Goal: Task Accomplishment & Management: Manage account settings

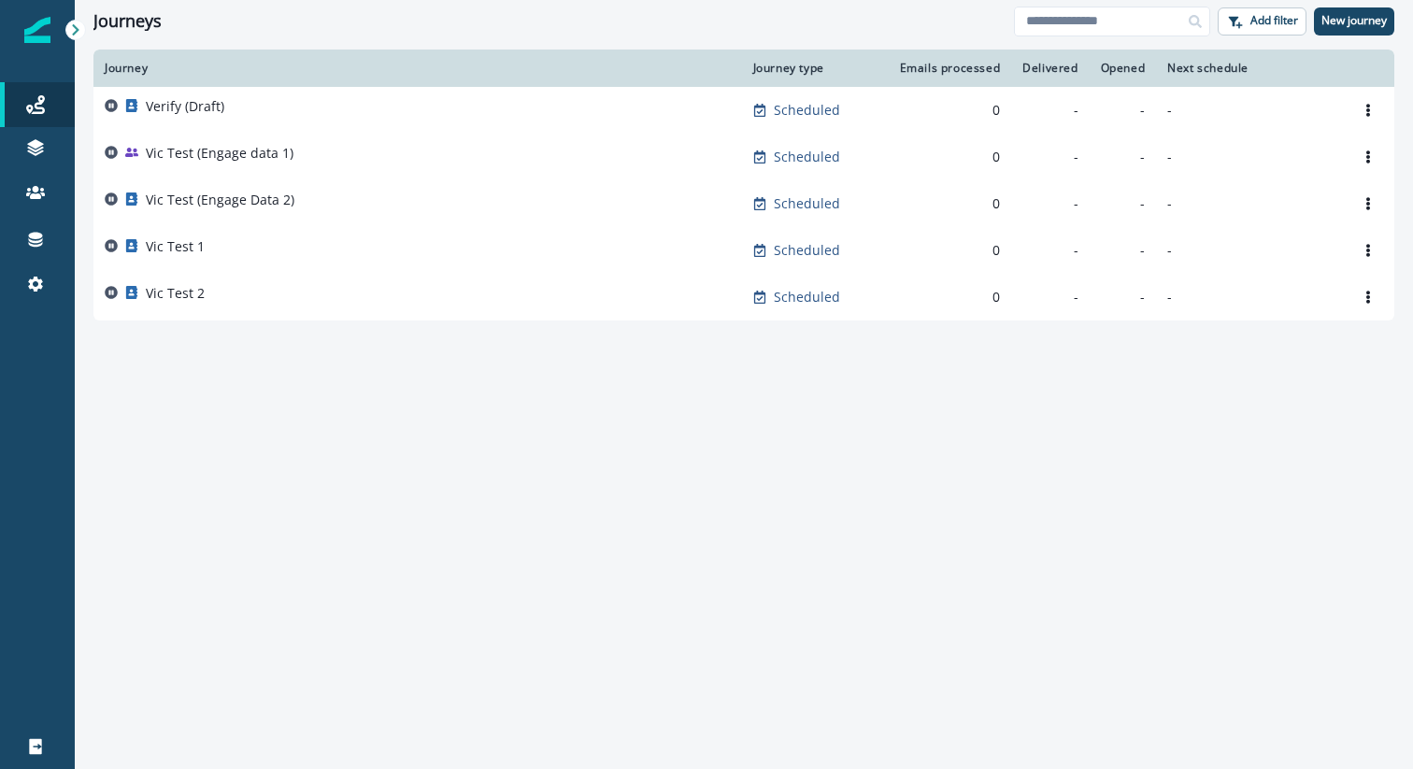
click at [73, 23] on icon at bounding box center [75, 29] width 13 height 13
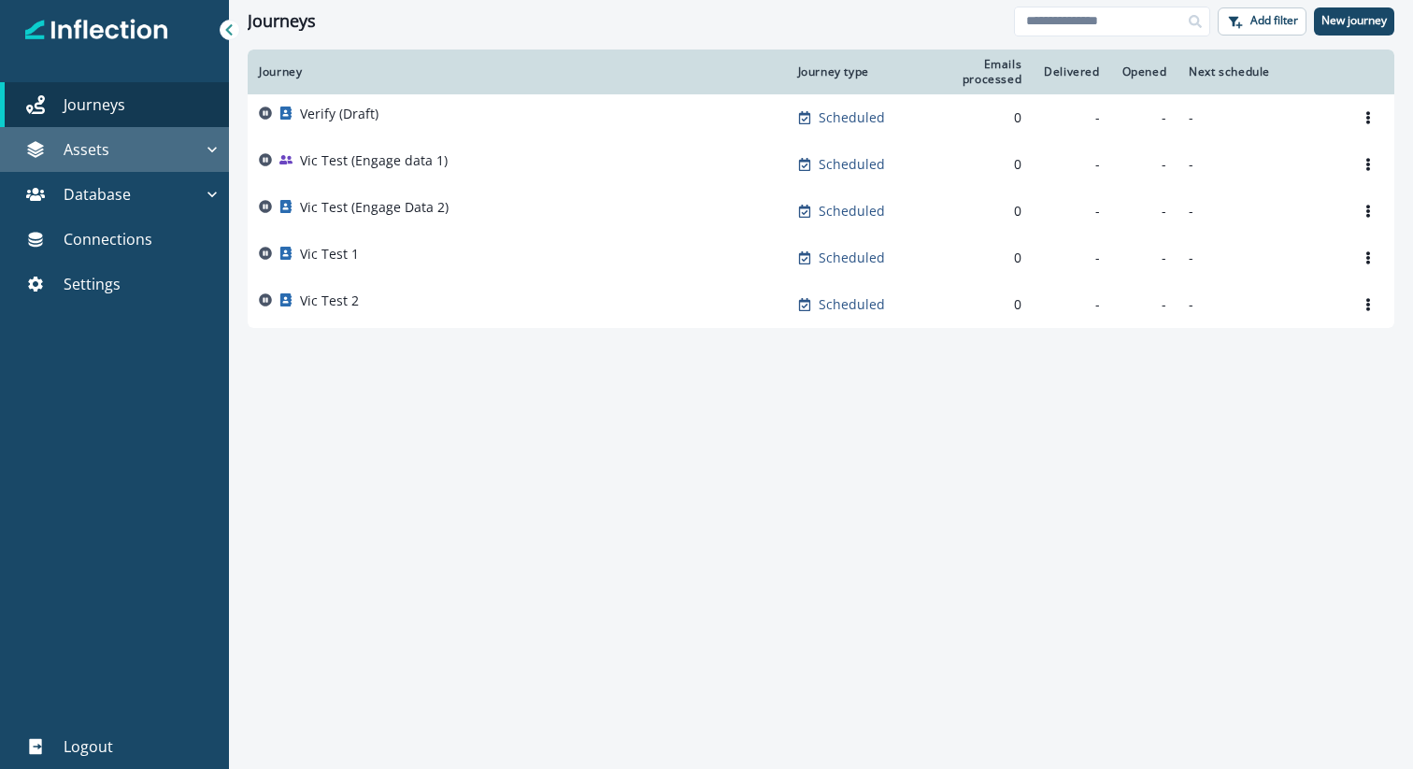
click at [215, 147] on icon "button" at bounding box center [212, 149] width 19 height 19
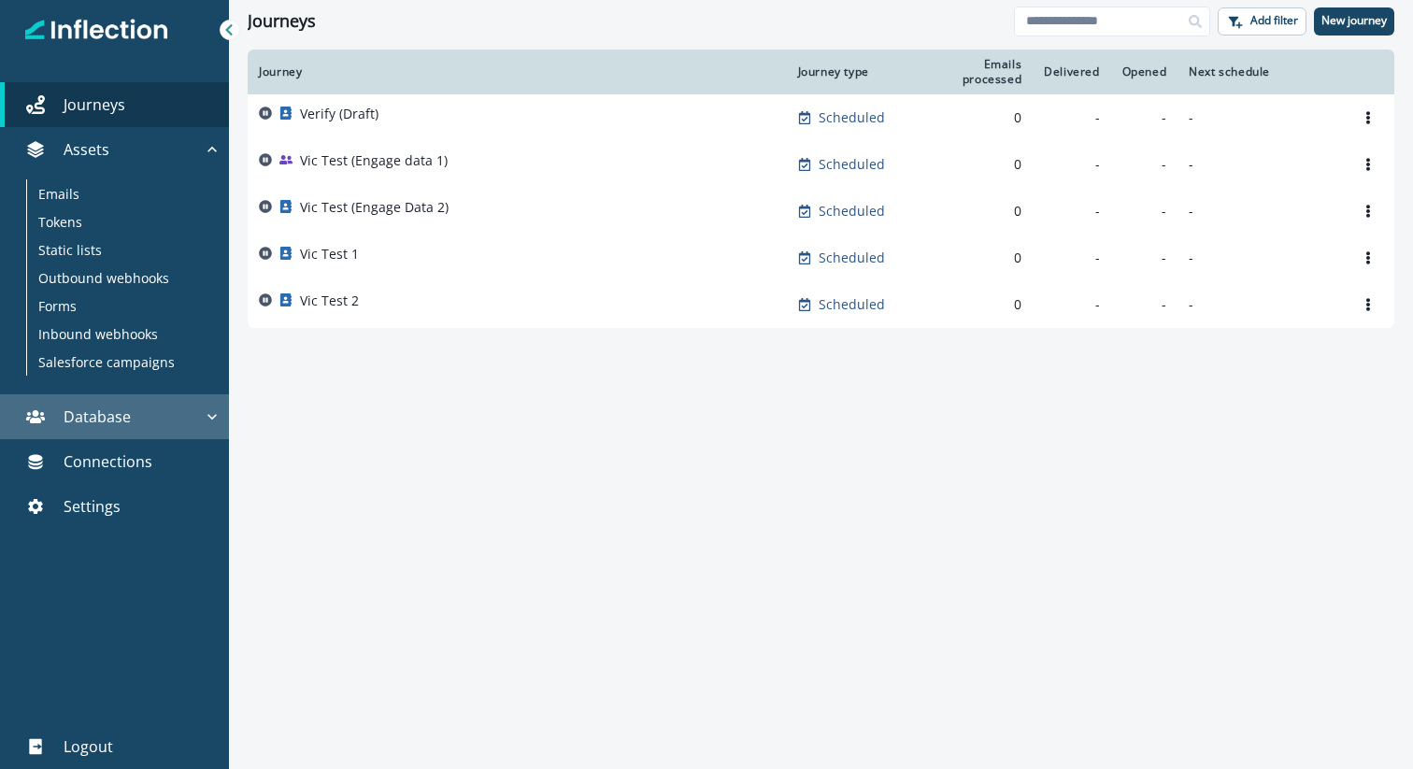
click at [212, 419] on icon "button" at bounding box center [211, 417] width 9 height 6
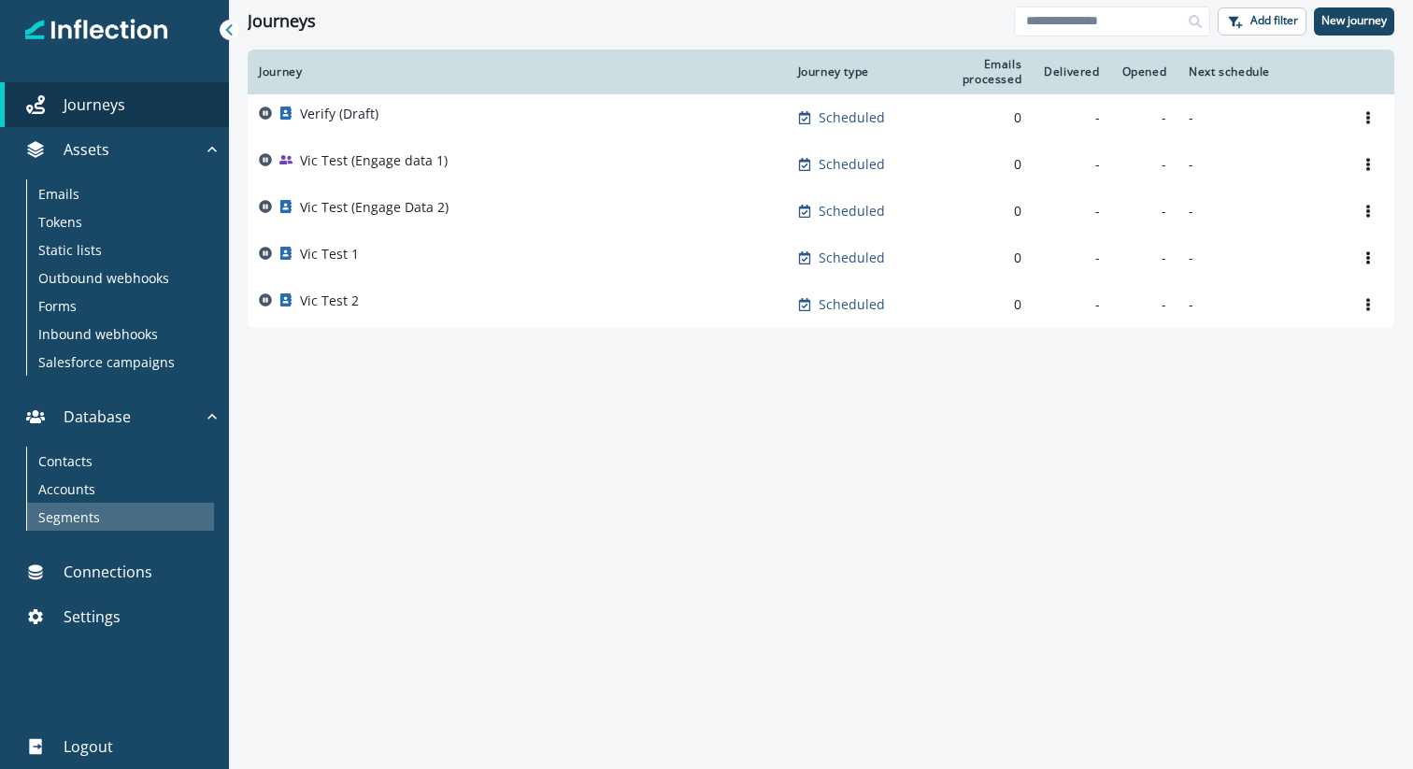
click at [112, 511] on div "Segments" at bounding box center [120, 517] width 187 height 28
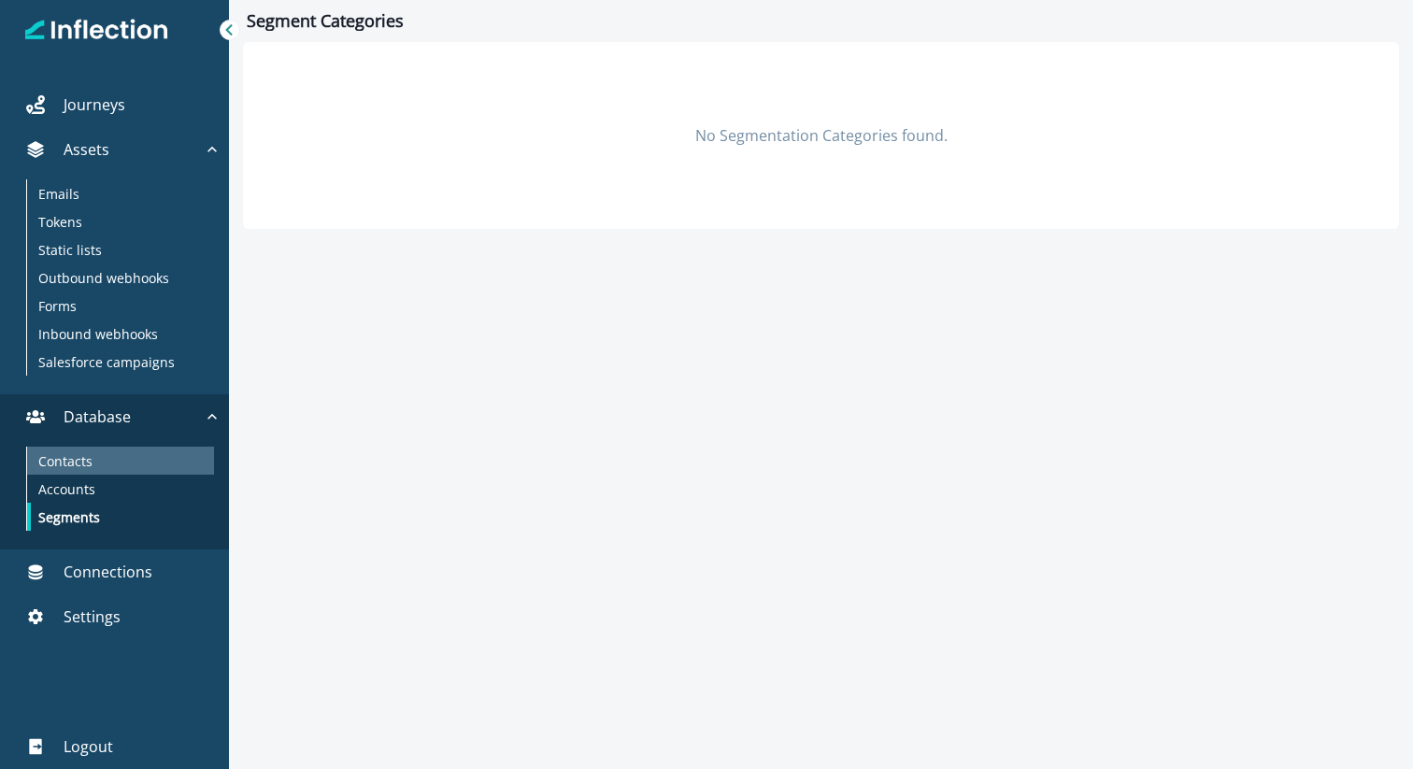
click at [116, 453] on div "Contacts" at bounding box center [120, 461] width 187 height 28
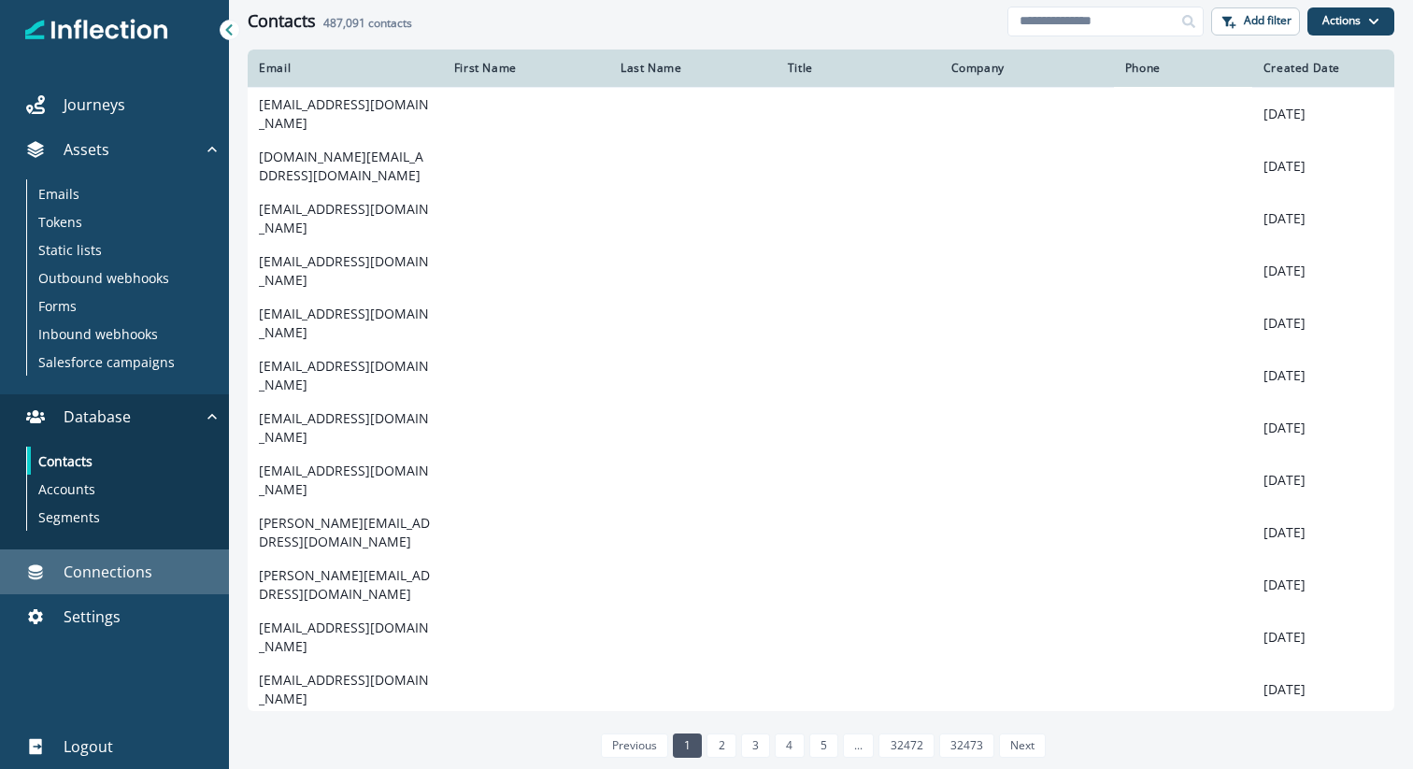
click at [125, 568] on p "Connections" at bounding box center [108, 572] width 89 height 22
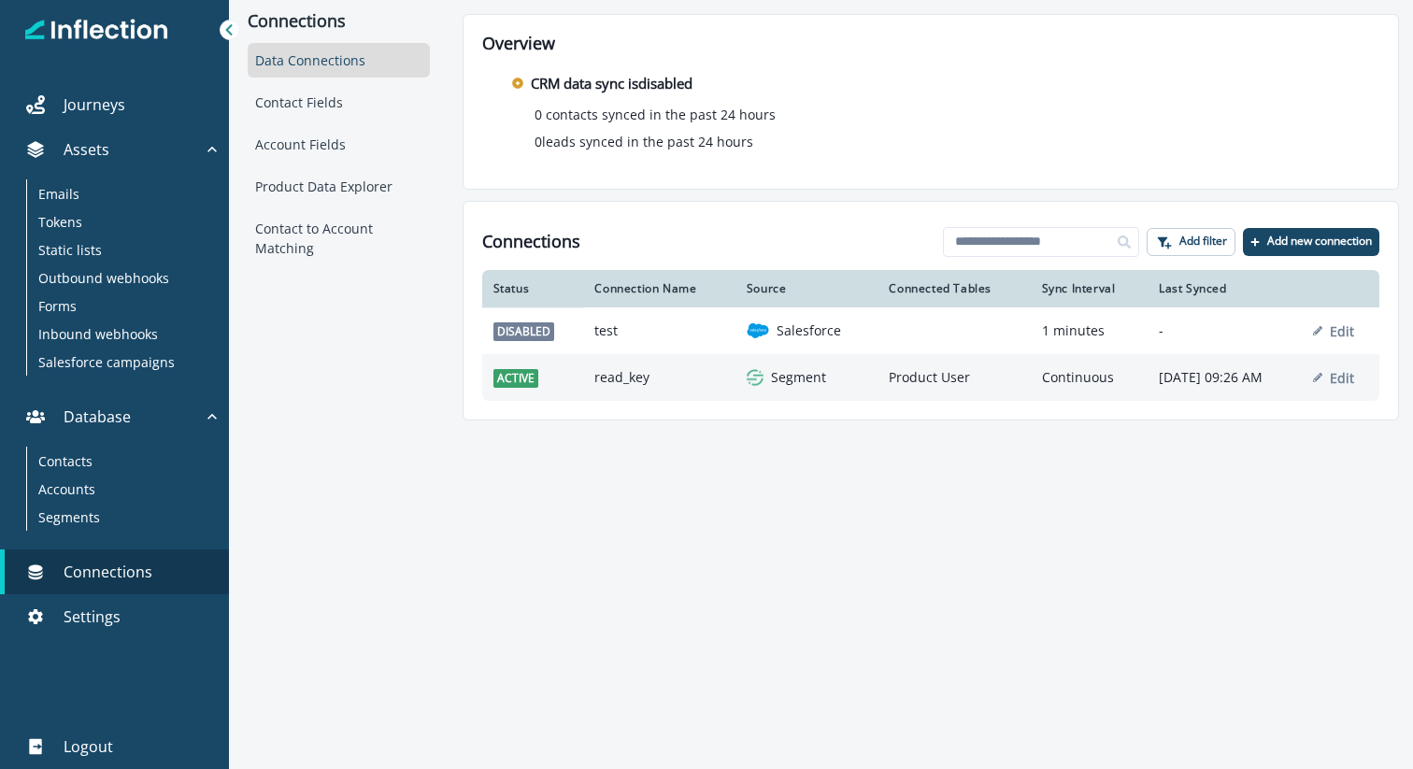
click at [771, 368] on p "Segment" at bounding box center [798, 377] width 55 height 19
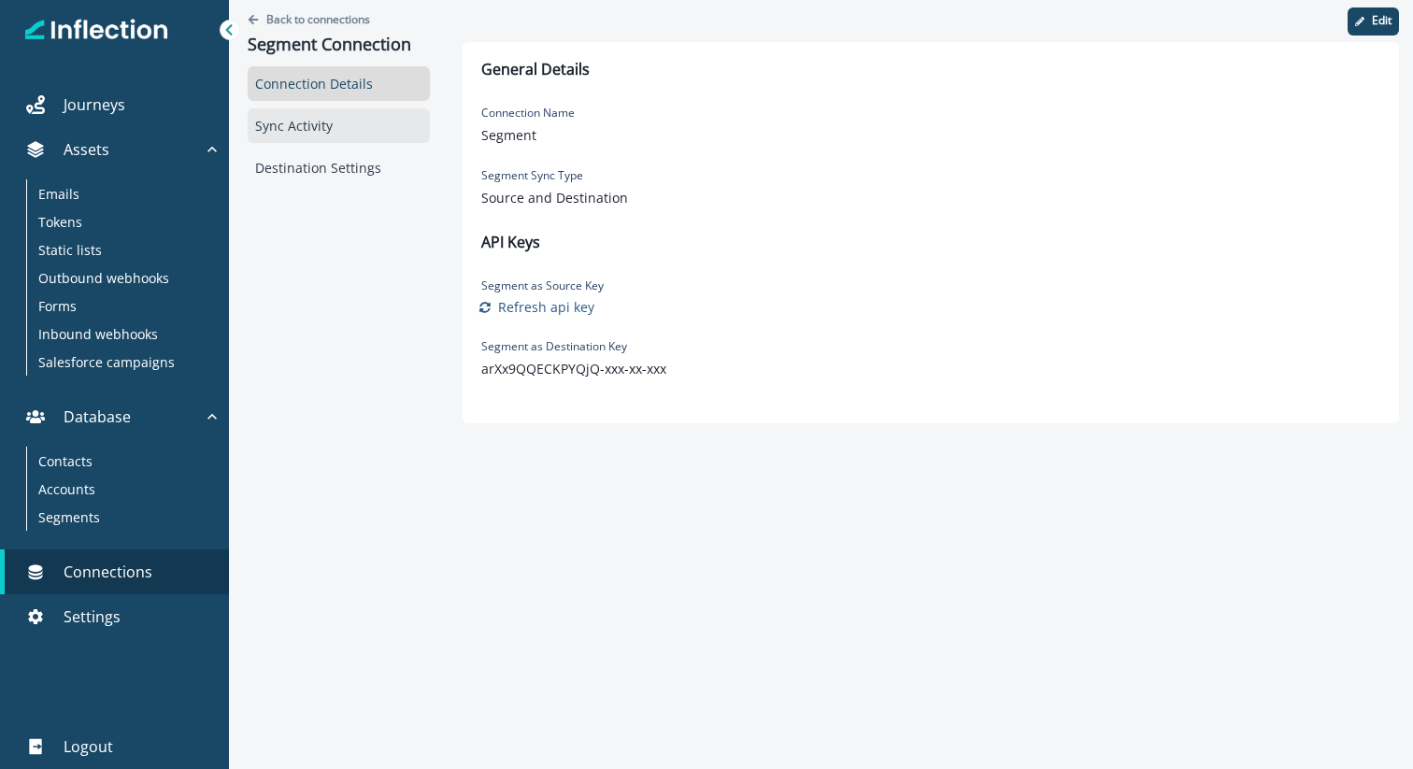
click at [339, 136] on div "Sync Activity" at bounding box center [339, 125] width 182 height 35
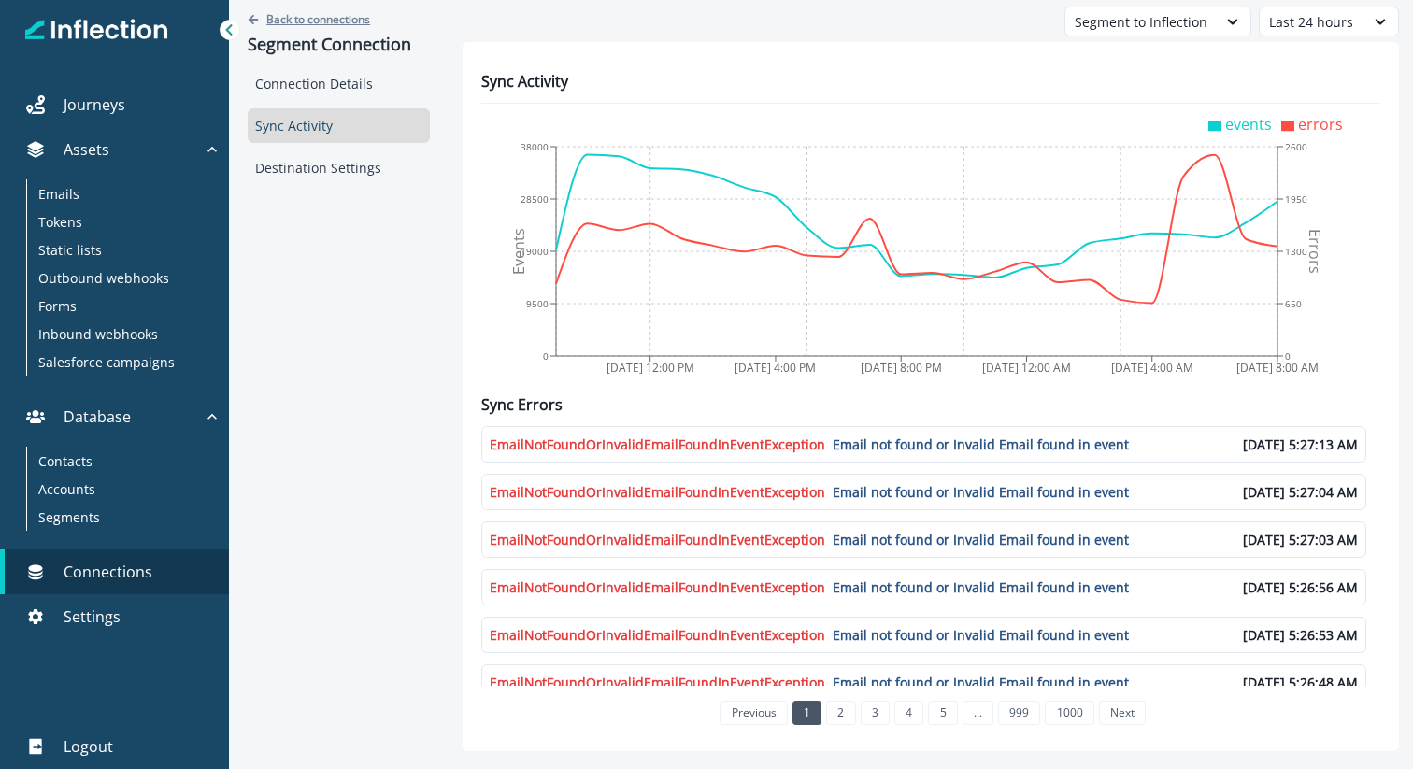
click at [268, 14] on p "Back to connections" at bounding box center [318, 19] width 104 height 16
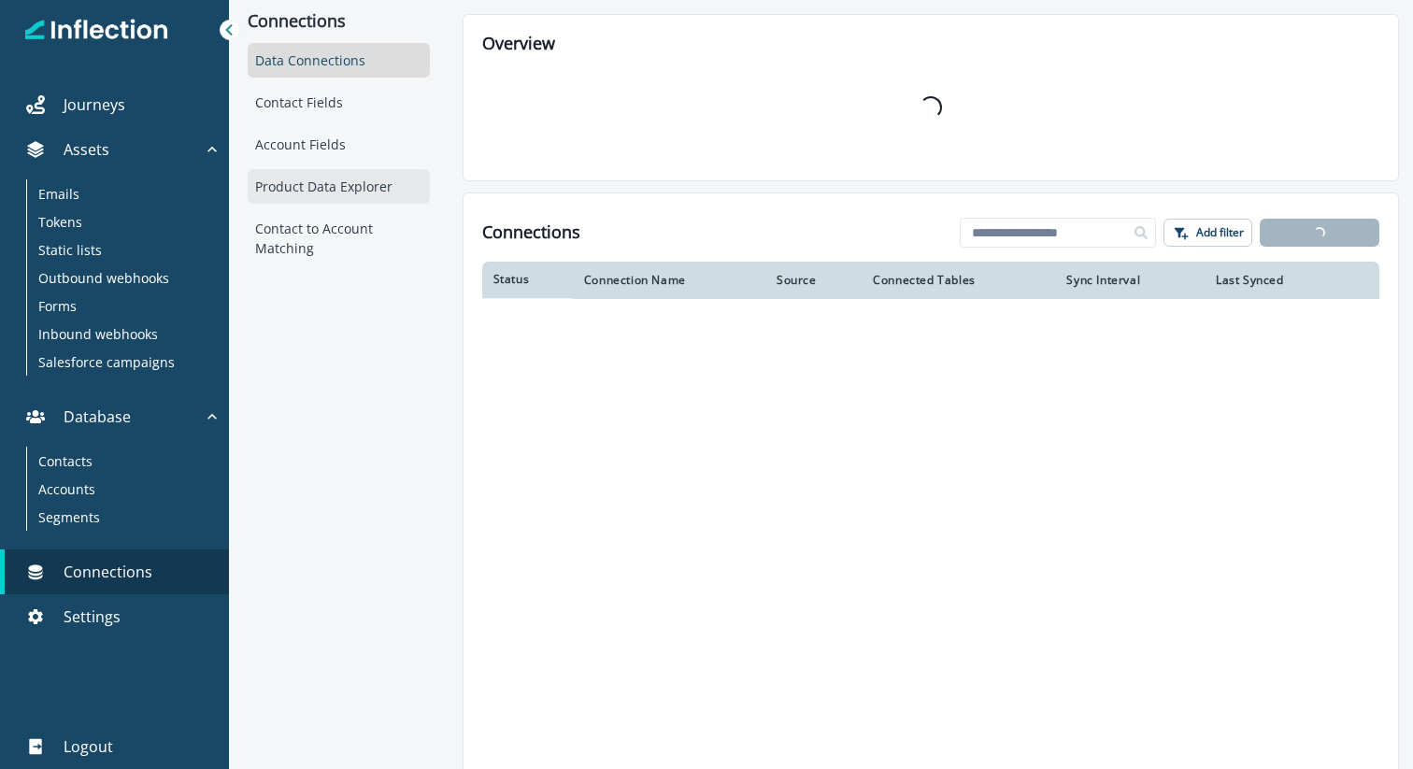
click at [334, 173] on div "Product Data Explorer" at bounding box center [339, 186] width 182 height 35
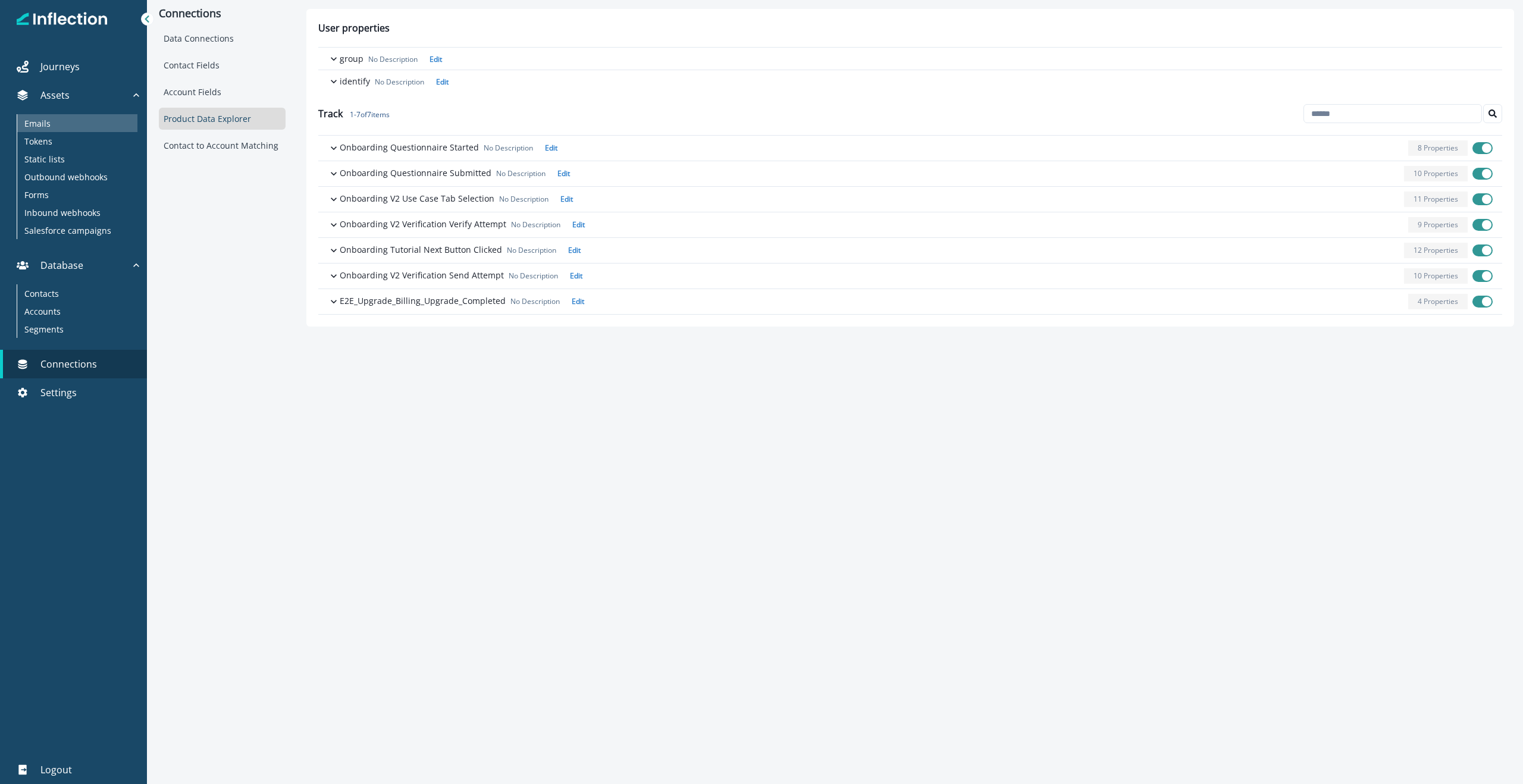
click at [66, 127] on div "Emails" at bounding box center [77, 123] width 120 height 18
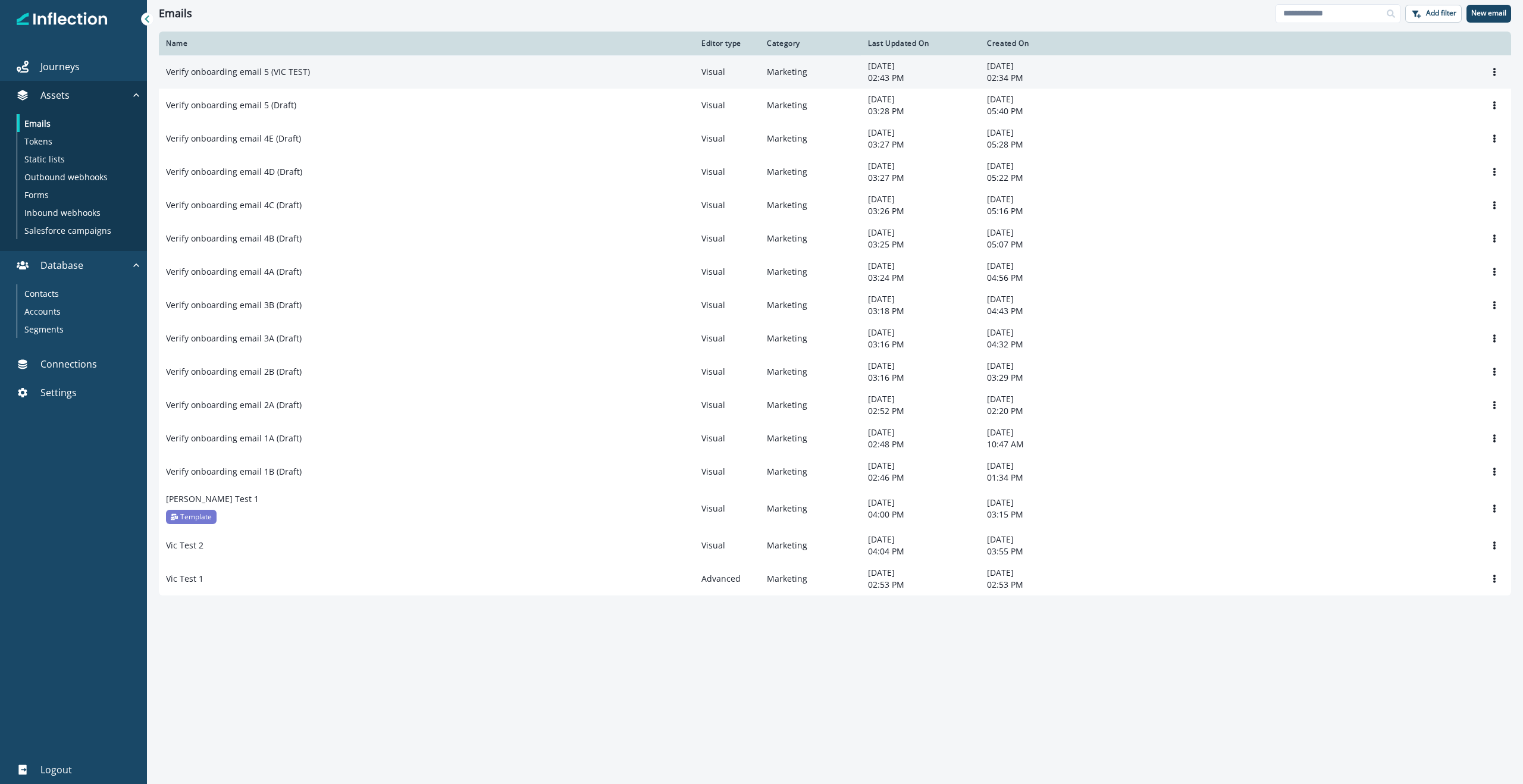
click at [350, 74] on div "Verify onboarding email 5 (VIC TEST)" at bounding box center [426, 72] width 521 height 12
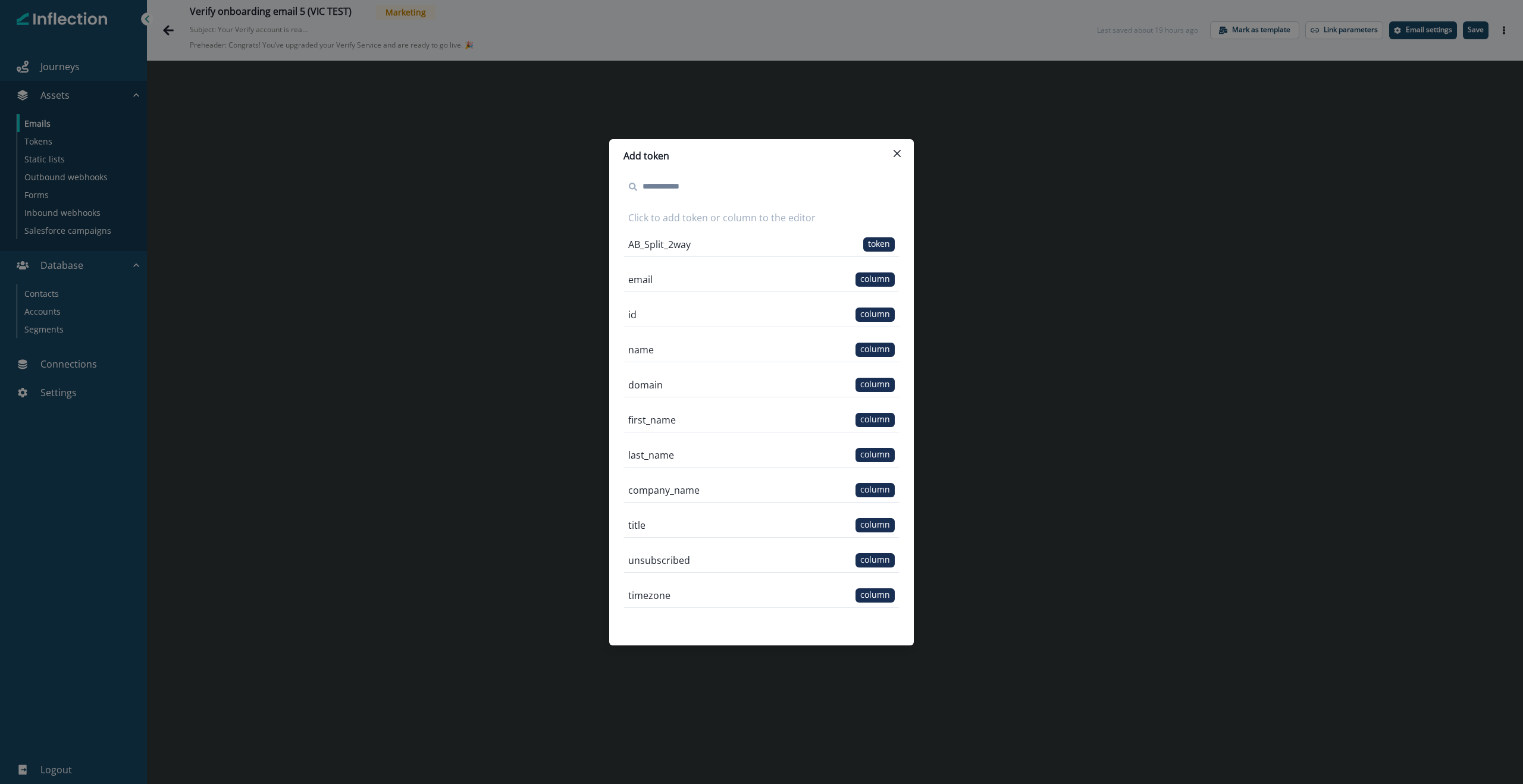
click at [899, 335] on div "Add token Click to add token or column to the editor AB_Split_2way token email …" at bounding box center [761, 392] width 1523 height 784
click at [899, 439] on div "Add token Click to add token or column to the editor AB_Split_2way token email …" at bounding box center [761, 392] width 1523 height 784
click at [871, 419] on span "column" at bounding box center [875, 420] width 39 height 14
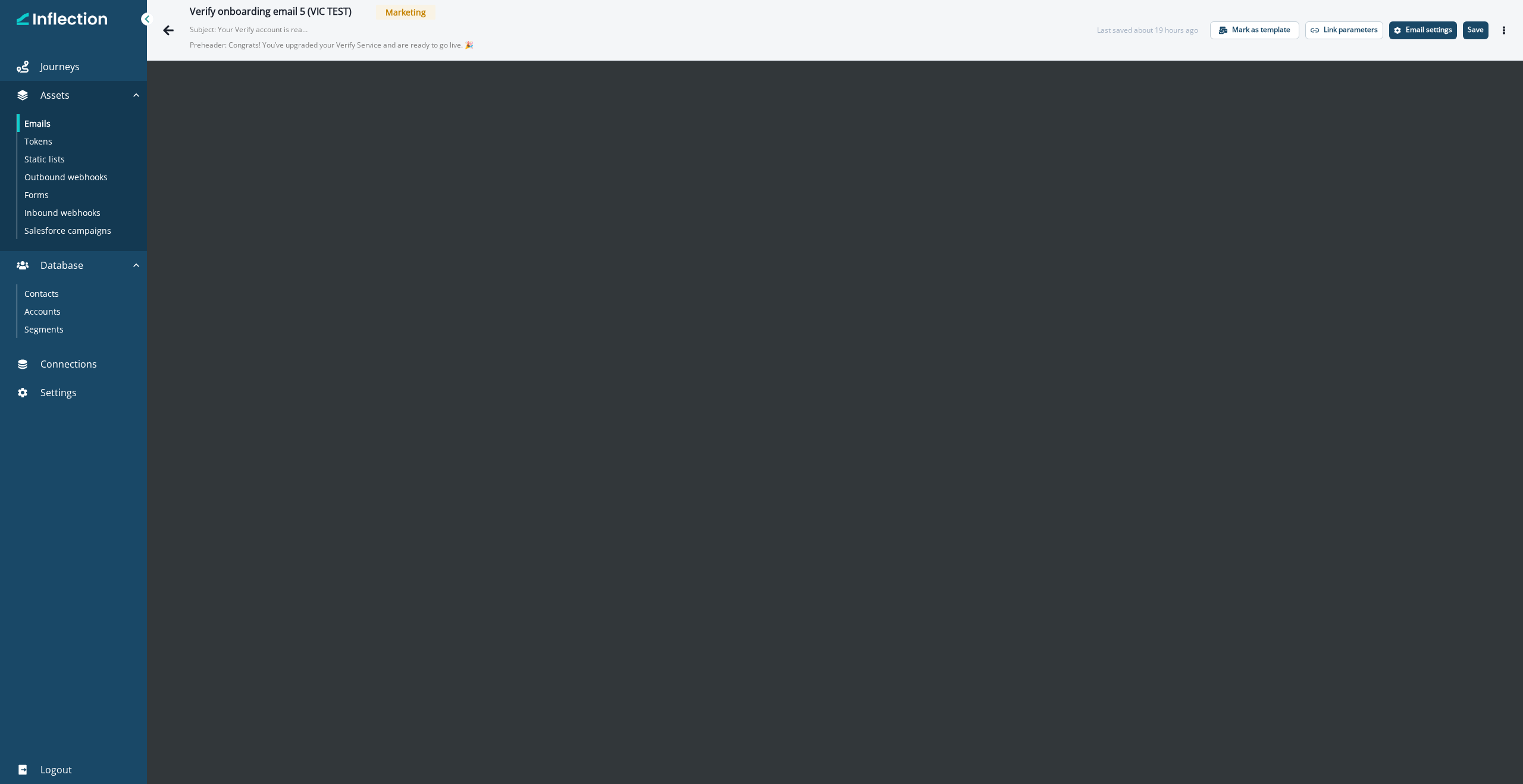
click at [899, 38] on div "Verify onboarding email 5 (VIC TEST) Marketing Subject: Your Verify account is …" at bounding box center [835, 30] width 1376 height 60
click at [899, 29] on button "Actions" at bounding box center [1504, 31] width 19 height 18
click at [899, 53] on button "Preview" at bounding box center [1446, 60] width 132 height 22
click at [899, 28] on icon "Actions" at bounding box center [1503, 30] width 8 height 8
click at [899, 60] on button "Preview" at bounding box center [1446, 60] width 132 height 22
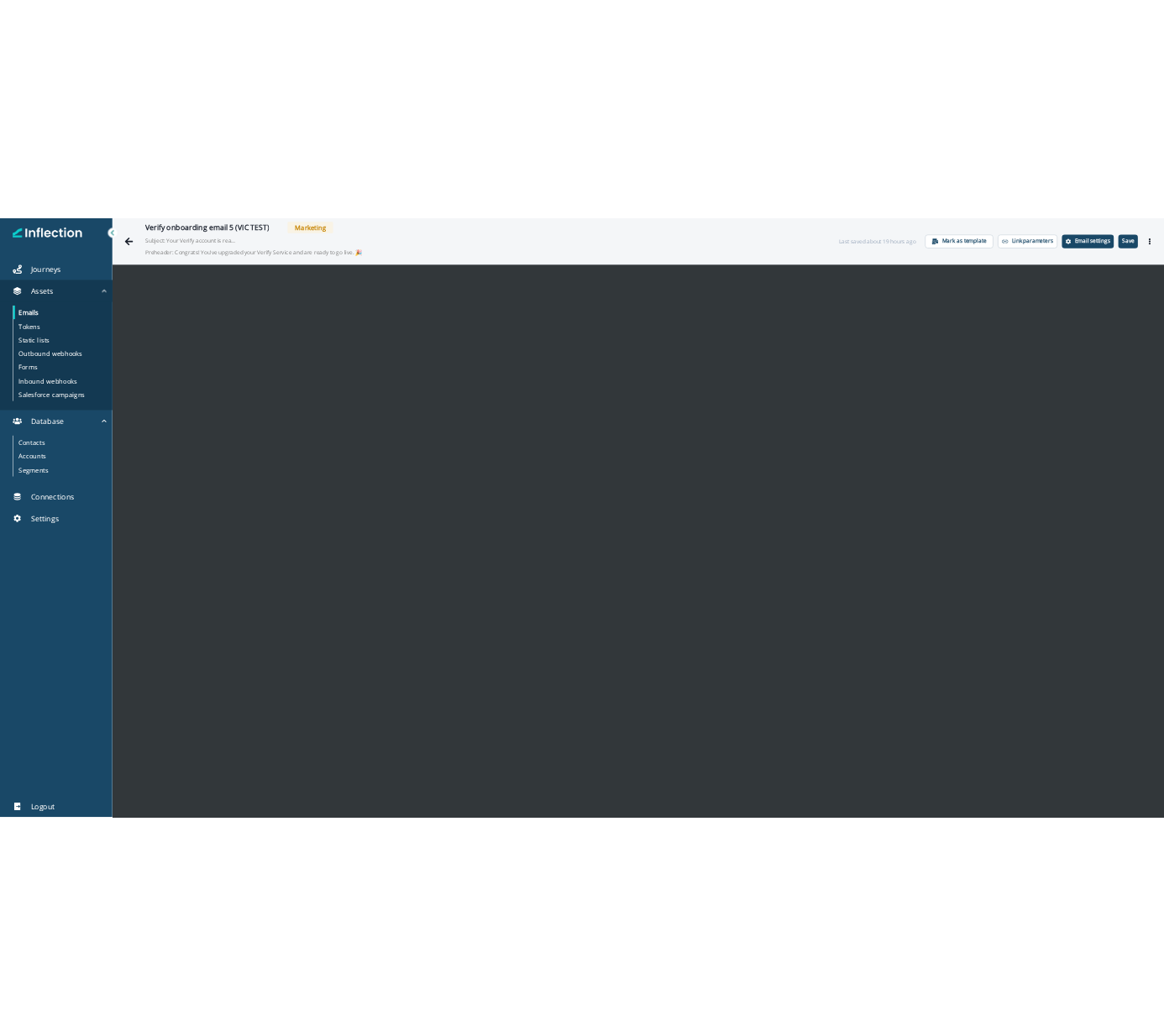
scroll to position [27, 0]
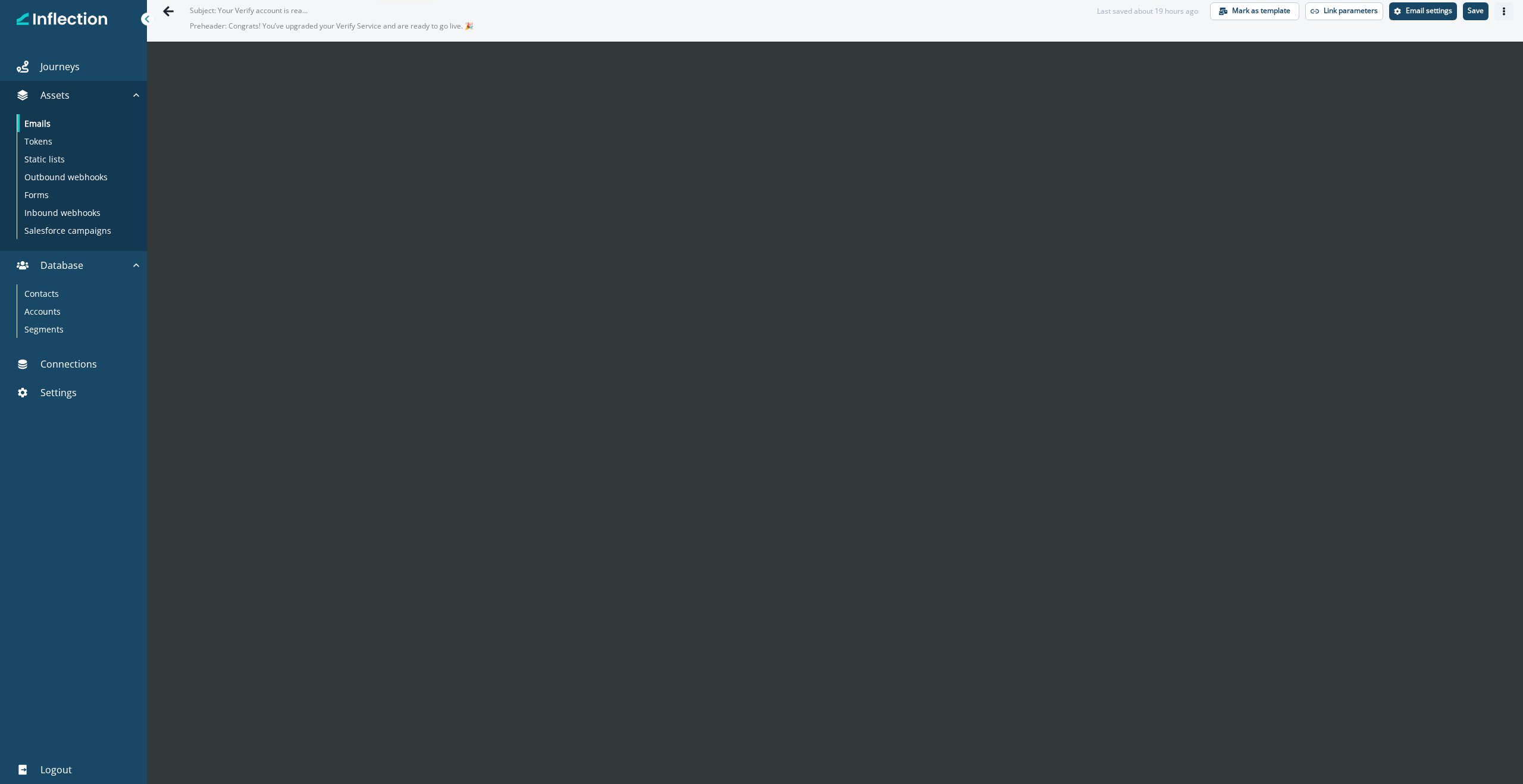
click at [899, 11] on button "Actions" at bounding box center [1504, 11] width 19 height 18
click at [899, 41] on button "Preview" at bounding box center [1446, 41] width 132 height 22
click at [899, 11] on button "Actions" at bounding box center [1504, 11] width 19 height 18
click at [899, 10] on p "Save" at bounding box center [1475, 10] width 16 height 8
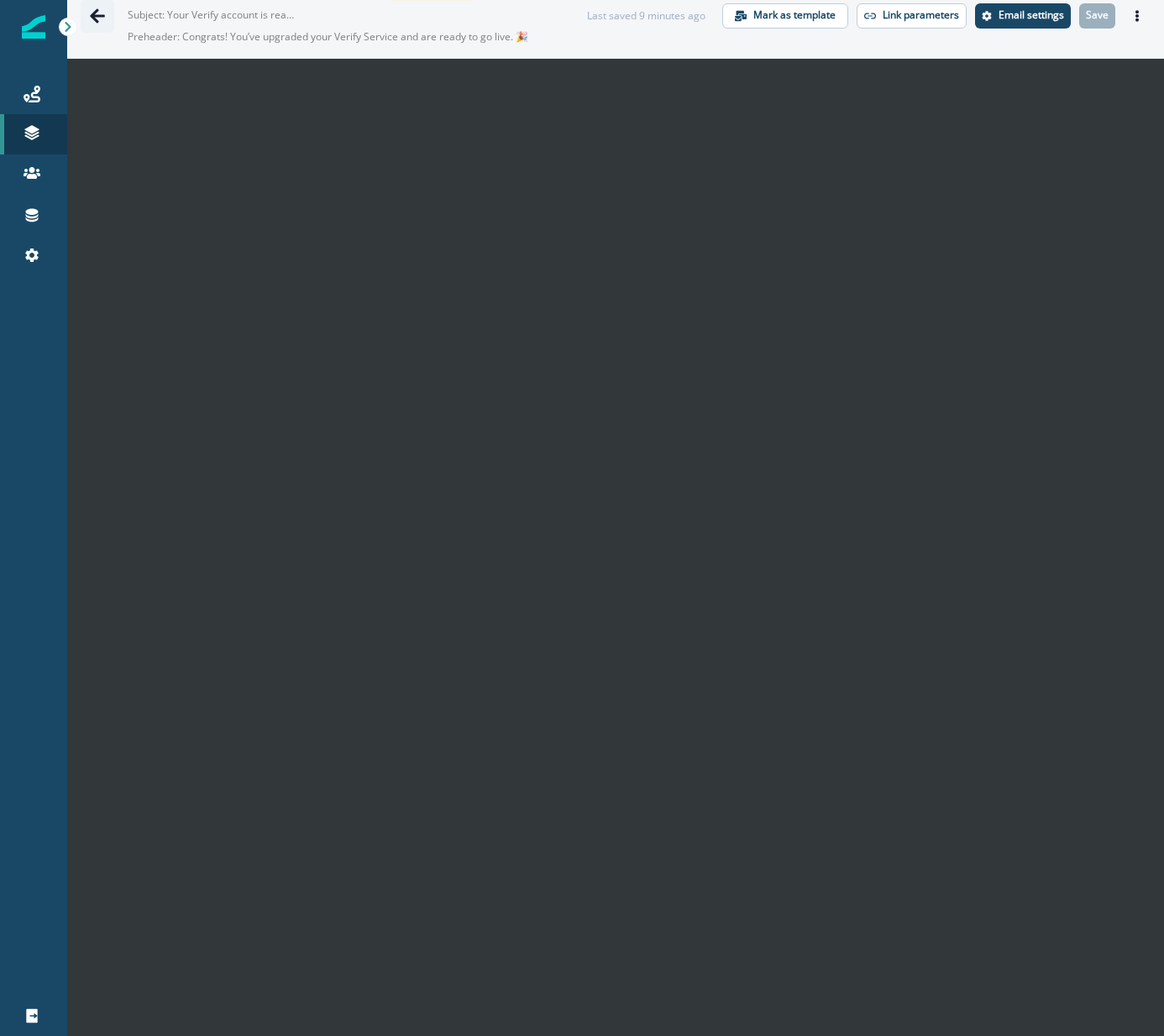
click at [98, 14] on icon "Go back" at bounding box center [97, 15] width 15 height 14
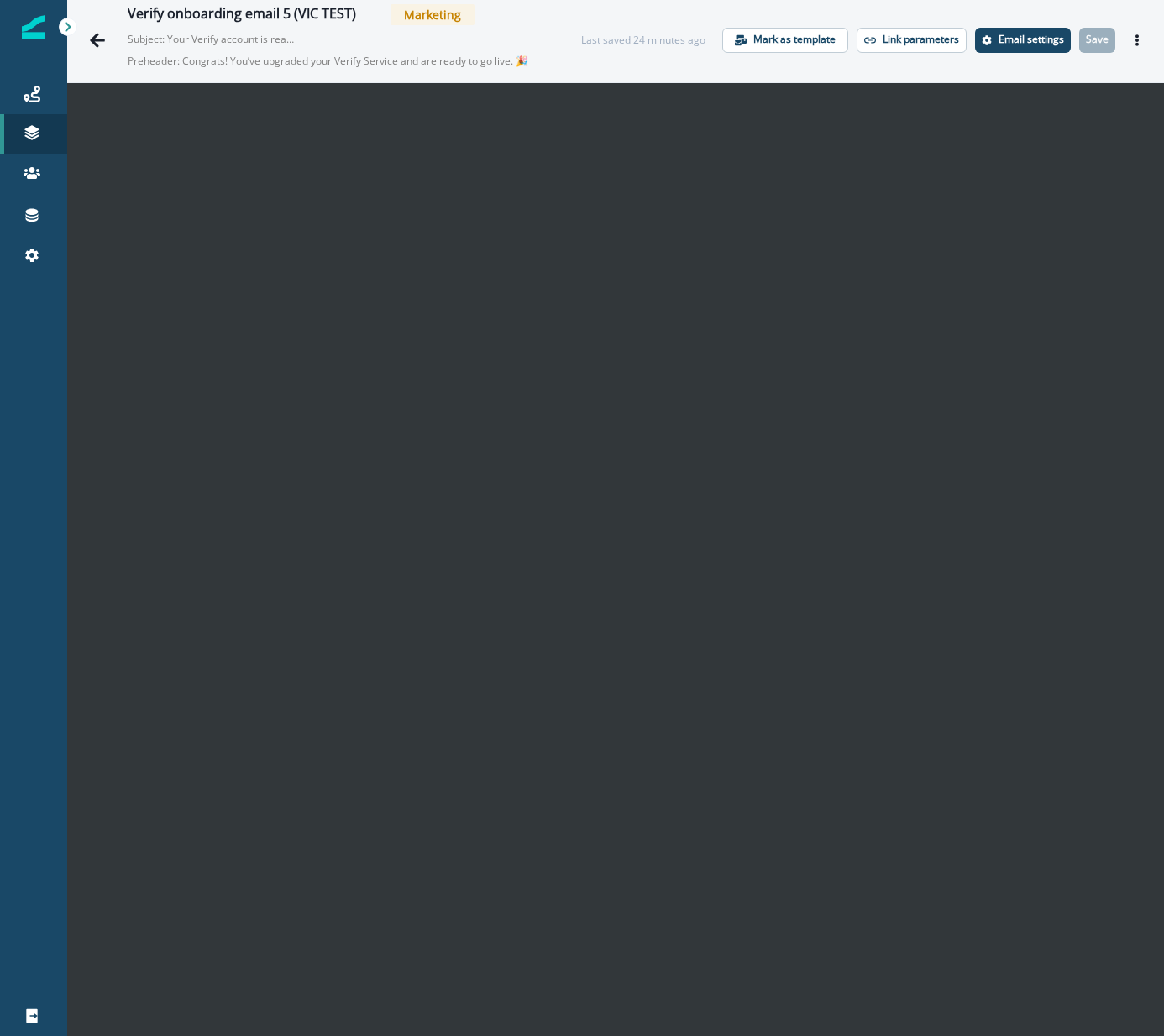
scroll to position [0, 0]
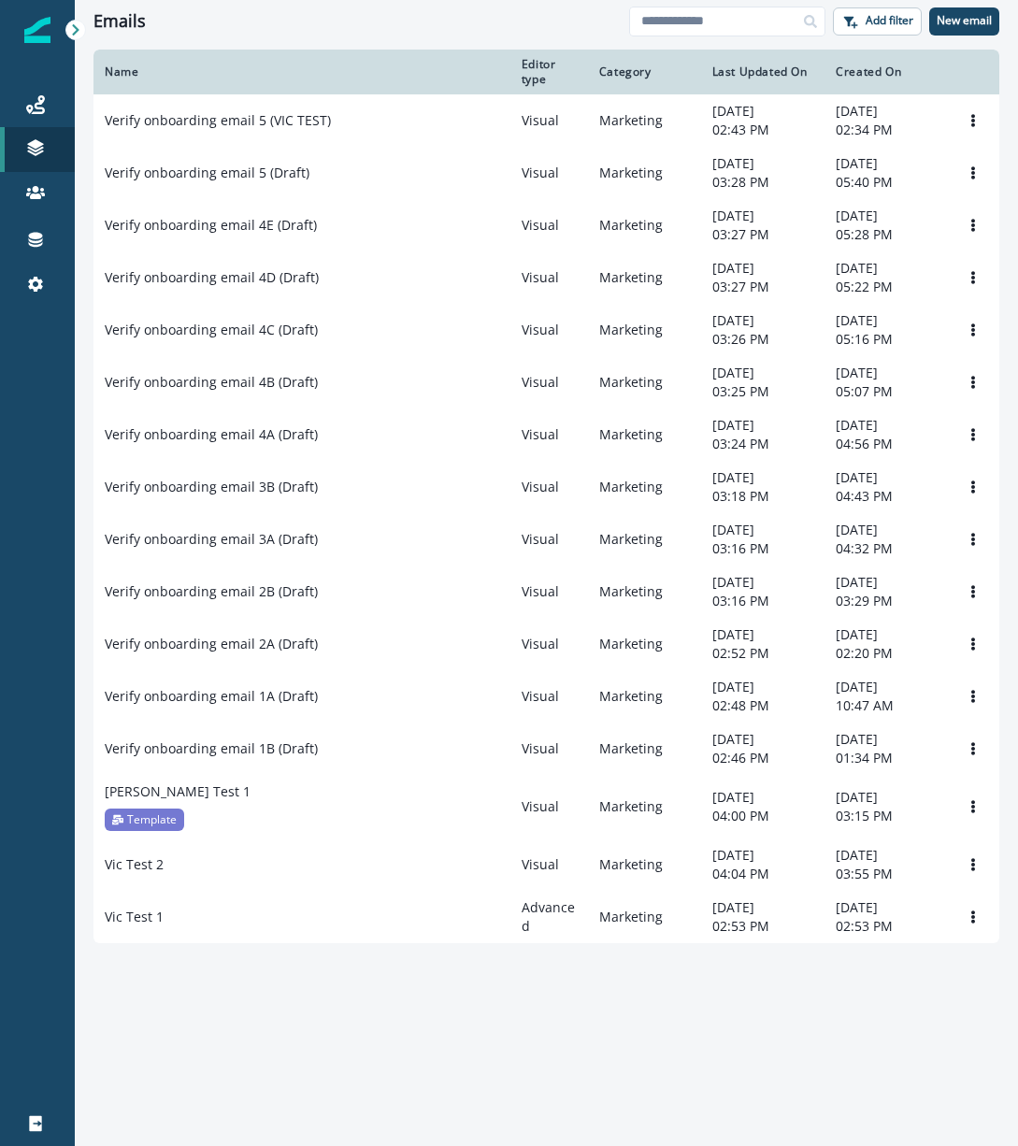
click at [3, 390] on div at bounding box center [37, 715] width 75 height 772
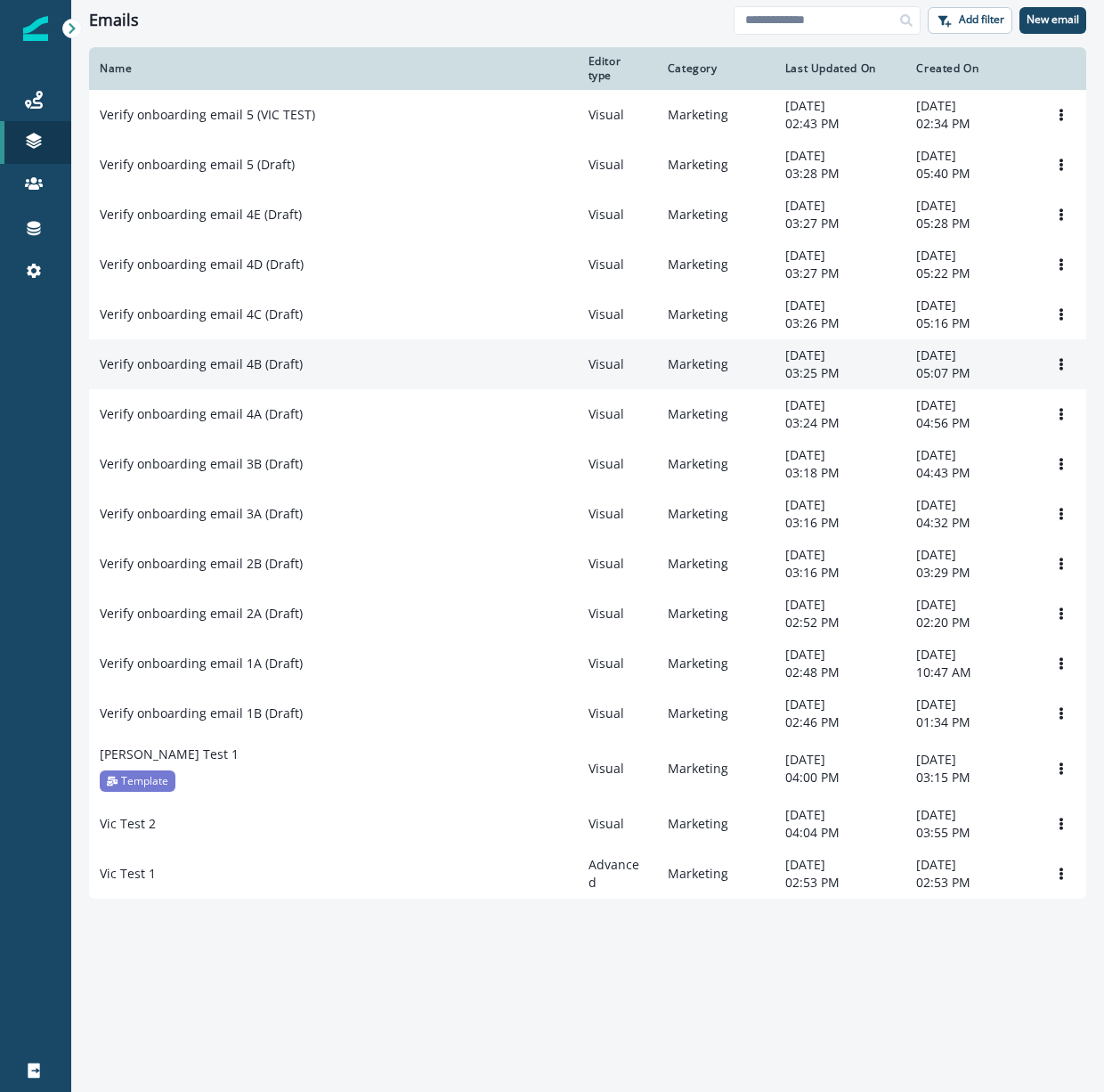
scroll to position [116, 0]
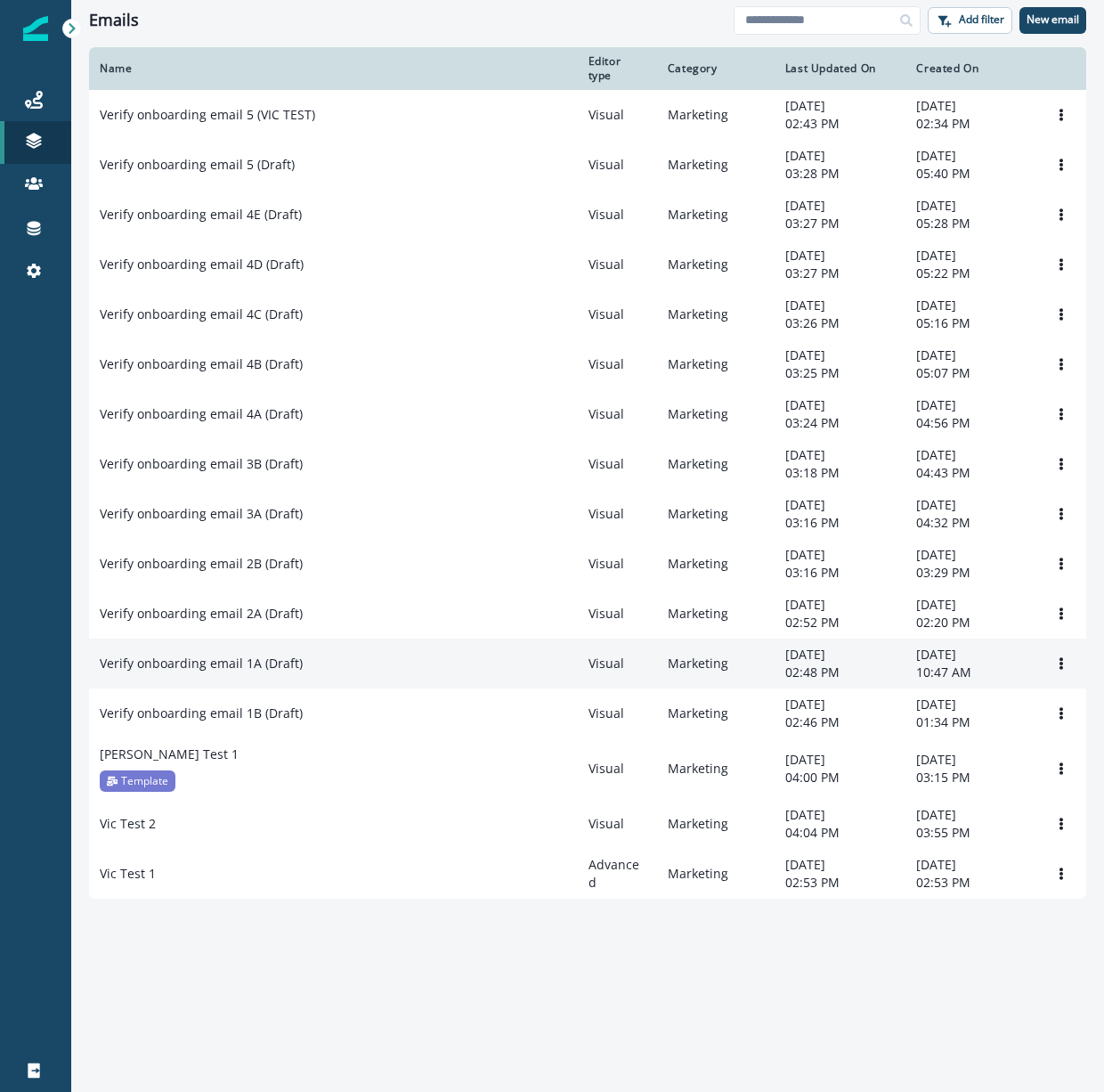
click at [257, 673] on p "Verify onboarding email 1A (Draft)" at bounding box center [201, 663] width 203 height 18
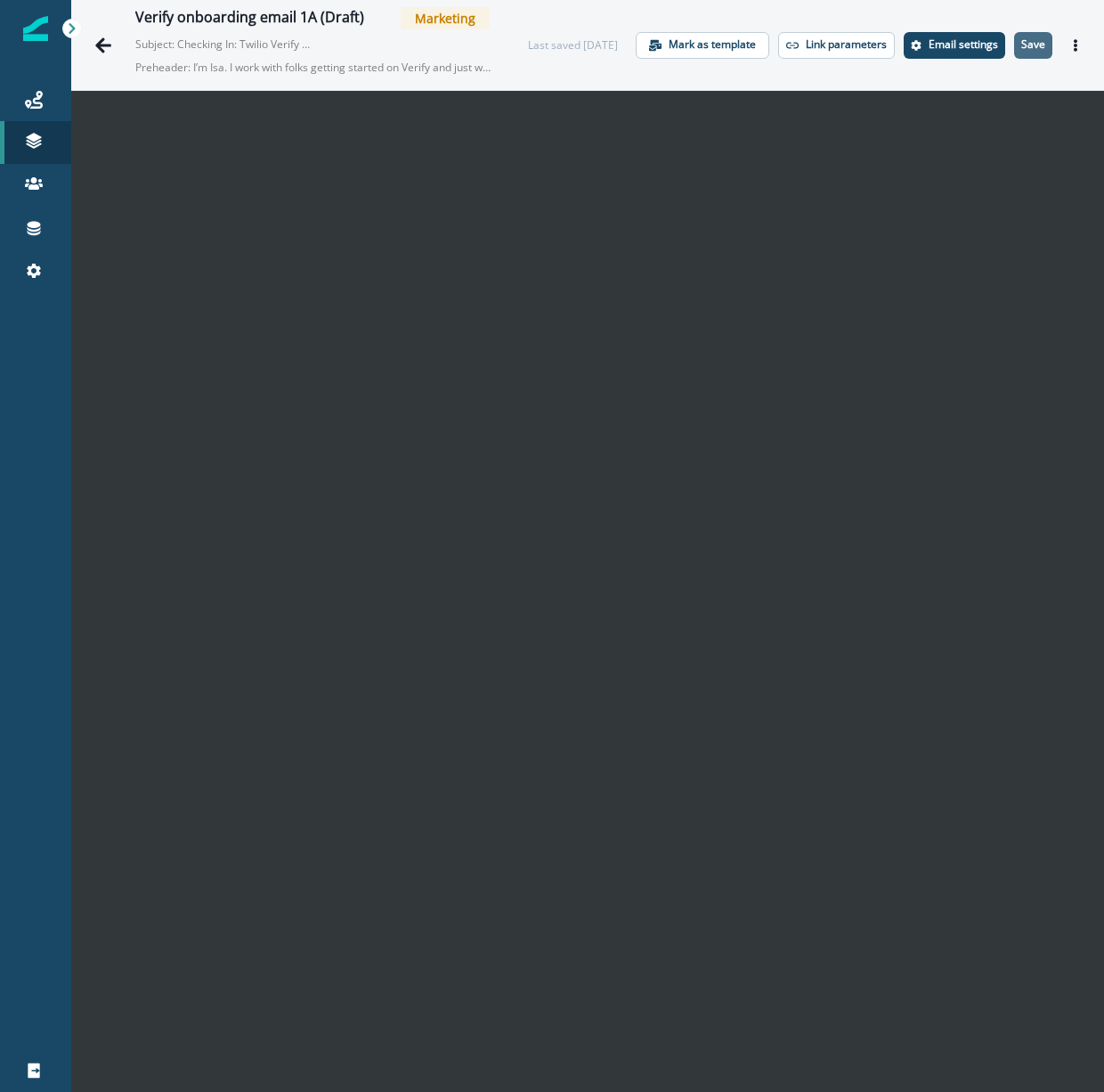
click at [1037, 50] on p "Save" at bounding box center [1033, 44] width 24 height 12
click at [109, 40] on icon "Go back" at bounding box center [103, 45] width 18 height 18
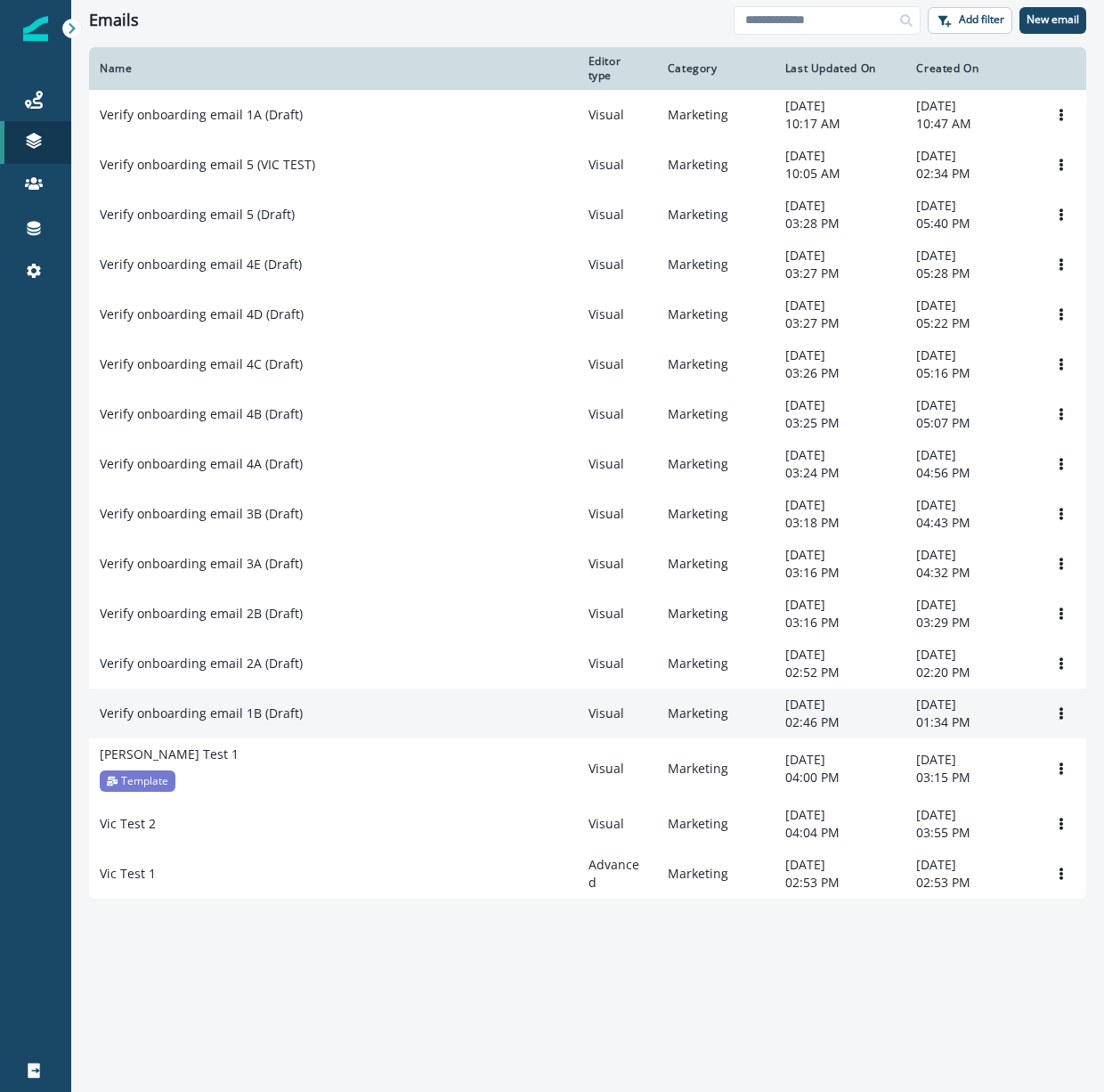
click at [248, 722] on p "Verify onboarding email 1B (Draft)" at bounding box center [201, 713] width 203 height 18
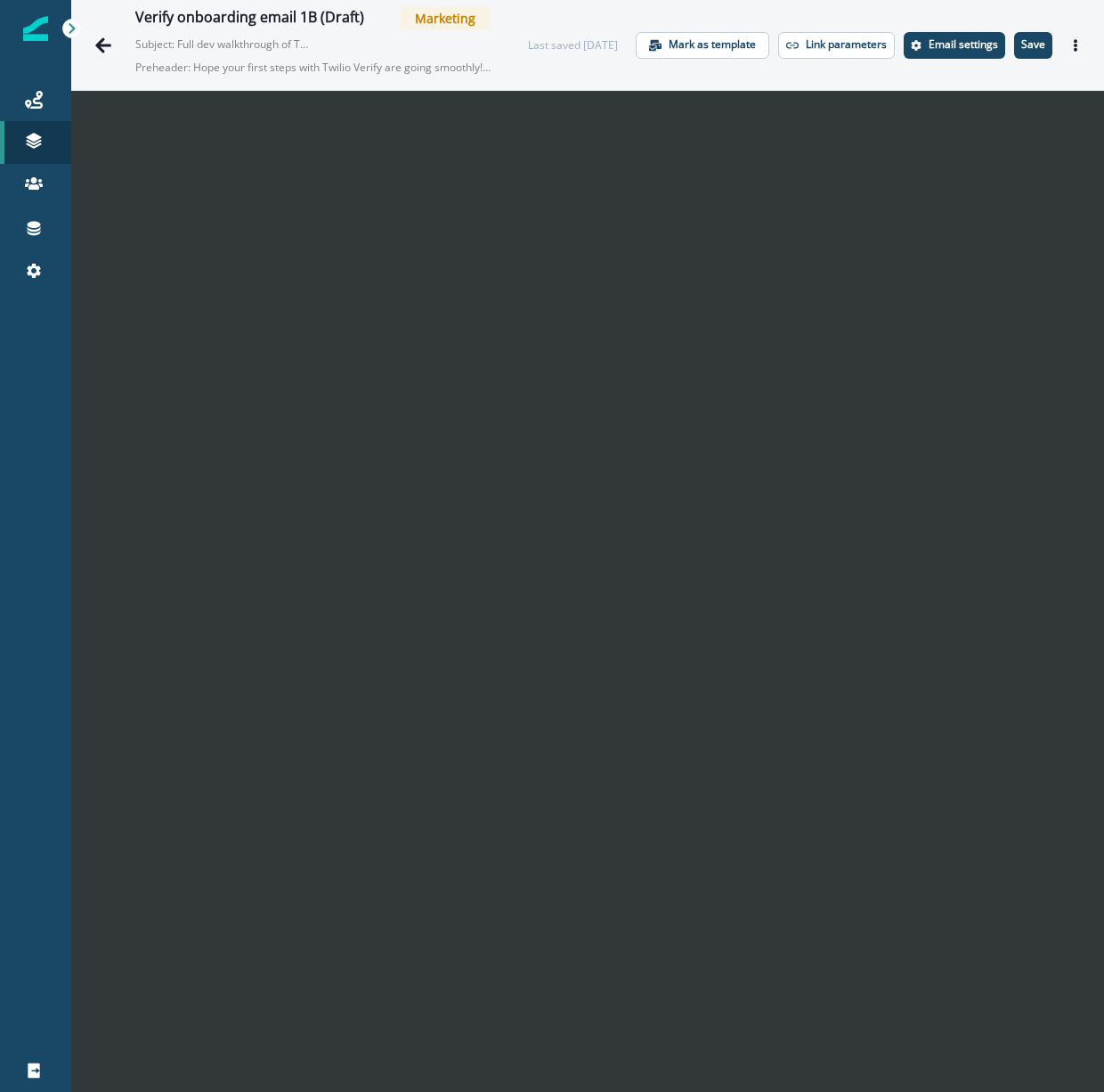
scroll to position [29, 0]
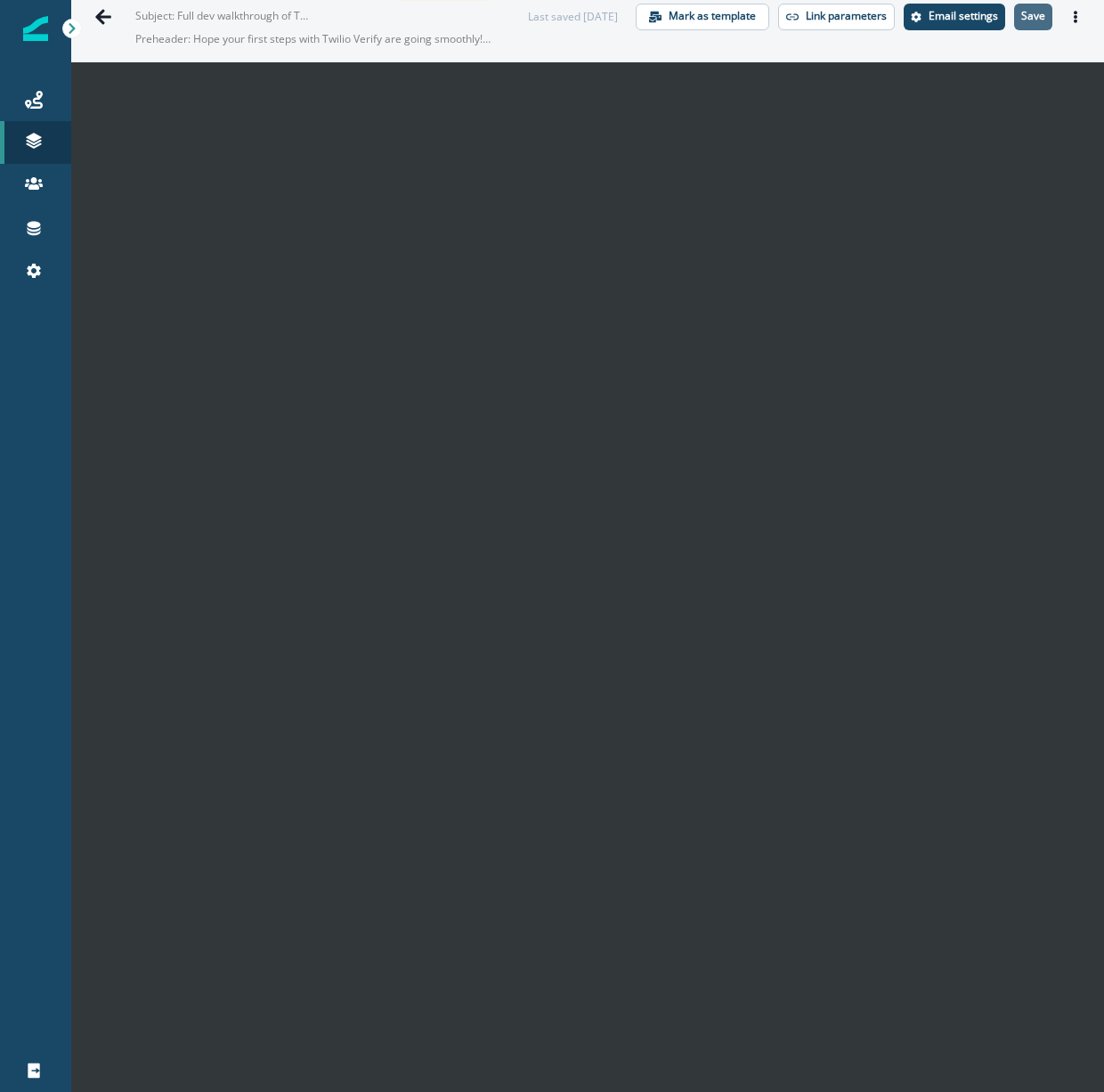
click at [1037, 17] on p "Save" at bounding box center [1033, 15] width 24 height 12
click at [100, 14] on icon "Go back" at bounding box center [103, 16] width 16 height 15
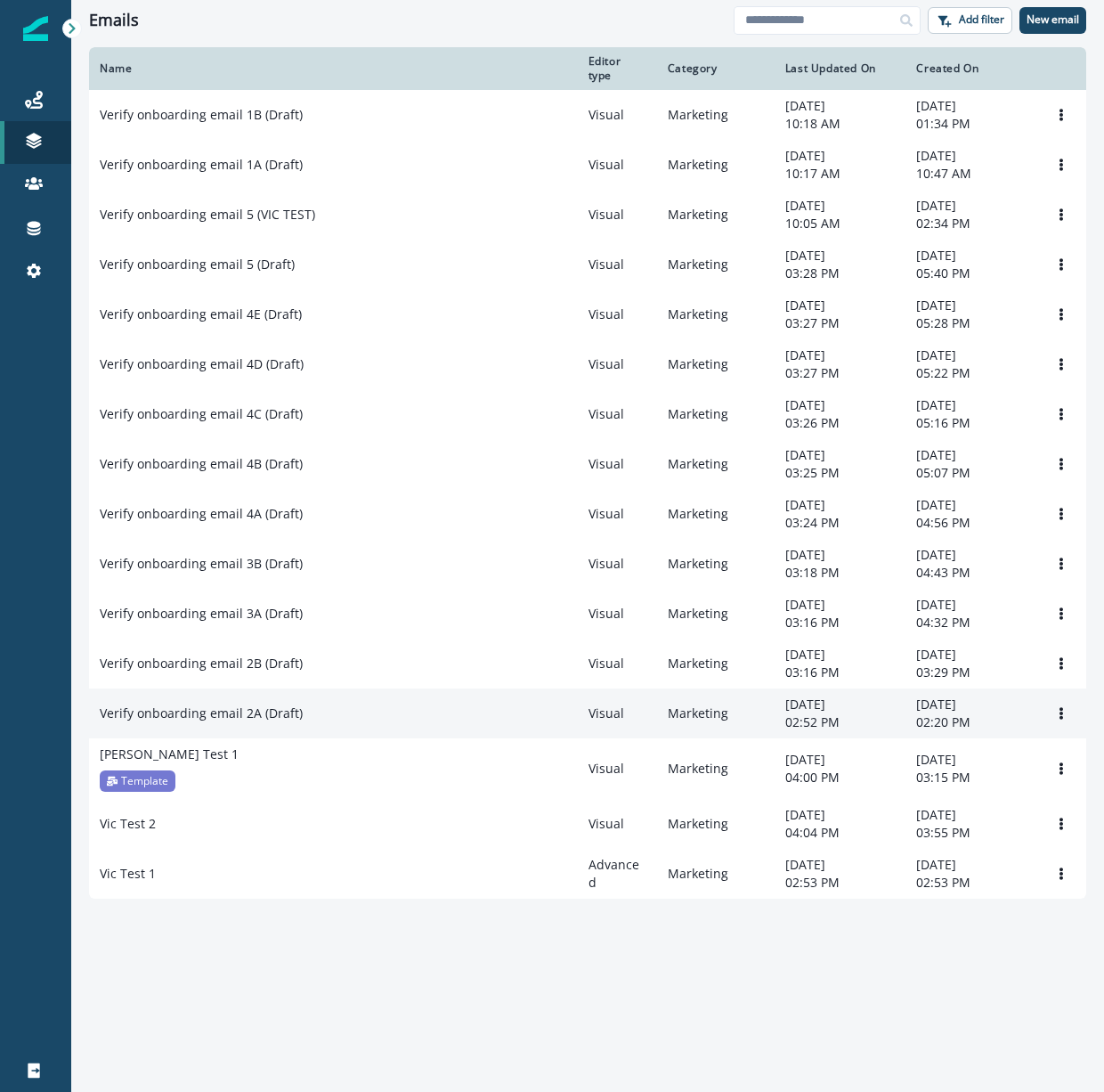
click at [230, 738] on td "Verify onboarding email 2A (Draft)" at bounding box center [332, 713] width 489 height 50
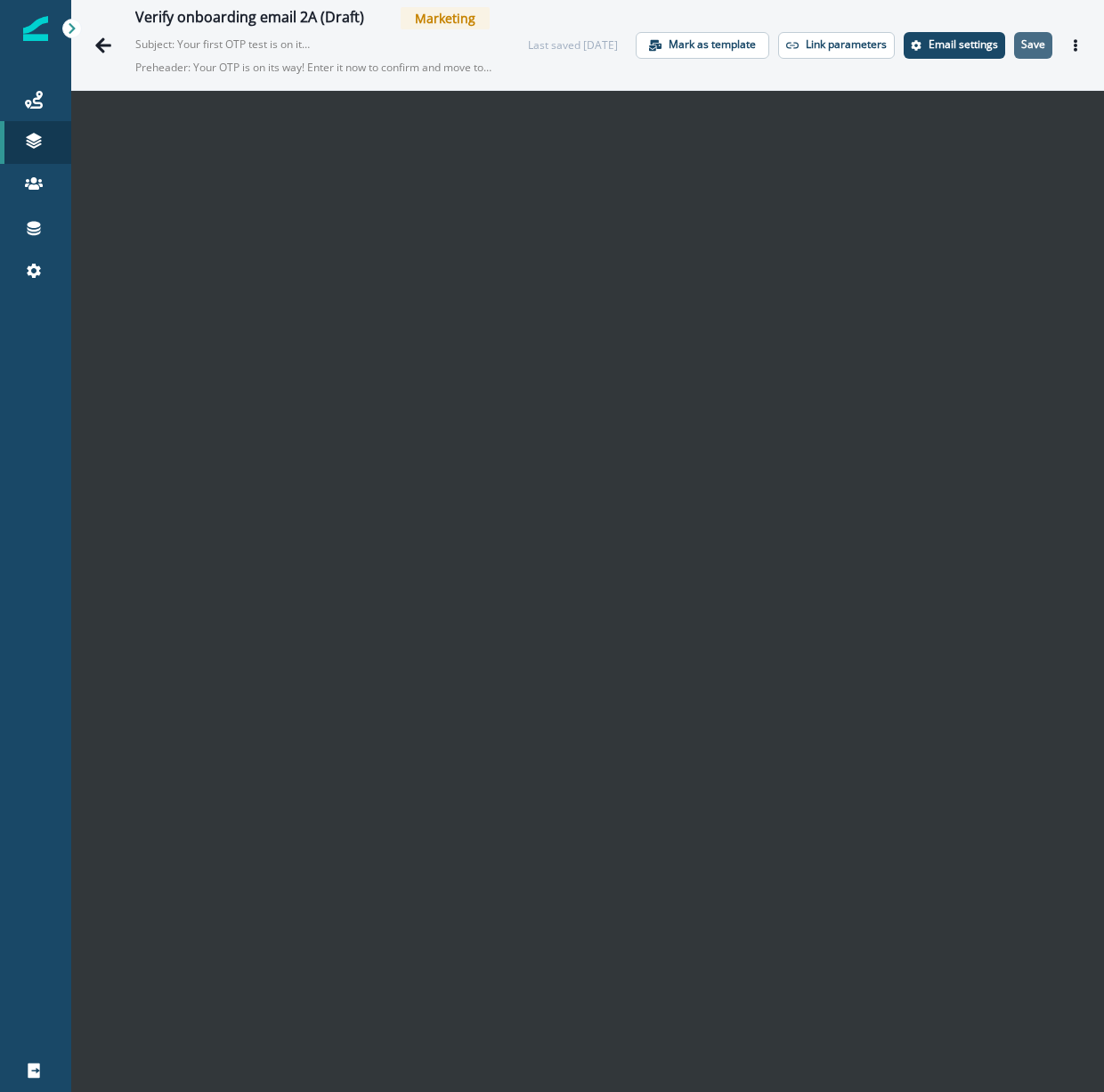
click at [1037, 44] on p "Save" at bounding box center [1033, 44] width 24 height 12
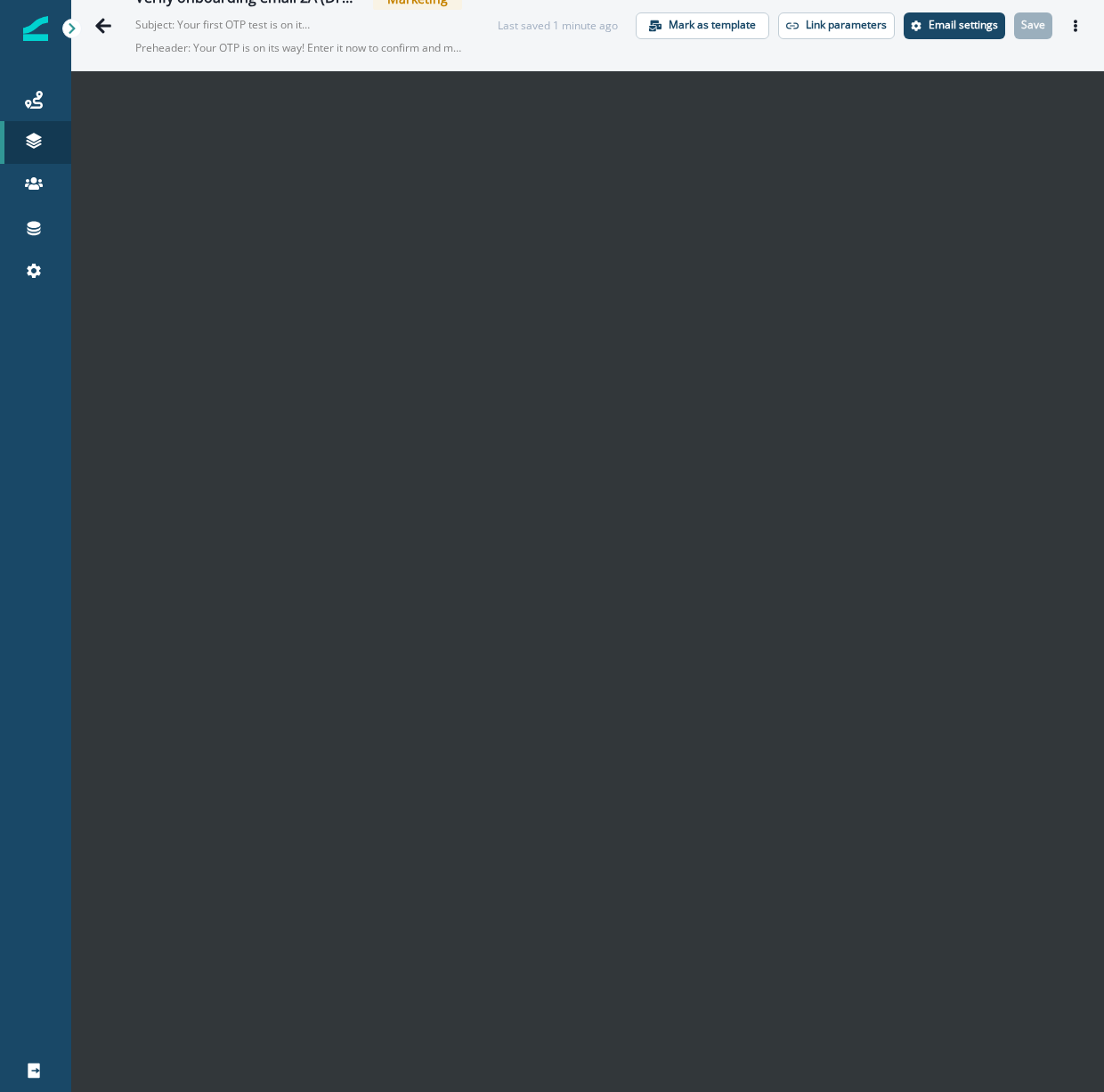
scroll to position [29, 0]
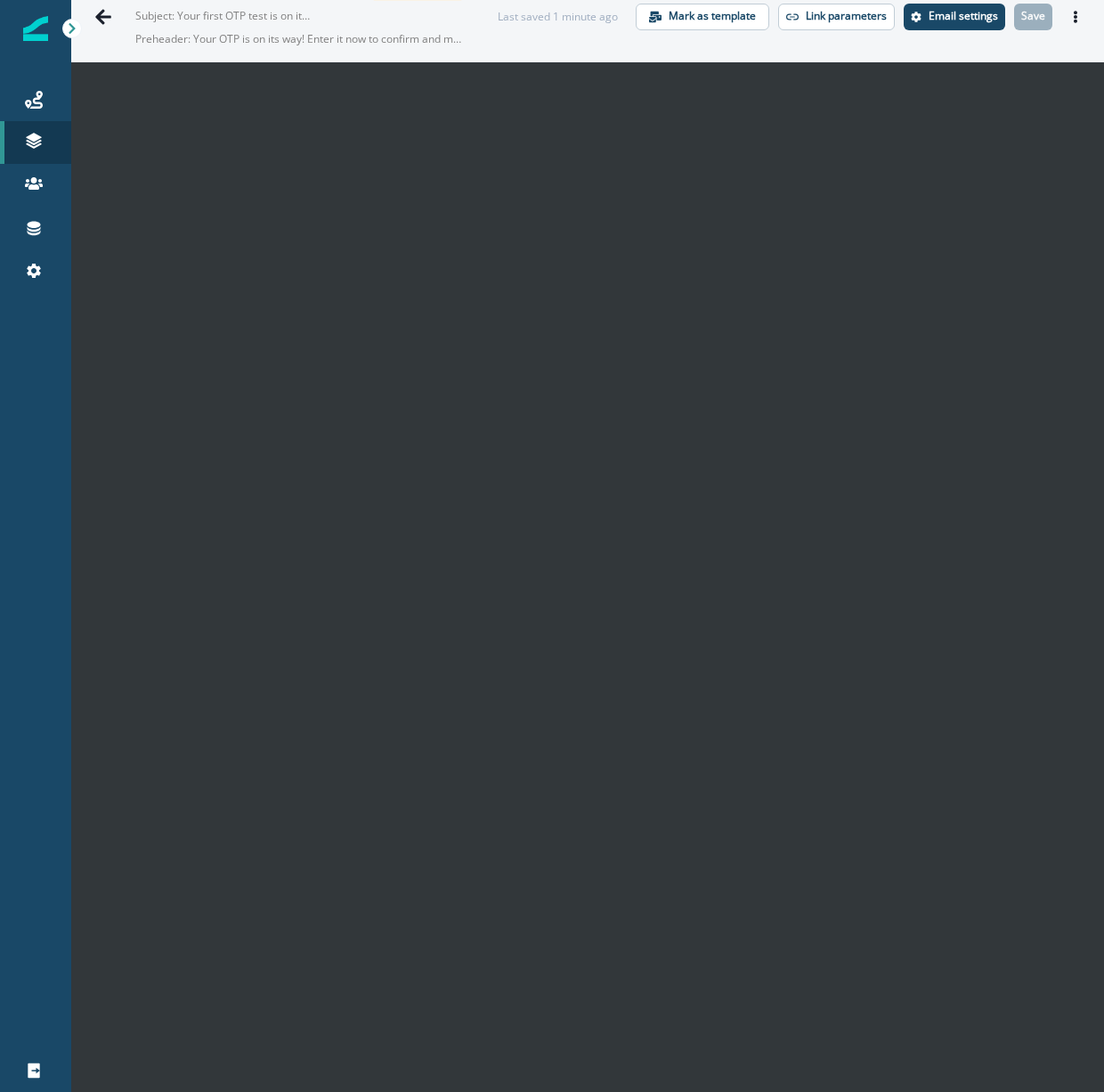
click at [483, 52] on div "Verify onboarding email 2A (Draft) Marketing Subject: Your first OTP test is on…" at bounding box center [588, 16] width 1033 height 90
click at [108, 10] on icon "Go back" at bounding box center [103, 16] width 18 height 18
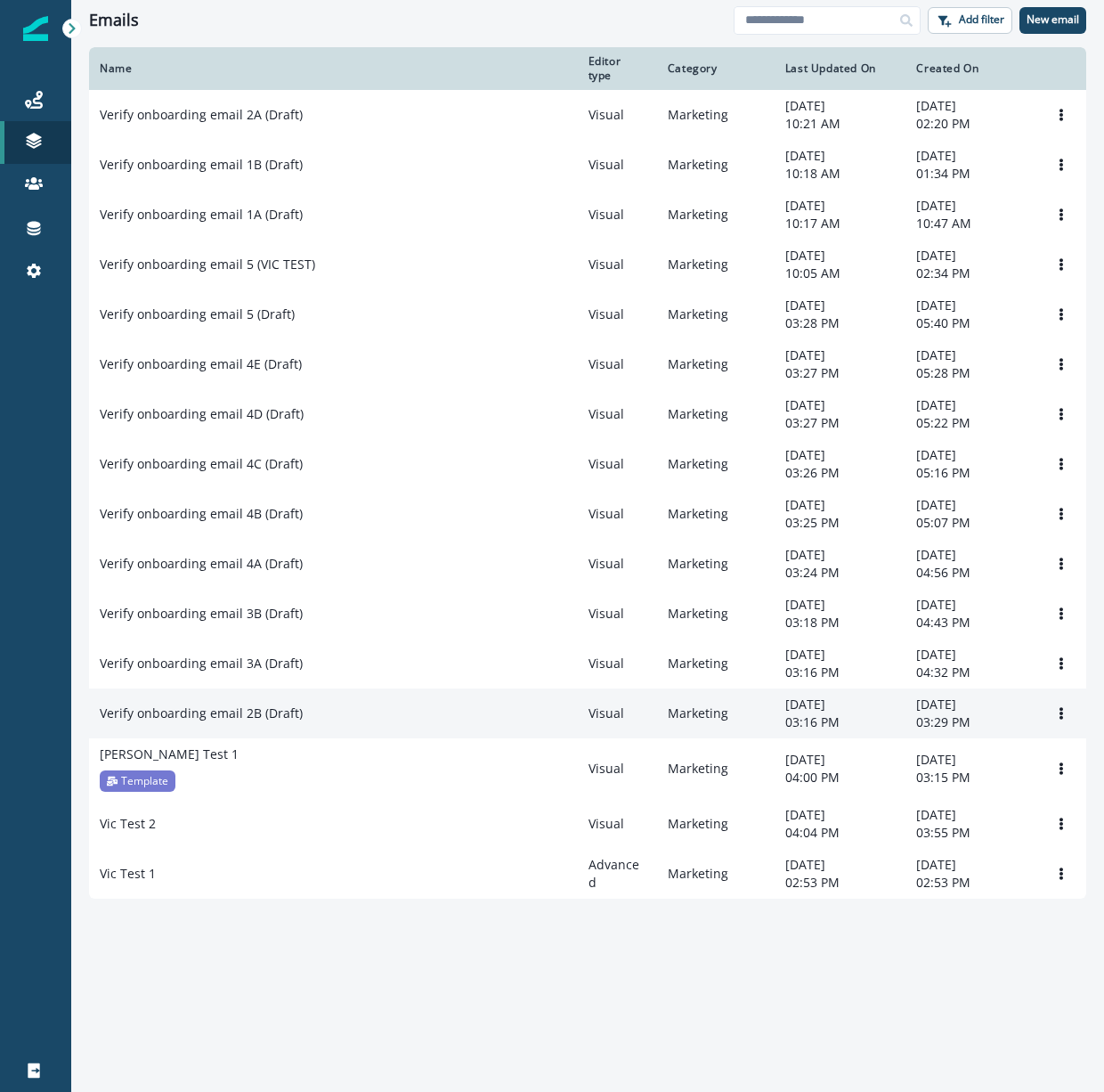
click at [211, 738] on td "Verify onboarding email 2B (Draft)" at bounding box center [332, 713] width 489 height 50
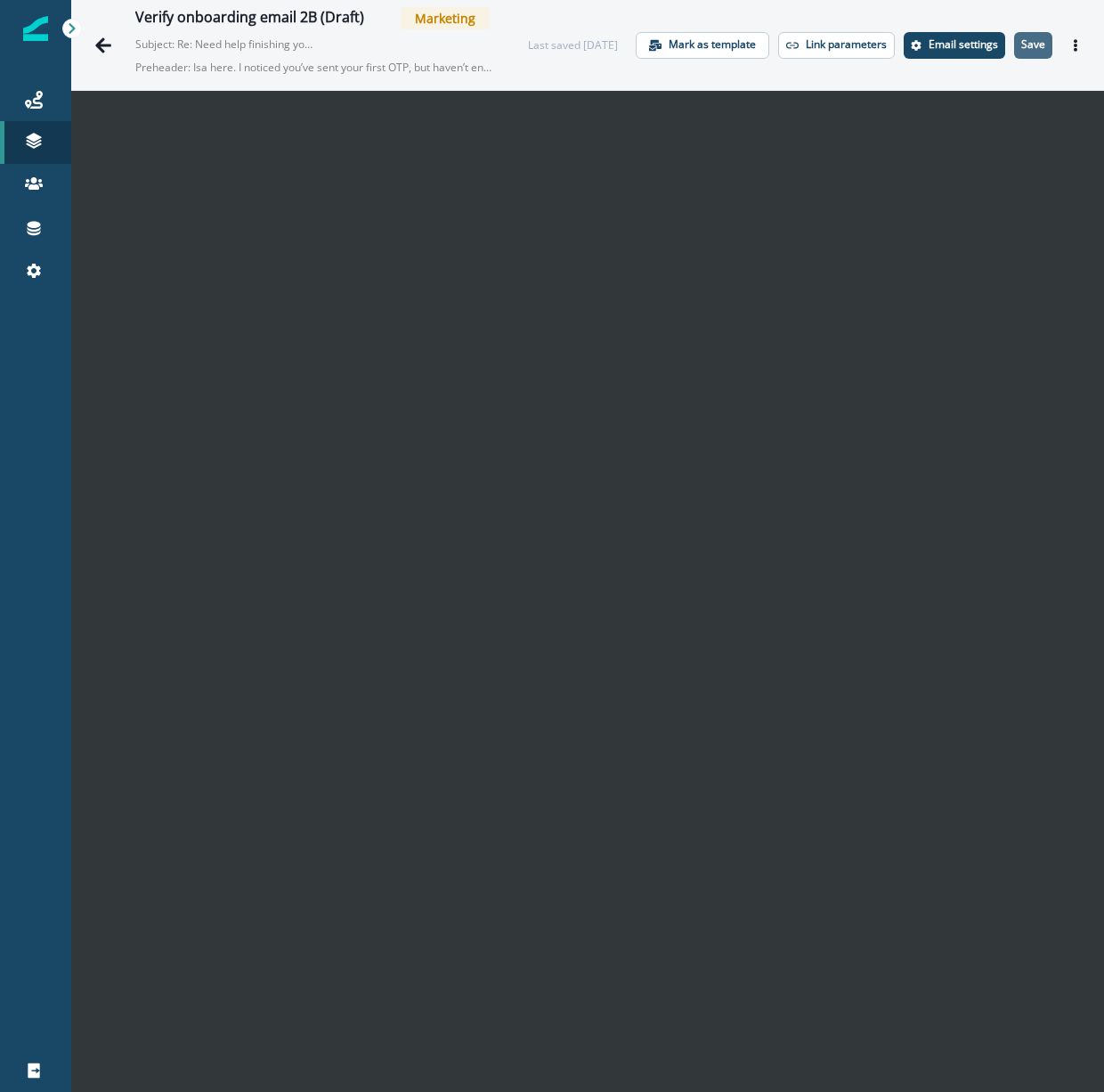
click at [1028, 51] on button "Save" at bounding box center [1034, 46] width 38 height 27
click at [96, 40] on icon "Go back" at bounding box center [103, 45] width 18 height 18
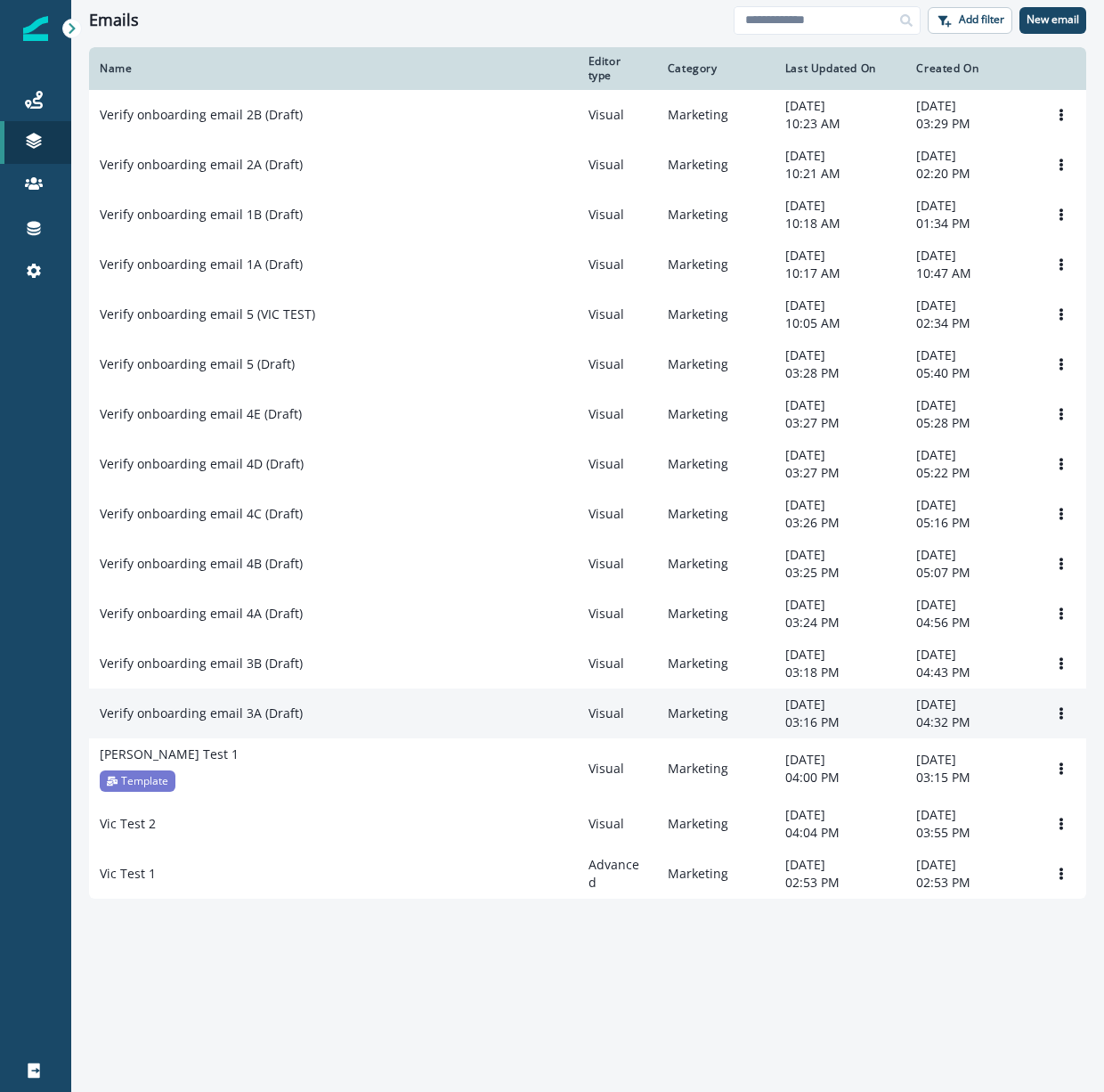
click at [242, 738] on td "Verify onboarding email 3A (Draft)" at bounding box center [332, 713] width 489 height 50
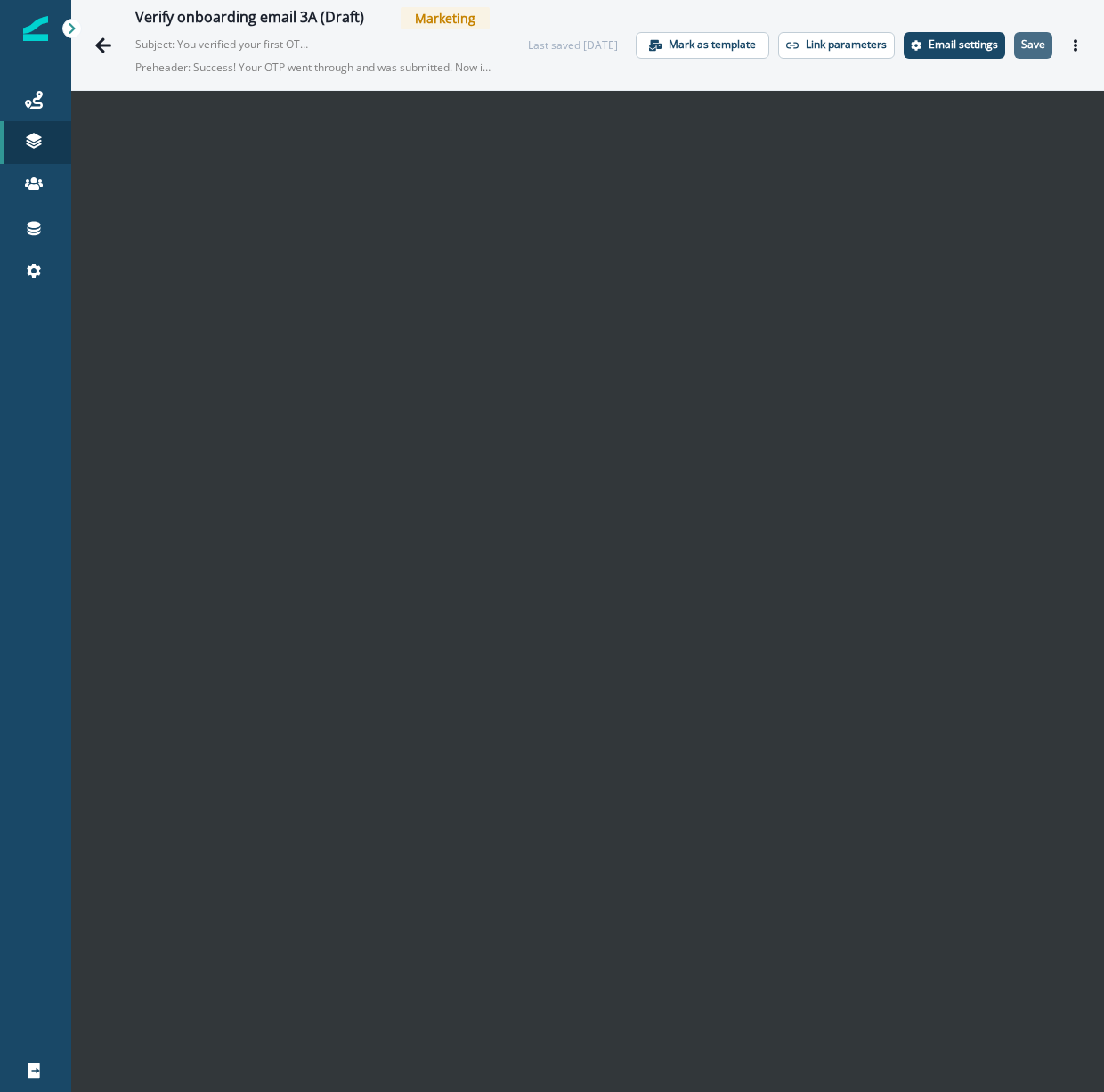
click at [1032, 40] on p "Save" at bounding box center [1033, 44] width 24 height 12
click at [101, 43] on icon "Go back" at bounding box center [103, 45] width 18 height 18
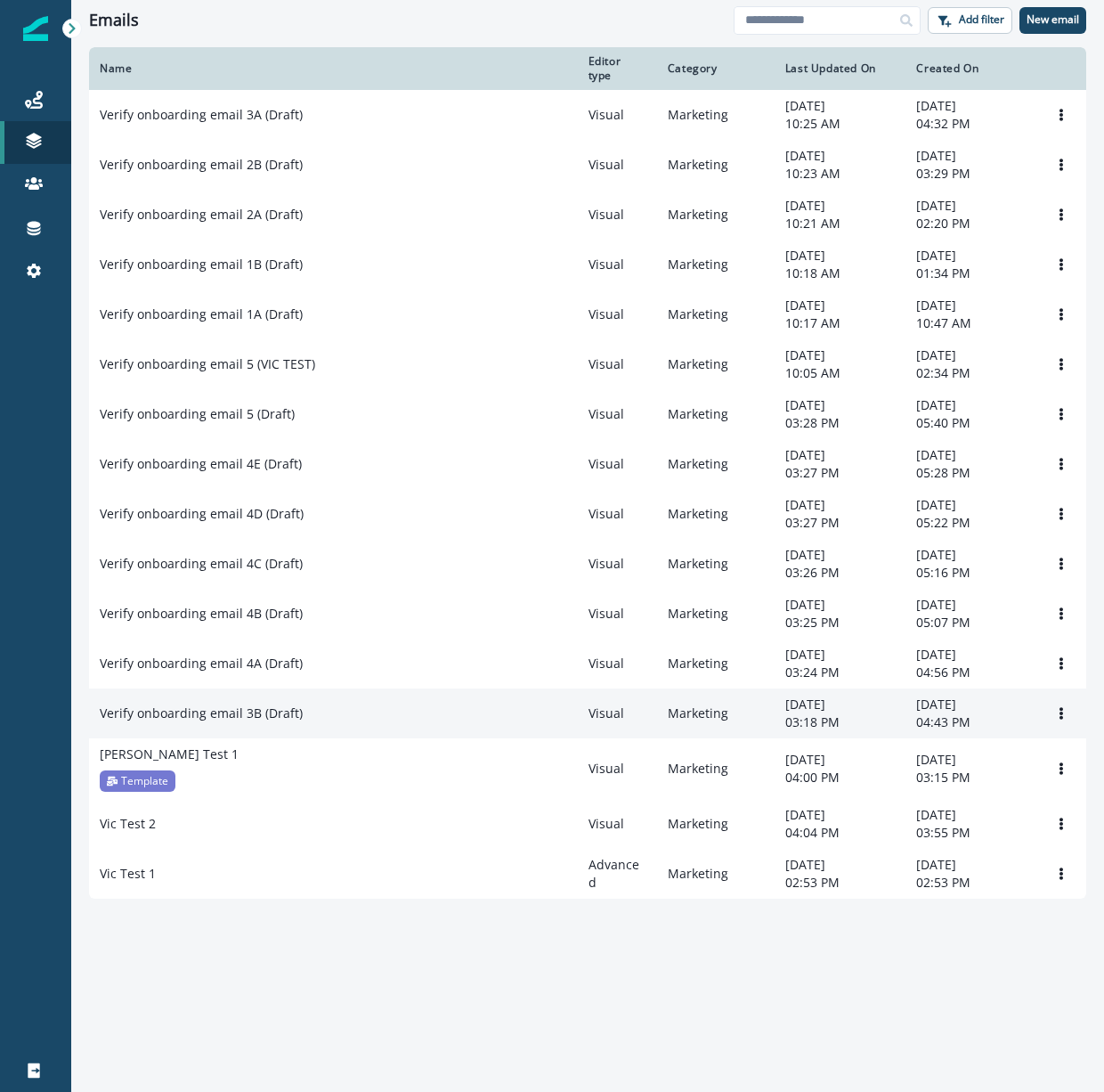
click at [211, 722] on p "Verify onboarding email 3B (Draft)" at bounding box center [201, 713] width 203 height 18
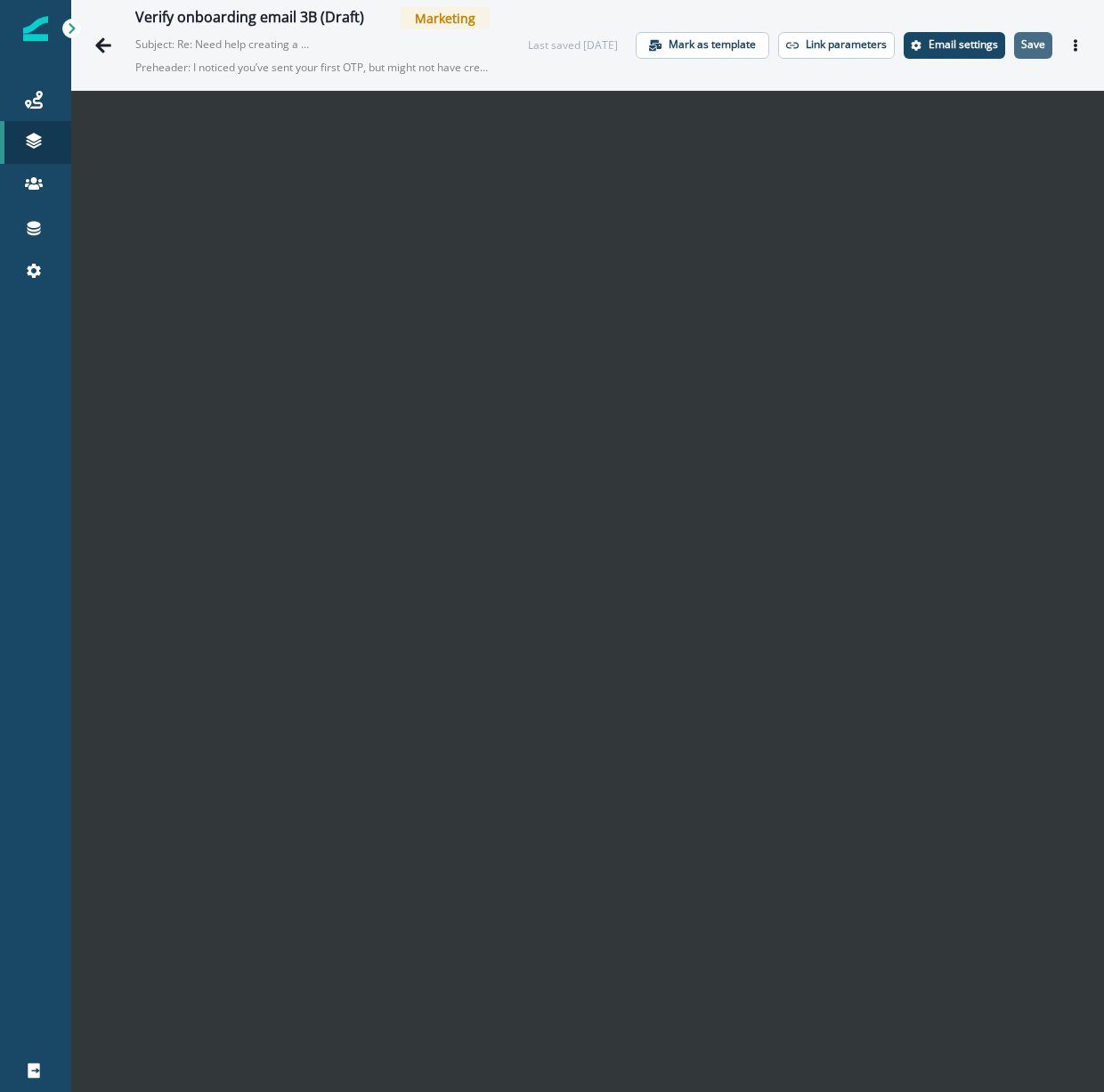
click at [1030, 43] on p "Save" at bounding box center [1033, 44] width 24 height 12
click at [101, 46] on icon "Go back" at bounding box center [103, 45] width 16 height 15
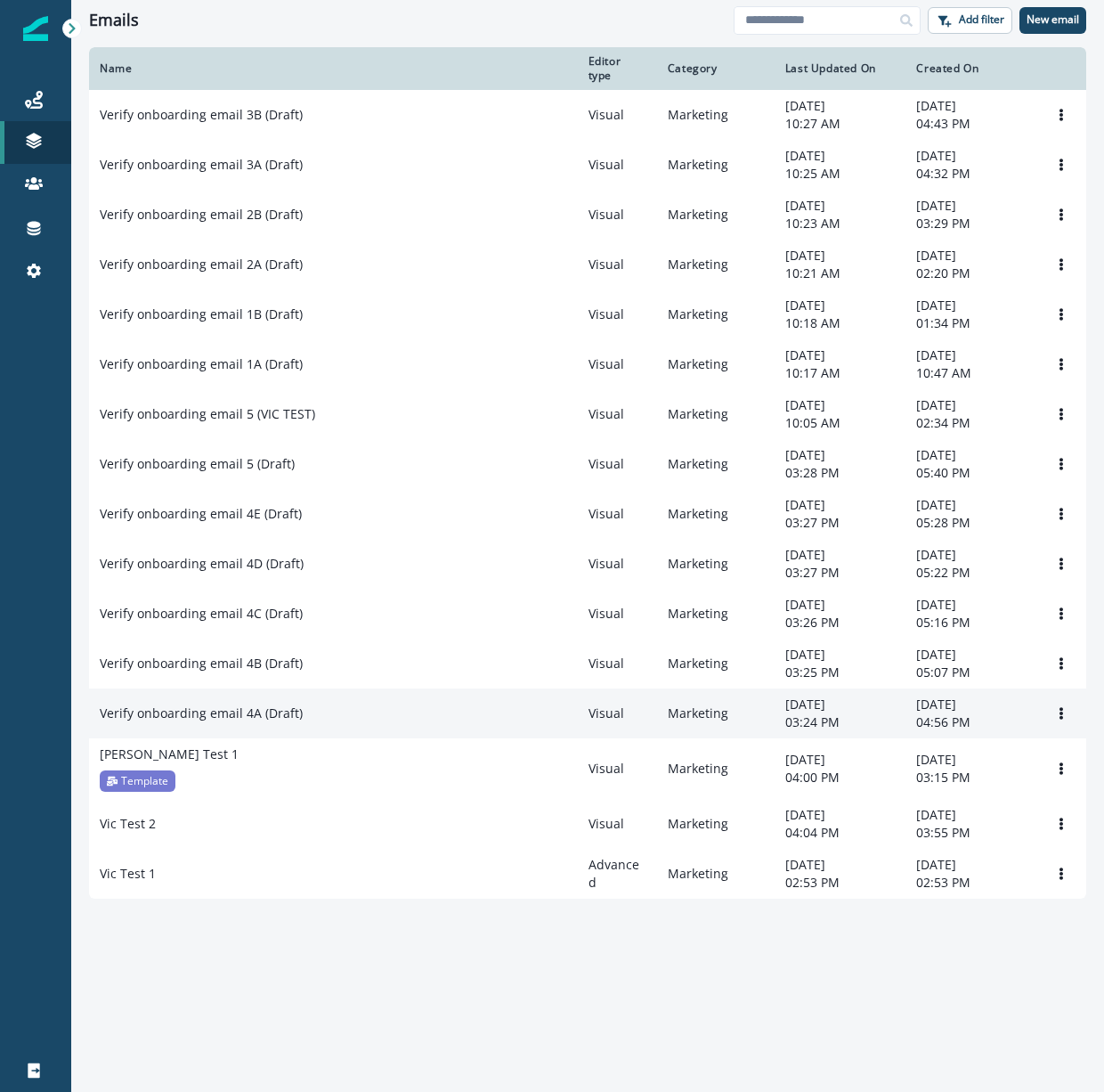
scroll to position [43, 0]
click at [221, 722] on p "Verify onboarding email 4A (Draft)" at bounding box center [201, 713] width 203 height 18
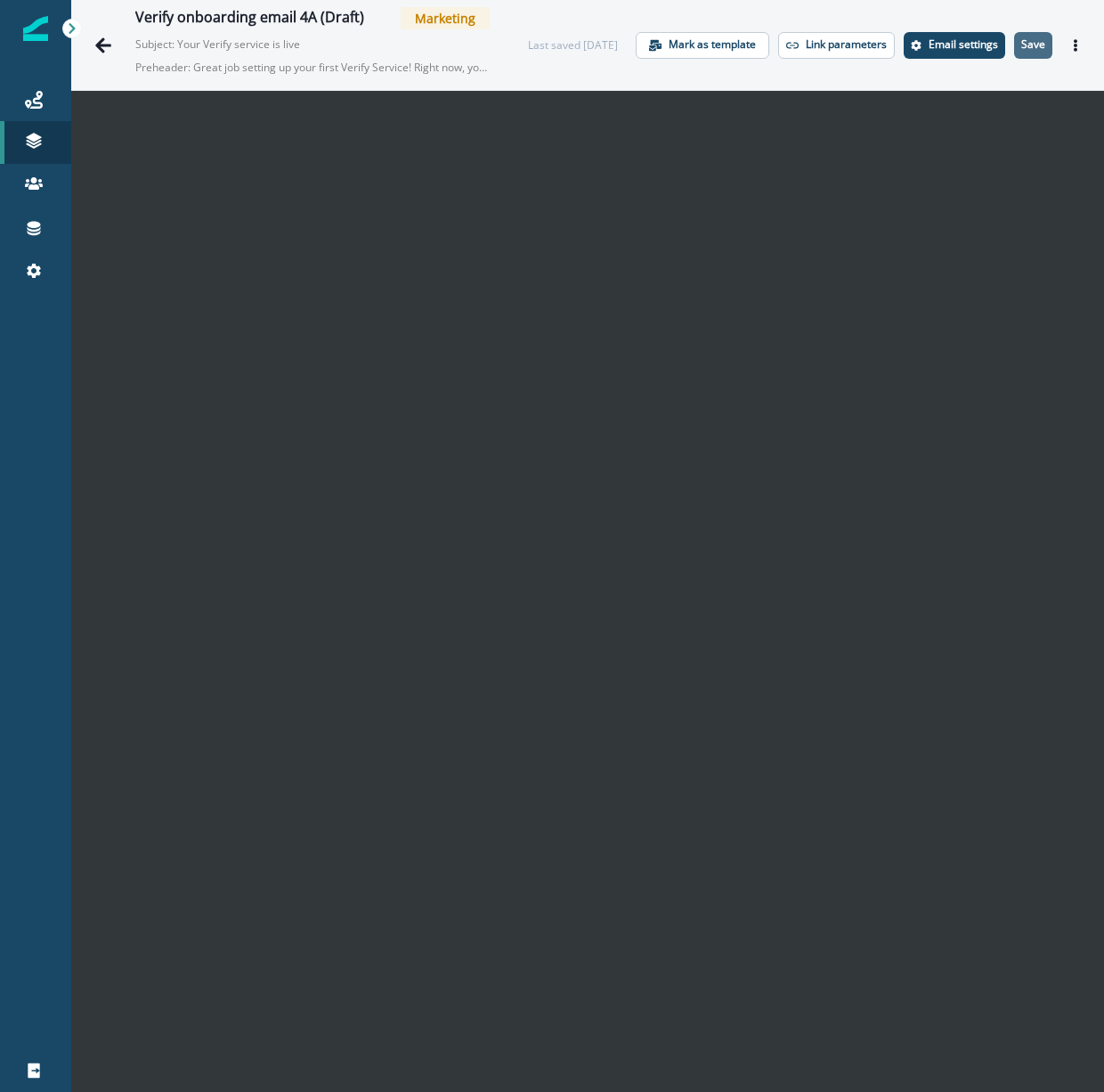
click at [1038, 48] on p "Save" at bounding box center [1033, 44] width 24 height 12
click at [98, 51] on icon "Go back" at bounding box center [103, 45] width 18 height 18
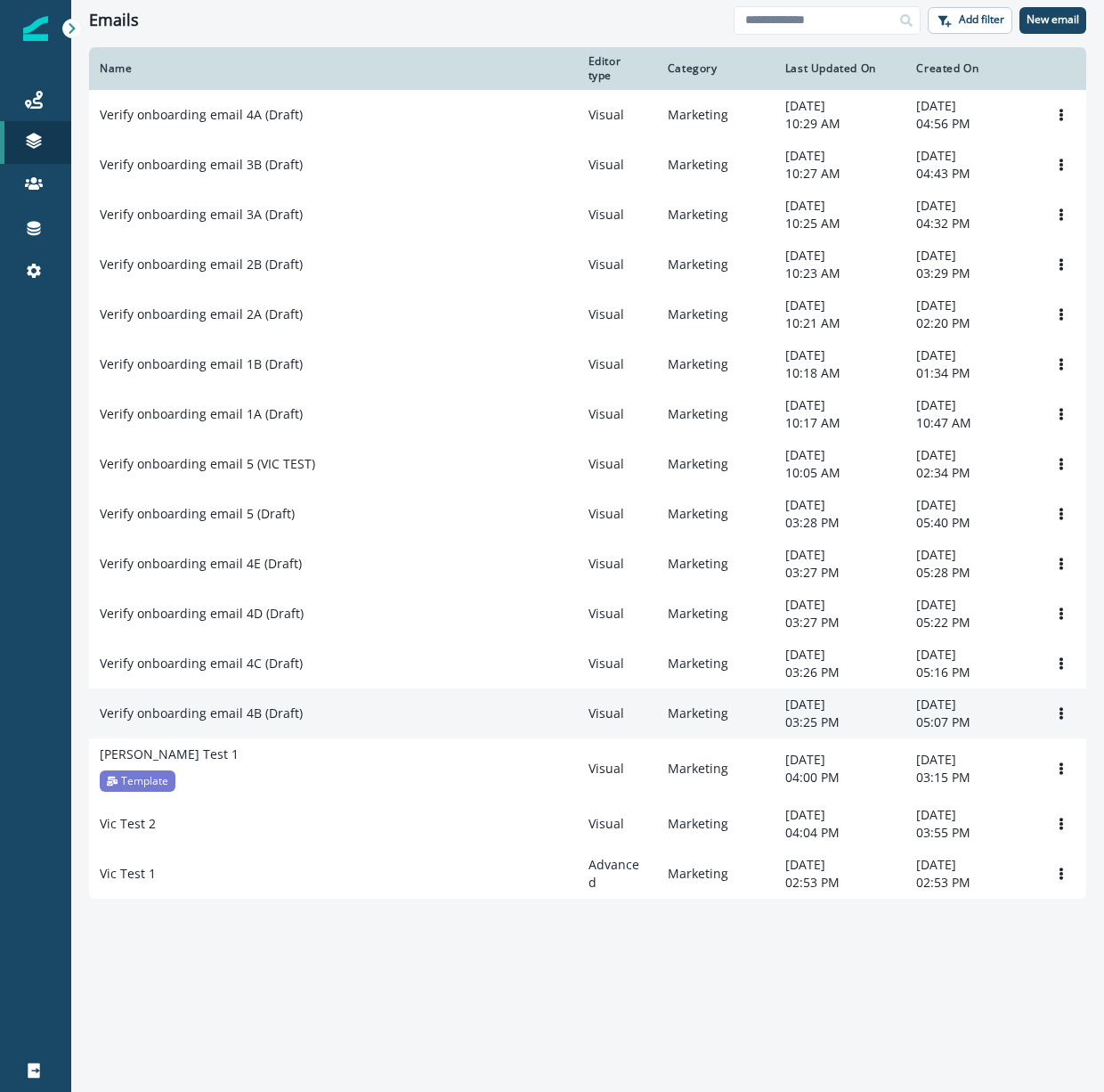
click at [277, 722] on p "Verify onboarding email 4B (Draft)" at bounding box center [201, 713] width 203 height 18
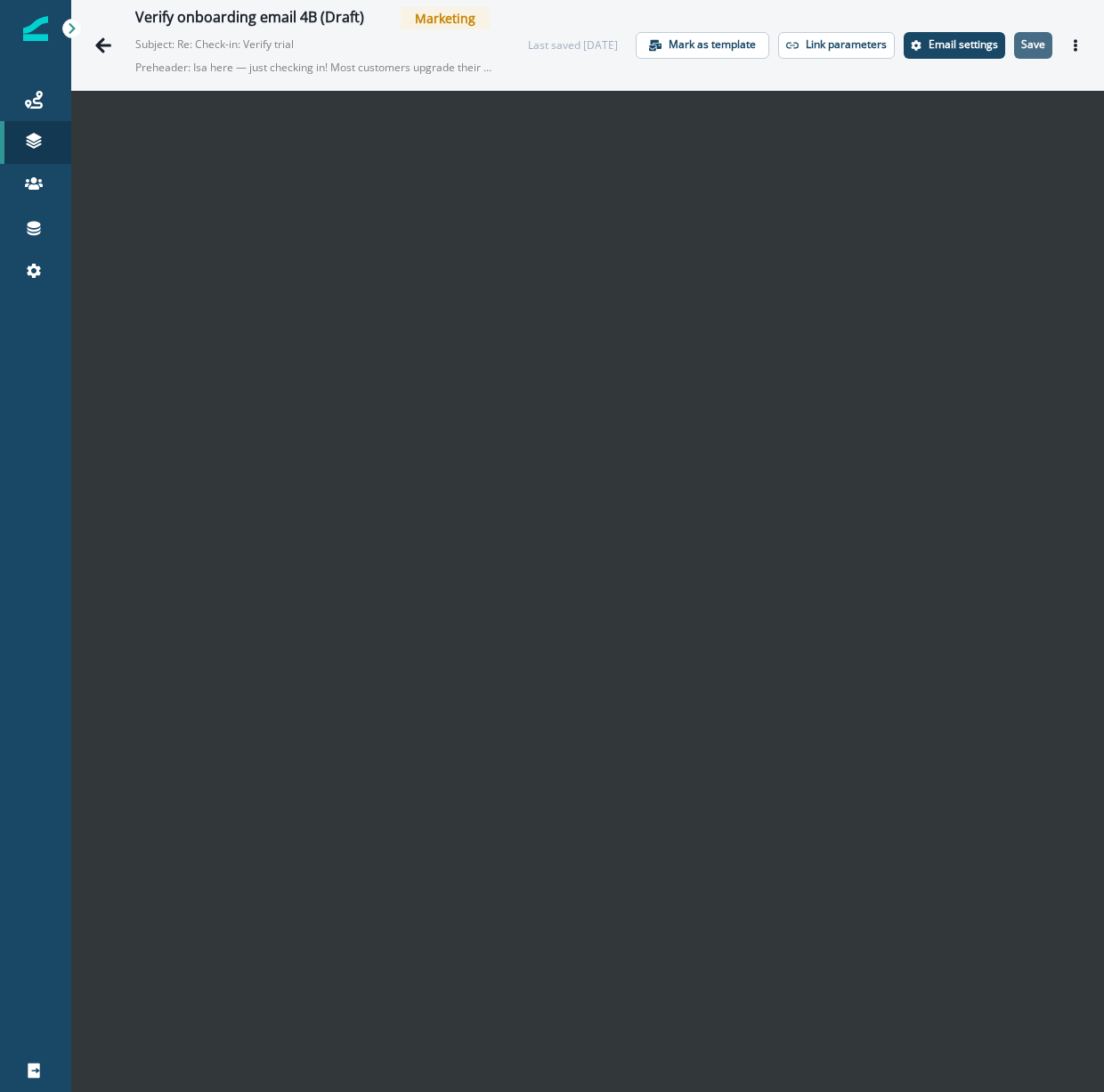
click at [1032, 40] on p "Save" at bounding box center [1033, 44] width 24 height 12
click at [501, 84] on div "Verify onboarding email 4B (Draft) Marketing Subject: Re: Check-in: Verify tria…" at bounding box center [588, 45] width 1033 height 90
click at [91, 46] on button "Go back" at bounding box center [103, 45] width 35 height 35
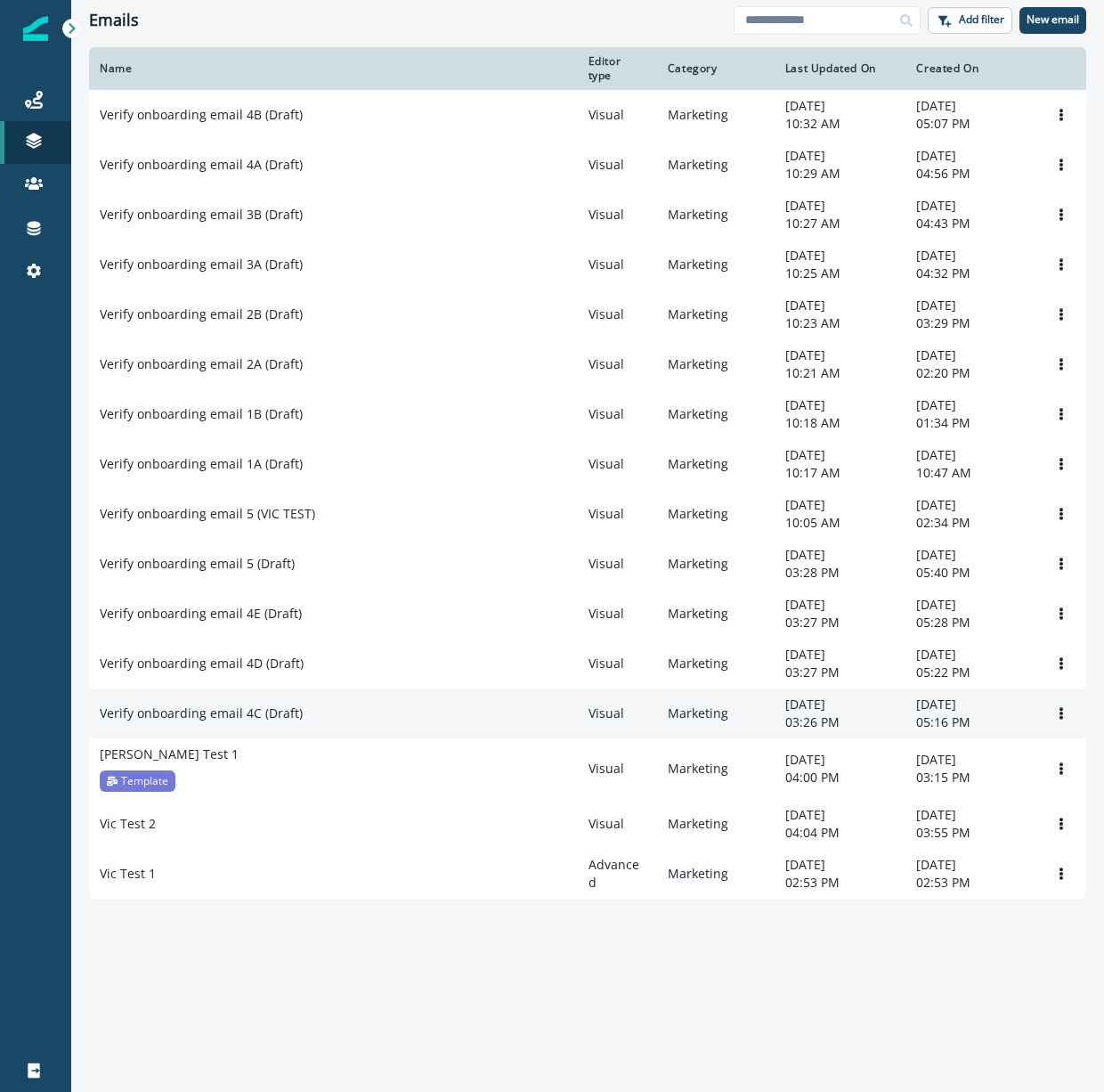
click at [244, 722] on p "Verify onboarding email 4C (Draft)" at bounding box center [201, 713] width 203 height 18
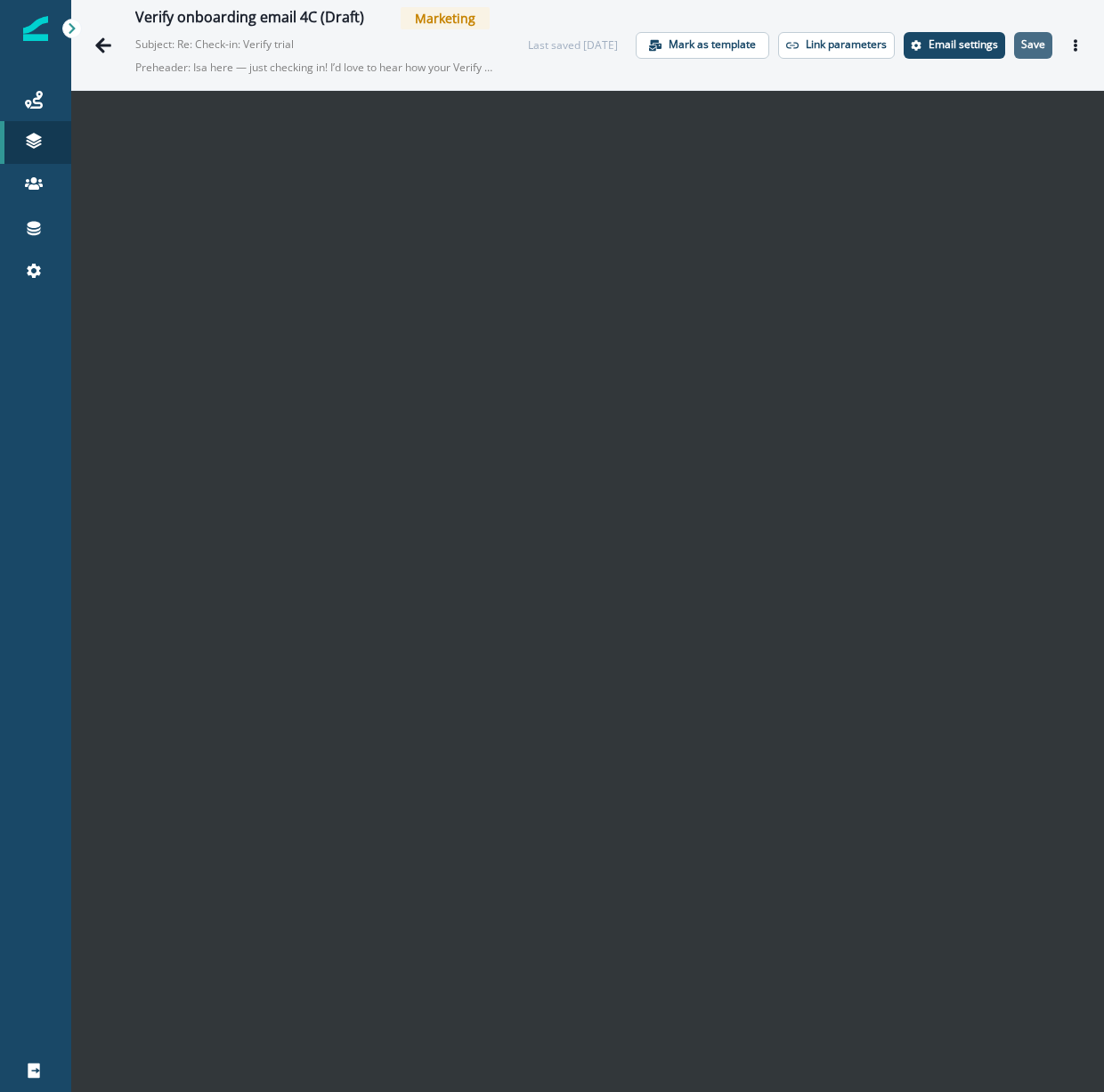
click at [1031, 50] on p "Save" at bounding box center [1033, 44] width 24 height 12
click at [105, 46] on icon "Go back" at bounding box center [103, 45] width 16 height 15
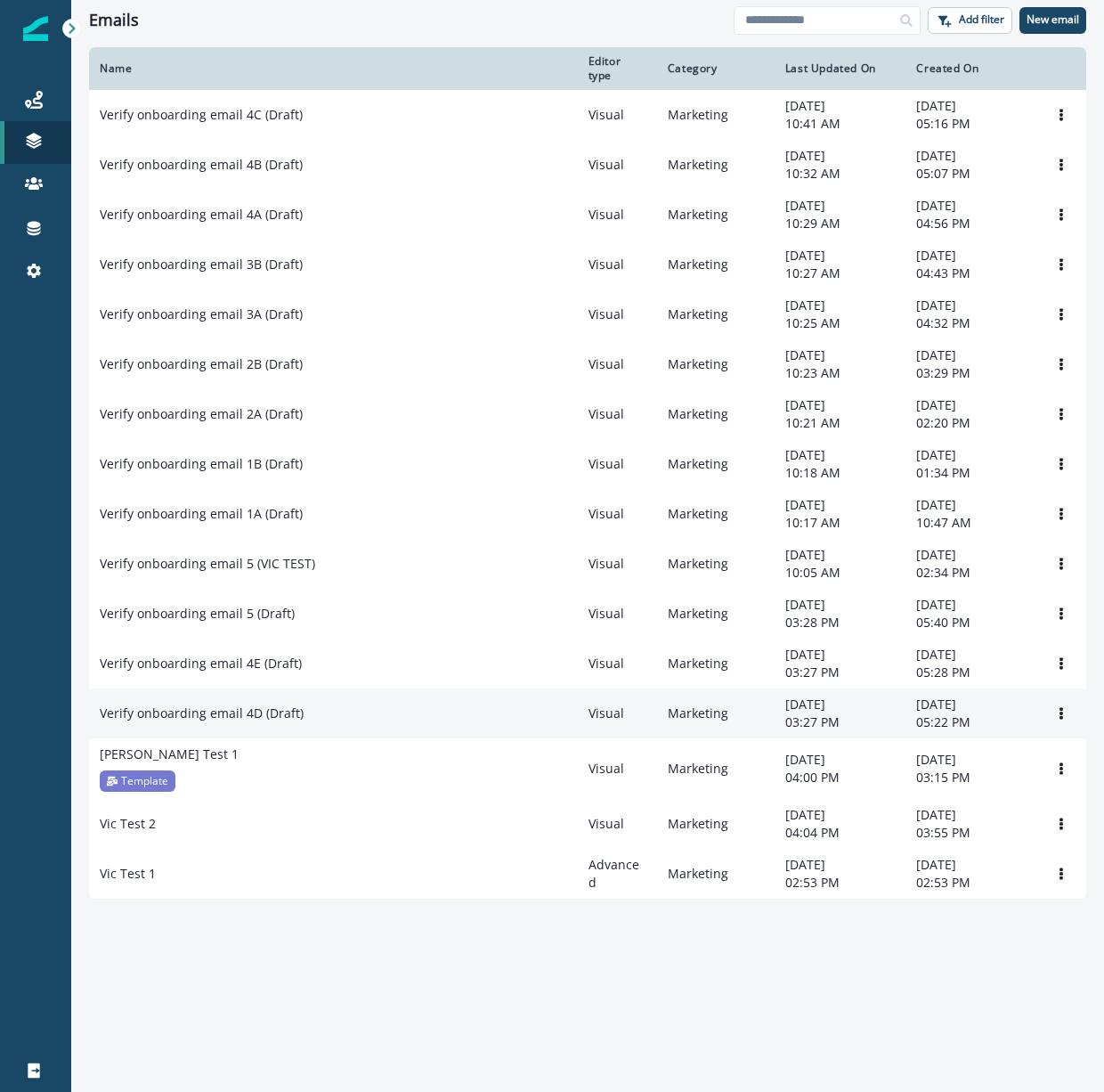
click at [286, 722] on p "Verify onboarding email 4D (Draft)" at bounding box center [202, 713] width 204 height 18
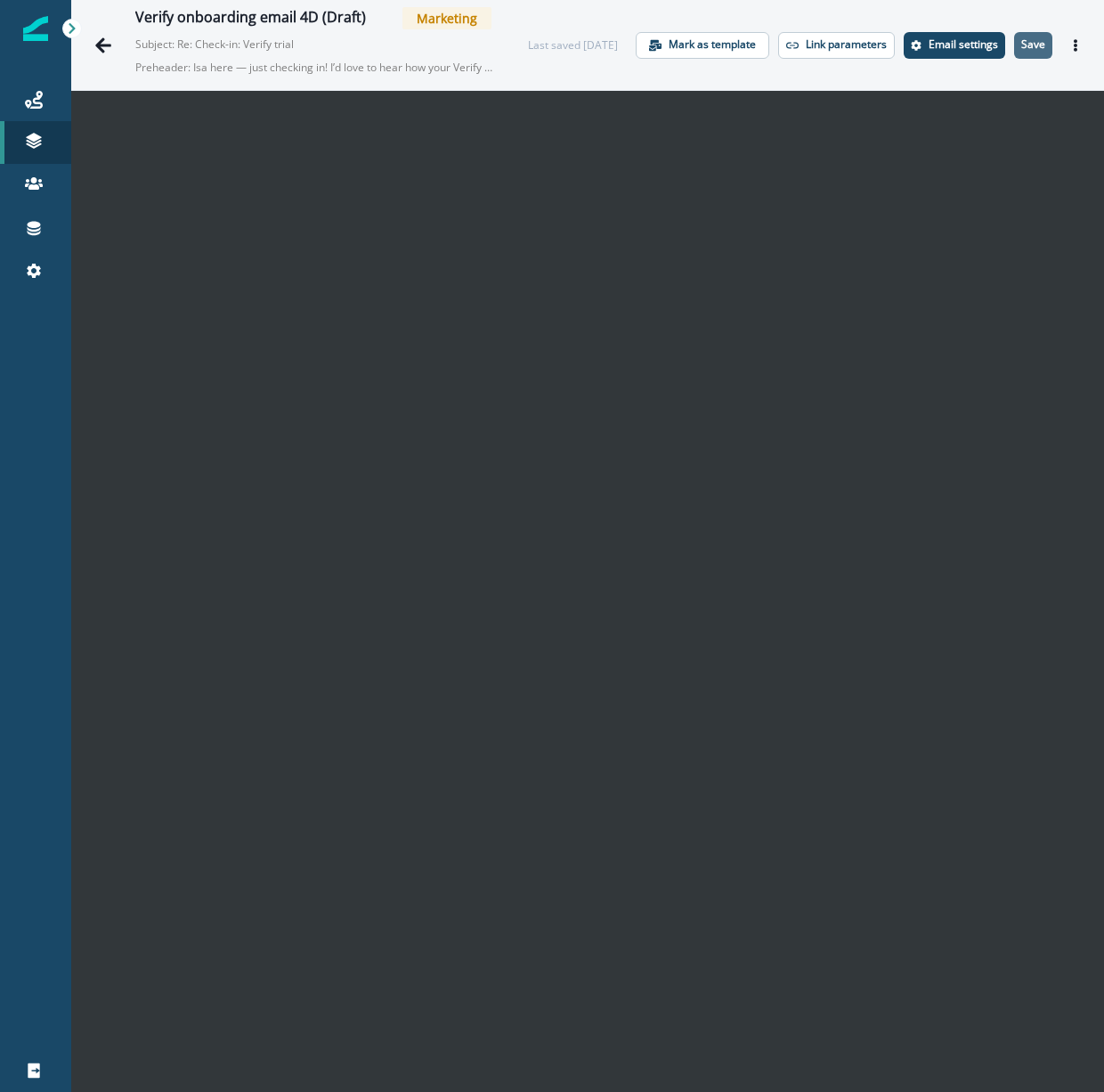
click at [1034, 48] on p "Save" at bounding box center [1033, 44] width 24 height 12
click at [101, 46] on icon "Go back" at bounding box center [103, 45] width 16 height 15
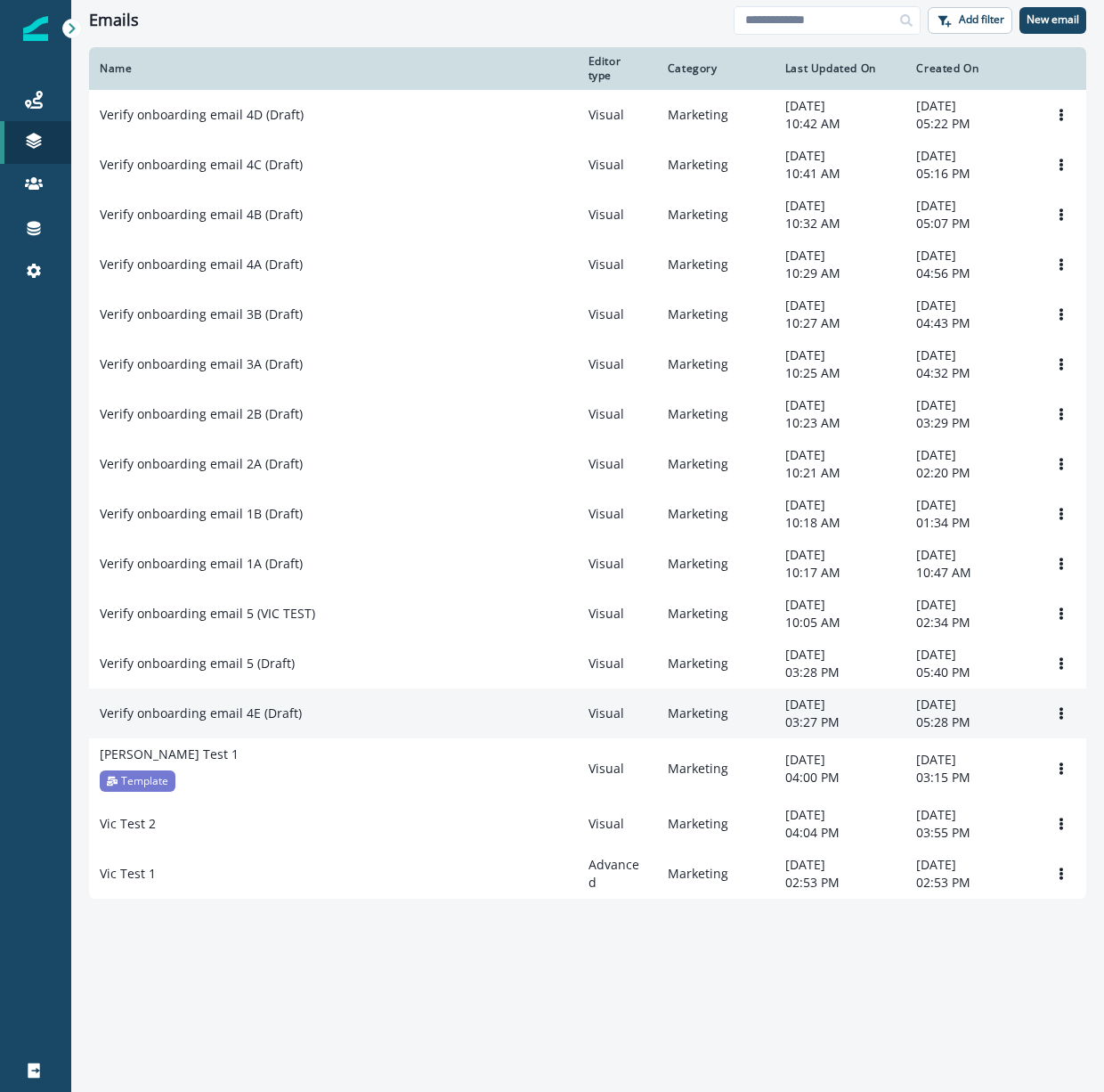
click at [292, 722] on p "Verify onboarding email 4E (Draft)" at bounding box center [201, 713] width 202 height 18
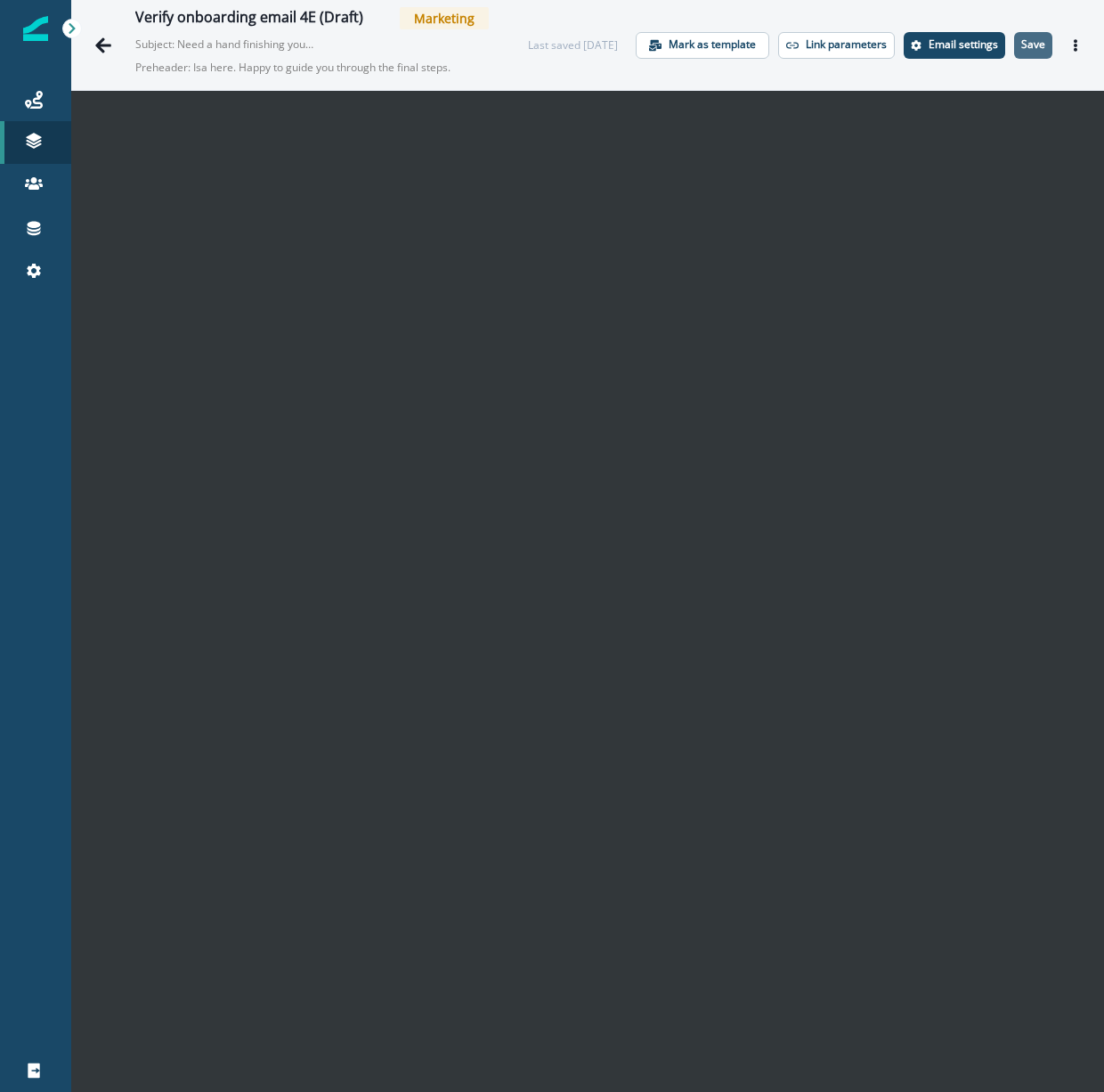
click at [1037, 50] on p "Save" at bounding box center [1033, 44] width 24 height 12
click at [103, 51] on icon "Go back" at bounding box center [103, 45] width 16 height 15
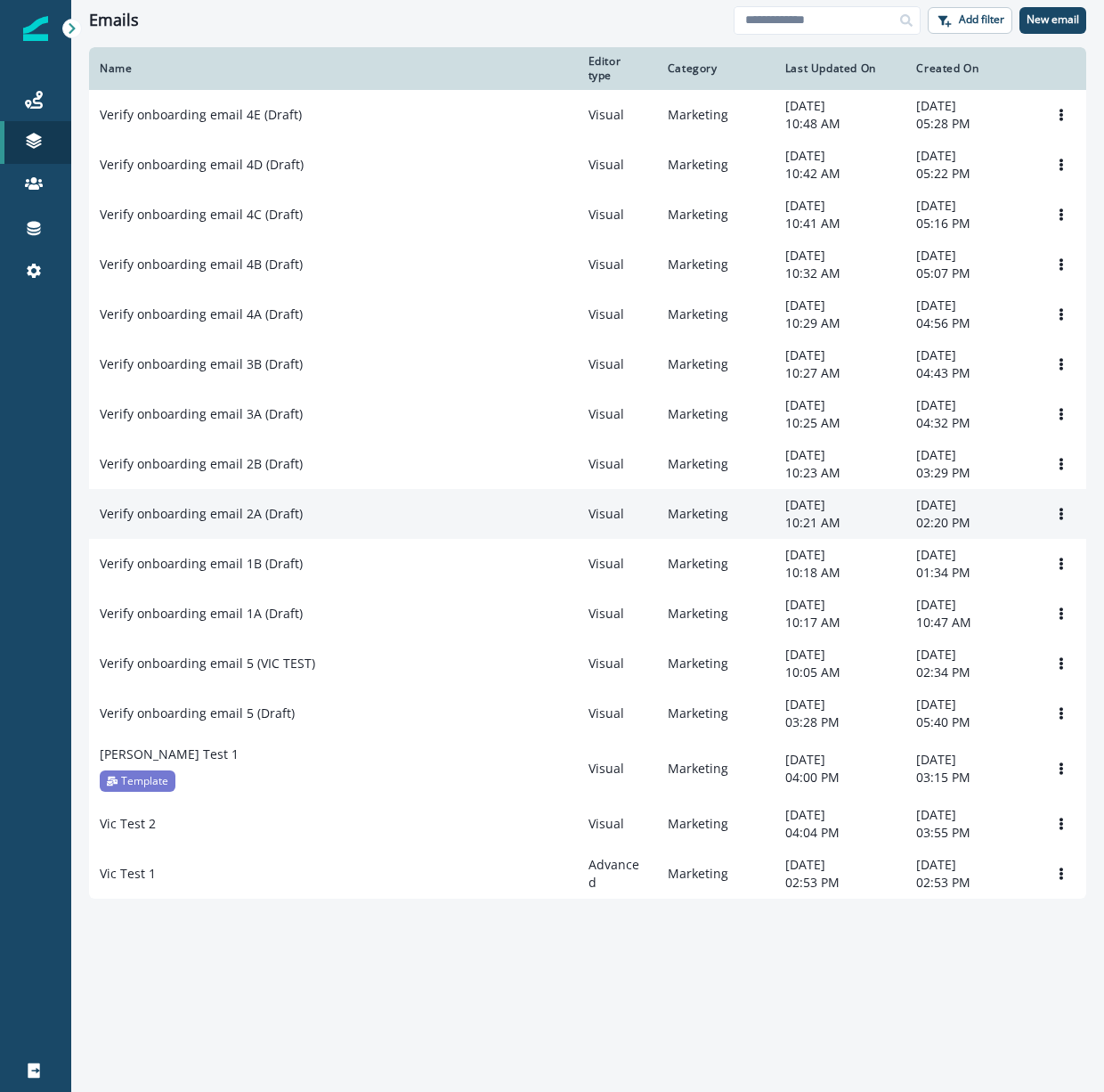
scroll to position [116, 0]
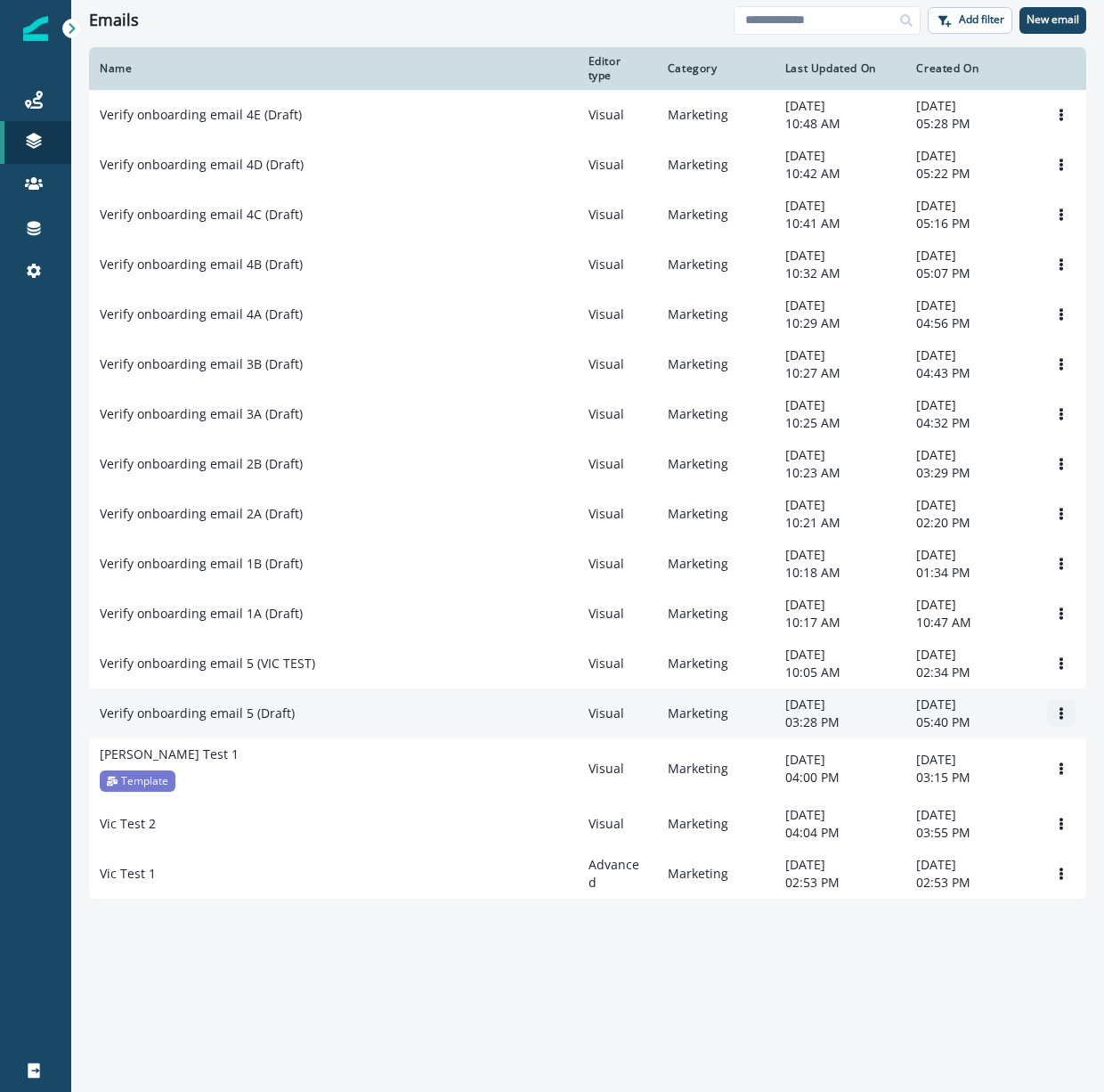
click at [1068, 727] on button "Options" at bounding box center [1061, 714] width 29 height 27
click at [722, 738] on td "Marketing" at bounding box center [715, 713] width 117 height 50
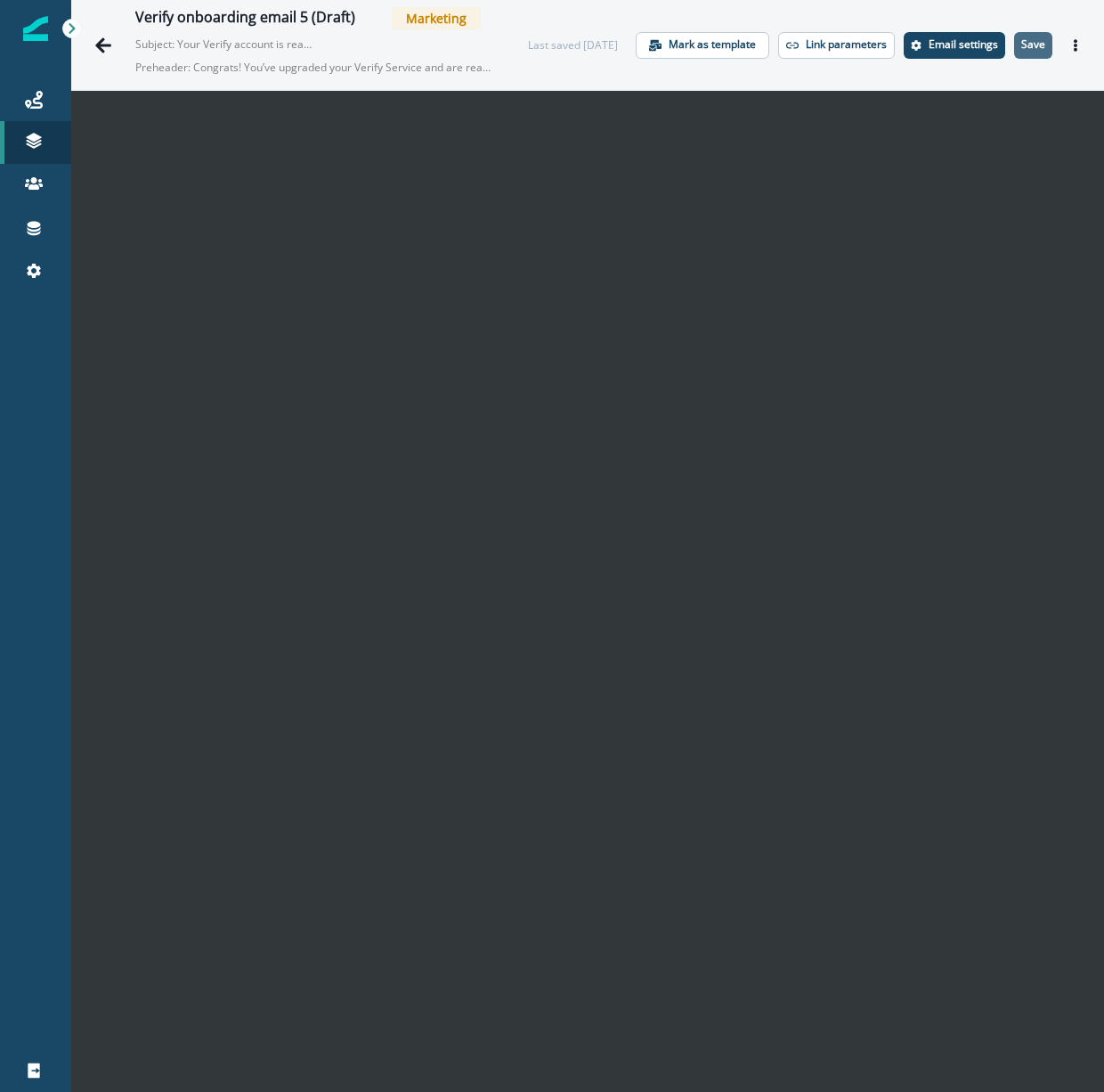
click at [1037, 46] on p "Save" at bounding box center [1033, 44] width 24 height 12
click at [102, 45] on icon "Go back" at bounding box center [103, 45] width 16 height 15
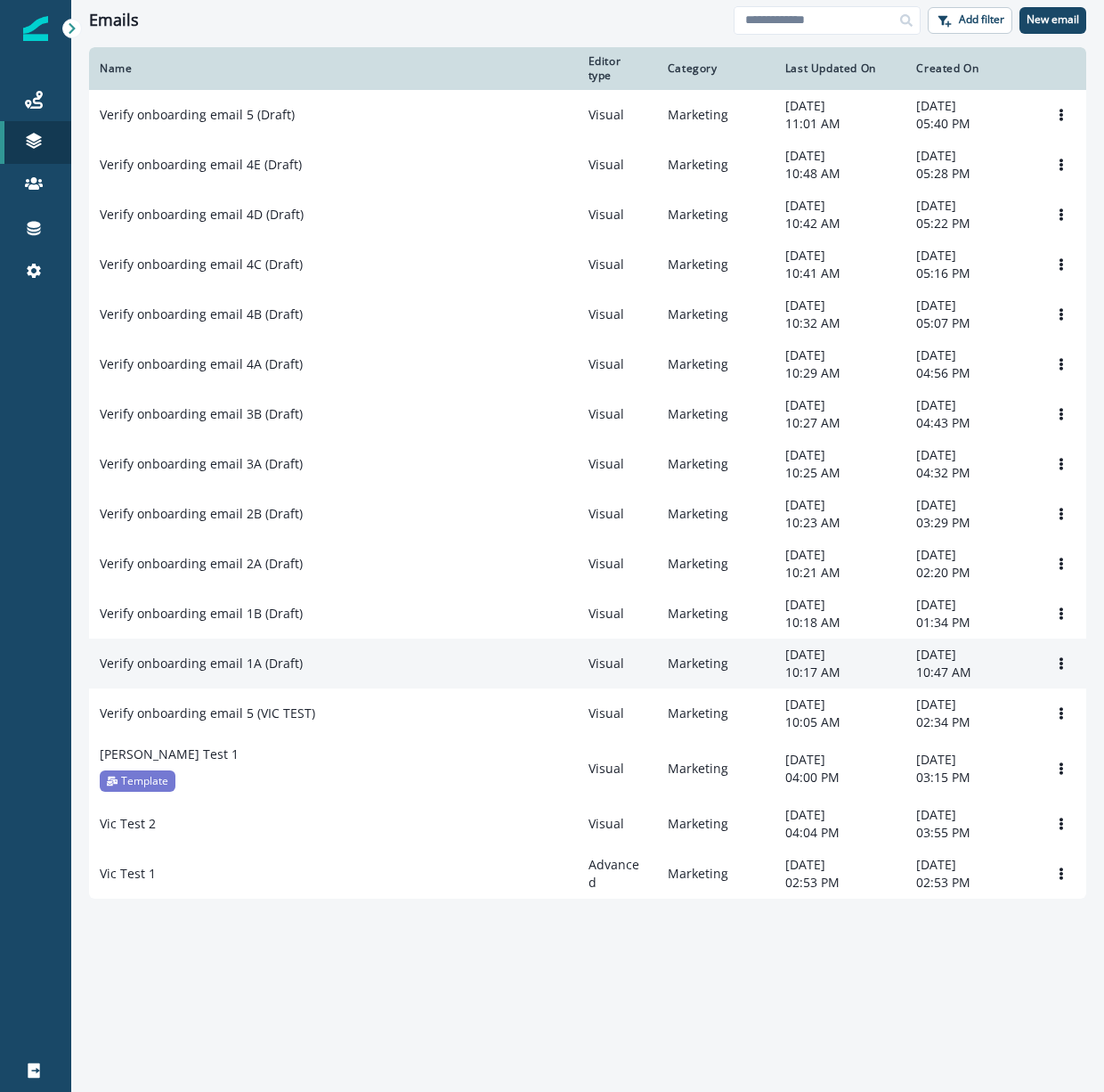
click at [278, 688] on td "Verify onboarding email 1A (Draft)" at bounding box center [332, 663] width 489 height 50
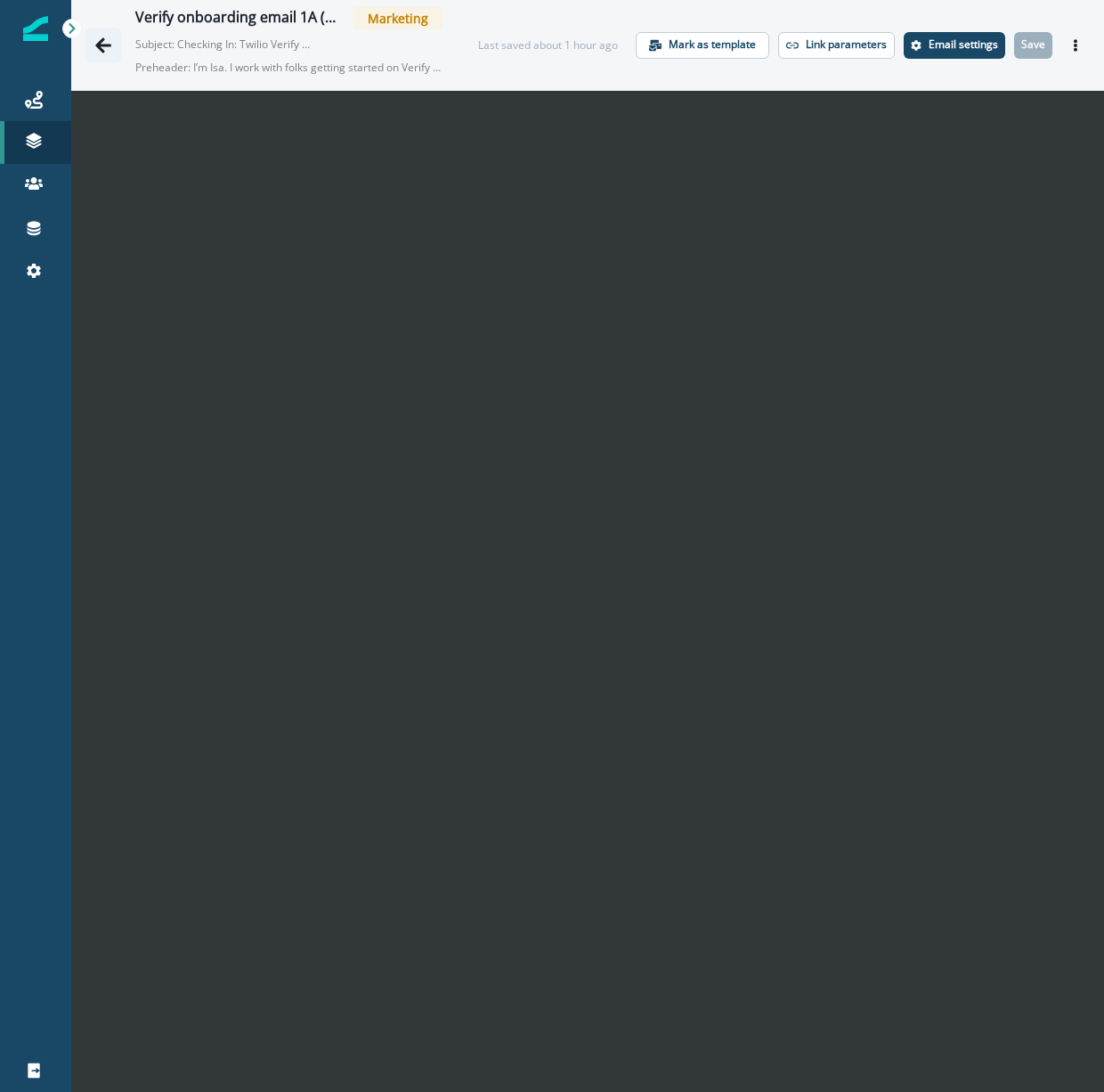
click at [108, 45] on icon "Go back" at bounding box center [103, 45] width 16 height 15
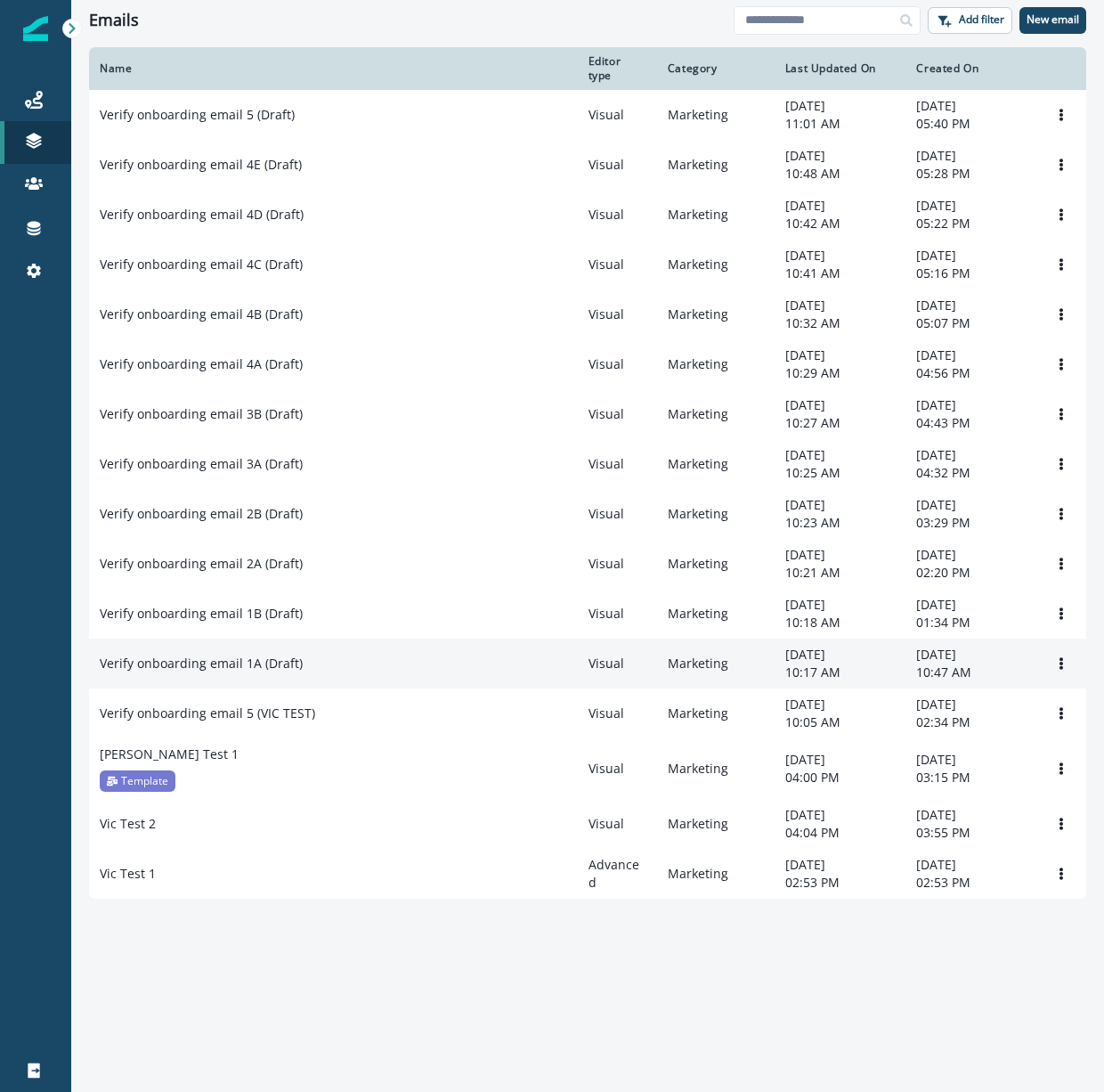
click at [344, 688] on td "Verify onboarding email 1A (Draft)" at bounding box center [332, 663] width 489 height 50
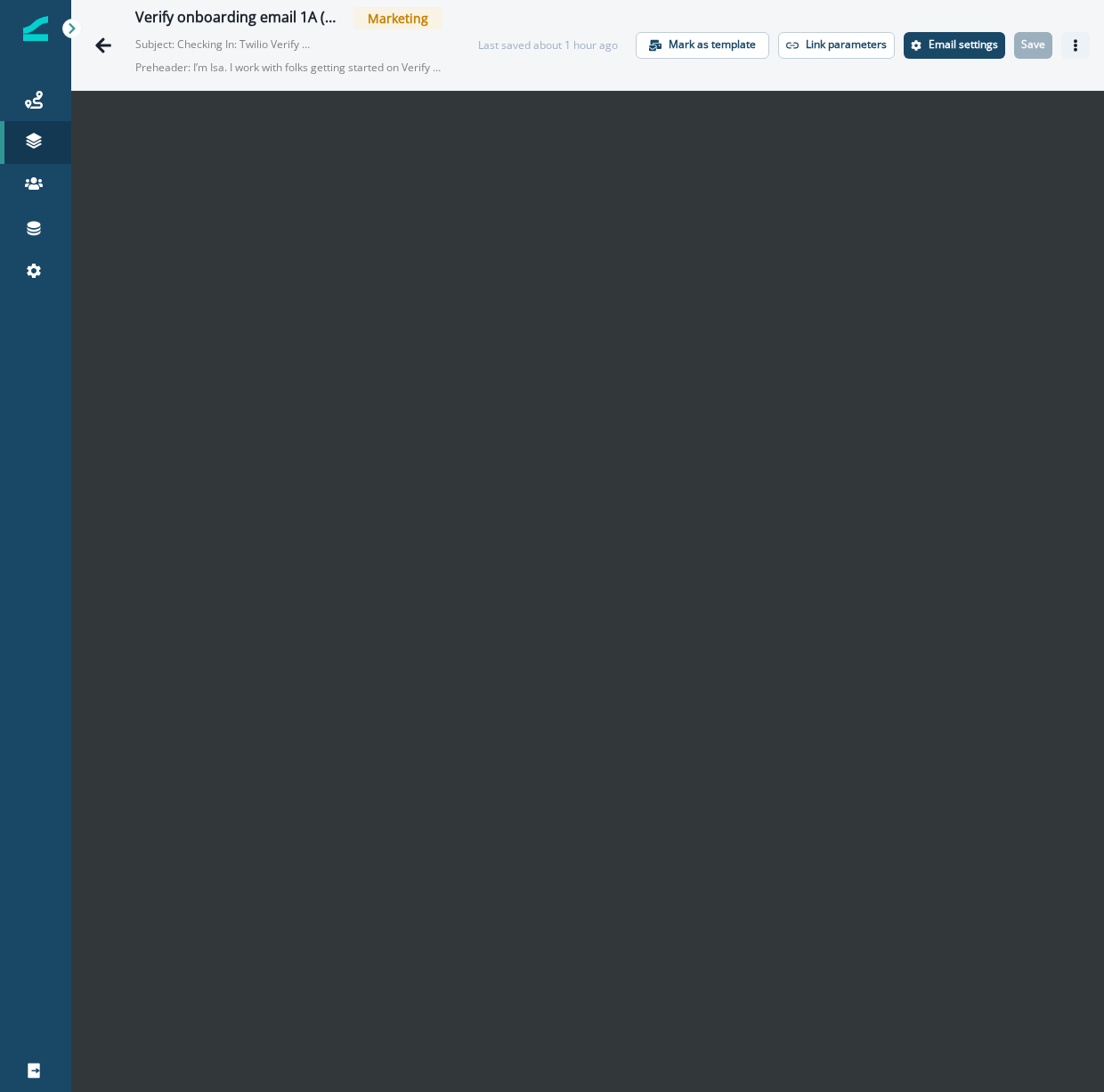
click at [1074, 42] on icon "Actions" at bounding box center [1074, 45] width 12 height 12
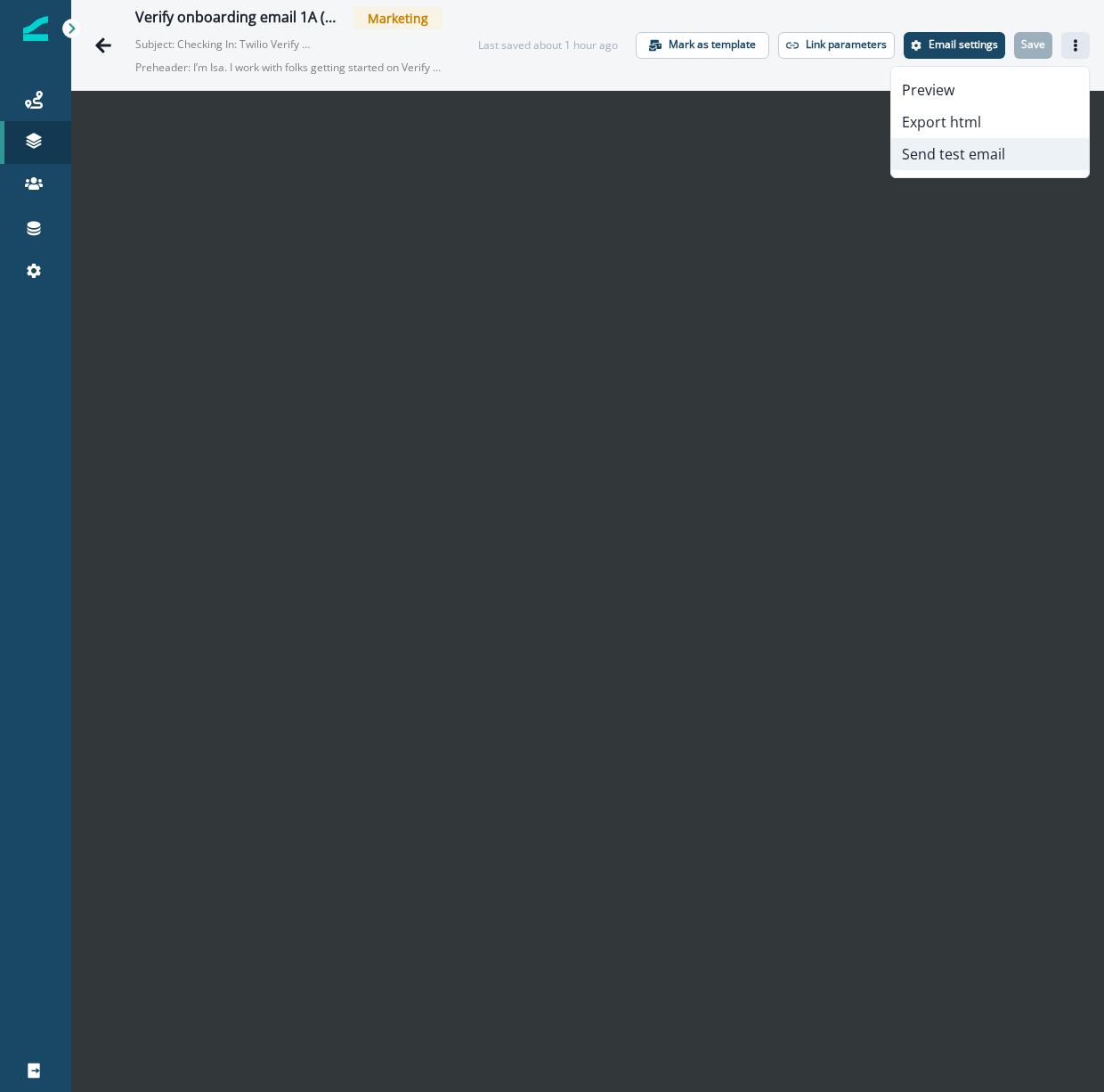
click at [988, 155] on button "Send test email" at bounding box center [990, 154] width 197 height 32
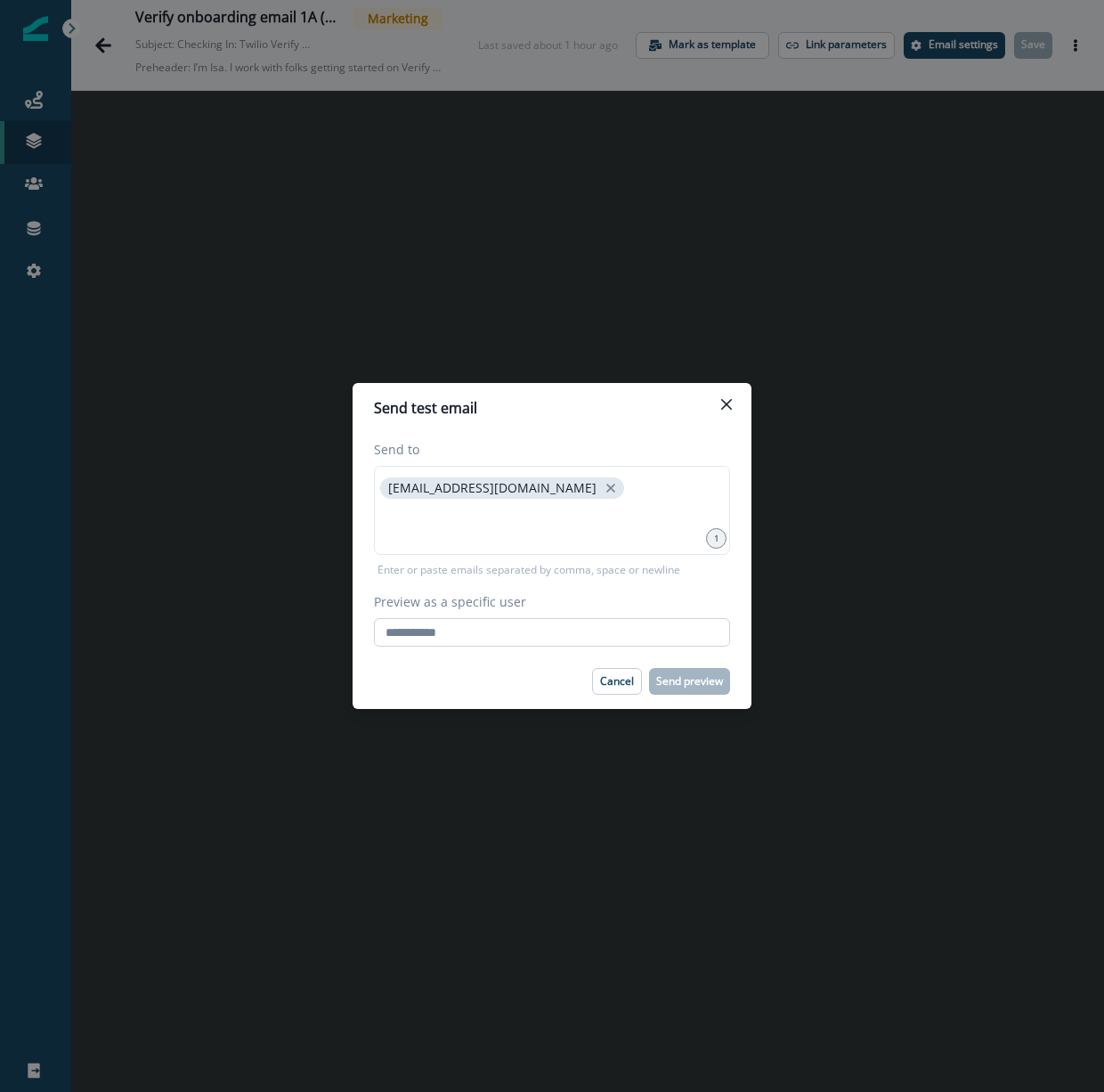
click at [523, 621] on input "Preview as a specific user" at bounding box center [552, 633] width 356 height 29
type input "**********"
click at [492, 681] on div "Cancel Send preview" at bounding box center [552, 681] width 356 height 27
click at [586, 645] on input "**********" at bounding box center [552, 633] width 356 height 29
click at [604, 500] on div "[EMAIL_ADDRESS][DOMAIN_NAME]" at bounding box center [552, 510] width 356 height 89
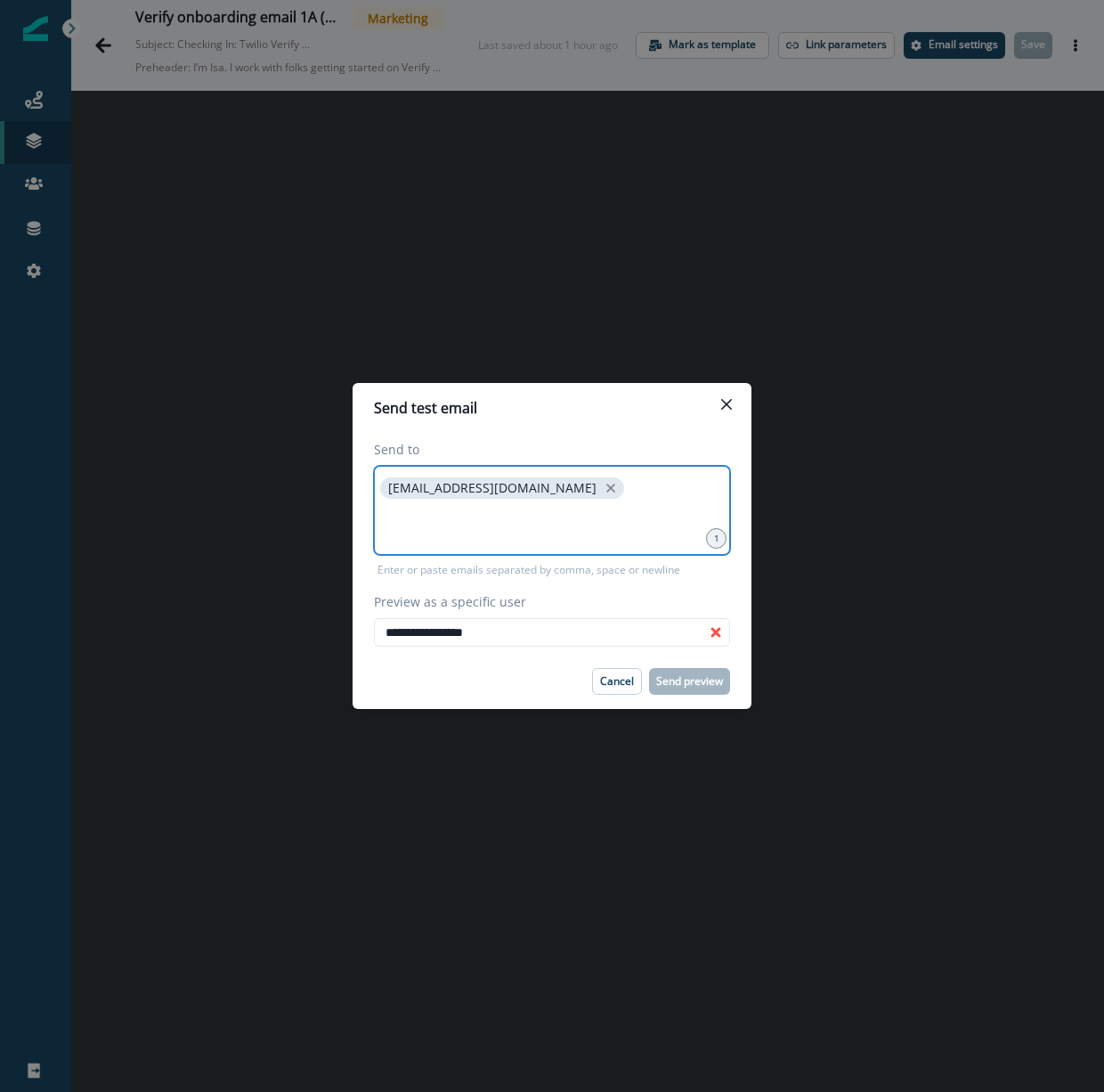
click at [497, 530] on input at bounding box center [552, 524] width 351 height 35
click at [476, 493] on p "[EMAIL_ADDRESS][DOMAIN_NAME]" at bounding box center [492, 489] width 209 height 15
click at [472, 484] on p "[EMAIL_ADDRESS][DOMAIN_NAME]" at bounding box center [492, 489] width 209 height 15
click at [455, 522] on input at bounding box center [552, 524] width 351 height 35
click at [452, 537] on input at bounding box center [552, 524] width 351 height 35
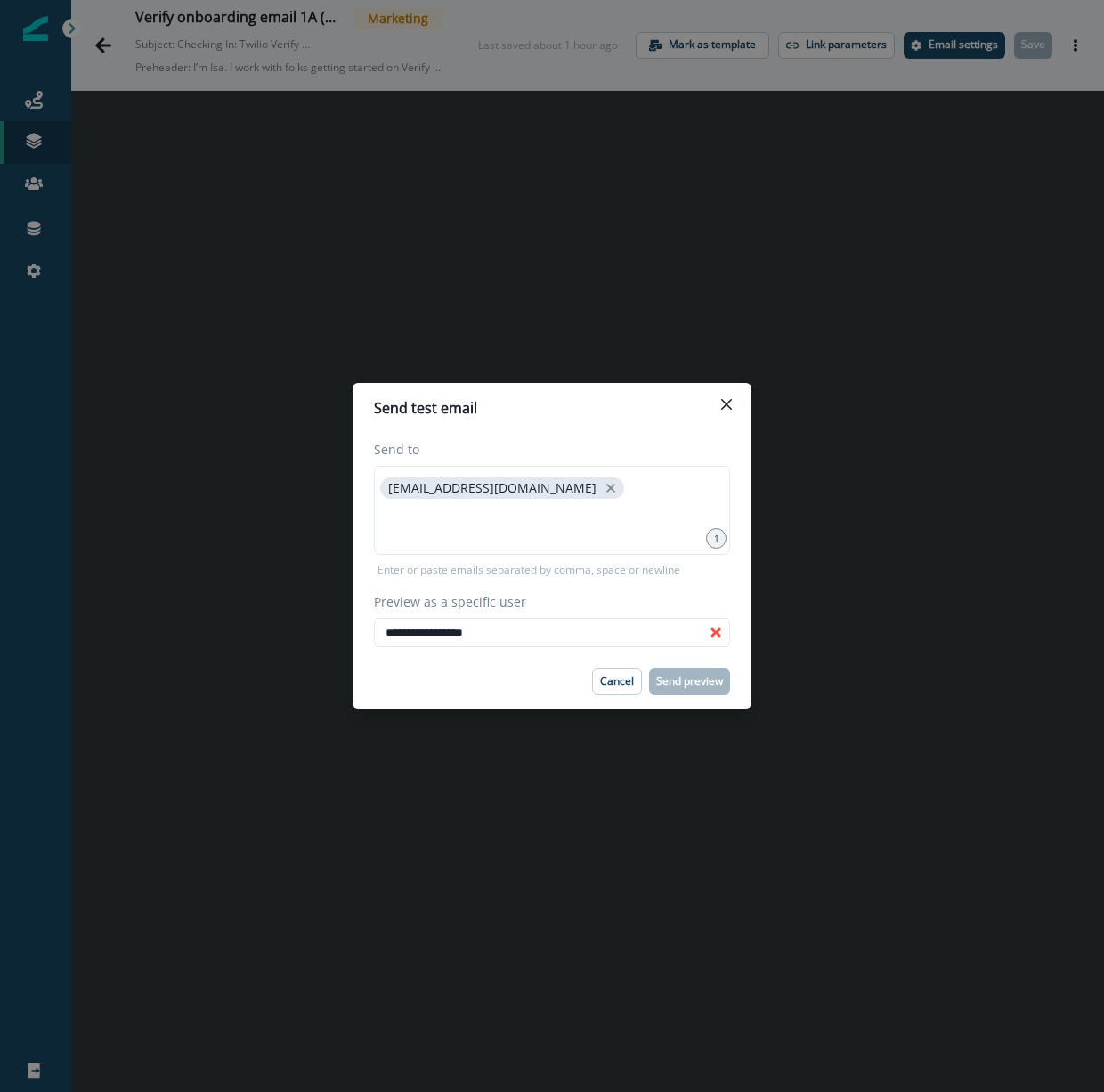
click at [713, 632] on icon at bounding box center [716, 633] width 10 height 10
click at [722, 631] on icon "Person data unavailable" at bounding box center [715, 632] width 14 height 14
click at [719, 631] on icon "Person data unavailable" at bounding box center [715, 632] width 14 height 14
click at [713, 633] on icon at bounding box center [716, 633] width 10 height 10
click at [434, 644] on input "**********" at bounding box center [552, 633] width 356 height 29
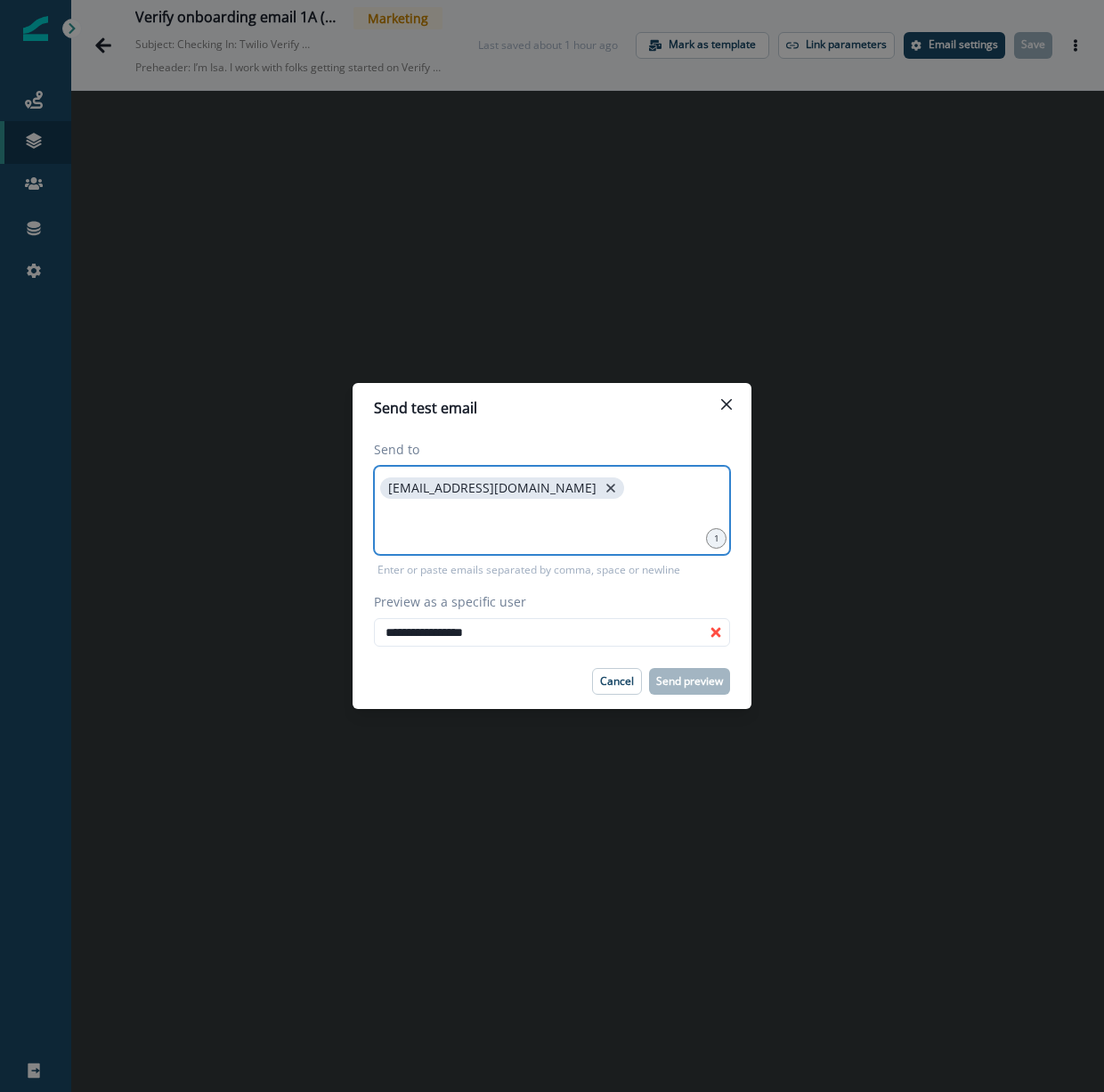
click at [603, 494] on icon "close" at bounding box center [611, 488] width 16 height 16
click at [466, 502] on input at bounding box center [552, 487] width 351 height 35
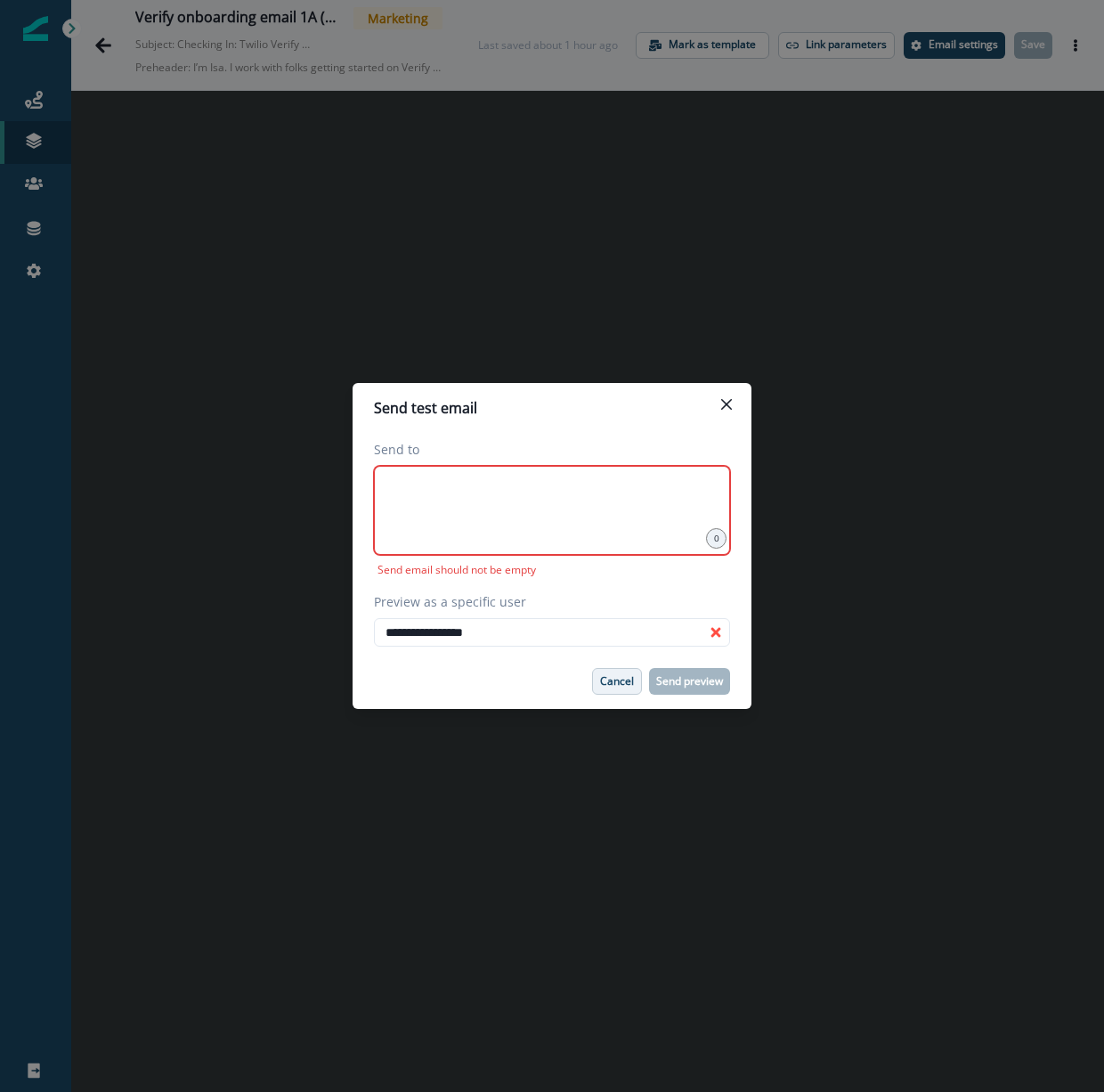
click at [606, 683] on p "Cancel" at bounding box center [617, 680] width 34 height 12
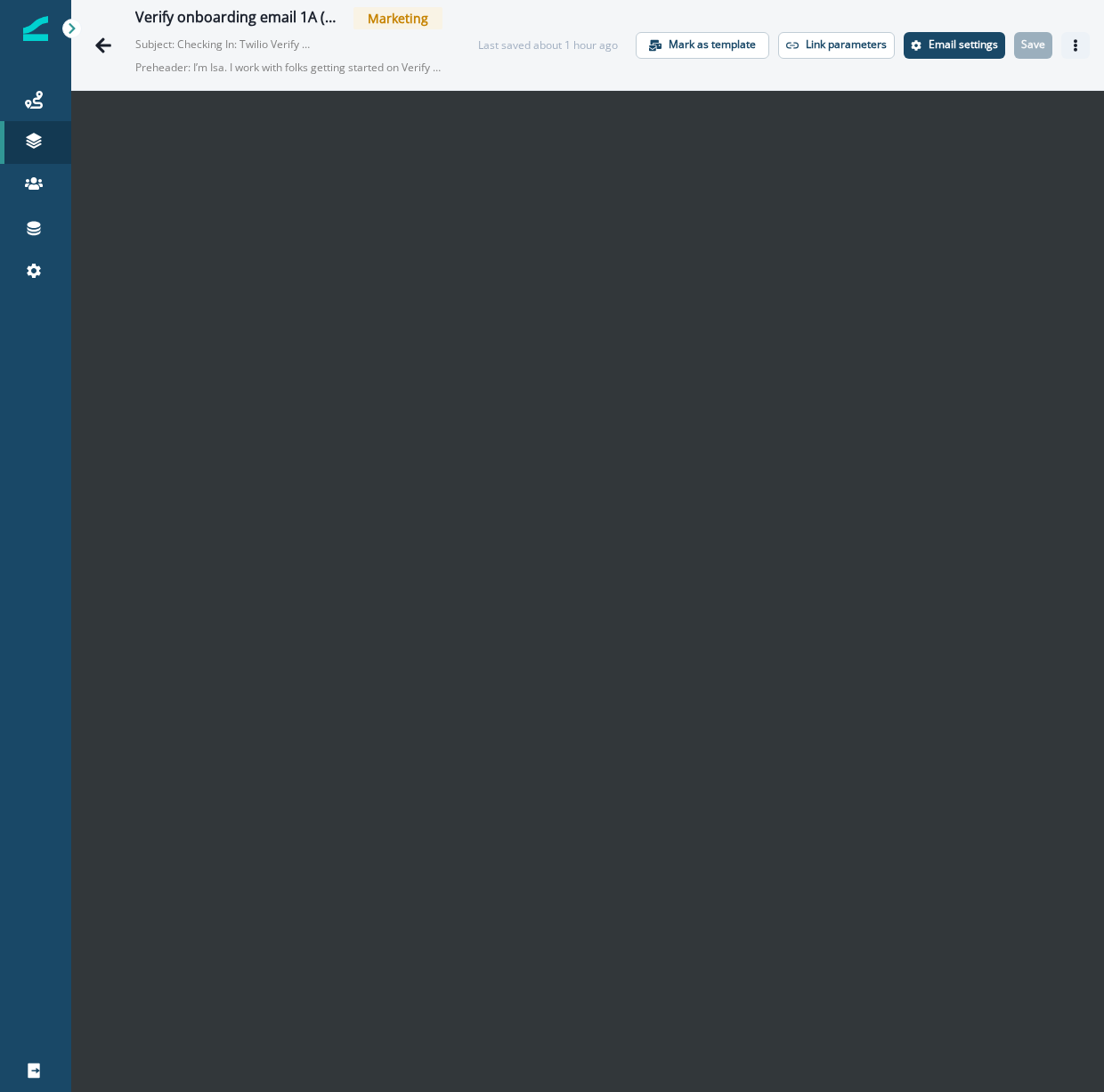
click at [1073, 43] on icon "Actions" at bounding box center [1074, 45] width 12 height 12
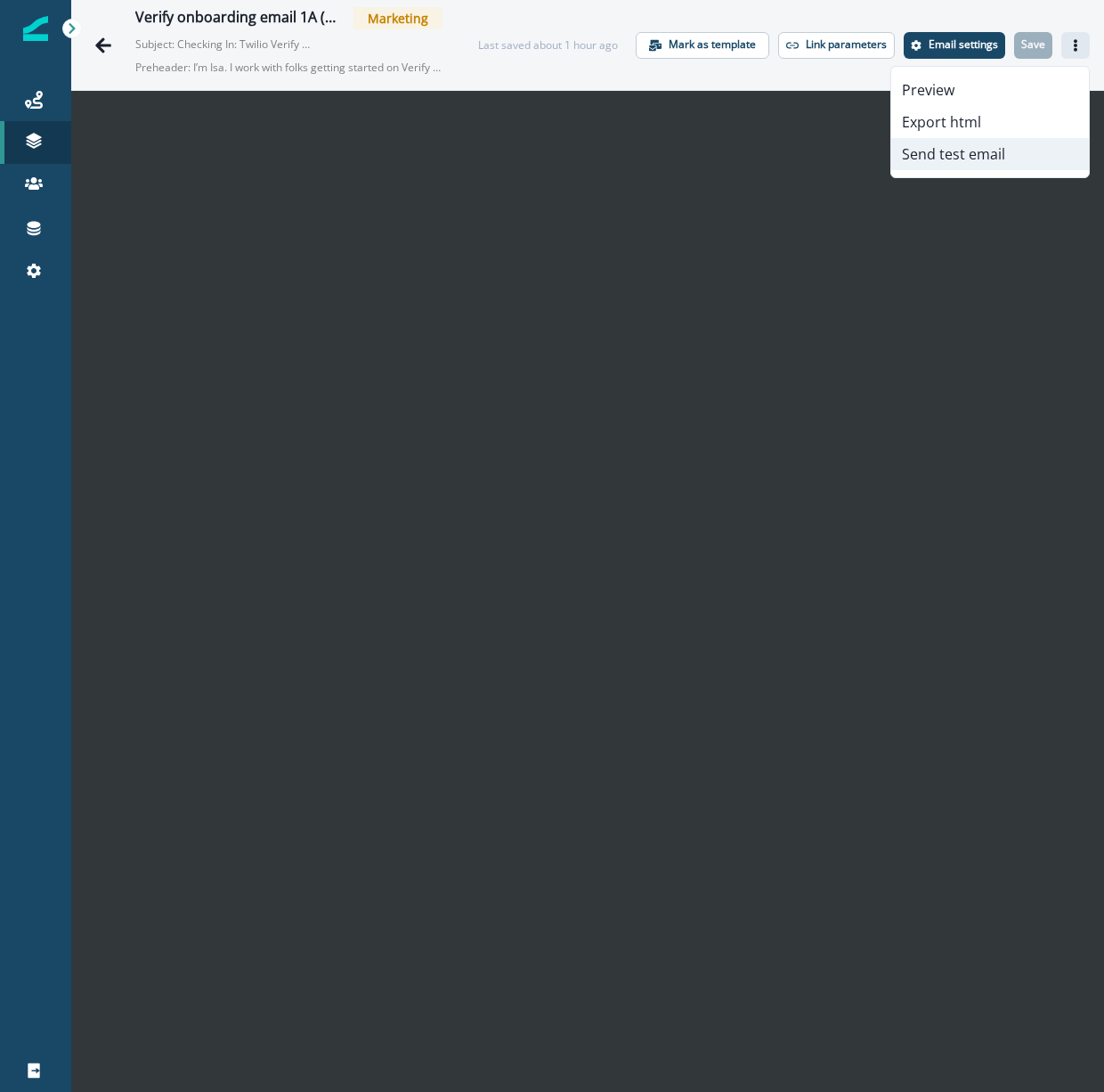
click at [1001, 153] on button "Send test email" at bounding box center [990, 154] width 197 height 32
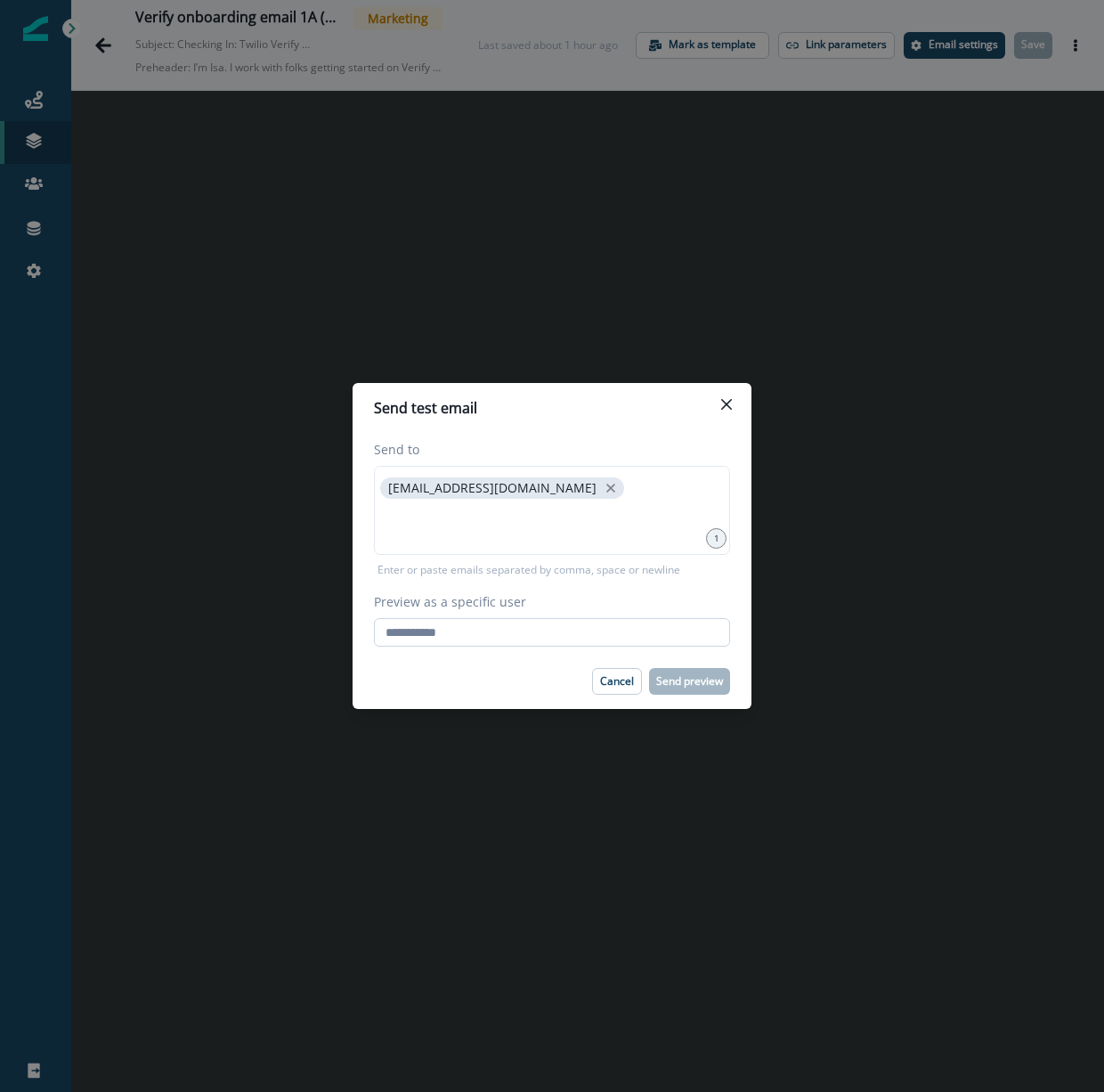
click at [524, 632] on input "Preview as a specific user" at bounding box center [552, 633] width 356 height 29
type input "**********"
click at [548, 499] on div "[EMAIL_ADDRESS][DOMAIN_NAME]" at bounding box center [552, 510] width 356 height 89
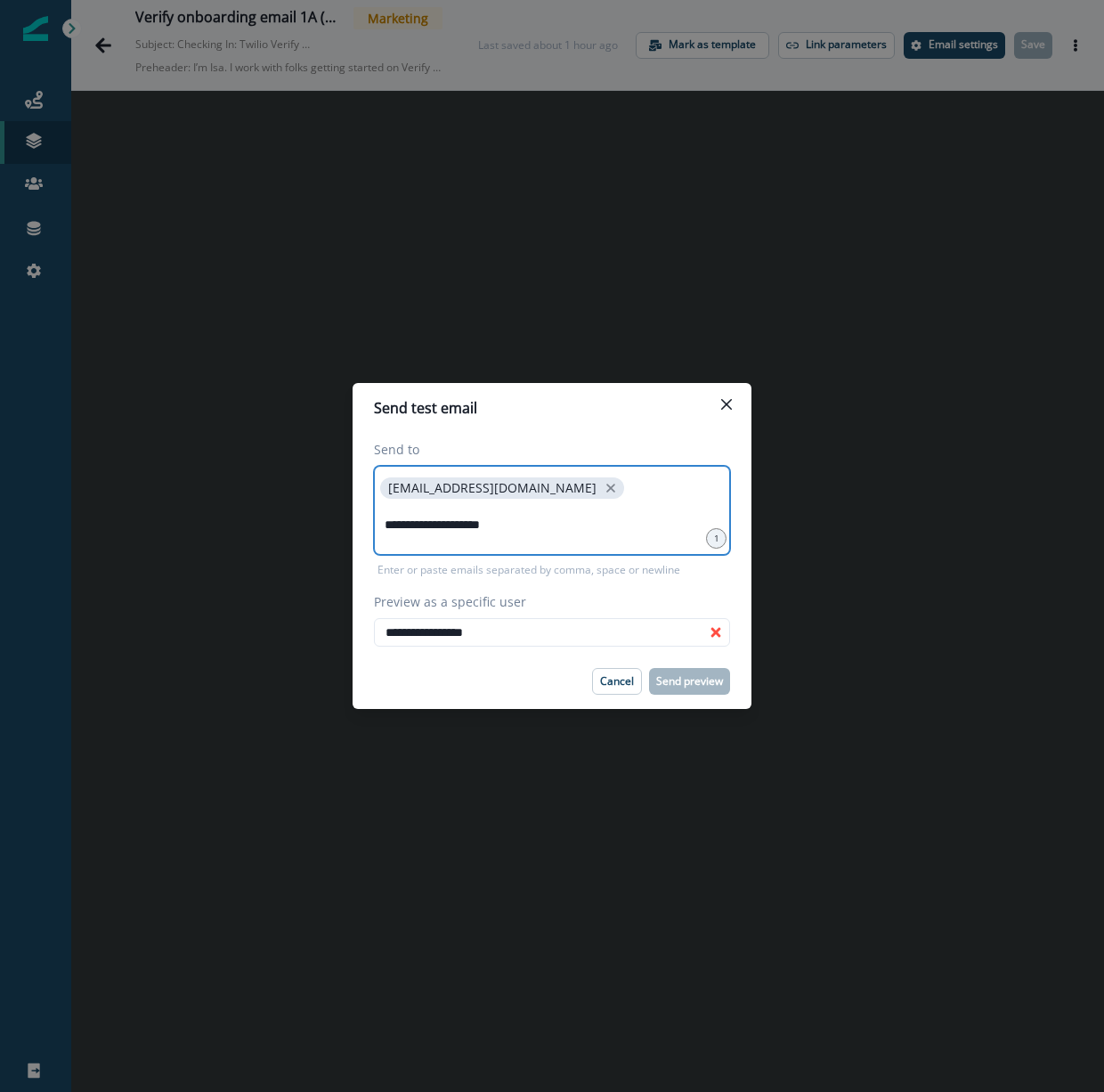
type input "**********"
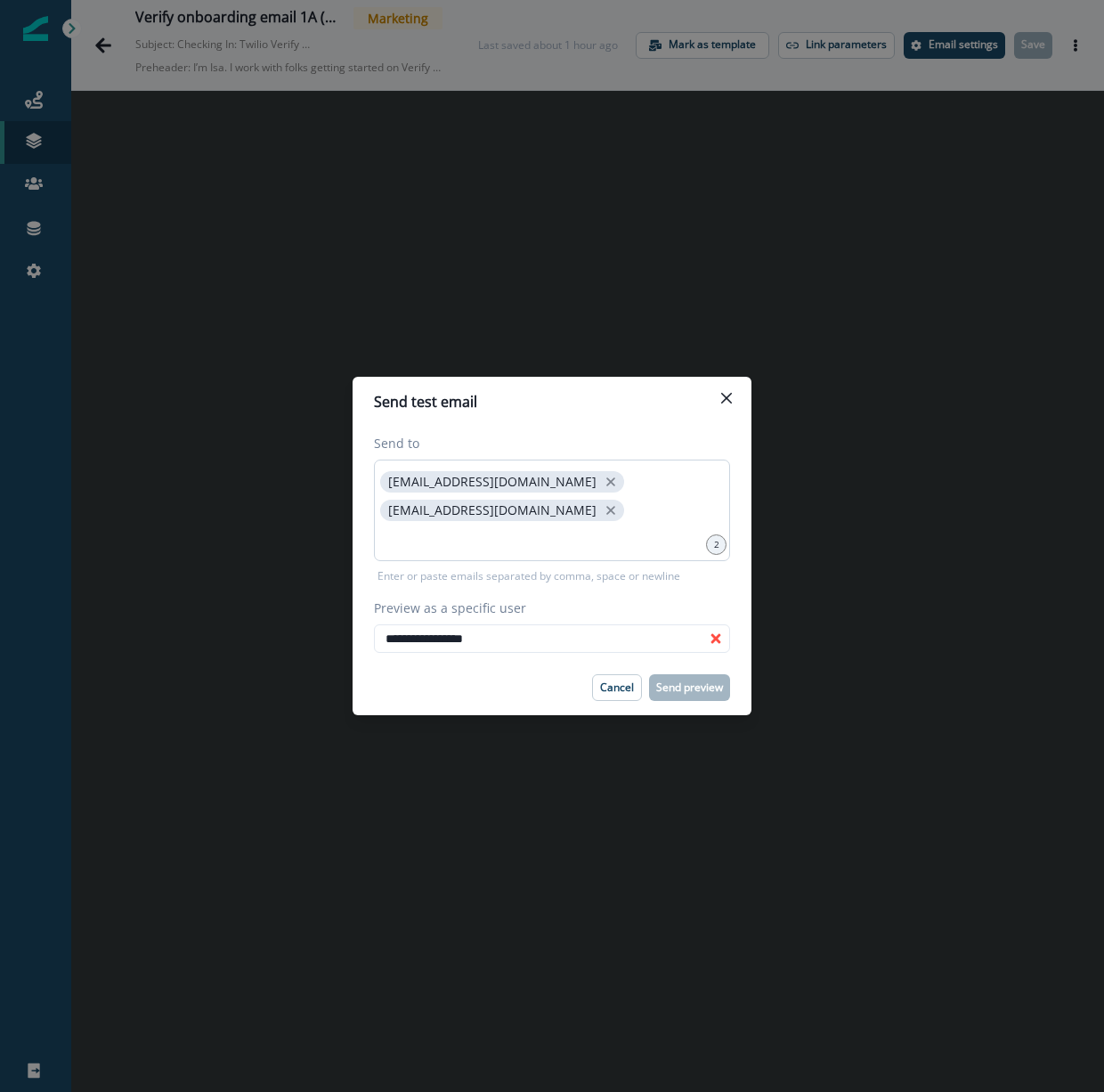
click at [506, 546] on div "[EMAIL_ADDRESS][DOMAIN_NAME] [EMAIL_ADDRESS][DOMAIN_NAME]" at bounding box center [552, 510] width 356 height 102
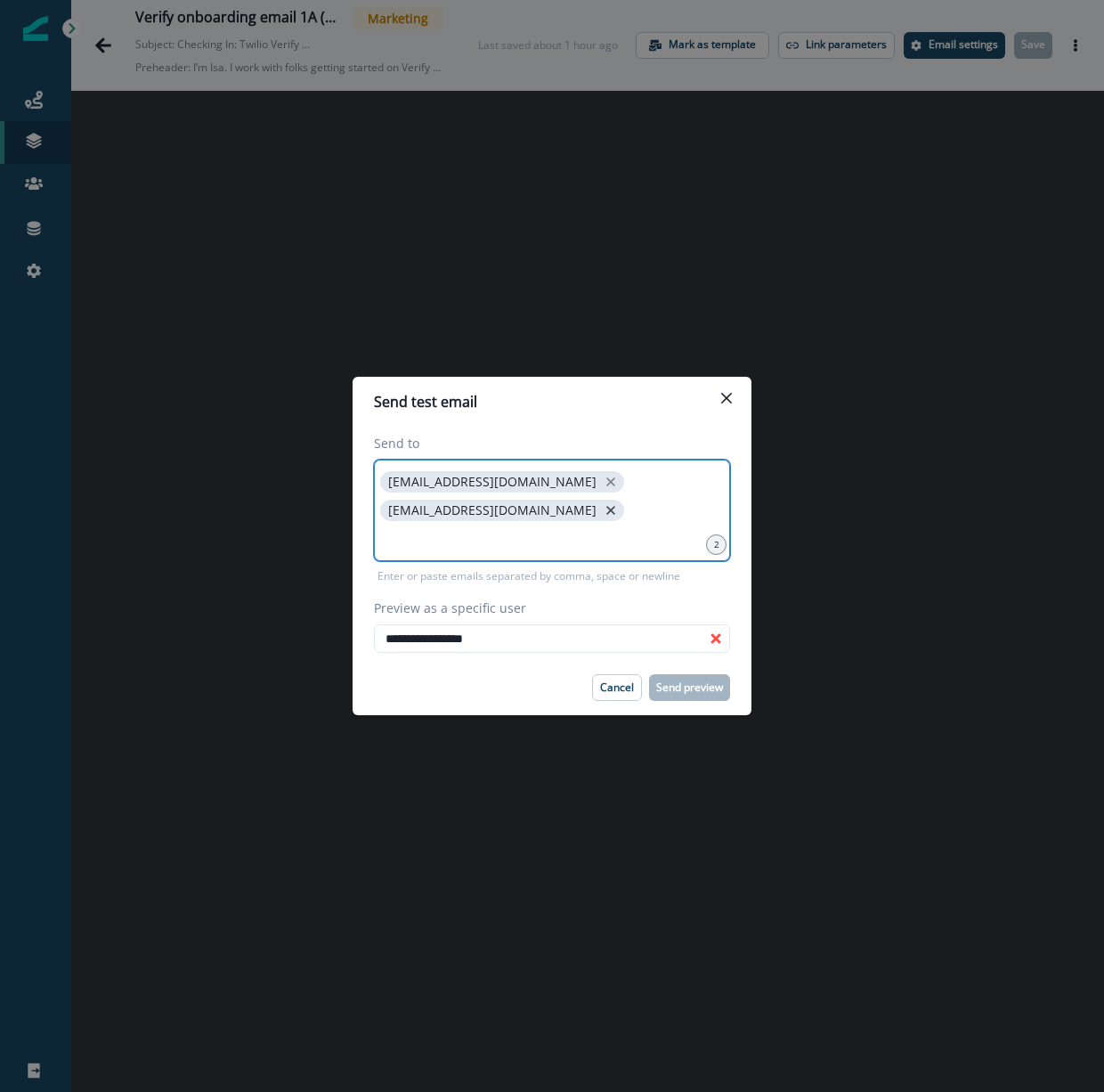
click at [619, 502] on icon "close" at bounding box center [611, 510] width 16 height 16
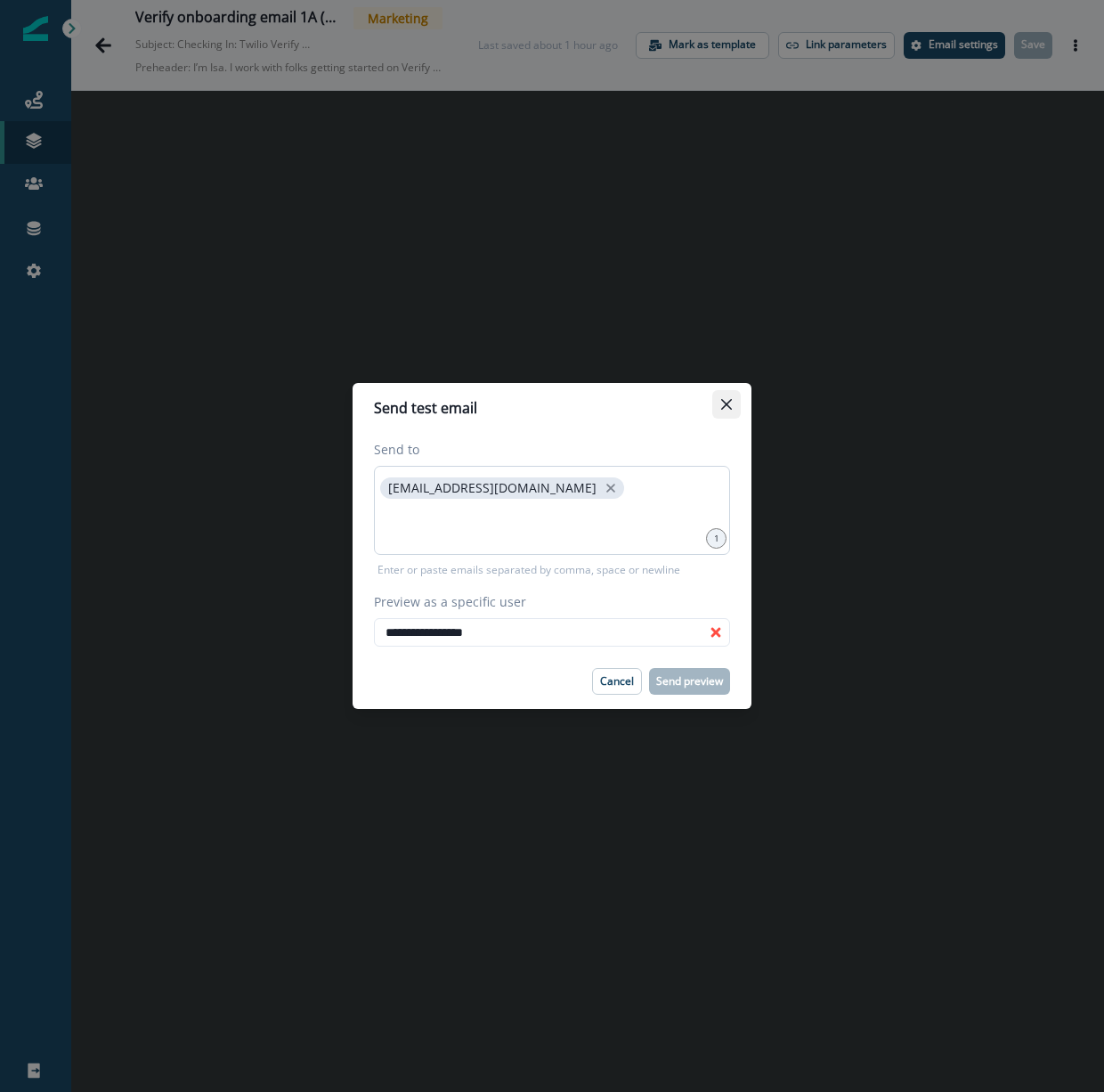
click at [726, 400] on icon "Close" at bounding box center [726, 404] width 10 height 10
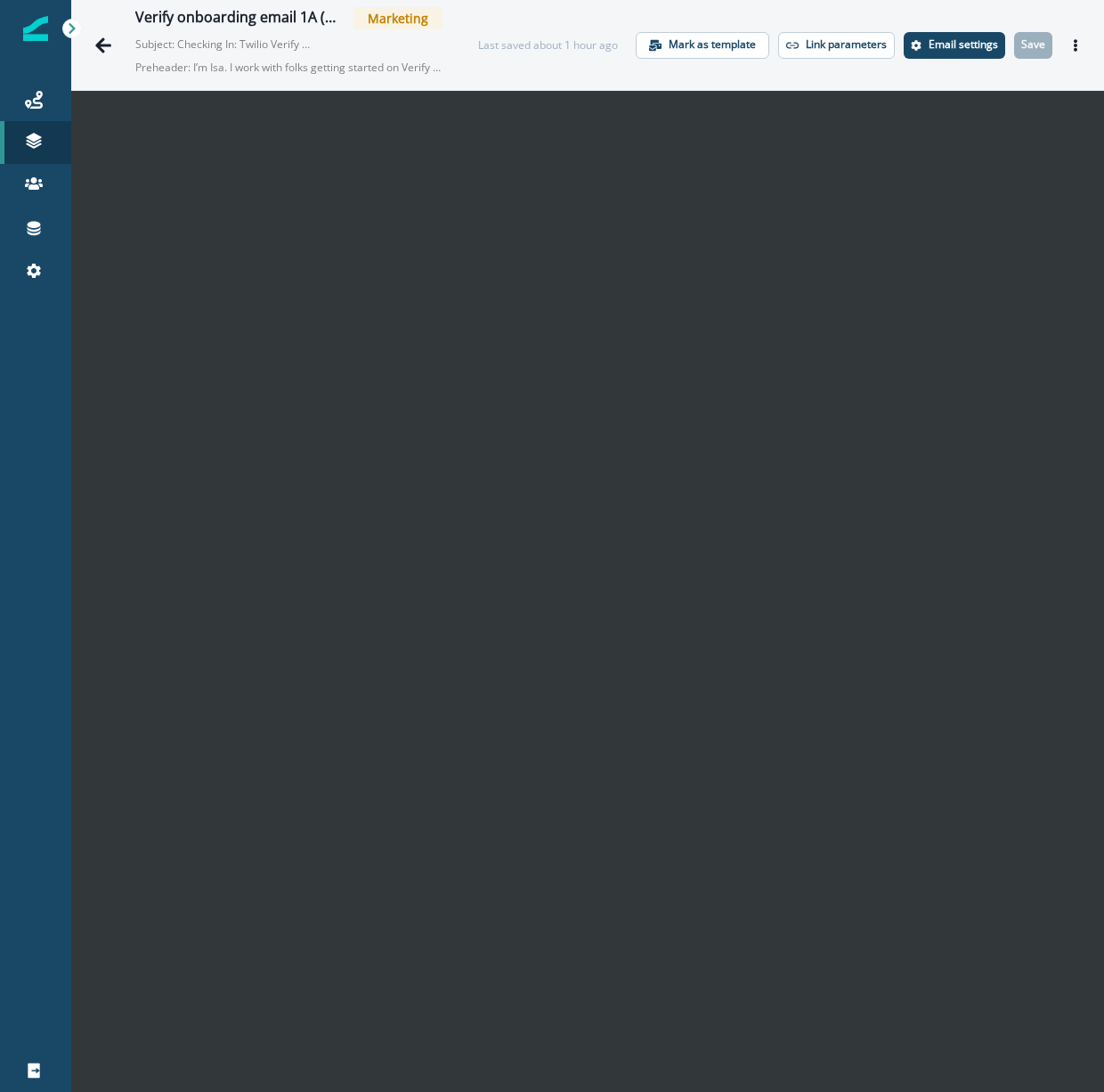
click at [1073, 64] on div "Verify onboarding email 1A (Draft) Marketing Subject: Checking In: Twilio Verif…" at bounding box center [588, 45] width 1033 height 90
click at [1074, 40] on icon "Actions" at bounding box center [1075, 45] width 4 height 12
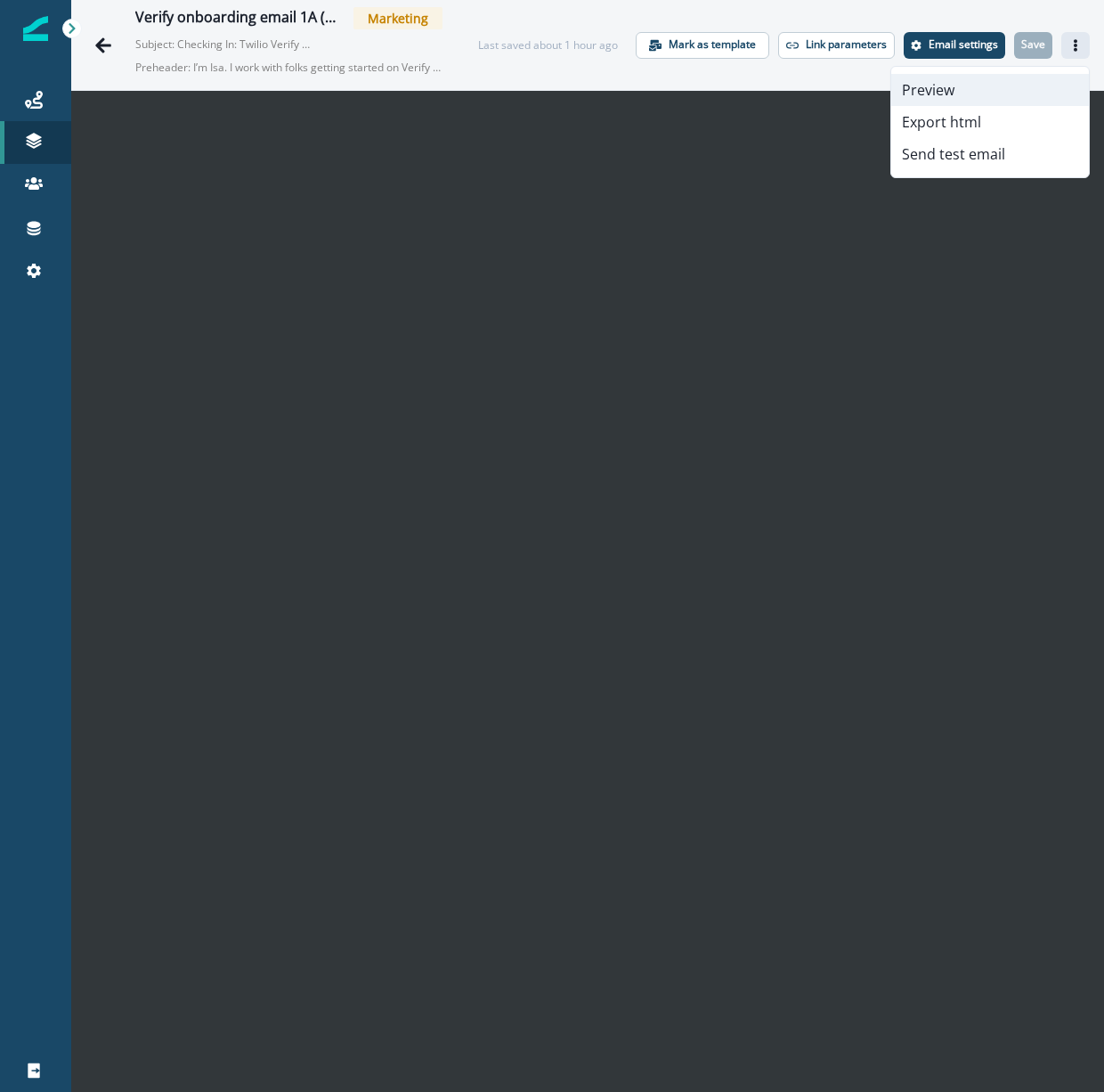
click at [985, 93] on button "Preview" at bounding box center [990, 91] width 197 height 32
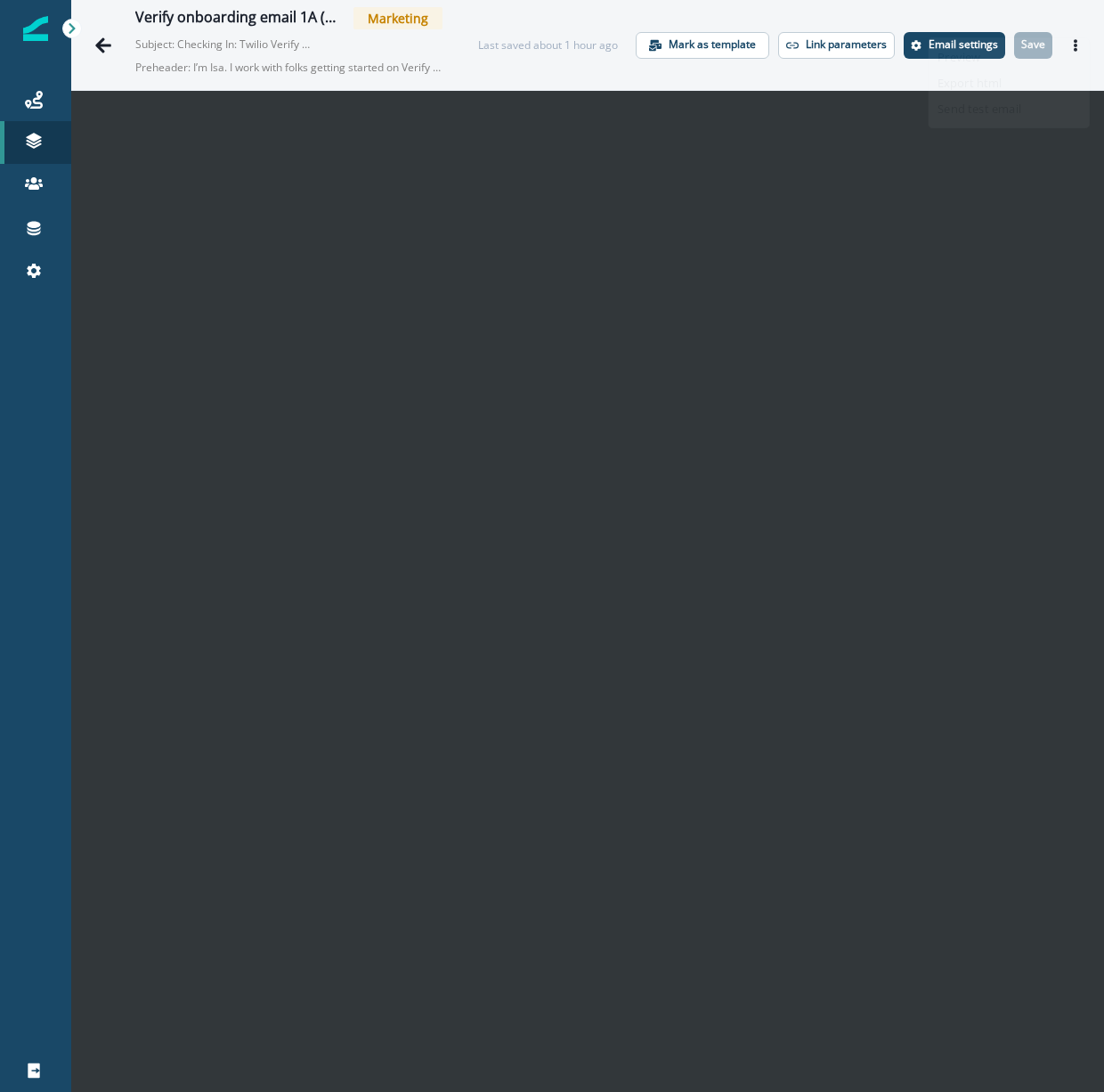
scroll to position [29, 0]
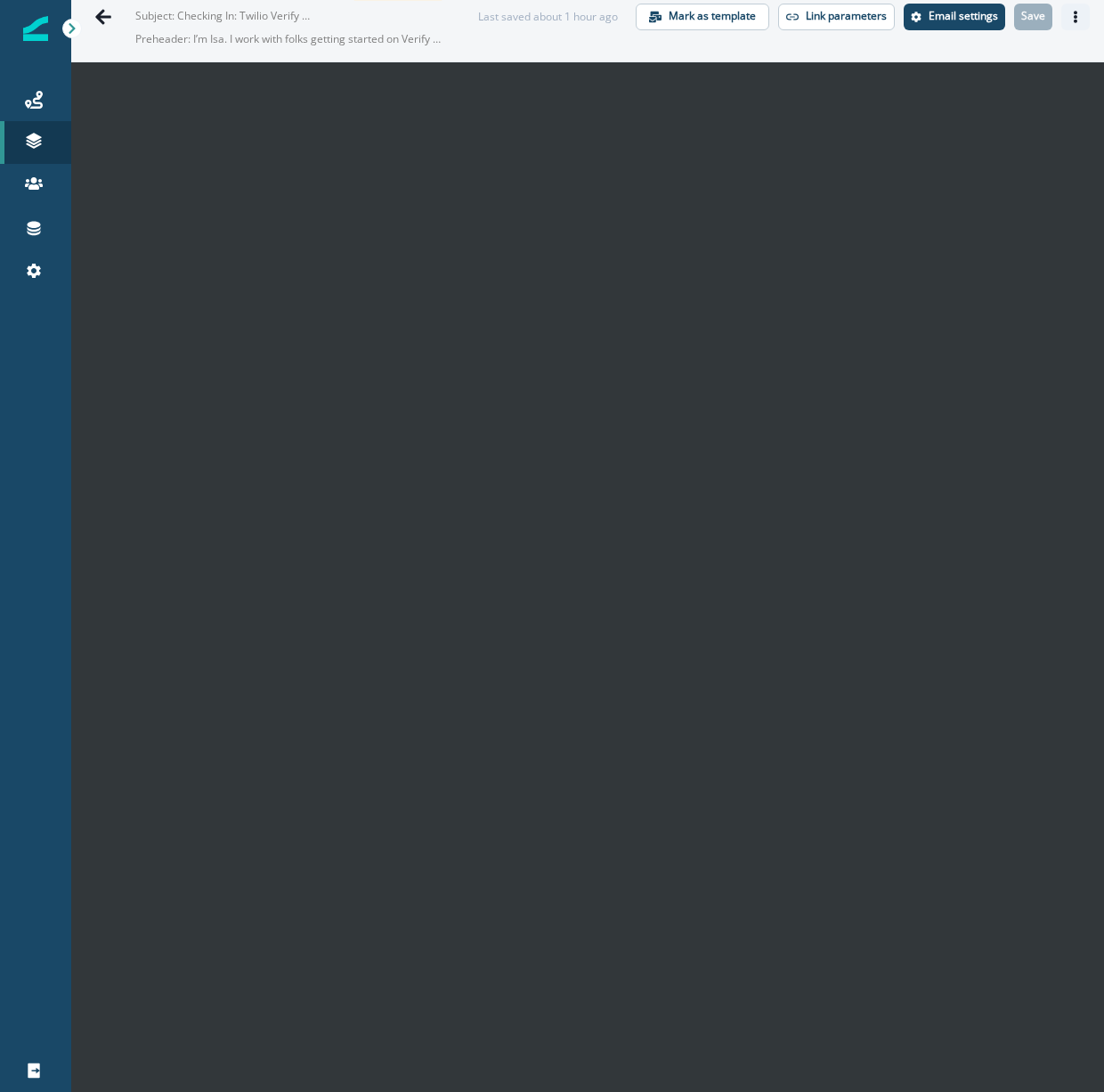
click at [1074, 18] on icon "Actions" at bounding box center [1074, 16] width 12 height 12
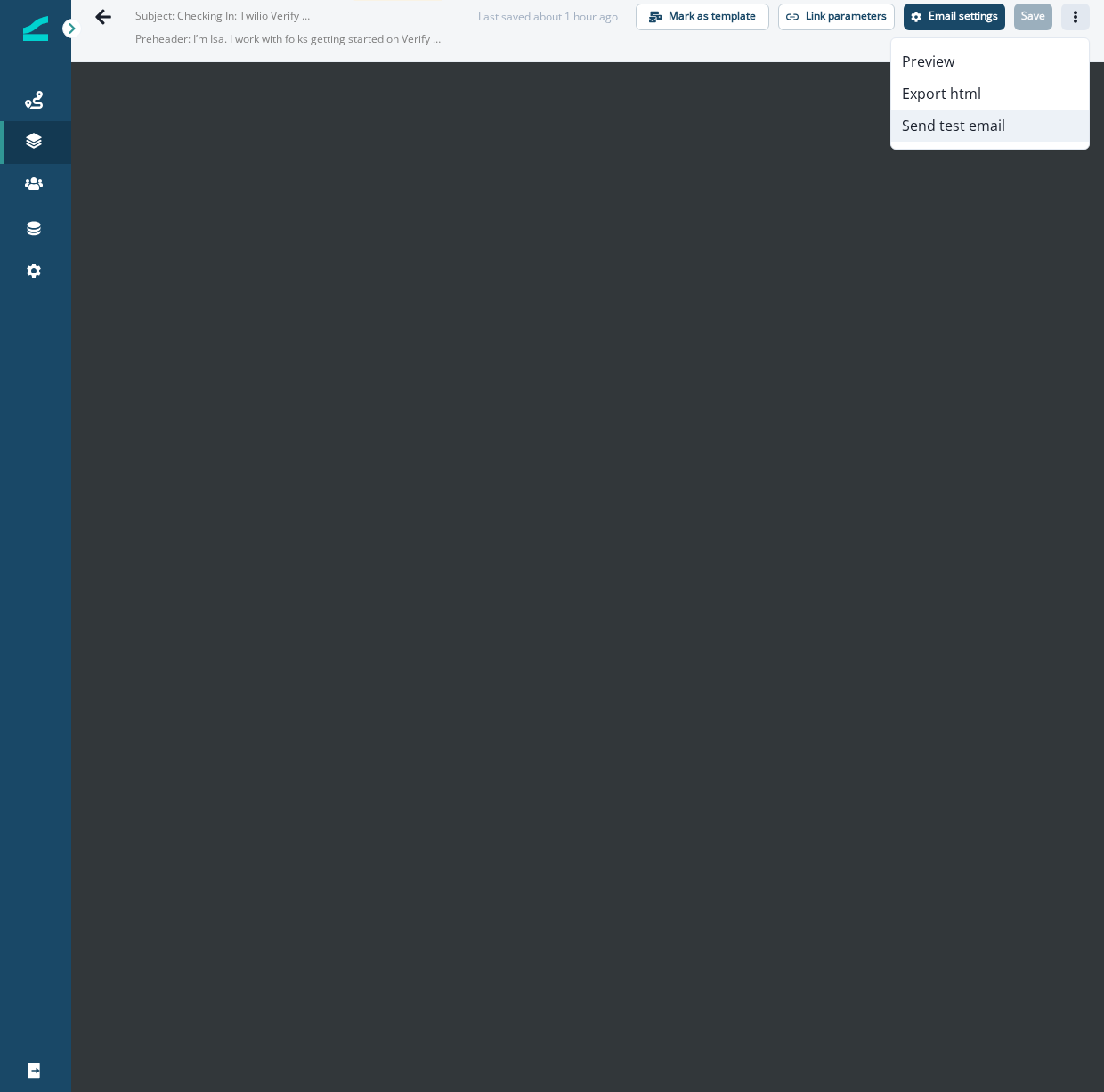
click at [986, 126] on button "Send test email" at bounding box center [990, 126] width 197 height 32
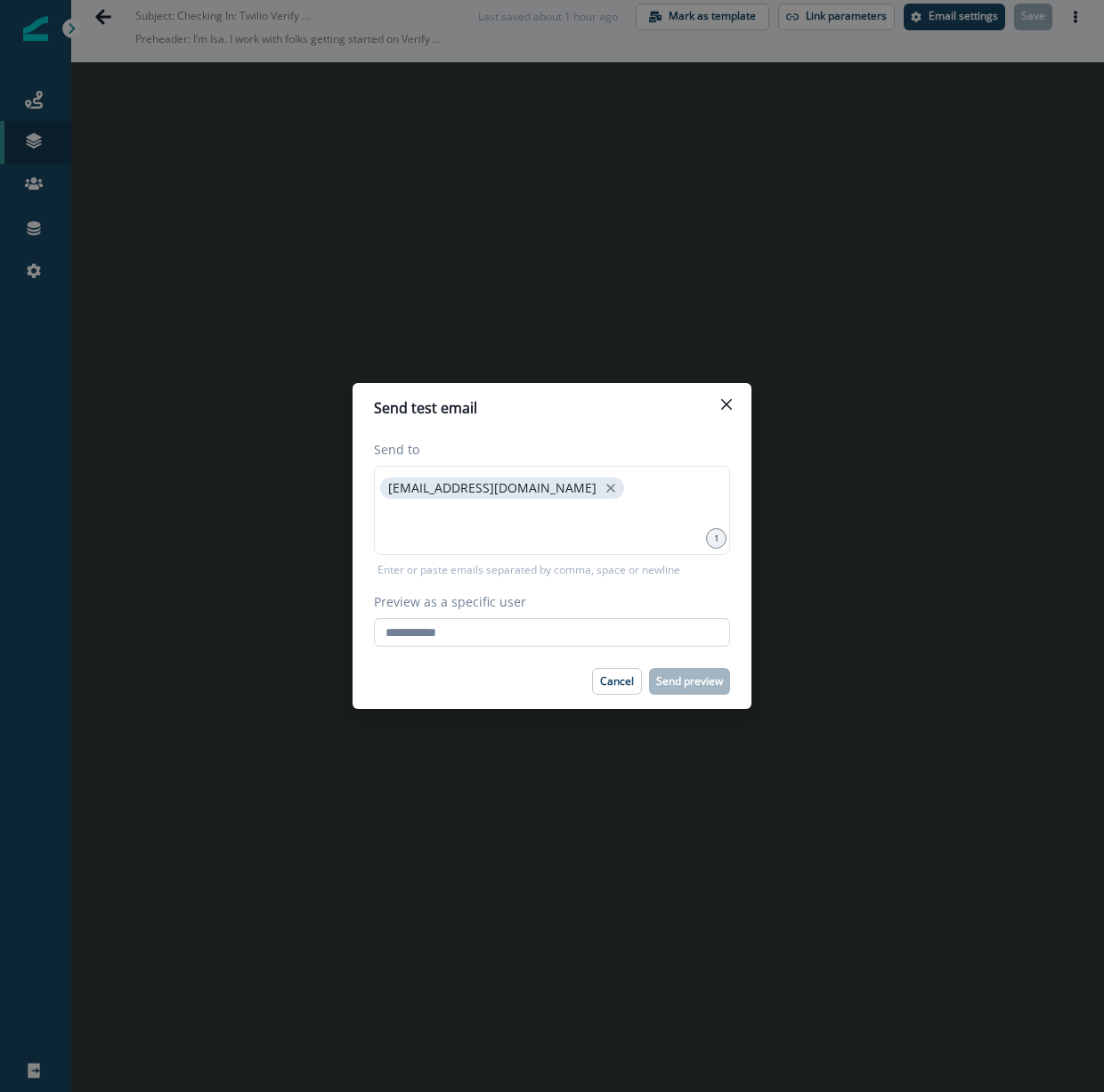
click at [628, 624] on input "Preview as a specific user" at bounding box center [552, 633] width 356 height 29
type input "**********"
click at [534, 679] on div "Cancel Send preview" at bounding box center [552, 681] width 356 height 27
click at [611, 535] on input at bounding box center [552, 524] width 351 height 35
click at [608, 683] on p "Cancel" at bounding box center [617, 680] width 34 height 12
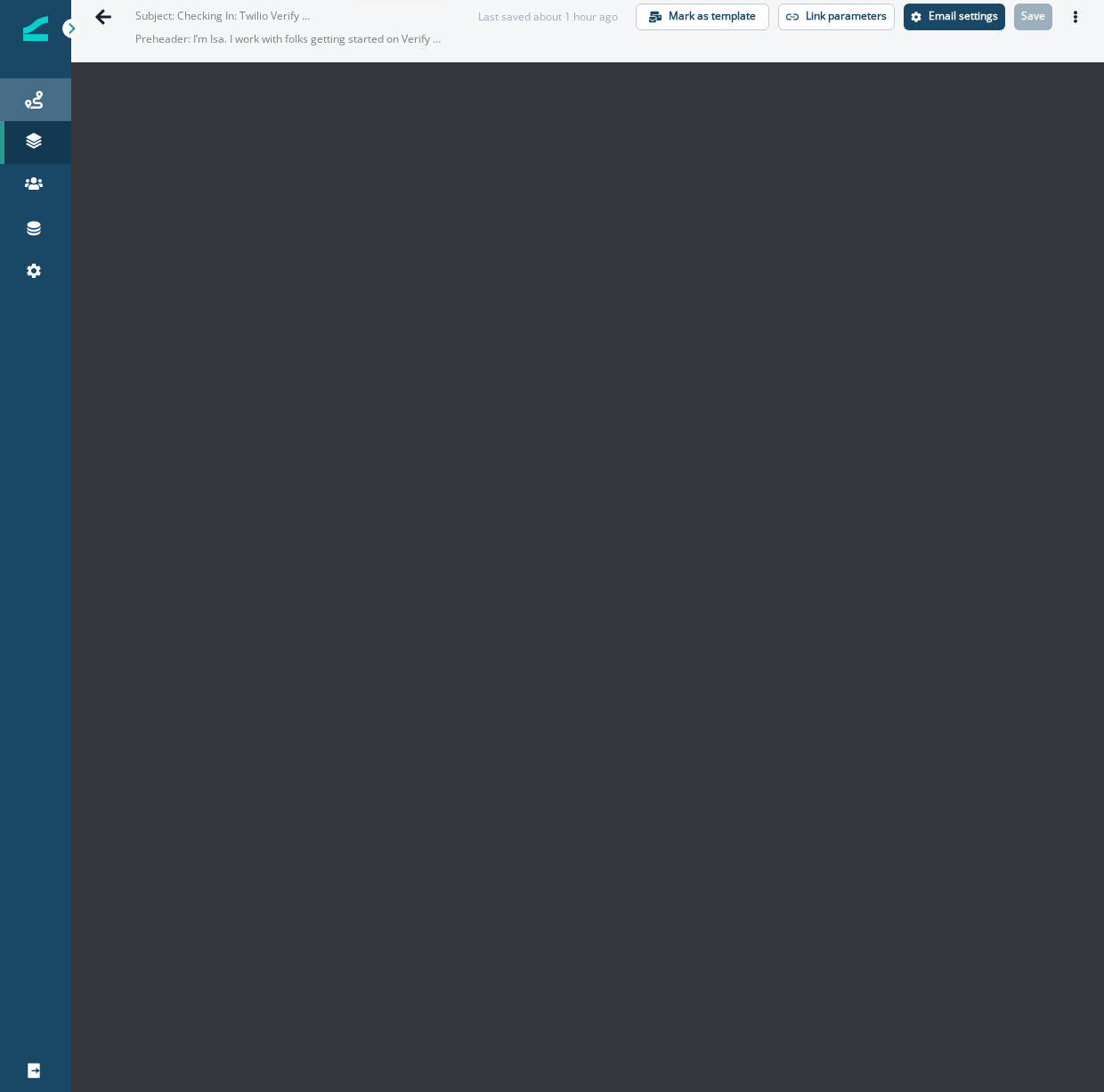
click at [39, 100] on icon at bounding box center [33, 99] width 18 height 18
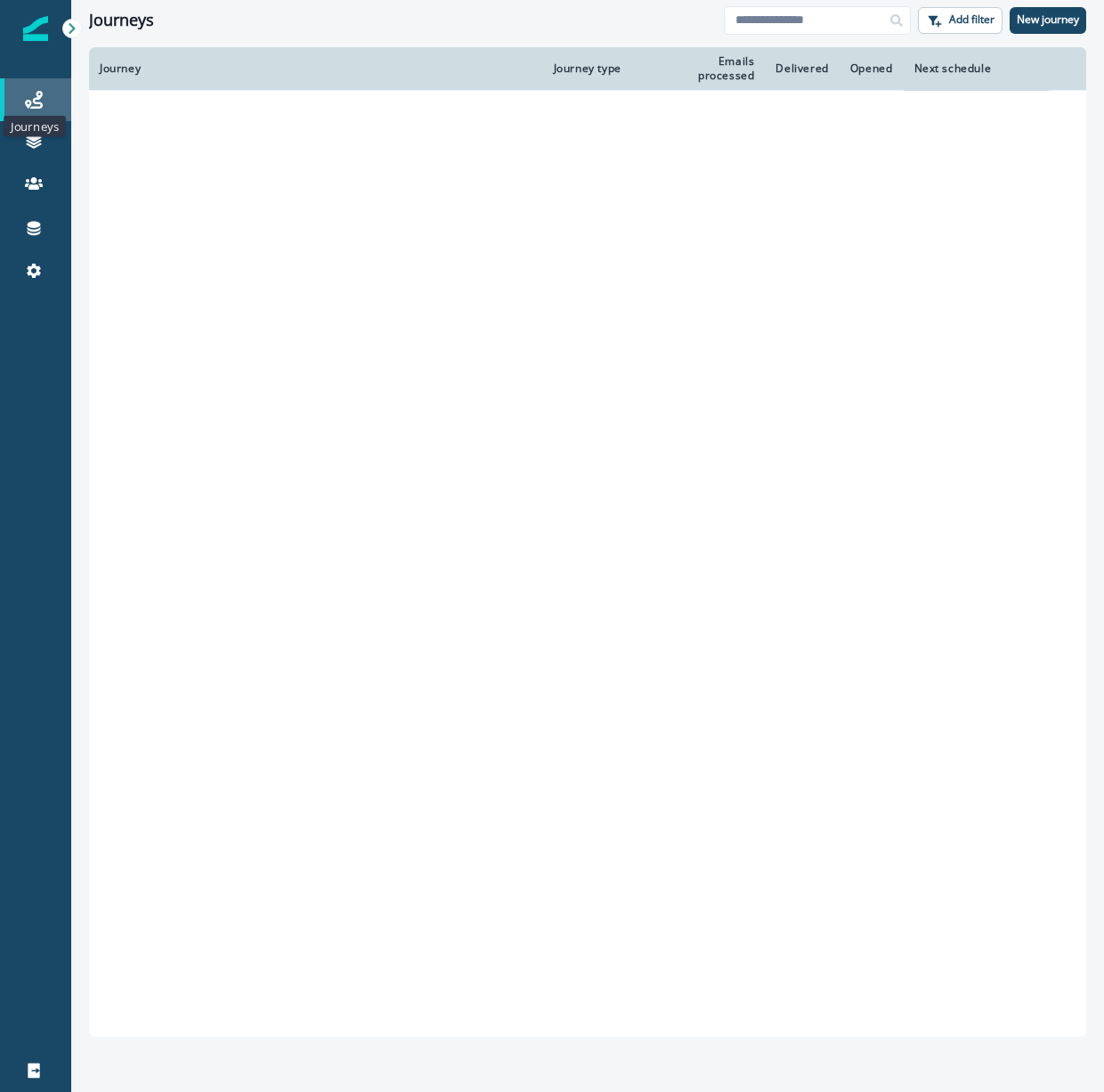
click at [39, 100] on icon at bounding box center [33, 99] width 18 height 18
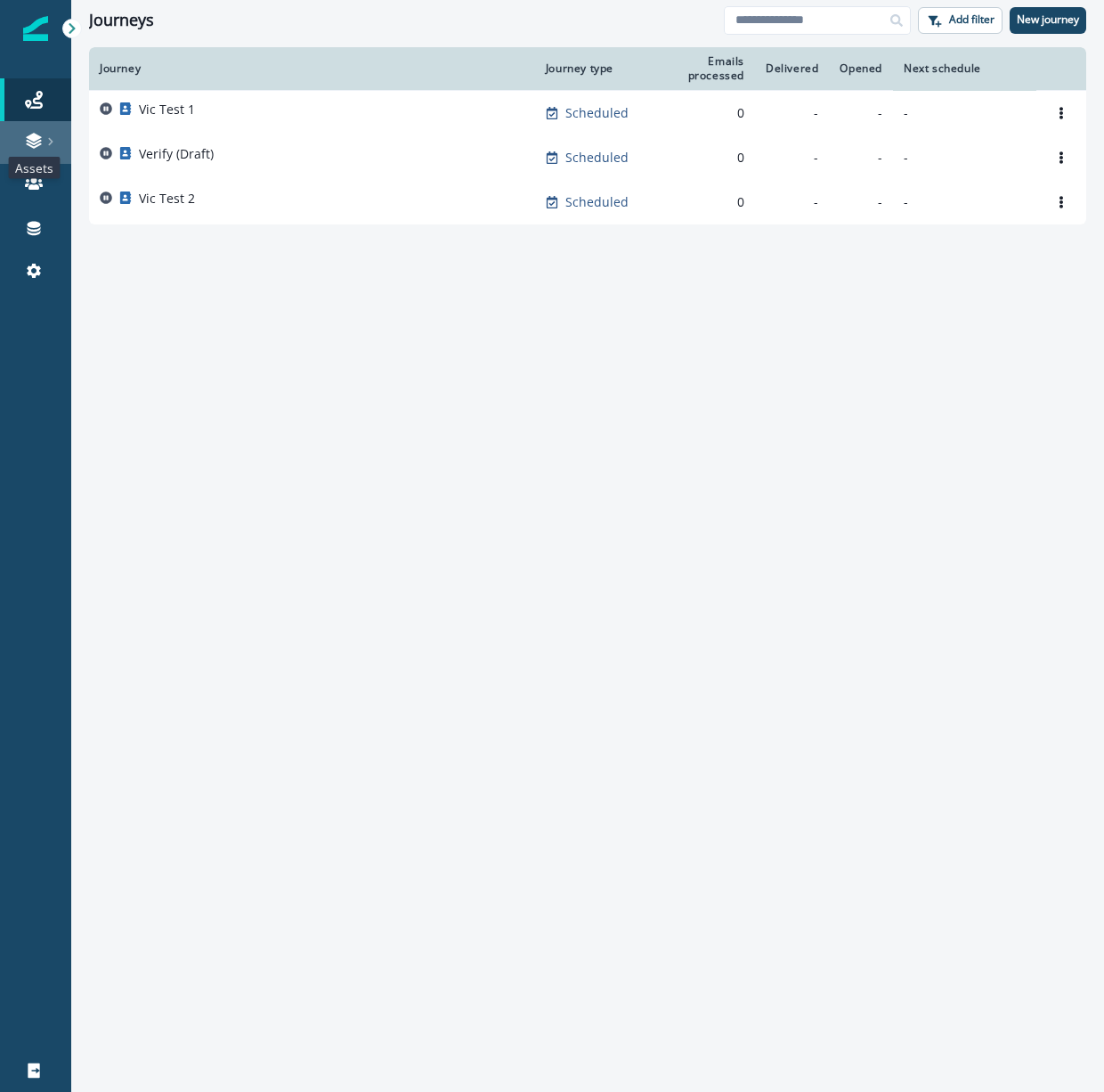
click at [28, 144] on icon at bounding box center [33, 146] width 15 height 6
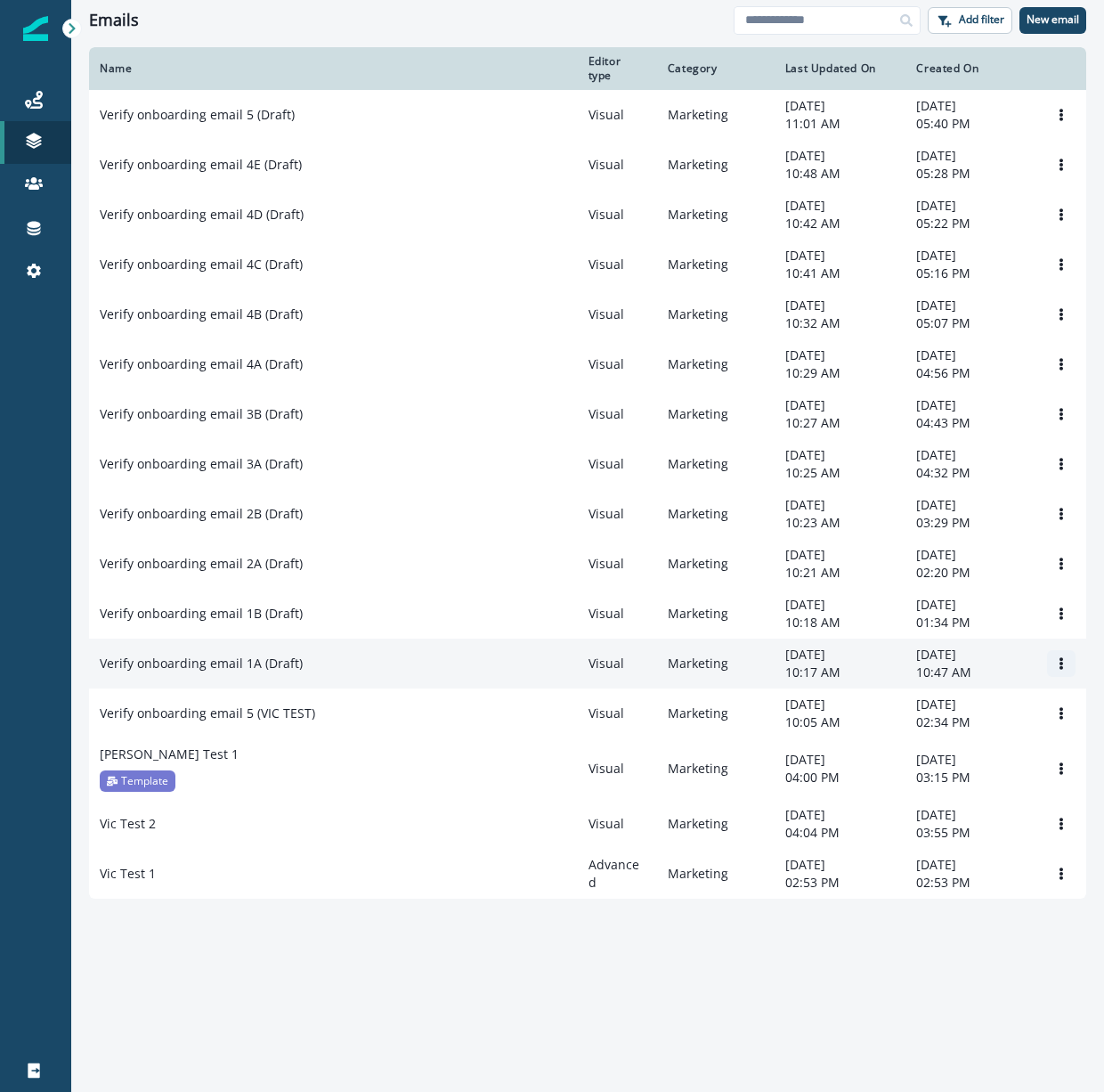
click at [1069, 677] on button "Options" at bounding box center [1061, 663] width 29 height 27
click at [918, 950] on button "Rename" at bounding box center [975, 950] width 197 height 29
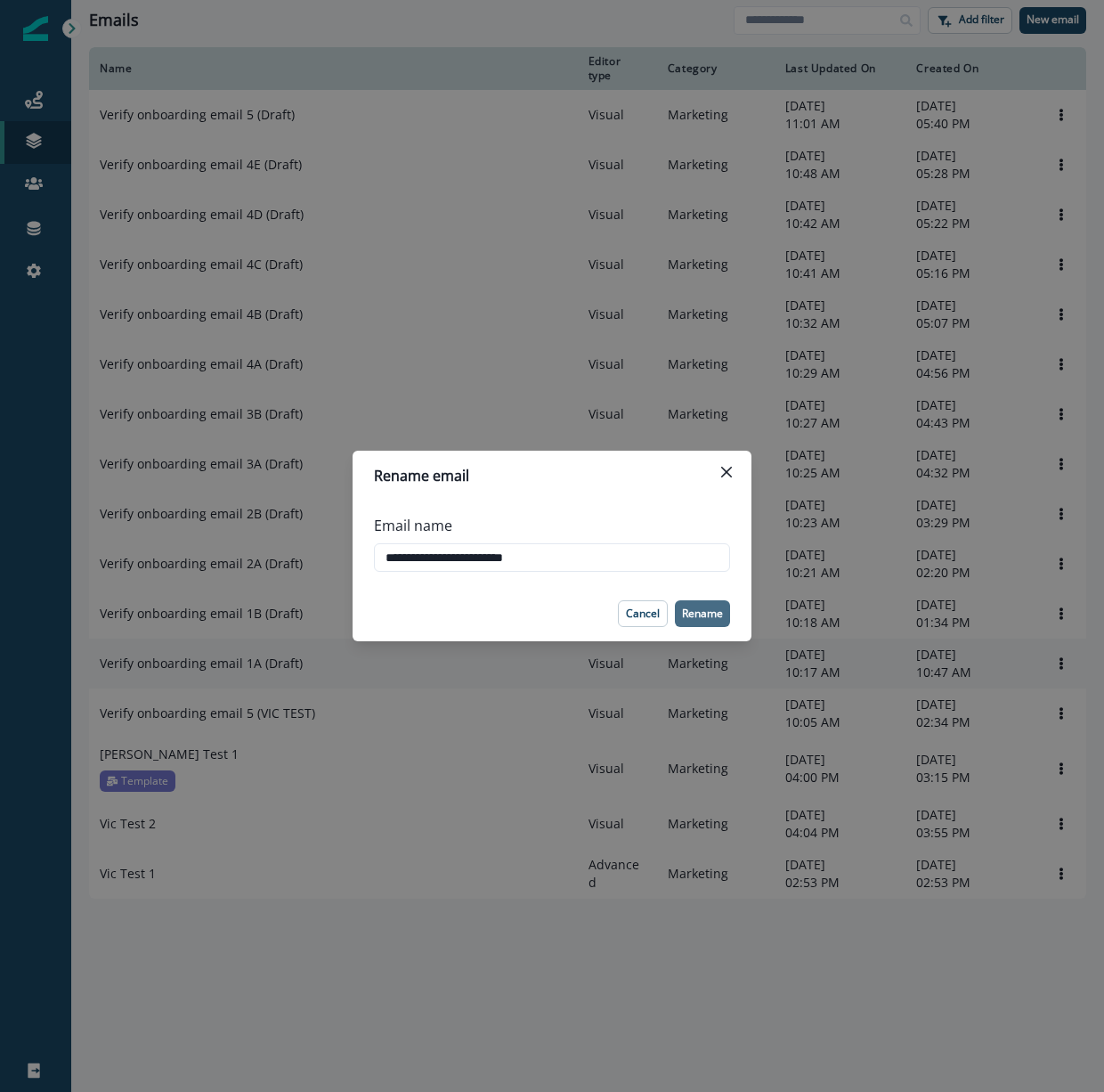
type input "**********"
click at [713, 607] on p "Rename" at bounding box center [702, 613] width 41 height 12
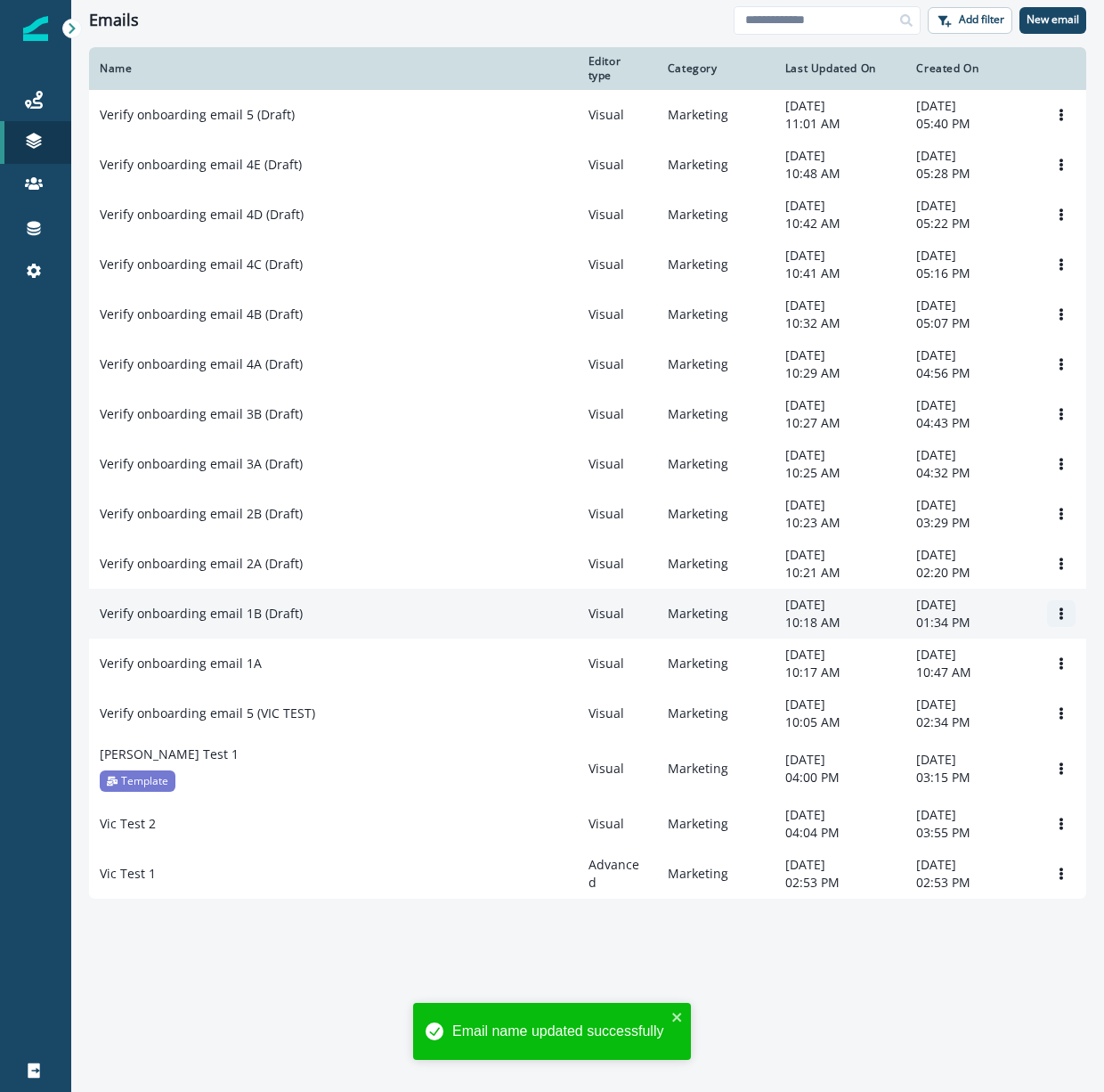
click at [1062, 620] on icon "Options" at bounding box center [1061, 613] width 12 height 12
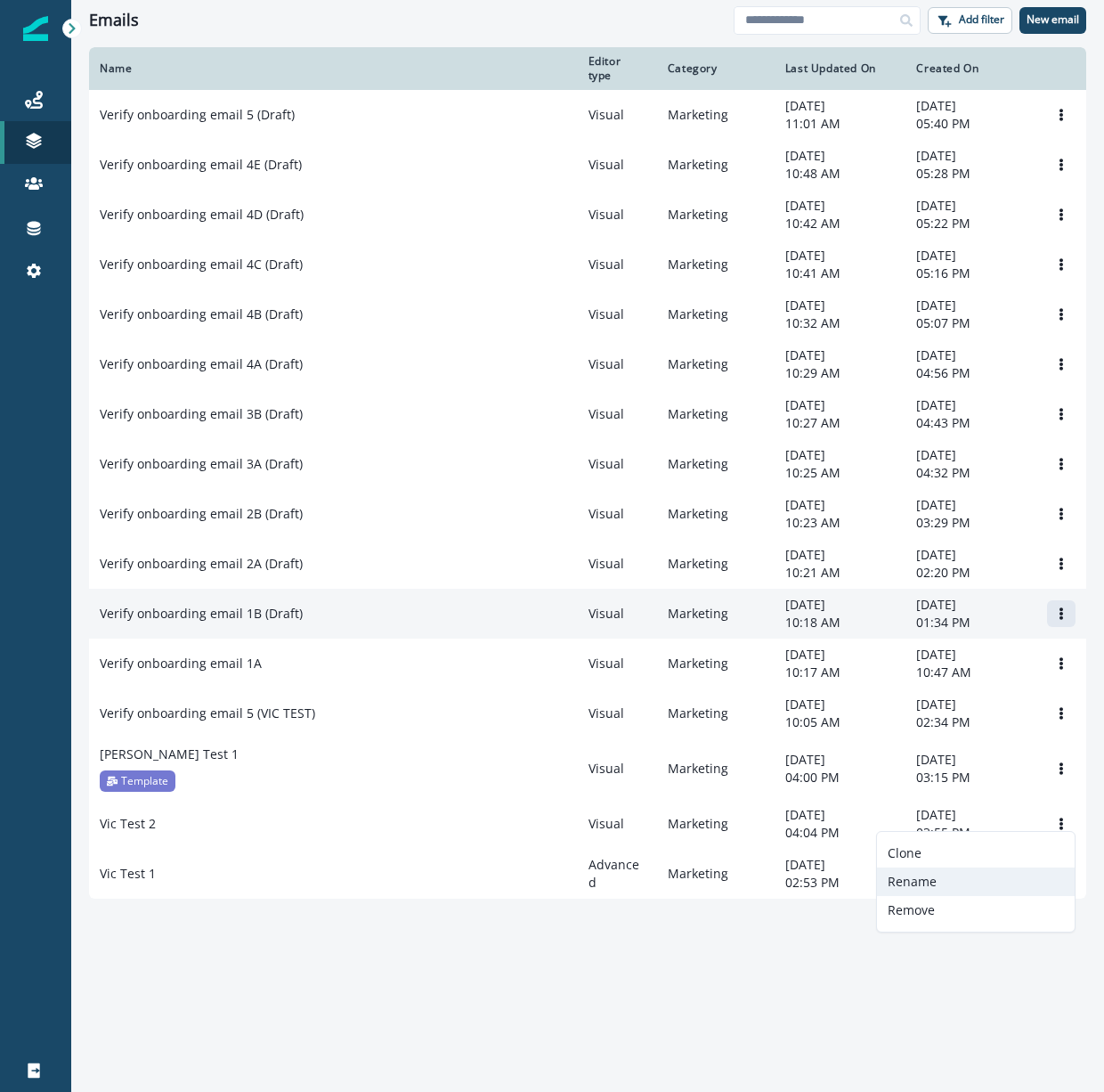
click at [952, 880] on button "Rename" at bounding box center [975, 881] width 197 height 29
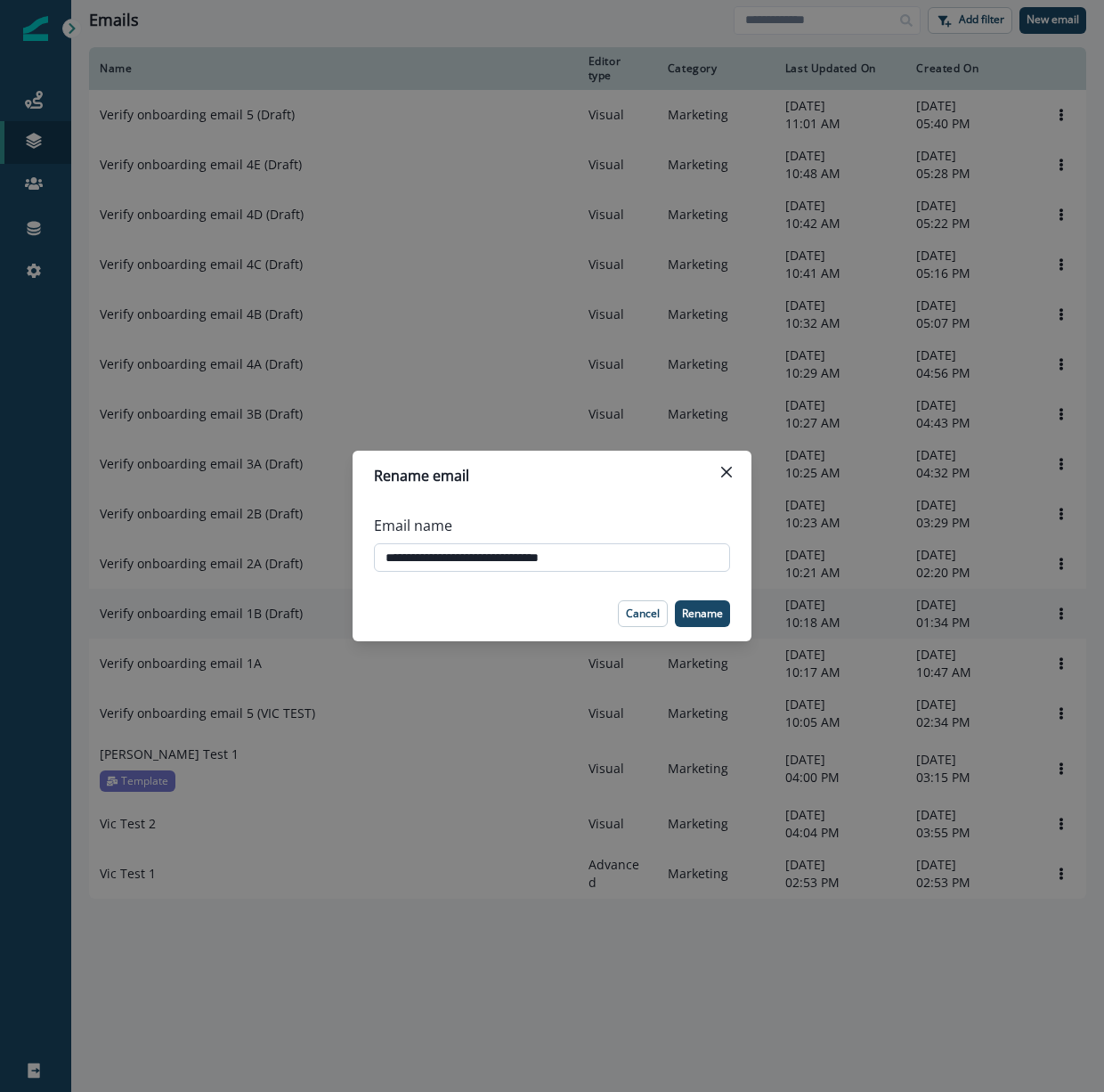
click at [620, 551] on input "**********" at bounding box center [552, 557] width 356 height 29
type input "**********"
click at [715, 617] on p "Rename" at bounding box center [702, 613] width 41 height 12
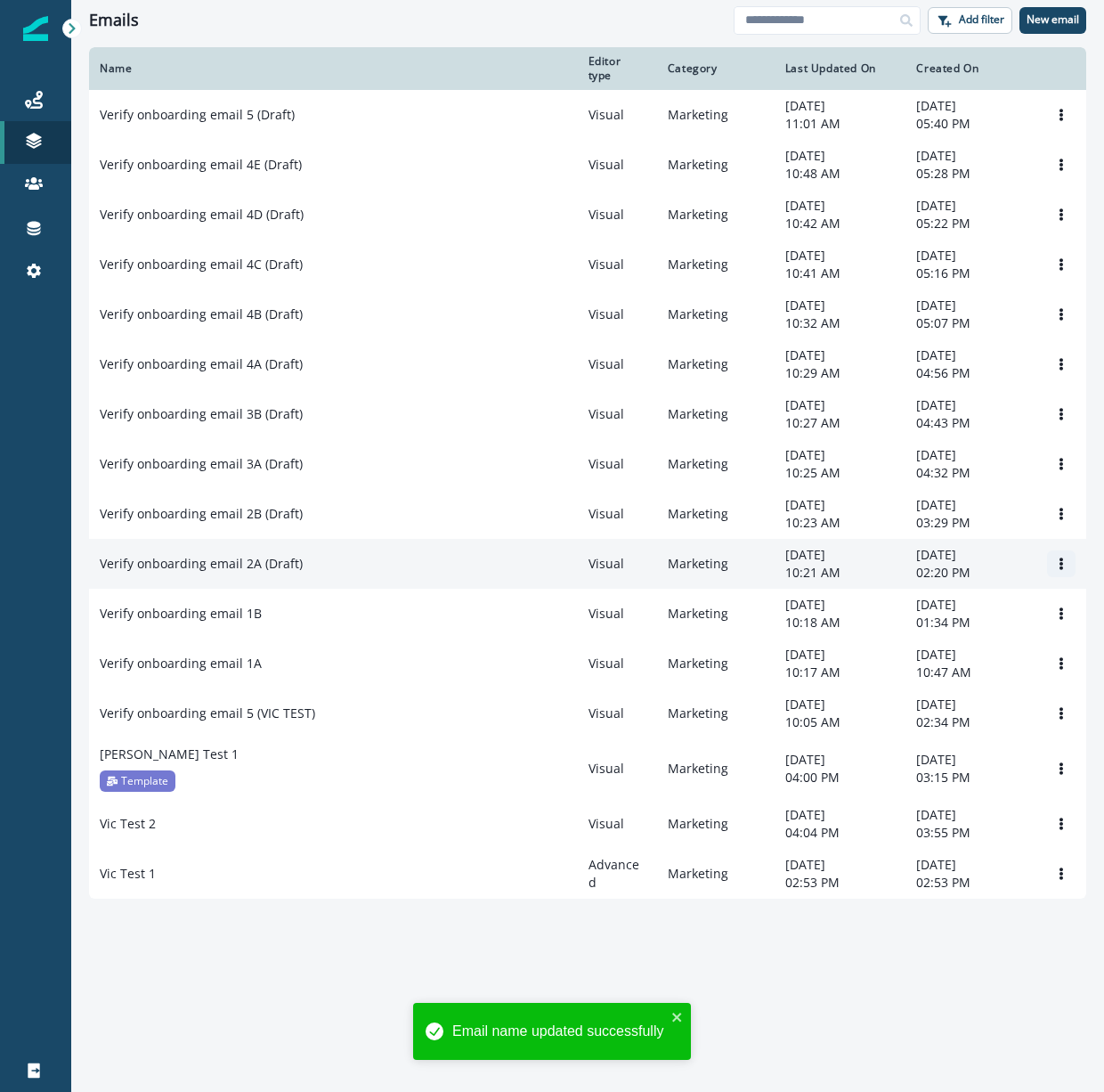
click at [1063, 570] on icon "Options" at bounding box center [1061, 563] width 12 height 12
click at [964, 808] on button "Rename" at bounding box center [975, 813] width 197 height 29
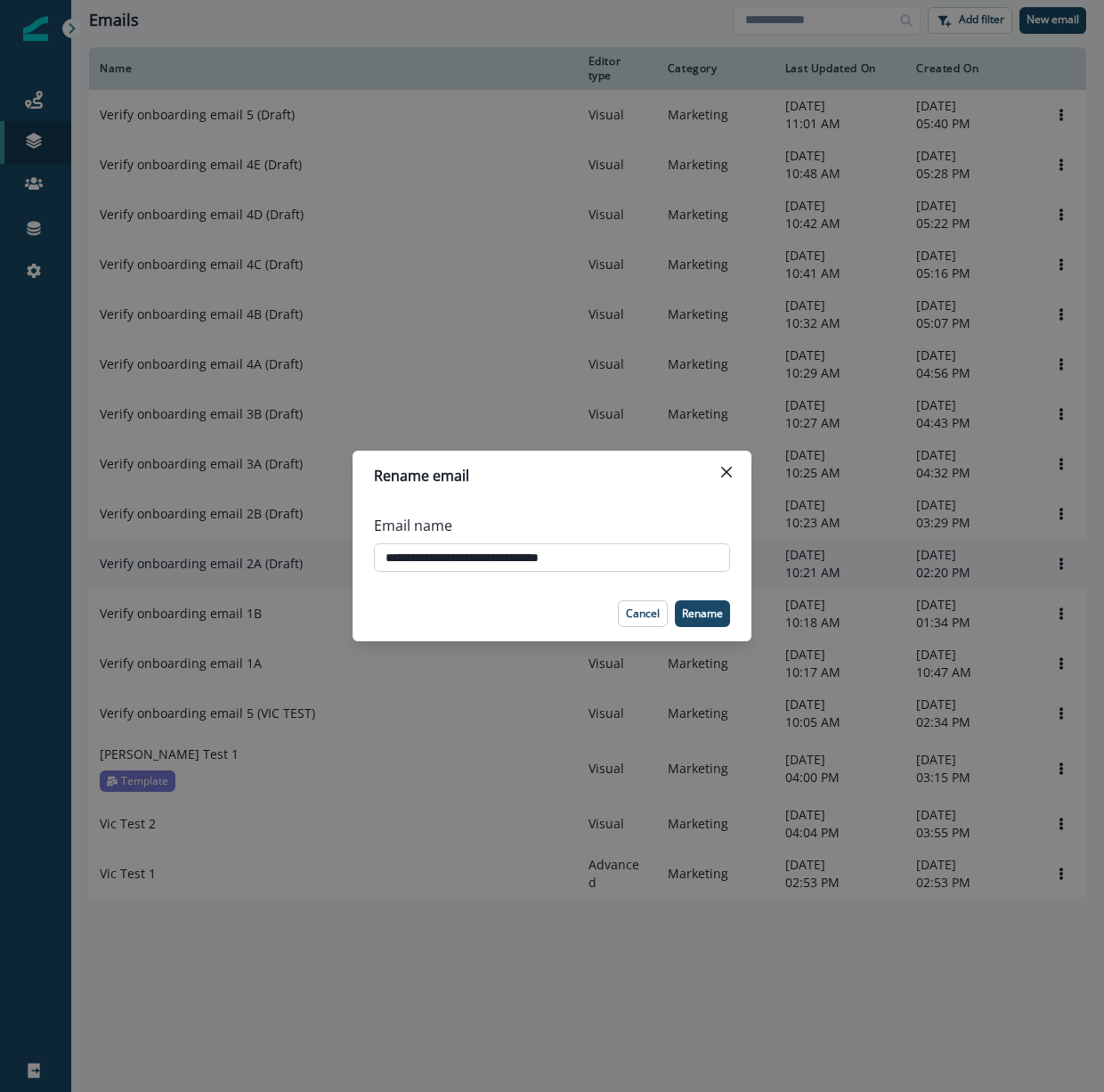
click at [614, 569] on input "**********" at bounding box center [552, 557] width 356 height 29
type input "**********"
click at [708, 610] on p "Rename" at bounding box center [702, 613] width 41 height 12
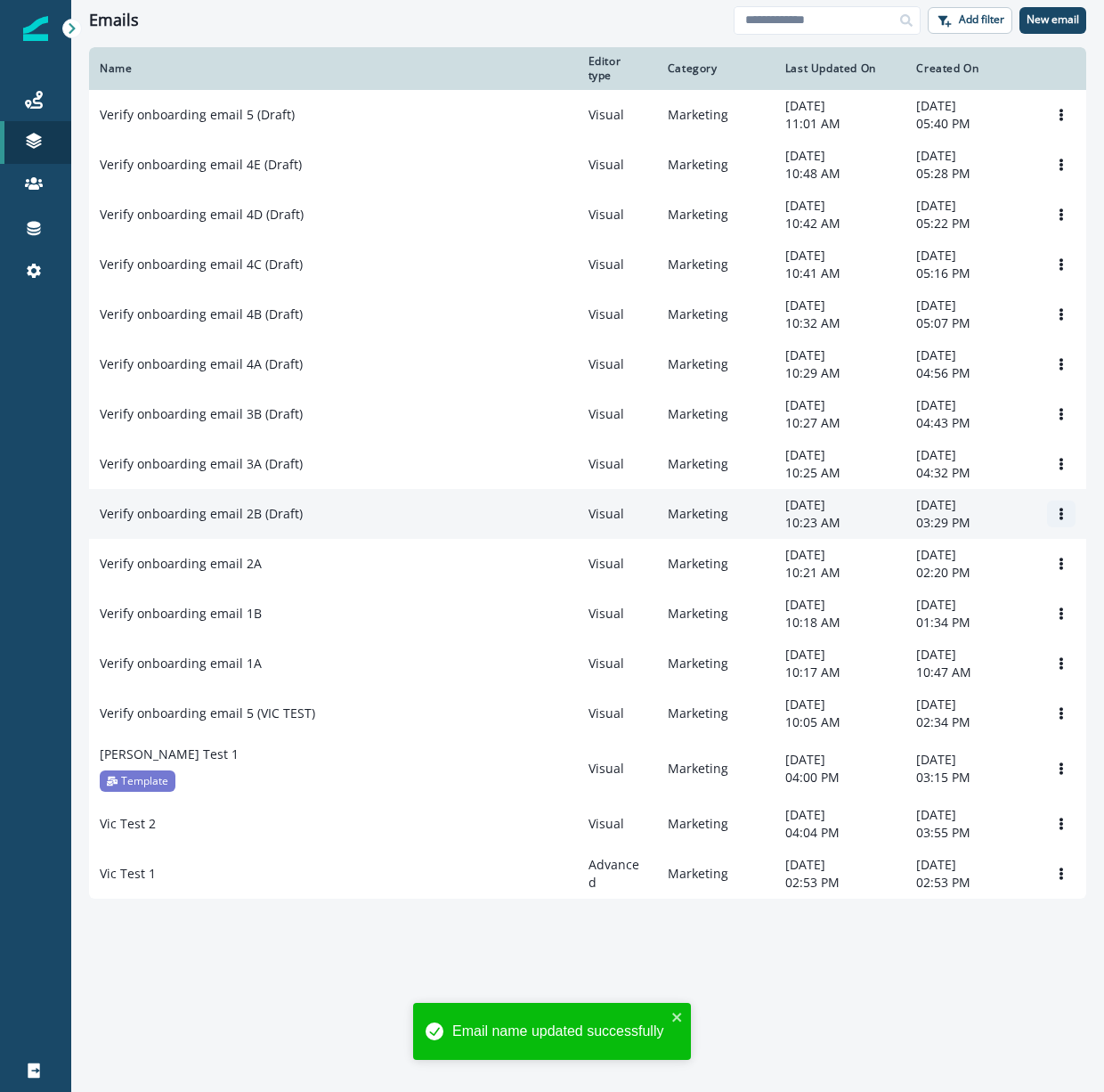
click at [1056, 520] on icon "Options" at bounding box center [1061, 514] width 12 height 12
click at [939, 742] on button "Rename" at bounding box center [975, 744] width 197 height 29
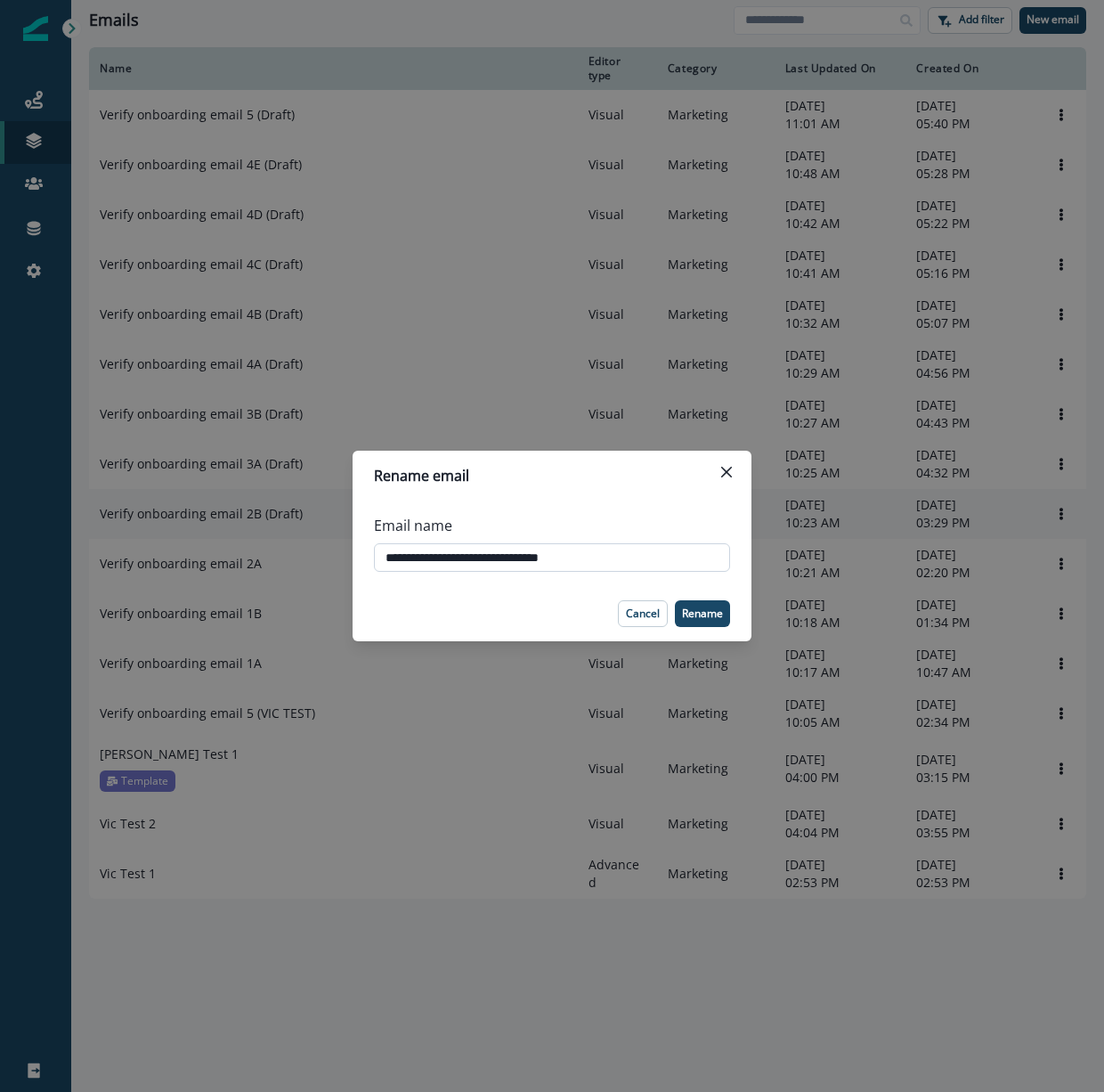
click at [647, 556] on input "**********" at bounding box center [552, 557] width 356 height 29
type input "**********"
click at [711, 613] on p "Rename" at bounding box center [702, 613] width 41 height 12
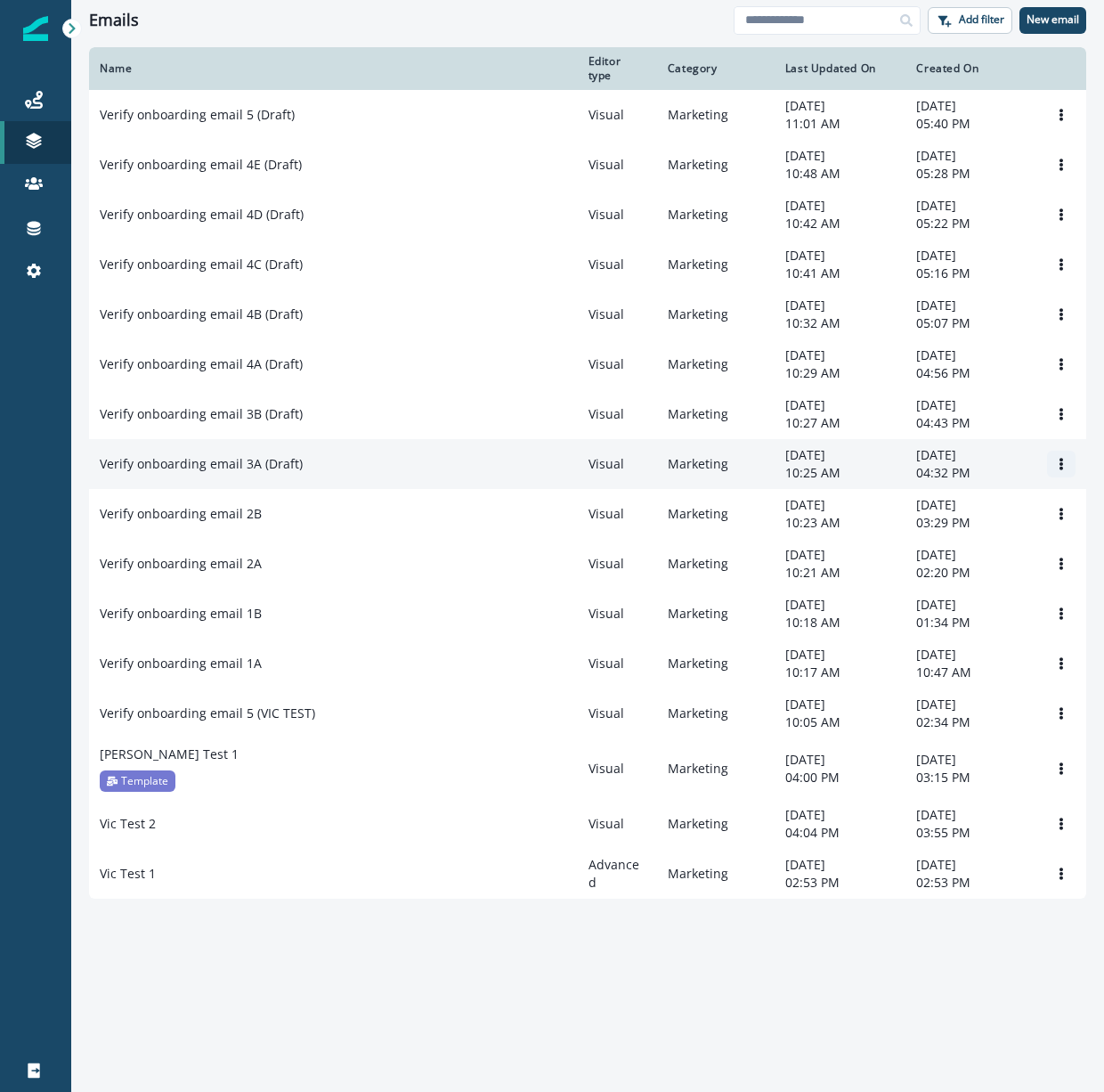
click at [1061, 470] on icon "Options" at bounding box center [1061, 463] width 4 height 12
click at [913, 677] on button "Rename" at bounding box center [975, 676] width 197 height 29
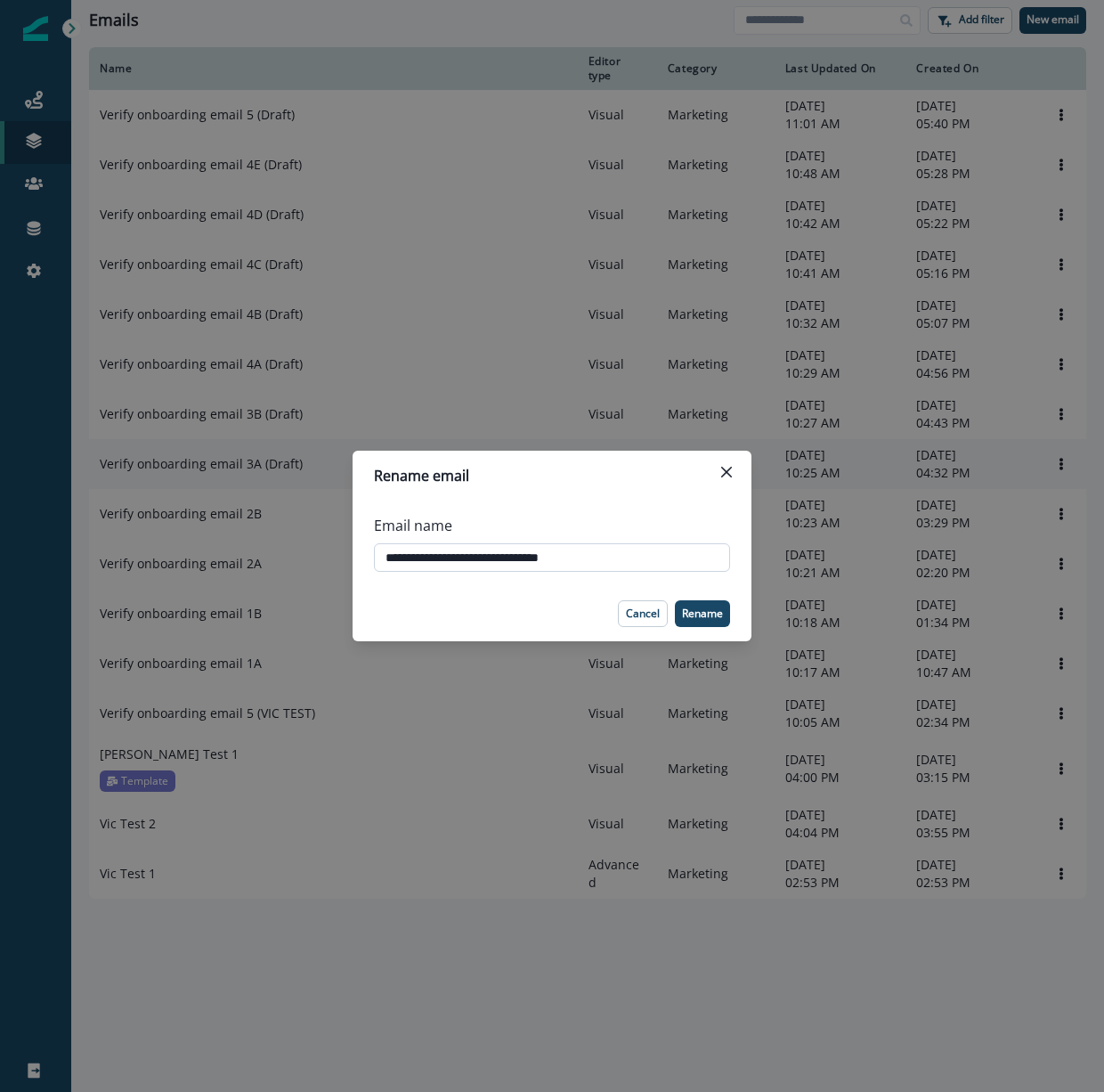
click at [559, 559] on input "**********" at bounding box center [552, 557] width 356 height 29
type input "**********"
click at [713, 616] on p "Rename" at bounding box center [702, 613] width 41 height 12
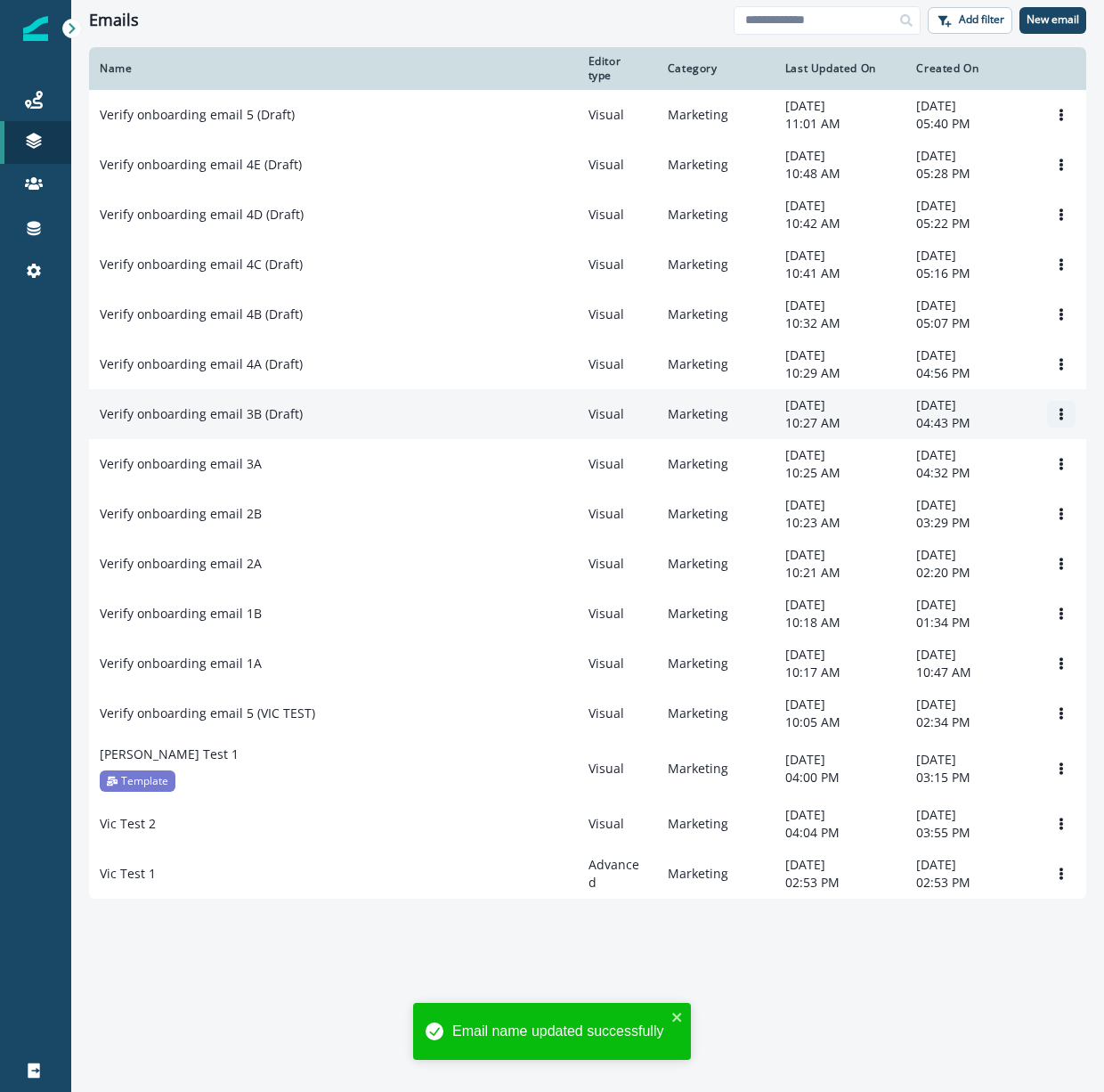
click at [1063, 420] on icon "Options" at bounding box center [1061, 414] width 12 height 12
click at [925, 608] on button "Rename" at bounding box center [975, 607] width 197 height 29
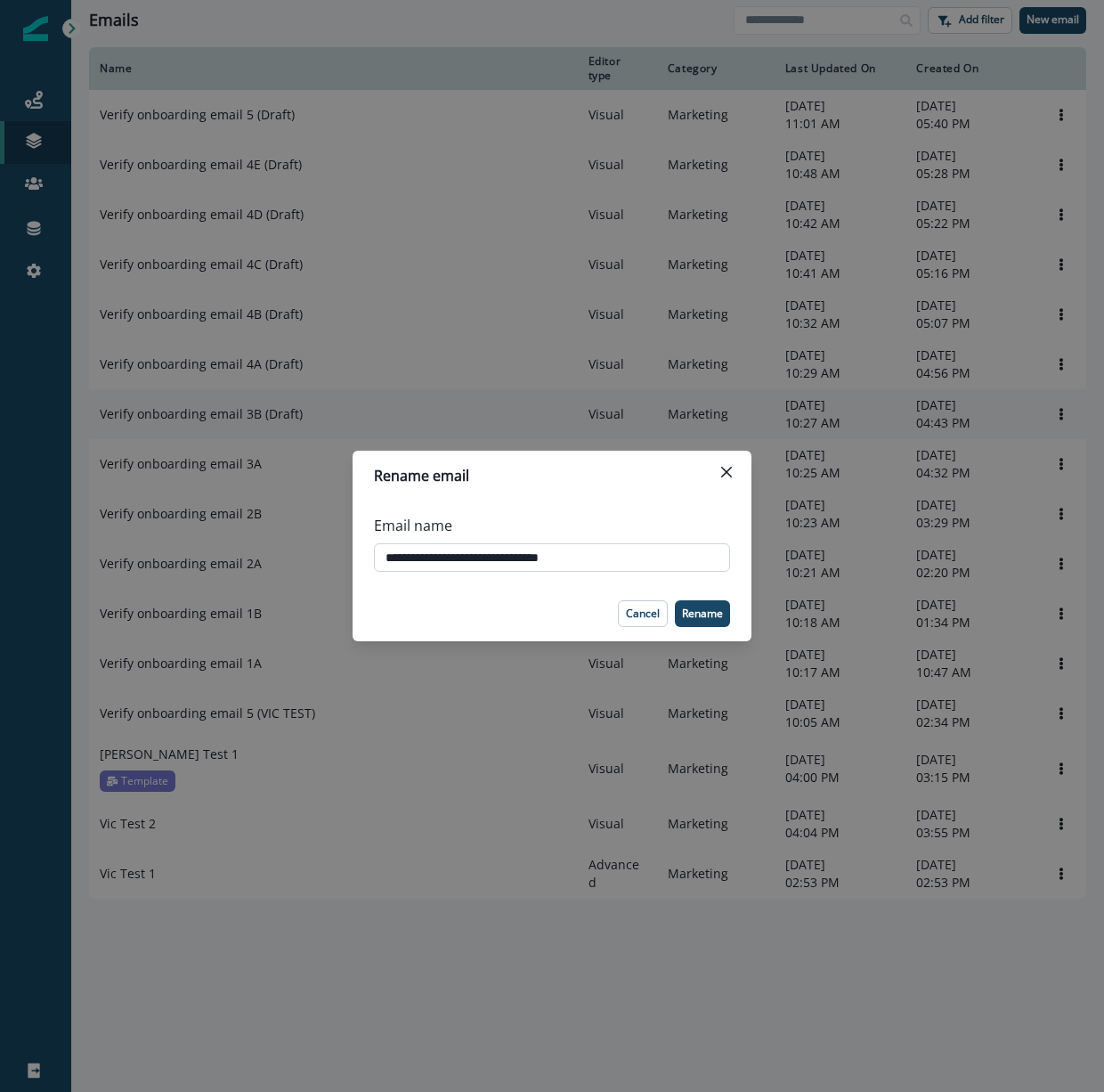
drag, startPoint x: 603, startPoint y: 559, endPoint x: 549, endPoint y: 559, distance: 54.0
click at [549, 559] on input "**********" at bounding box center [552, 557] width 356 height 29
type input "**********"
click at [720, 607] on p "Rename" at bounding box center [702, 613] width 41 height 12
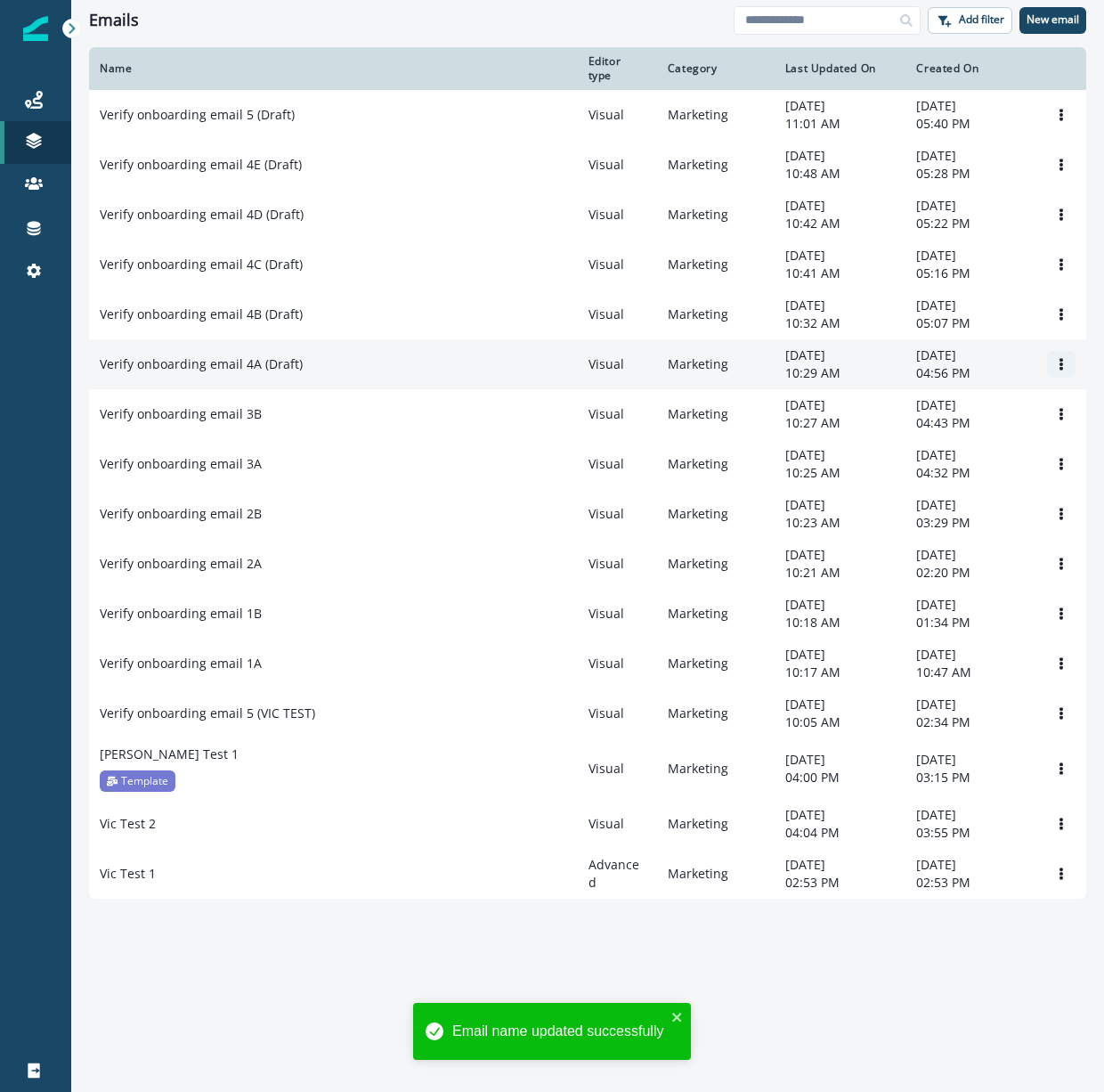
click at [1065, 371] on icon "Options" at bounding box center [1061, 364] width 12 height 12
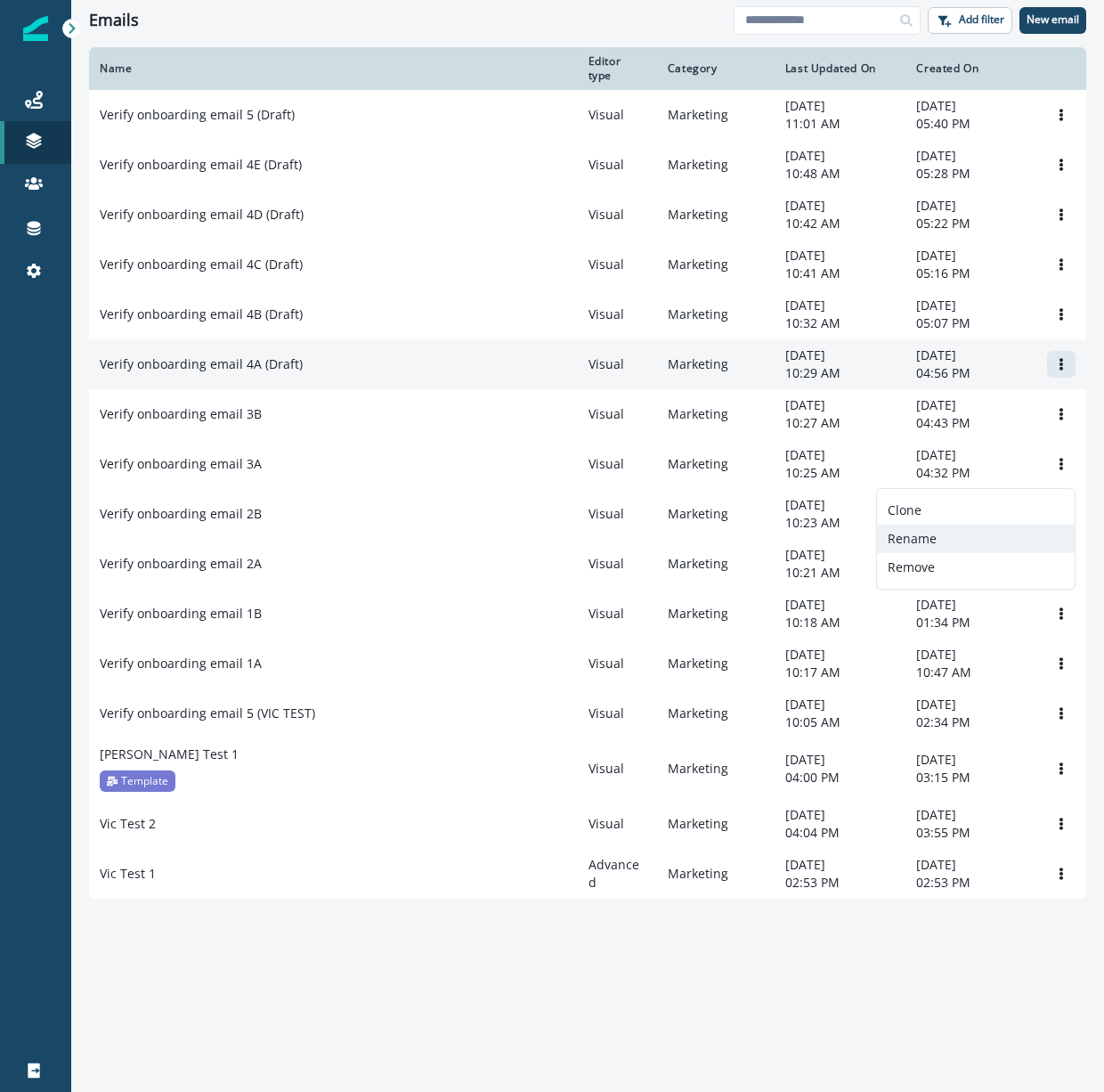
click at [926, 535] on button "Rename" at bounding box center [975, 539] width 197 height 29
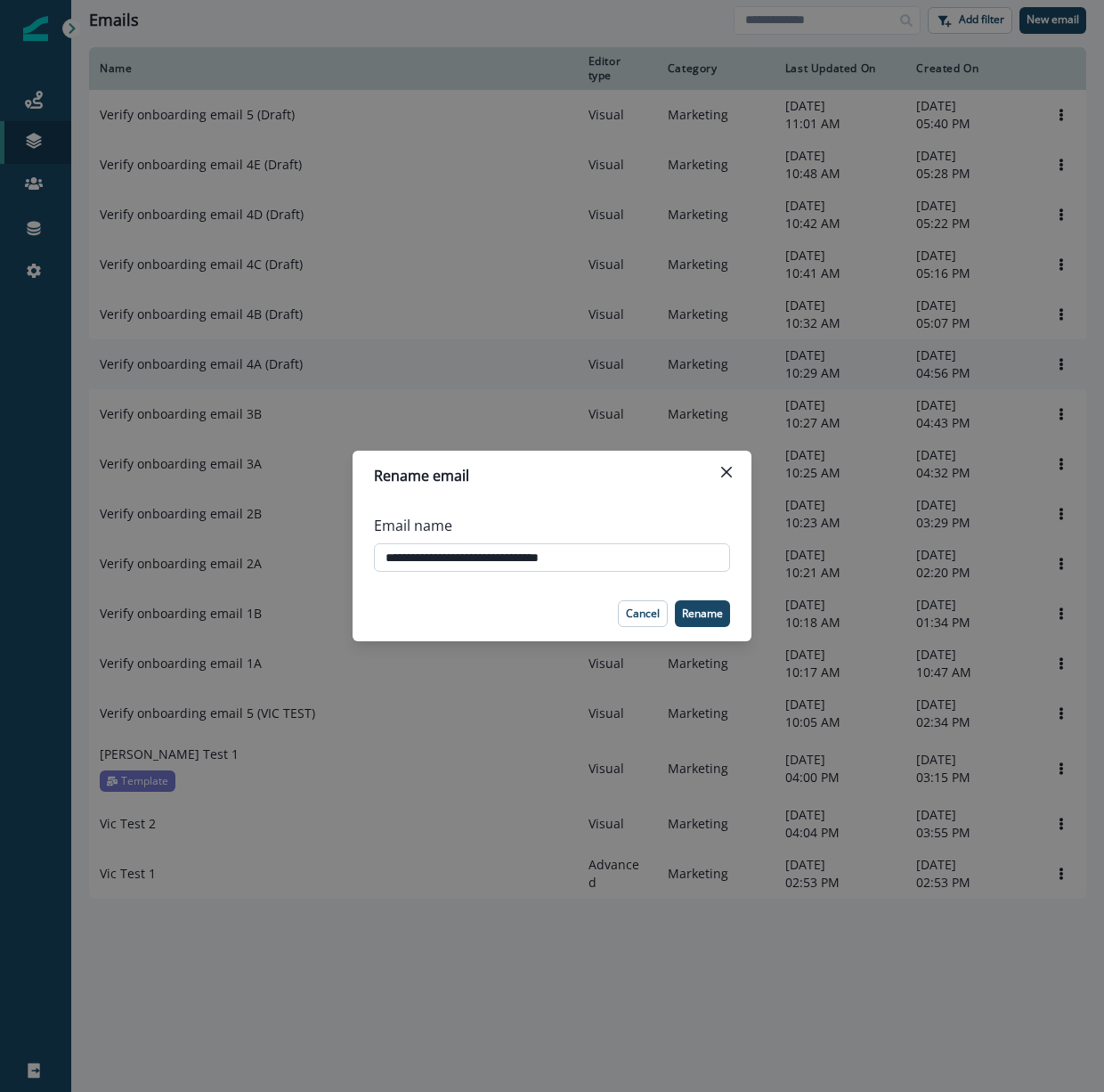
click at [622, 555] on input "**********" at bounding box center [552, 557] width 356 height 29
type input "**********"
click at [716, 613] on p "Rename" at bounding box center [702, 613] width 41 height 12
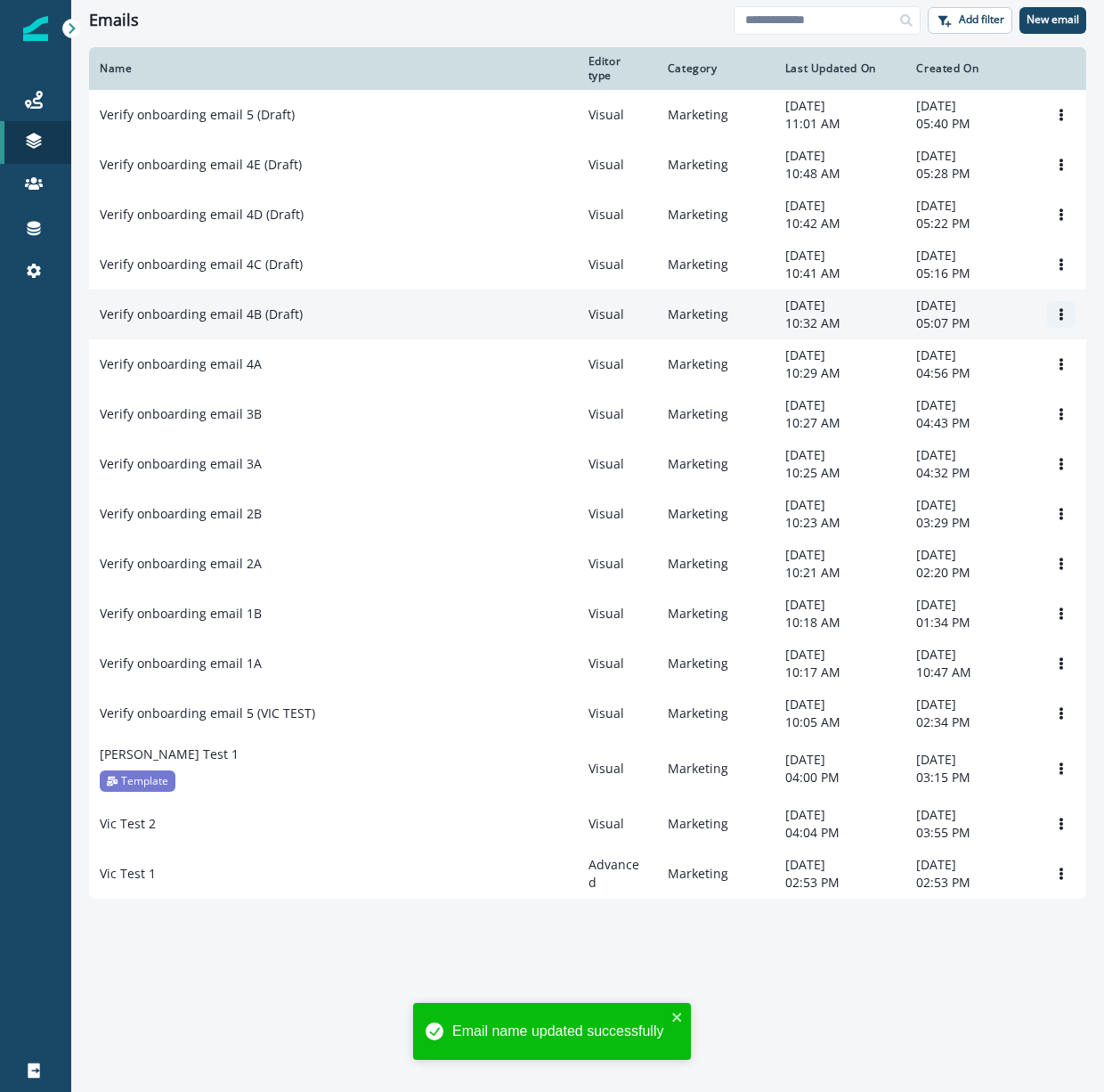
click at [1056, 320] on icon "Options" at bounding box center [1061, 313] width 12 height 12
click at [952, 472] on button "Rename" at bounding box center [975, 471] width 197 height 29
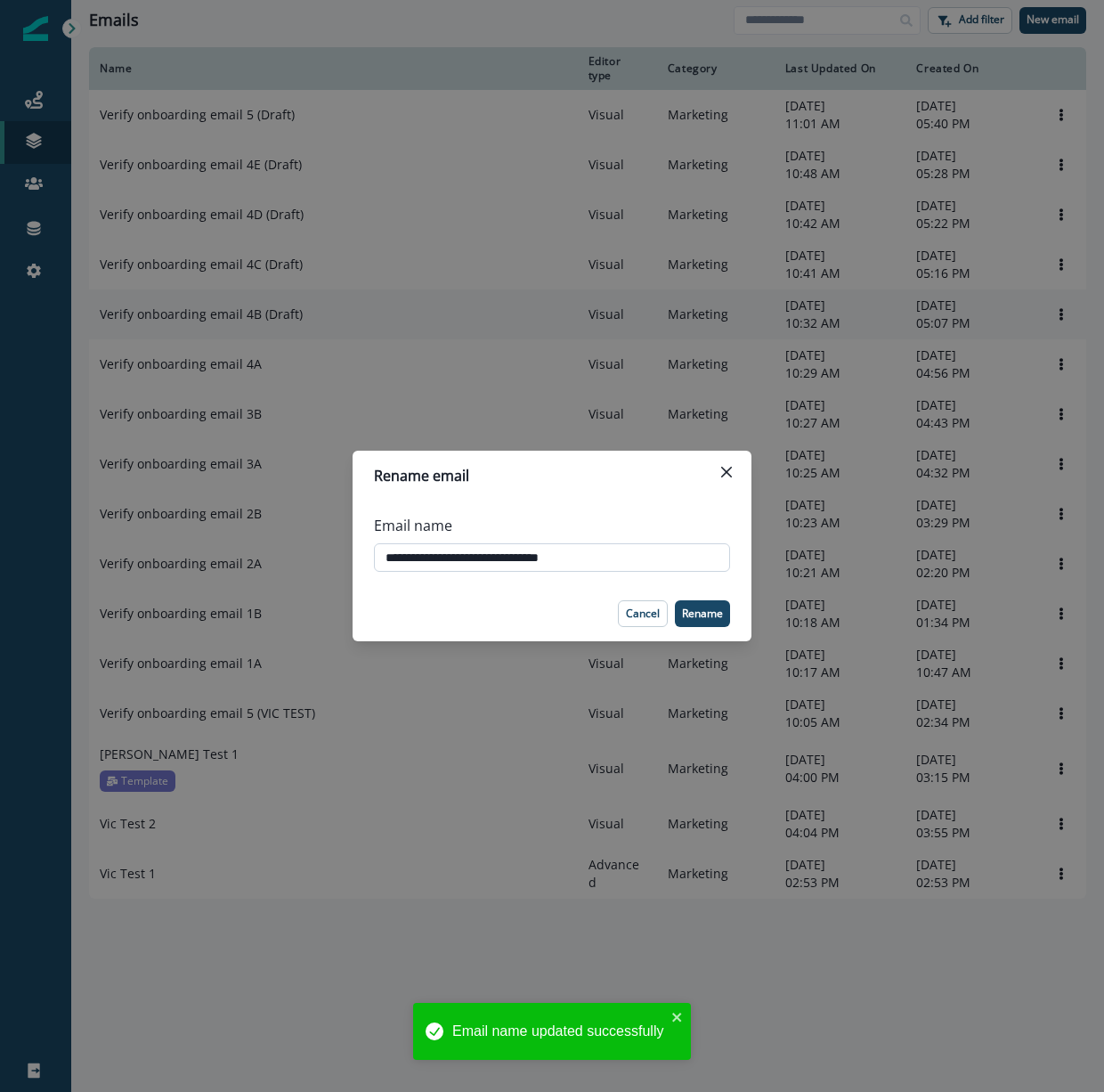
click at [609, 552] on input "**********" at bounding box center [552, 557] width 356 height 29
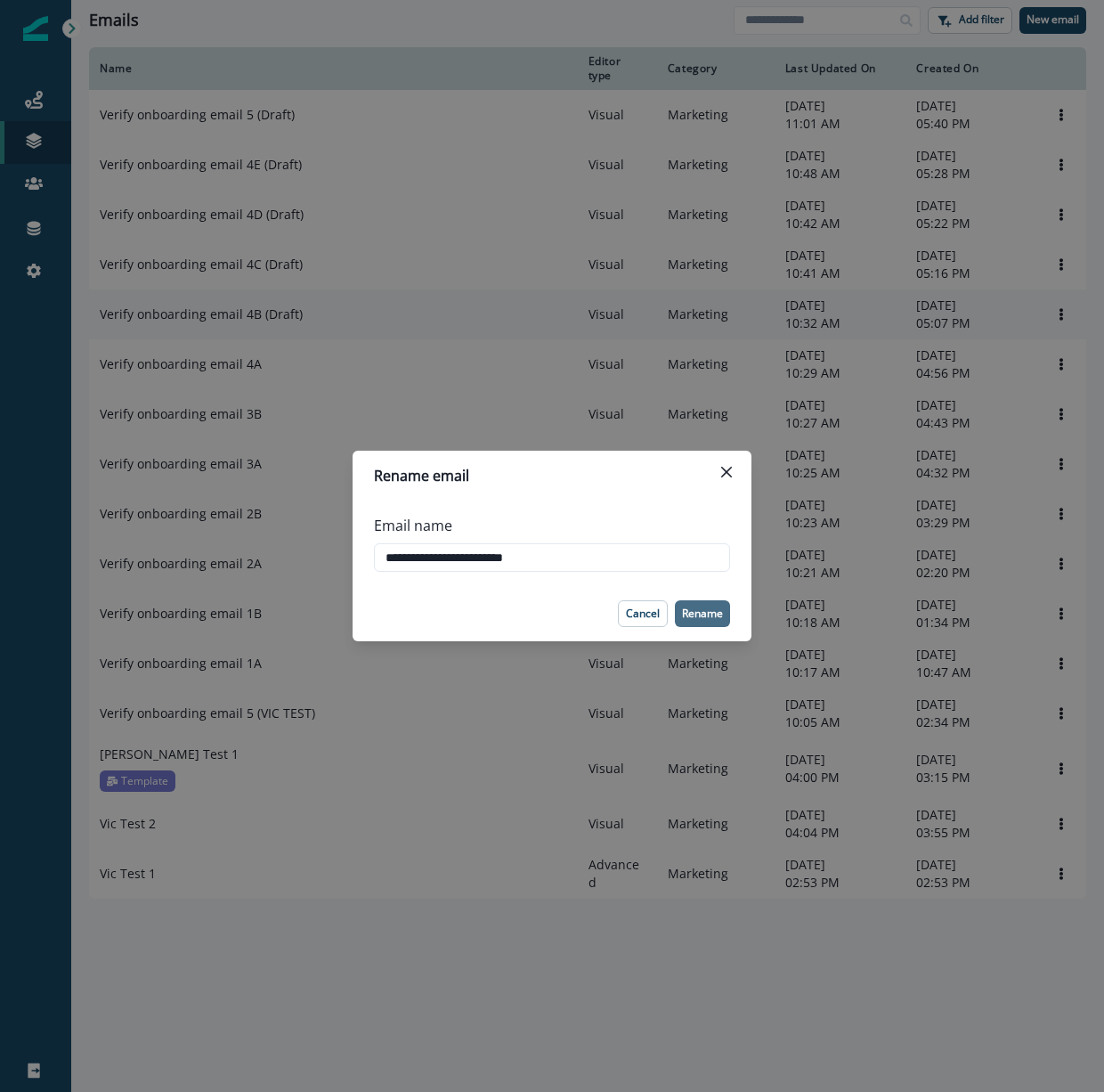
type input "**********"
click at [702, 614] on p "Rename" at bounding box center [702, 613] width 41 height 12
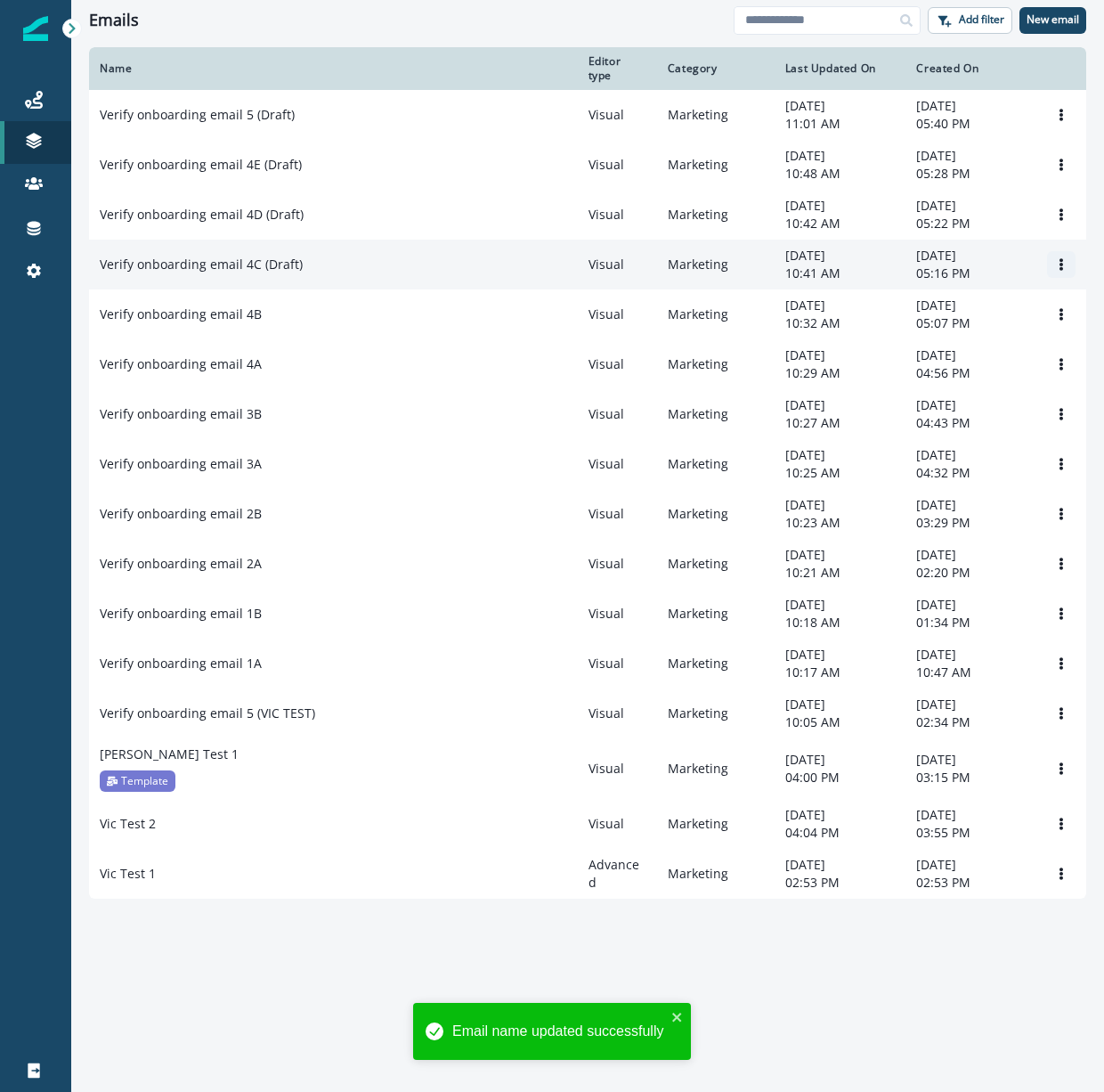
click at [1056, 271] on icon "Options" at bounding box center [1061, 264] width 12 height 12
click at [977, 400] on button "Rename" at bounding box center [975, 402] width 197 height 29
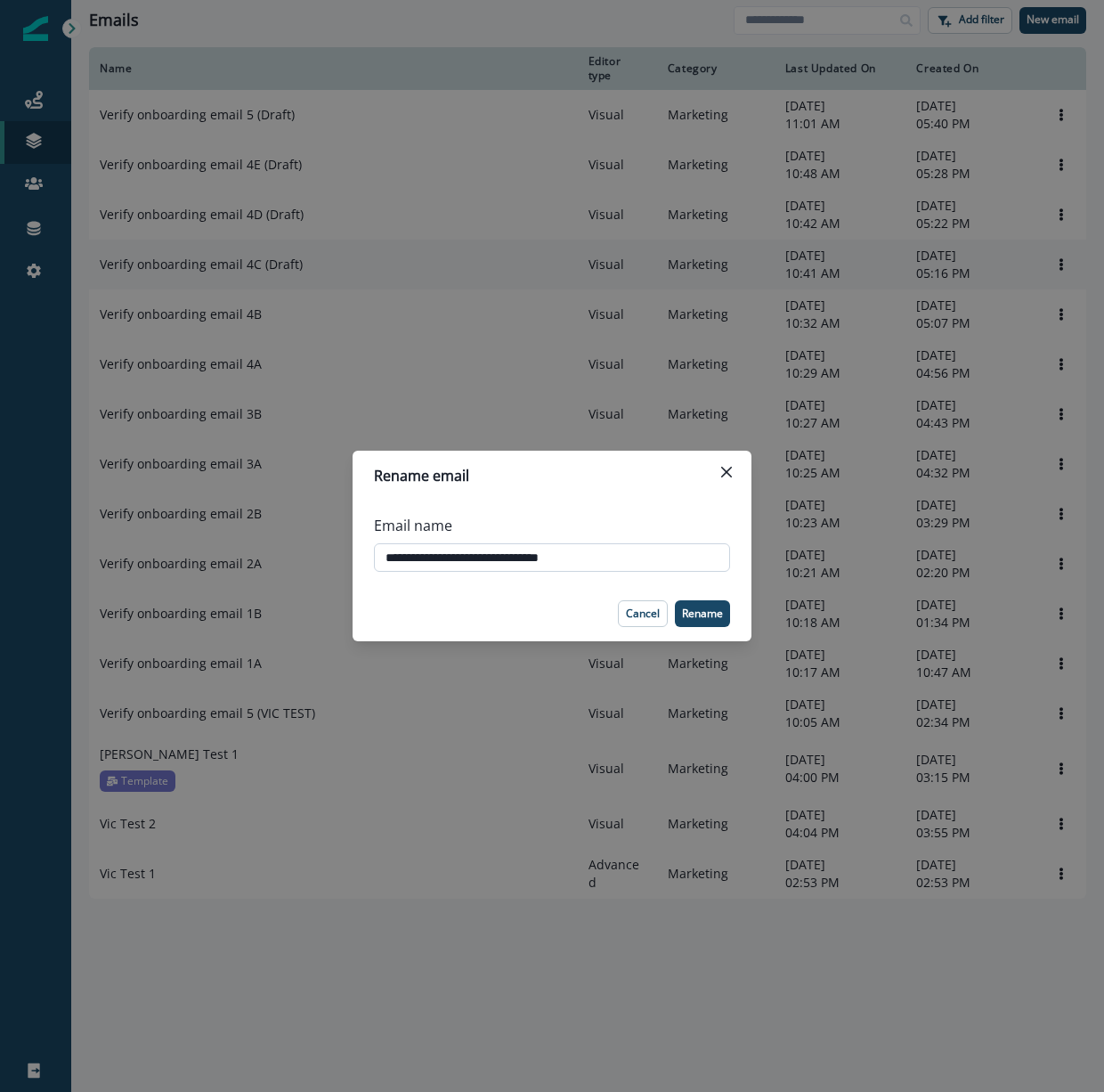
click at [681, 548] on input "**********" at bounding box center [552, 557] width 356 height 29
click at [668, 564] on input "**********" at bounding box center [552, 557] width 356 height 29
type input "**********"
click at [717, 607] on p "Rename" at bounding box center [702, 613] width 41 height 12
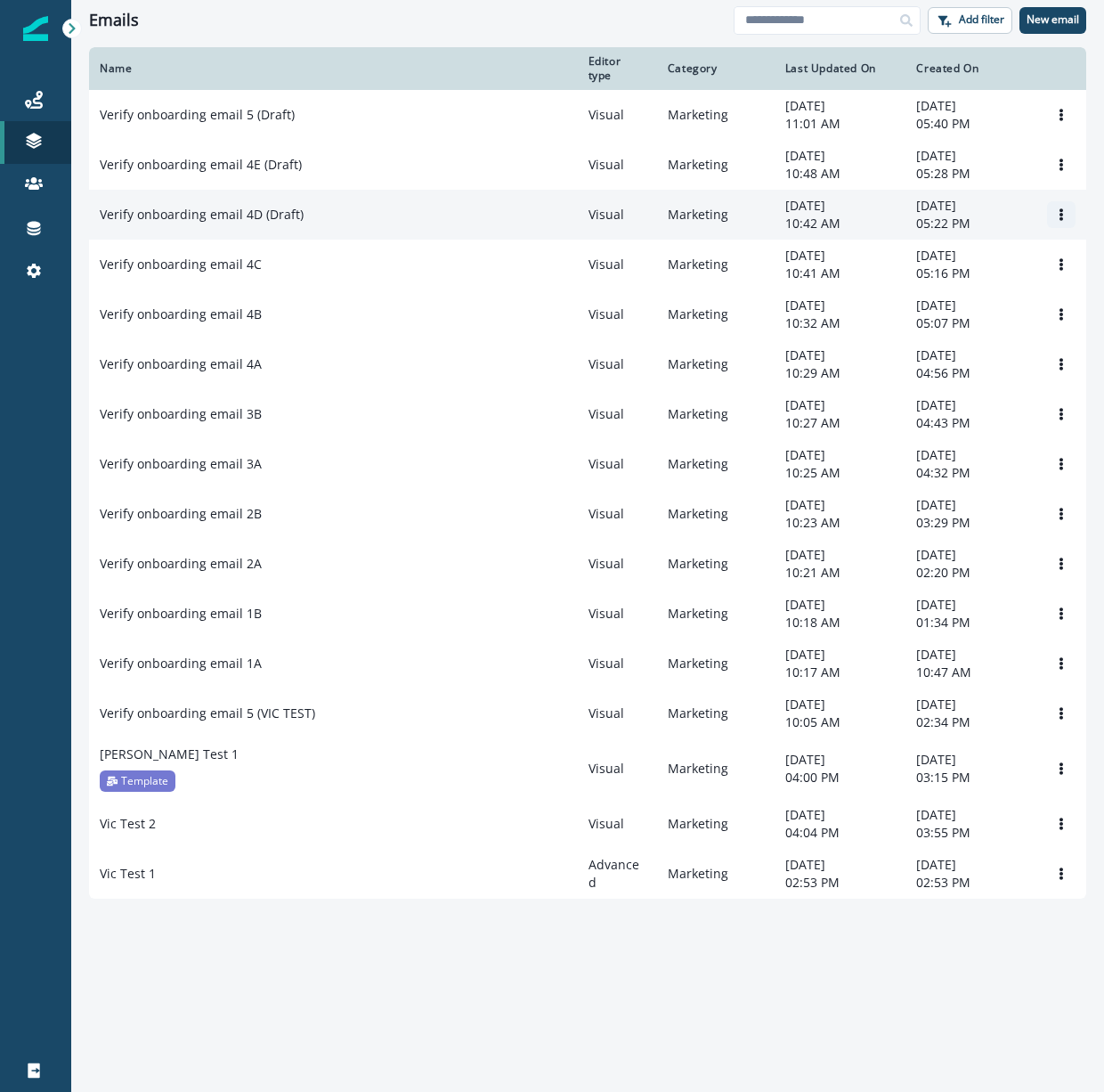
click at [1063, 221] on icon "Options" at bounding box center [1061, 214] width 12 height 12
click at [953, 334] on button "Rename" at bounding box center [975, 334] width 197 height 29
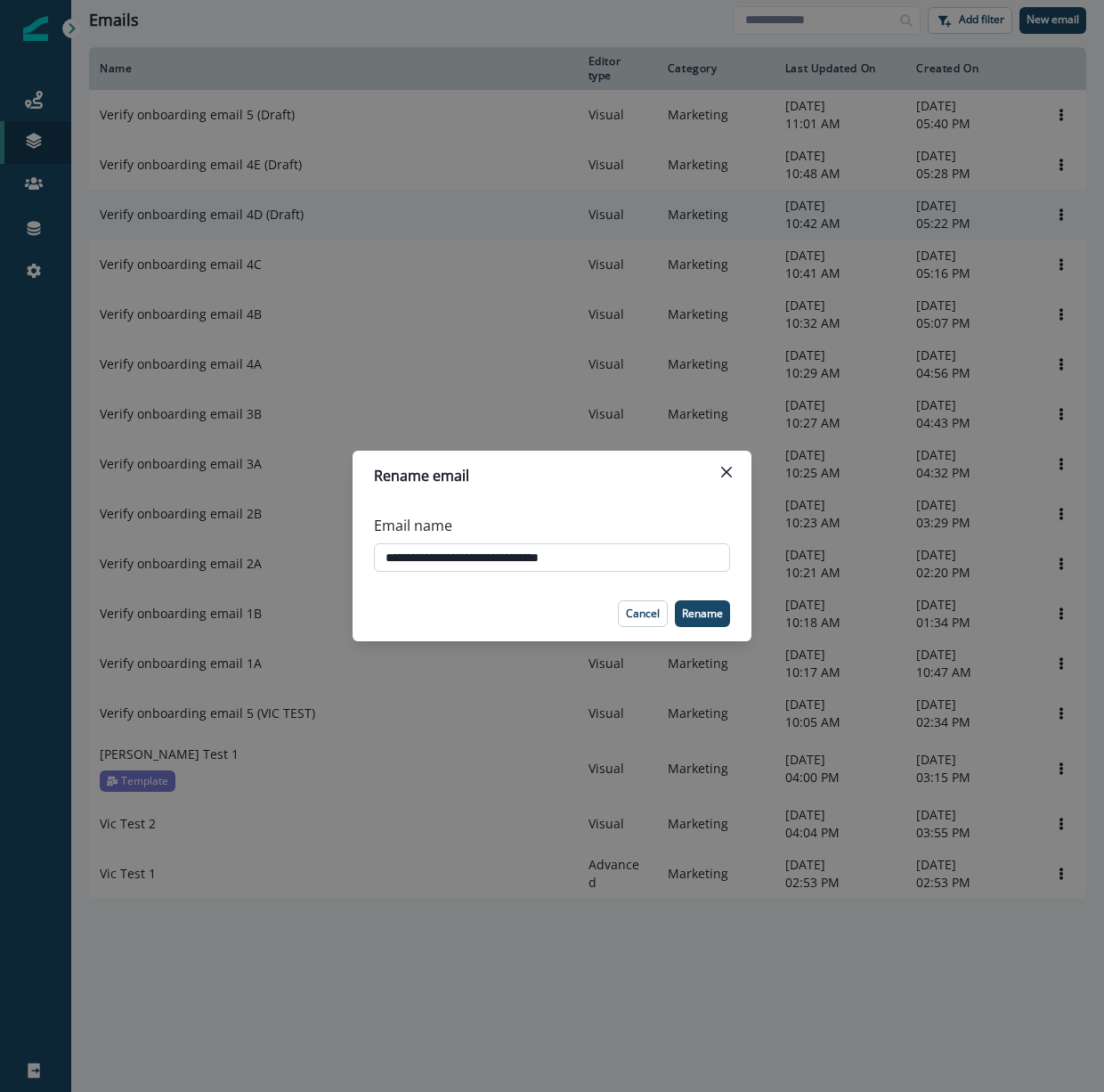
click at [634, 557] on input "**********" at bounding box center [552, 557] width 356 height 29
type input "**********"
click at [713, 607] on p "Rename" at bounding box center [702, 613] width 41 height 12
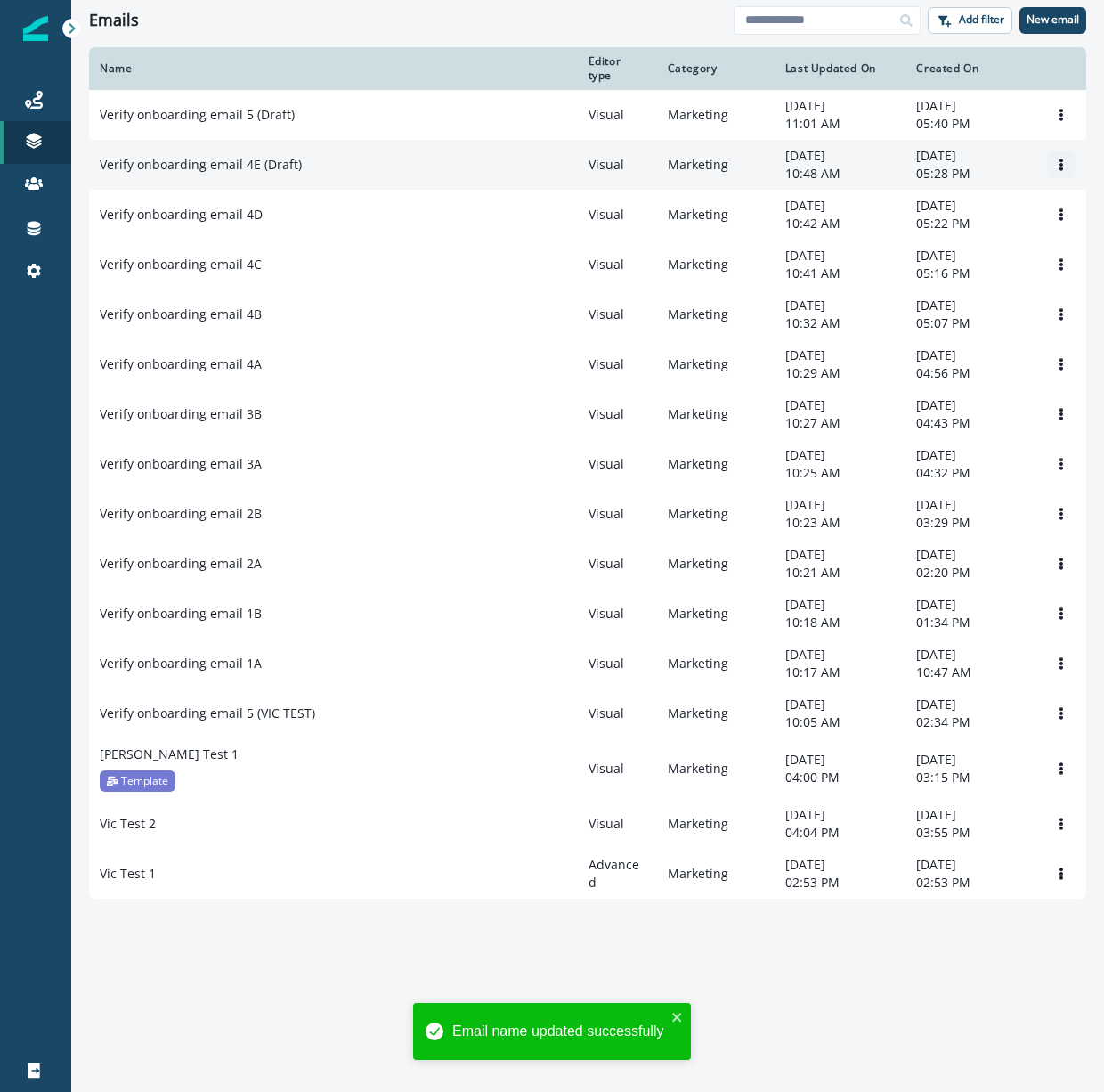
click at [1063, 171] on icon "Options" at bounding box center [1061, 164] width 12 height 12
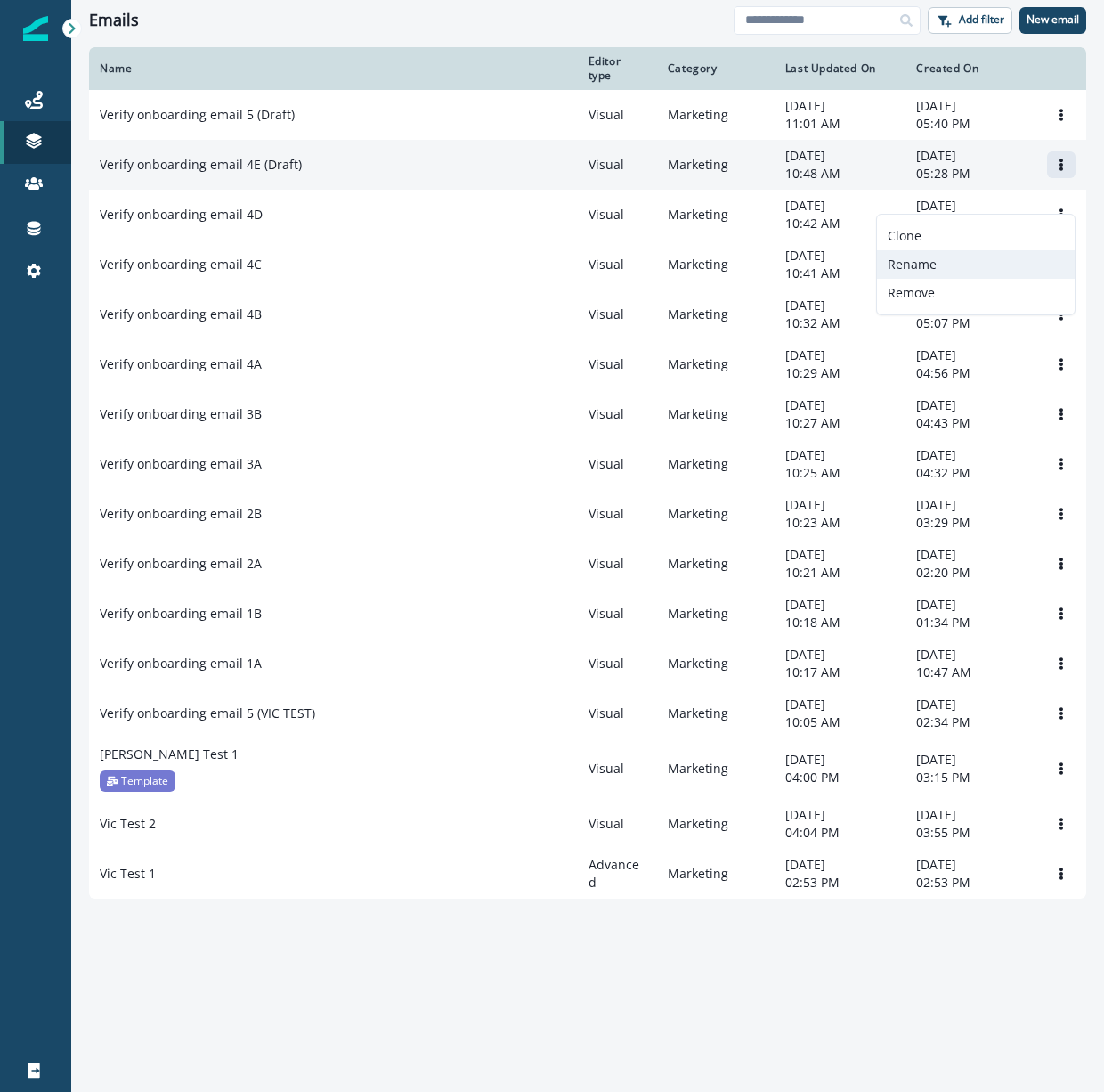
click at [968, 260] on button "Rename" at bounding box center [975, 265] width 197 height 29
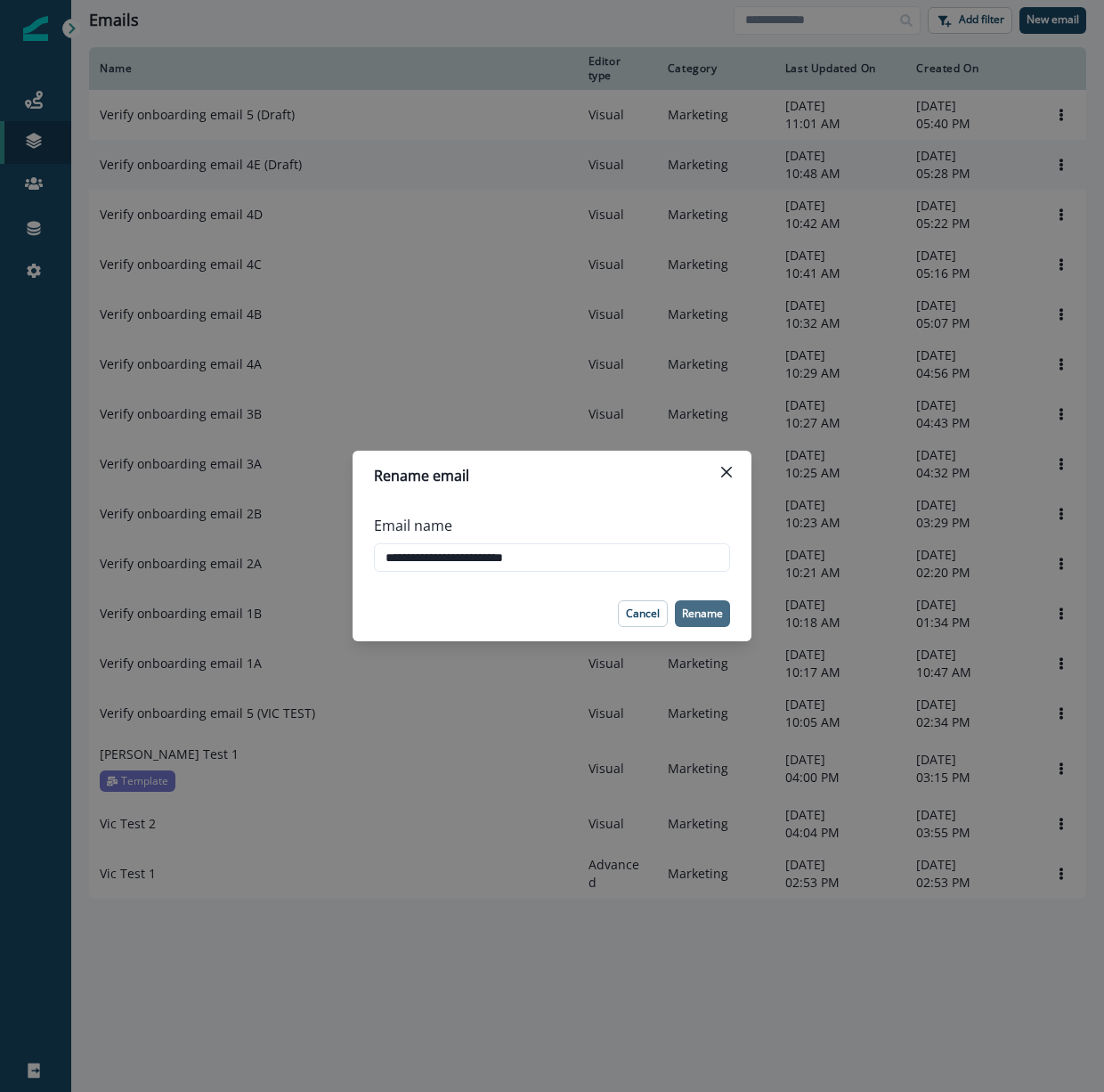
type input "**********"
click at [714, 607] on p "Rename" at bounding box center [702, 613] width 41 height 12
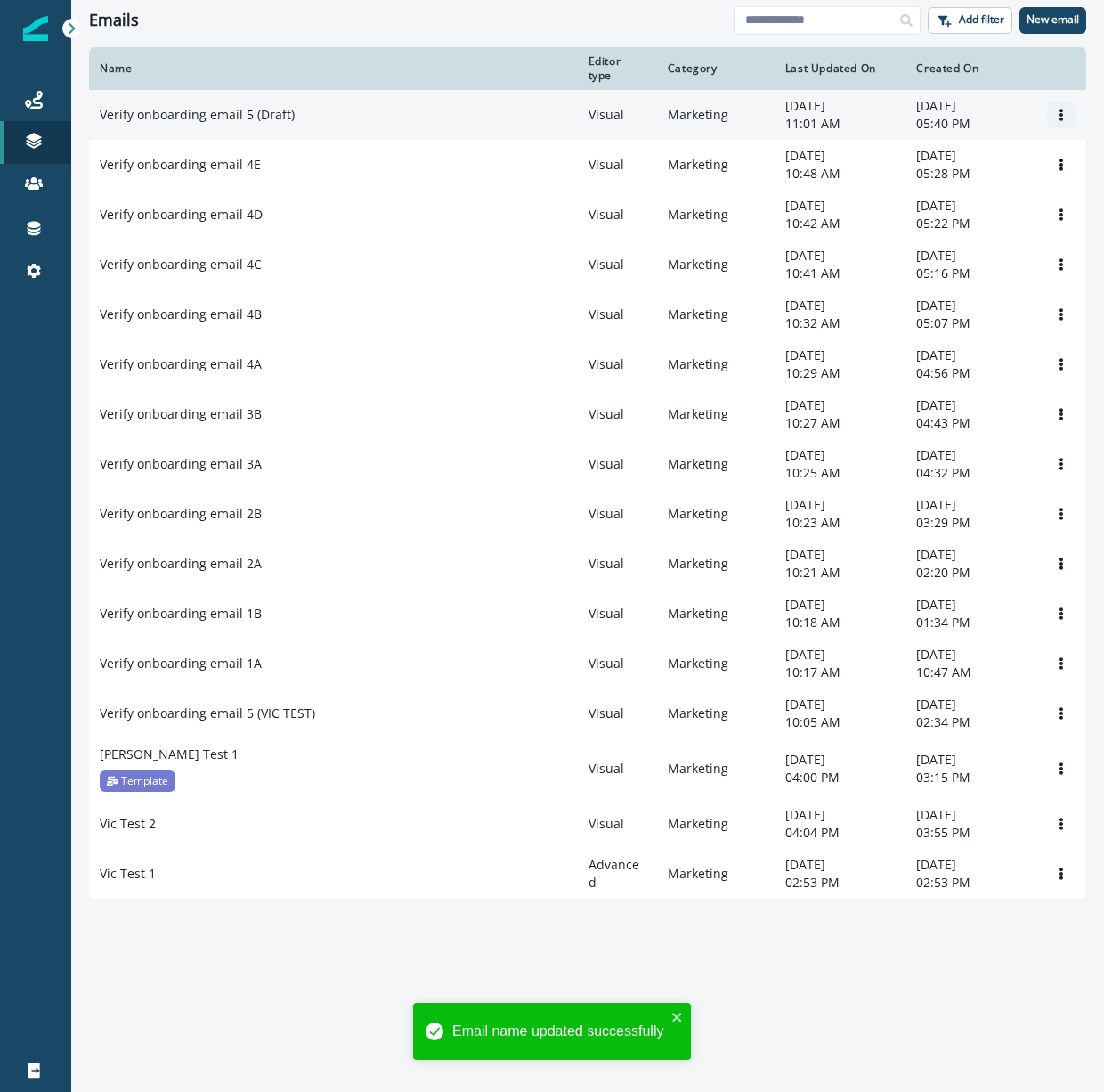
click at [1065, 117] on icon "Options" at bounding box center [1061, 114] width 12 height 12
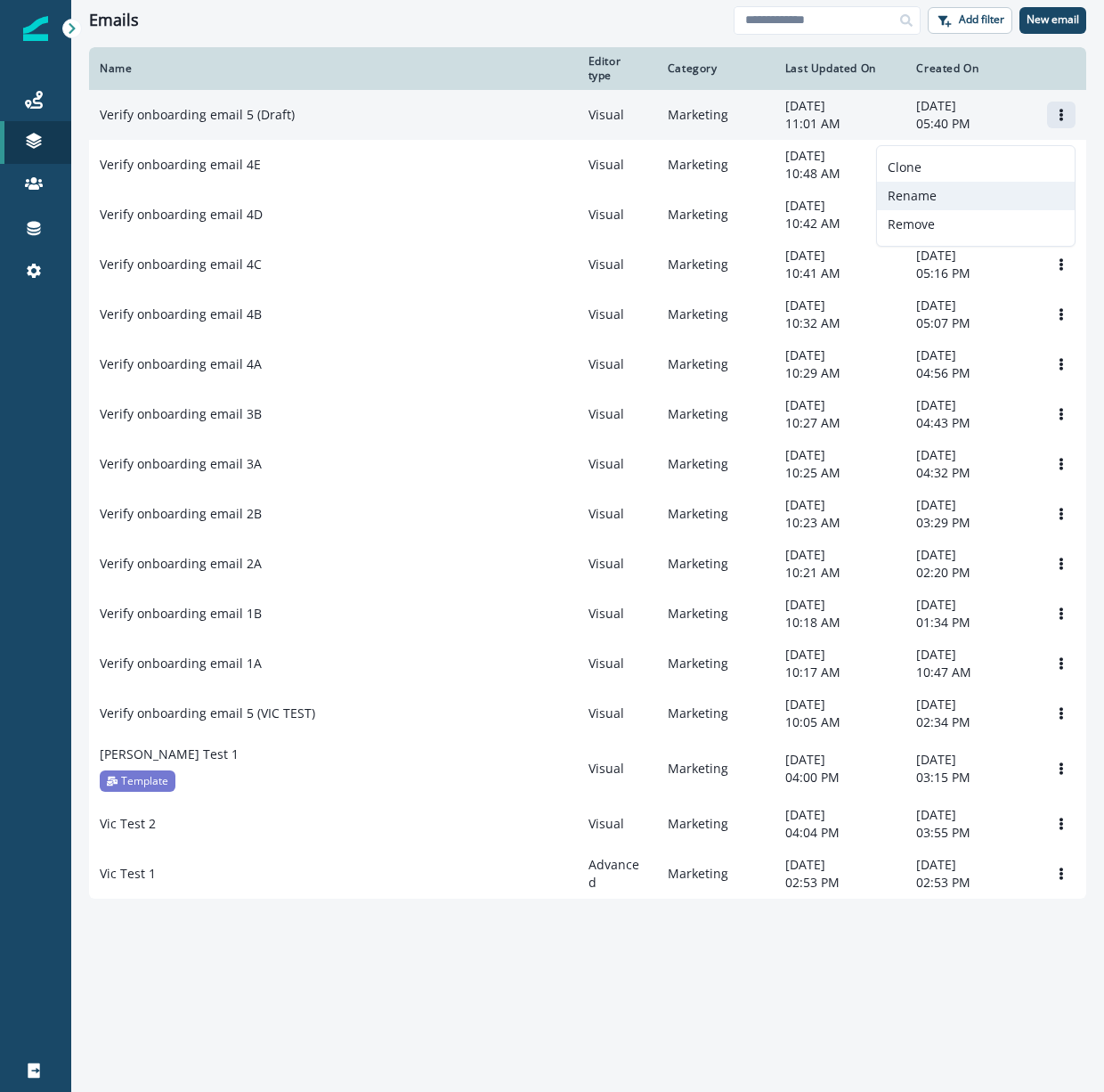
click at [932, 197] on button "Rename" at bounding box center [975, 196] width 197 height 29
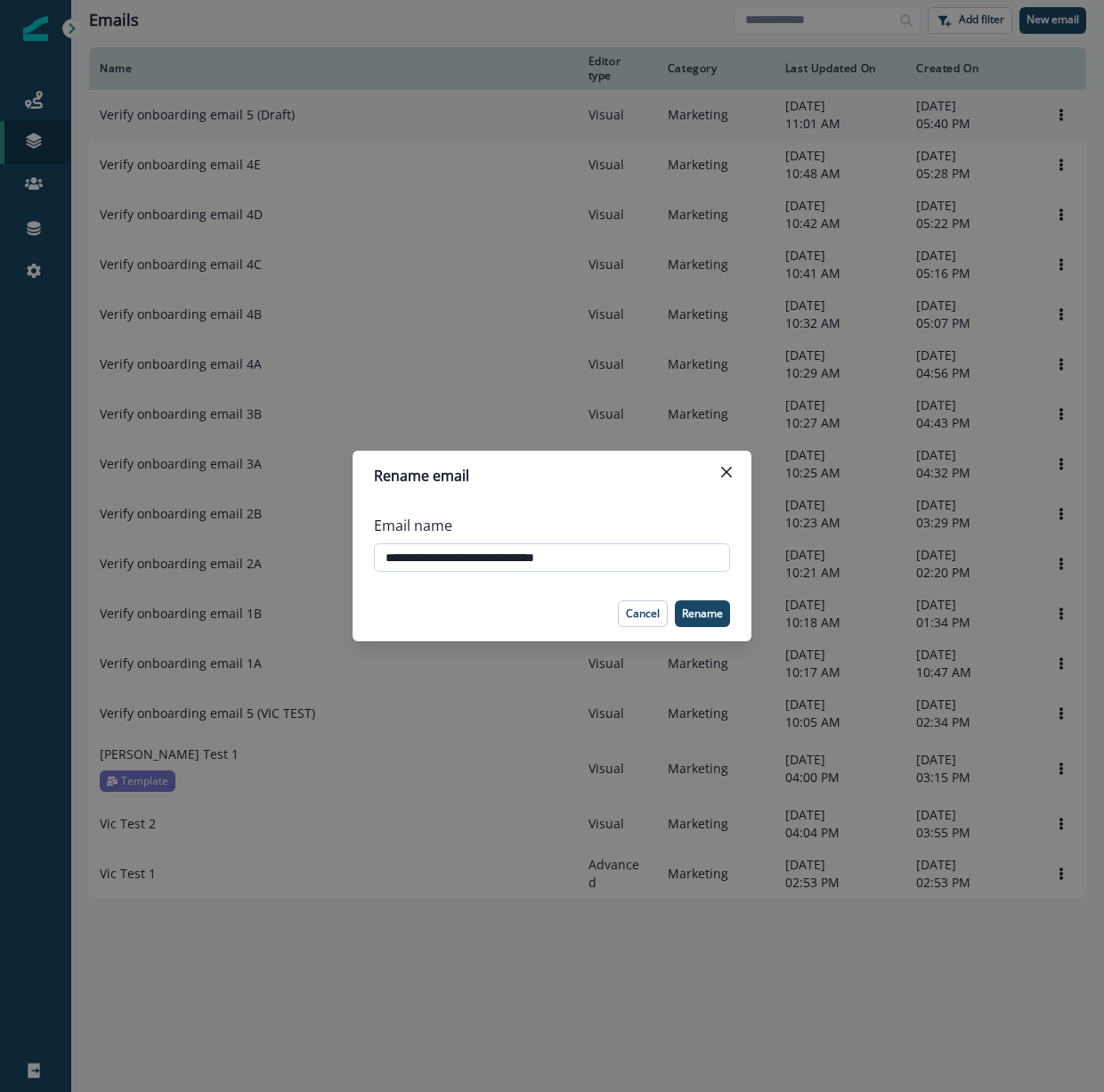
click at [611, 565] on input "**********" at bounding box center [552, 557] width 356 height 29
click at [643, 558] on input "**********" at bounding box center [552, 557] width 356 height 29
type input "**********"
click at [715, 612] on p "Rename" at bounding box center [702, 613] width 41 height 12
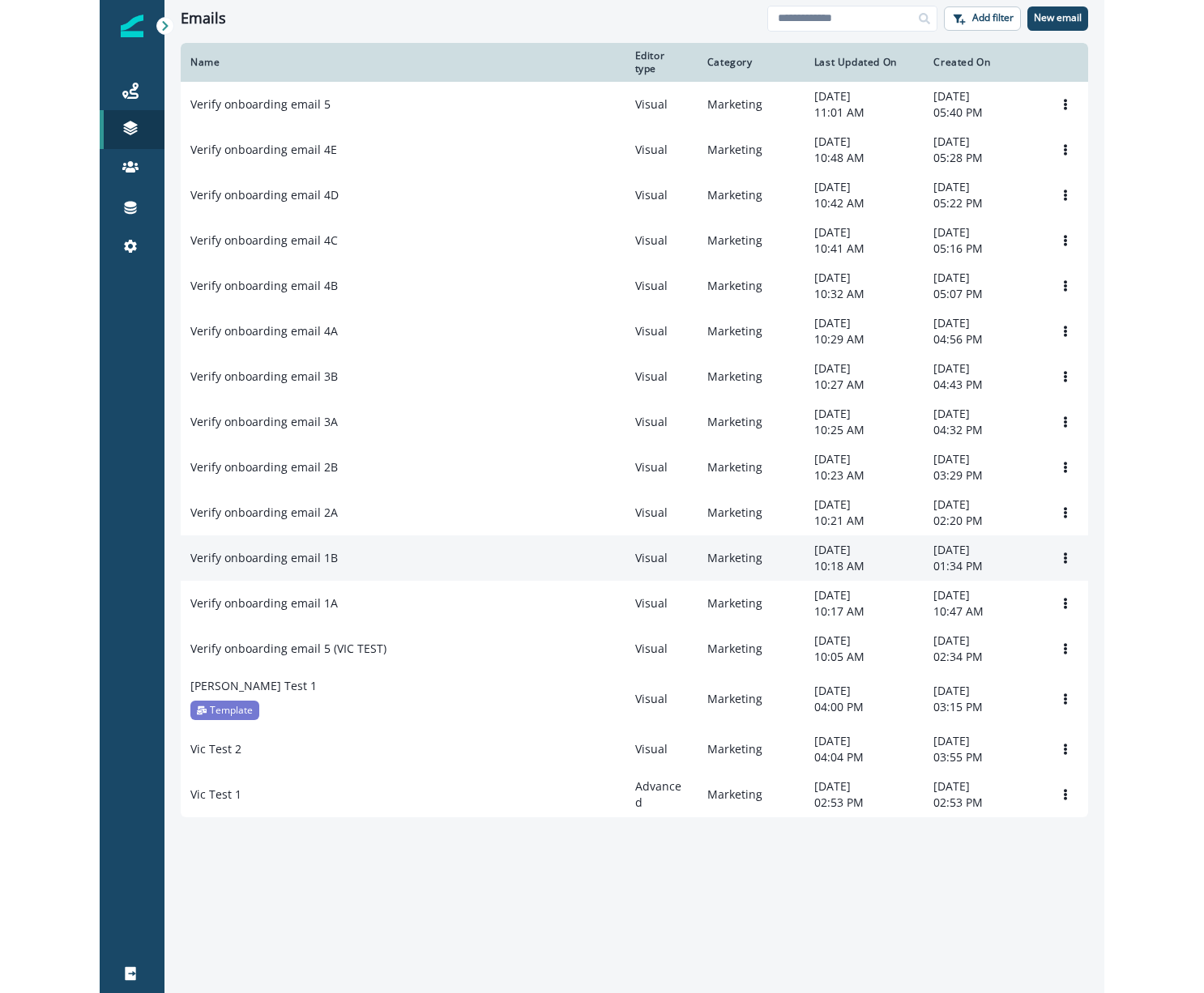
scroll to position [106, 0]
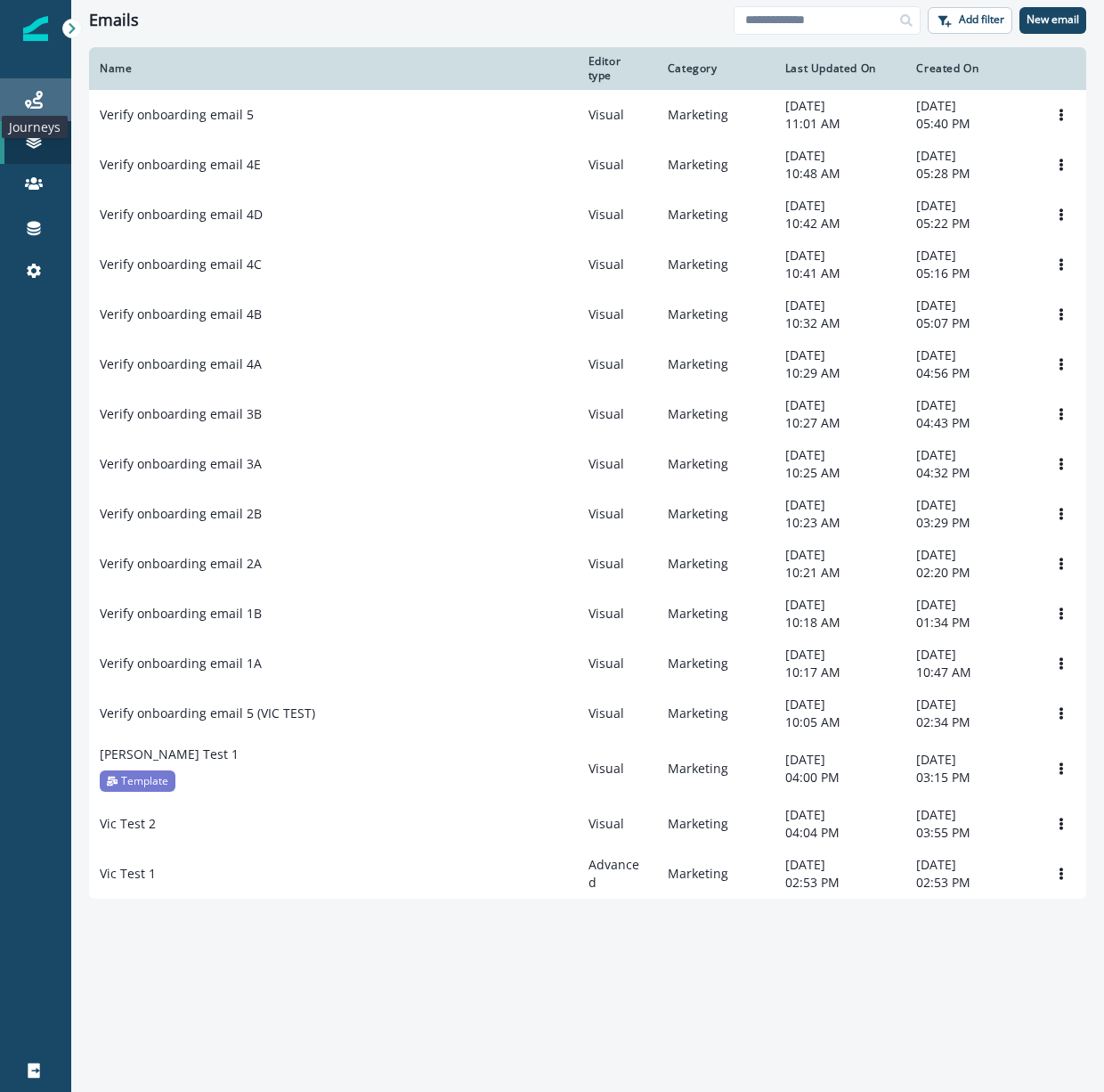
click at [38, 99] on icon at bounding box center [33, 99] width 18 height 18
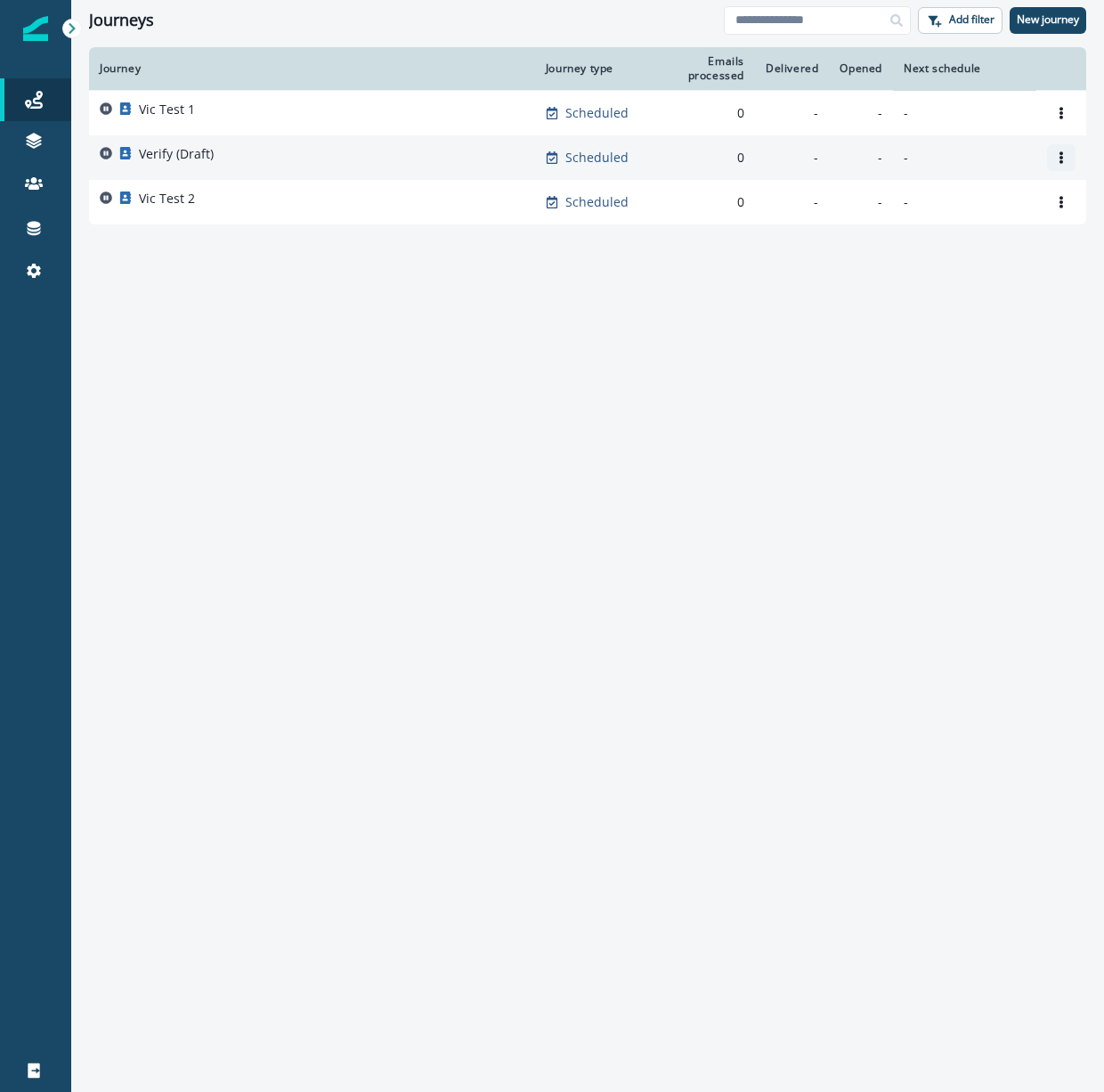
click at [1055, 154] on icon "Options" at bounding box center [1061, 157] width 12 height 12
click at [895, 162] on td "-" at bounding box center [964, 157] width 143 height 45
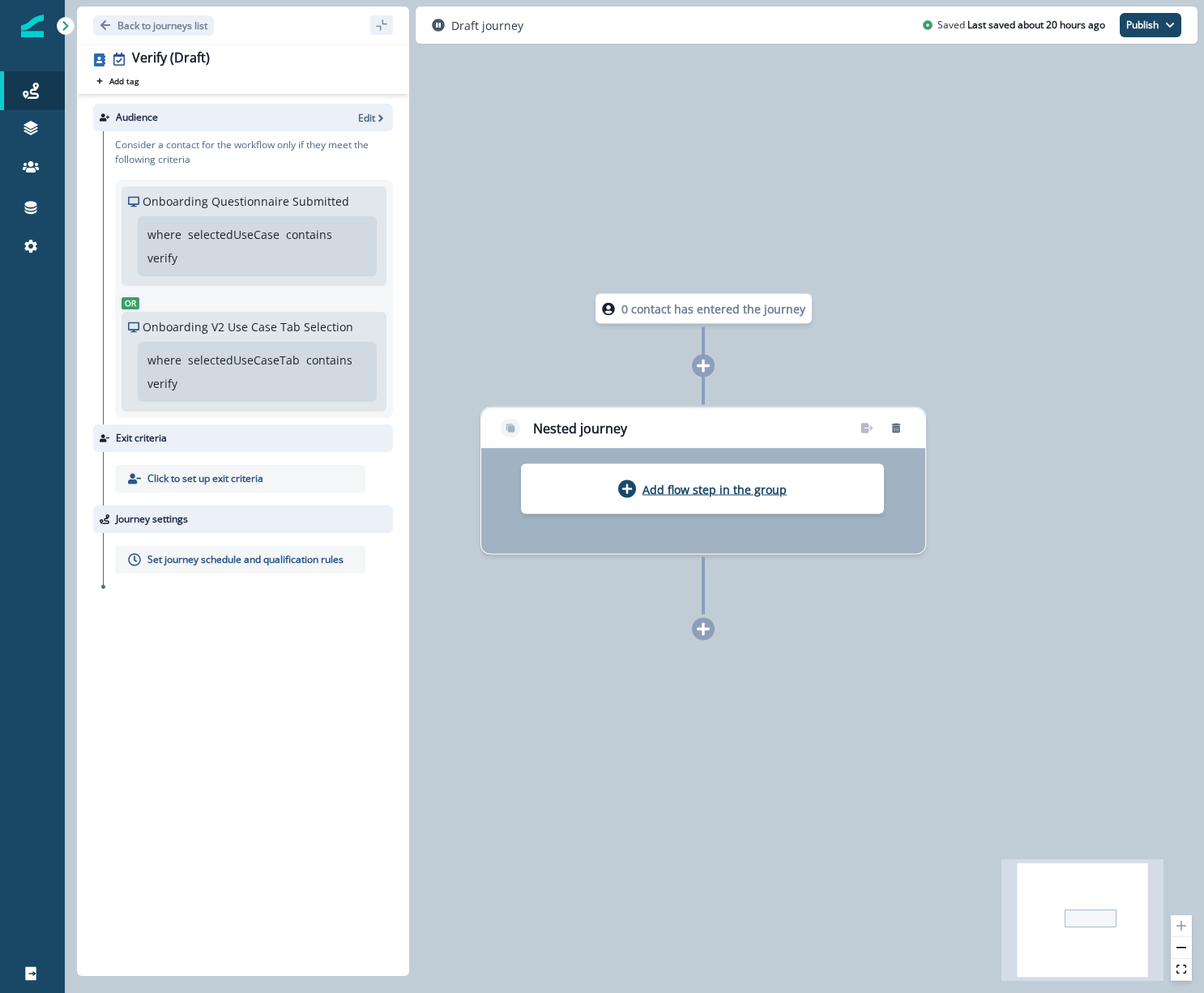
click at [659, 493] on p "Add flow step in the group" at bounding box center [714, 489] width 144 height 16
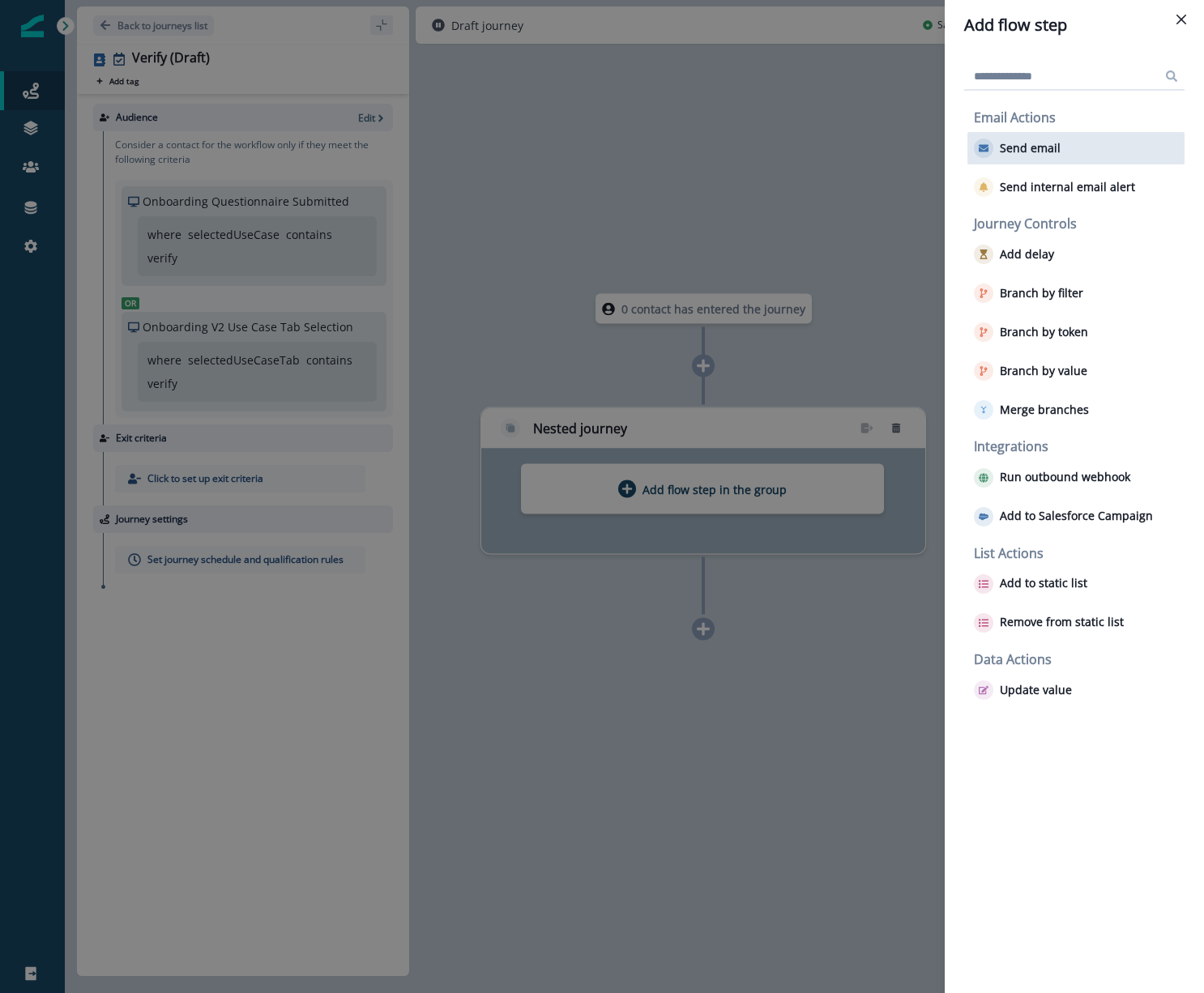
click at [1037, 143] on p "Send email" at bounding box center [1030, 149] width 61 height 14
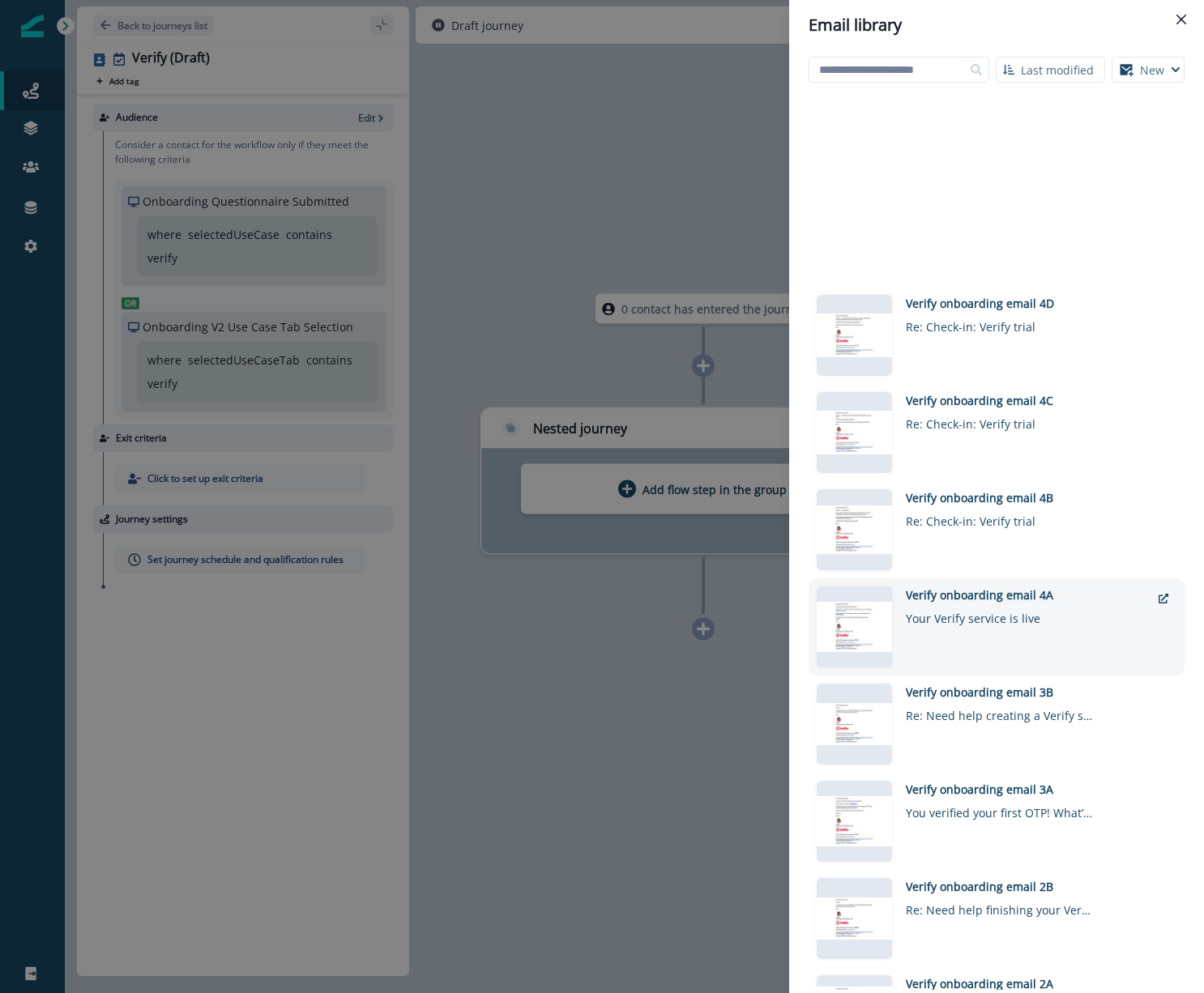
scroll to position [658, 0]
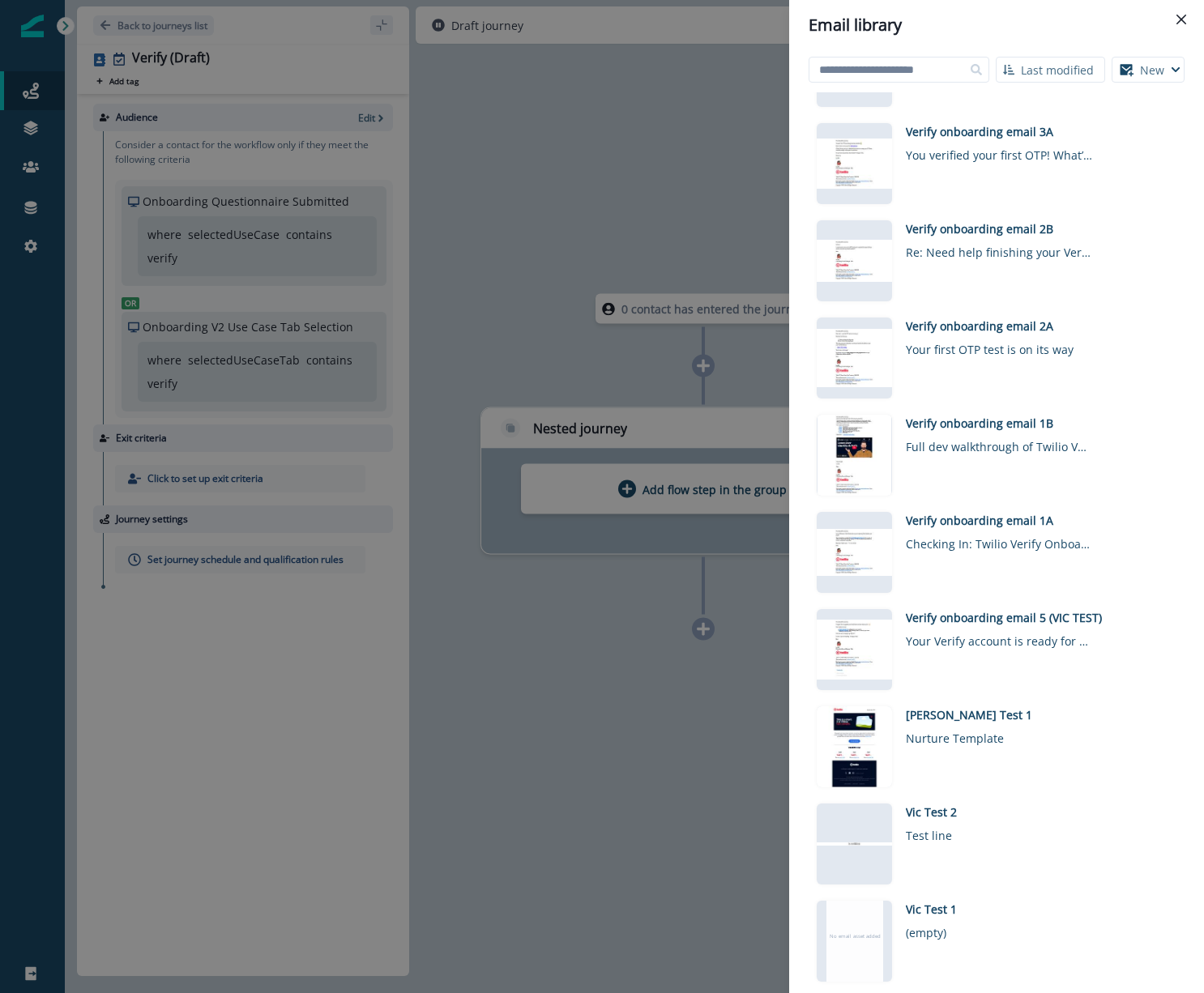
click at [672, 486] on div "Email library Last modified Name (A-Z) Last modified Last created New Visual ed…" at bounding box center [602, 497] width 1204 height 993
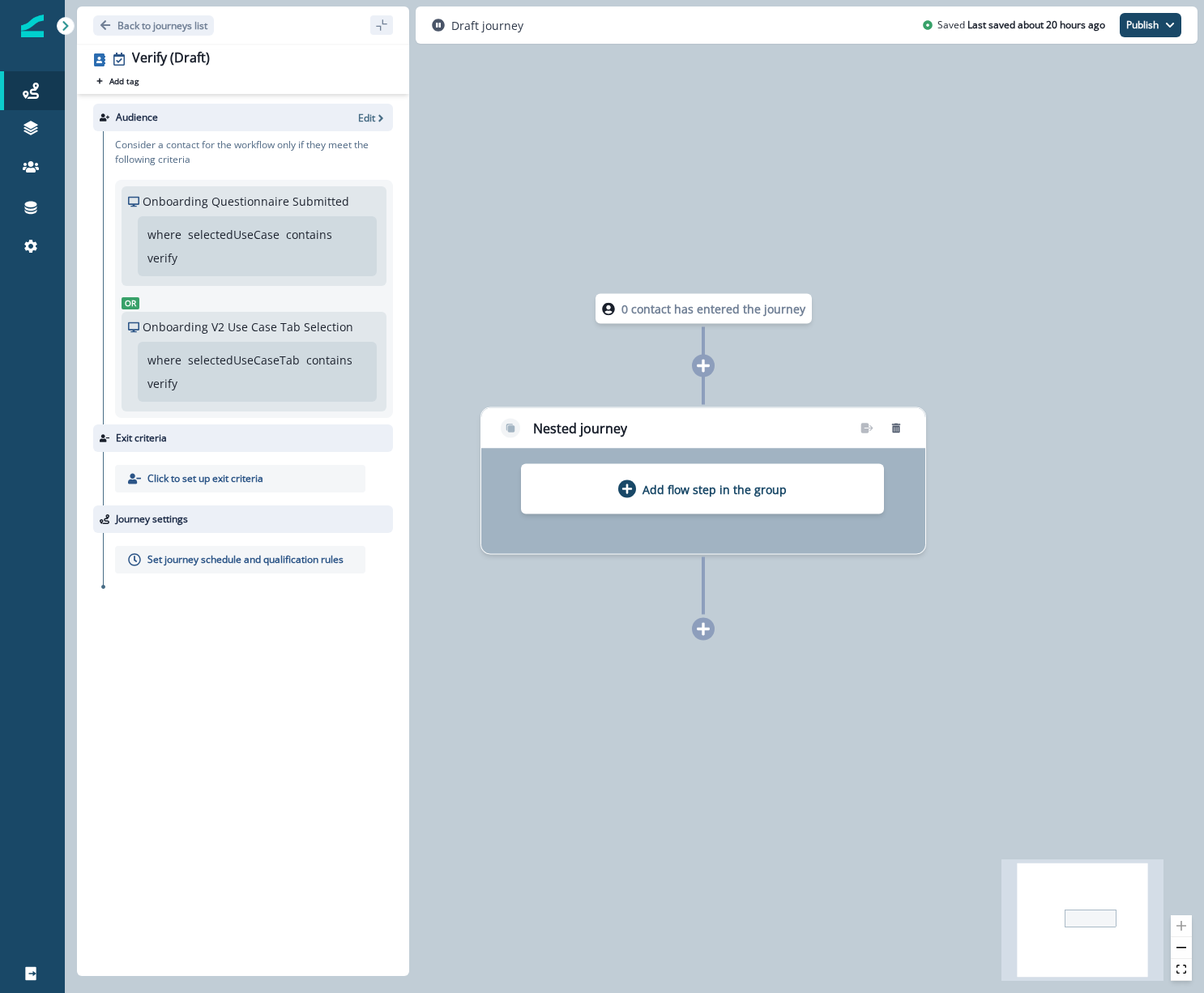
click at [672, 486] on p "Add flow step in the group" at bounding box center [714, 489] width 144 height 16
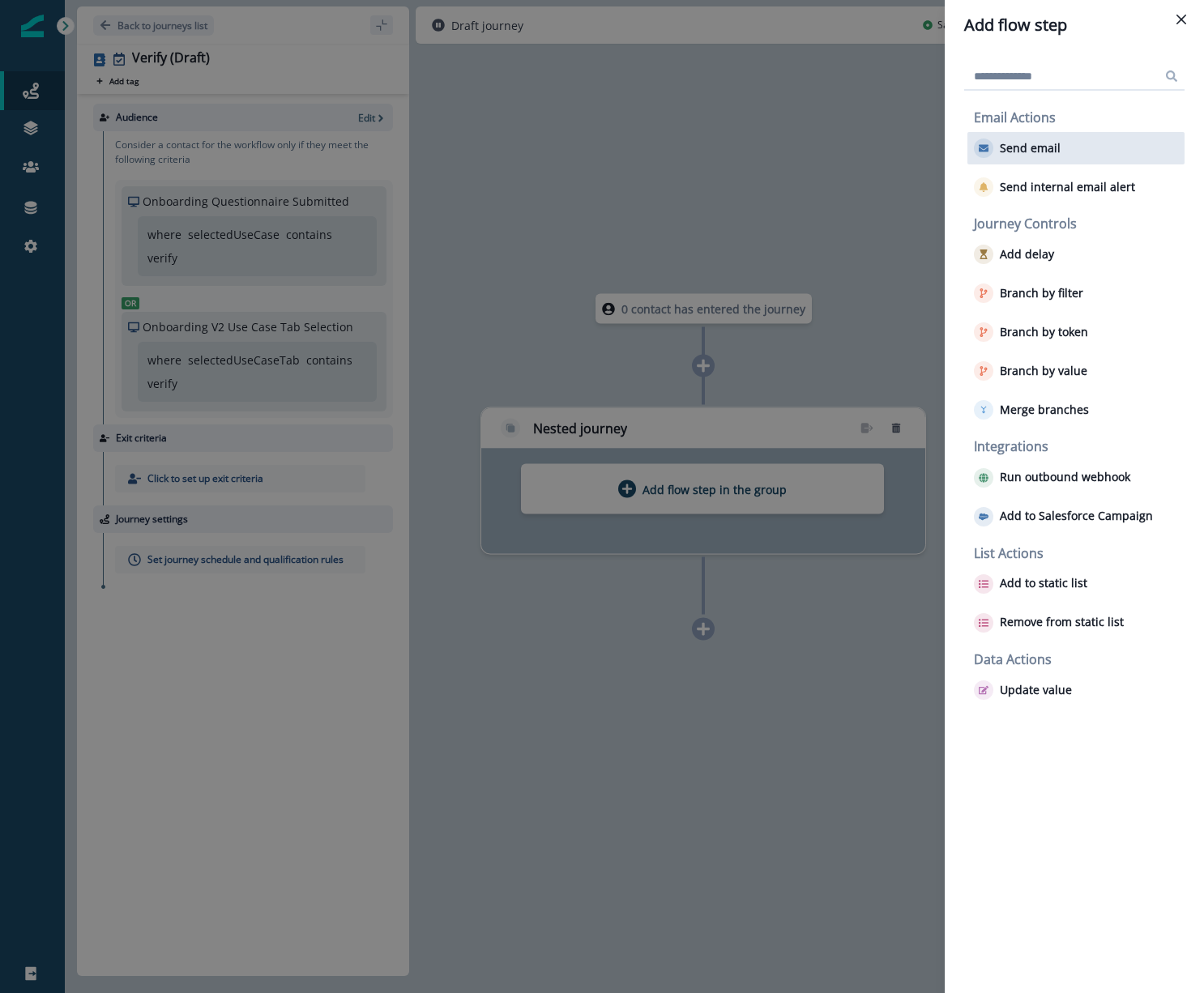
click at [1059, 153] on div "Send email" at bounding box center [1076, 147] width 217 height 32
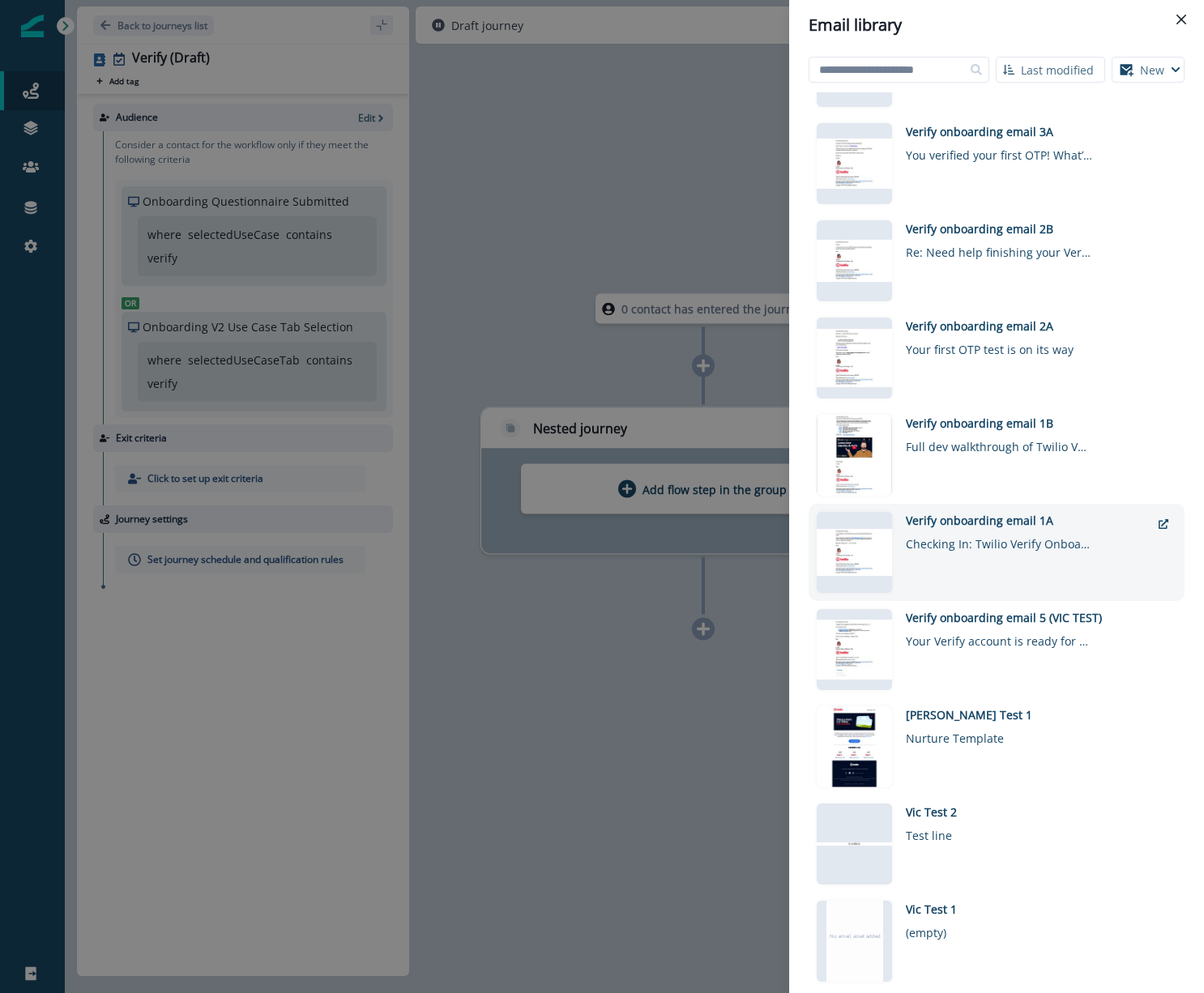
click at [973, 519] on div "Verify onboarding email 1A" at bounding box center [1028, 521] width 244 height 17
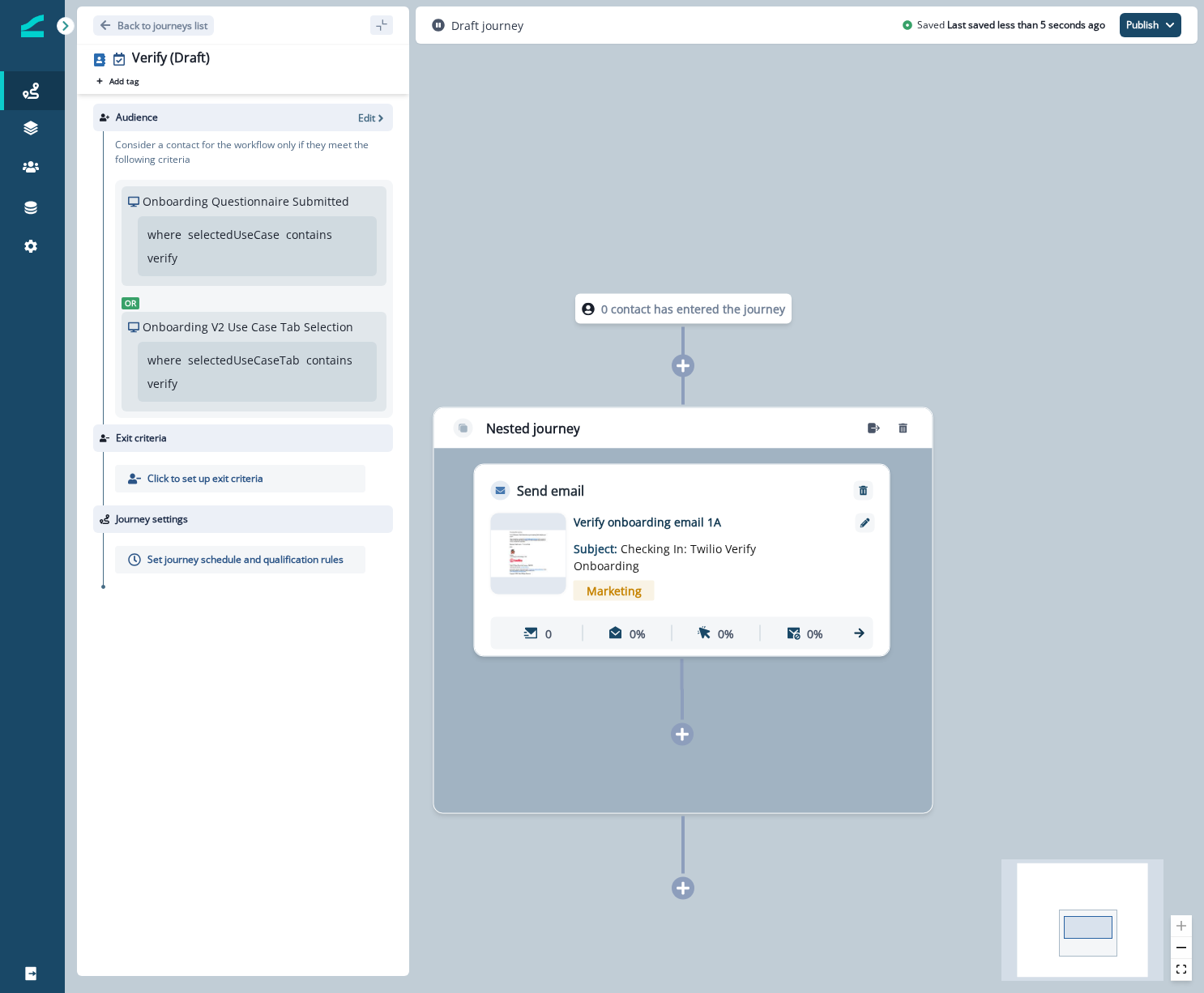
click at [679, 741] on div at bounding box center [682, 735] width 23 height 23
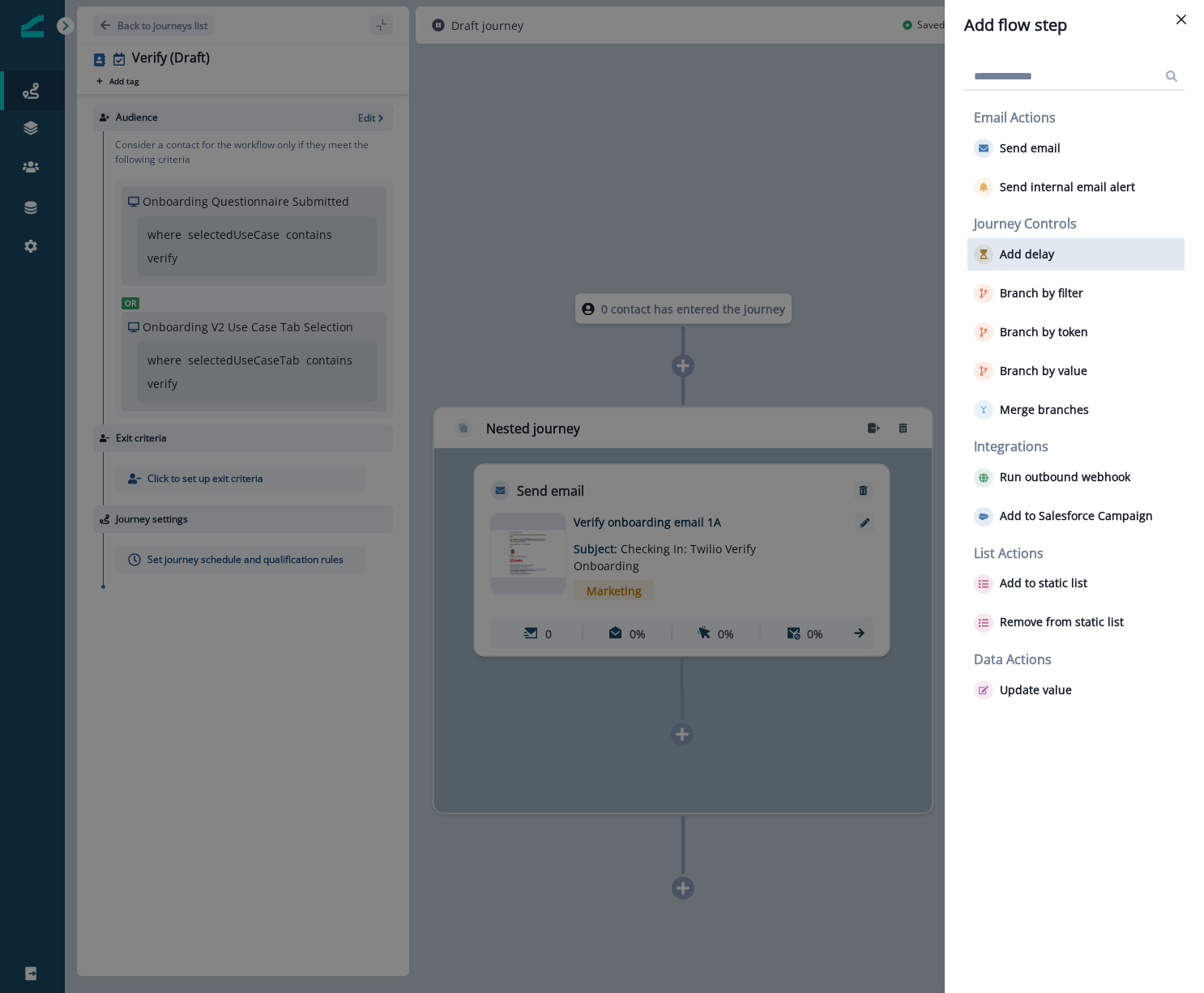
click at [1044, 249] on p "Add delay" at bounding box center [1026, 255] width 55 height 14
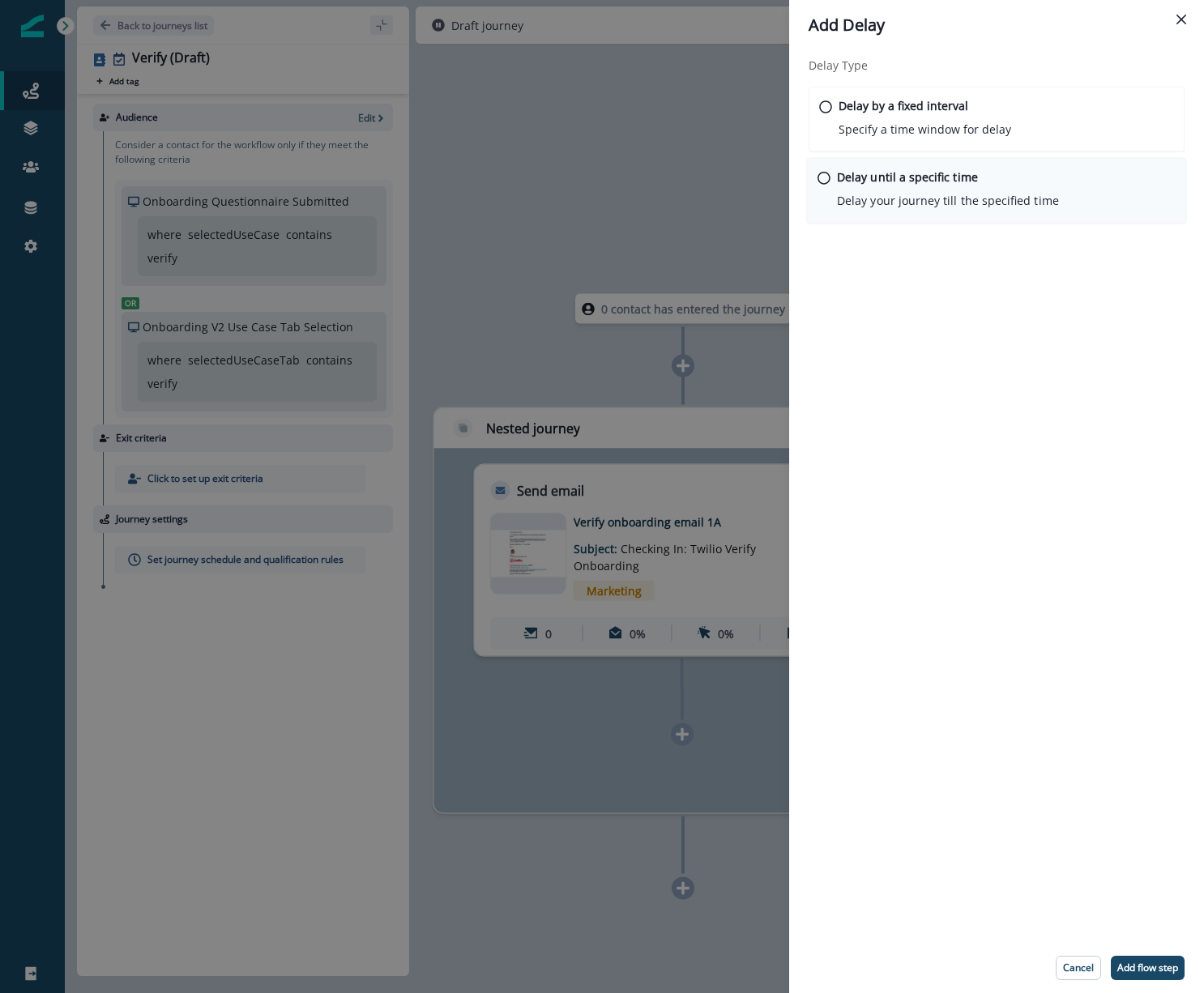
click at [927, 189] on div "Delay until a specific time Delay your journey till the specified time" at bounding box center [947, 188] width 222 height 41
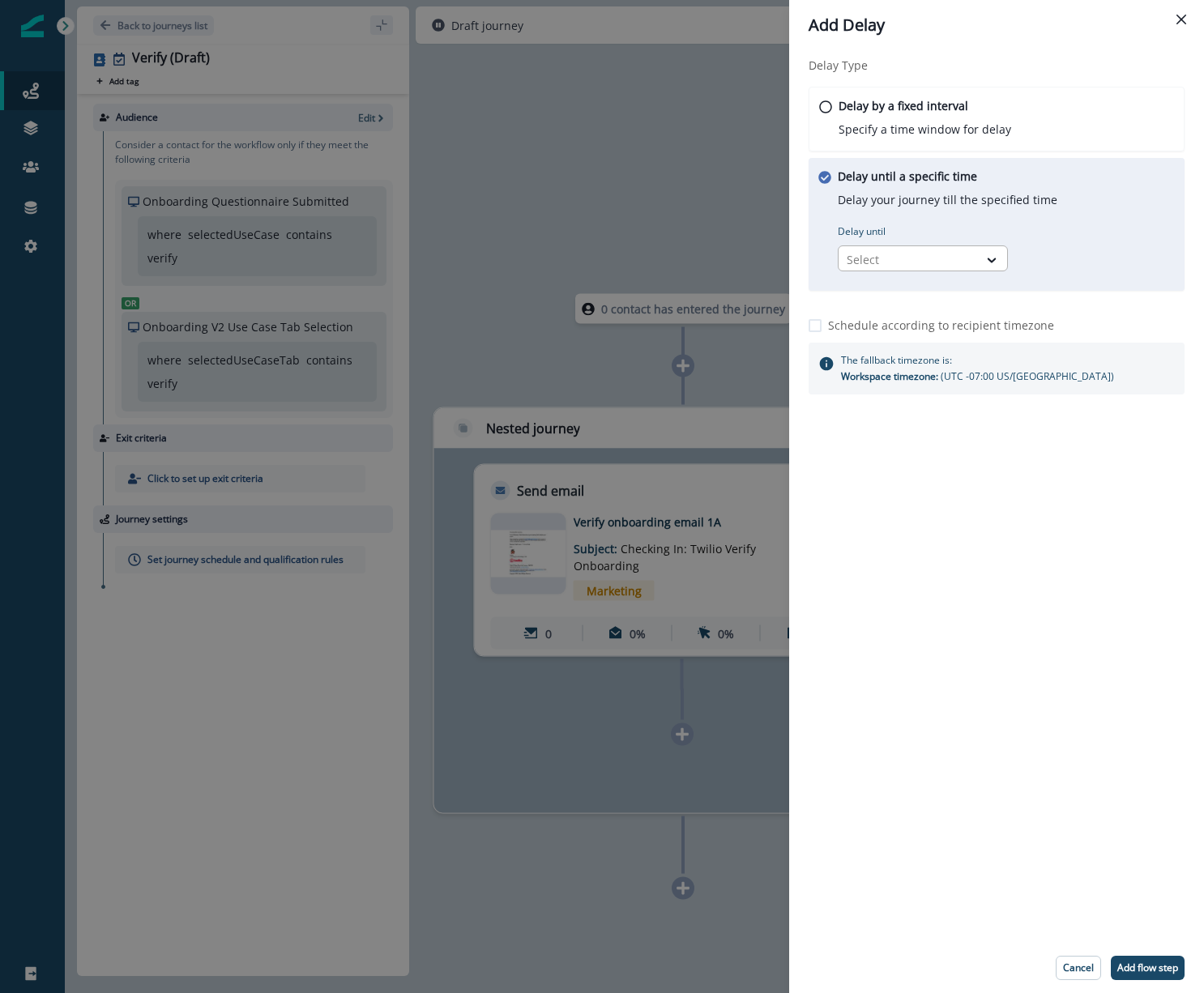
click at [945, 255] on div at bounding box center [908, 259] width 123 height 20
click at [1103, 241] on div "Delay until a specific time Delay your journey till the specified time Delay un…" at bounding box center [997, 224] width 376 height 133
click at [901, 116] on div "Delay by a fixed interval Specify a time window for delay" at bounding box center [923, 118] width 174 height 42
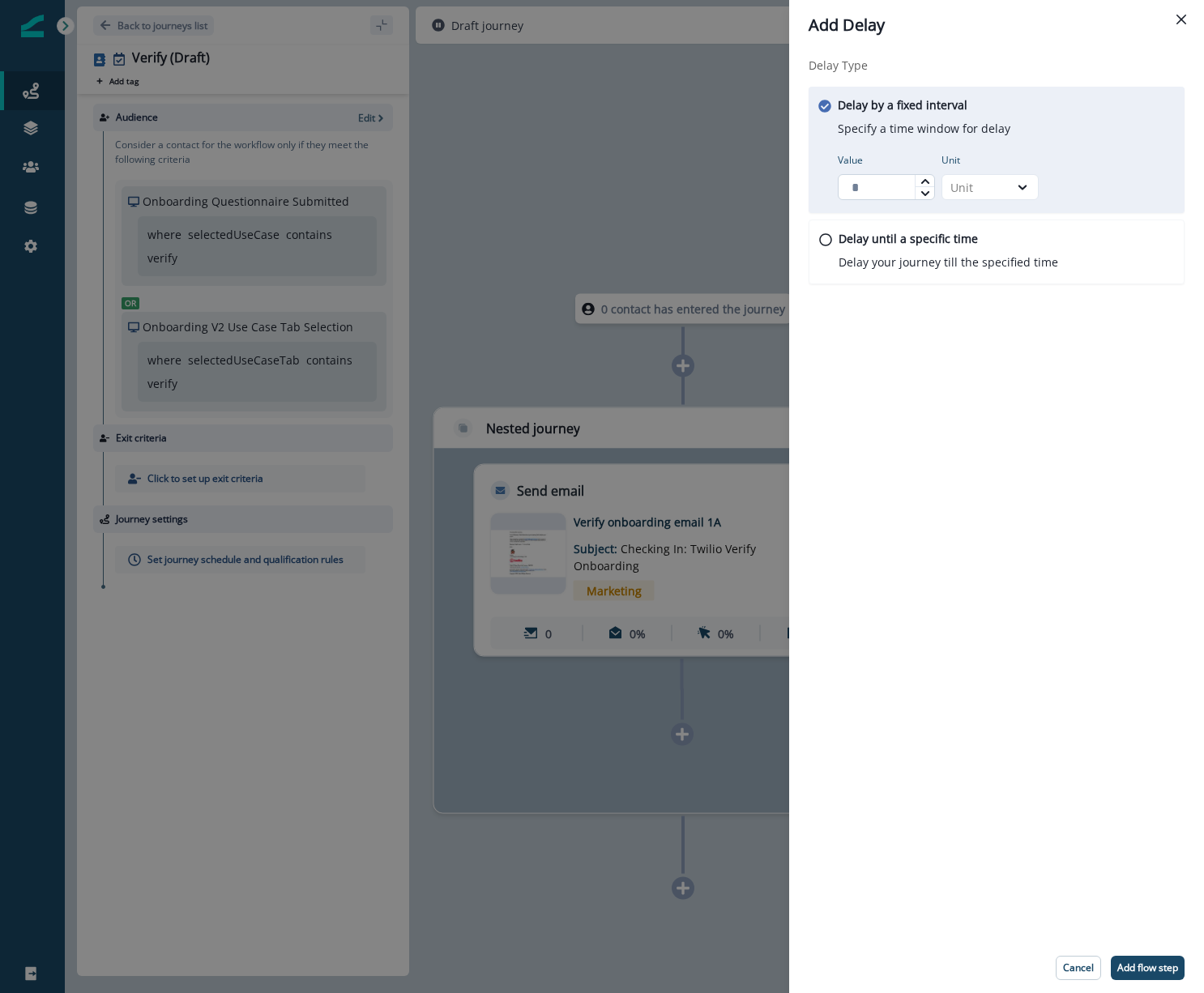
click at [891, 191] on input "Value" at bounding box center [886, 187] width 97 height 26
click at [1007, 189] on div "Unit" at bounding box center [975, 187] width 67 height 20
click at [980, 279] on div "Day" at bounding box center [990, 284] width 97 height 30
click at [899, 188] on input "Value" at bounding box center [886, 187] width 97 height 26
type input "*"
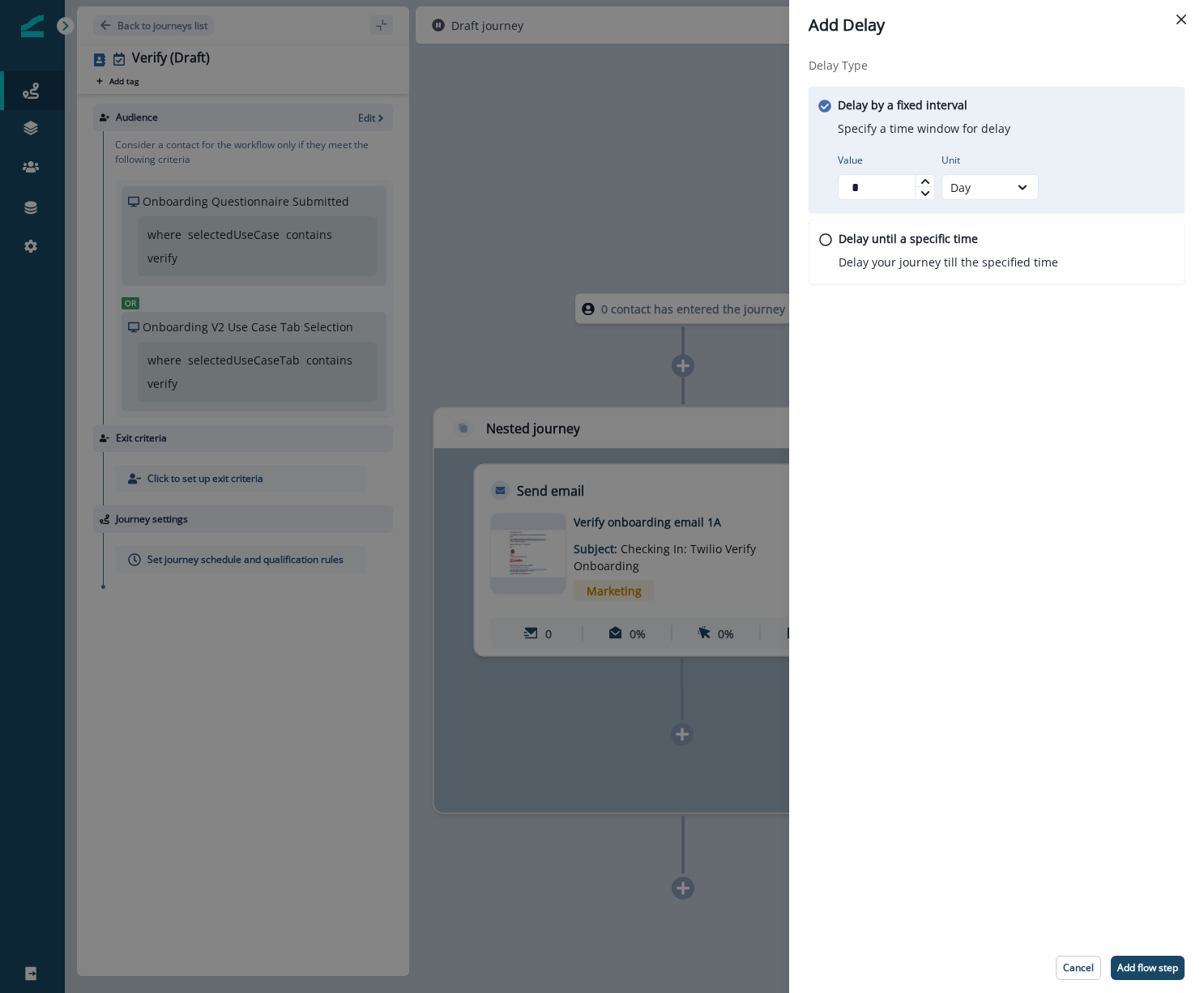
click at [923, 332] on div "Delay Type Delay by a fixed interval Specify a time window for delay Value * Un…" at bounding box center [996, 497] width 415 height 892
click at [946, 237] on p "Delay until a specific time" at bounding box center [907, 238] width 141 height 17
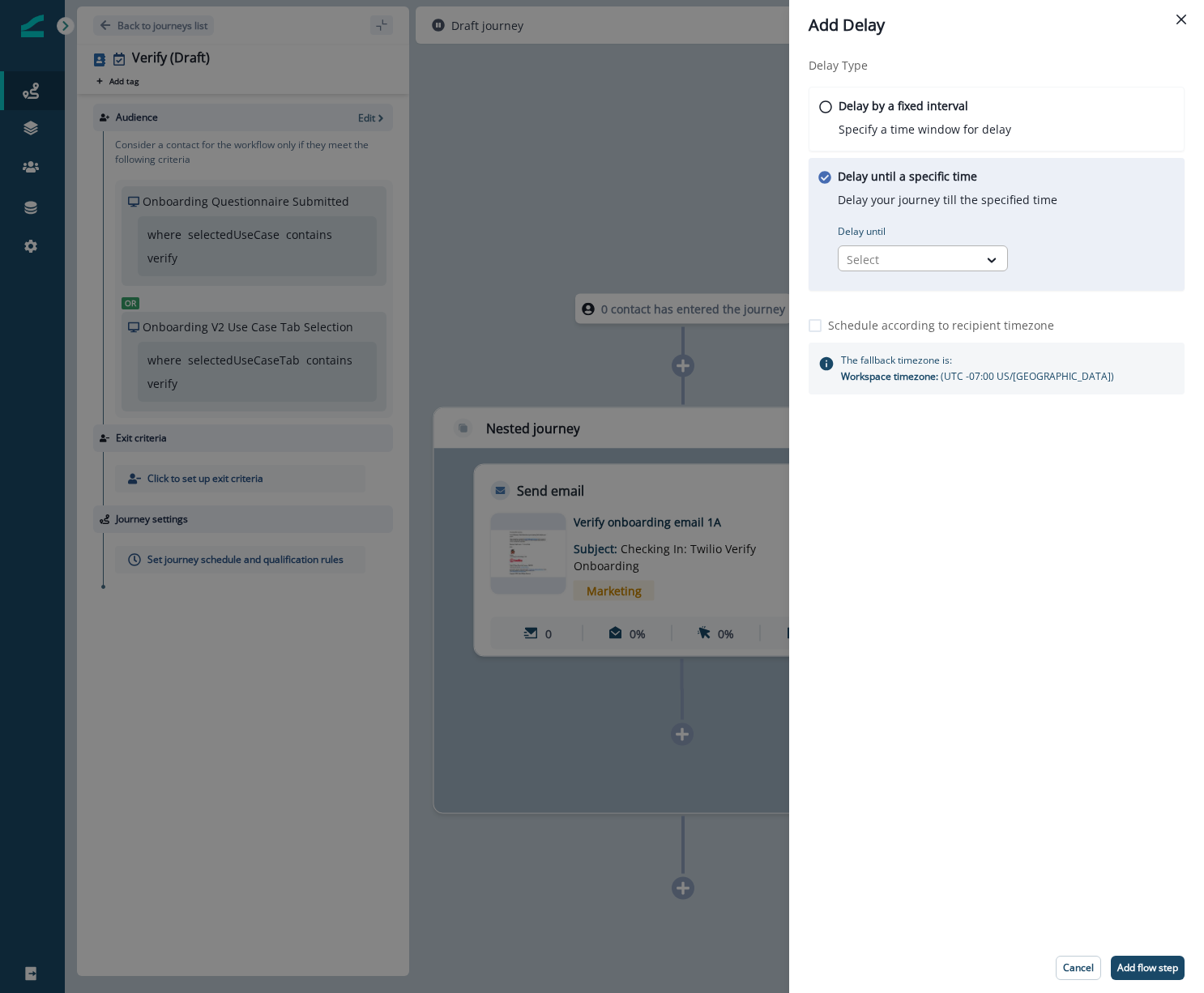
click at [934, 258] on div at bounding box center [908, 259] width 123 height 20
click at [898, 301] on div "Time of day" at bounding box center [922, 295] width 170 height 30
click at [1036, 256] on input "Select time" at bounding box center [1063, 258] width 97 height 26
click at [1094, 256] on input "Select time" at bounding box center [1063, 258] width 97 height 26
click at [862, 534] on div "Delay Type Delay by a fixed interval Specify a time window for delay Delay unti…" at bounding box center [996, 497] width 415 height 892
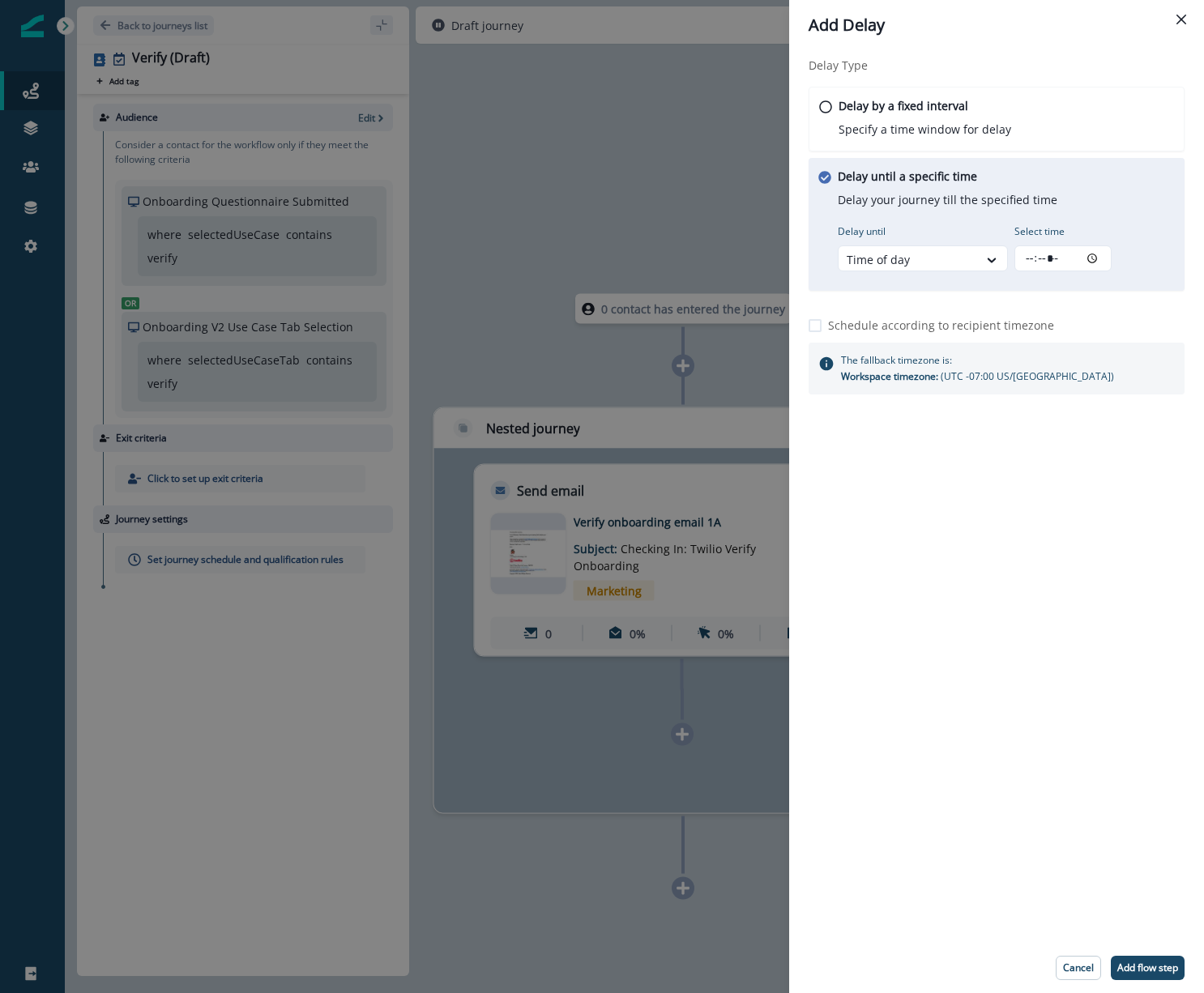
click at [904, 324] on p "Schedule according to recipient timezone" at bounding box center [940, 325] width 226 height 17
click at [1084, 260] on input "Select time" at bounding box center [1063, 258] width 97 height 26
type input "*****"
click at [1060, 524] on div "Delay Type Delay by a fixed interval Specify a time window for delay Delay unti…" at bounding box center [996, 497] width 415 height 892
click at [1146, 962] on p "Add flow step" at bounding box center [1148, 967] width 61 height 11
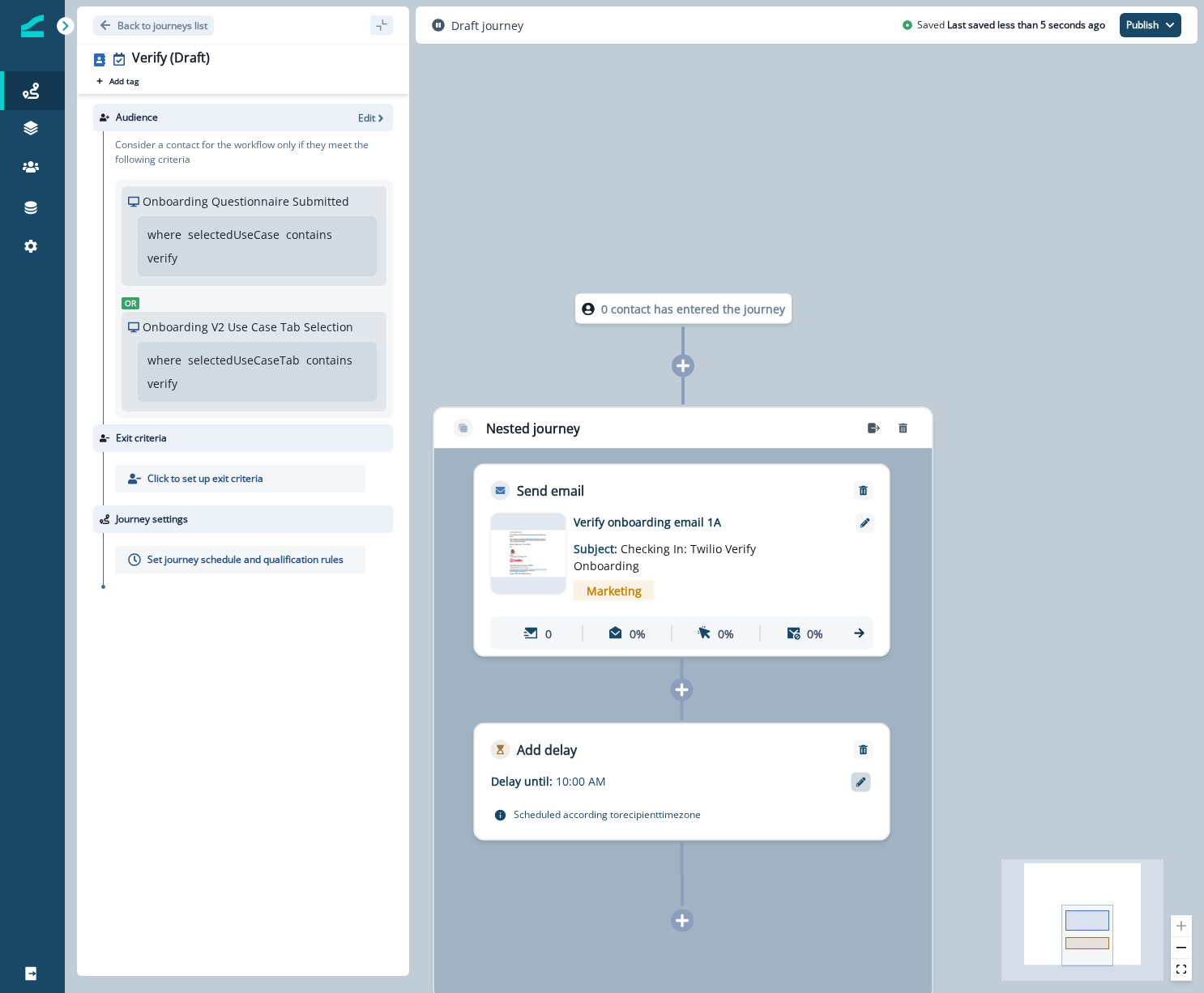
click at [862, 787] on div at bounding box center [861, 782] width 19 height 19
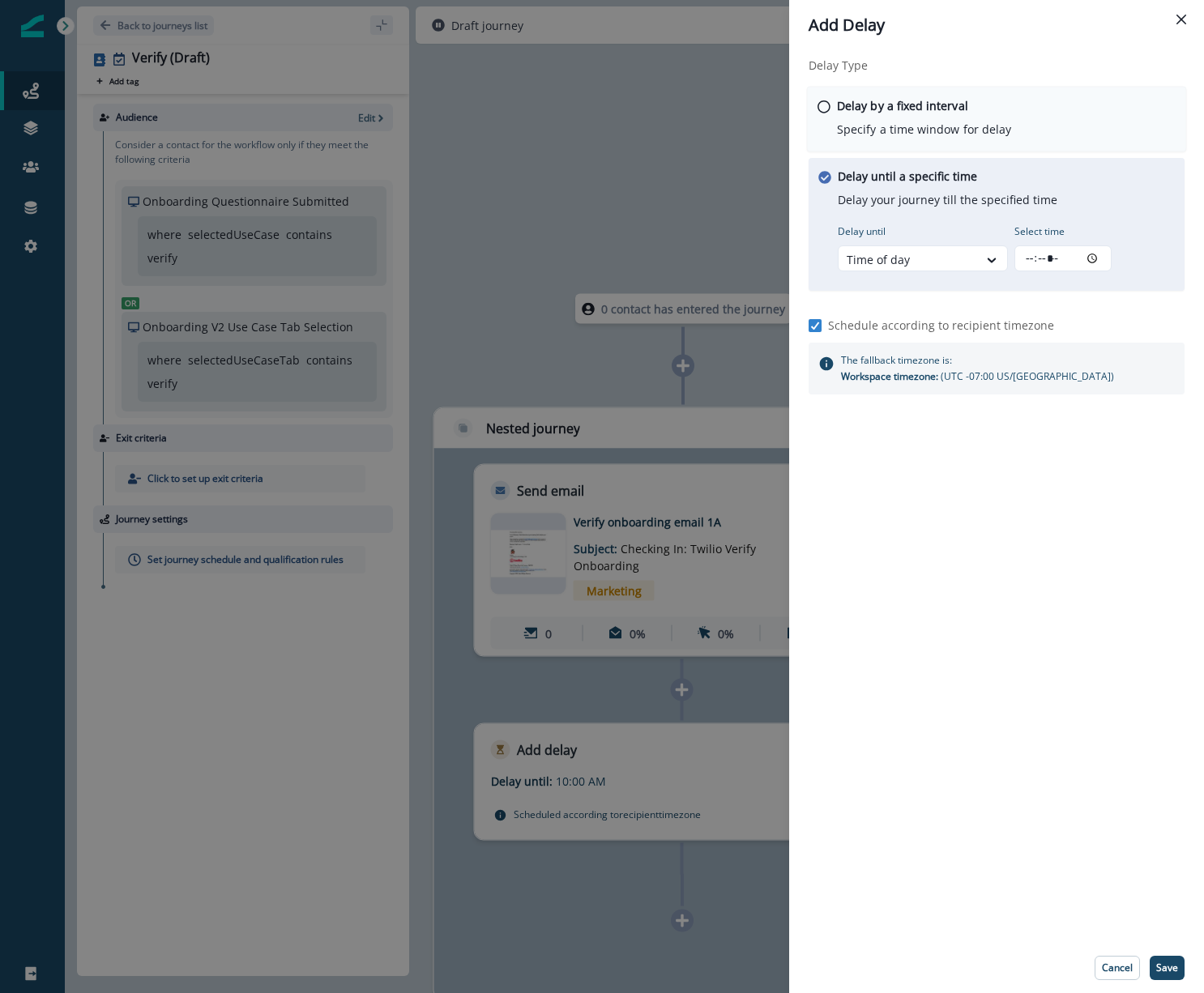
click at [919, 113] on p "Delay by a fixed interval" at bounding box center [901, 106] width 131 height 17
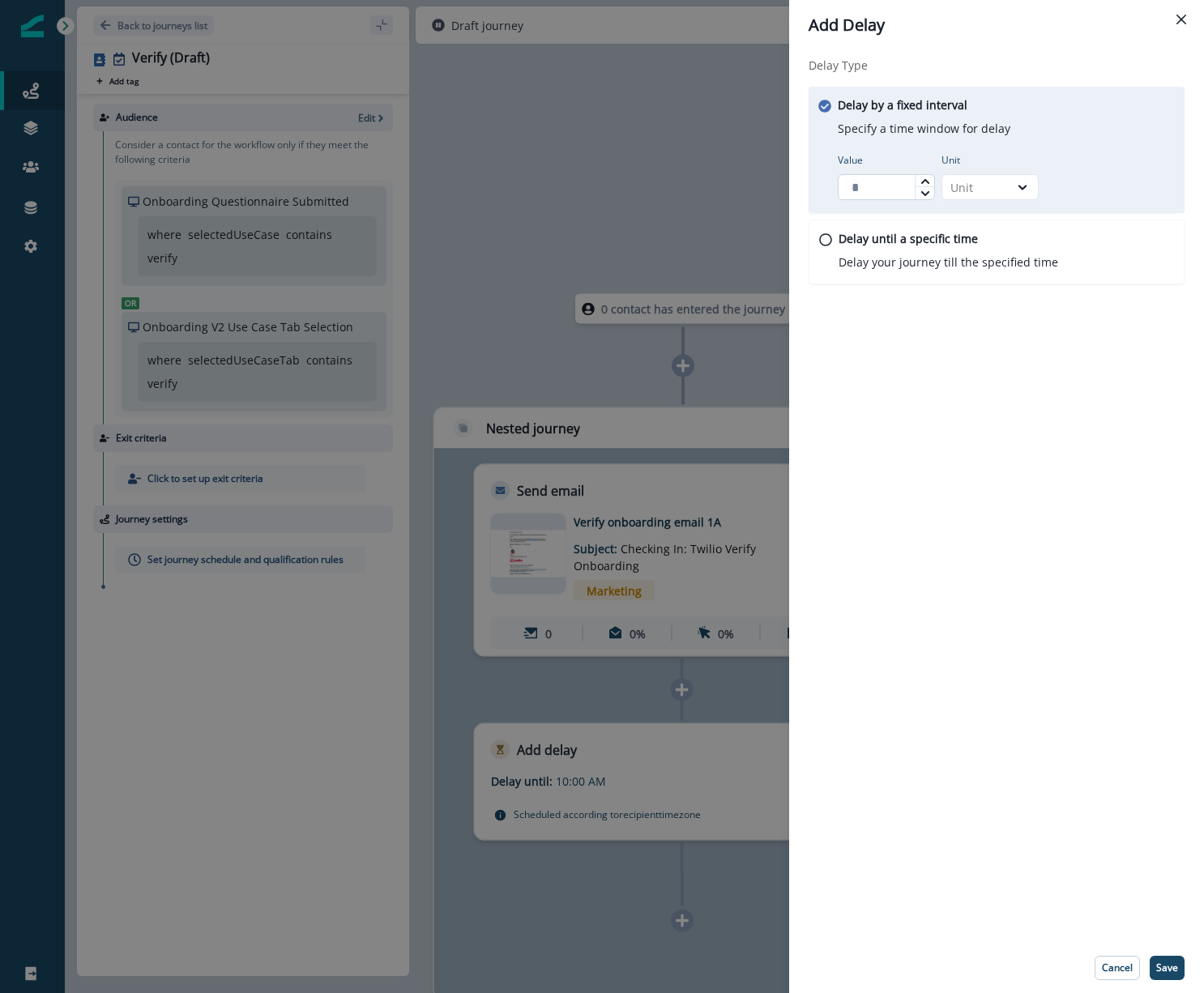
click at [875, 190] on input "Value" at bounding box center [886, 187] width 97 height 26
type input "*"
click at [1025, 187] on icon at bounding box center [1022, 187] width 15 height 16
click at [989, 282] on div "Day" at bounding box center [990, 284] width 97 height 30
click at [989, 363] on div "Delay Type Delay by a fixed interval Specify a time window for delay Value * Un…" at bounding box center [996, 497] width 415 height 892
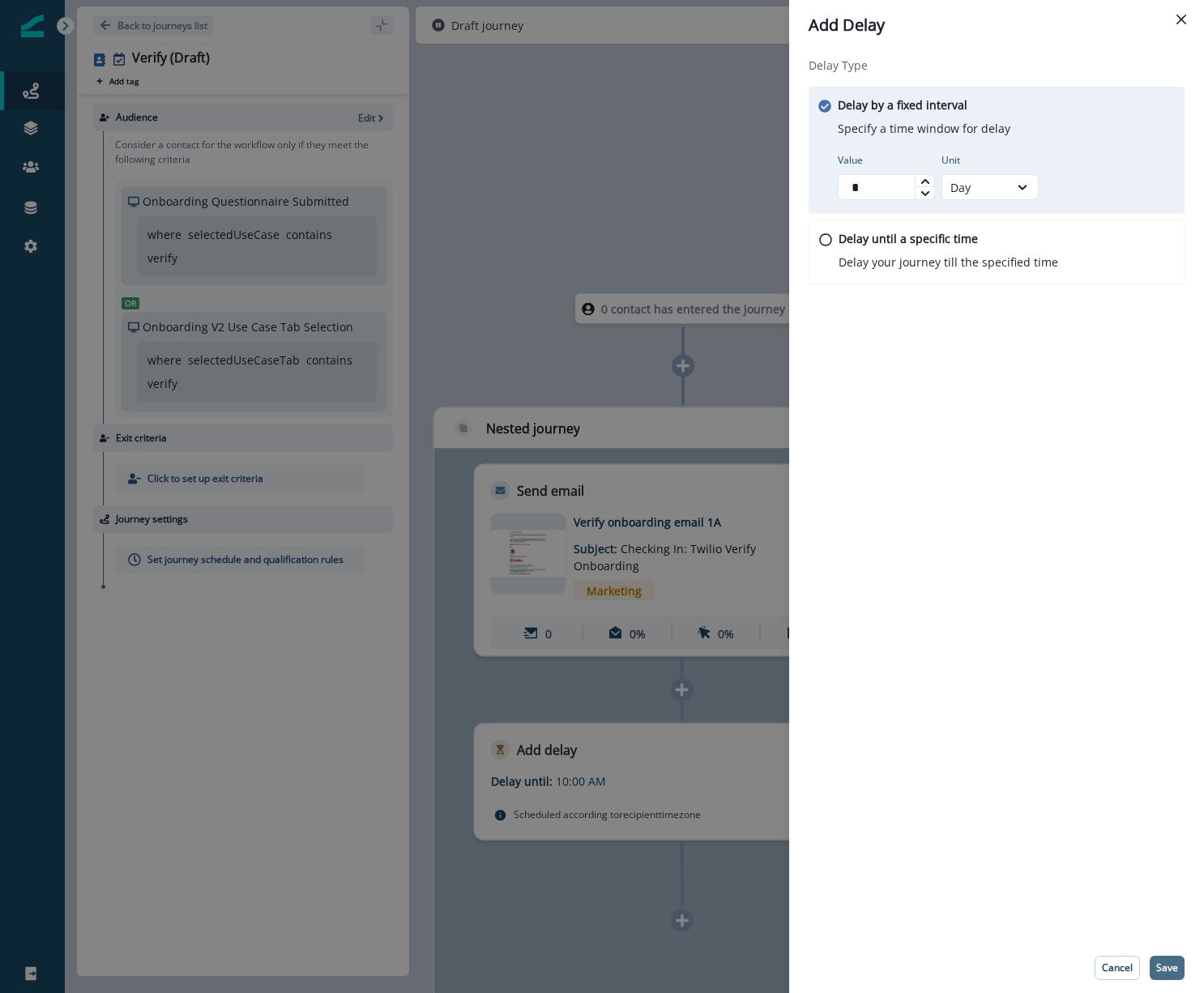
click at [1167, 963] on p "Save" at bounding box center [1167, 967] width 22 height 11
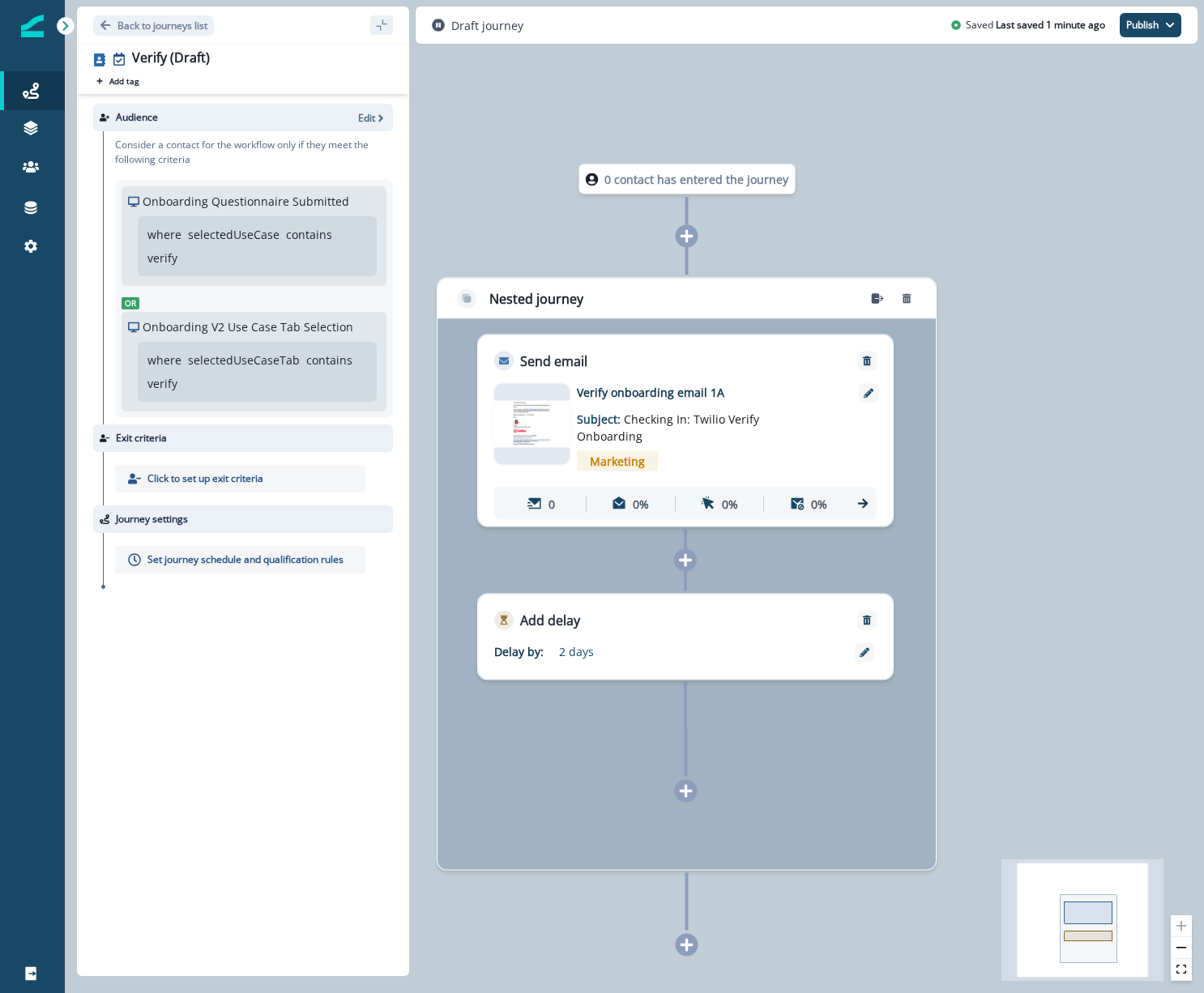
click at [684, 789] on icon at bounding box center [686, 791] width 13 height 13
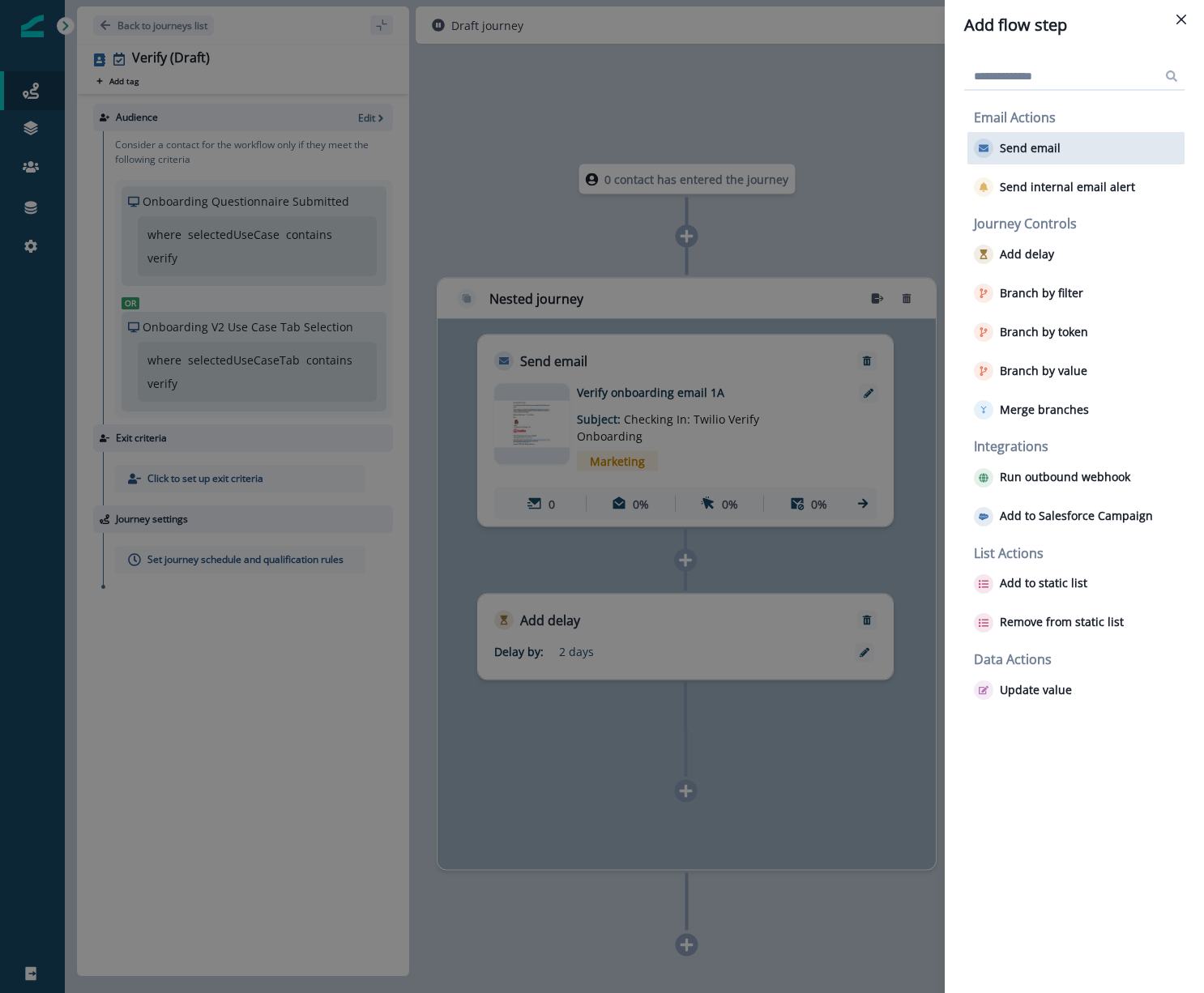
click at [1045, 148] on p "Send email" at bounding box center [1030, 149] width 61 height 14
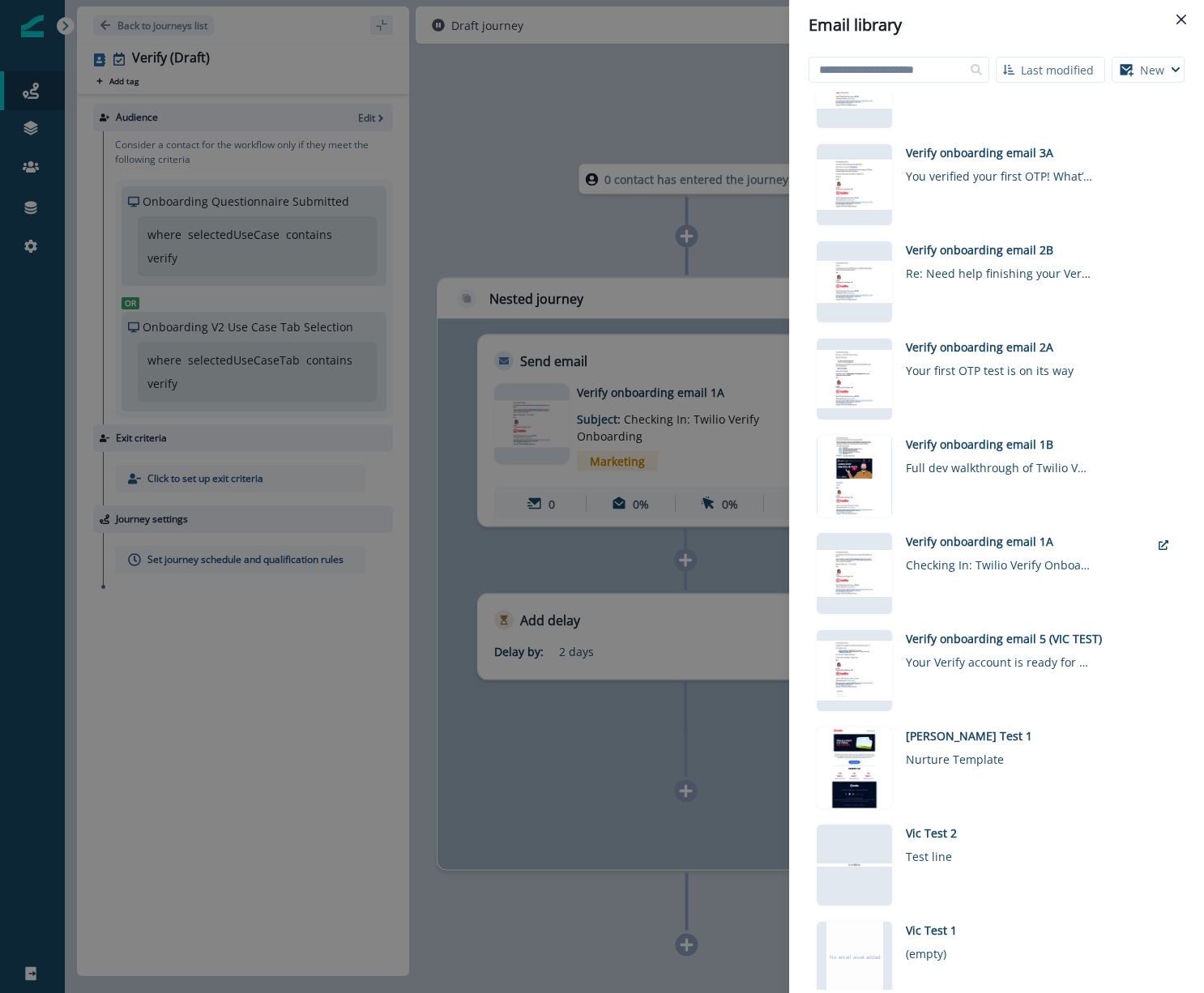
scroll to position [627, 0]
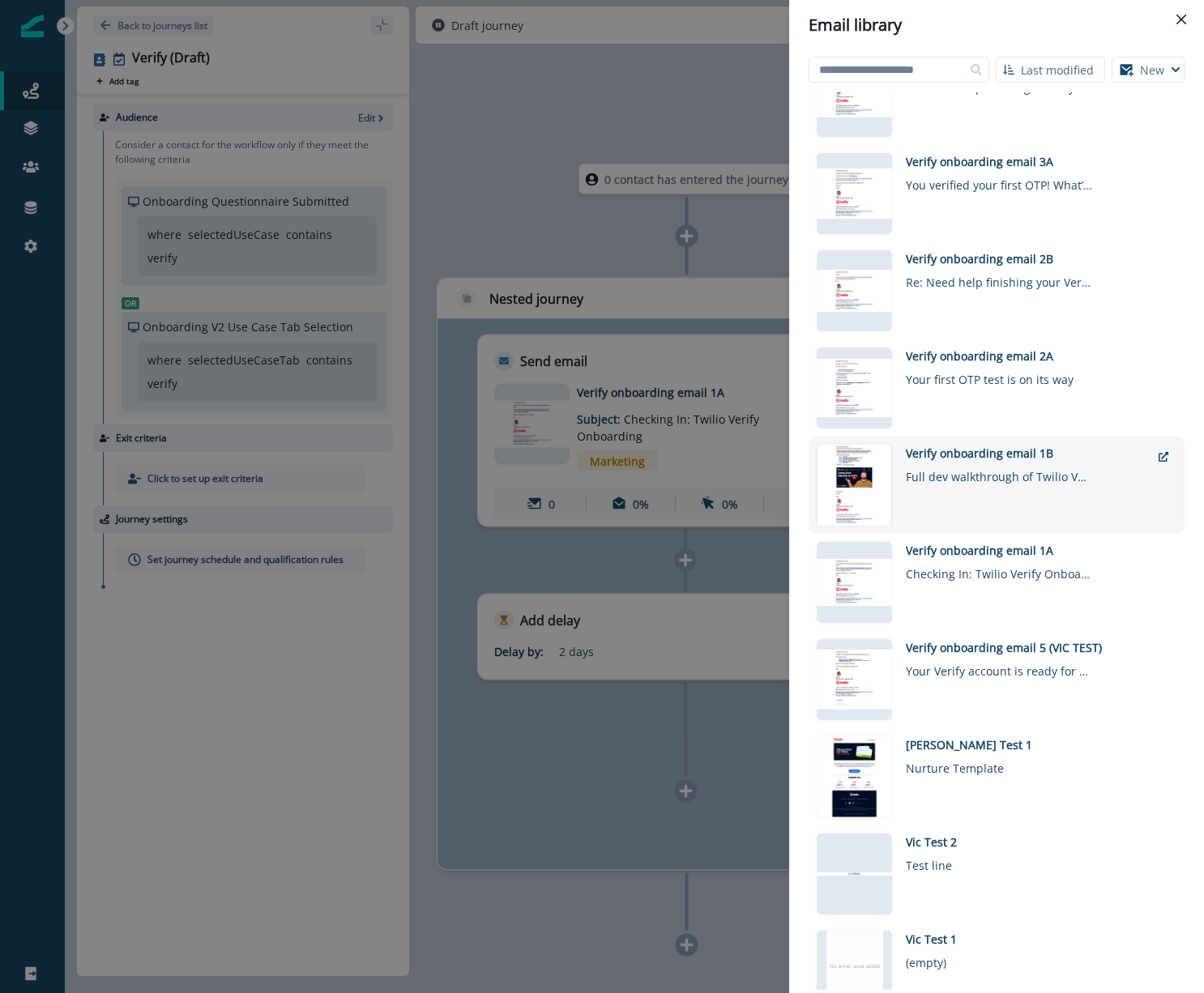
click at [990, 451] on div "Verify onboarding email 1B" at bounding box center [1028, 453] width 244 height 17
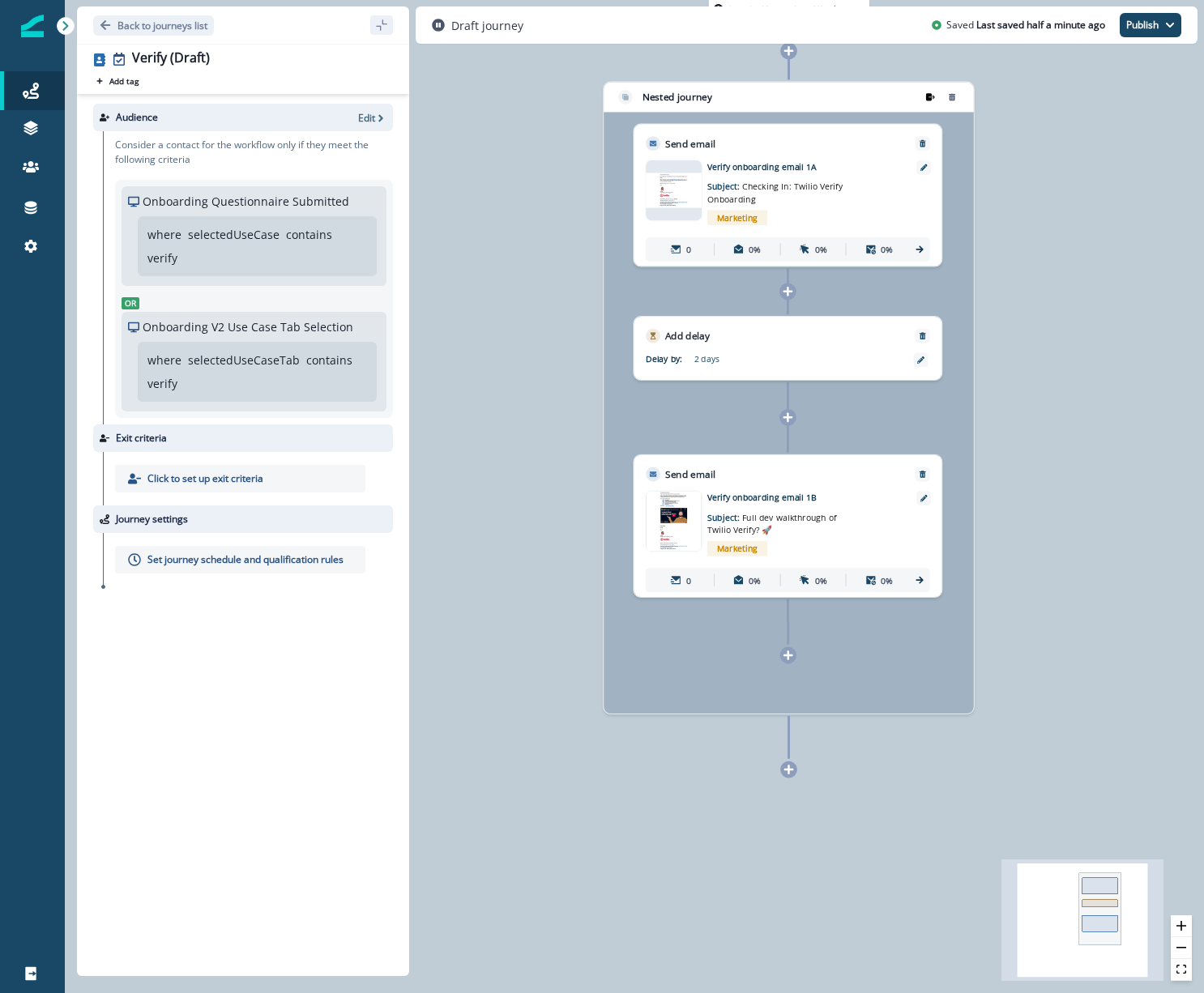
click at [928, 96] on icon "remove-group" at bounding box center [930, 97] width 10 height 10
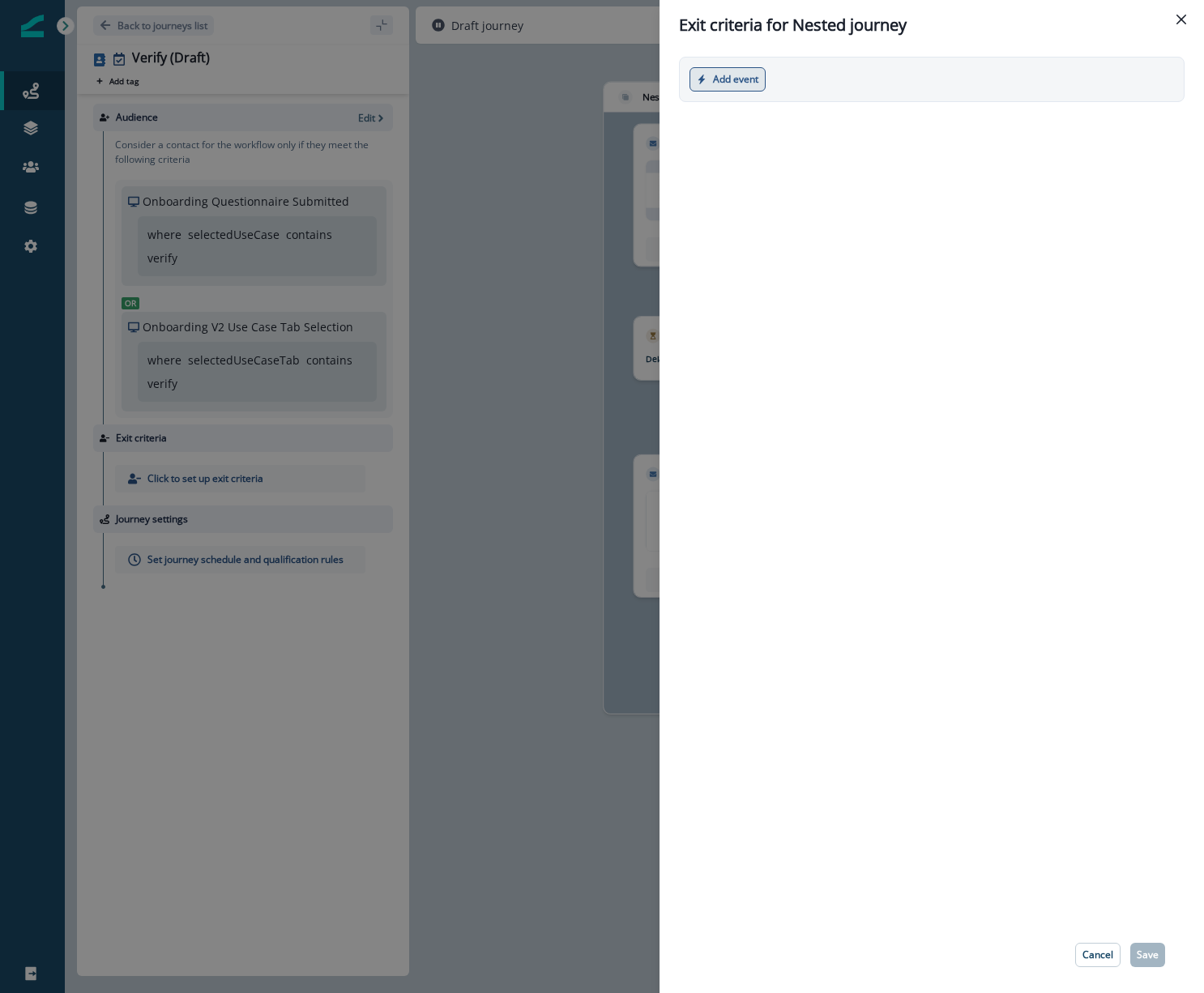
click at [744, 77] on button "Add event" at bounding box center [727, 80] width 76 height 24
click at [746, 117] on button "Product event" at bounding box center [779, 119] width 179 height 27
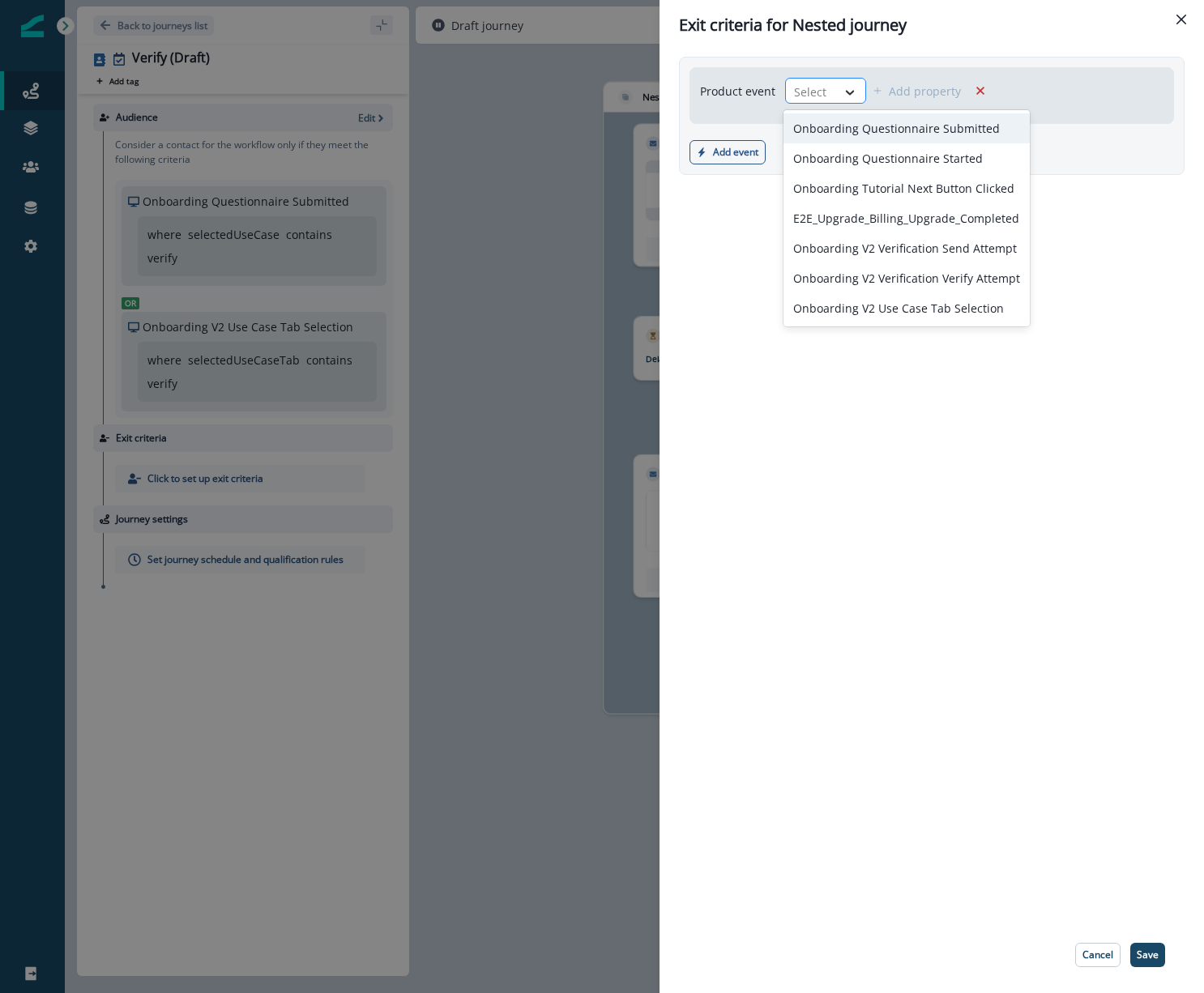
click at [849, 94] on icon at bounding box center [850, 93] width 9 height 5
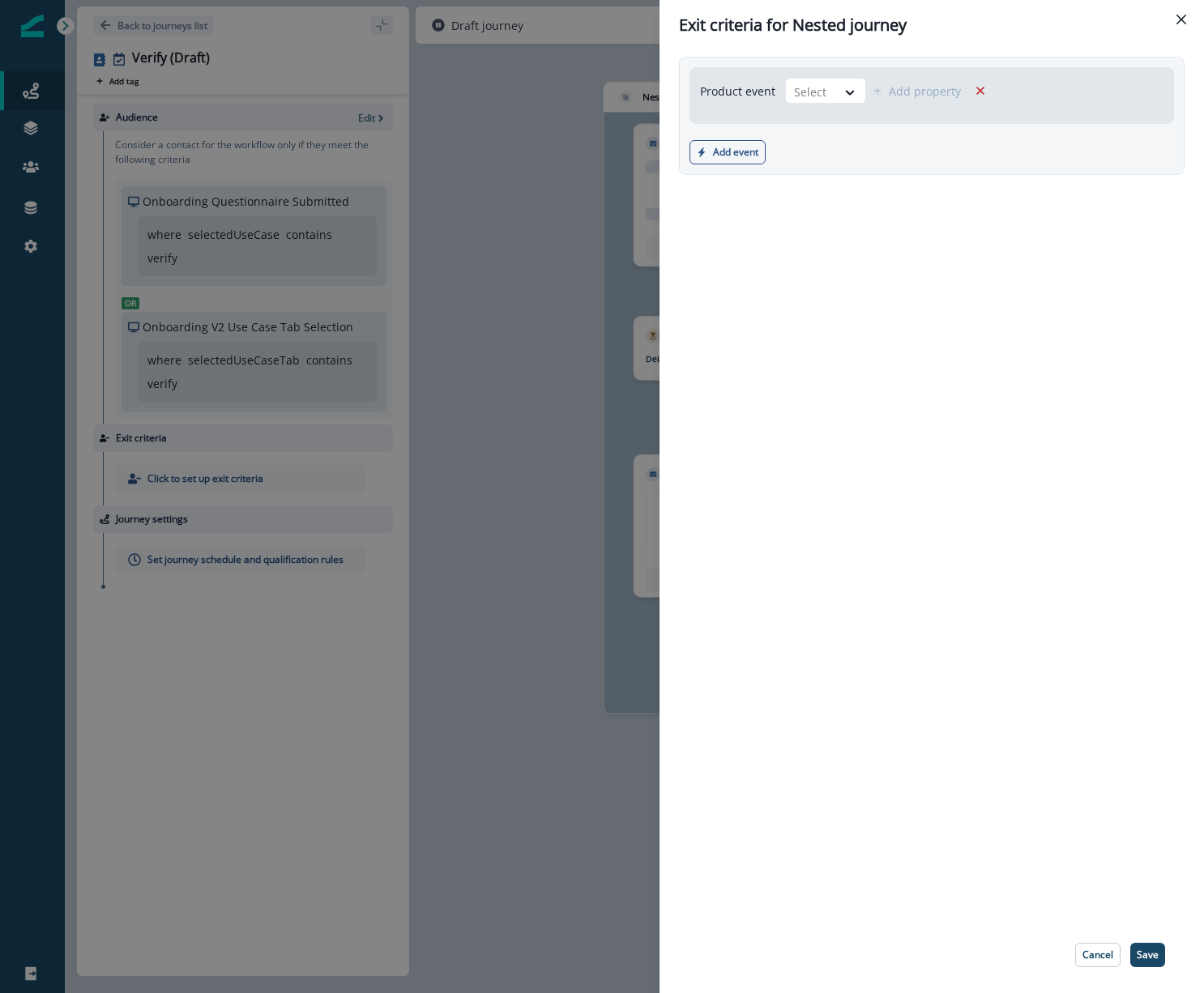
click at [735, 366] on div "Product event Select Add property Add event Product event Marketing event" at bounding box center [932, 484] width 544 height 866
click at [485, 342] on div "Exit criteria for Nested journey Product event Select Add property Add event Pr…" at bounding box center [602, 497] width 1204 height 993
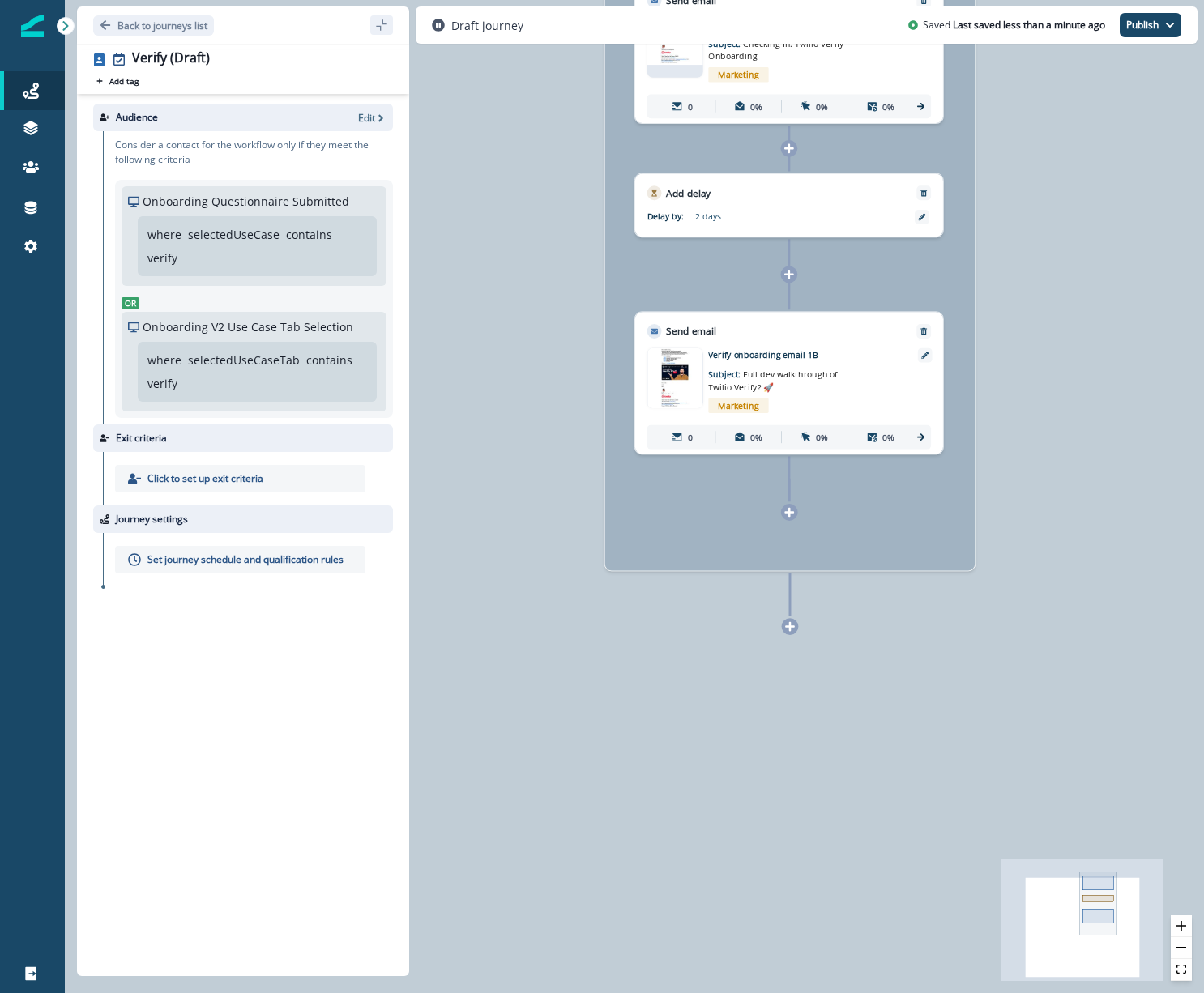
click at [791, 635] on div "0 contact has entered the journey Nested journey Send email Email asset changed…" at bounding box center [635, 497] width 1139 height 993
click at [787, 624] on icon at bounding box center [790, 626] width 10 height 10
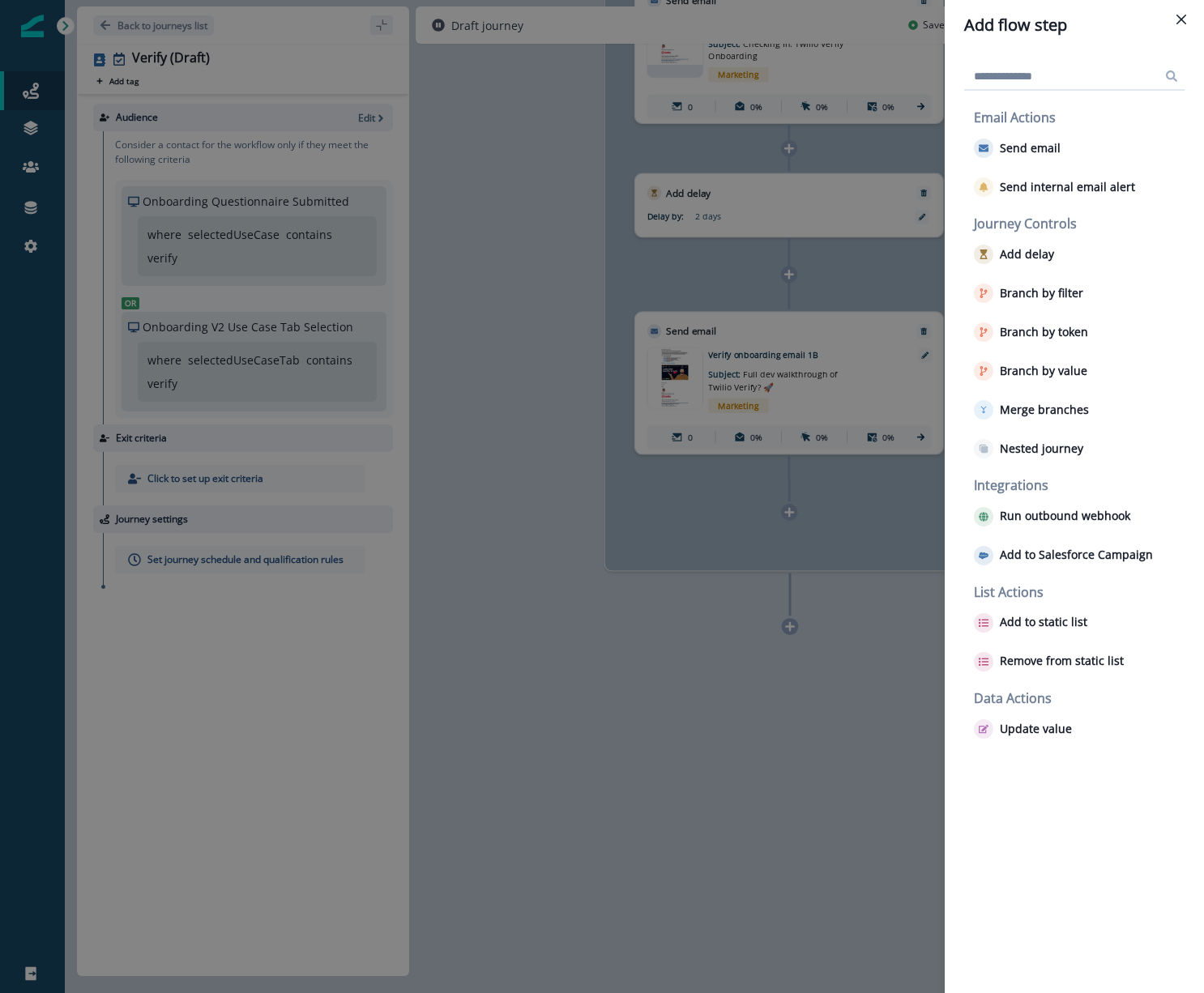
click at [700, 663] on div "Add flow step Email Actions Send email Send internal email alert Journey Contro…" at bounding box center [602, 497] width 1204 height 993
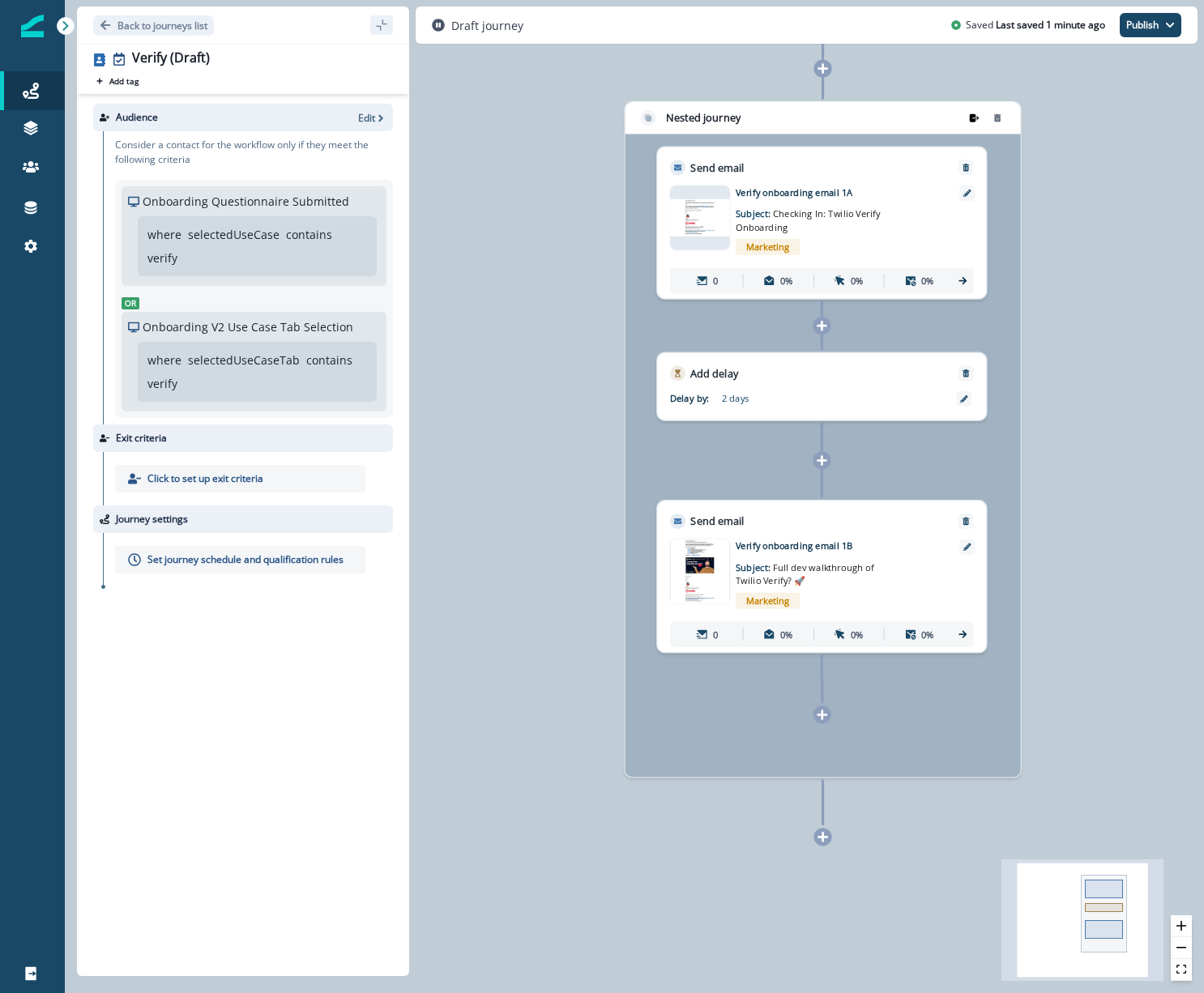
click at [975, 119] on icon "remove-group" at bounding box center [973, 117] width 11 height 11
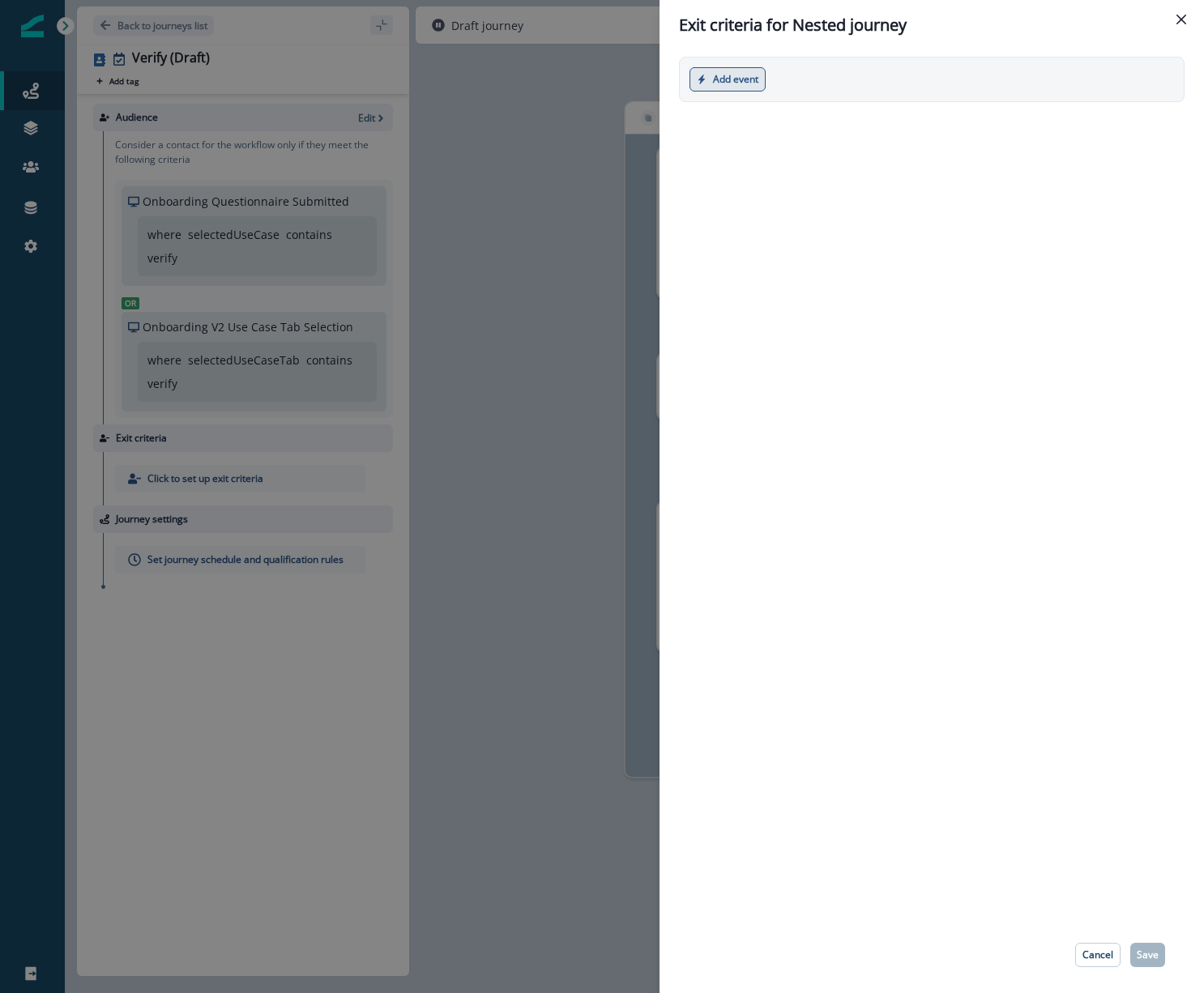
click at [745, 81] on button "Add event" at bounding box center [727, 80] width 76 height 24
click at [762, 141] on button "Marketing event" at bounding box center [779, 145] width 179 height 27
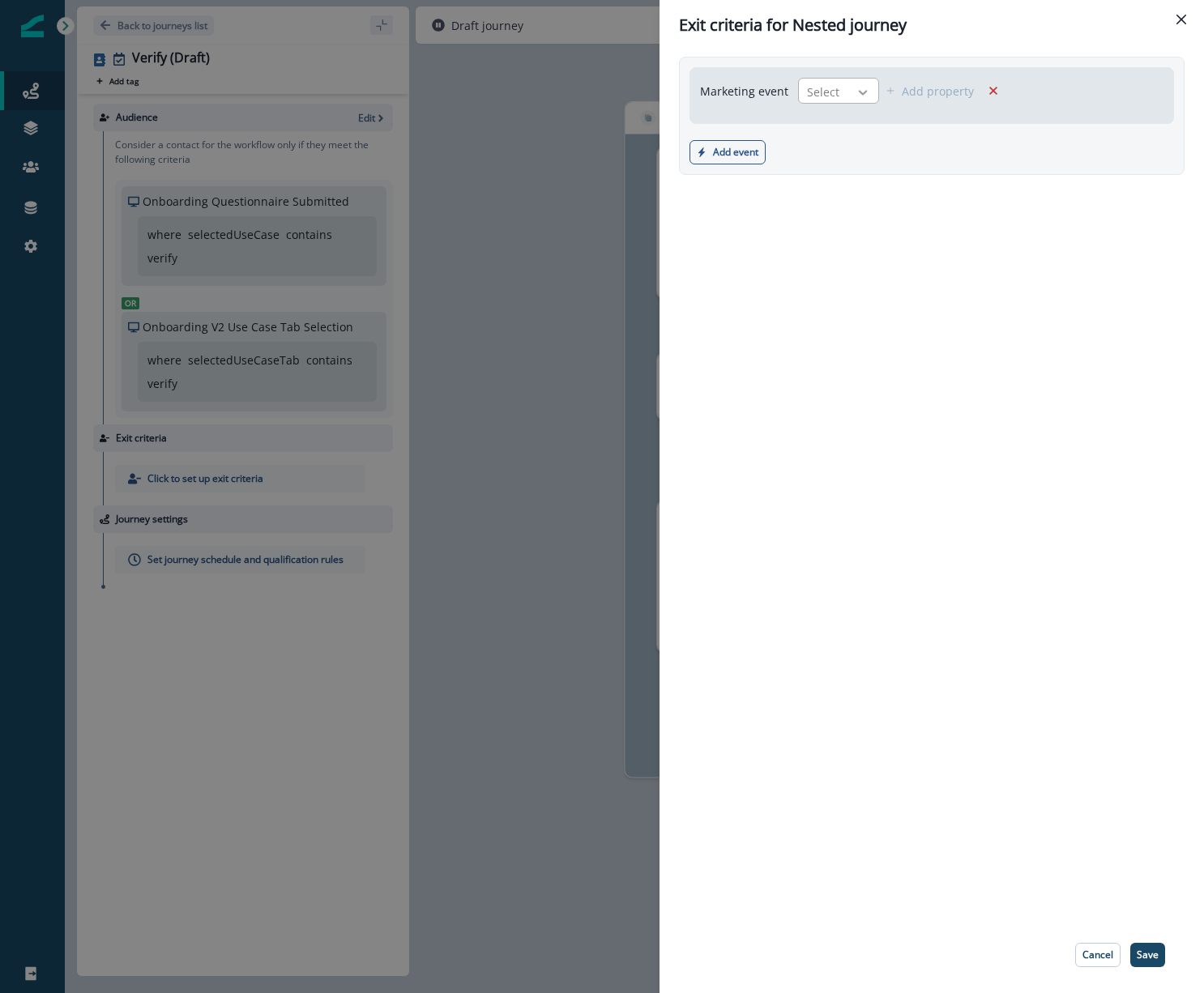
click at [862, 87] on icon at bounding box center [862, 92] width 15 height 16
click at [760, 119] on div "Marketing event Select Add property" at bounding box center [853, 96] width 326 height 55
click at [994, 86] on icon "Remove" at bounding box center [992, 90] width 15 height 15
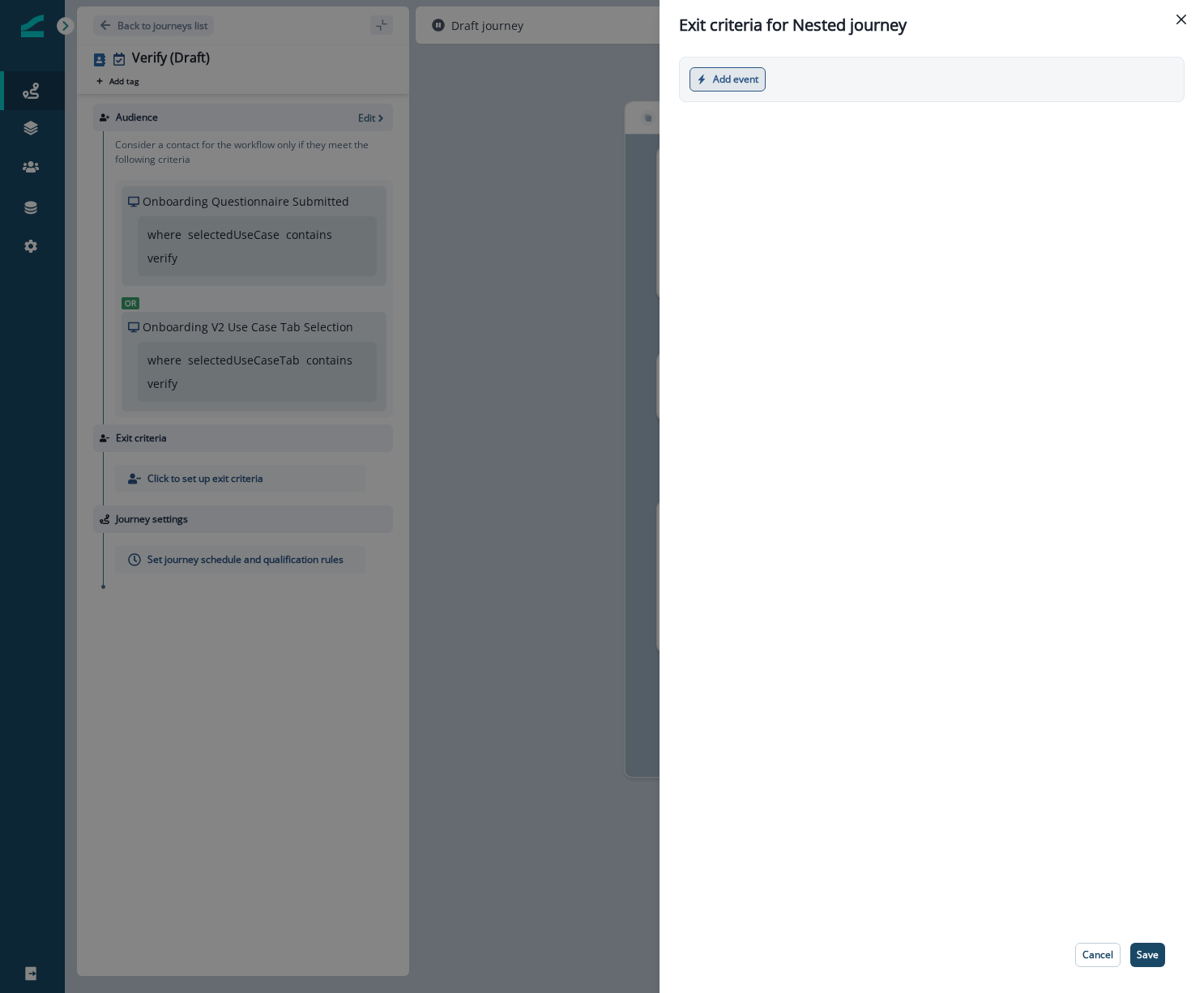
click at [752, 83] on button "Add event" at bounding box center [727, 80] width 76 height 24
click at [776, 118] on button "Product event" at bounding box center [779, 119] width 179 height 27
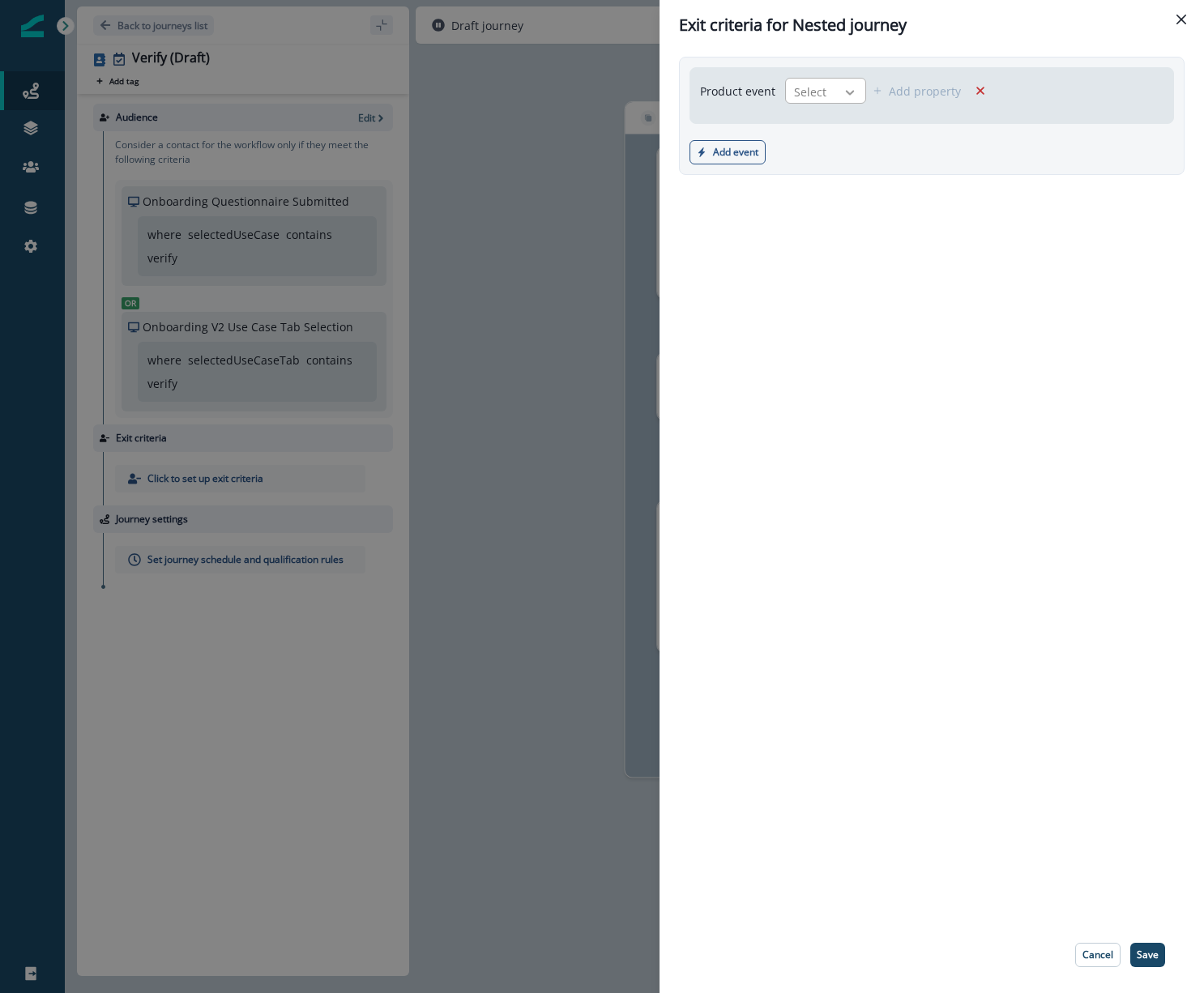
click at [843, 91] on icon at bounding box center [849, 92] width 15 height 16
click at [759, 154] on button "Add event" at bounding box center [727, 153] width 76 height 24
click at [768, 225] on button "Marketing event" at bounding box center [779, 217] width 179 height 27
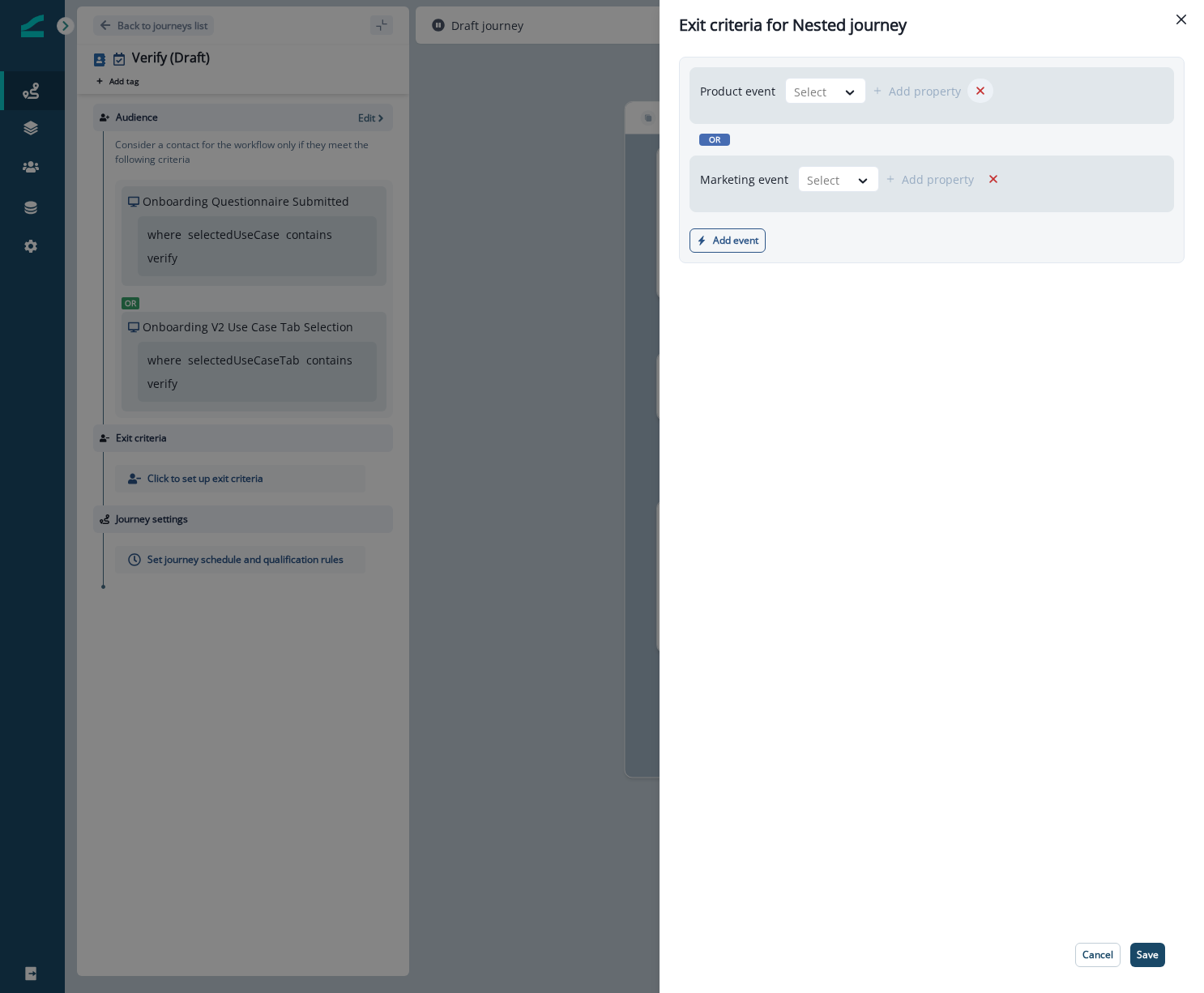
click at [976, 88] on icon "Remove" at bounding box center [979, 90] width 15 height 15
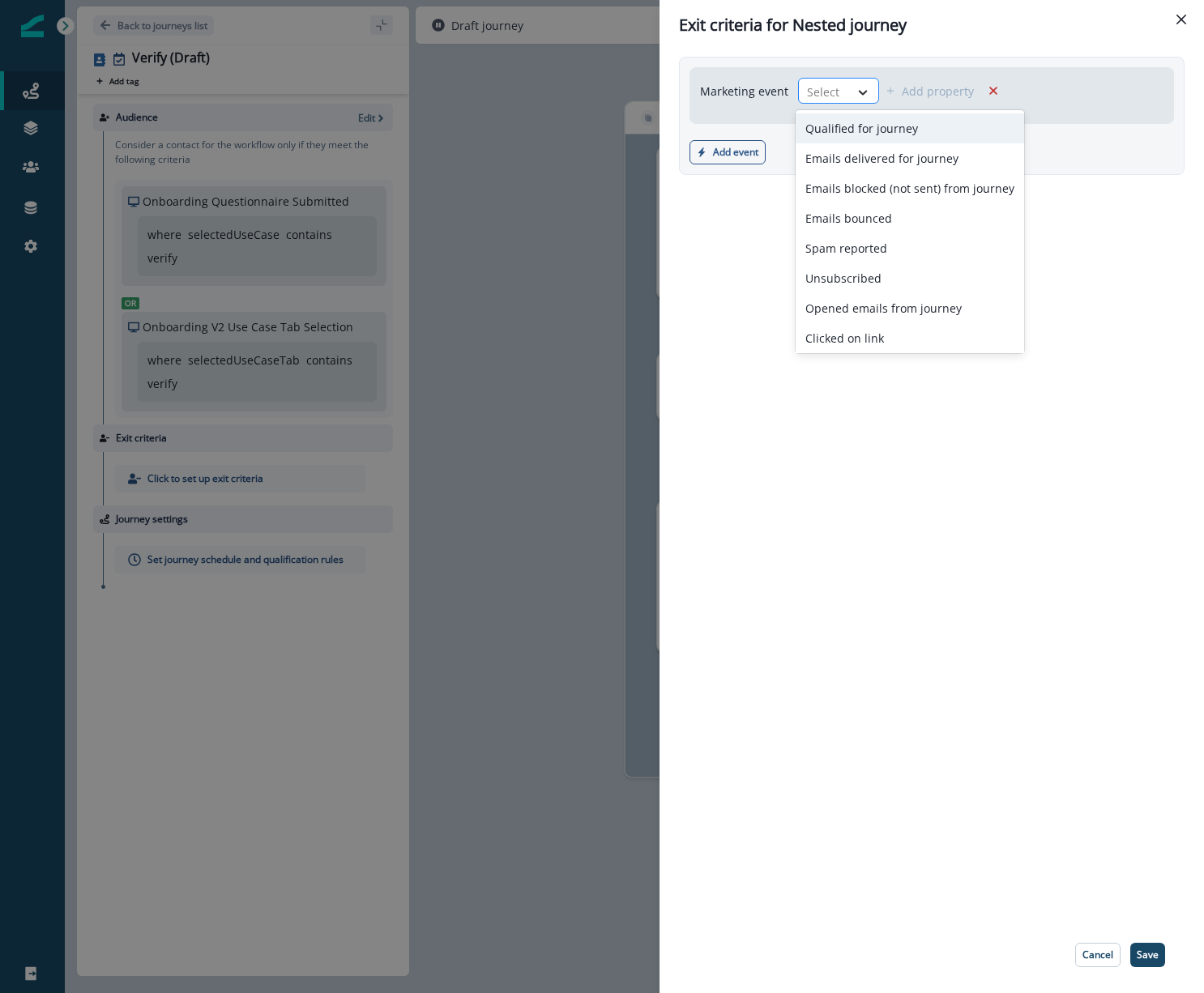
click at [861, 90] on icon at bounding box center [862, 92] width 15 height 16
click at [855, 337] on div "Clicked on link" at bounding box center [910, 338] width 229 height 30
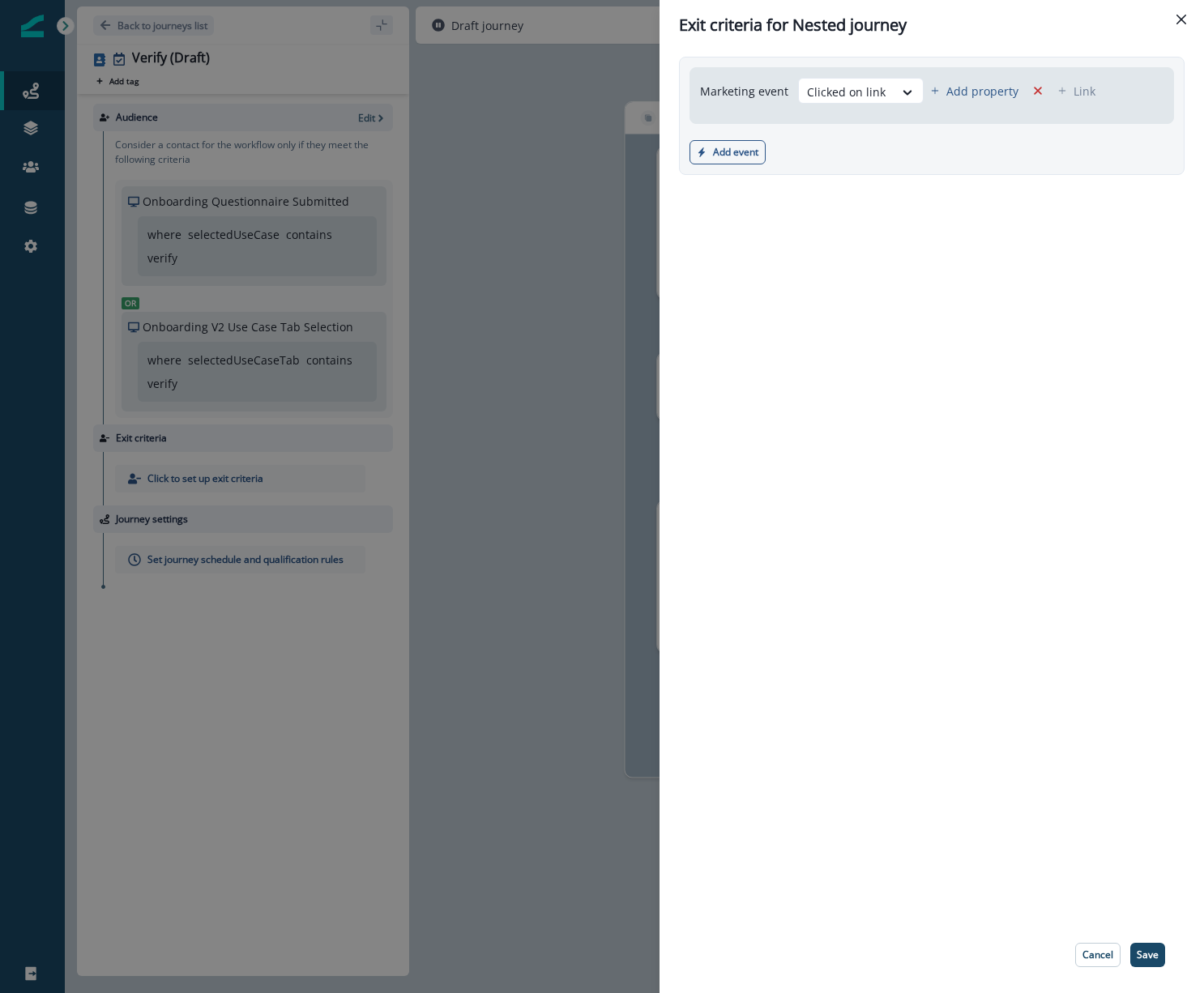
click at [856, 234] on div "Marketing event Clicked on link Add property Link Add event Product event Marke…" at bounding box center [932, 484] width 544 height 866
click at [1147, 957] on p "Save" at bounding box center [1147, 954] width 22 height 11
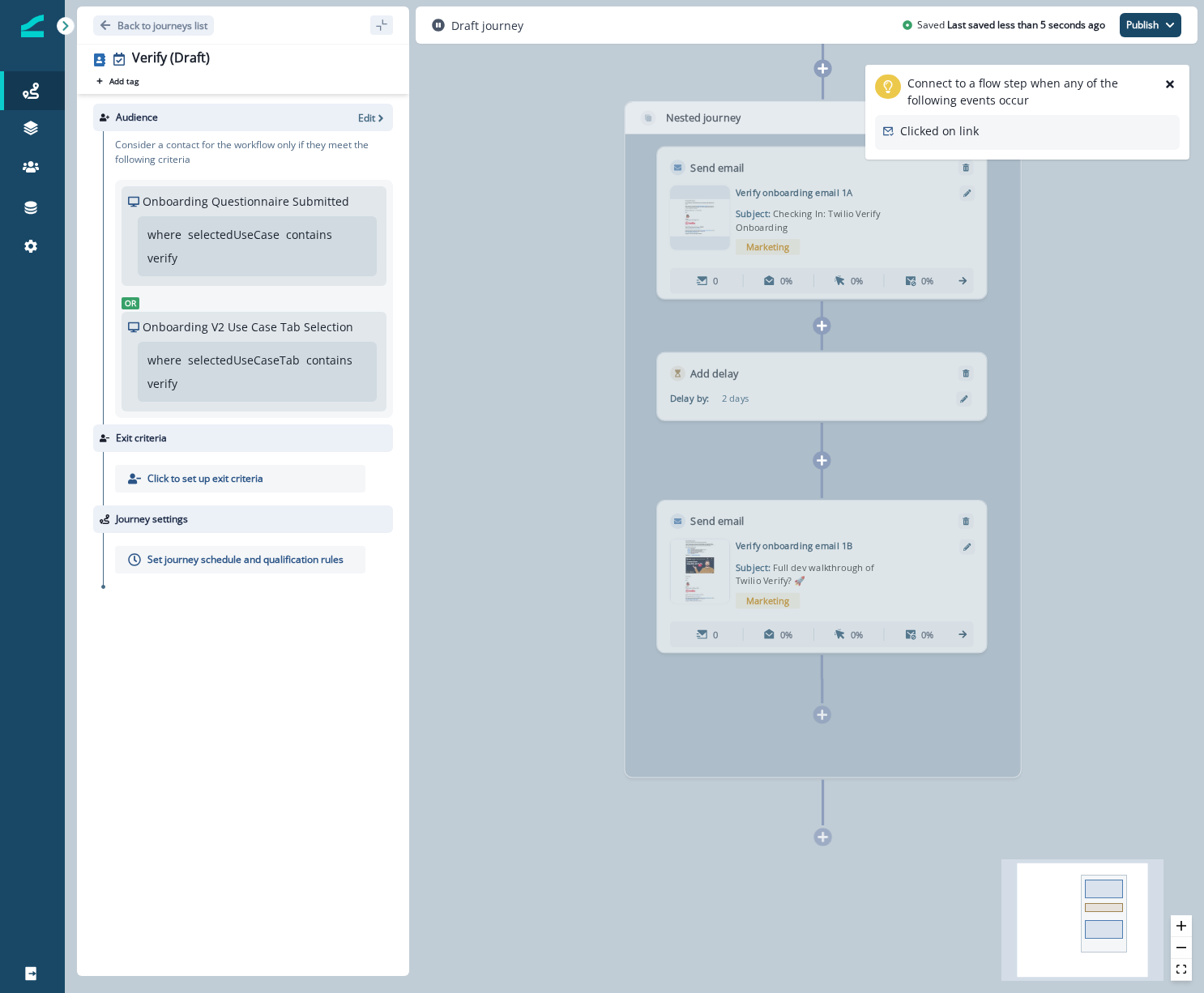
click at [986, 143] on div "Clicked on link" at bounding box center [1026, 133] width 304 height 35
click at [1085, 236] on div "0 contact has entered the journey Nested journey Send email Email asset changed…" at bounding box center [635, 497] width 1139 height 993
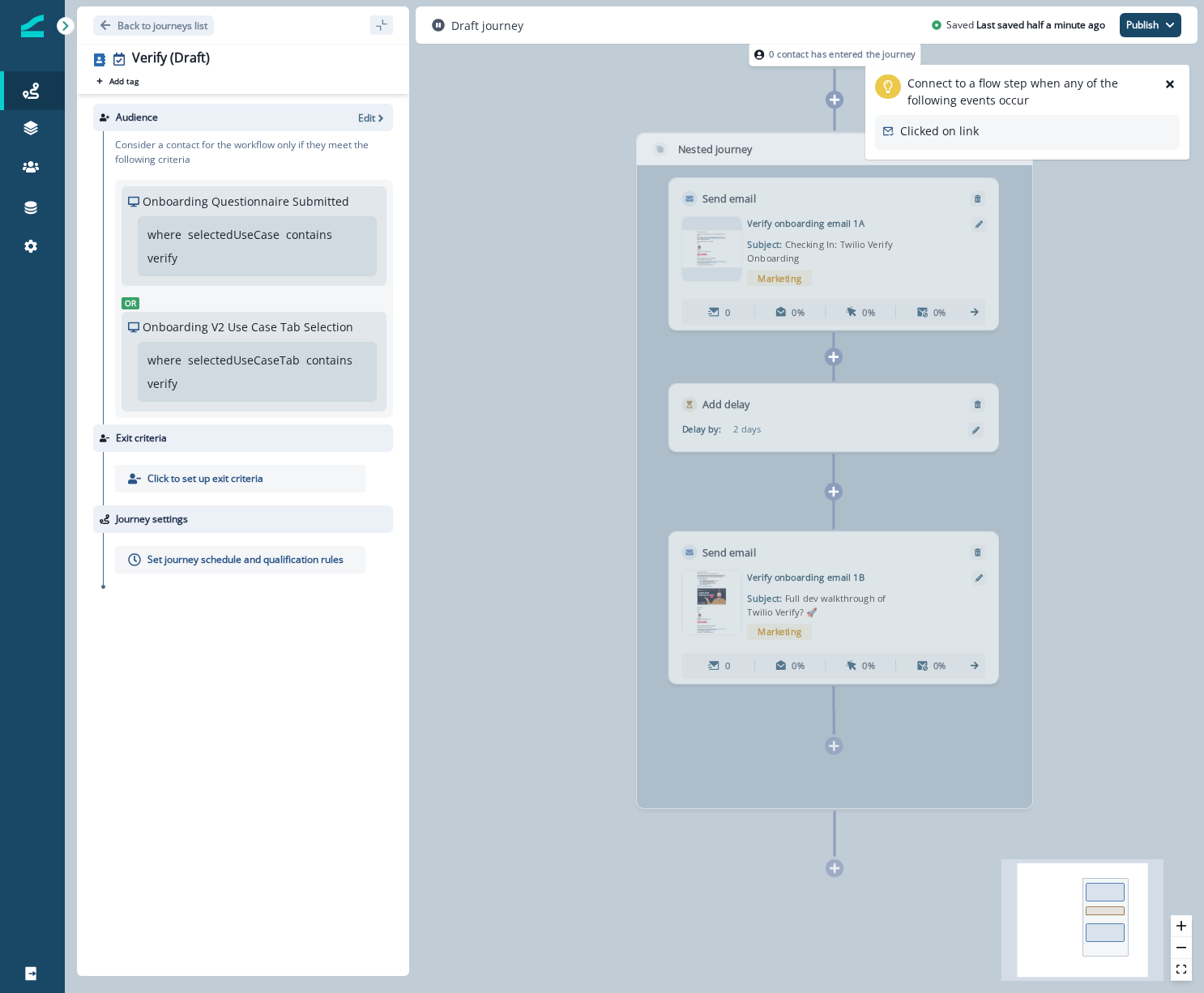
click at [973, 140] on div "Clicked on link" at bounding box center [939, 132] width 79 height 20
click at [993, 114] on div "Connect to a flow step when any of the following events occur Clicked on link" at bounding box center [1026, 112] width 304 height 75
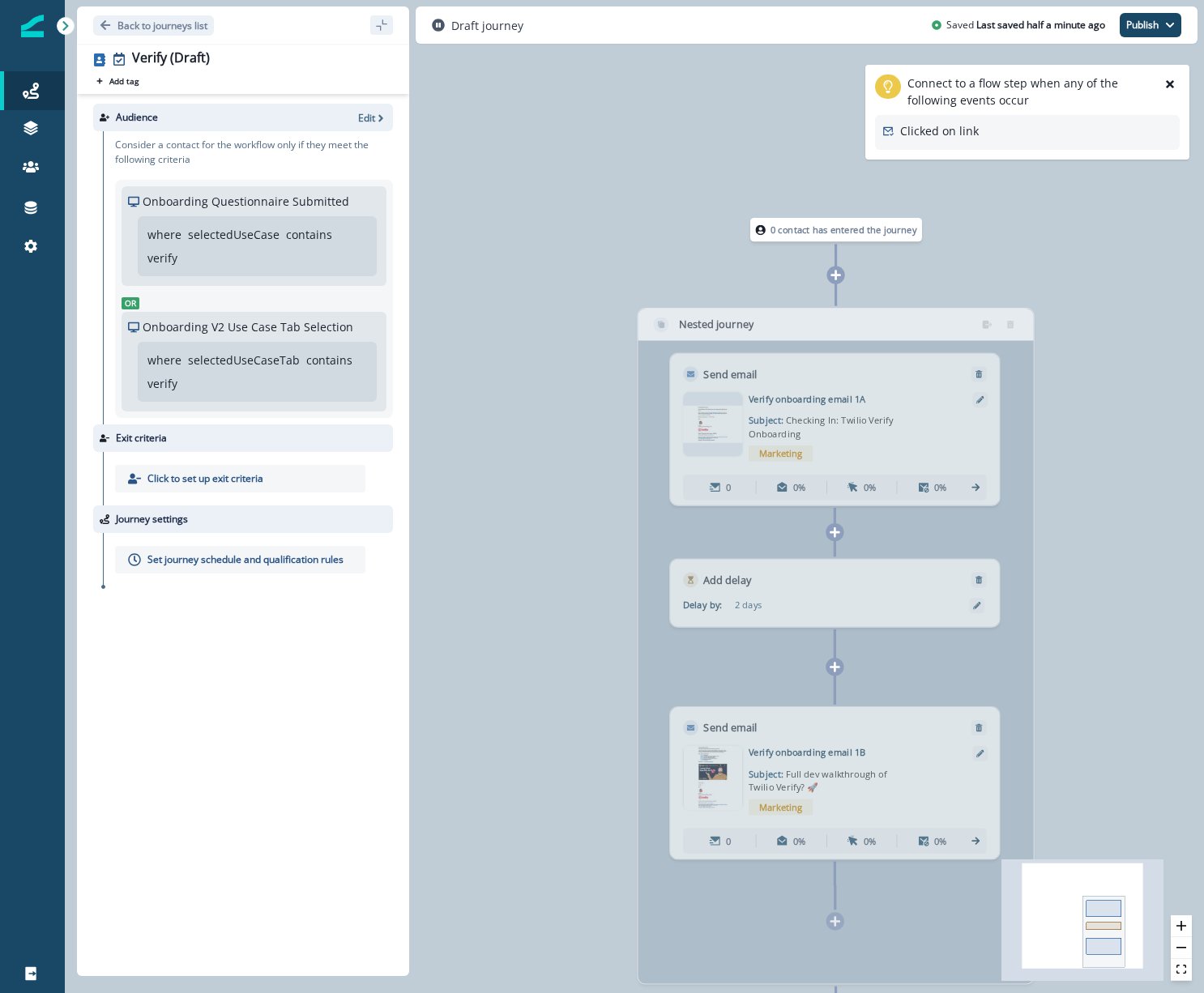
click at [979, 317] on div "Nested journey" at bounding box center [836, 646] width 397 height 676
click at [1164, 82] on icon "close-help" at bounding box center [1169, 84] width 11 height 11
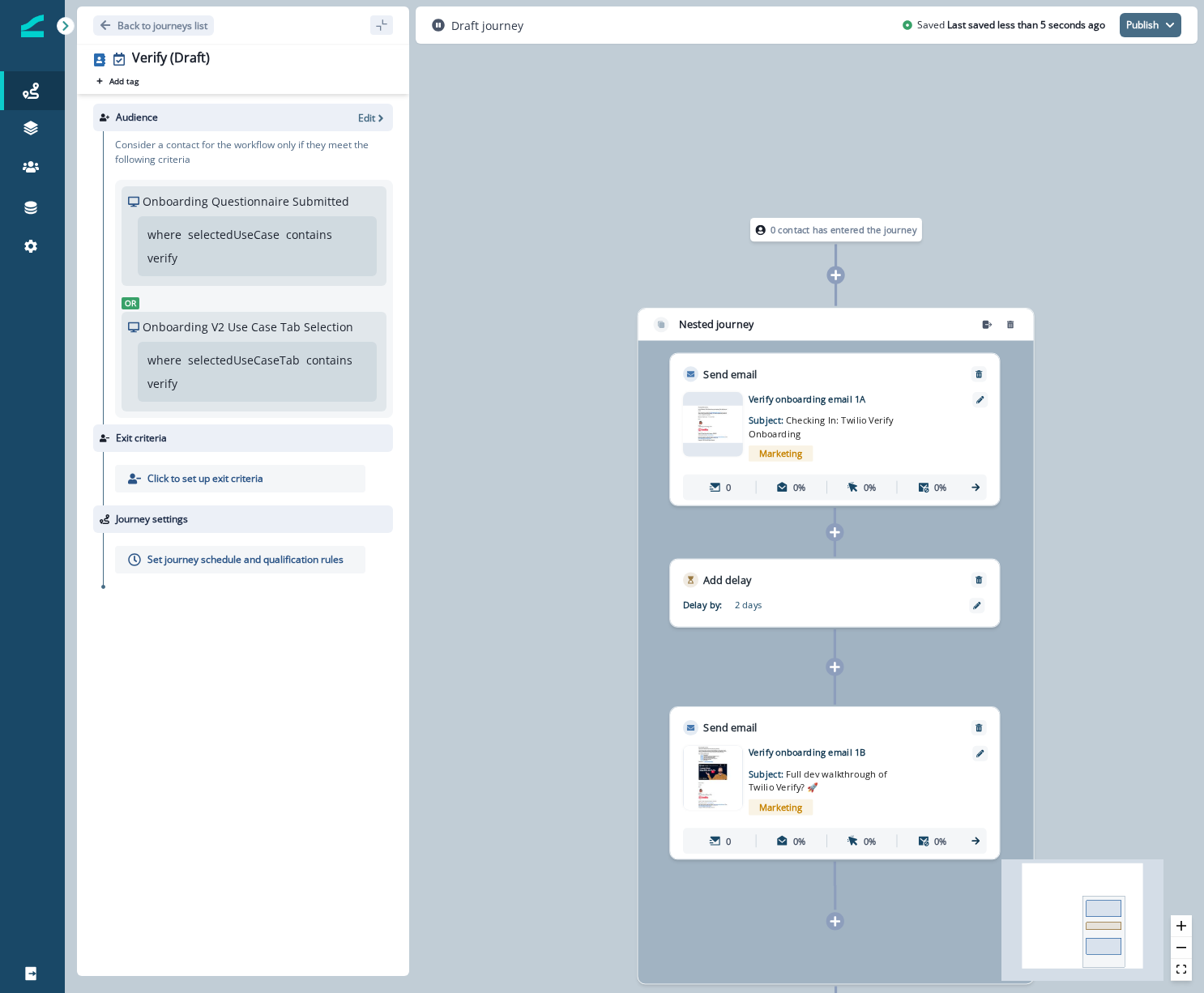
click at [1175, 31] on button "Publish" at bounding box center [1150, 25] width 62 height 24
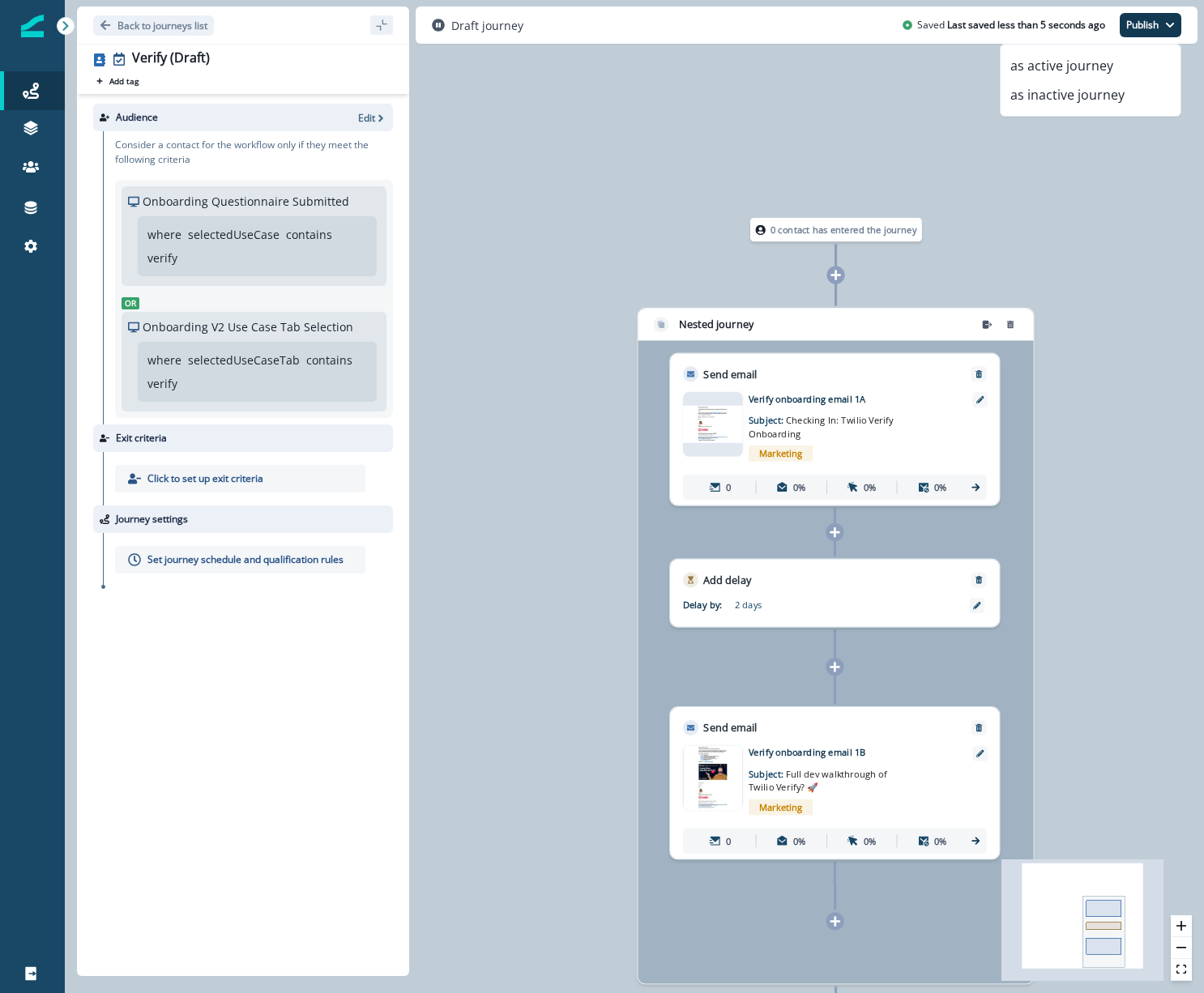
click at [1110, 182] on div "0 contact has entered the journey Nested journey Send email Email asset changed…" at bounding box center [635, 497] width 1139 height 993
click at [984, 323] on icon "remove-group" at bounding box center [987, 323] width 10 height 8
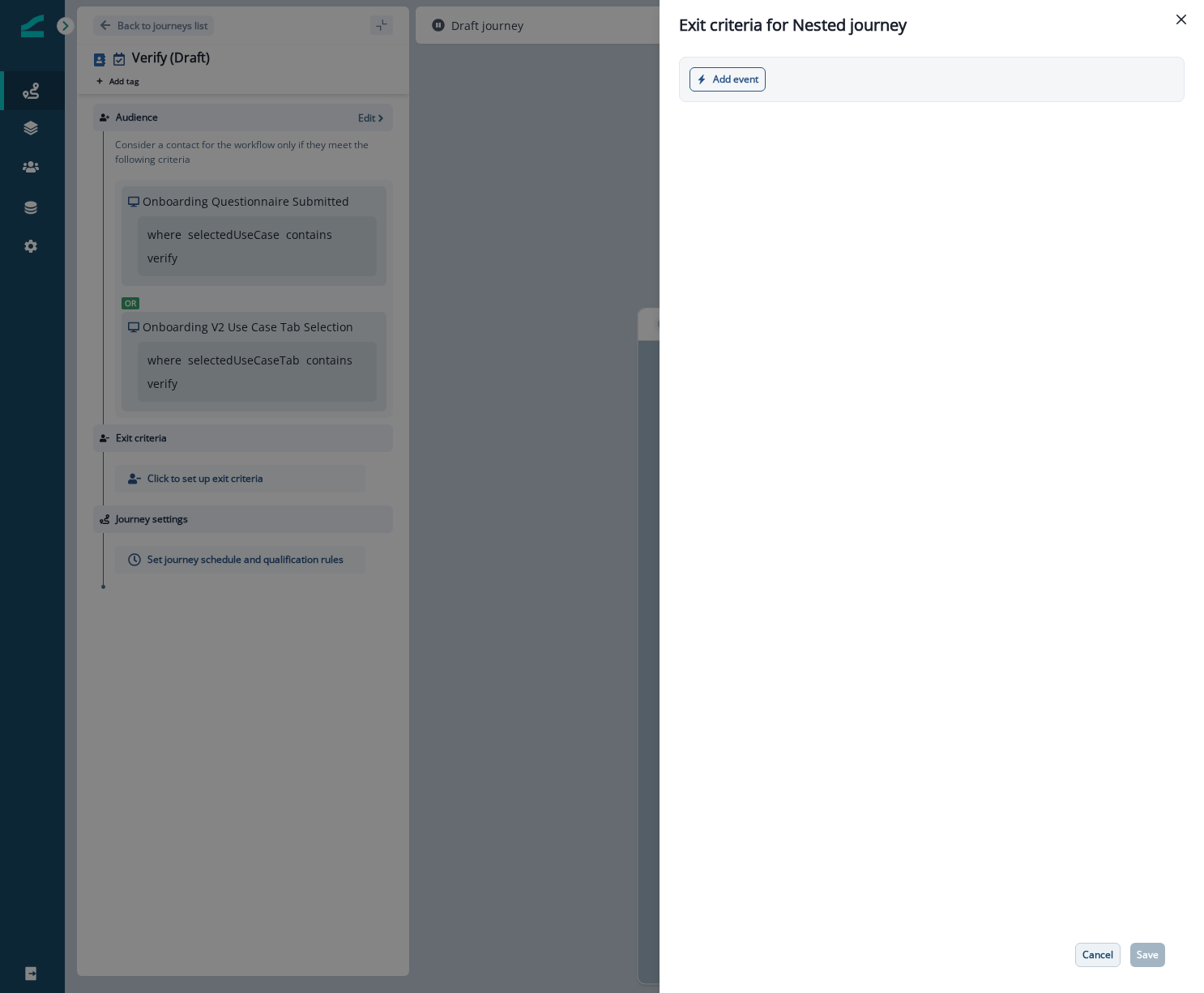
click at [1100, 957] on p "Cancel" at bounding box center [1098, 954] width 31 height 11
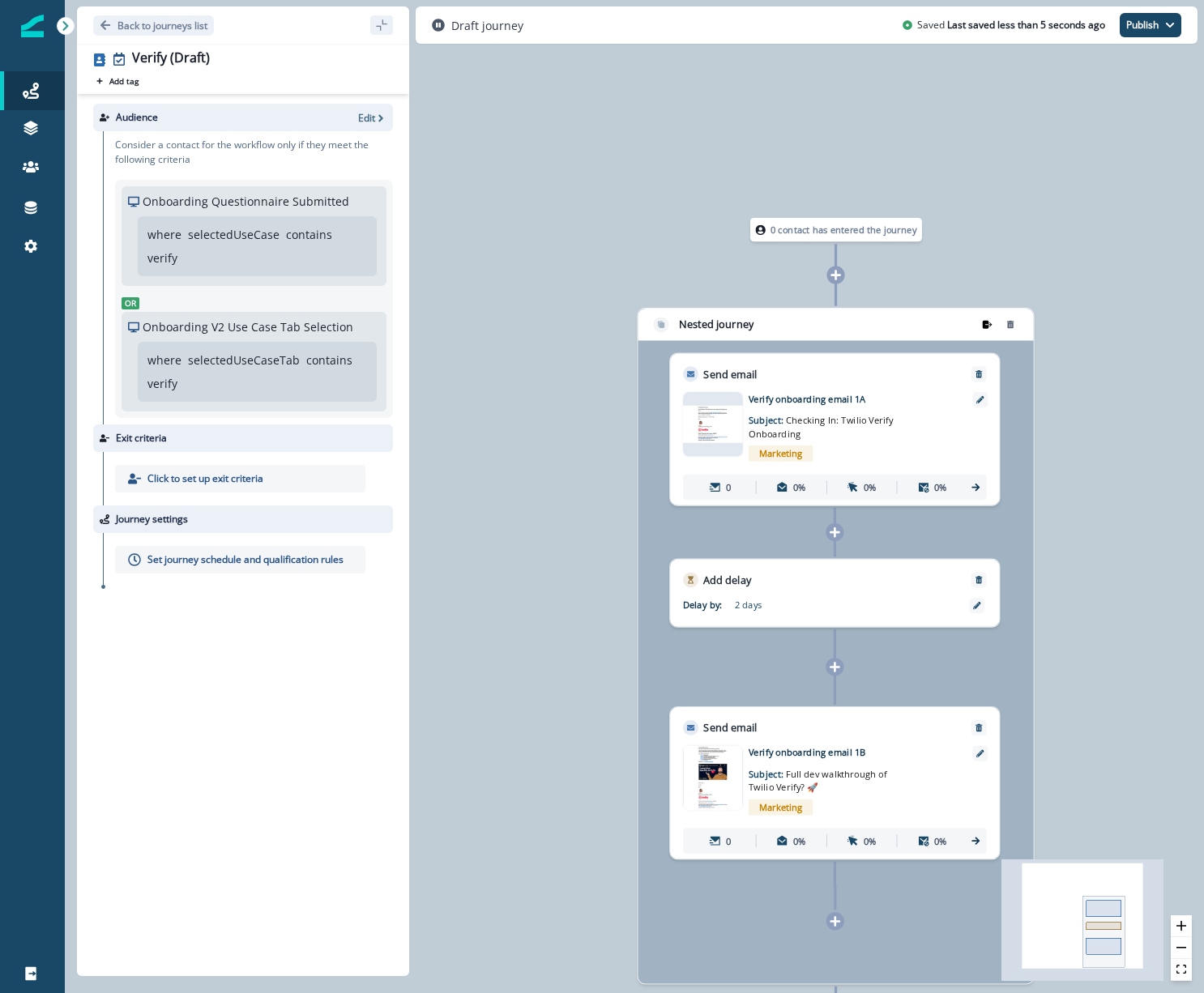
click at [986, 328] on icon "remove-group" at bounding box center [987, 323] width 10 height 8
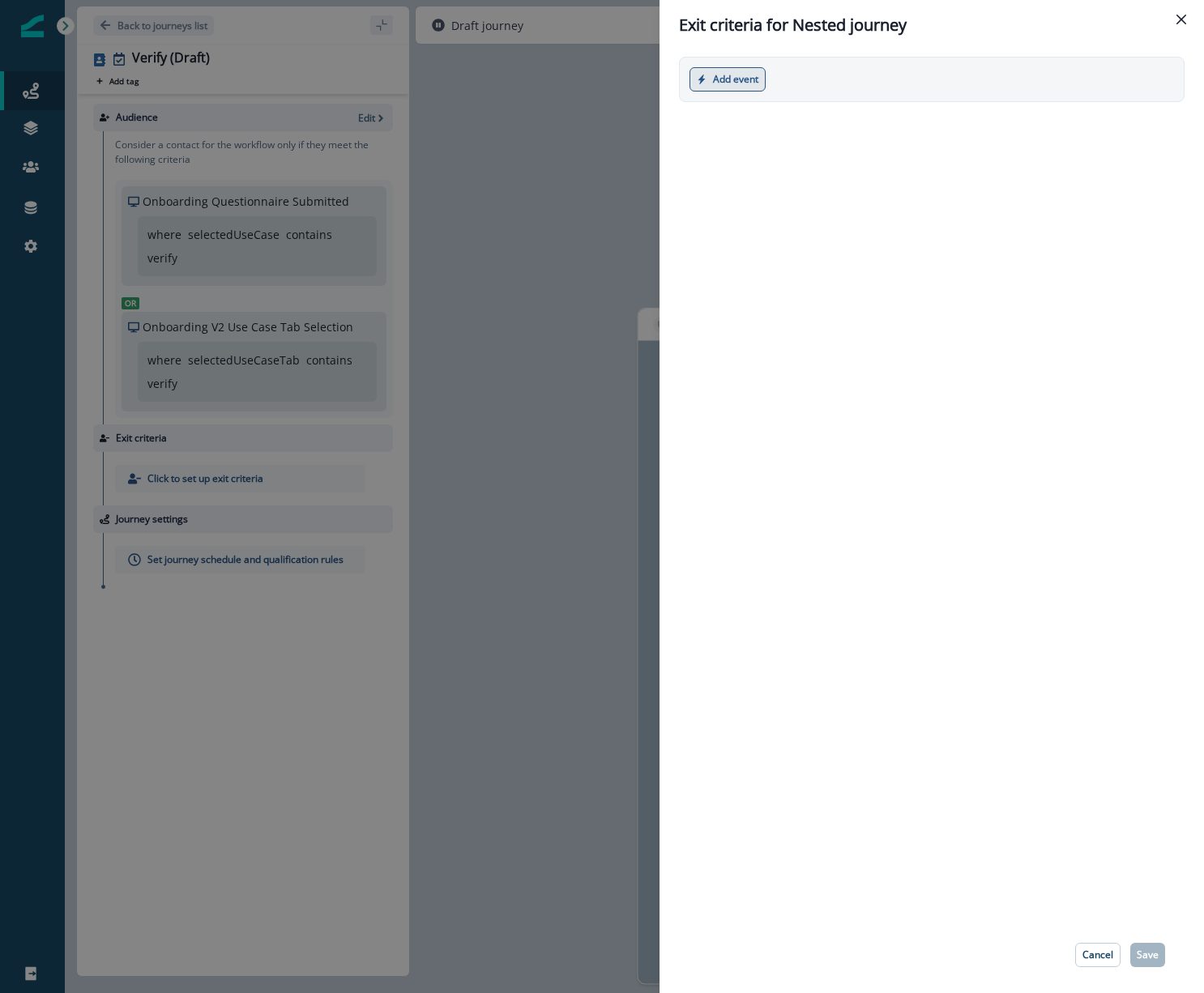
click at [749, 74] on button "Add event" at bounding box center [727, 80] width 76 height 24
click at [750, 149] on button "Marketing event" at bounding box center [779, 145] width 179 height 27
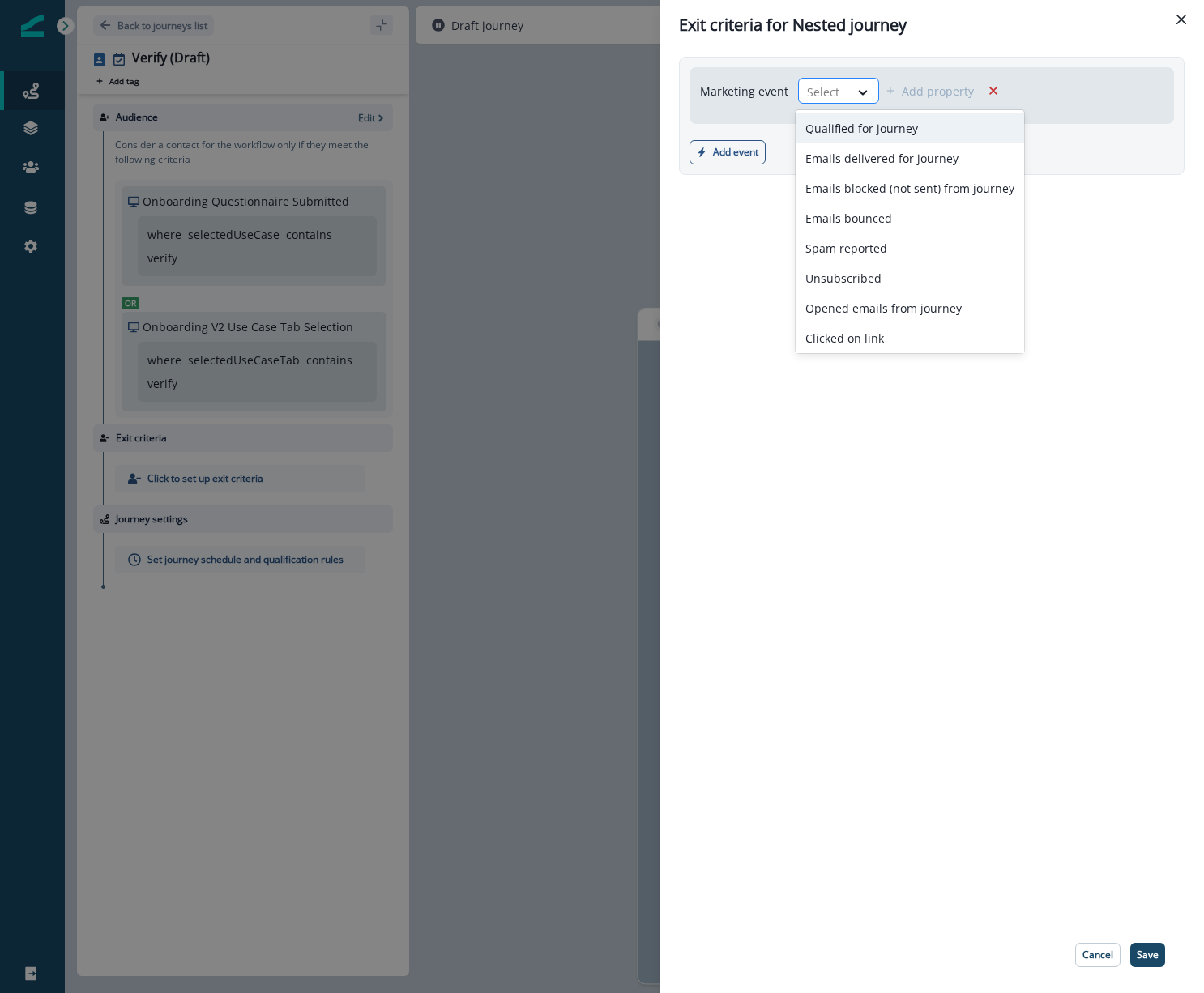
click at [835, 90] on div at bounding box center [823, 91] width 34 height 20
click at [861, 338] on div "Clicked on link" at bounding box center [910, 338] width 229 height 30
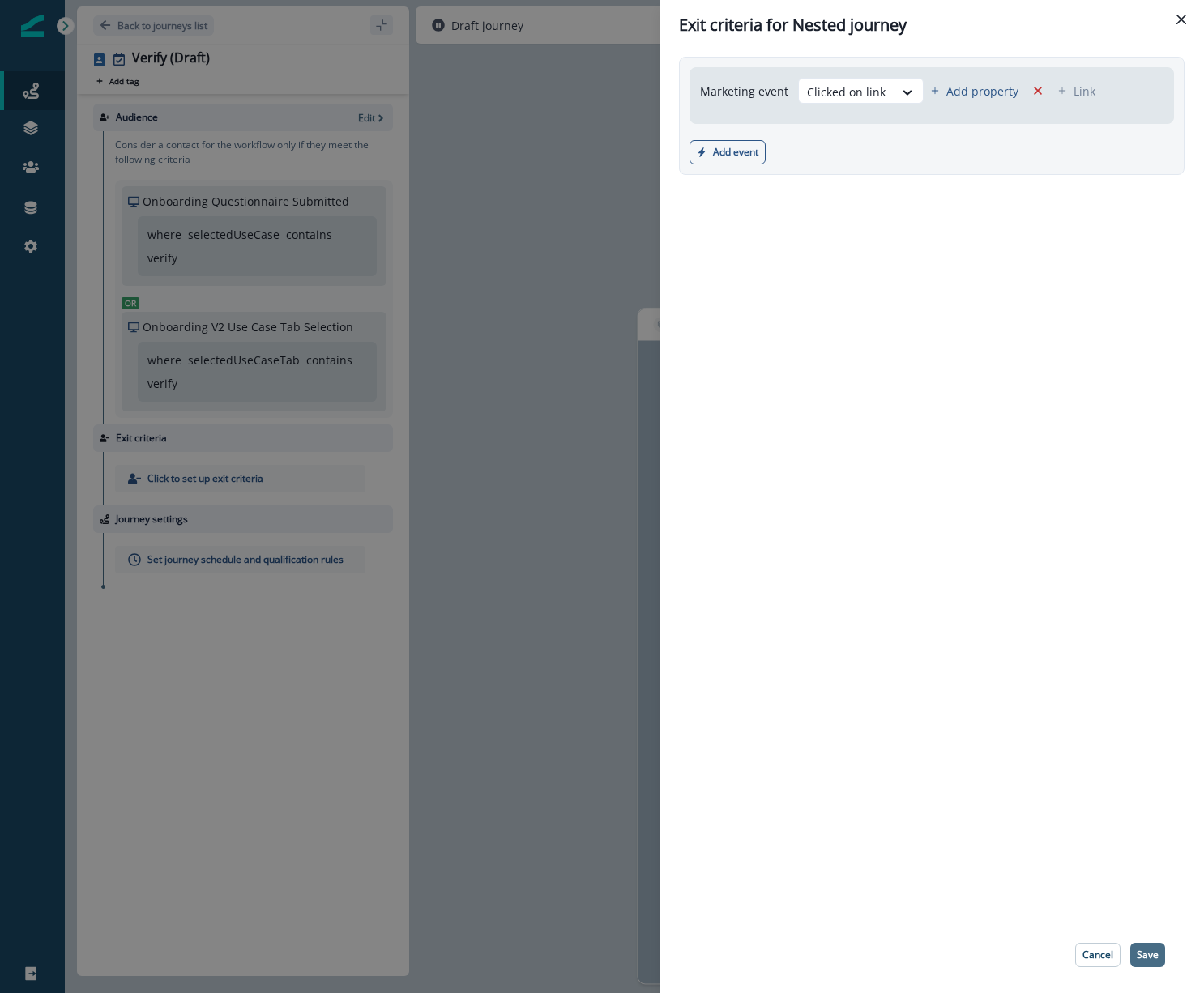
click at [1146, 955] on p "Save" at bounding box center [1147, 954] width 22 height 11
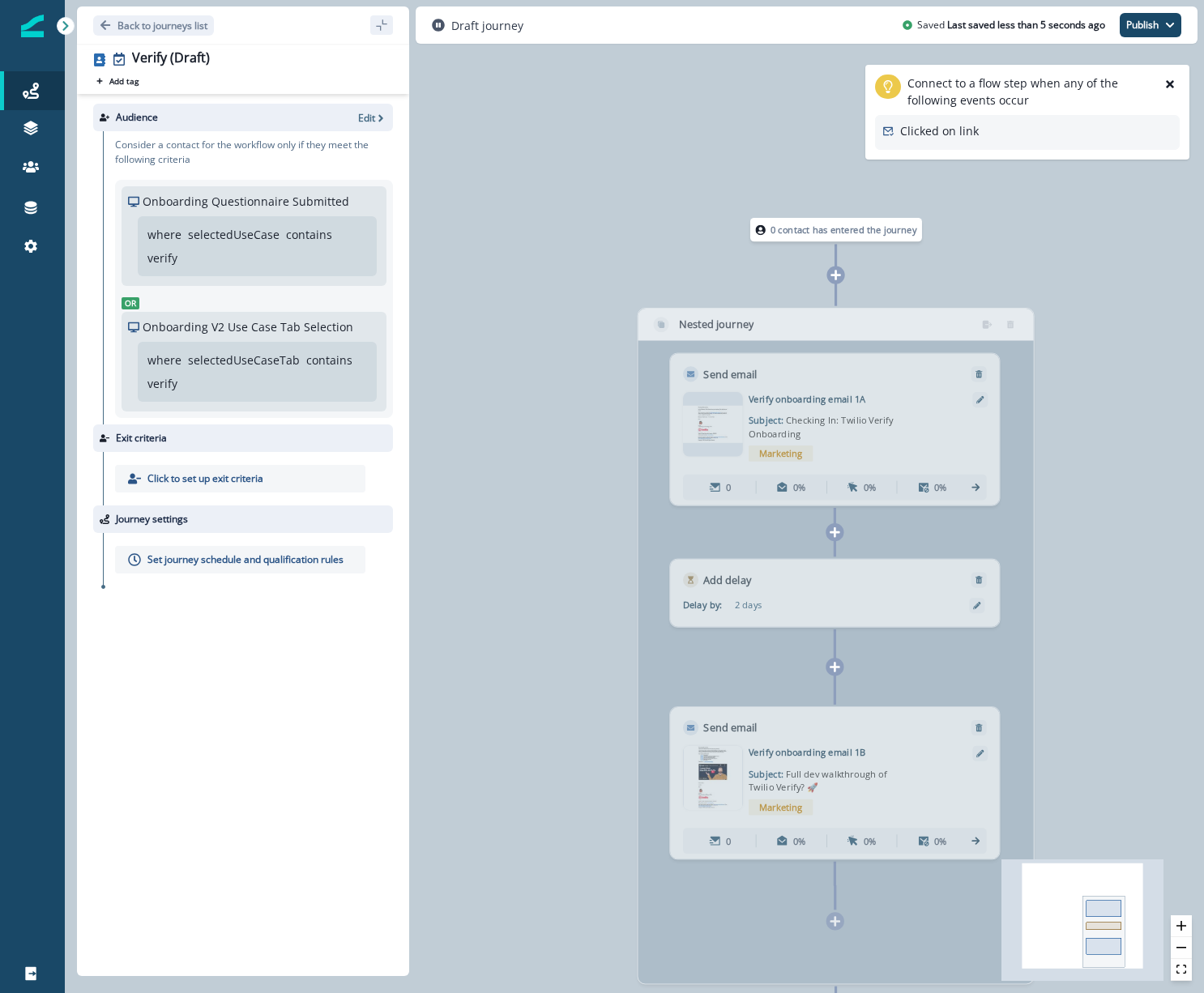
click at [1058, 137] on div "Clicked on link" at bounding box center [1026, 133] width 304 height 35
click at [1027, 99] on p "Connect to a flow step when any of the following events occur" at bounding box center [1031, 91] width 246 height 34
click at [1166, 83] on icon "close-help" at bounding box center [1169, 84] width 11 height 11
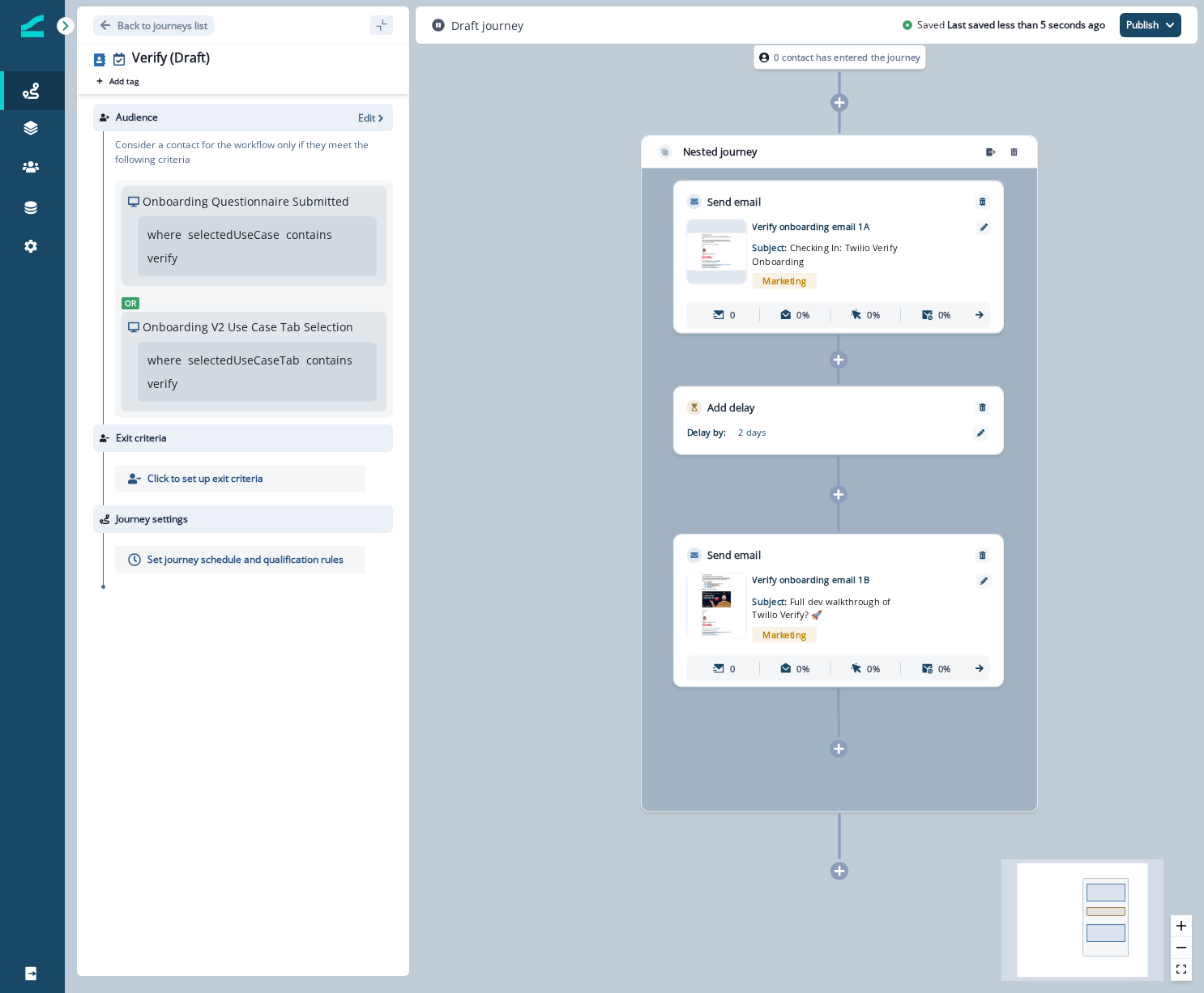
click at [1075, 924] on icon "React Flow mini map" at bounding box center [1082, 920] width 162 height 121
click at [1111, 918] on rect at bounding box center [1106, 918] width 45 height 78
click at [841, 873] on icon at bounding box center [839, 870] width 11 height 11
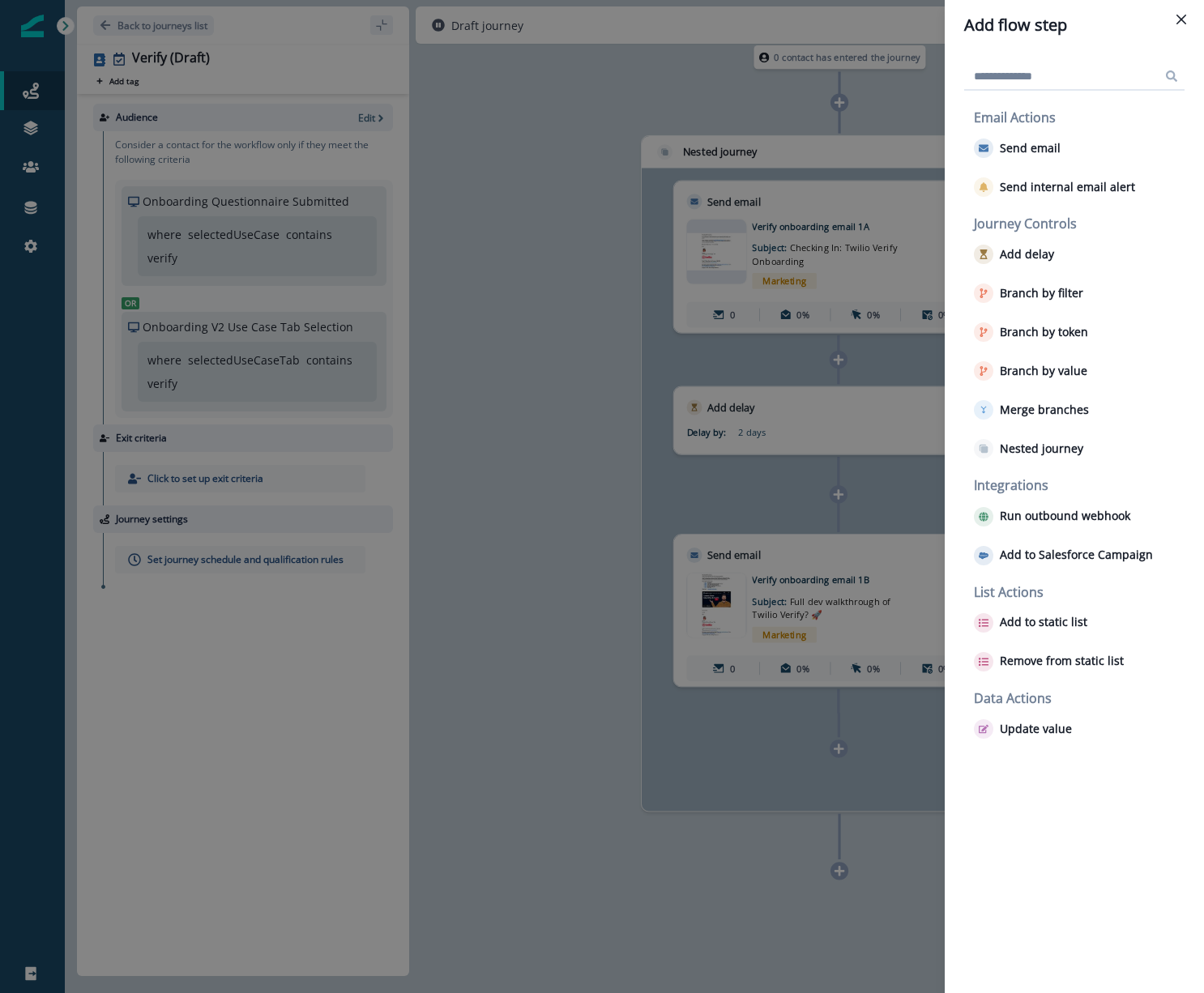
click at [1077, 83] on input at bounding box center [1074, 76] width 220 height 26
click at [1182, 10] on button "Close" at bounding box center [1181, 19] width 26 height 26
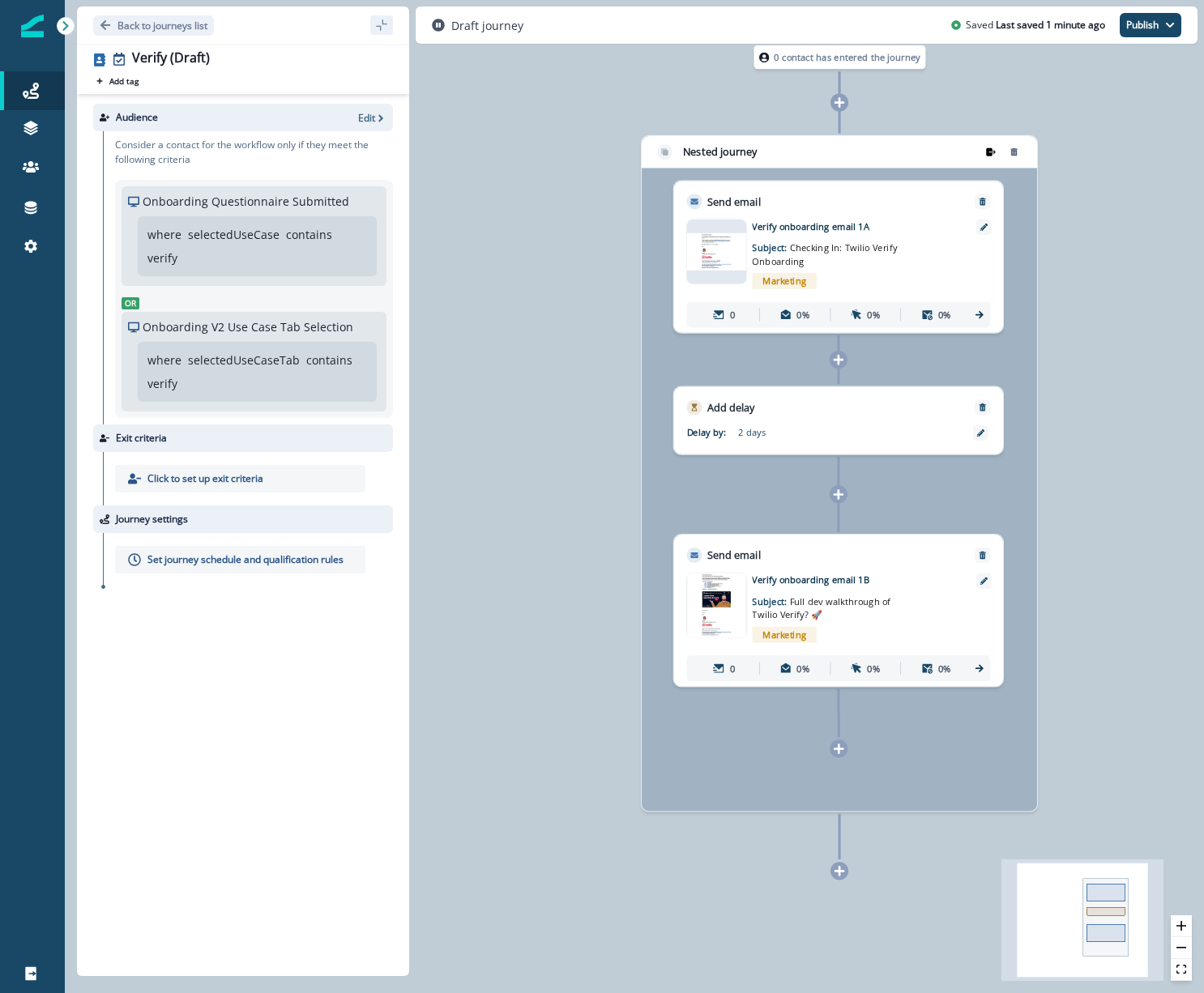
click at [989, 151] on icon "remove-group" at bounding box center [990, 151] width 10 height 8
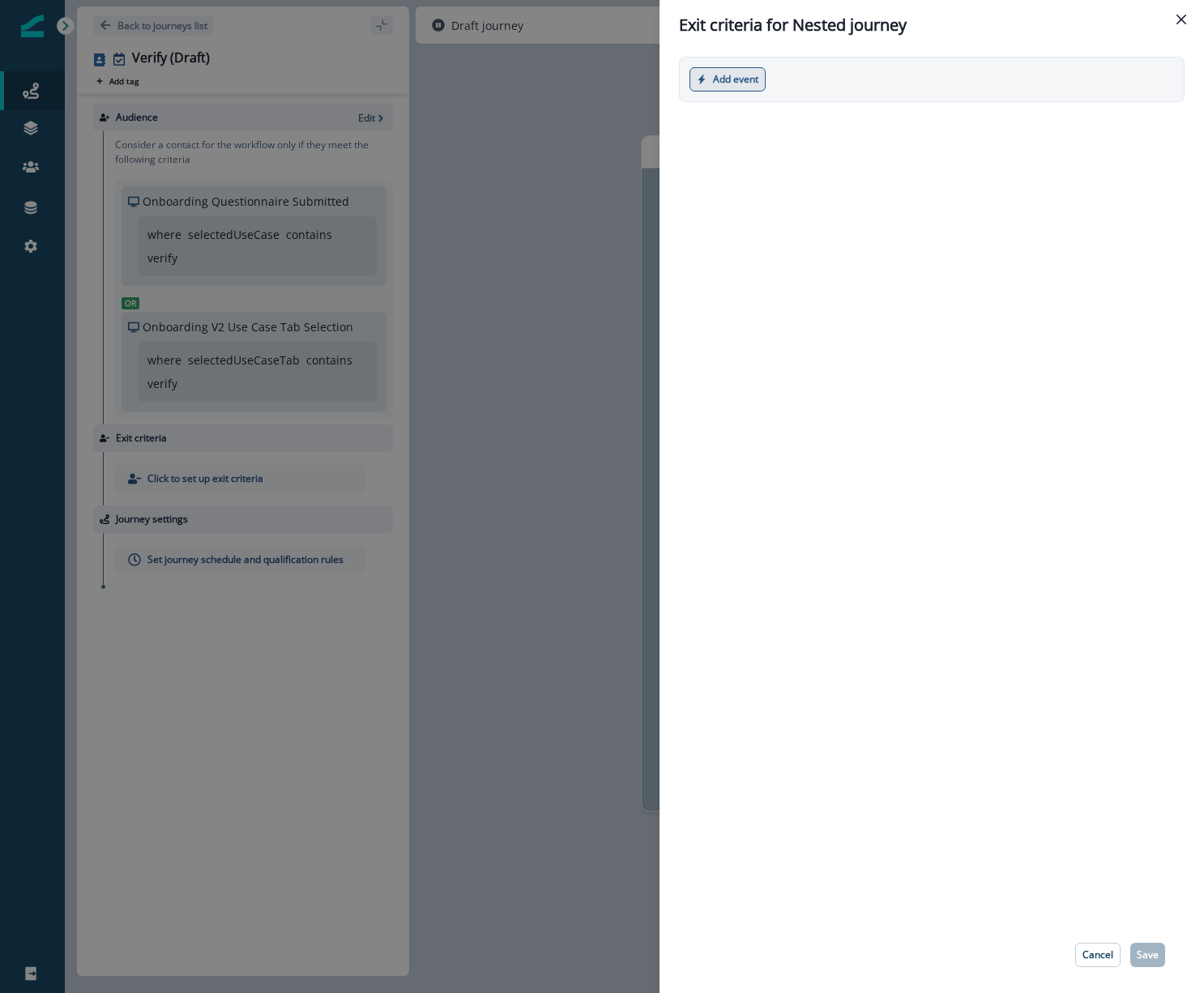
click at [750, 81] on button "Add event" at bounding box center [727, 80] width 76 height 24
click at [754, 143] on button "Marketing event" at bounding box center [779, 145] width 179 height 27
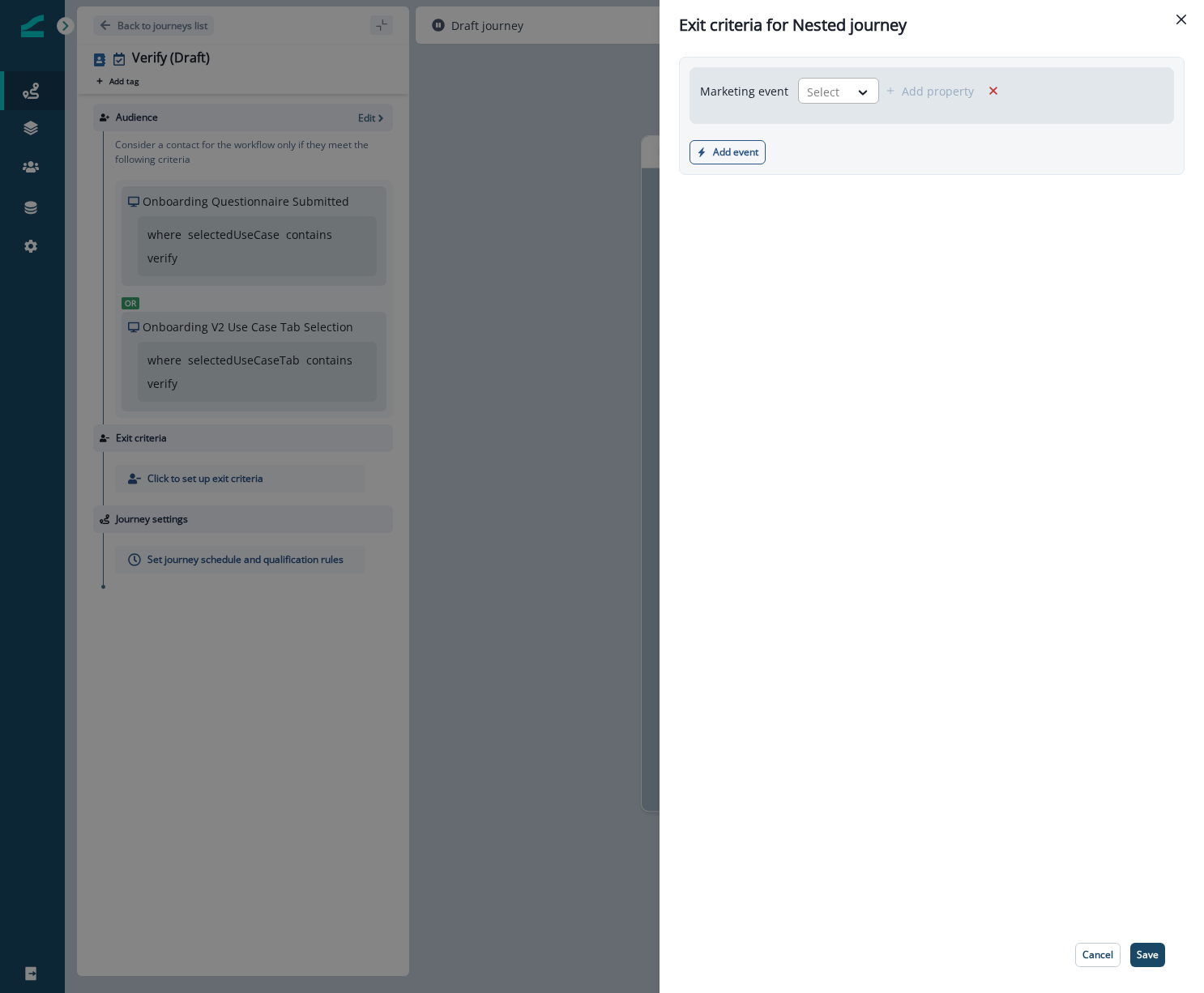
click at [846, 92] on div "Select" at bounding box center [824, 92] width 50 height 27
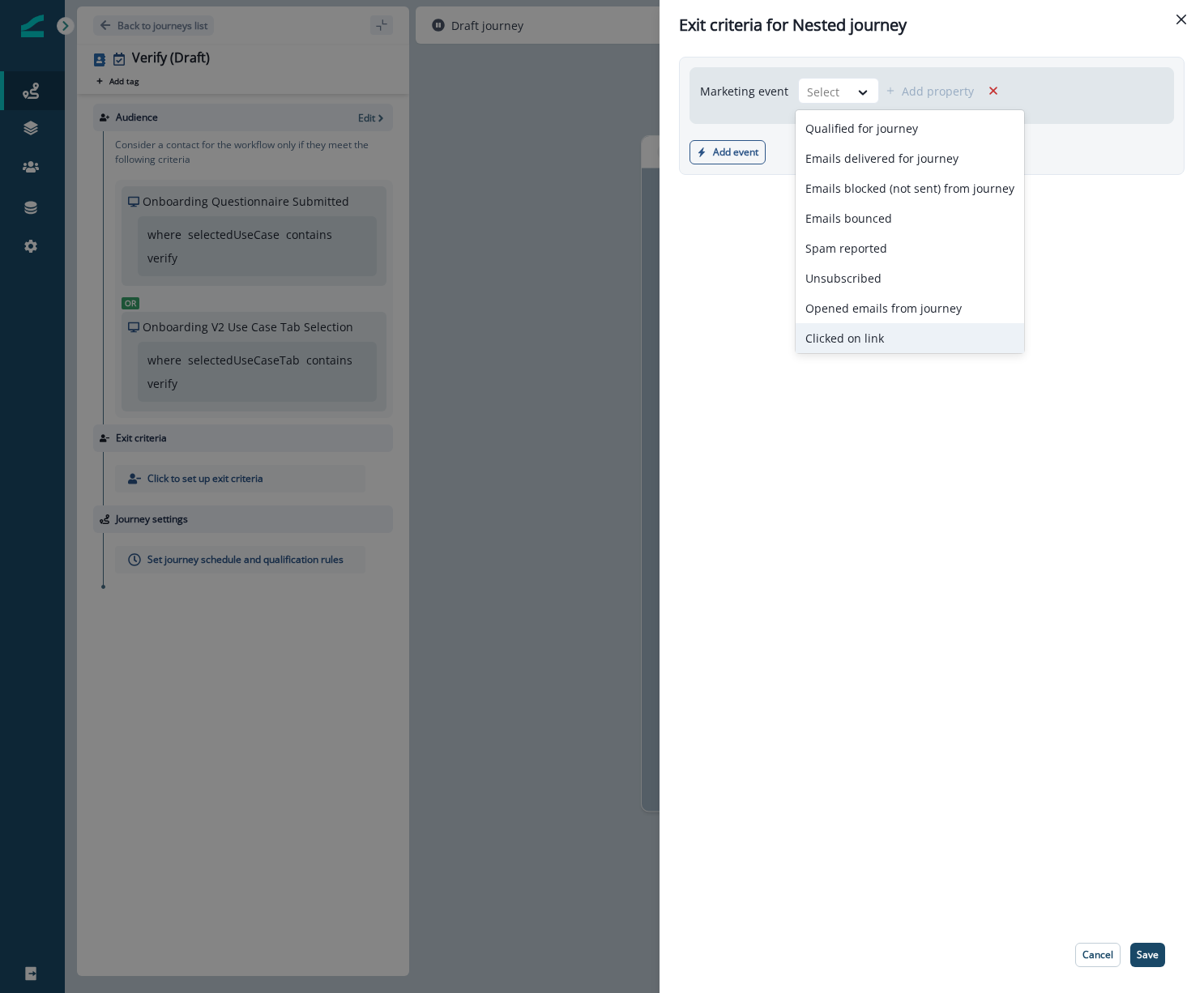
click at [877, 329] on div "Clicked on link" at bounding box center [910, 338] width 229 height 30
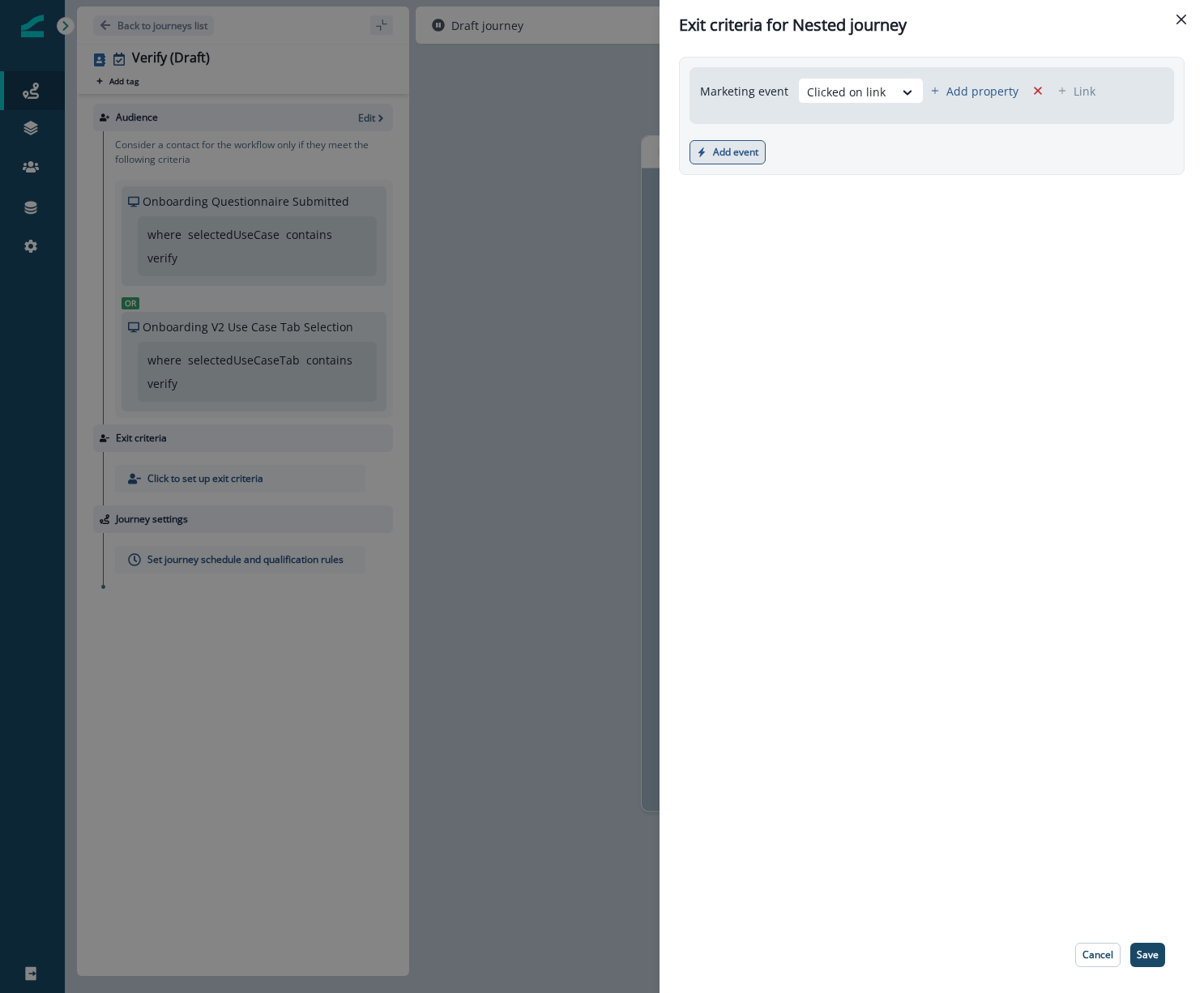
click at [753, 154] on button "Add event" at bounding box center [727, 153] width 76 height 24
click at [1076, 250] on div "Marketing event Clicked on link Add property Link Add event Product event Marke…" at bounding box center [932, 484] width 544 height 866
click at [1155, 949] on p "Save" at bounding box center [1147, 954] width 22 height 11
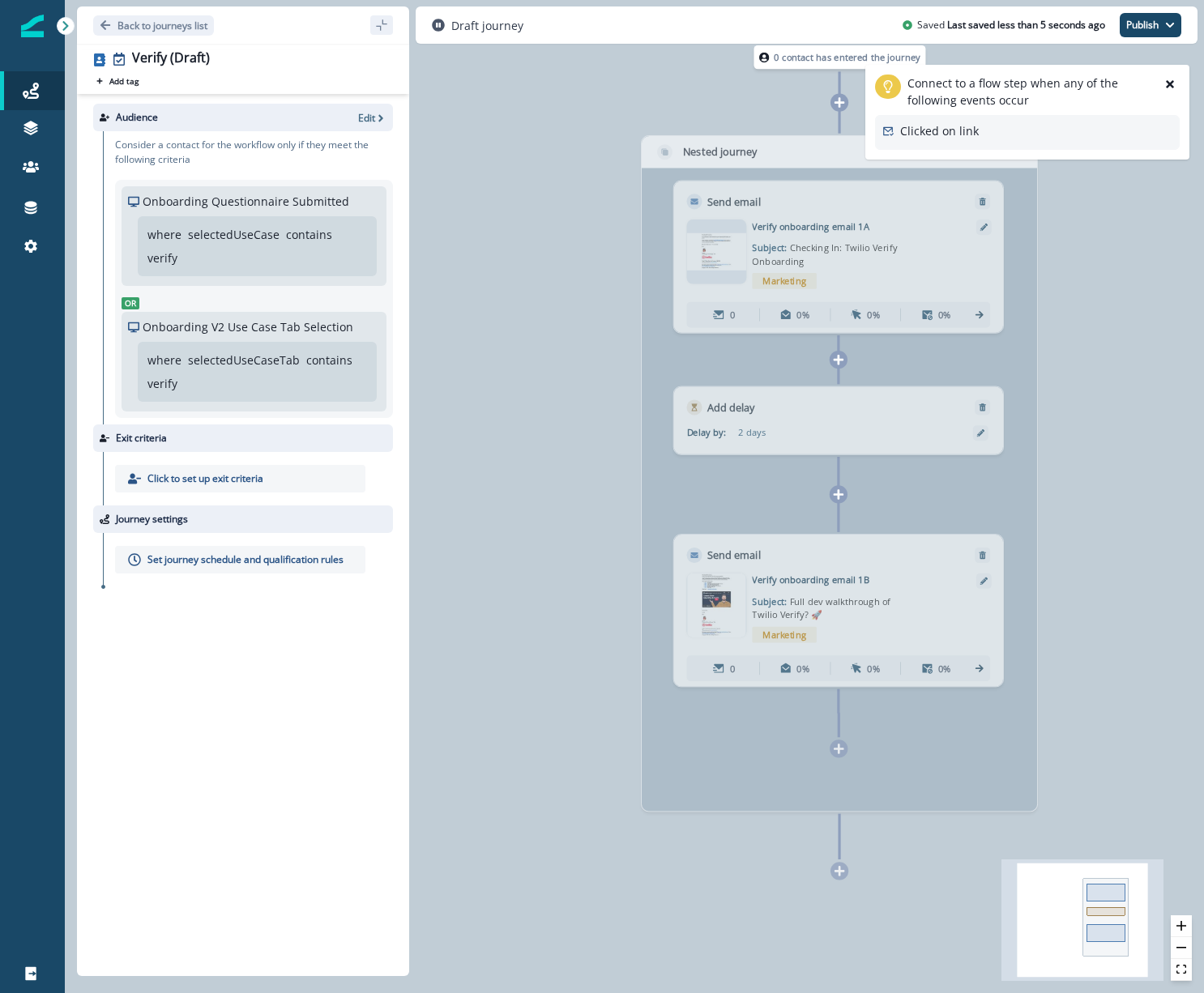
click at [1019, 104] on p "Connect to a flow step when any of the following events occur" at bounding box center [1031, 91] width 246 height 34
click at [953, 89] on p "Connect to a flow step when any of the following events occur" at bounding box center [1031, 91] width 246 height 34
click at [1079, 912] on icon "React Flow mini map" at bounding box center [1082, 920] width 162 height 121
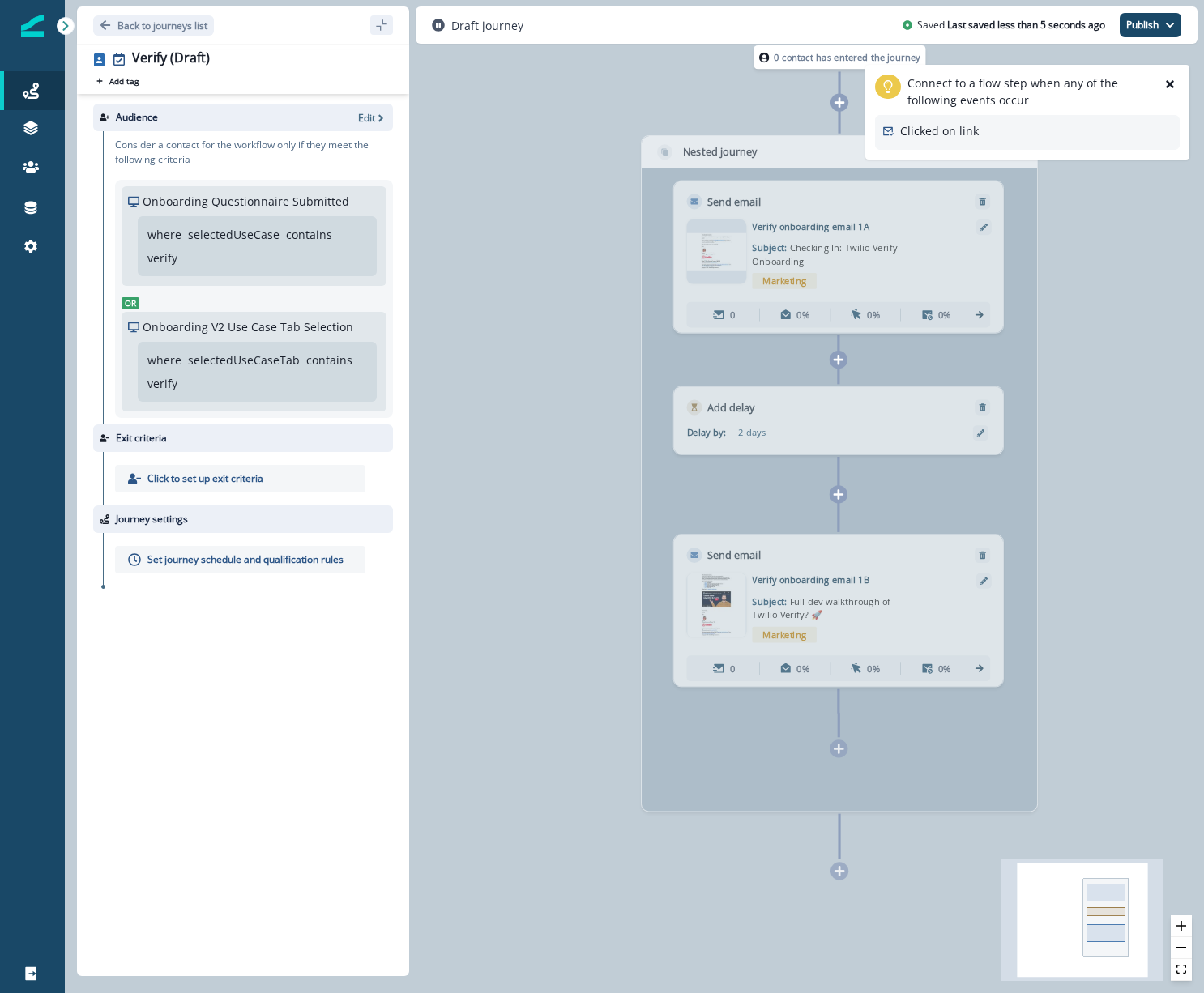
click at [1079, 912] on icon "React Flow mini map" at bounding box center [1082, 920] width 162 height 121
click at [836, 878] on div at bounding box center [839, 870] width 18 height 18
click at [839, 858] on icon "Edge from 92dfff99-00ee-44d9-a452-e874face475e to node-add-under-98937848-c76b-…" at bounding box center [839, 836] width 0 height 45
click at [834, 98] on icon at bounding box center [839, 101] width 11 height 11
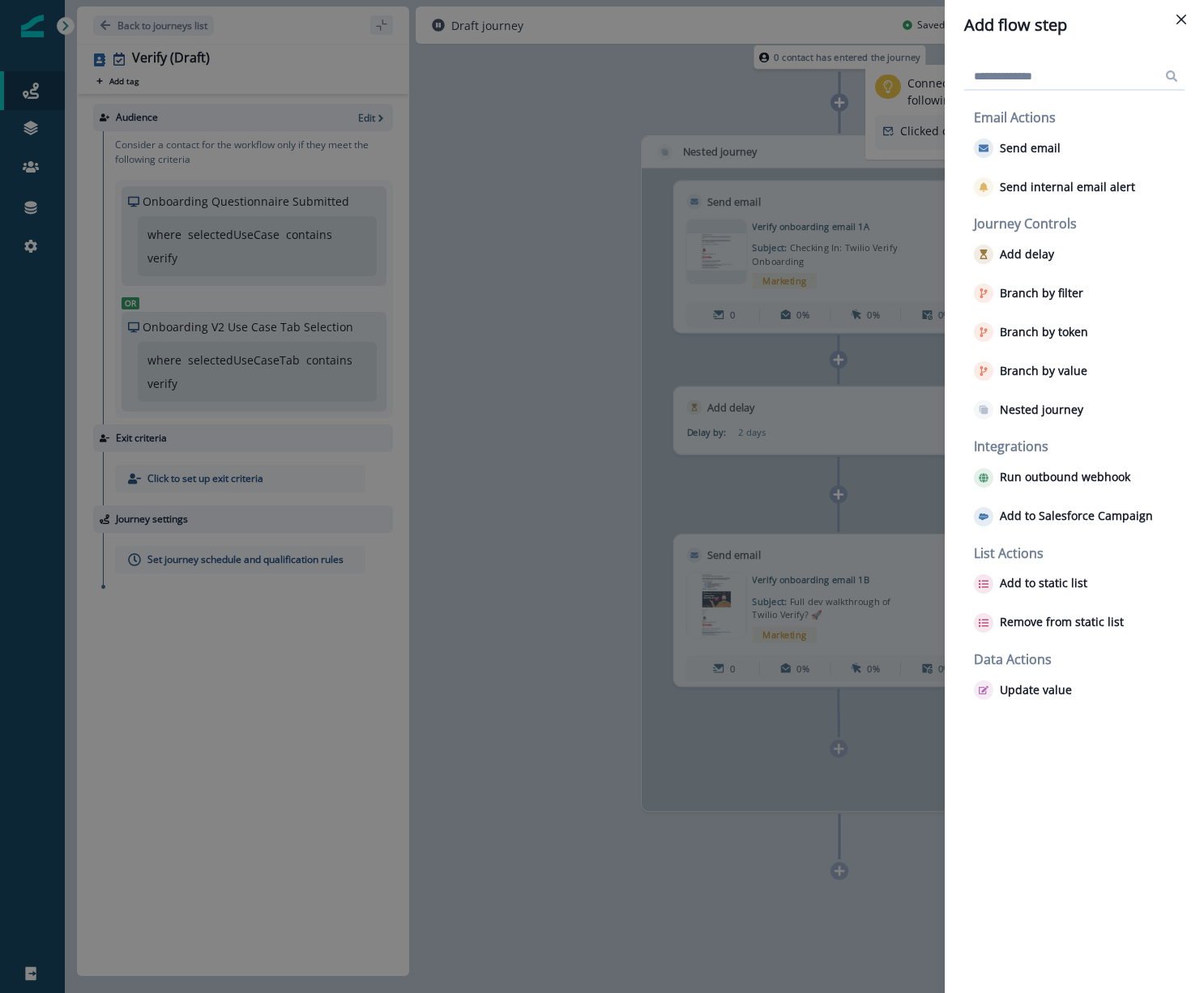
click at [831, 133] on div "Add flow step Email Actions Send email Send internal email alert Journey Contro…" at bounding box center [602, 497] width 1204 height 993
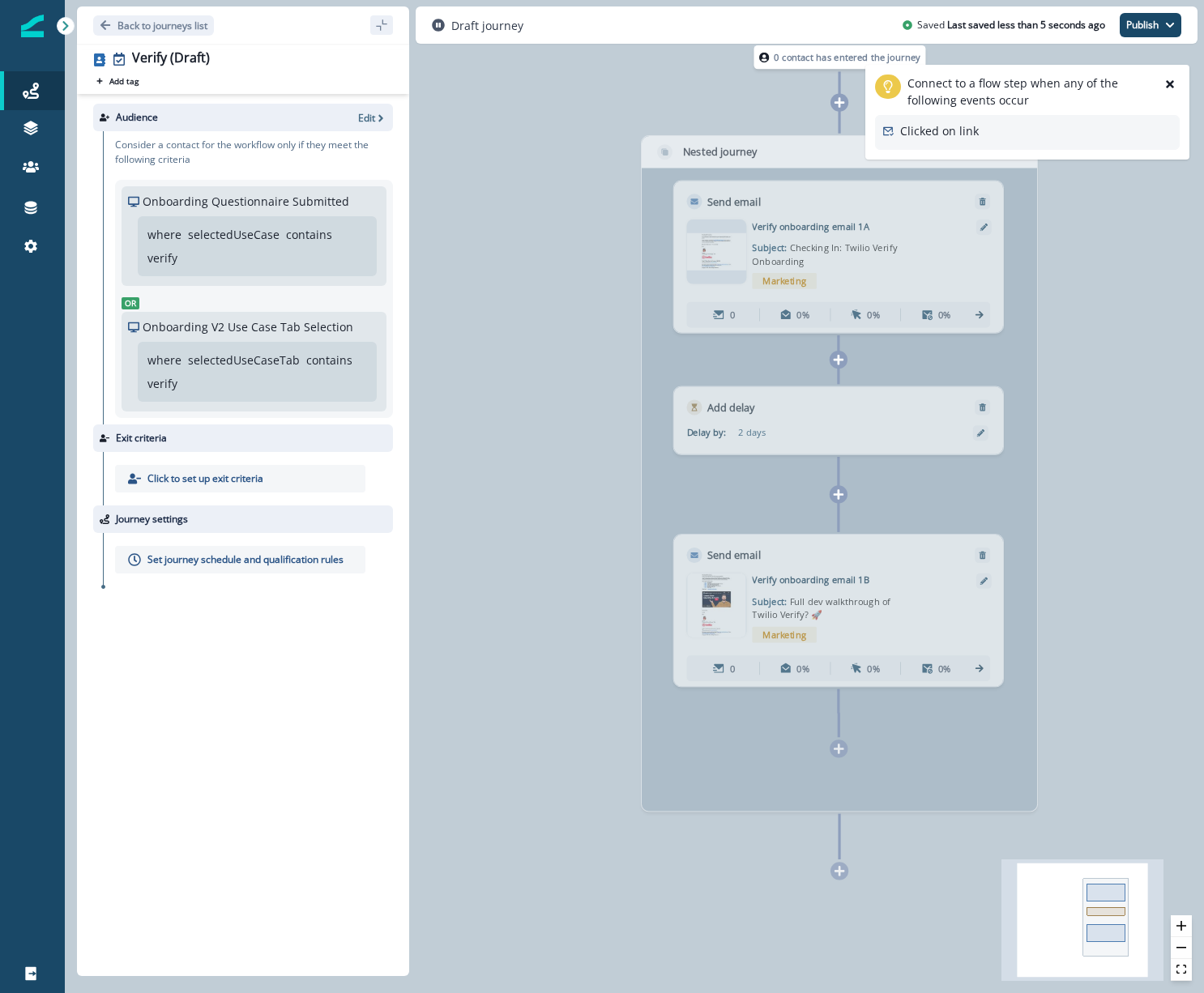
click at [948, 140] on div "Clicked on link" at bounding box center [939, 132] width 79 height 20
click at [1009, 140] on div "Clicked on link" at bounding box center [1026, 133] width 304 height 35
click at [923, 136] on p "Clicked on link" at bounding box center [939, 131] width 79 height 17
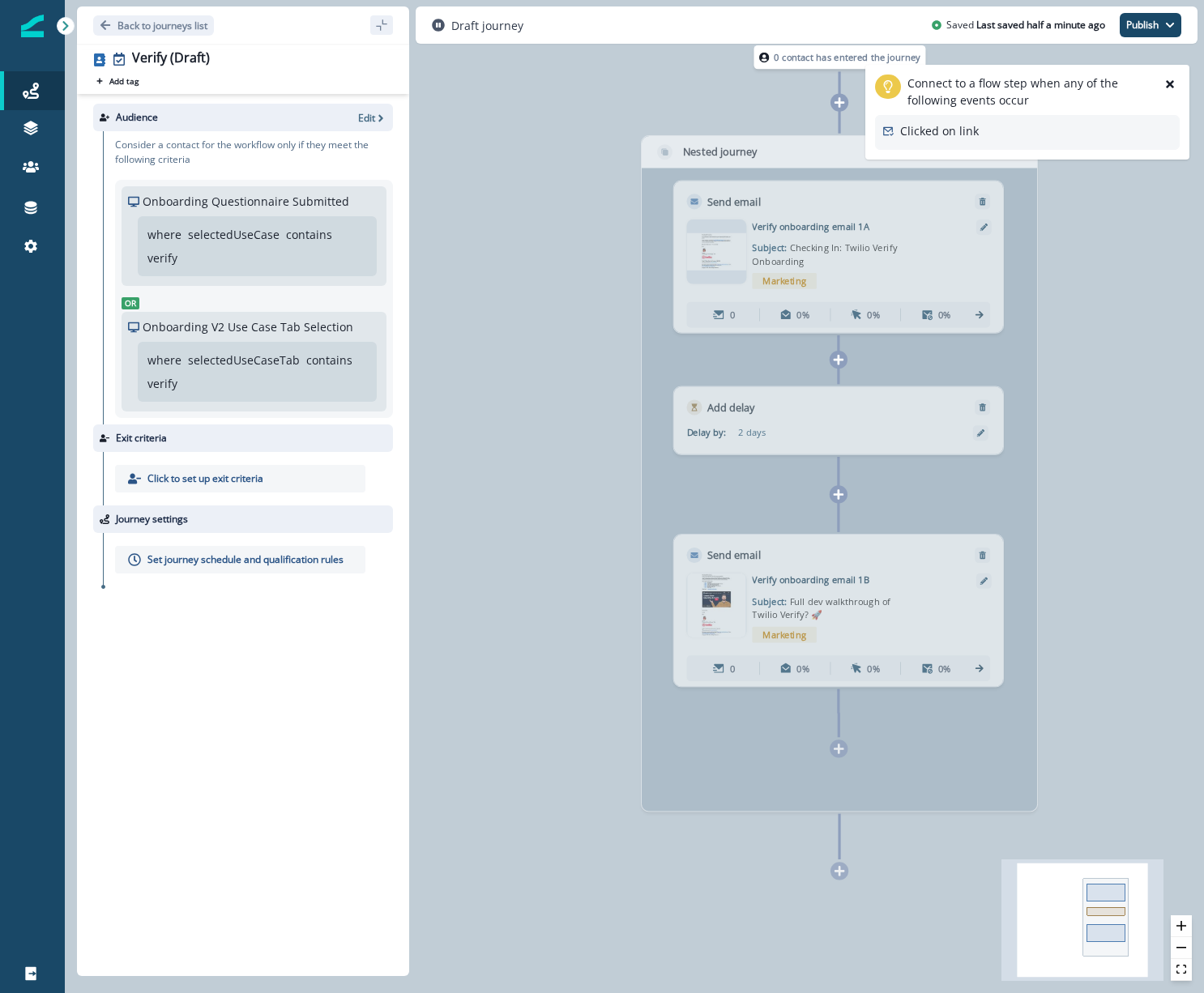
click at [988, 119] on div "Clicked on link" at bounding box center [1026, 133] width 304 height 35
click at [949, 140] on div "Clicked on link" at bounding box center [939, 132] width 79 height 20
click at [914, 130] on p "Clicked on link" at bounding box center [939, 131] width 79 height 17
click at [1104, 113] on div "Connect to a flow step when any of the following events occur Clicked on link" at bounding box center [1026, 112] width 304 height 75
click at [1012, 146] on div "Clicked on link" at bounding box center [1026, 133] width 304 height 35
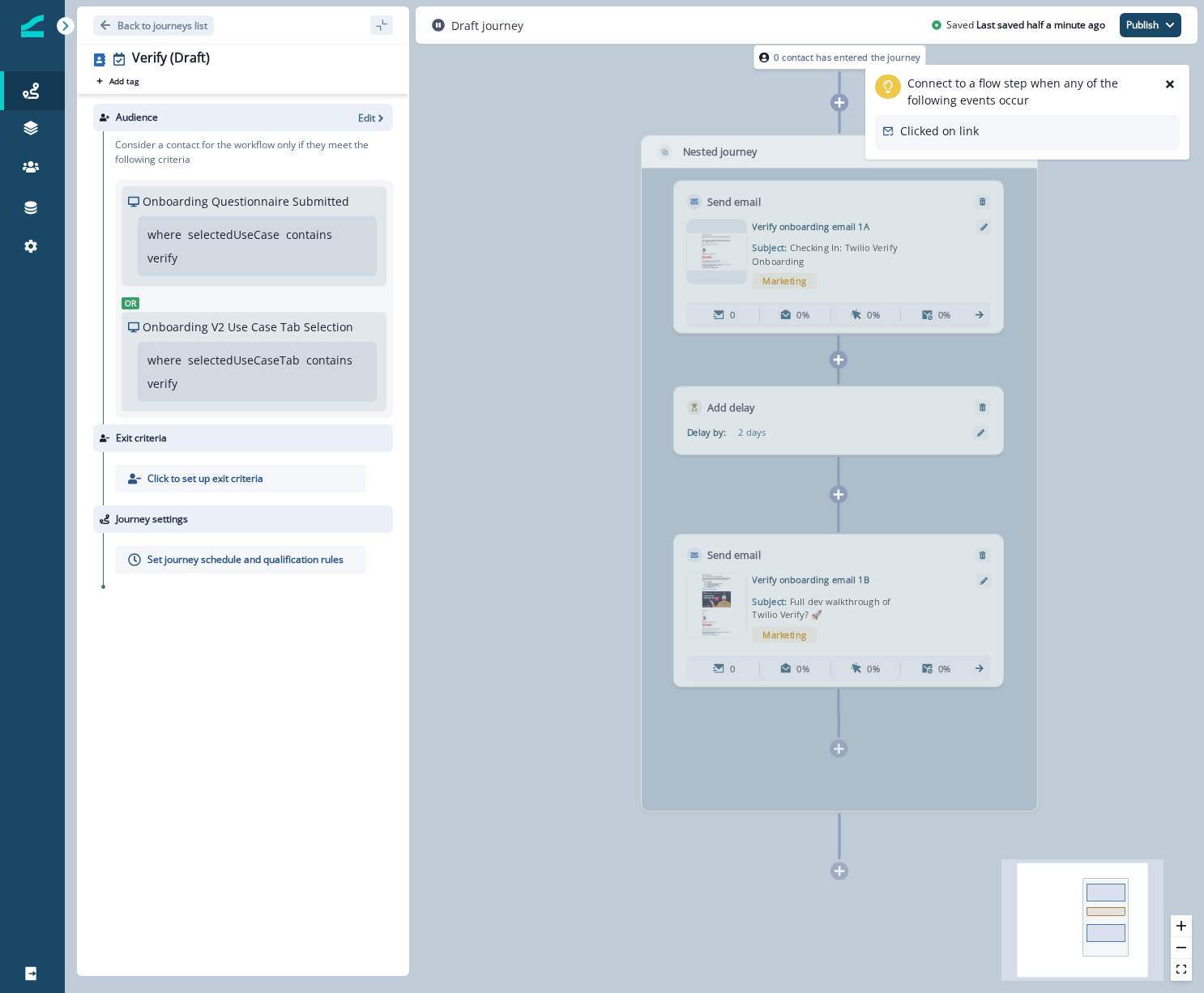
click at [1012, 146] on div "Clicked on link" at bounding box center [1026, 133] width 304 height 35
click at [1006, 141] on div "Clicked on link" at bounding box center [1026, 133] width 304 height 35
click at [984, 122] on div "Clicked on link" at bounding box center [1026, 133] width 304 height 35
click at [966, 135] on p "Clicked on link" at bounding box center [939, 131] width 79 height 17
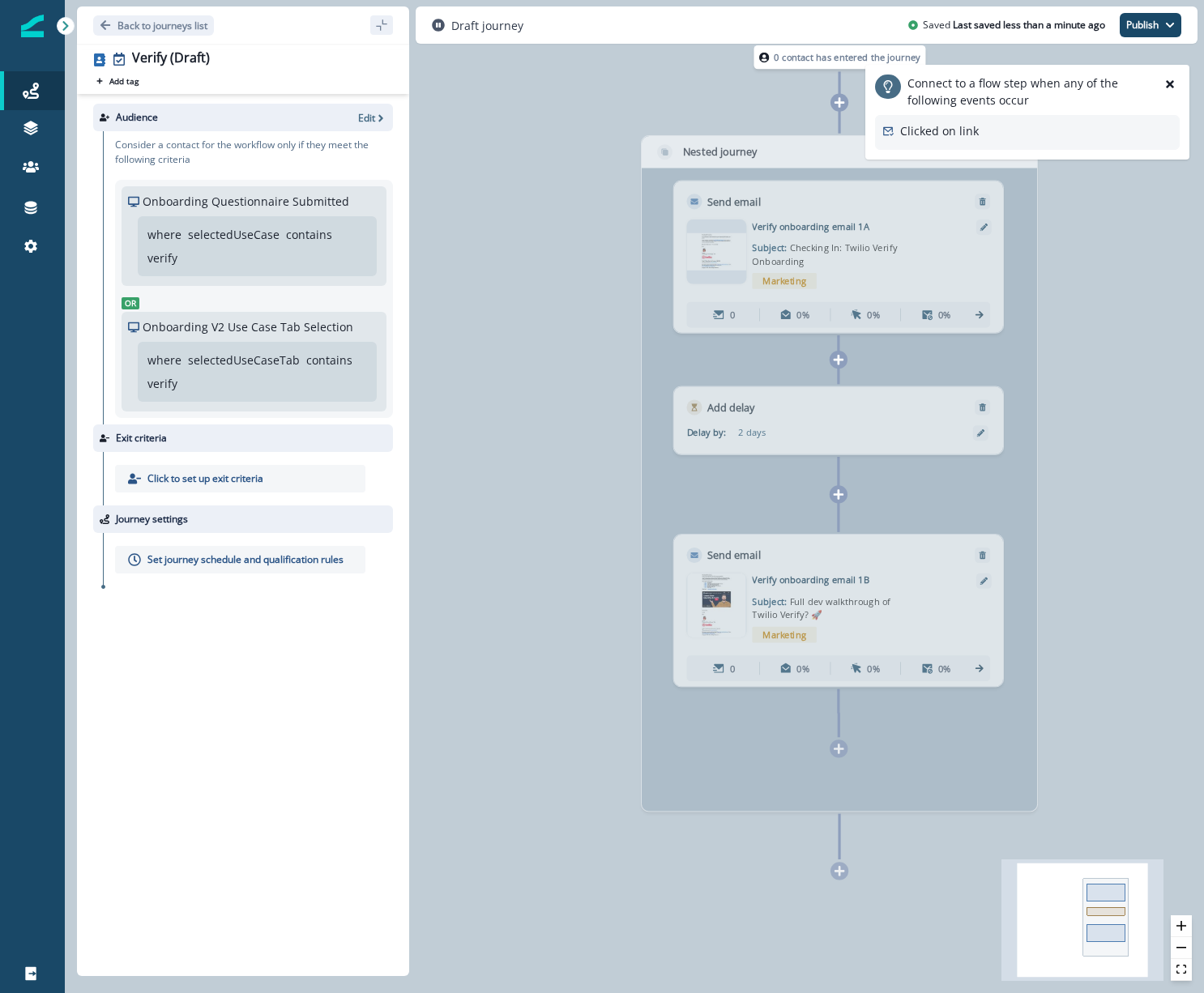
click at [875, 93] on div "Connect to a flow step when any of the following events occur" at bounding box center [1026, 91] width 304 height 34
click at [892, 88] on icon "help-icon-loading" at bounding box center [888, 87] width 13 height 13
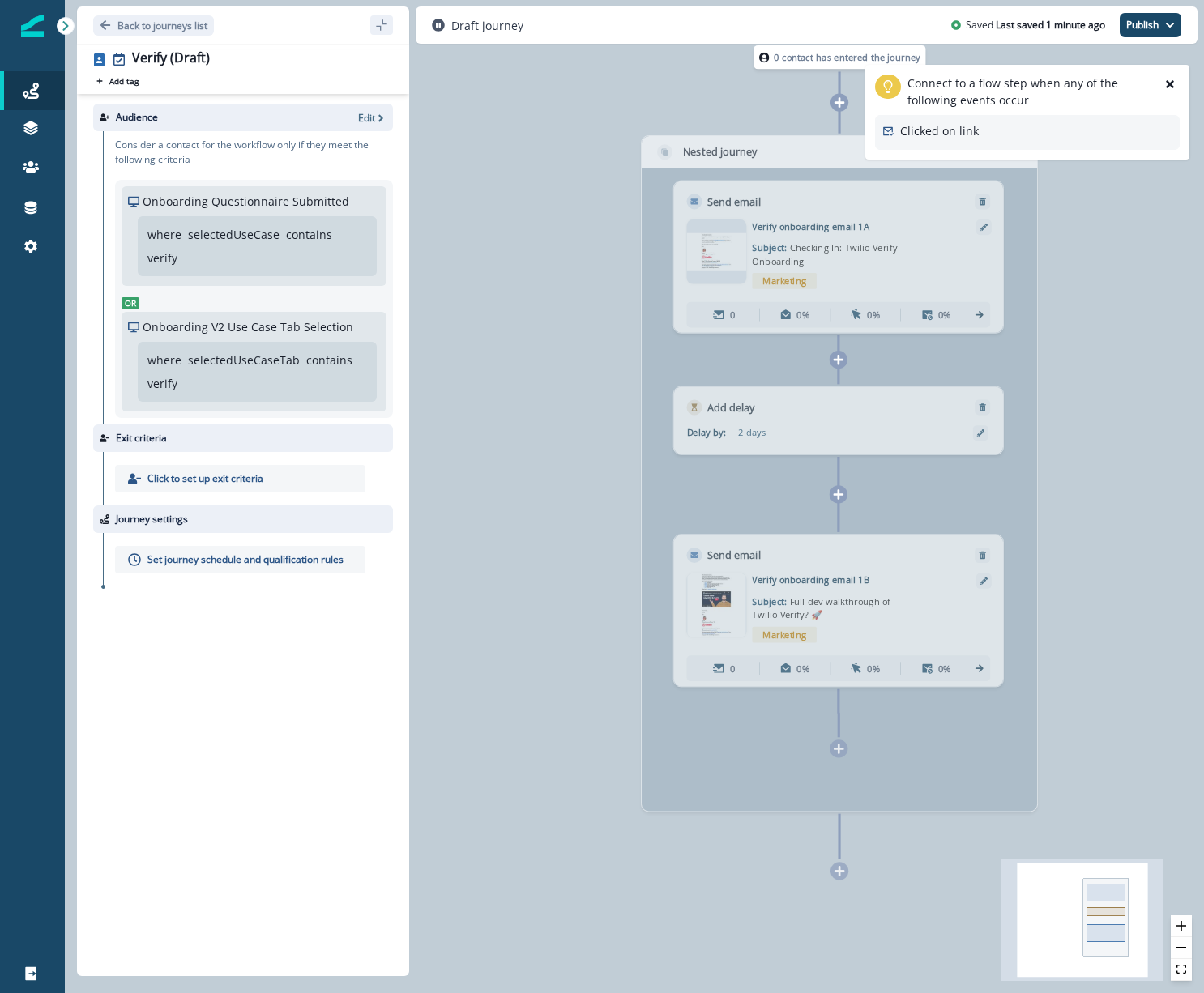
click at [916, 140] on div "Clicked on link" at bounding box center [939, 132] width 79 height 20
click at [836, 871] on div at bounding box center [839, 870] width 18 height 18
click at [1172, 90] on button "close-help" at bounding box center [1169, 84] width 19 height 19
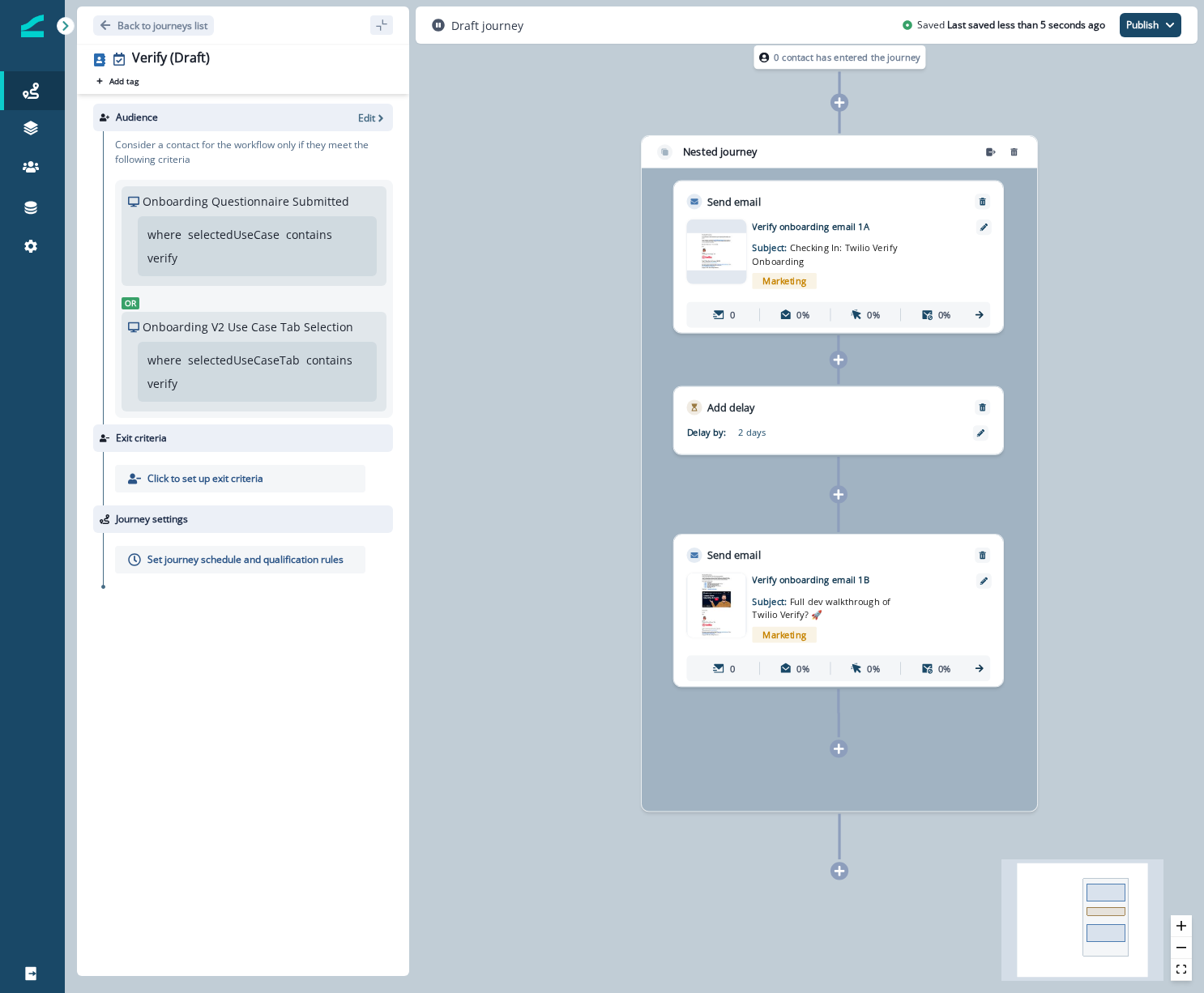
click at [846, 878] on div at bounding box center [839, 870] width 18 height 18
click at [836, 879] on div at bounding box center [839, 870] width 18 height 18
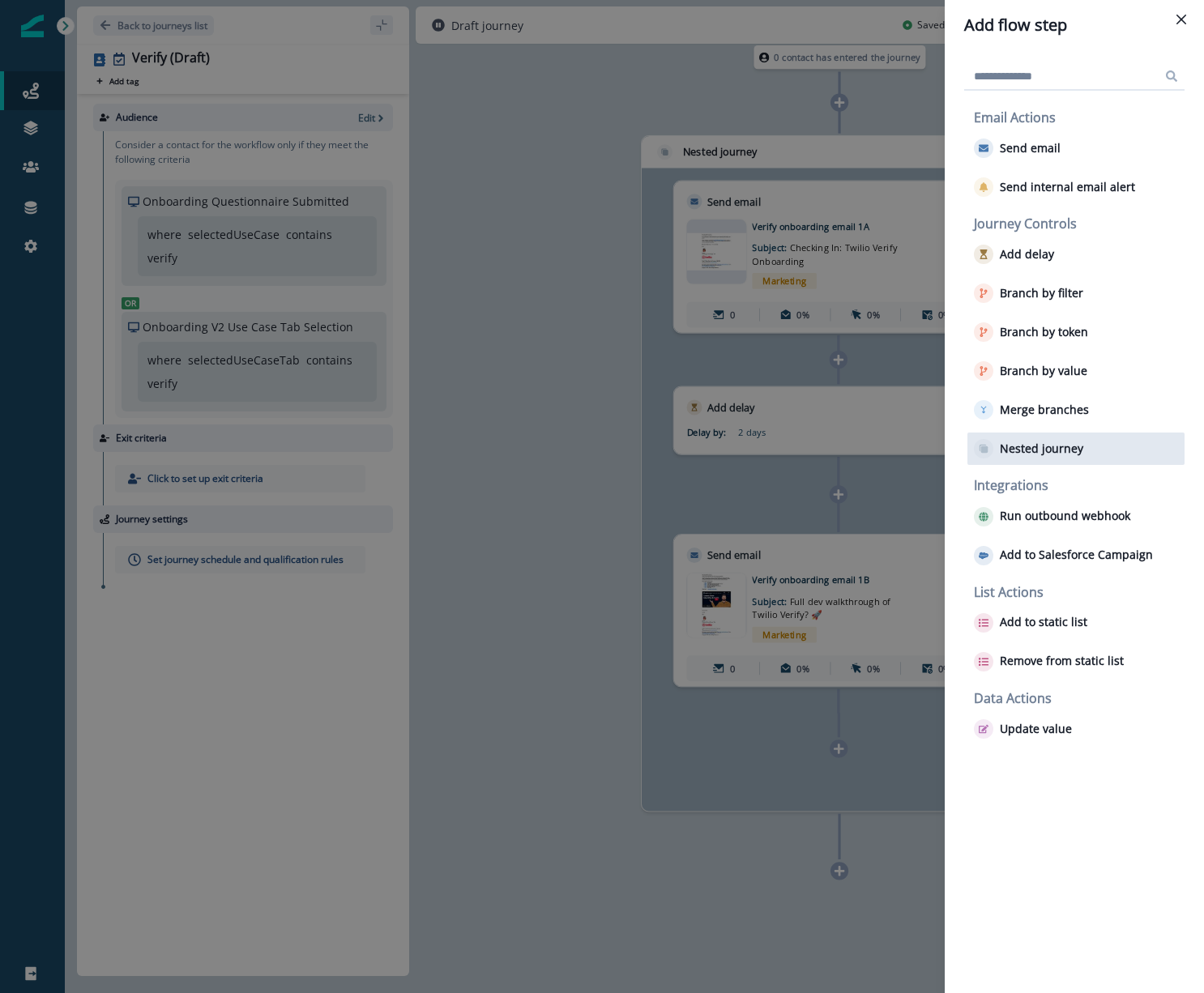
click at [1046, 451] on p "Nested journey" at bounding box center [1041, 449] width 83 height 14
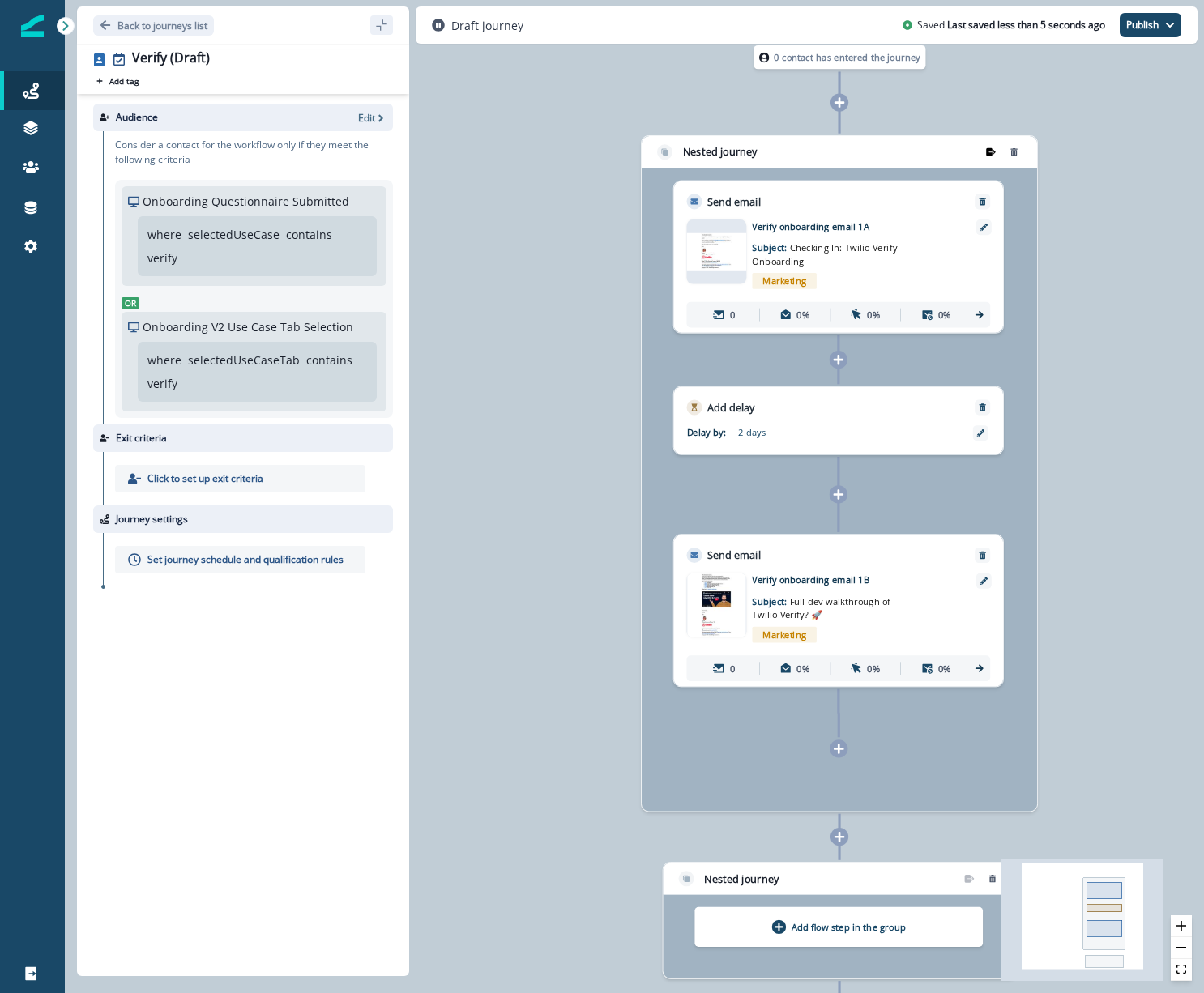
click at [988, 161] on button "remove-group" at bounding box center [990, 152] width 20 height 19
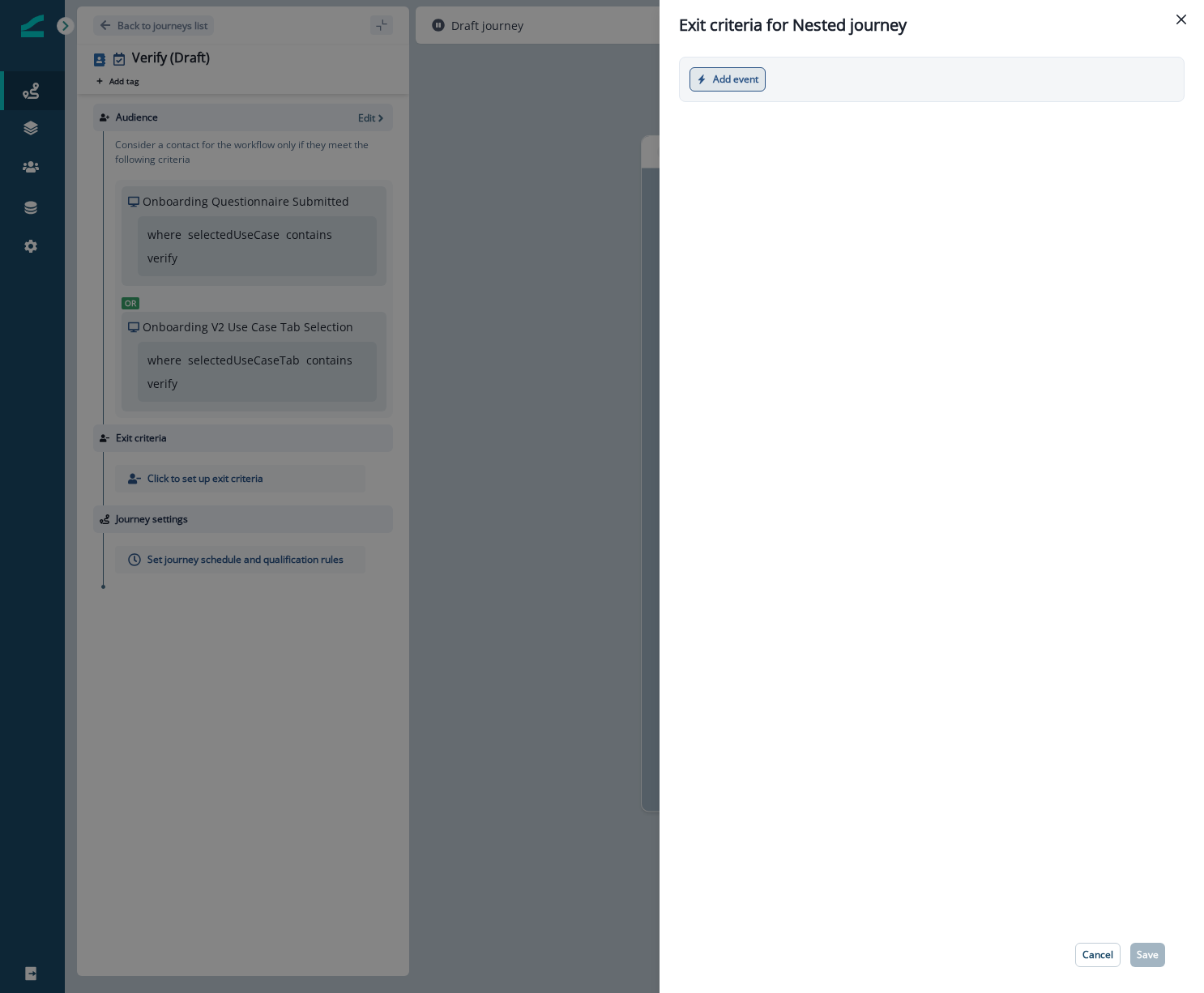
click at [730, 72] on button "Add event" at bounding box center [727, 80] width 76 height 24
click at [757, 145] on button "Marketing event" at bounding box center [779, 145] width 179 height 27
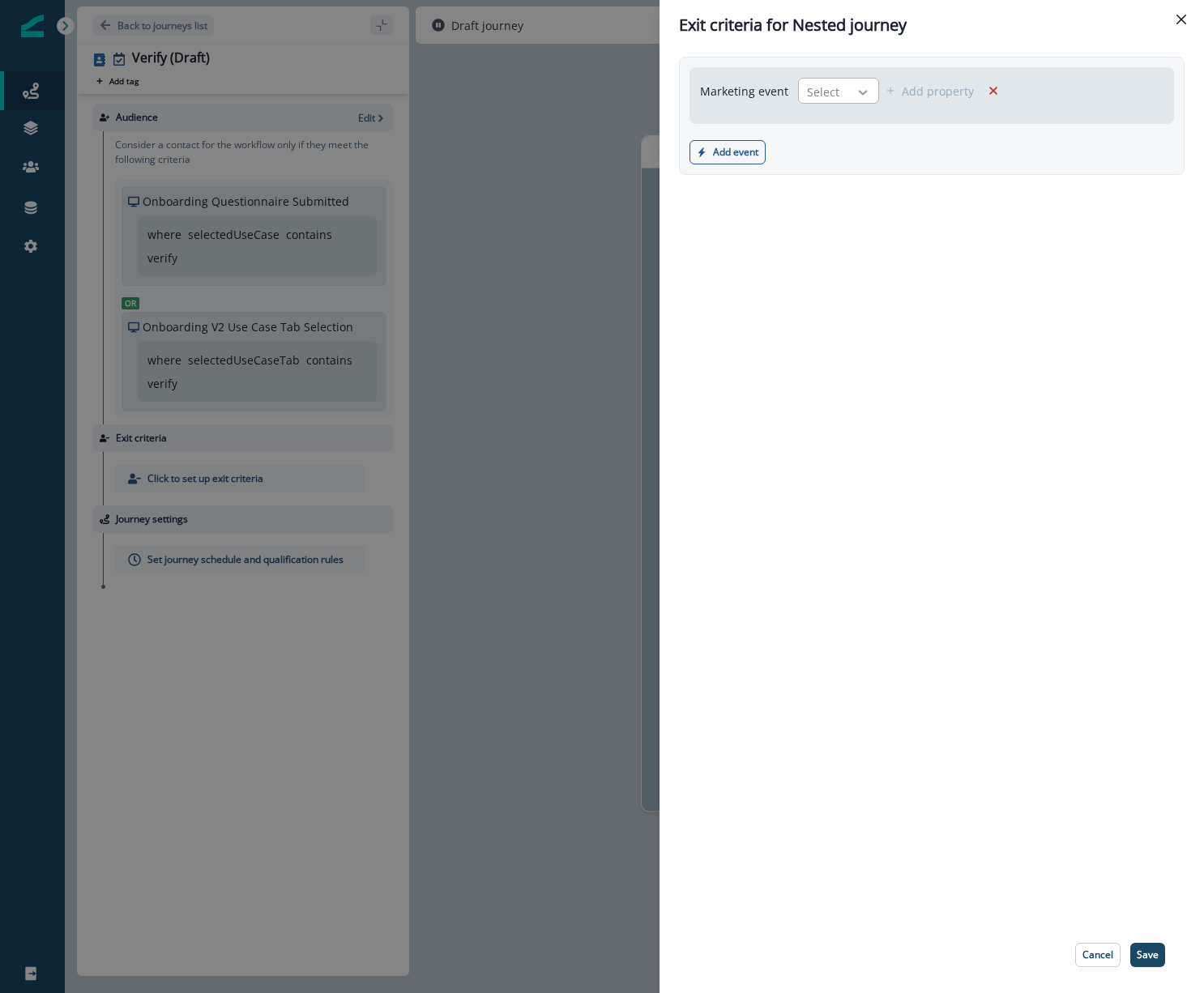
click at [856, 87] on icon at bounding box center [862, 92] width 15 height 16
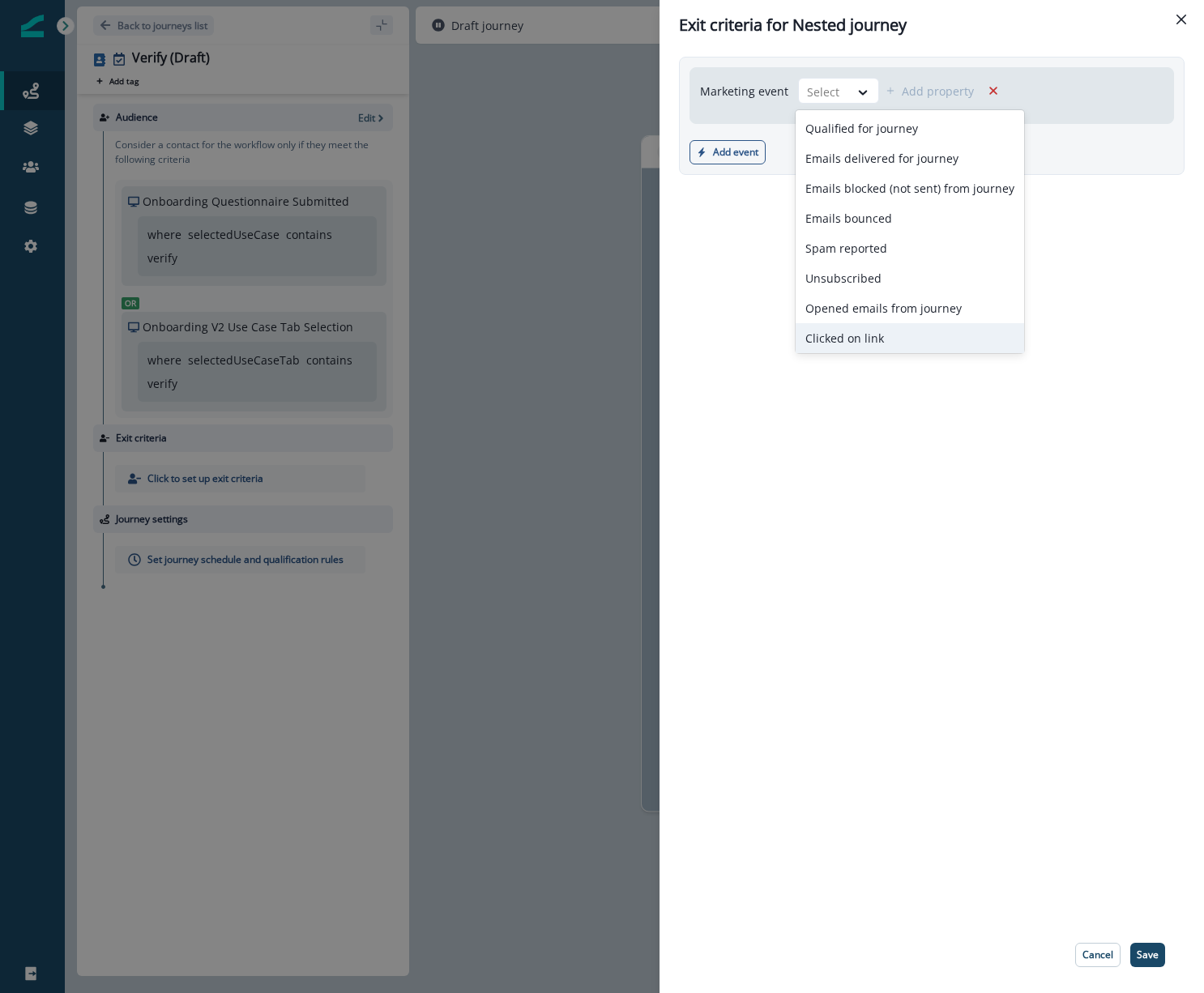
click at [895, 336] on div "Clicked on link" at bounding box center [910, 338] width 229 height 30
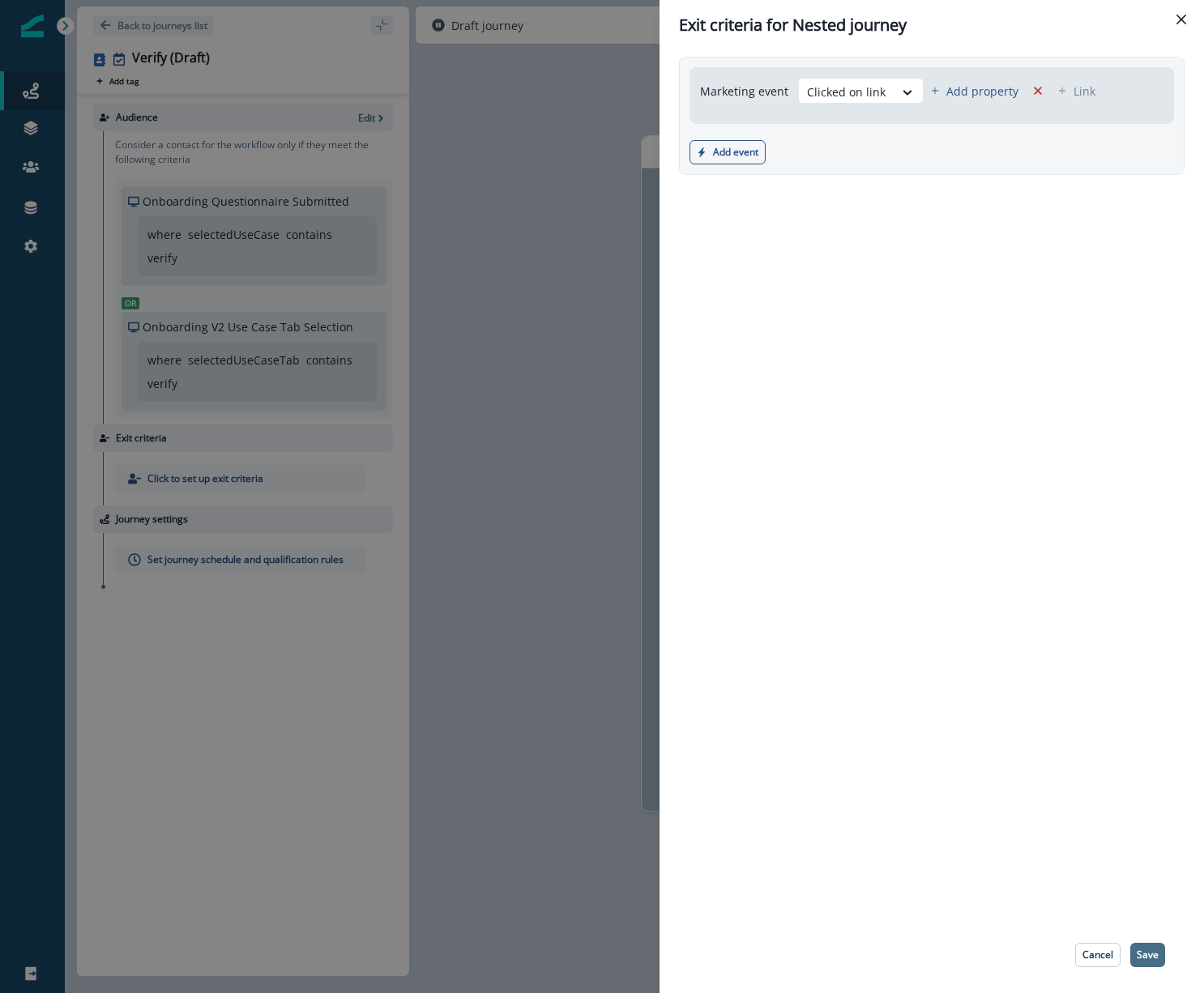
click at [1155, 954] on p "Save" at bounding box center [1147, 954] width 22 height 11
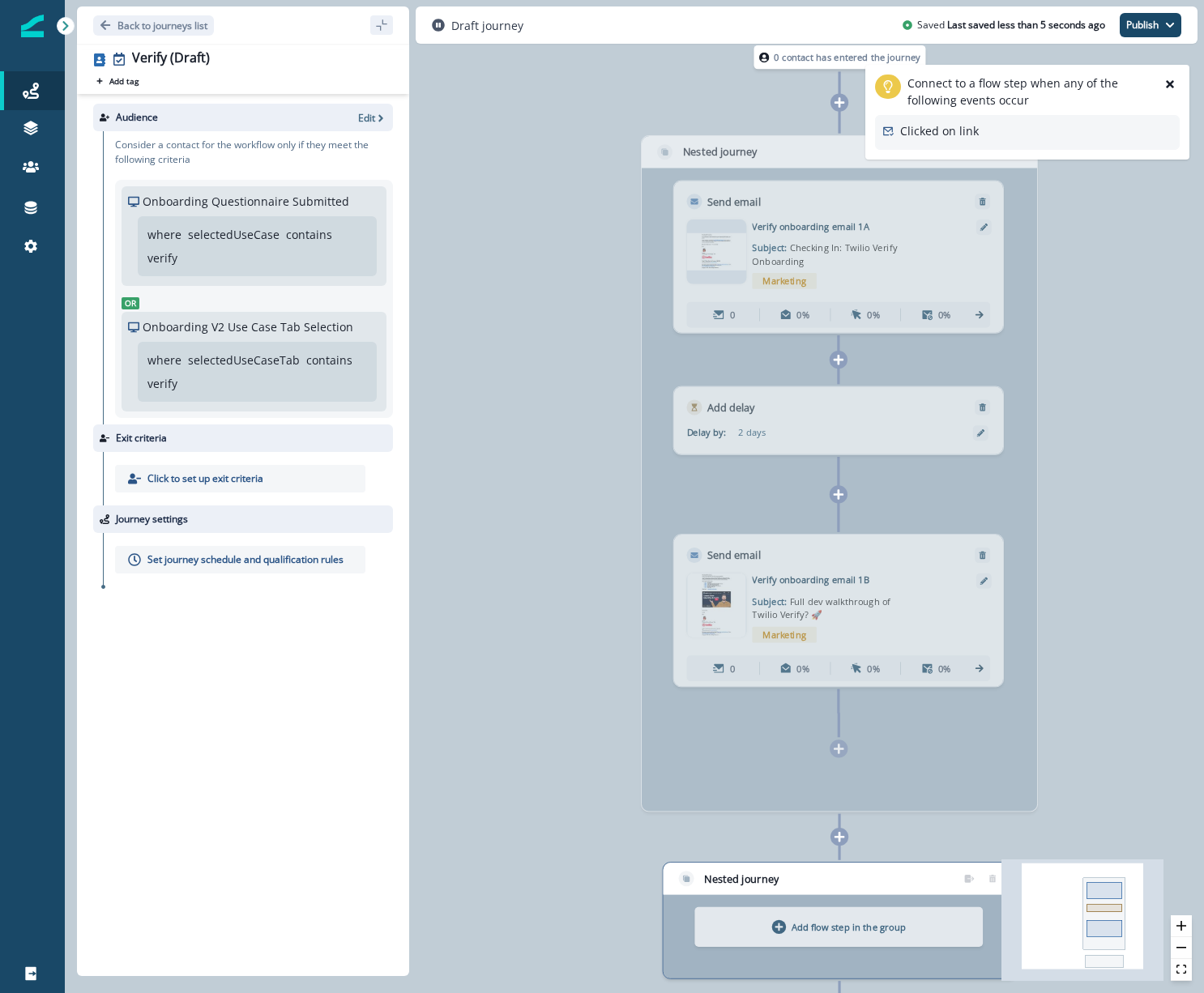
click at [979, 146] on div "Clicked on link" at bounding box center [1026, 133] width 304 height 35
click at [1169, 81] on icon "close-help" at bounding box center [1169, 84] width 11 height 11
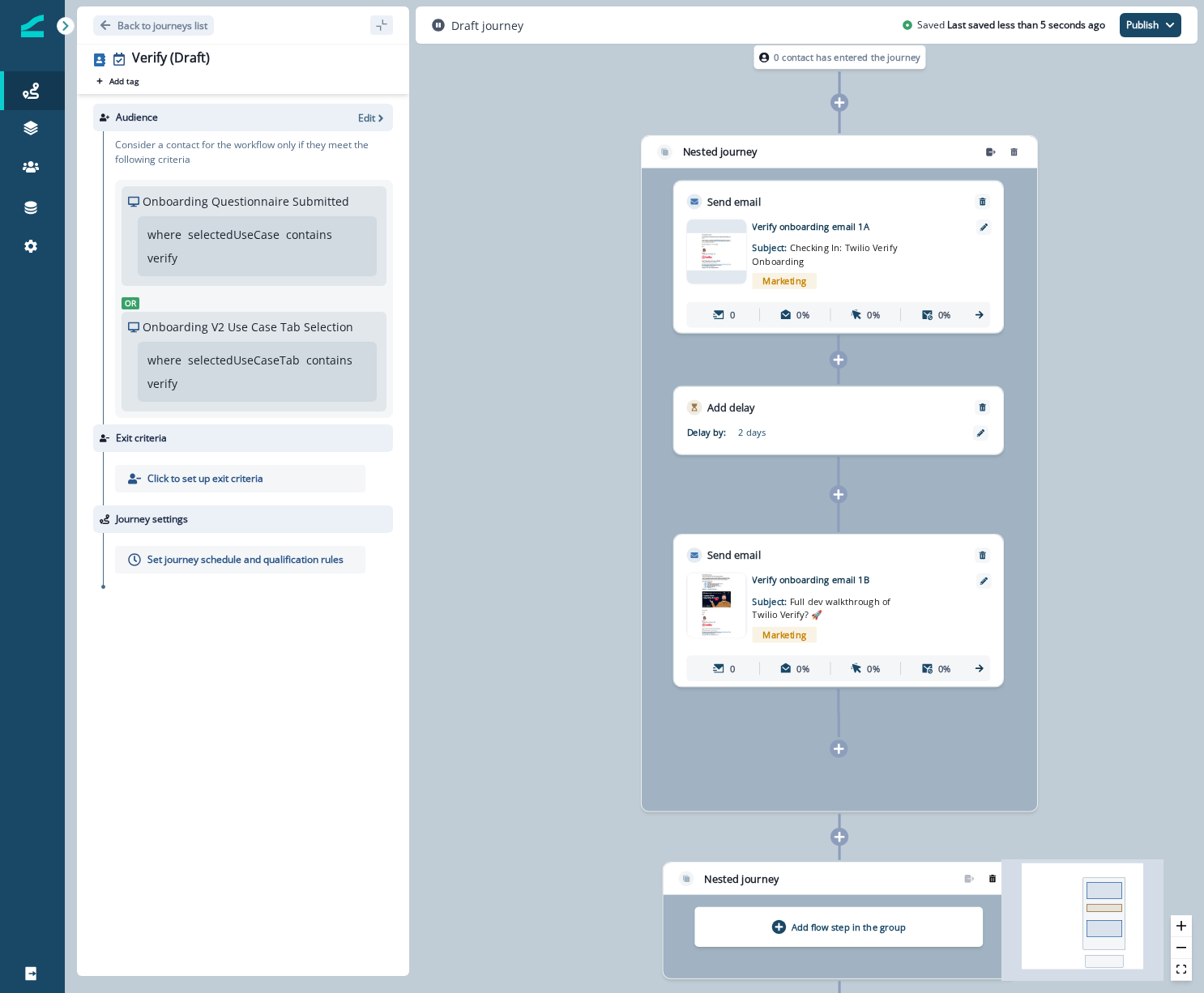
click at [991, 876] on icon "remove-group" at bounding box center [992, 878] width 8 height 8
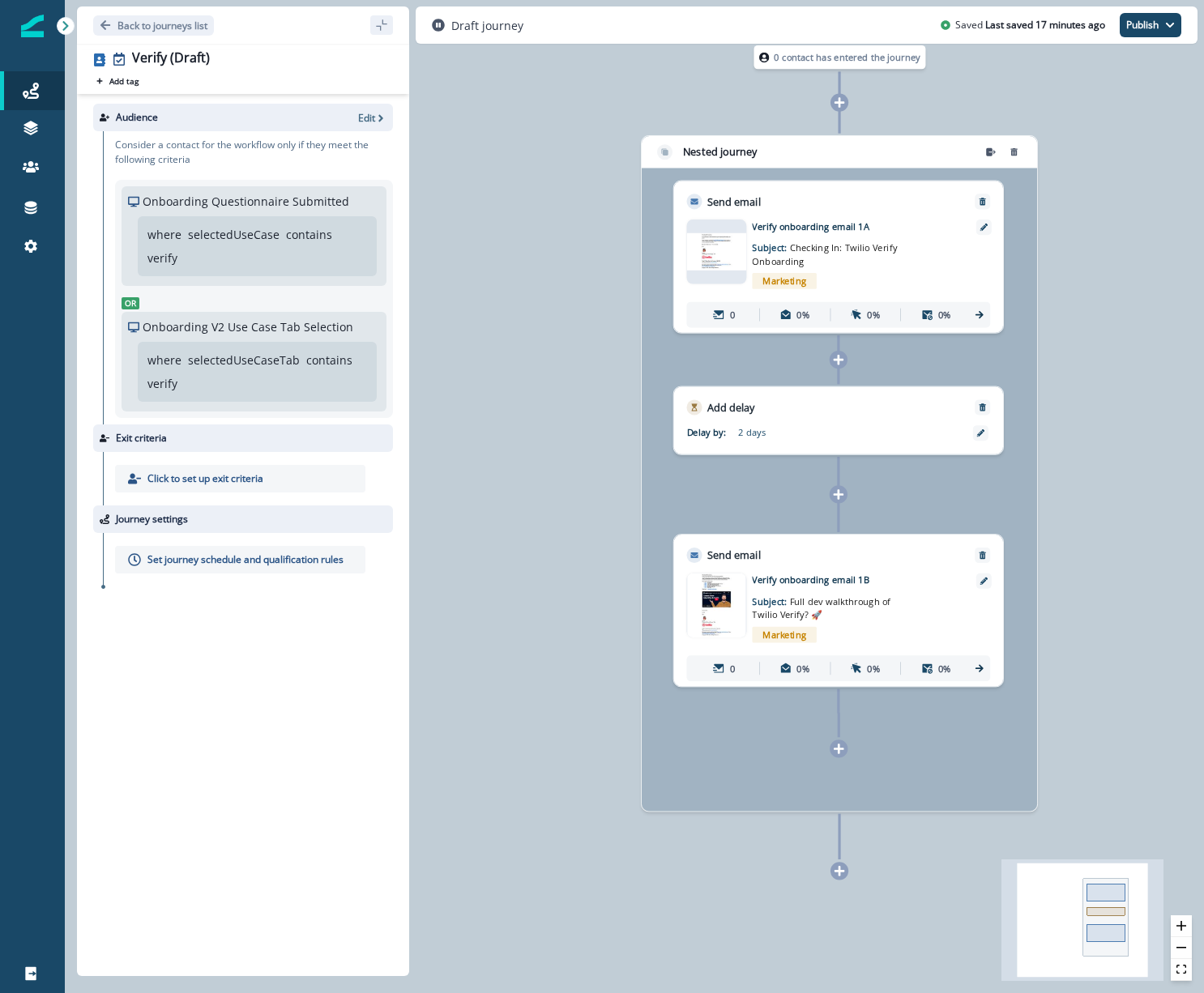
click at [205, 514] on div at bounding box center [290, 519] width 192 height 15
click at [178, 557] on p "Set journey schedule and qualification rules" at bounding box center [245, 559] width 196 height 15
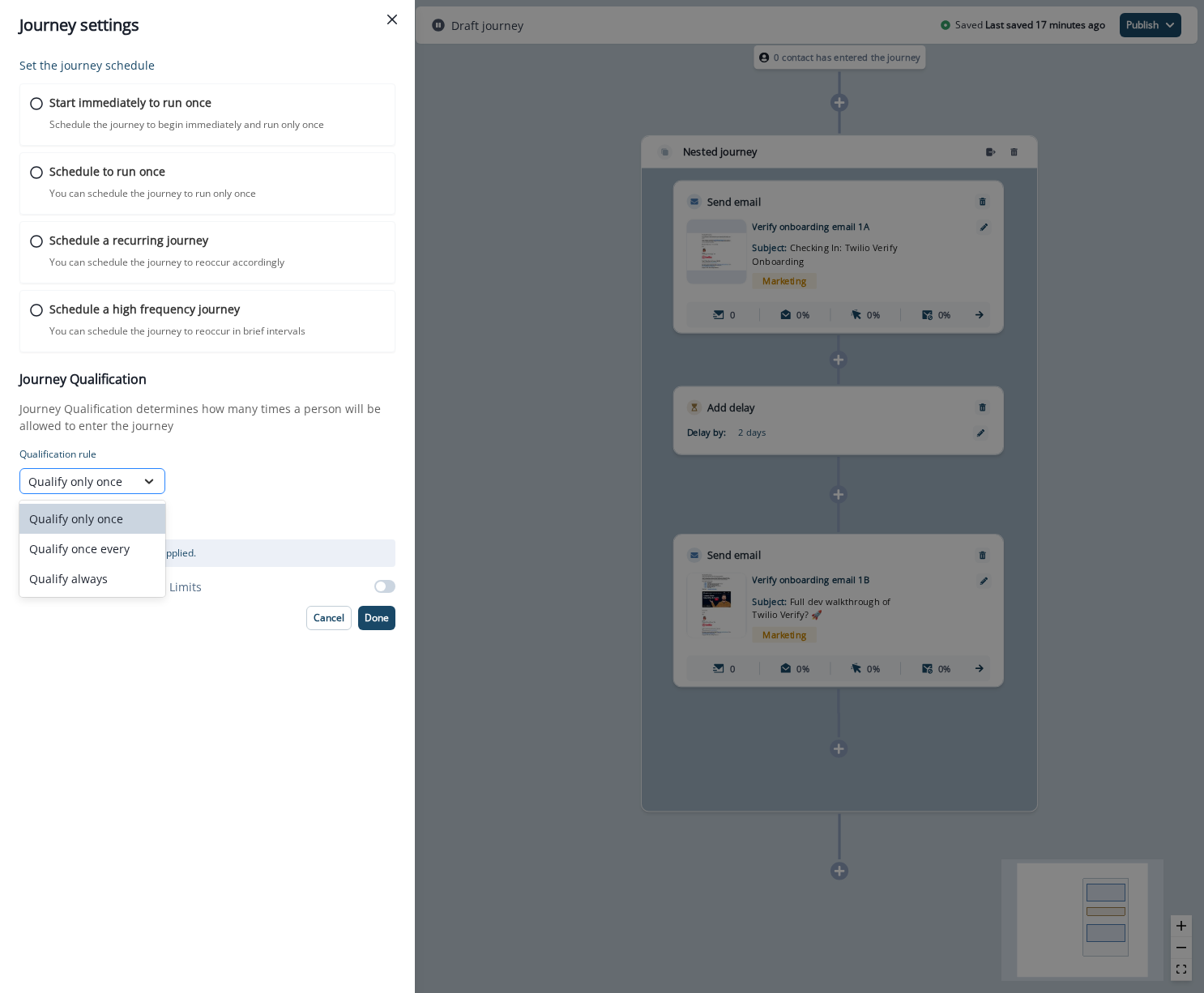
click at [155, 475] on icon at bounding box center [149, 481] width 15 height 16
click at [188, 471] on div "Qualify only once selected, 1 of 3. 3 results available. Use Up and Down to cho…" at bounding box center [169, 481] width 301 height 26
click at [557, 243] on div "Journey settings Set the journey schedule Start immediately to run once Schedul…" at bounding box center [602, 497] width 1204 height 993
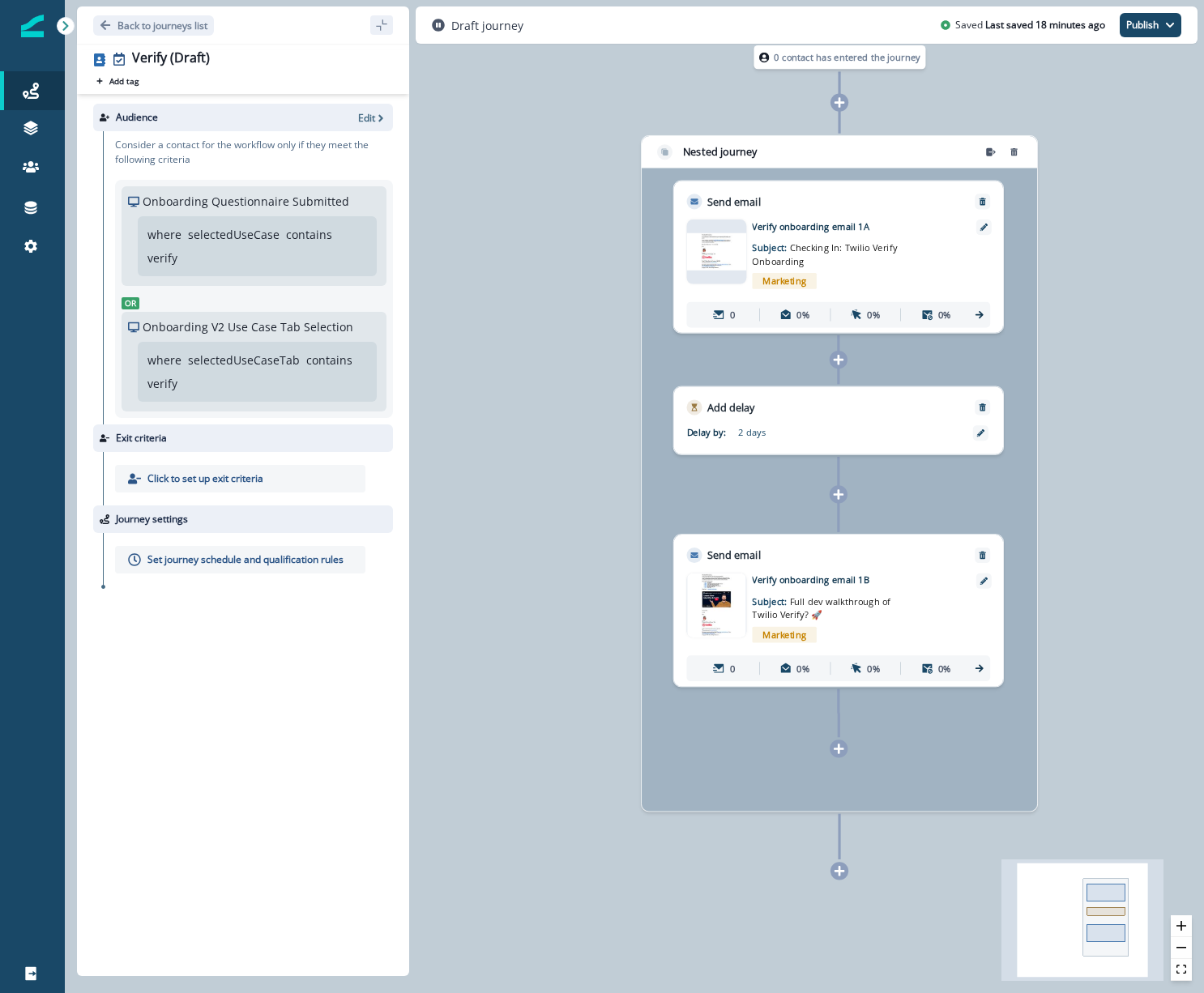
click at [229, 555] on p "Set journey schedule and qualification rules" at bounding box center [245, 559] width 196 height 15
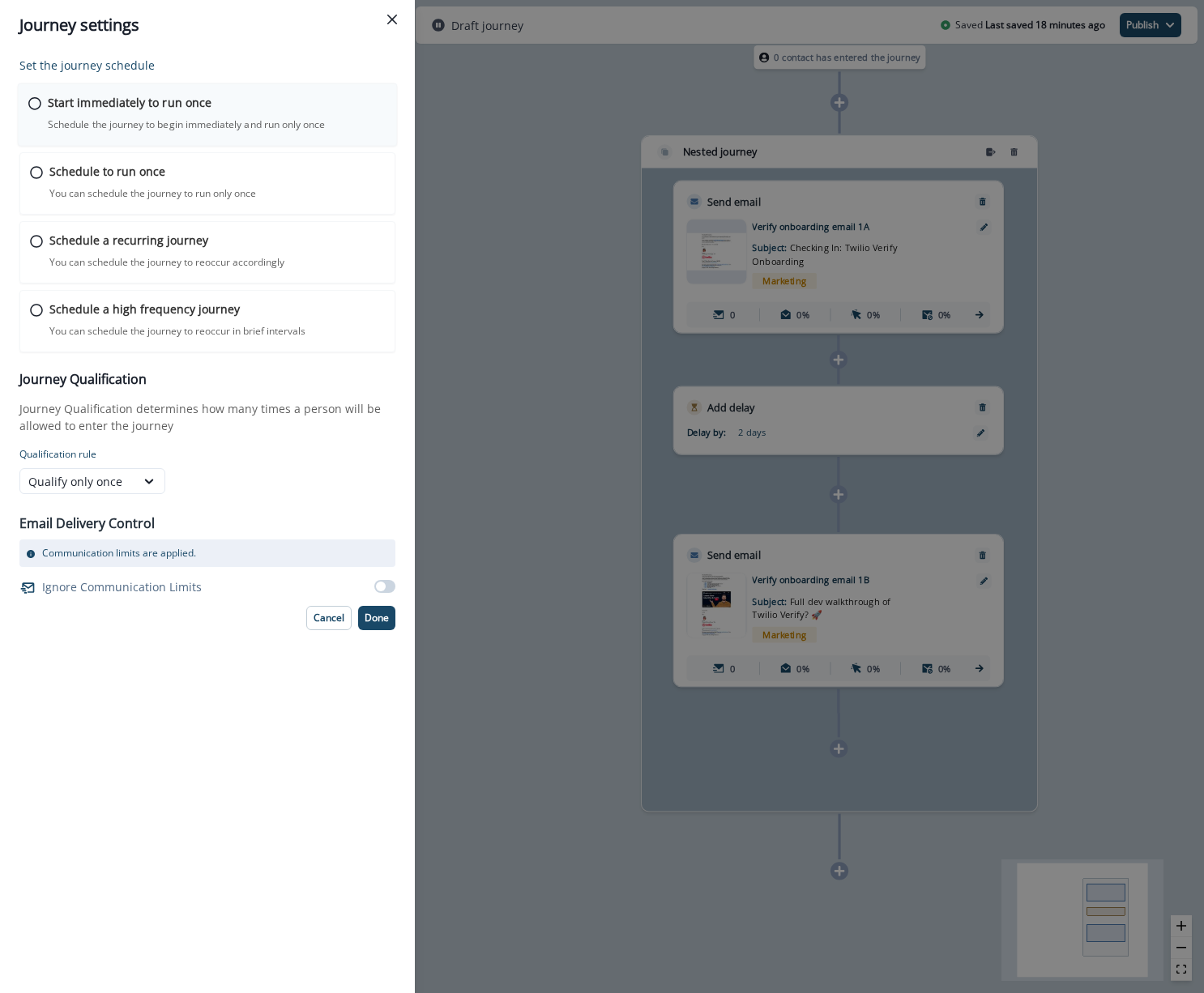
click at [266, 116] on div "Start immediately to run once Schedule the journey to begin immediately and run…" at bounding box center [217, 113] width 339 height 38
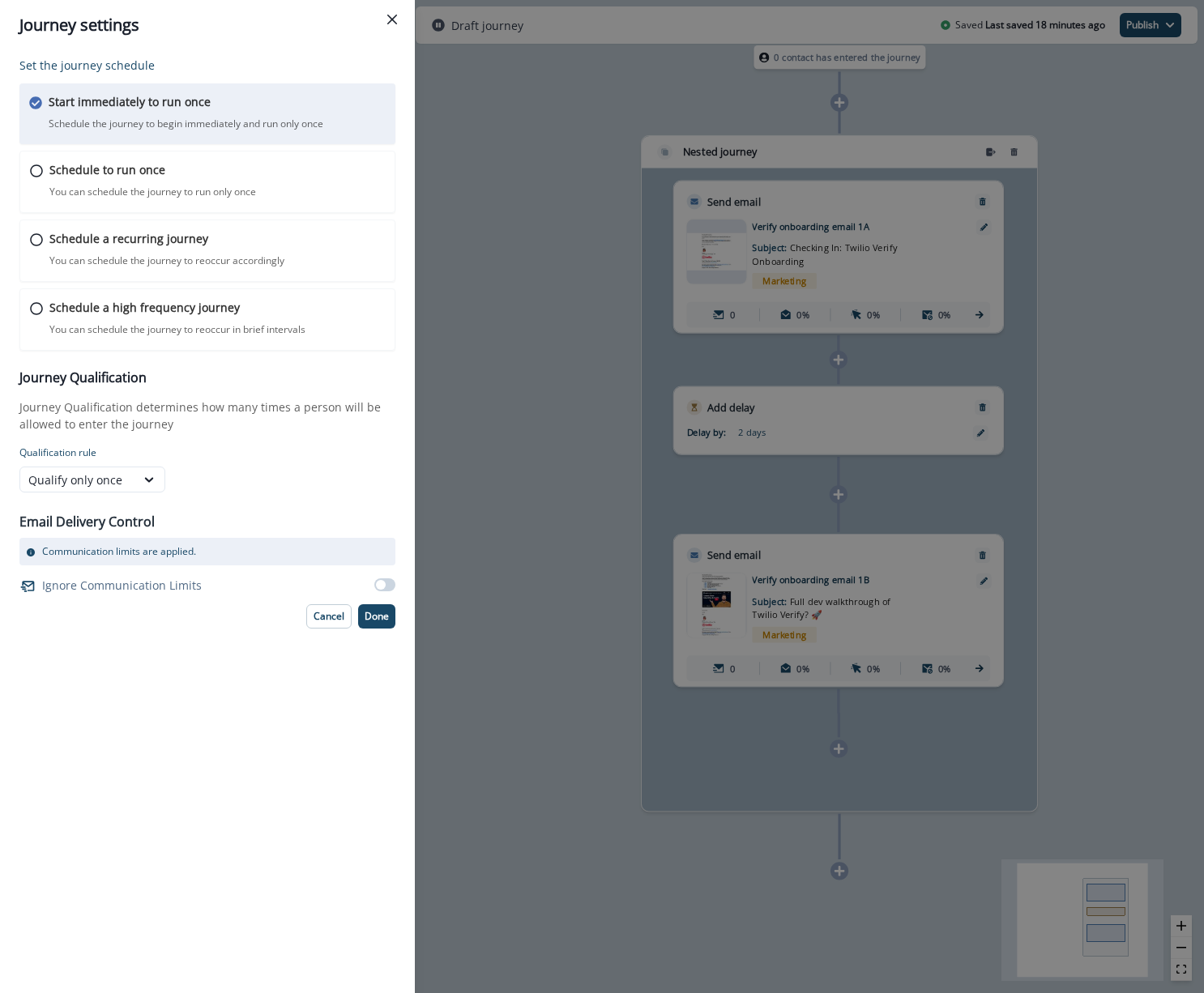
click at [494, 131] on div "Journey settings Set the journey schedule Start immediately to run once Schedul…" at bounding box center [602, 497] width 1204 height 993
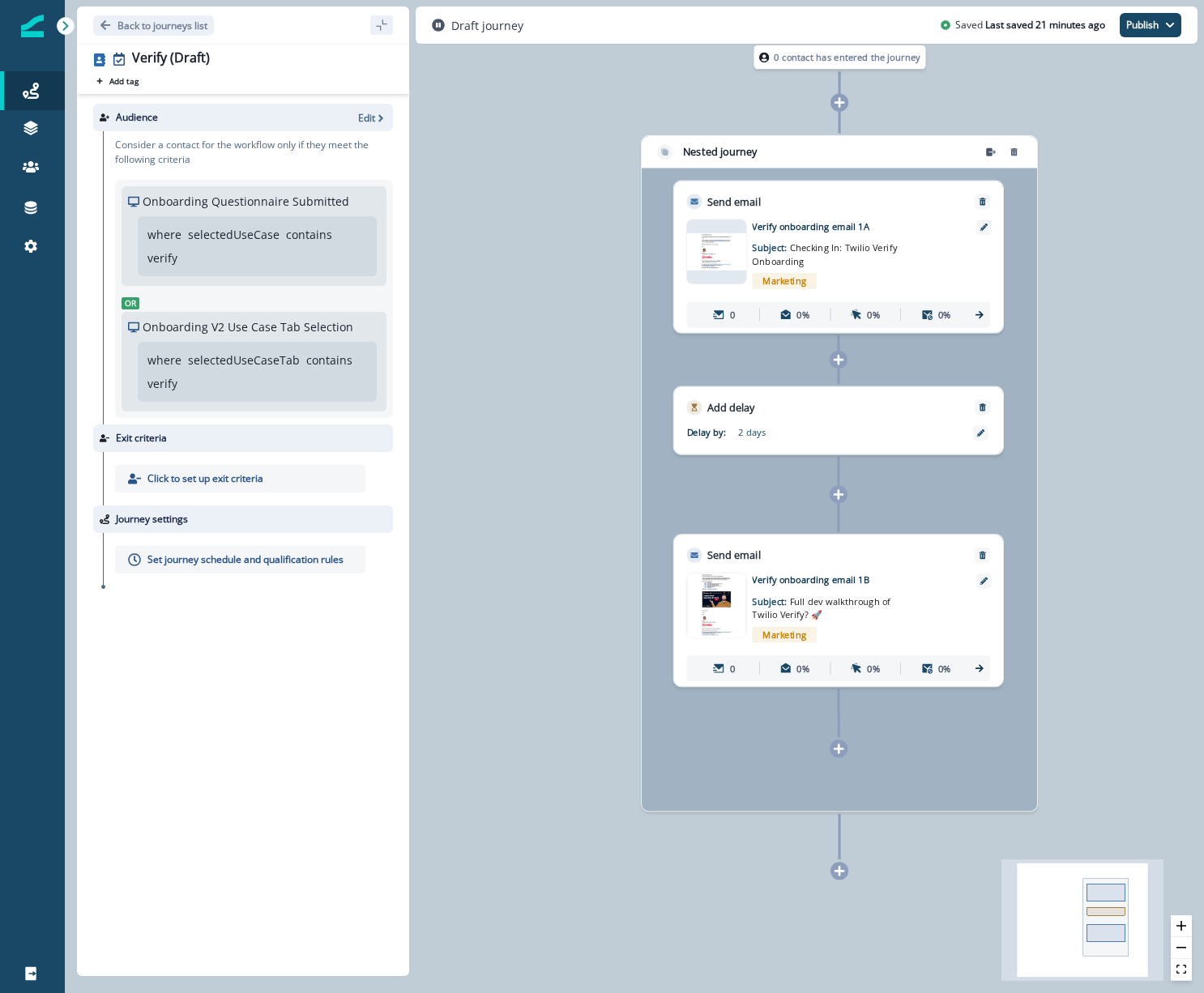
click at [225, 559] on p "Set journey schedule and qualification rules" at bounding box center [245, 559] width 196 height 15
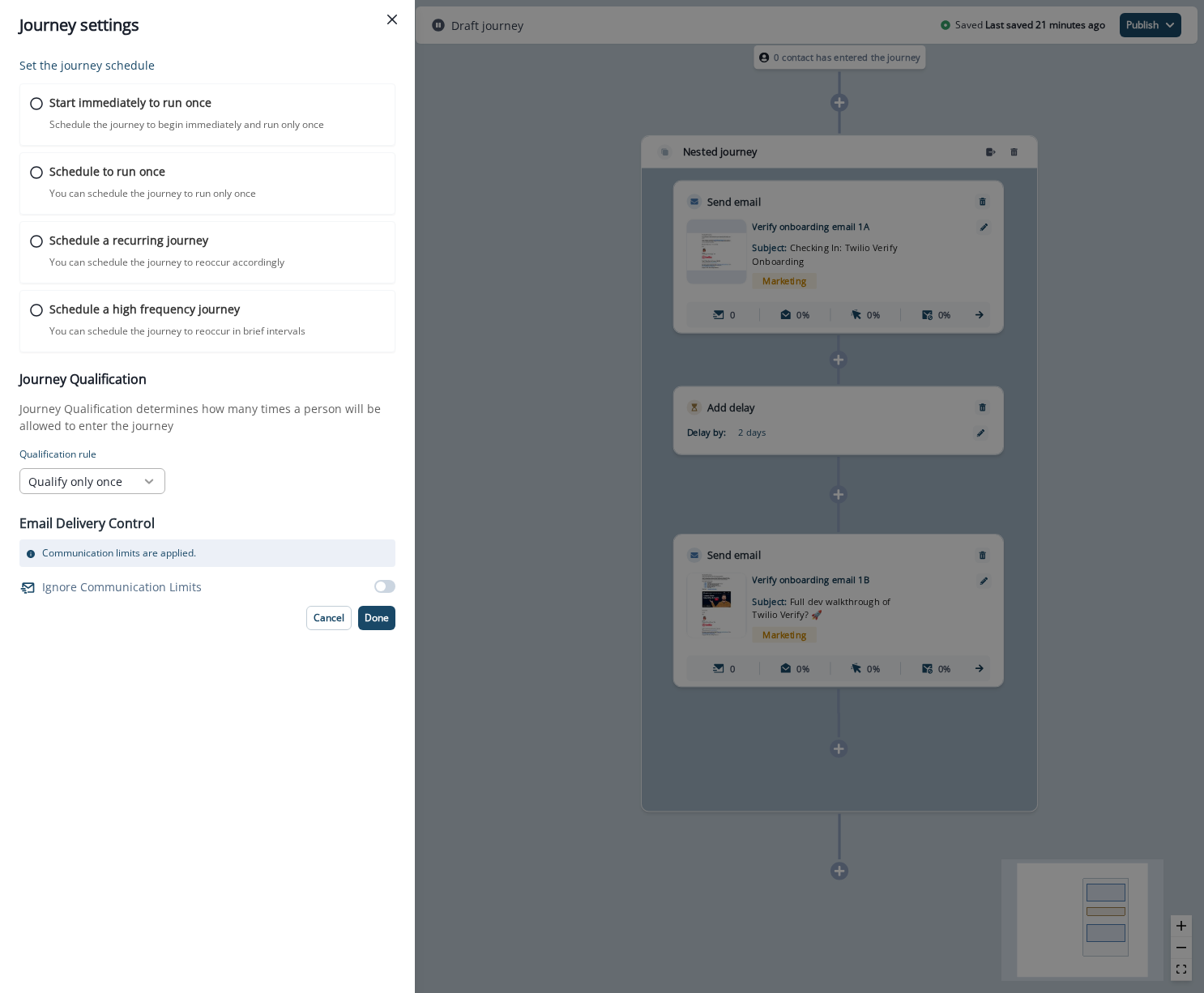
click at [140, 483] on div at bounding box center [149, 481] width 28 height 16
click at [126, 664] on div "Set the journey schedule Start immediately to run once Schedule the journey to …" at bounding box center [207, 522] width 415 height 943
click at [314, 622] on p "Cancel" at bounding box center [329, 618] width 31 height 11
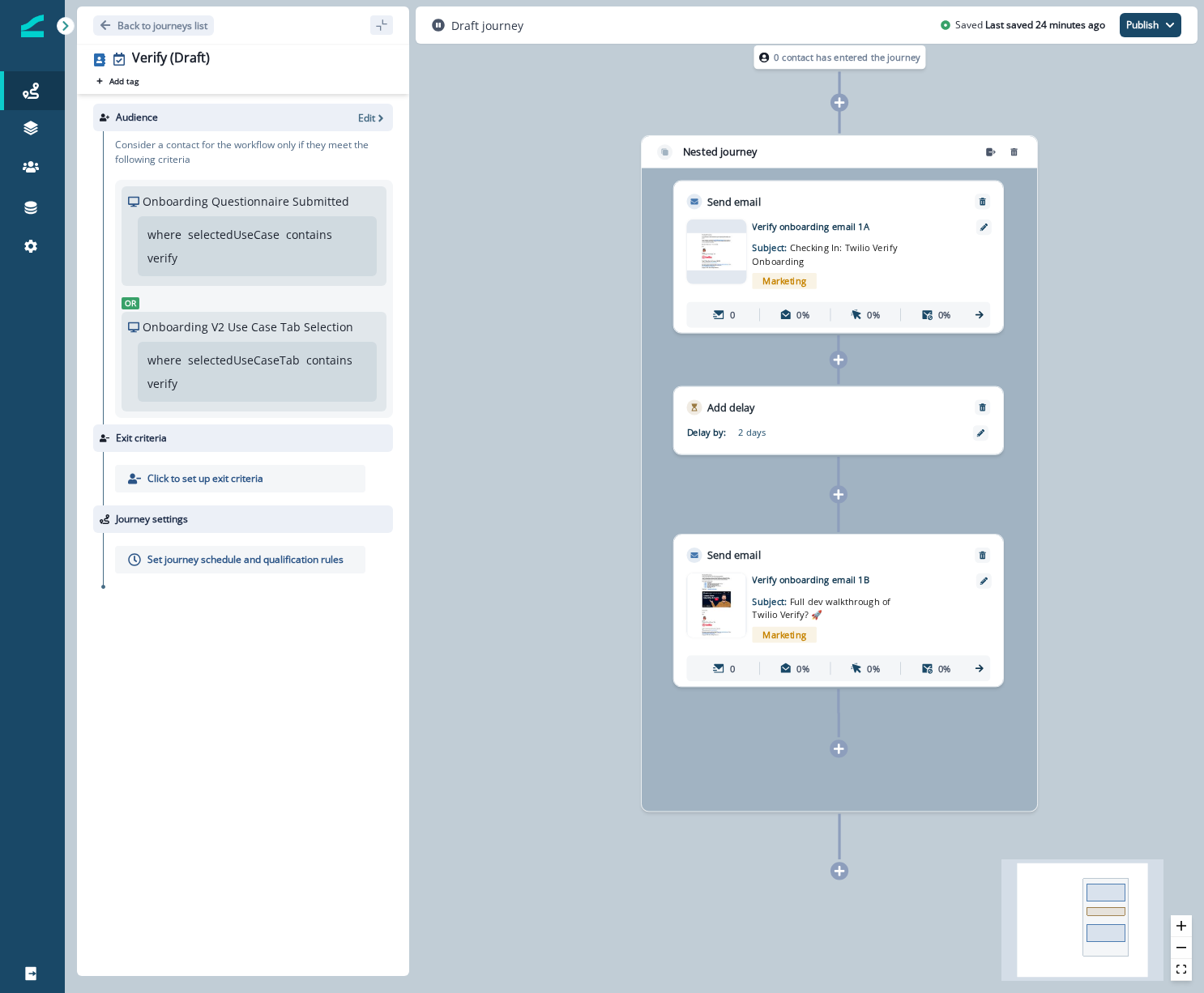
click at [836, 105] on icon at bounding box center [839, 101] width 11 height 11
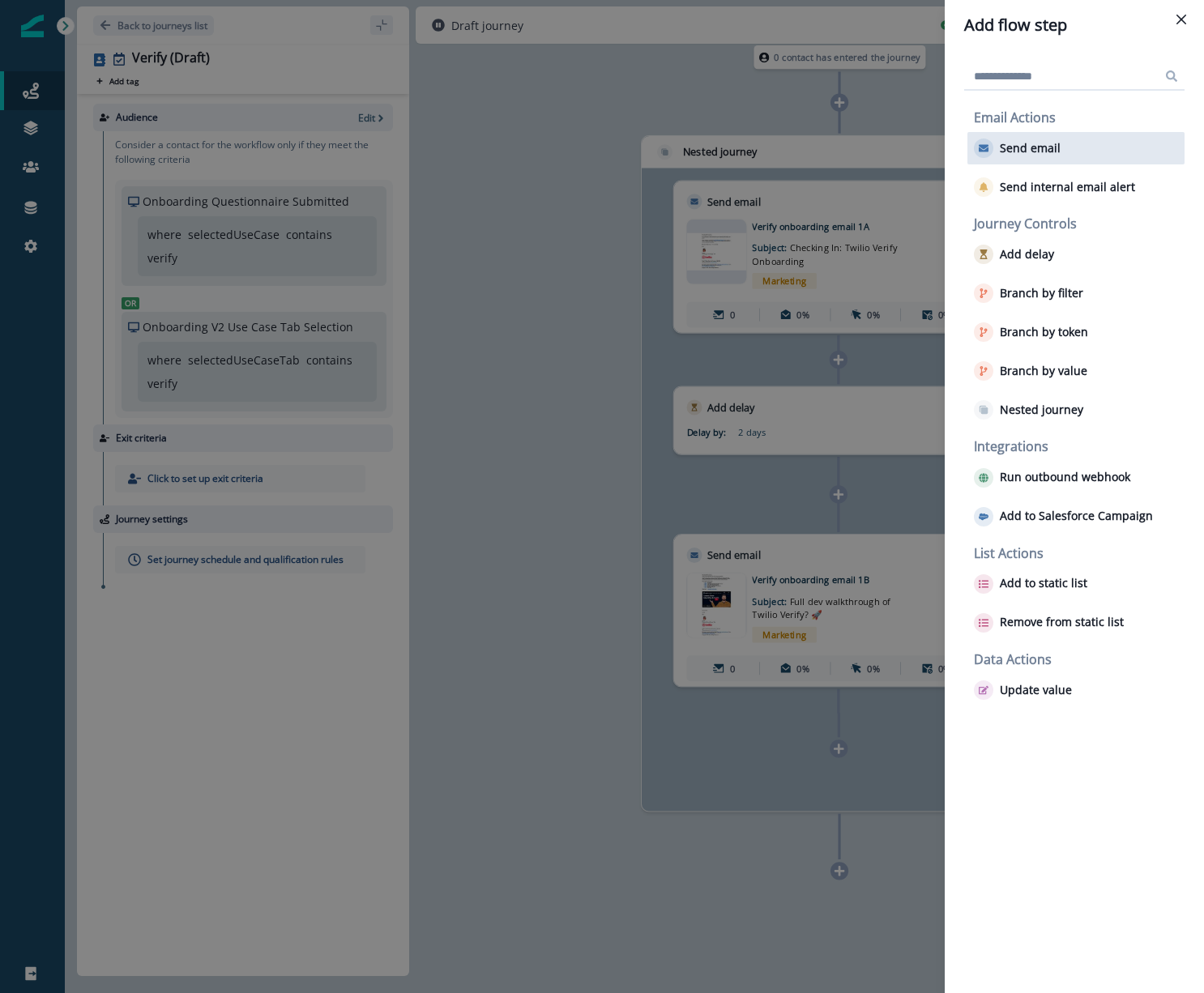
click at [1047, 143] on p "Send email" at bounding box center [1030, 149] width 61 height 14
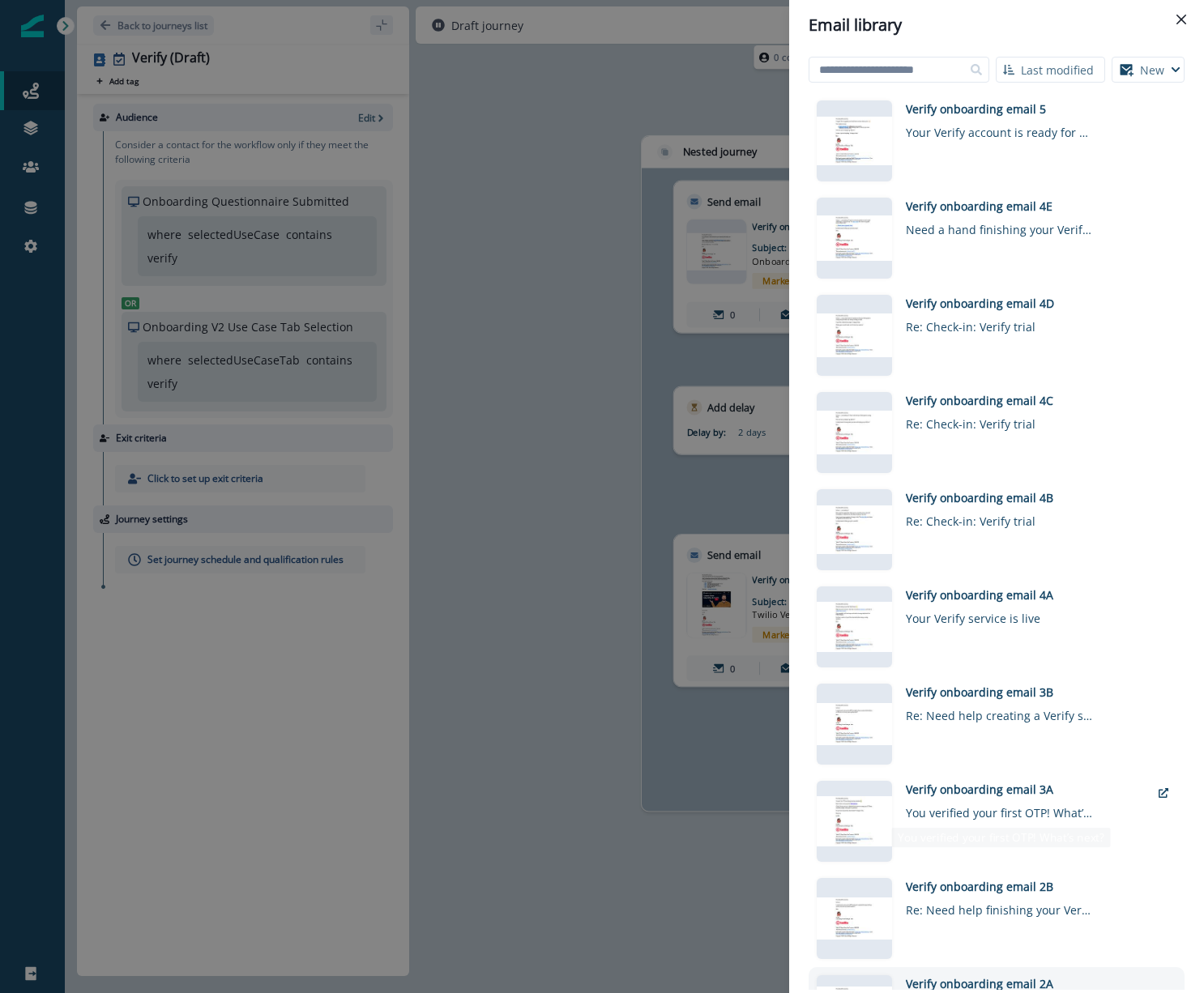
scroll to position [529, 0]
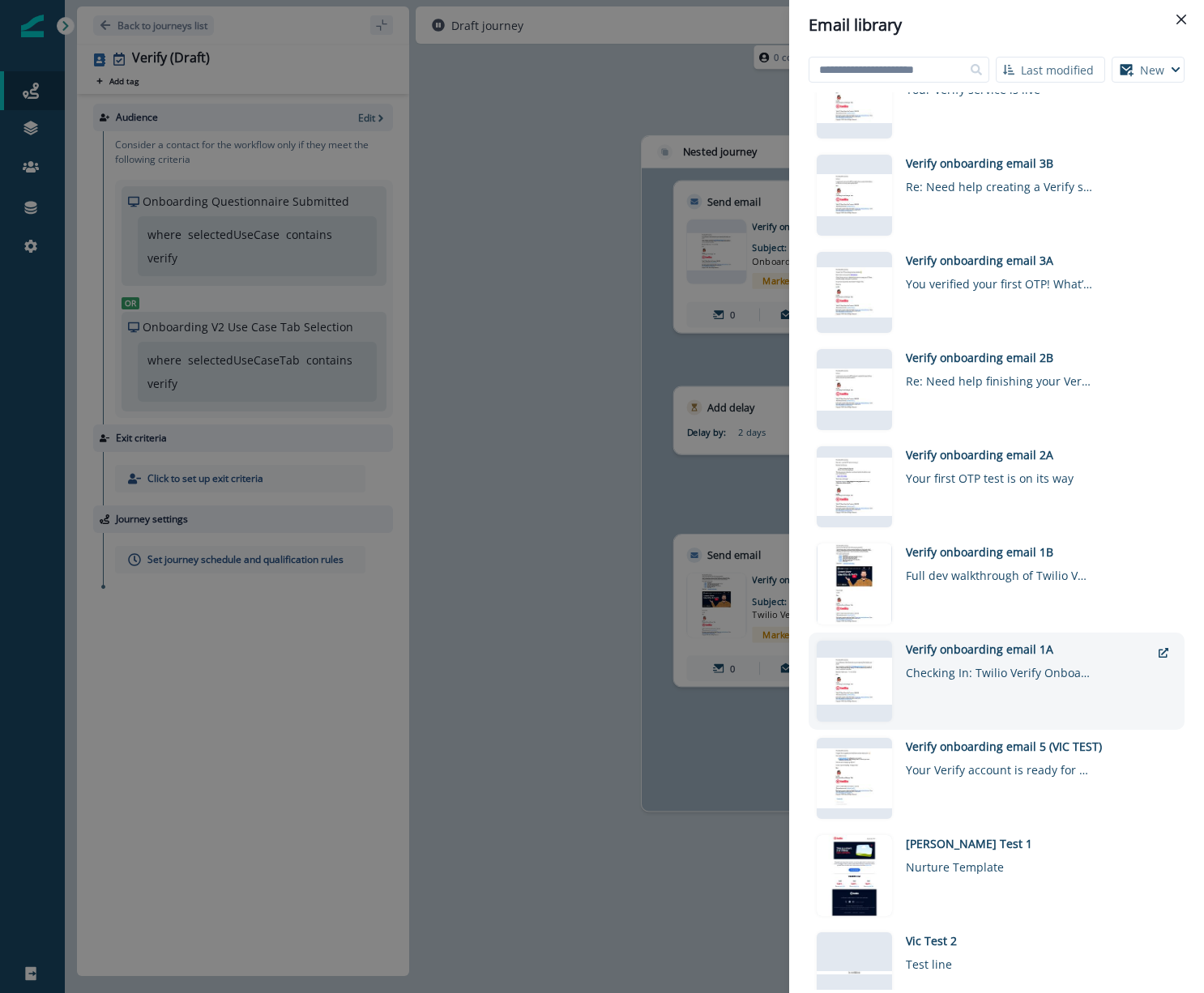
click at [943, 654] on div "Verify onboarding email 1A" at bounding box center [1028, 649] width 244 height 17
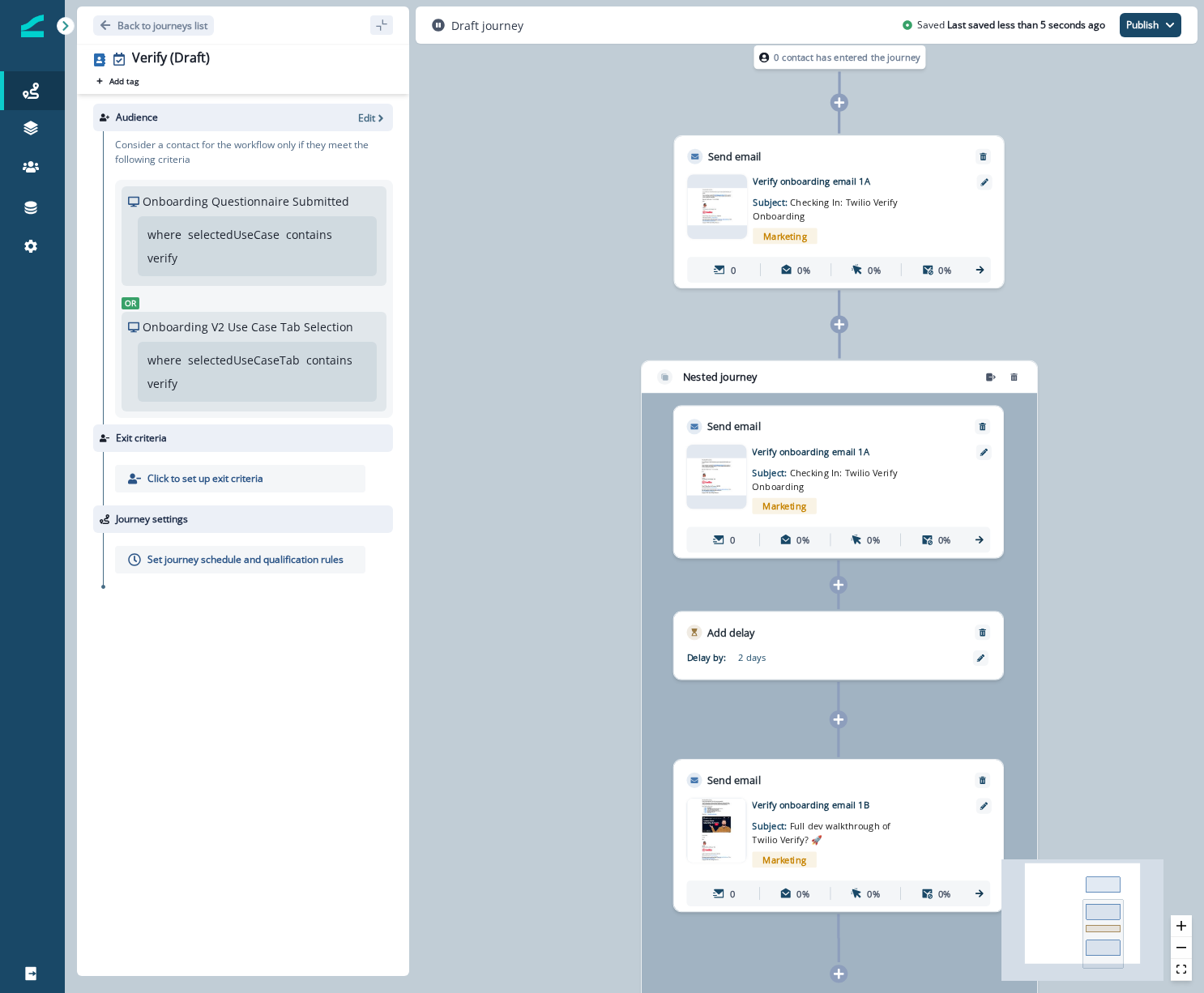
click at [838, 321] on icon at bounding box center [840, 324] width 10 height 10
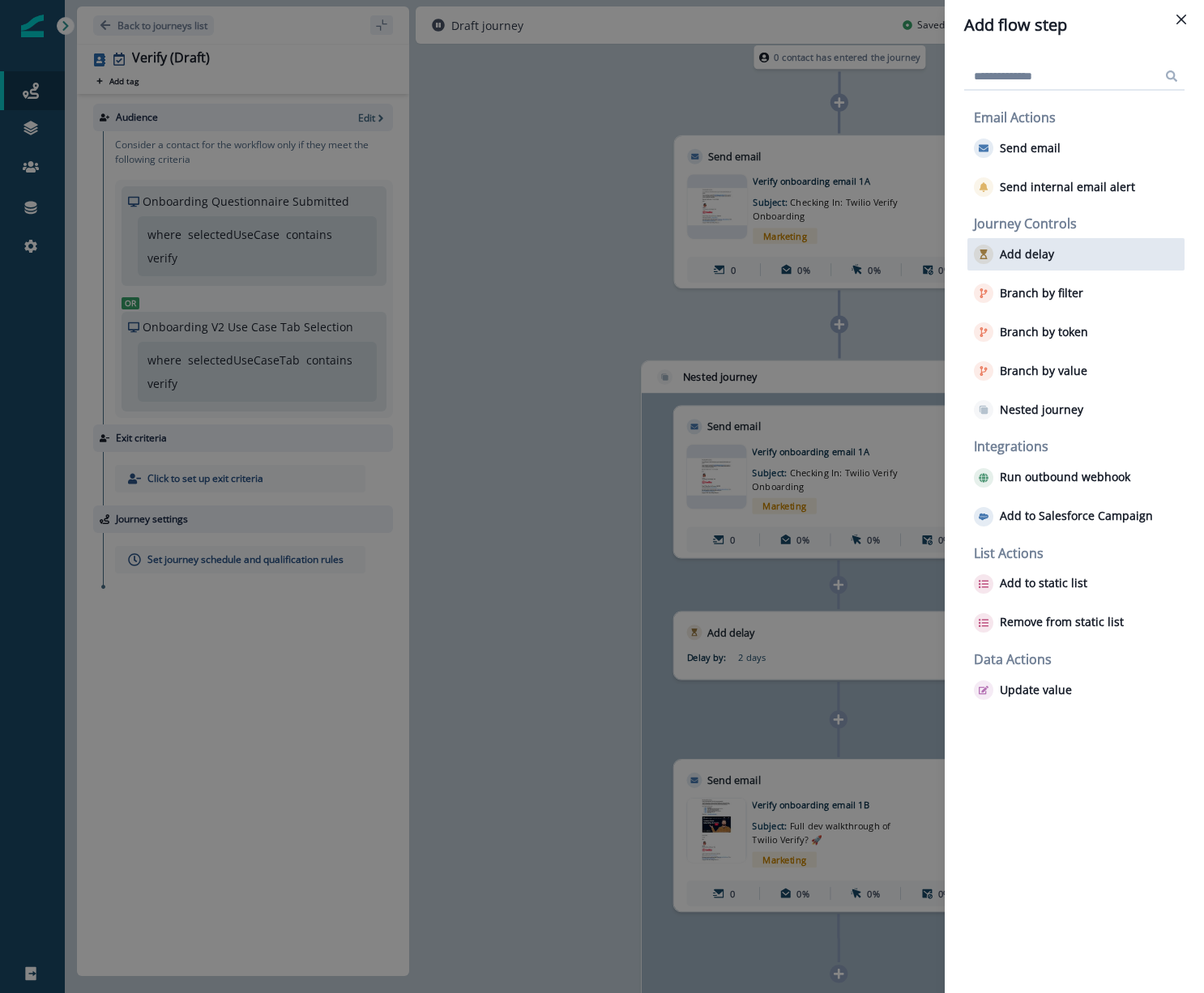
click at [1026, 258] on p "Add delay" at bounding box center [1026, 255] width 55 height 14
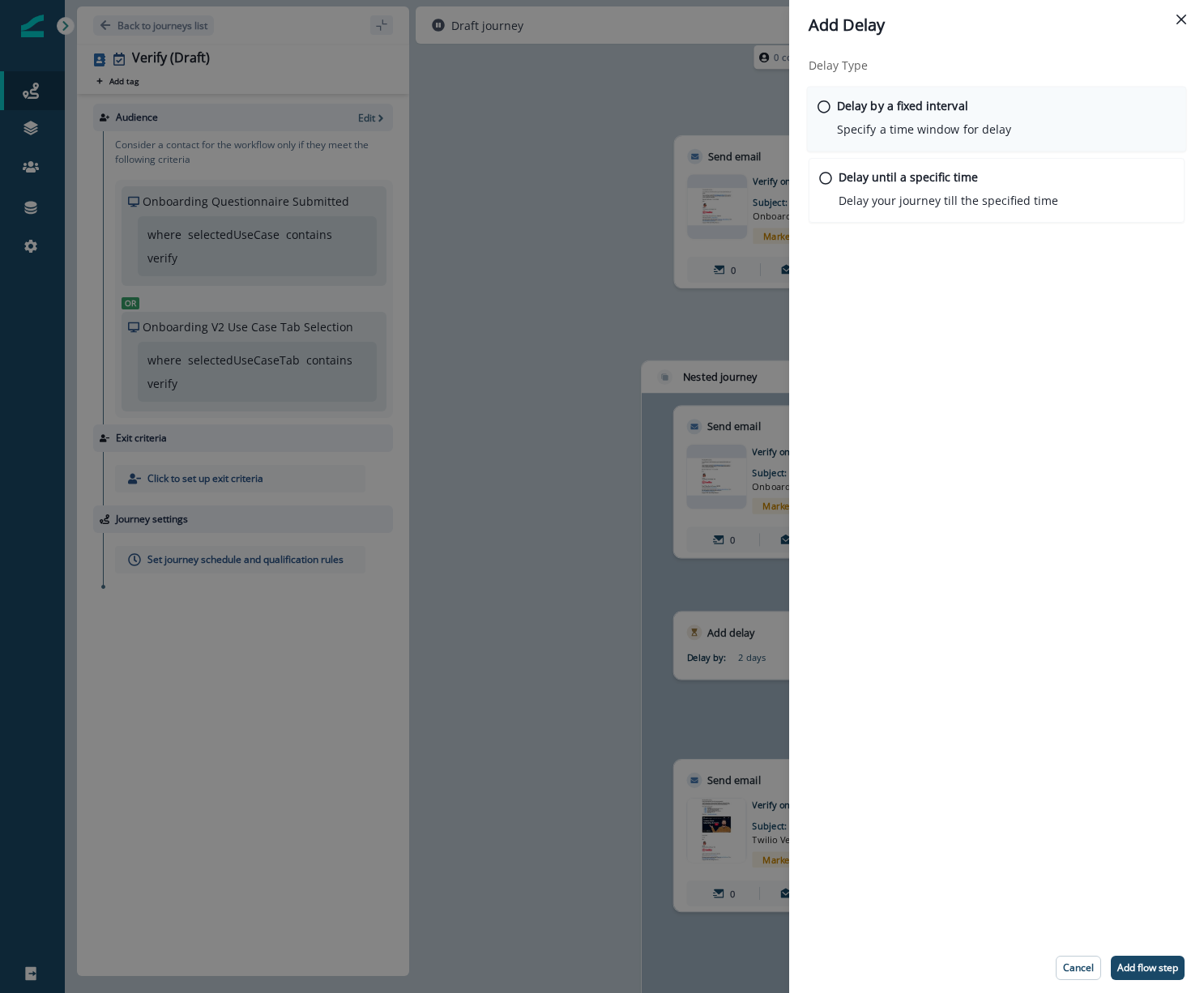
click at [910, 111] on p "Delay by a fixed interval" at bounding box center [901, 106] width 131 height 17
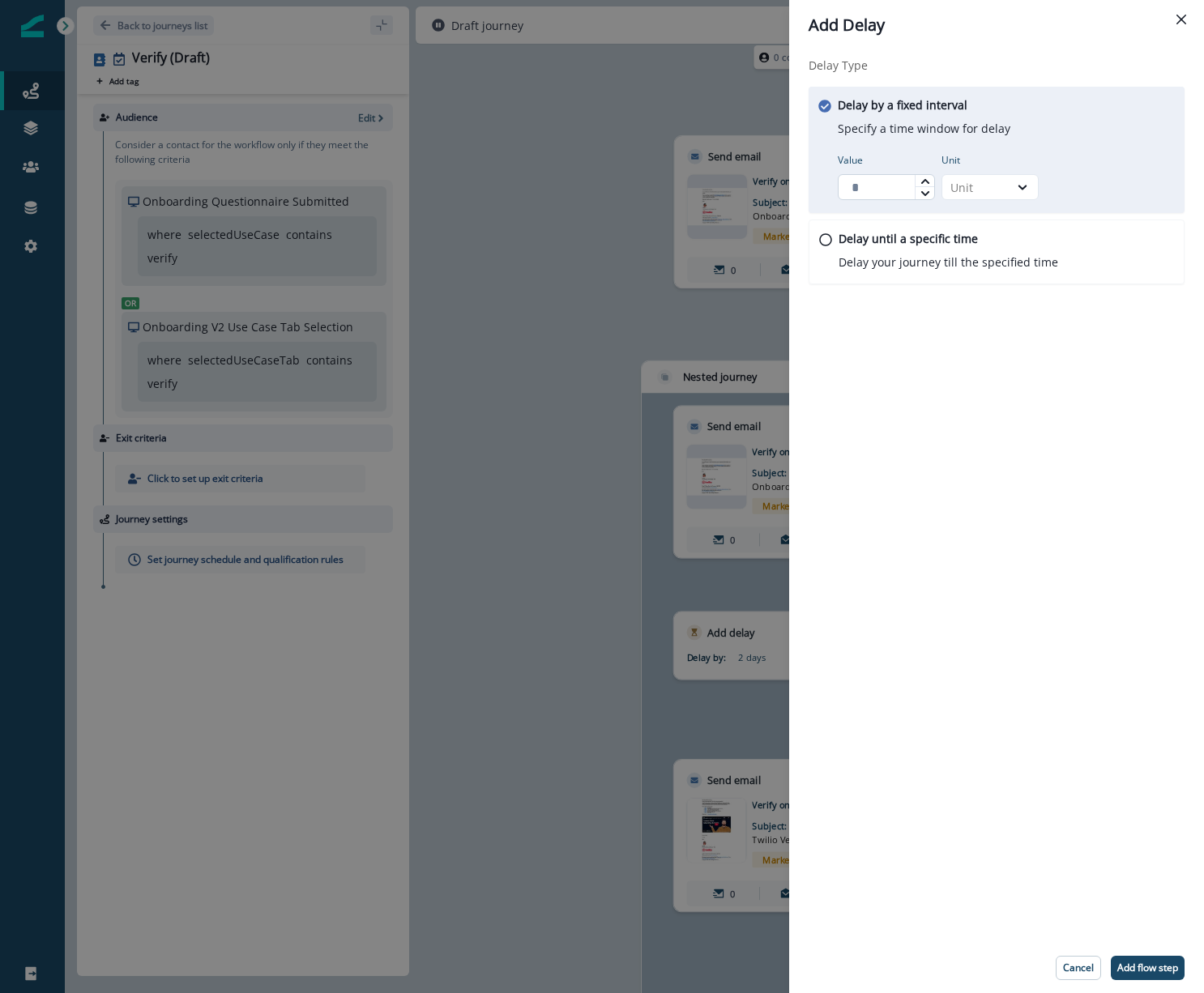
click at [899, 185] on input "Value" at bounding box center [886, 187] width 97 height 26
click at [923, 180] on icon at bounding box center [924, 181] width 8 height 5
type input "*"
click at [923, 180] on icon at bounding box center [924, 181] width 8 height 5
click at [1016, 183] on icon at bounding box center [1022, 187] width 15 height 16
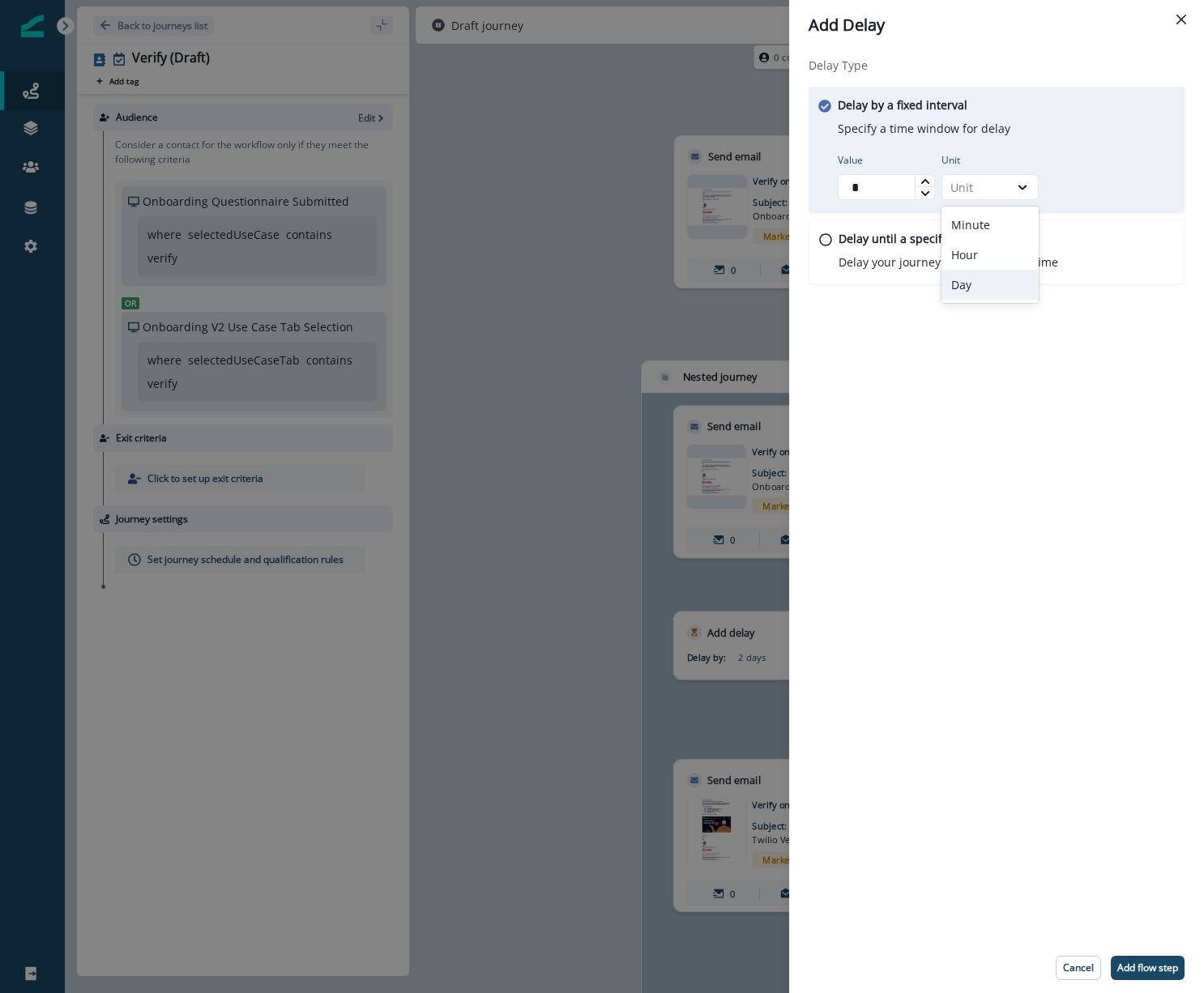
click at [996, 274] on div "Day" at bounding box center [990, 284] width 97 height 30
click at [1026, 395] on div "Delay Type Delay by a fixed interval Specify a time window for delay Value * Un…" at bounding box center [996, 497] width 415 height 892
click at [1130, 962] on p "Add flow step" at bounding box center [1148, 967] width 61 height 11
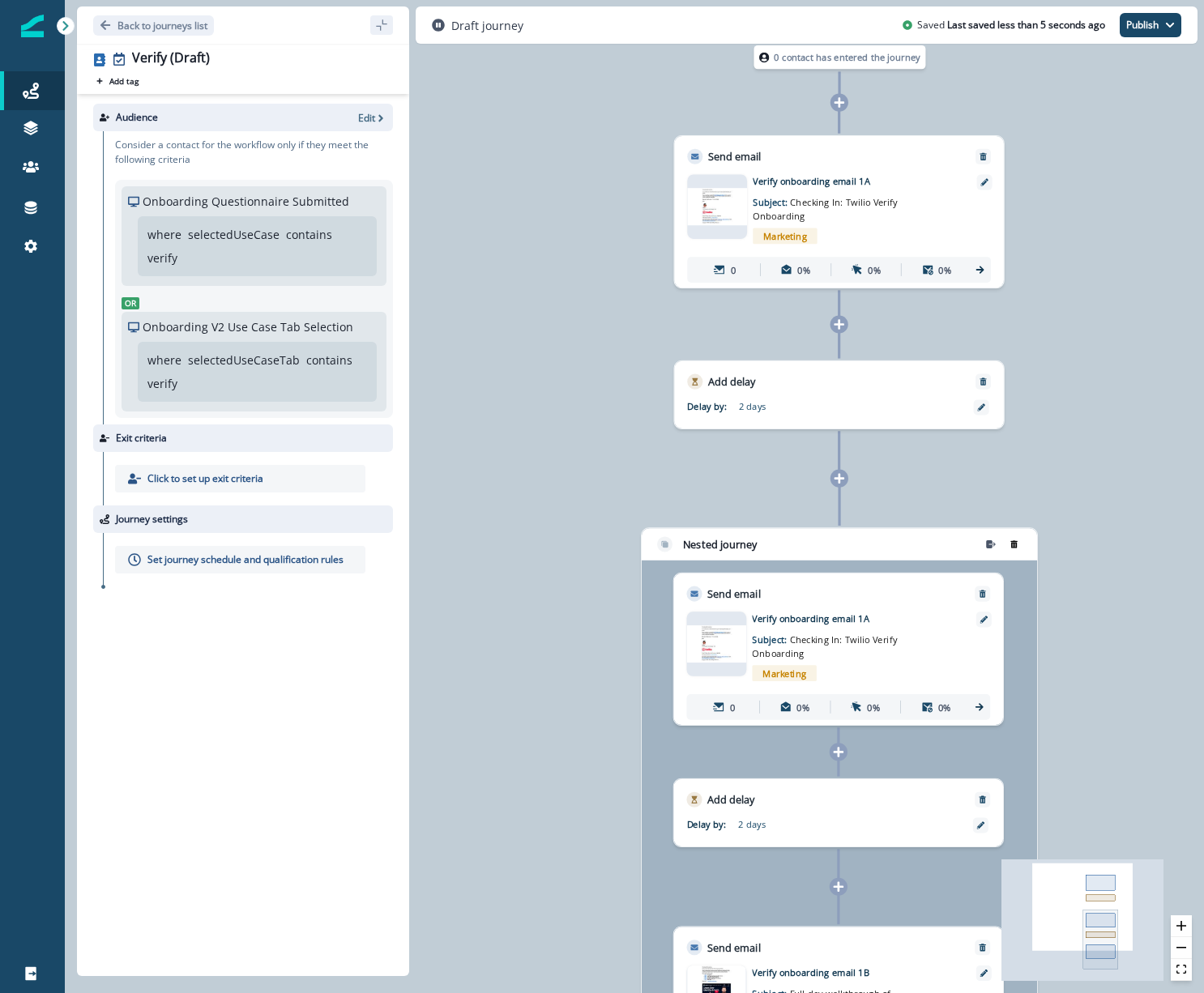
click at [1021, 545] on button "remove-group" at bounding box center [1013, 544] width 20 height 19
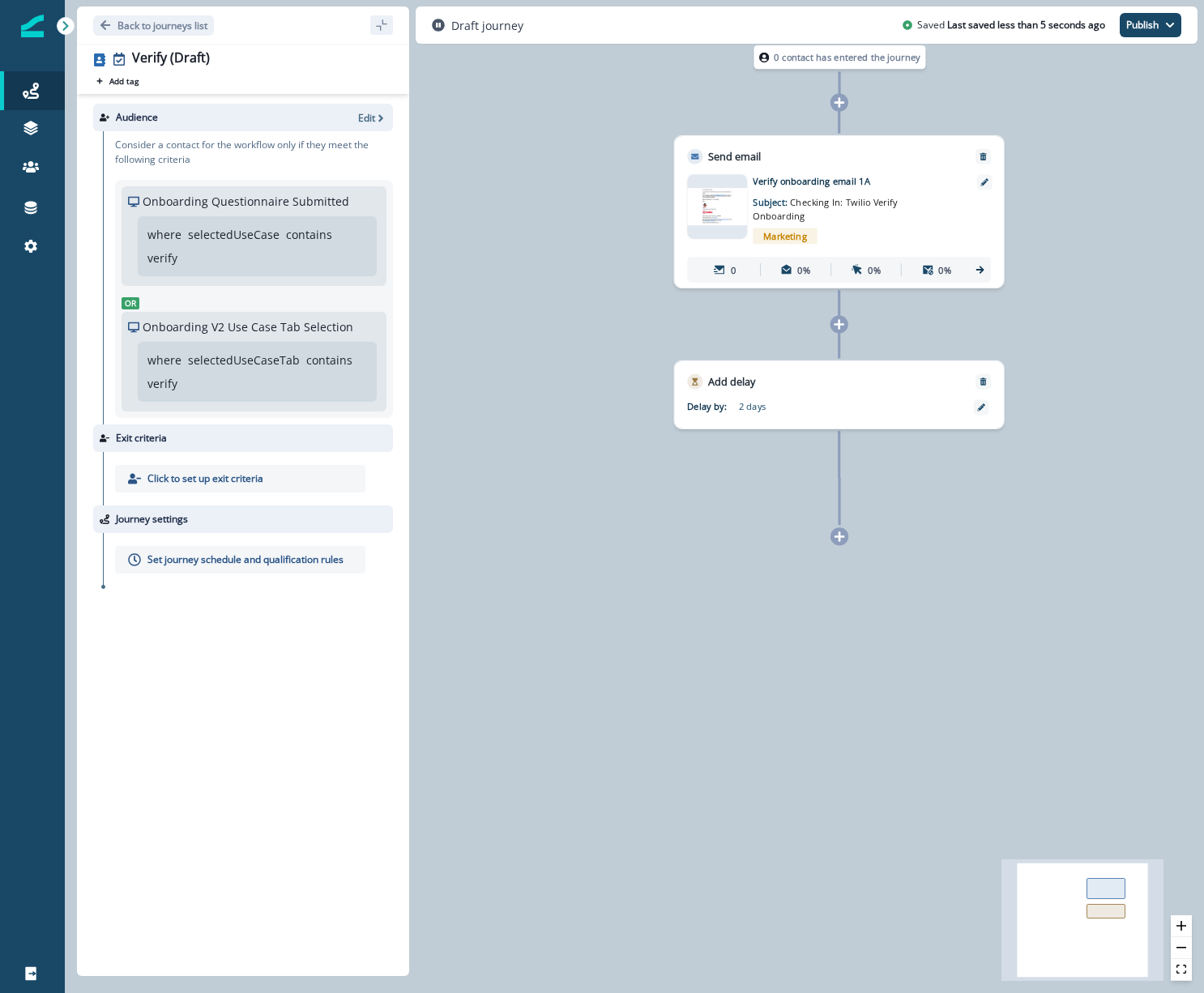
click at [838, 533] on icon at bounding box center [840, 536] width 10 height 10
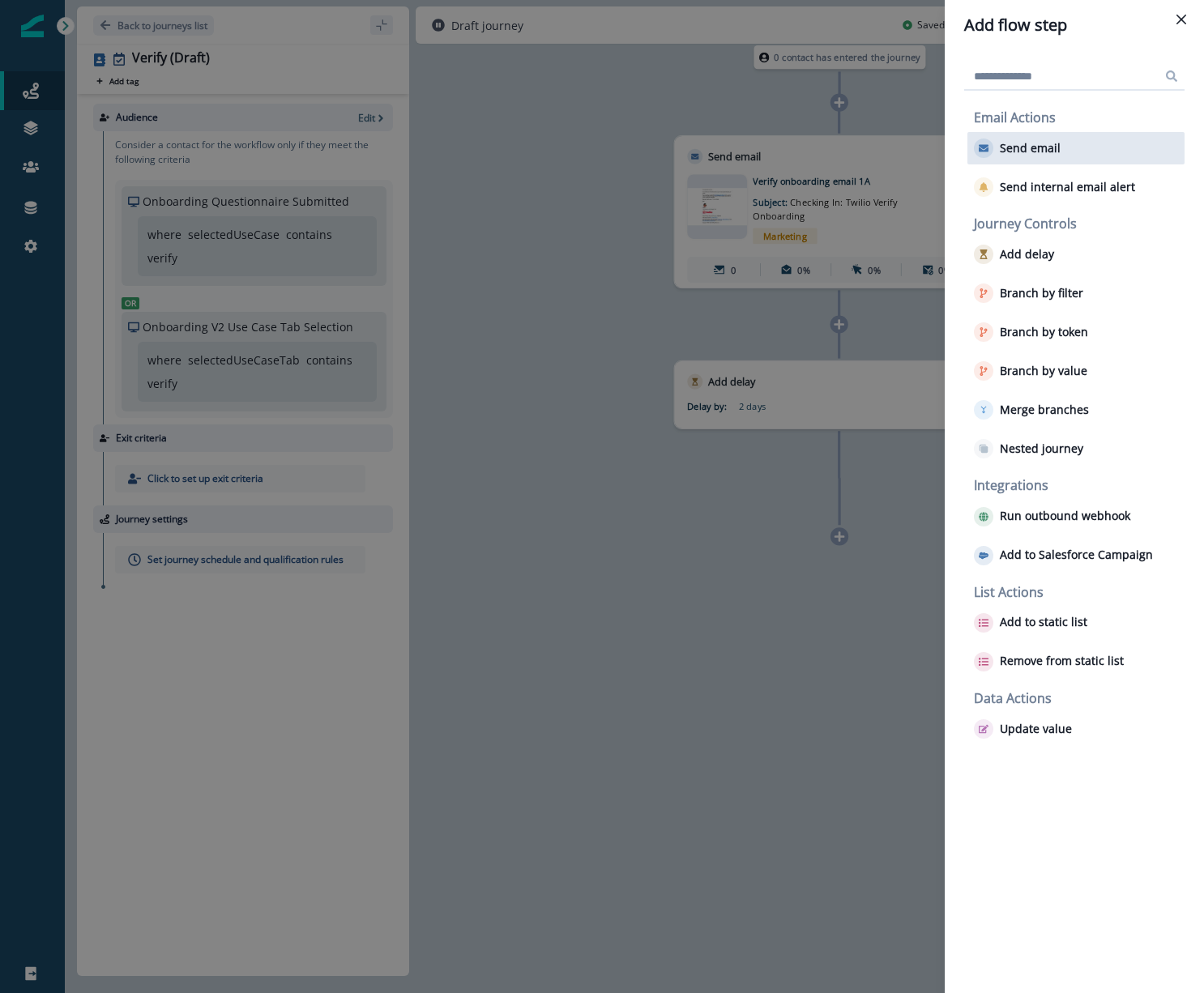
click at [1046, 158] on div "Send email" at bounding box center [1076, 147] width 217 height 32
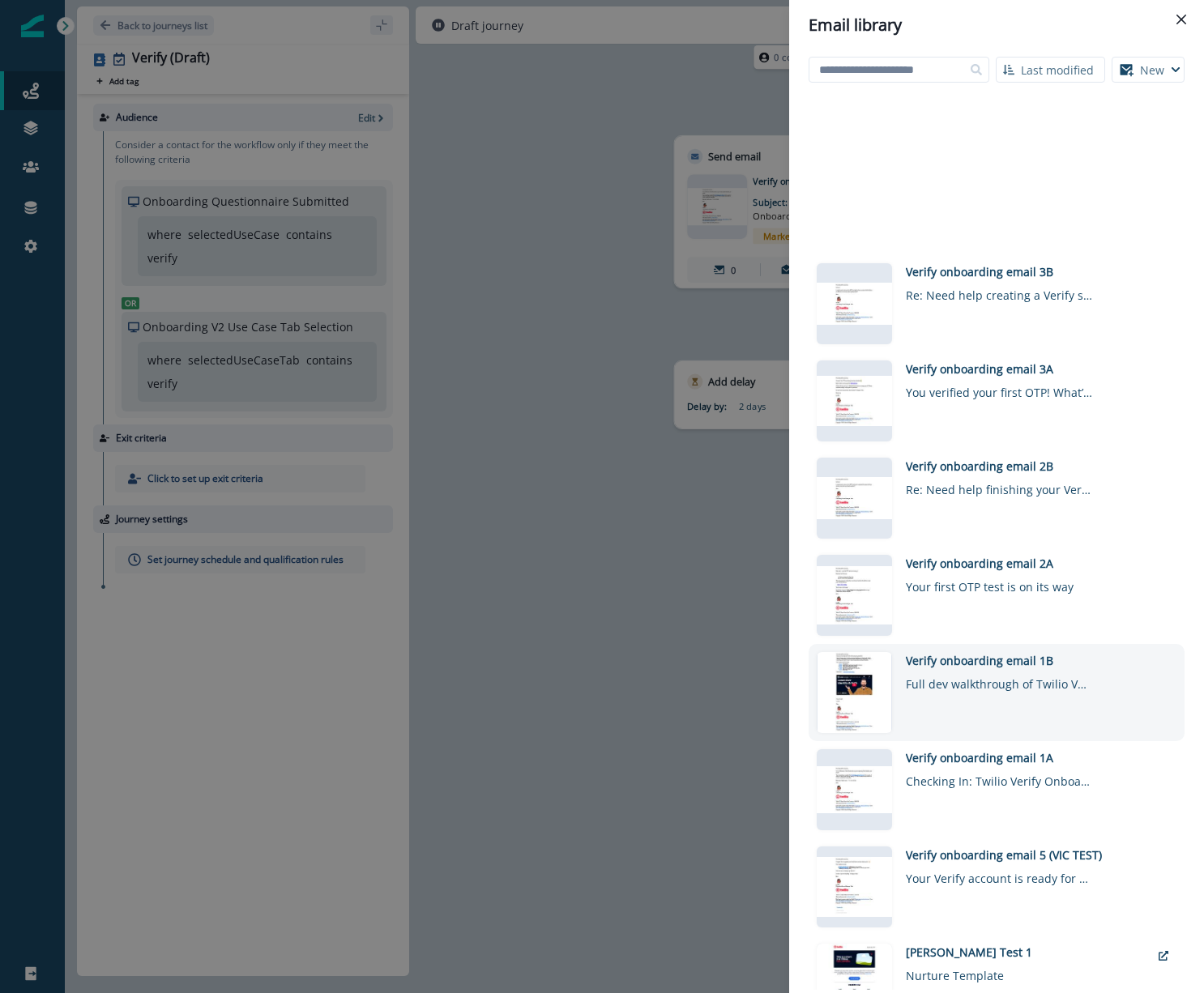
scroll to position [658, 0]
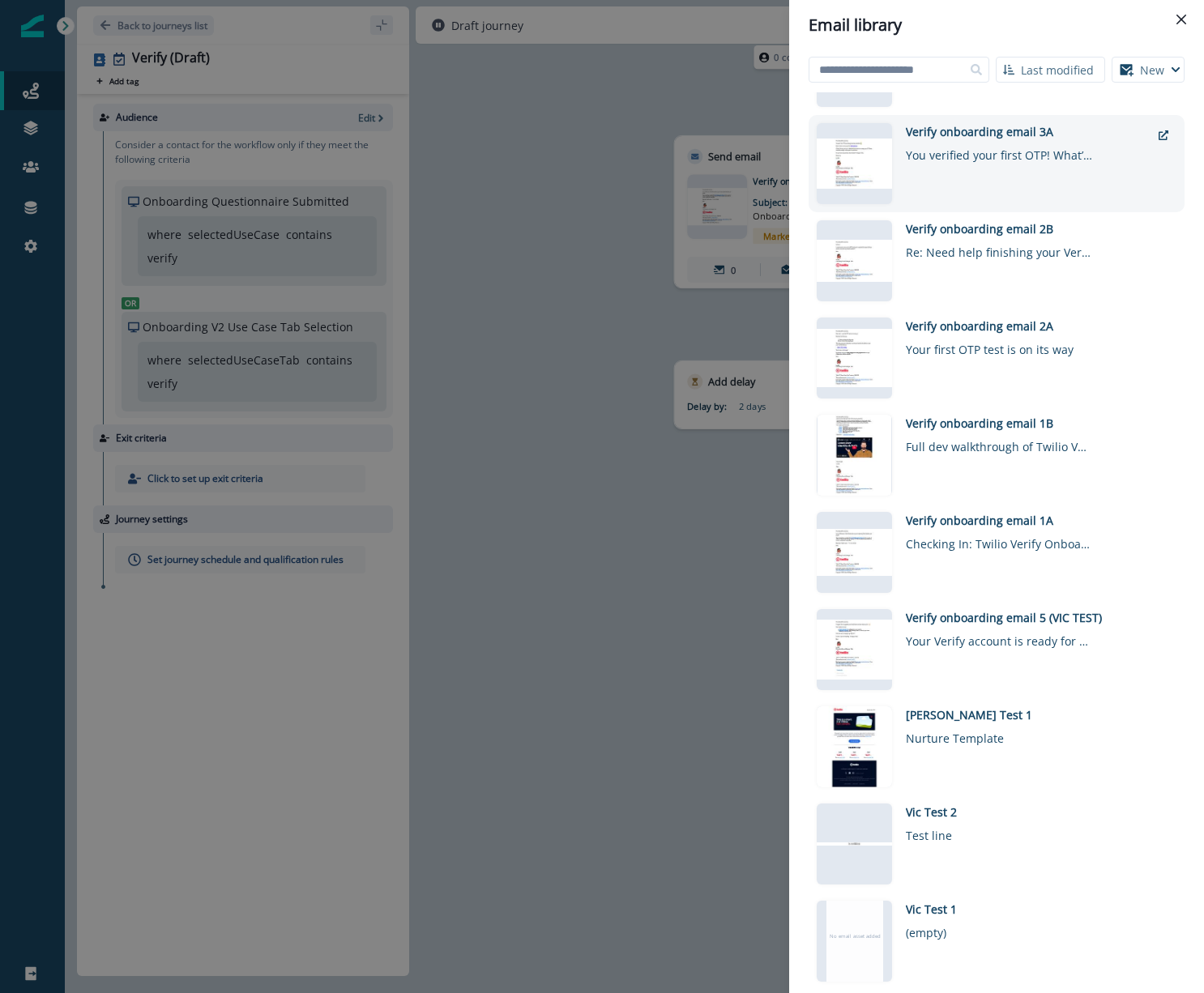
click at [988, 189] on div "Verify onboarding email 3A You verified your first OTP! What’s next?" at bounding box center [1028, 163] width 244 height 81
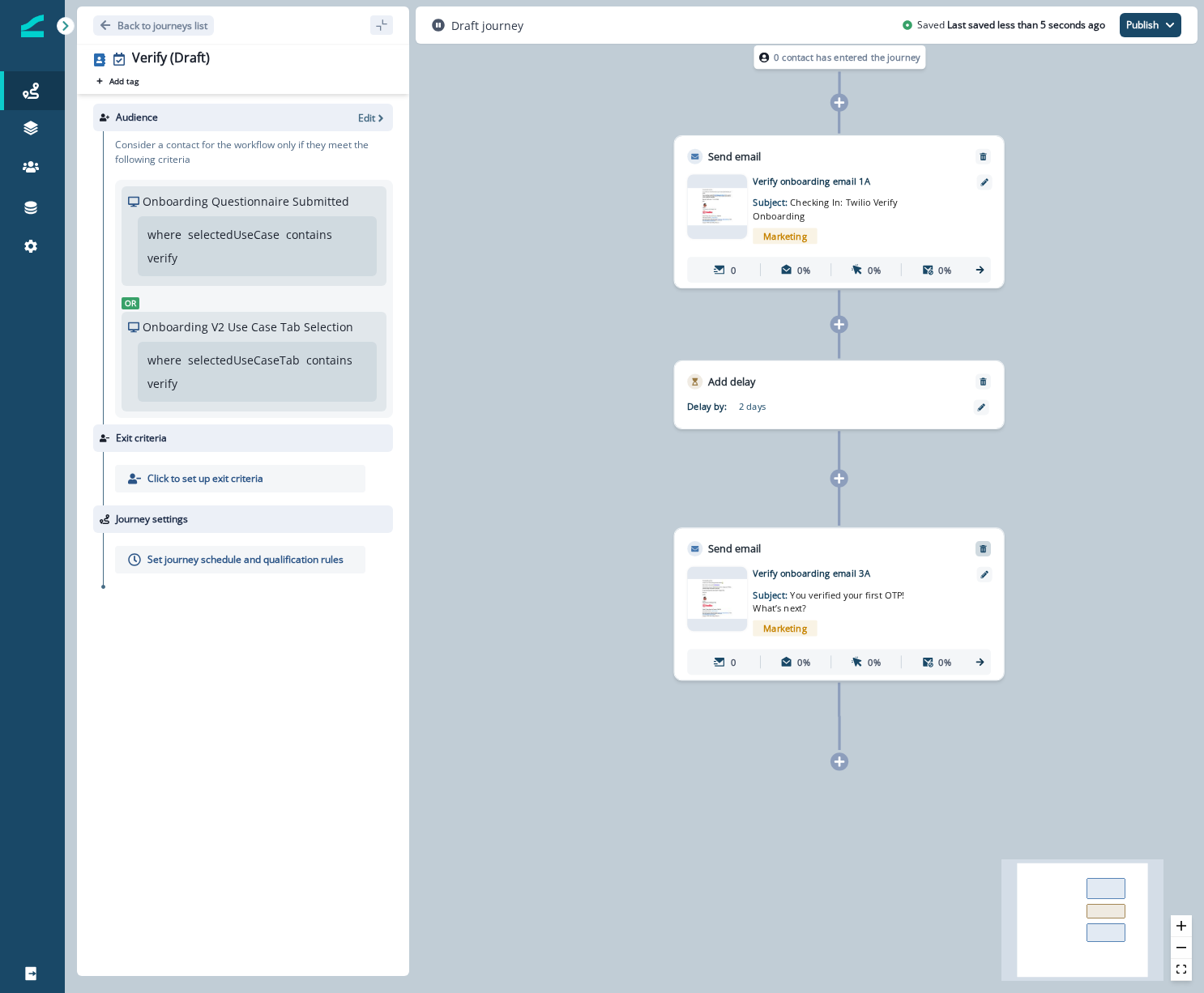
click at [984, 545] on icon "Remove" at bounding box center [982, 548] width 6 height 7
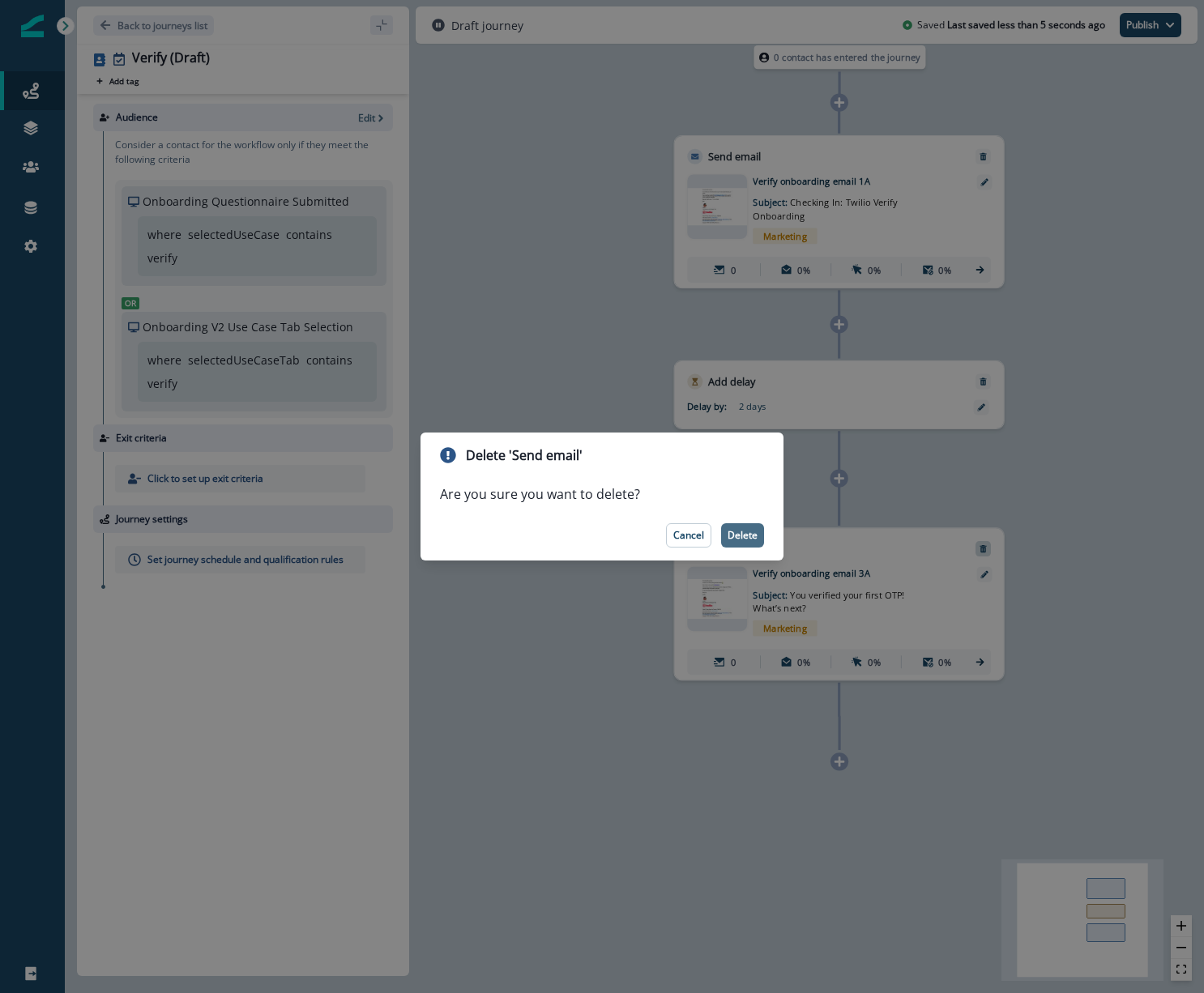
click at [743, 539] on p "Delete" at bounding box center [742, 535] width 30 height 11
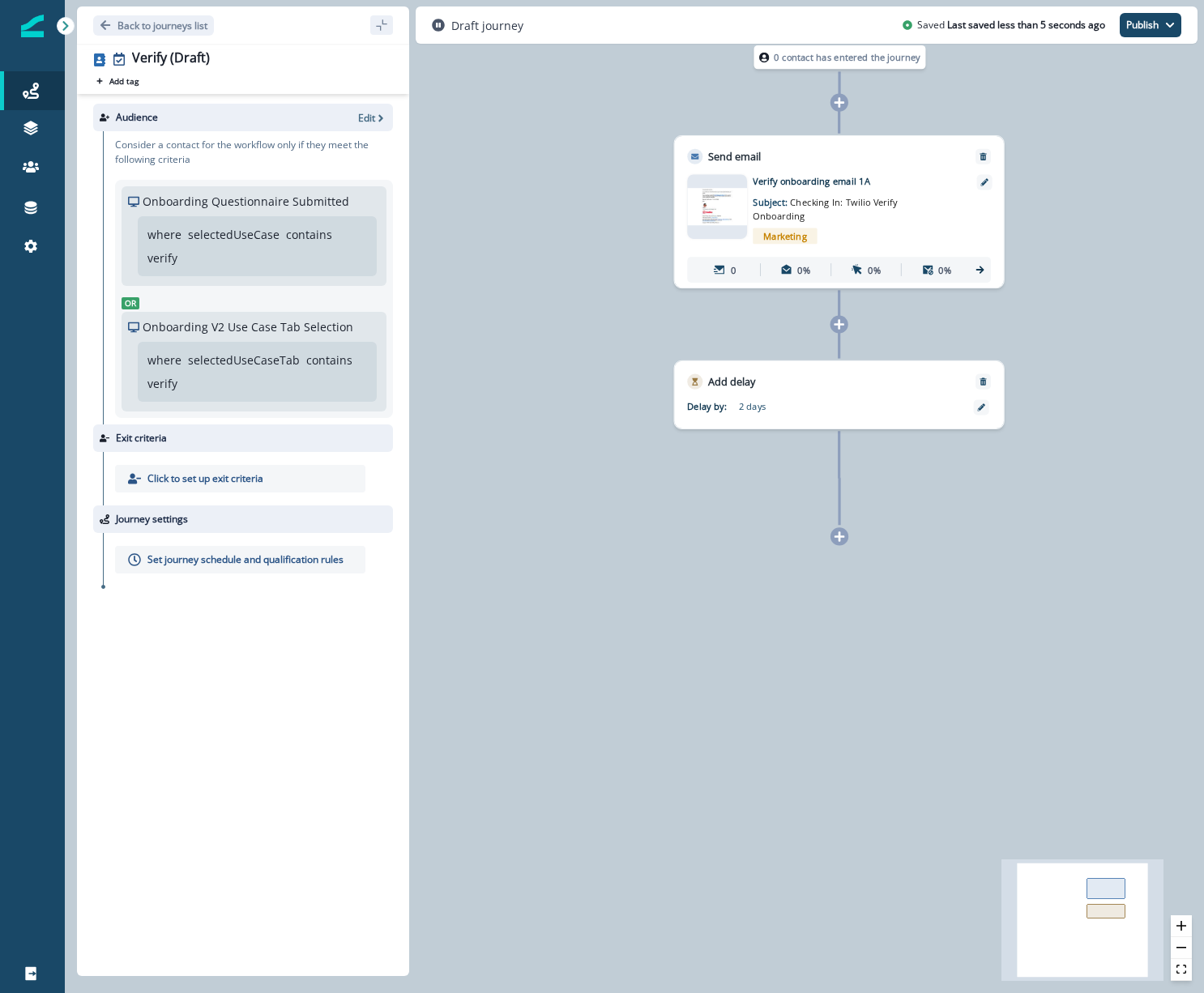
click at [849, 538] on div "0 contact has entered the journey Send email Email asset changed, journey repor…" at bounding box center [635, 497] width 1139 height 993
click at [843, 540] on icon at bounding box center [839, 535] width 11 height 11
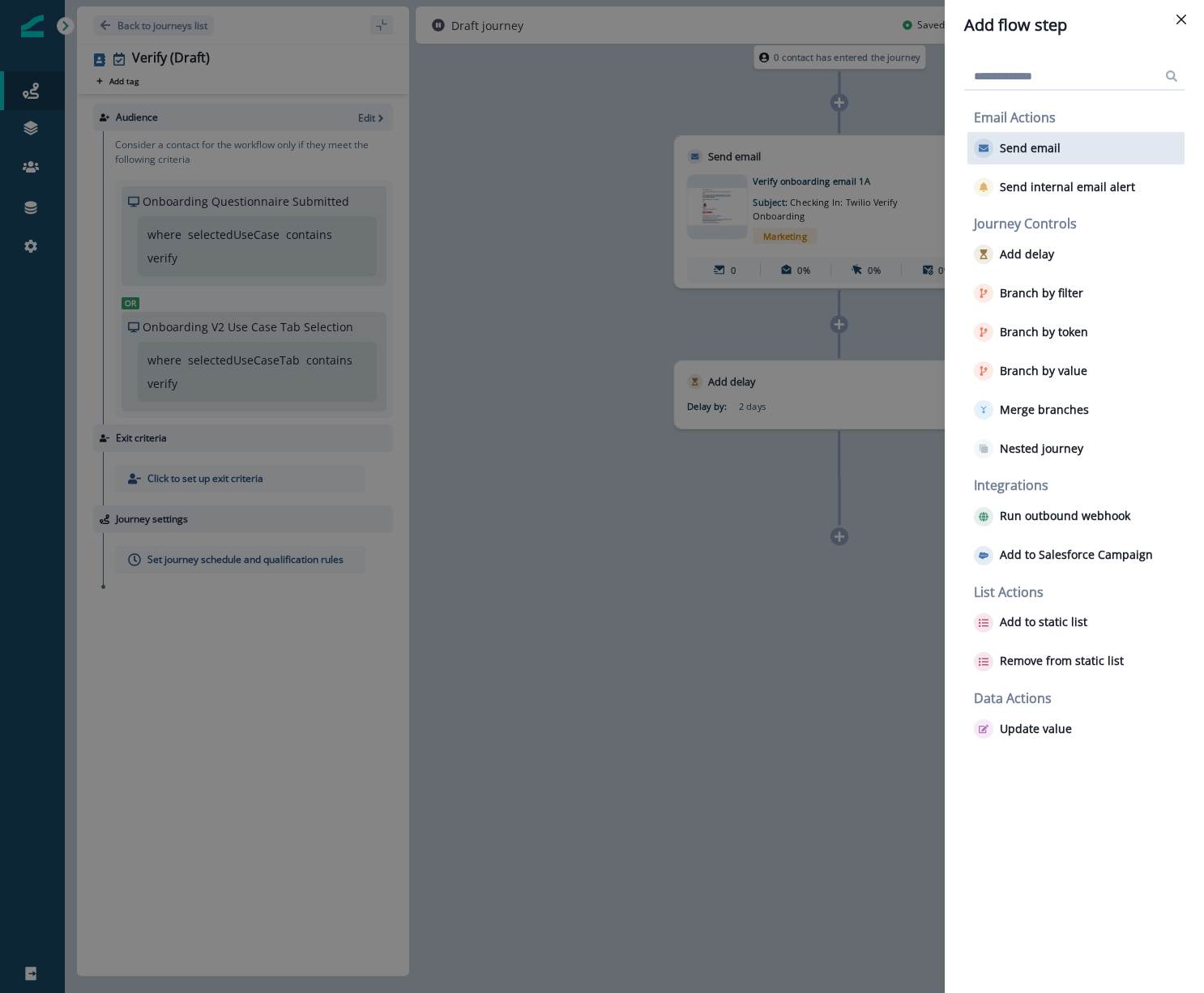
click at [1090, 146] on div "Send email" at bounding box center [1076, 147] width 217 height 32
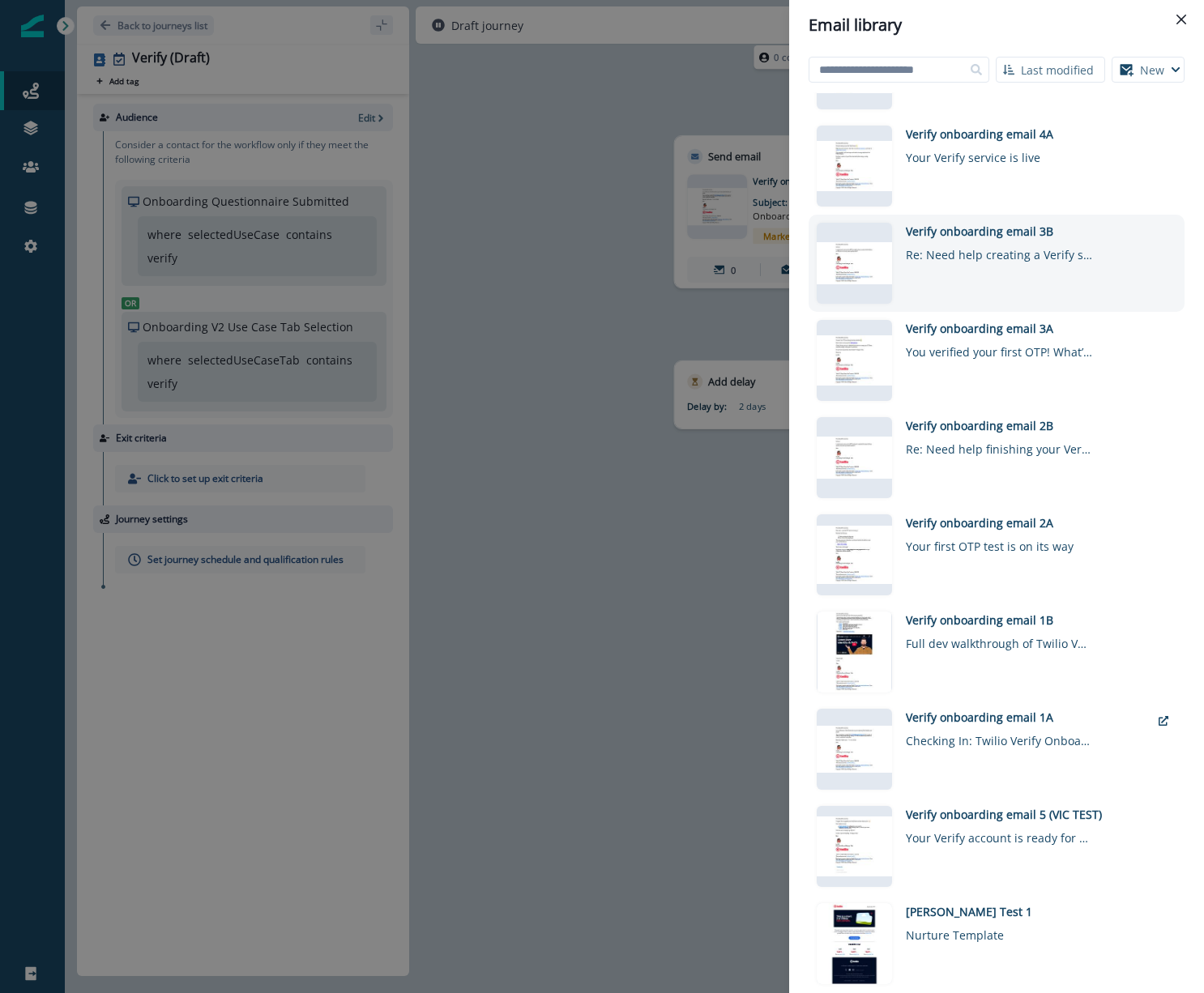
scroll to position [483, 0]
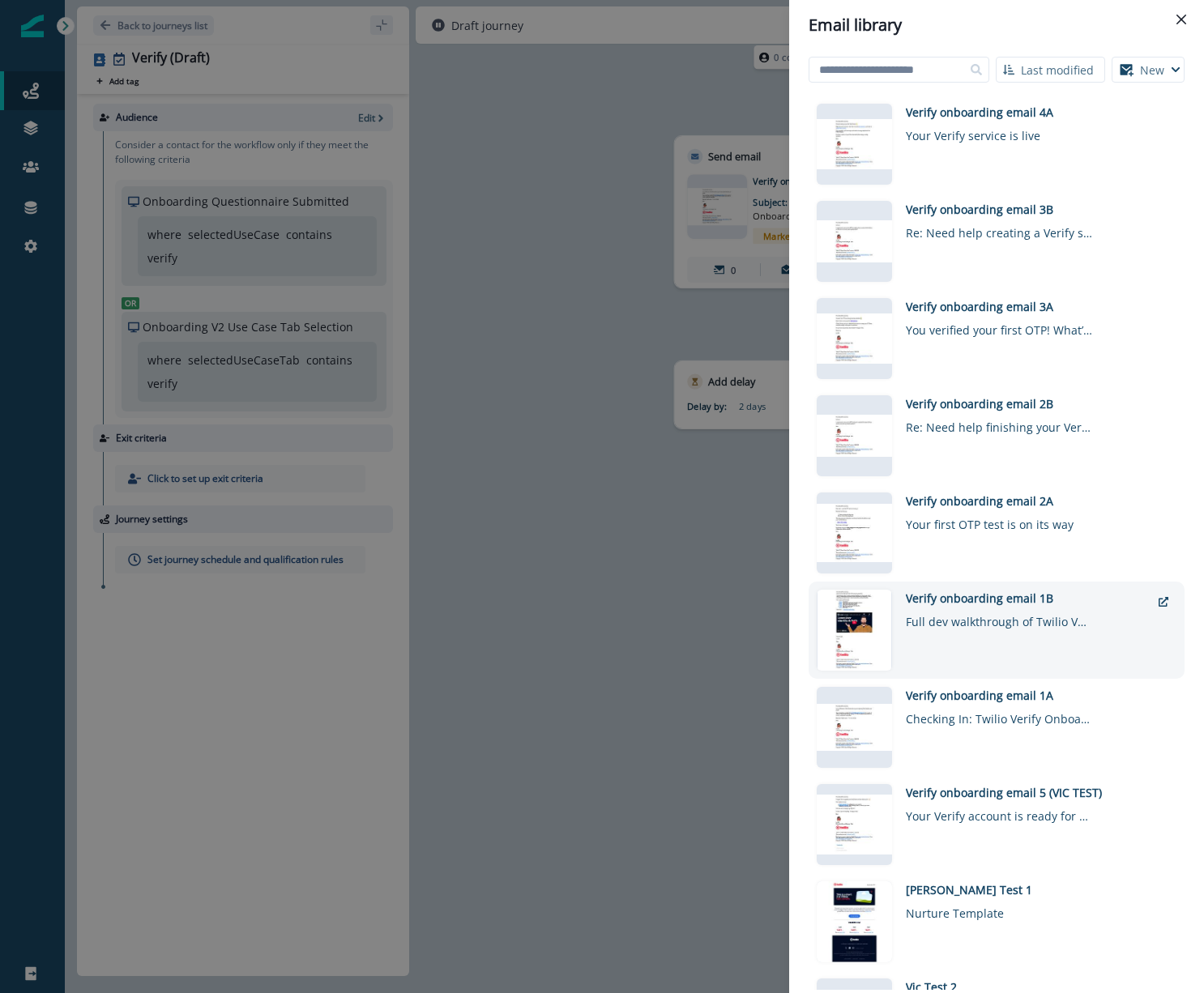
click at [999, 592] on div "Verify onboarding email 1B" at bounding box center [1028, 598] width 244 height 17
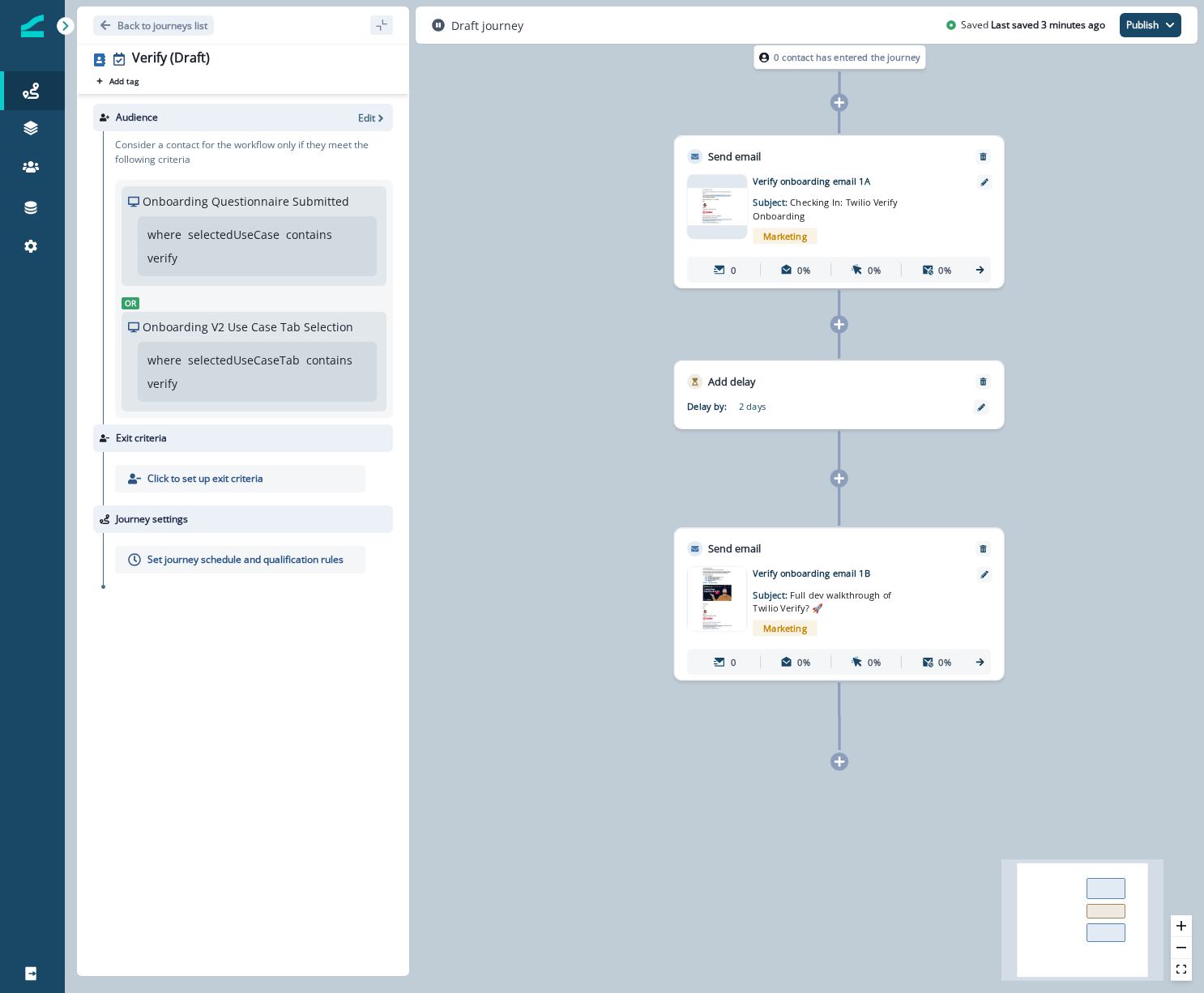
click at [415, 391] on div "0 contact has entered the journey Send email Email asset changed, journey repor…" at bounding box center [635, 497] width 1139 height 993
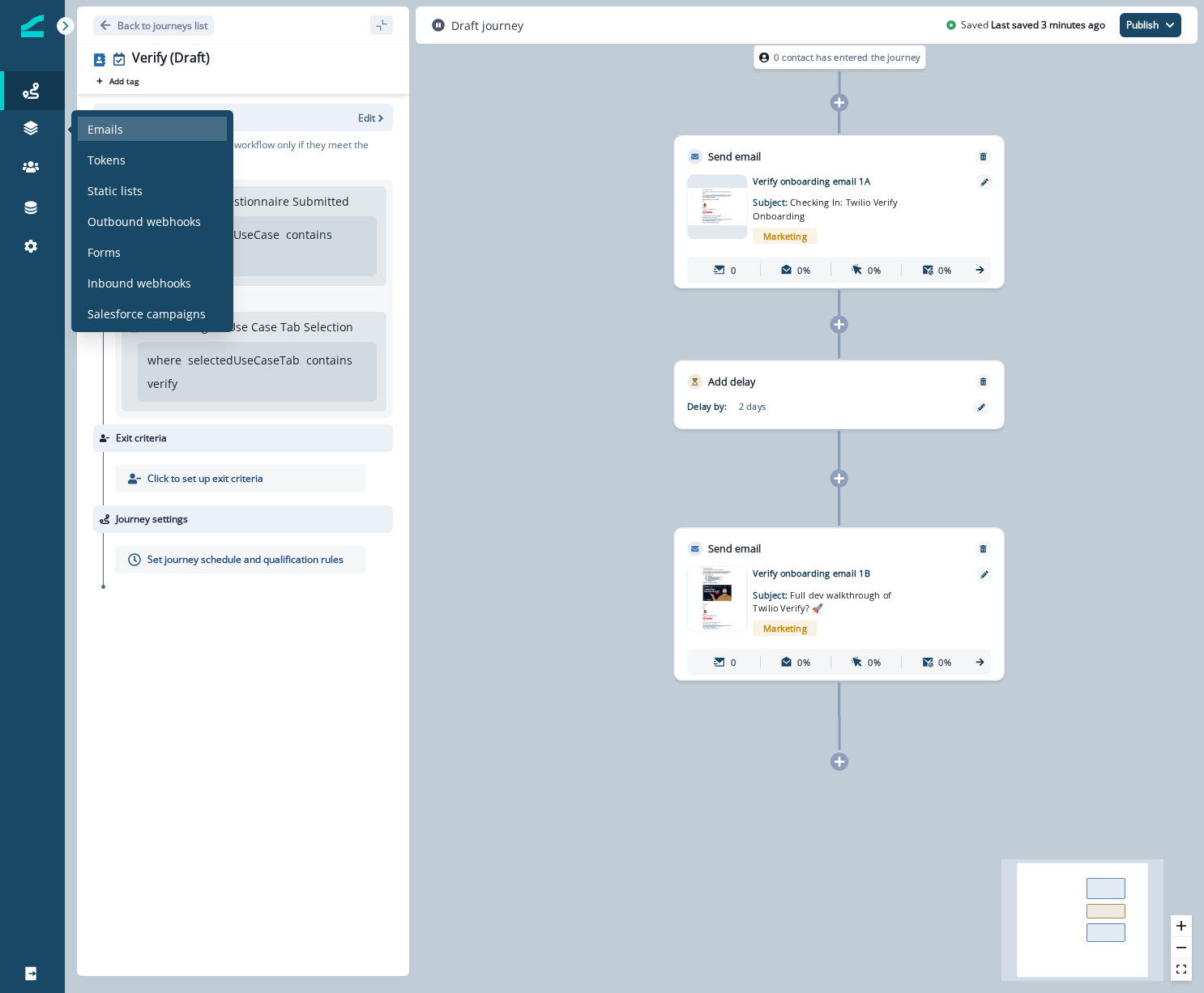
click at [95, 133] on p "Emails" at bounding box center [105, 129] width 36 height 17
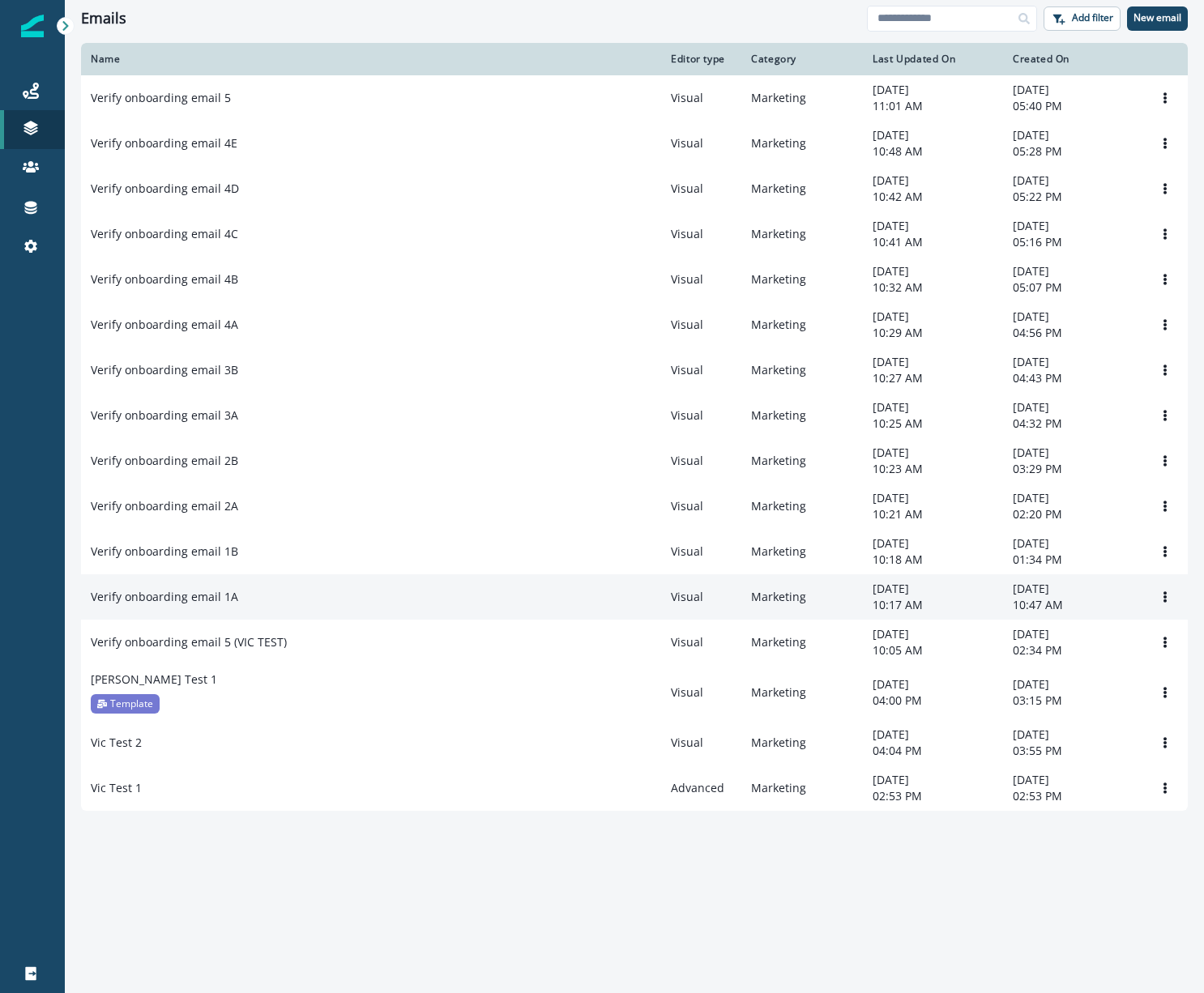
click at [238, 601] on div "Verify onboarding email 1A" at bounding box center [371, 596] width 561 height 16
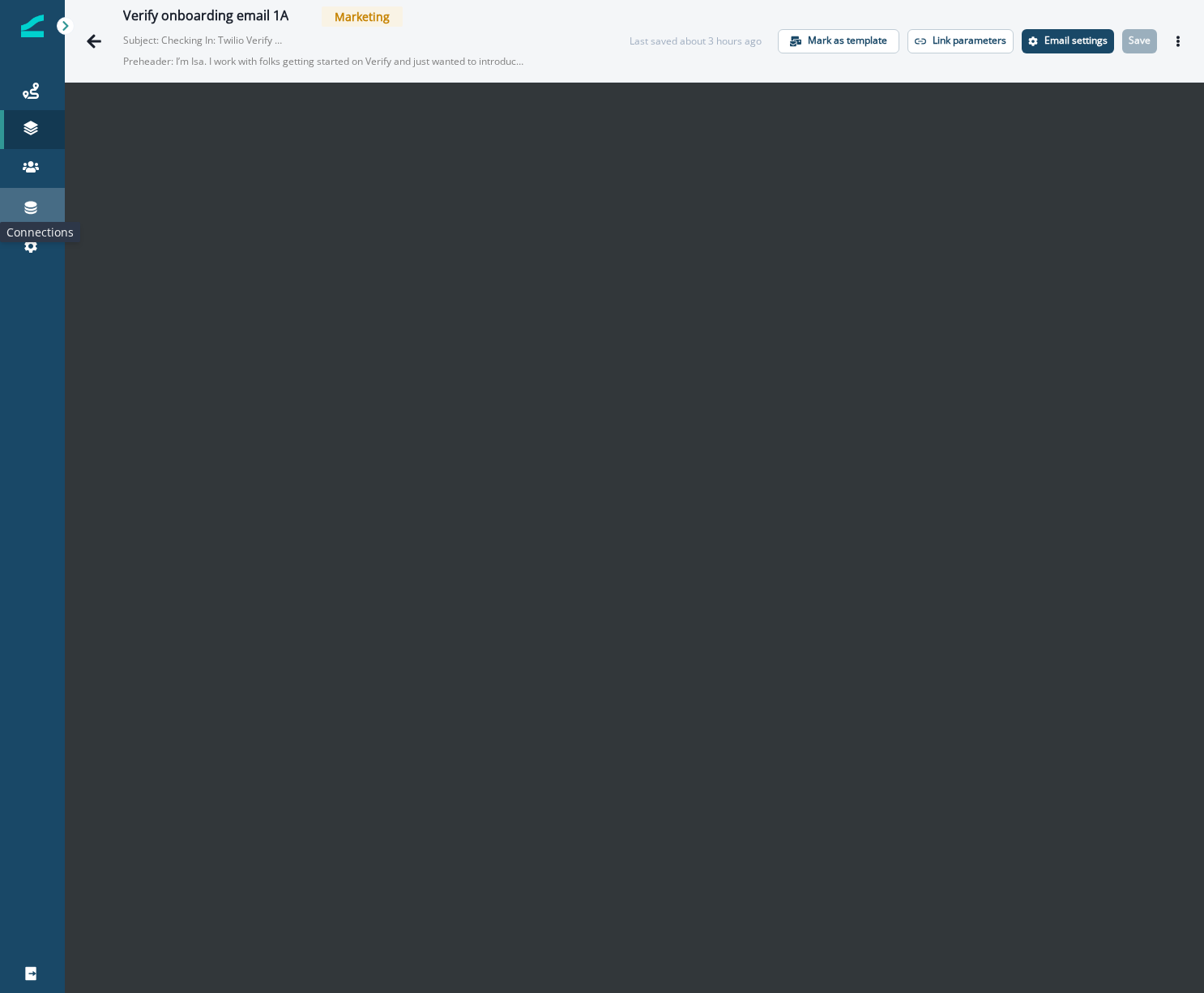
click at [25, 209] on icon at bounding box center [31, 208] width 12 height 13
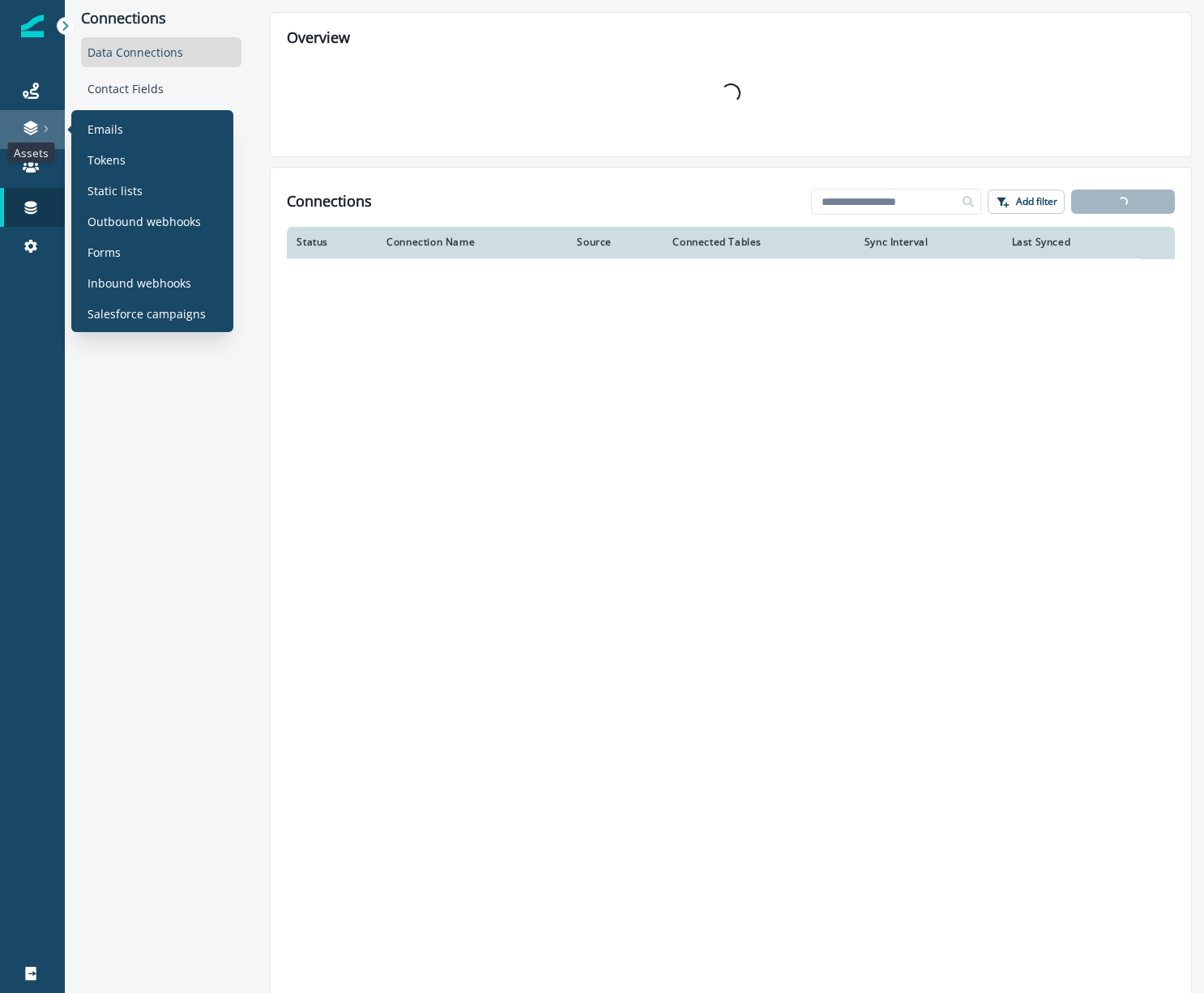
click at [36, 130] on icon at bounding box center [30, 133] width 14 height 5
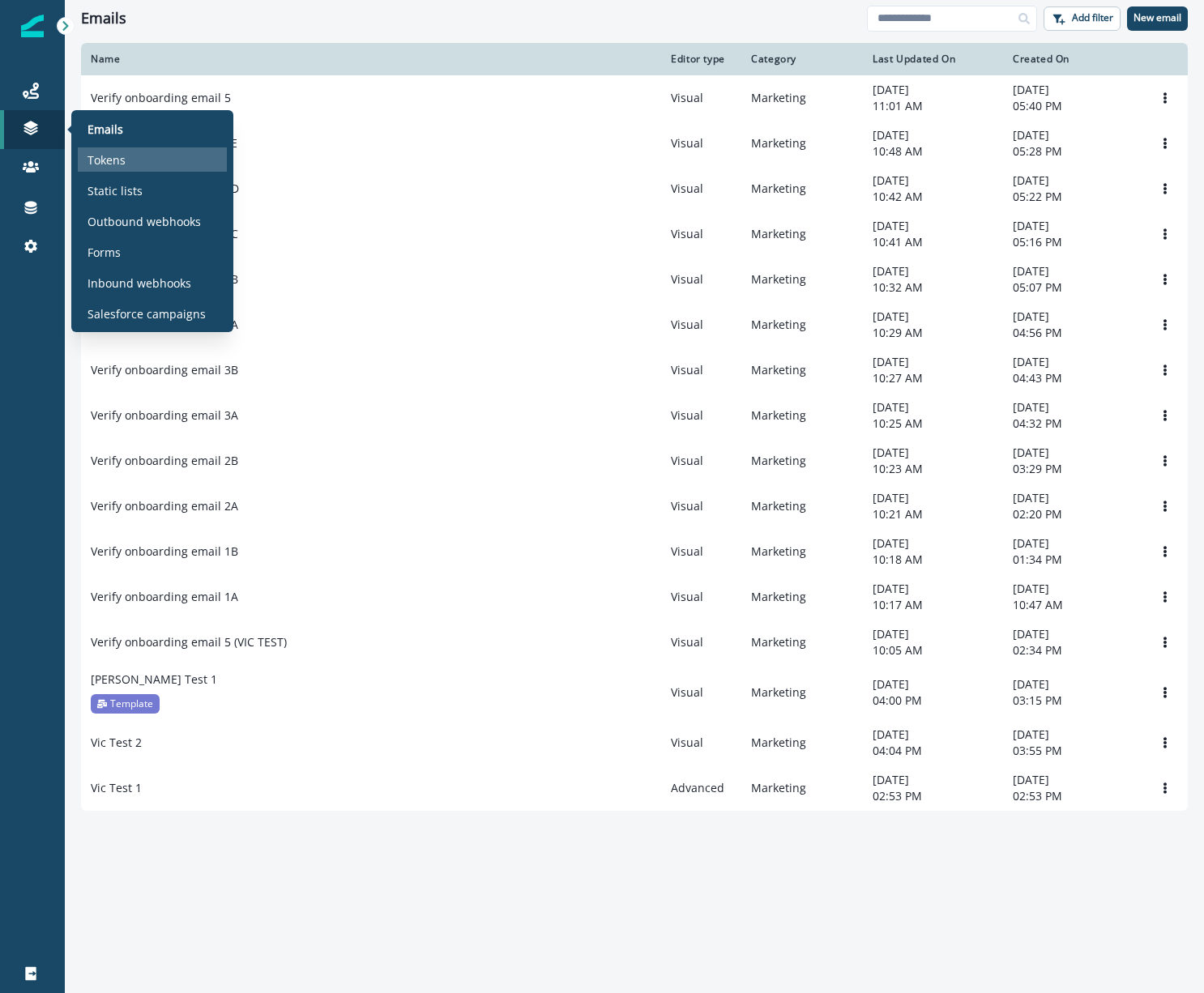
click at [111, 149] on div "Tokens" at bounding box center [153, 159] width 149 height 24
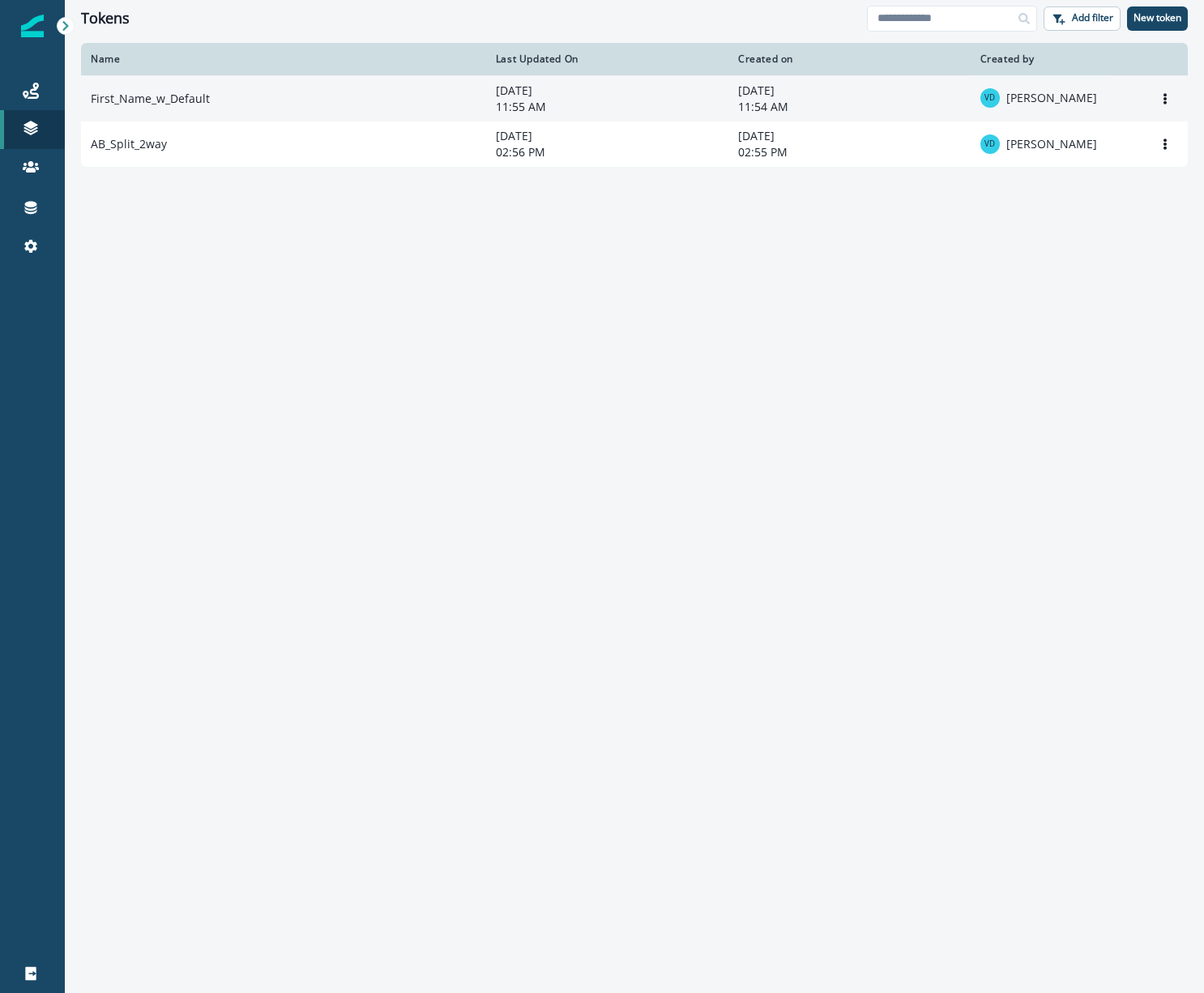
click at [194, 93] on td "First_Name_w_Default" at bounding box center [283, 98] width 405 height 46
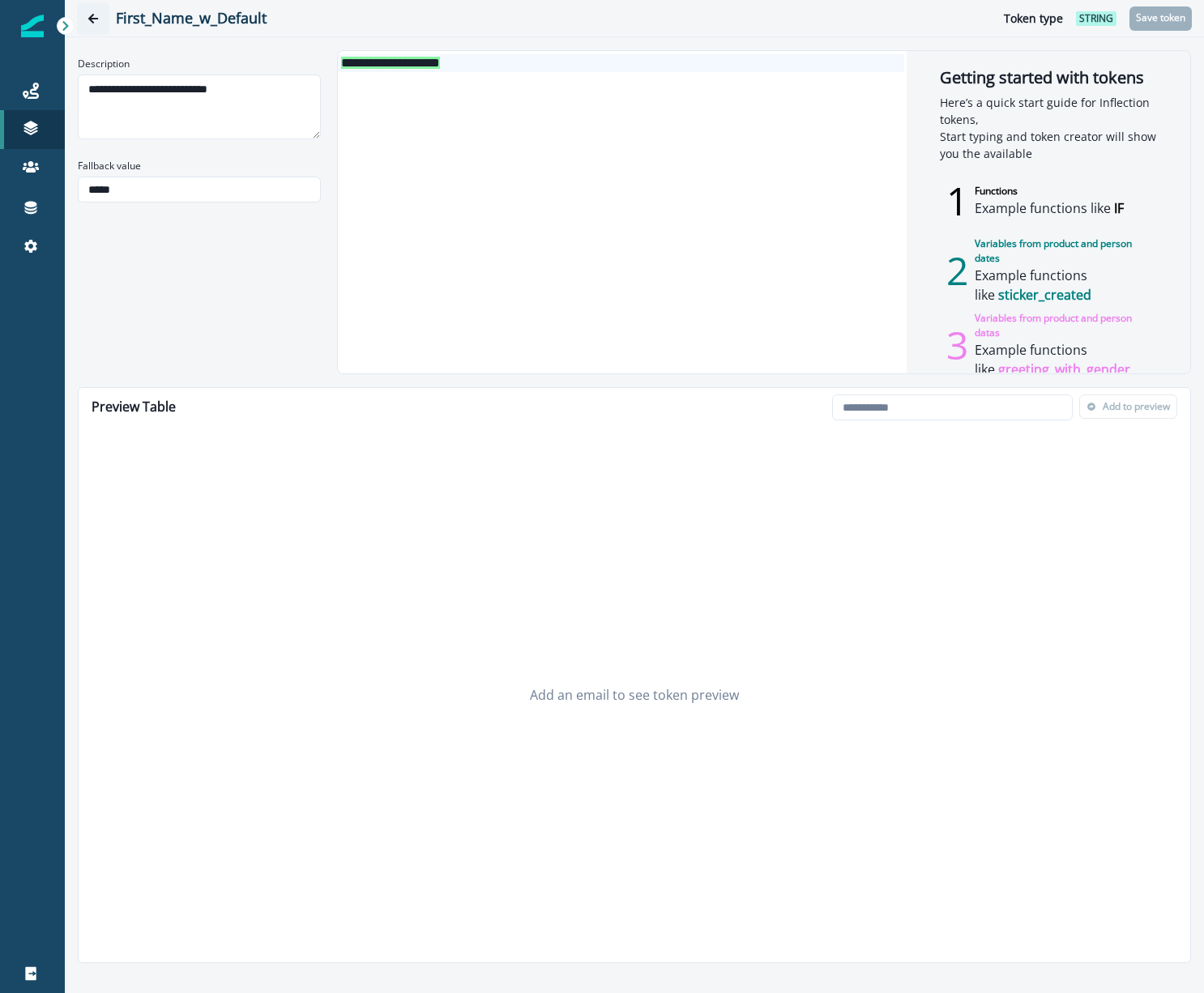
click at [93, 13] on icon "Go back" at bounding box center [93, 18] width 11 height 11
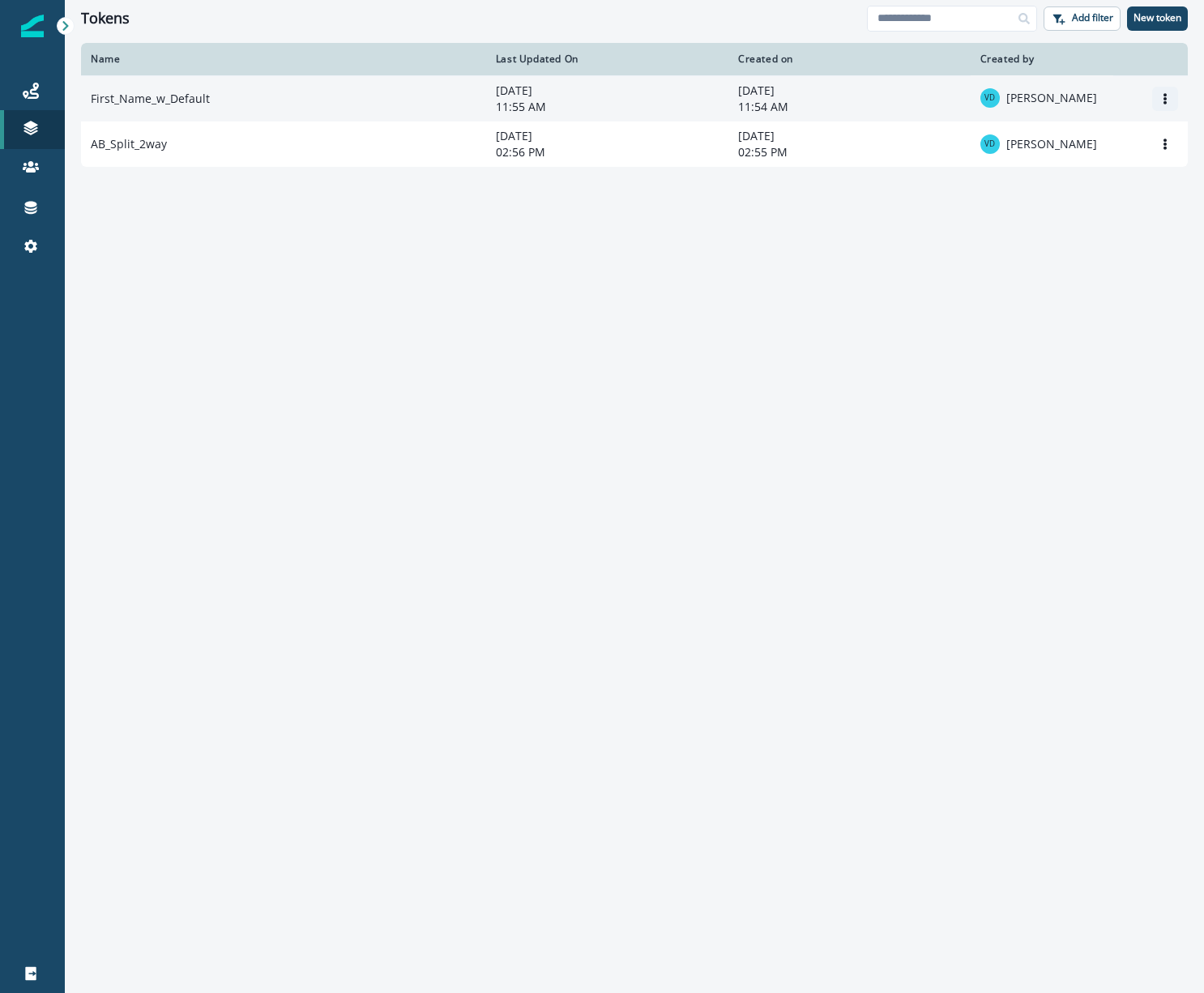
click at [1157, 100] on button "Options" at bounding box center [1165, 99] width 26 height 24
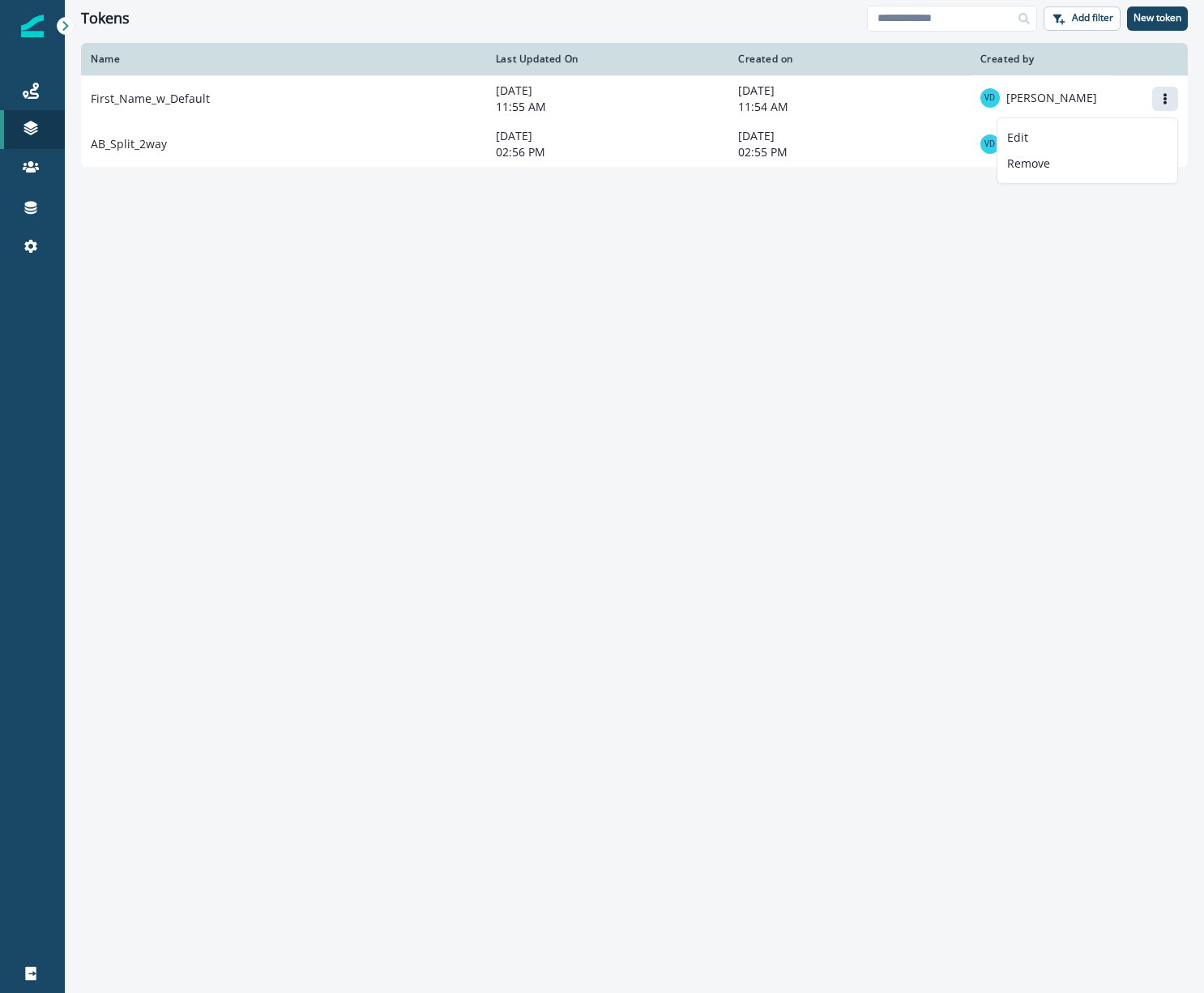
click at [409, 223] on div "Name Last Updated On Created on Created by First_Name_w_Default [DATE] 11:55 AM…" at bounding box center [635, 517] width 1139 height 948
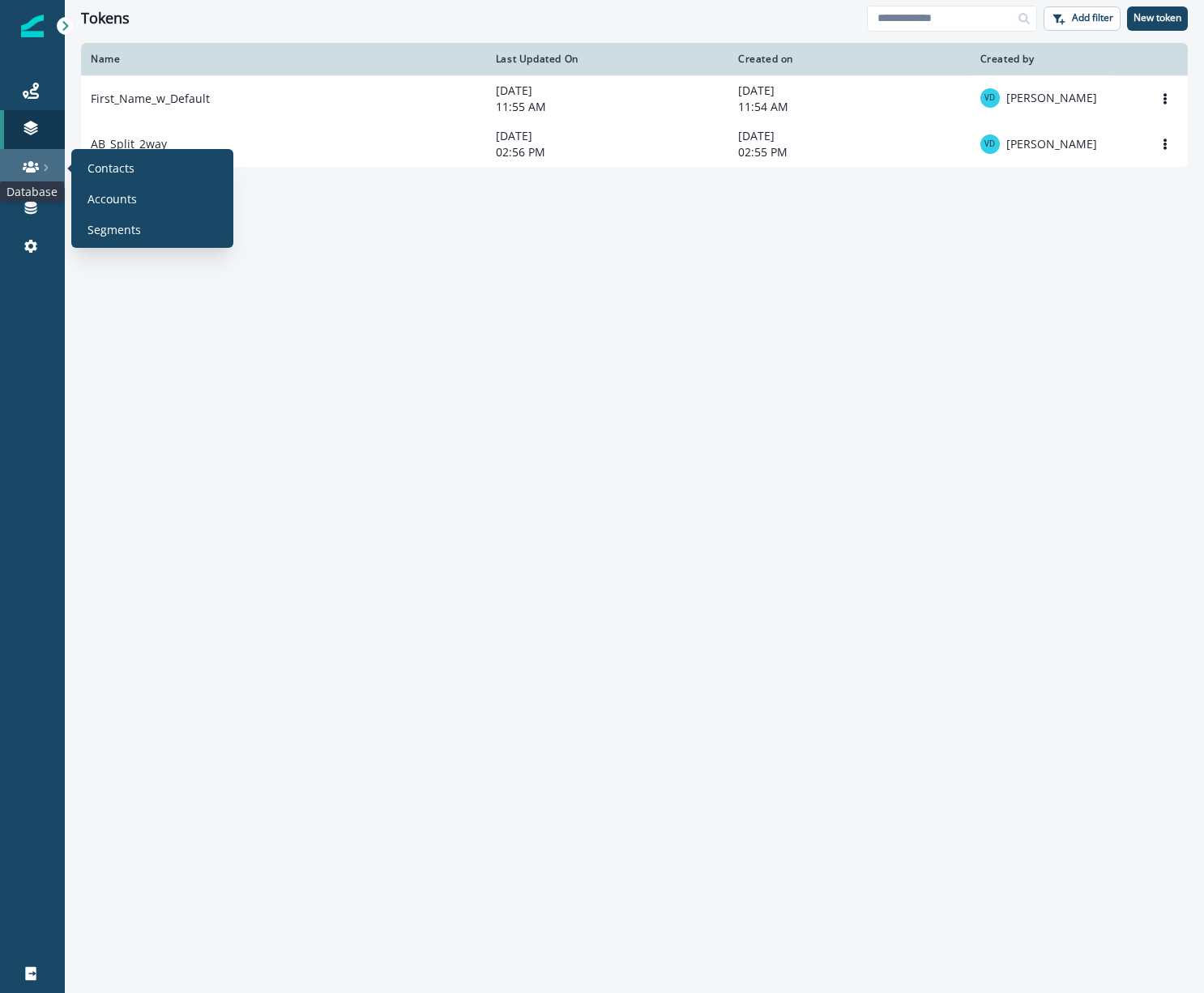
click at [25, 169] on icon at bounding box center [30, 166] width 16 height 16
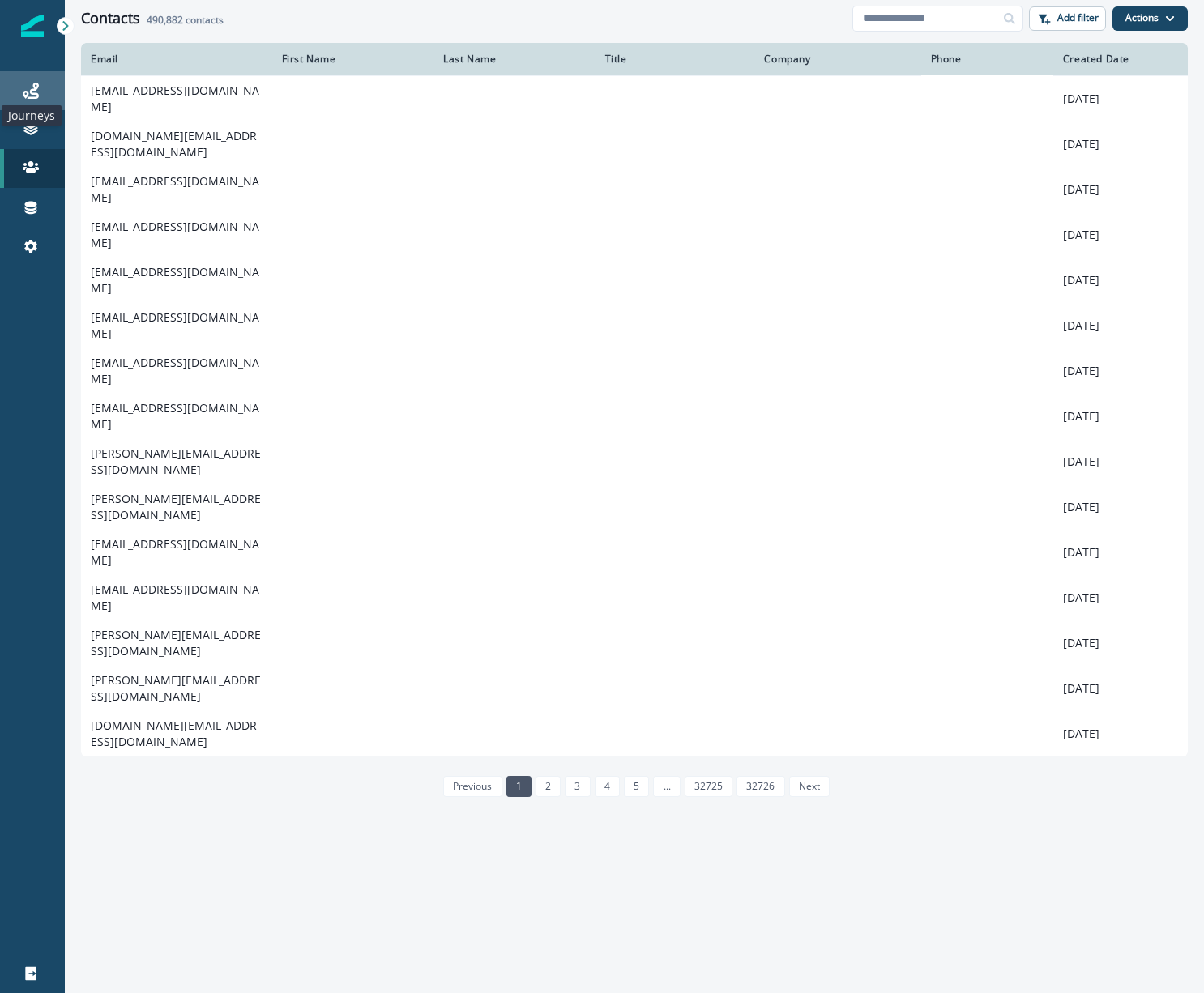
click at [27, 98] on icon at bounding box center [30, 90] width 16 height 16
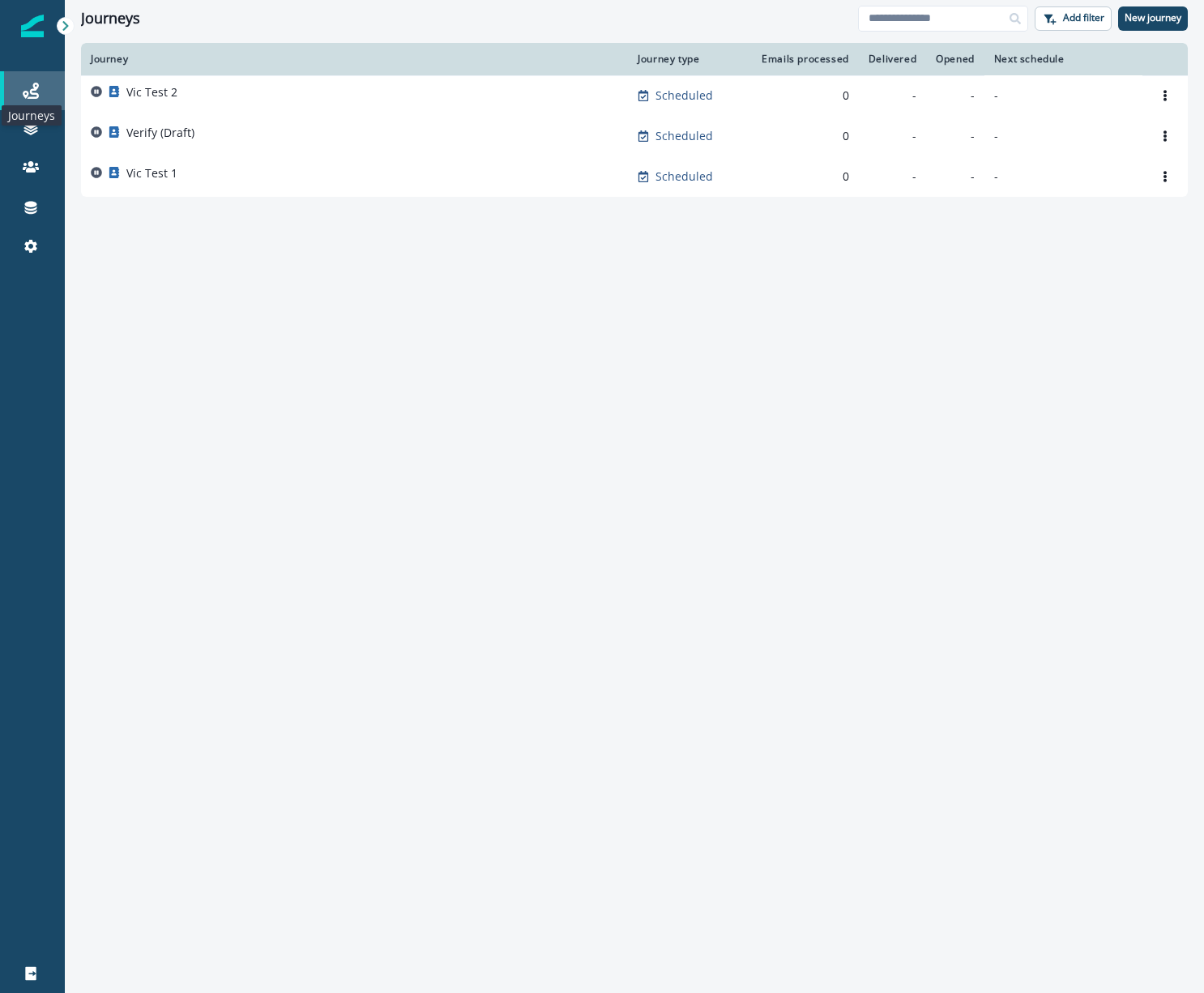
click at [35, 86] on icon at bounding box center [30, 90] width 16 height 16
click at [31, 203] on icon at bounding box center [31, 208] width 12 height 13
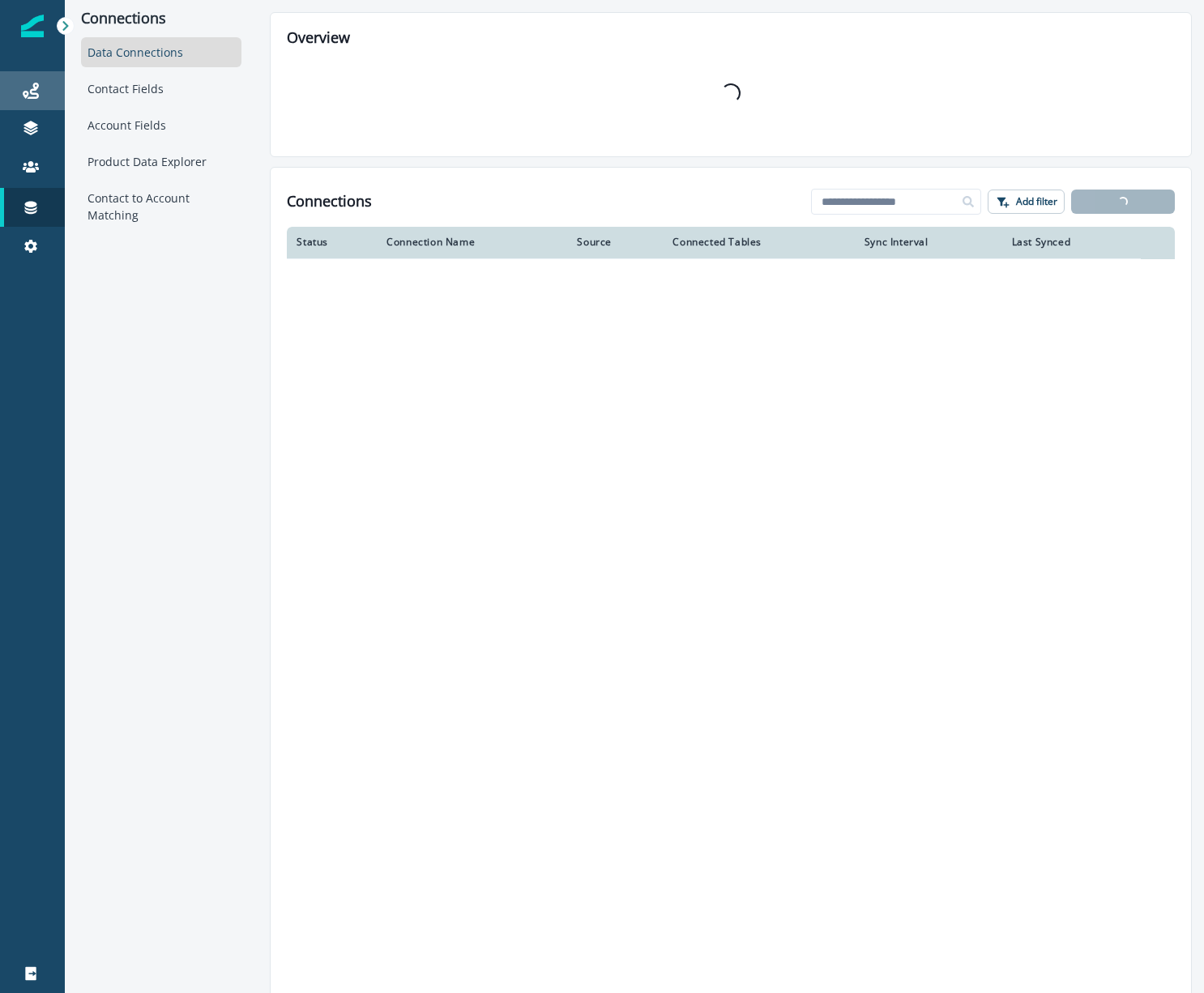
click at [19, 85] on div "Journeys" at bounding box center [32, 90] width 52 height 19
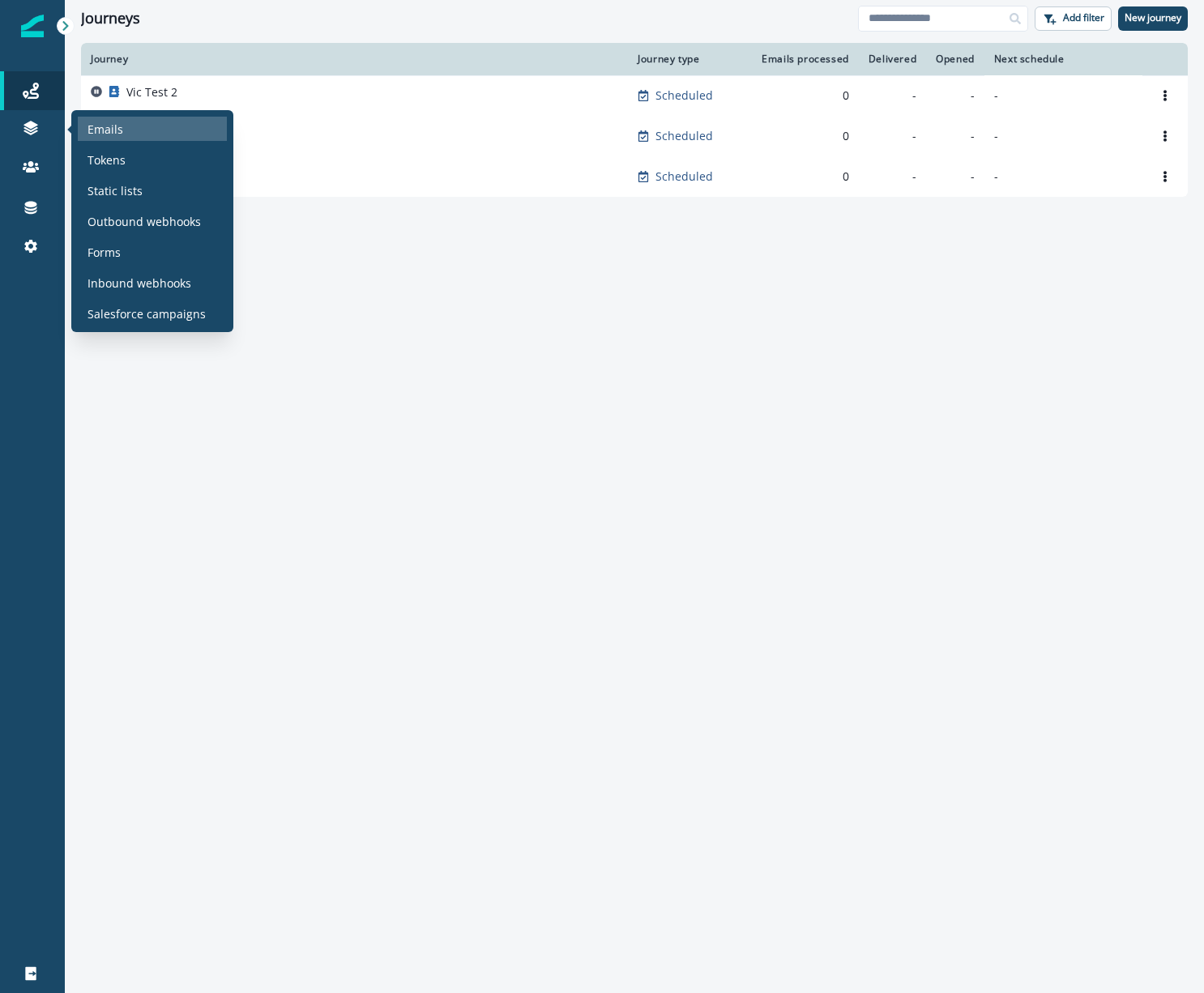
click at [102, 132] on p "Emails" at bounding box center [105, 129] width 36 height 17
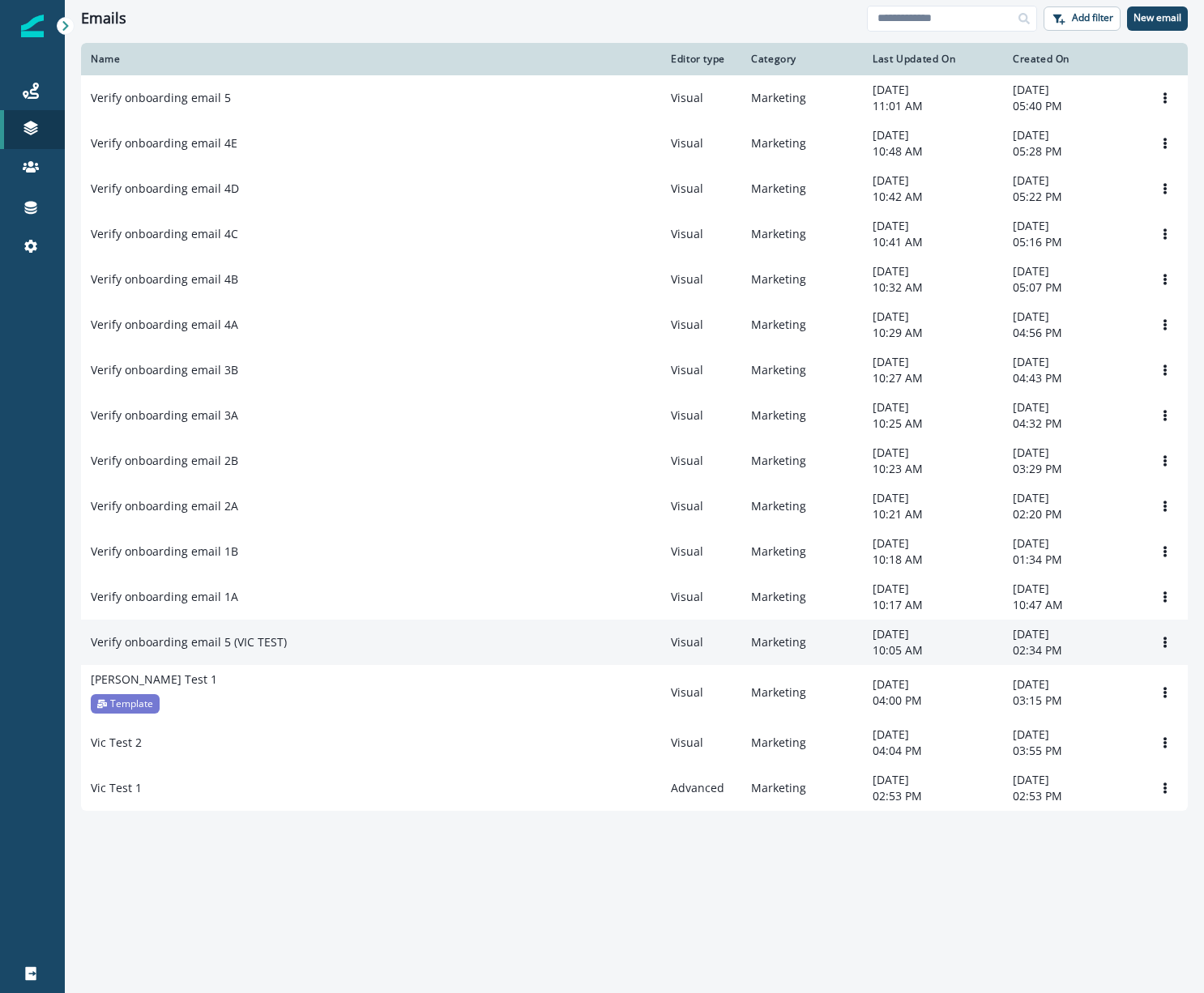
click at [300, 651] on div "Verify onboarding email 5 (VIC TEST)" at bounding box center [371, 642] width 561 height 16
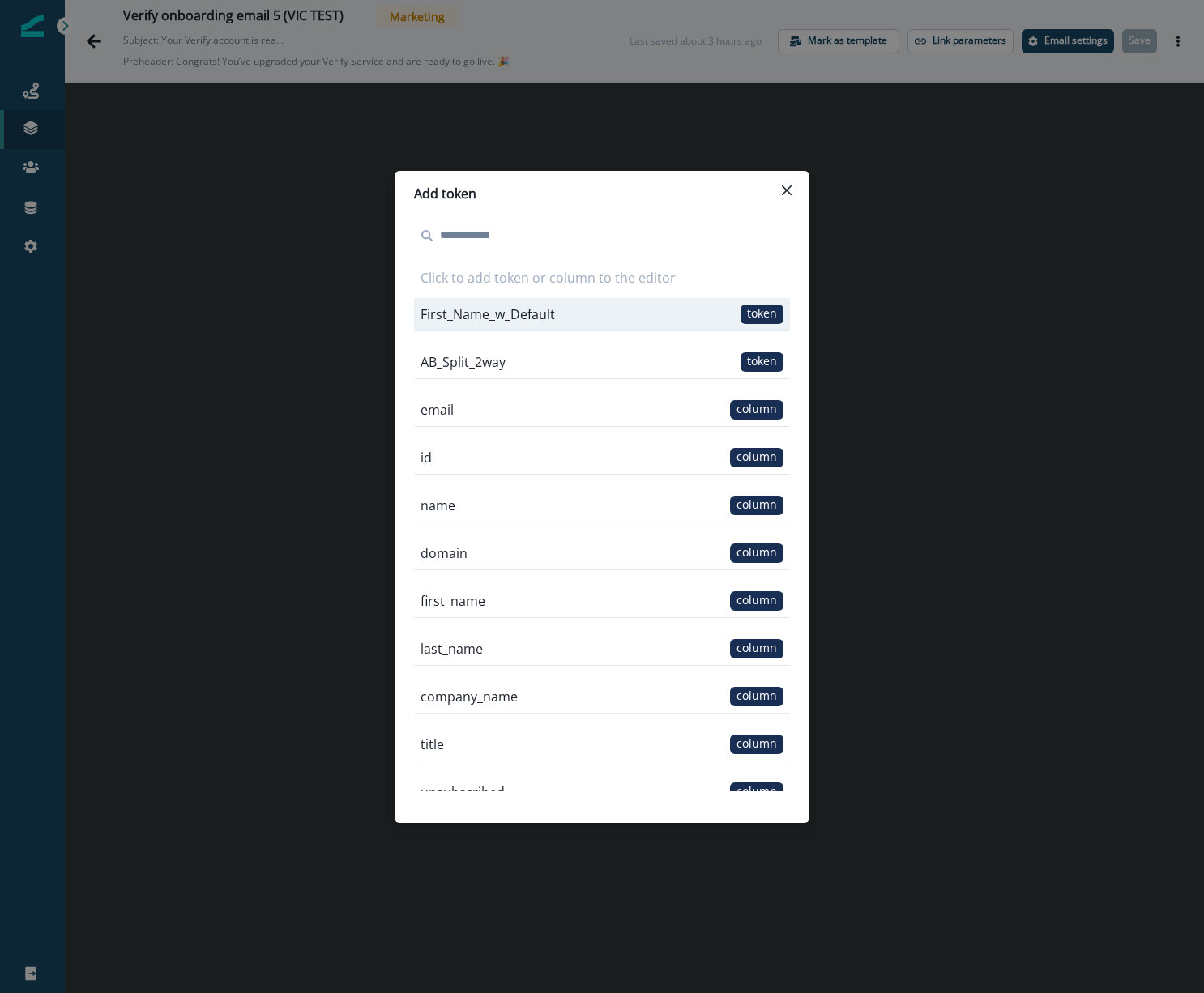
click at [743, 312] on span "token" at bounding box center [762, 314] width 43 height 19
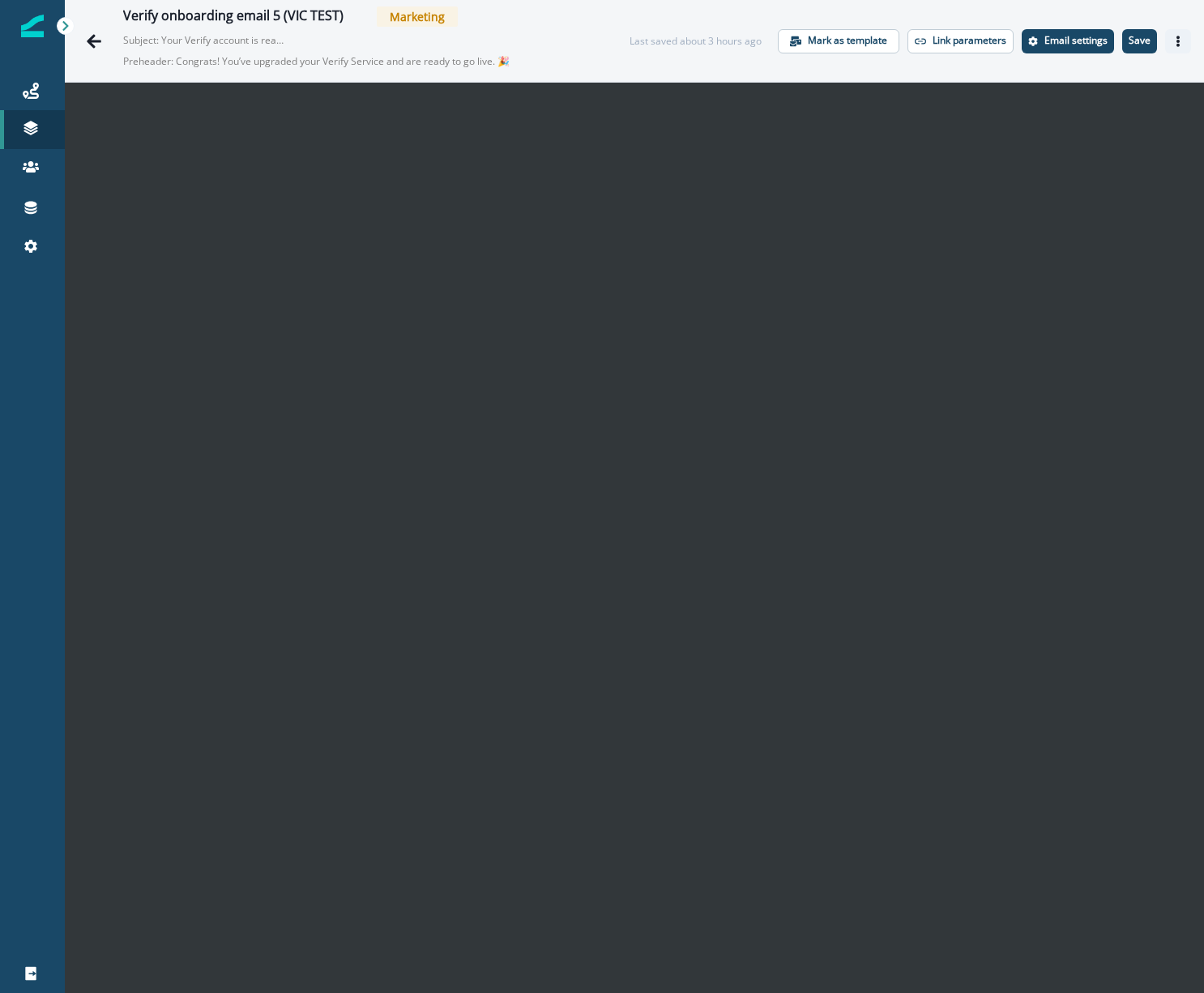
click at [1172, 41] on icon "Actions" at bounding box center [1177, 41] width 11 height 11
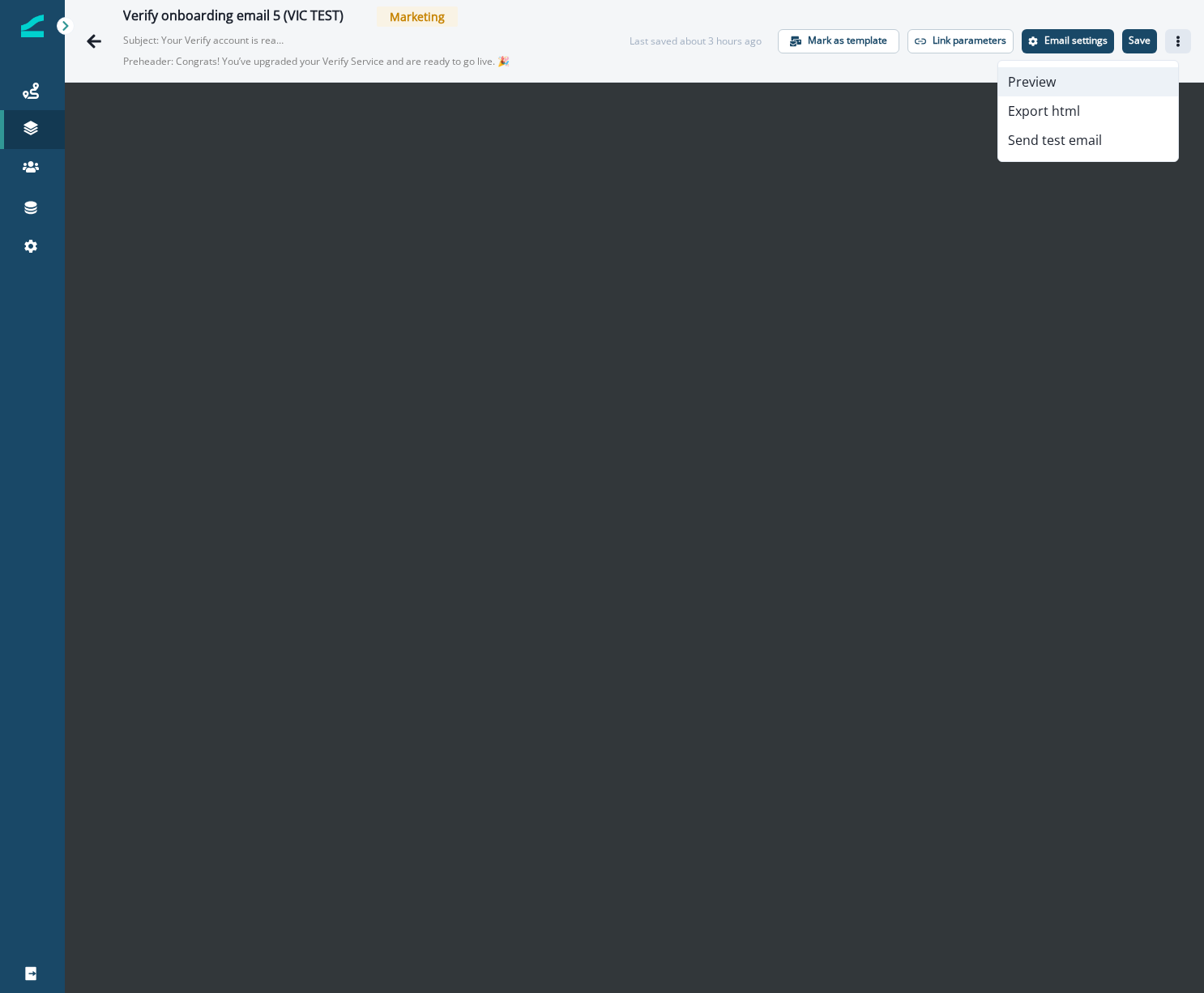
click at [1064, 81] on button "Preview" at bounding box center [1087, 82] width 179 height 29
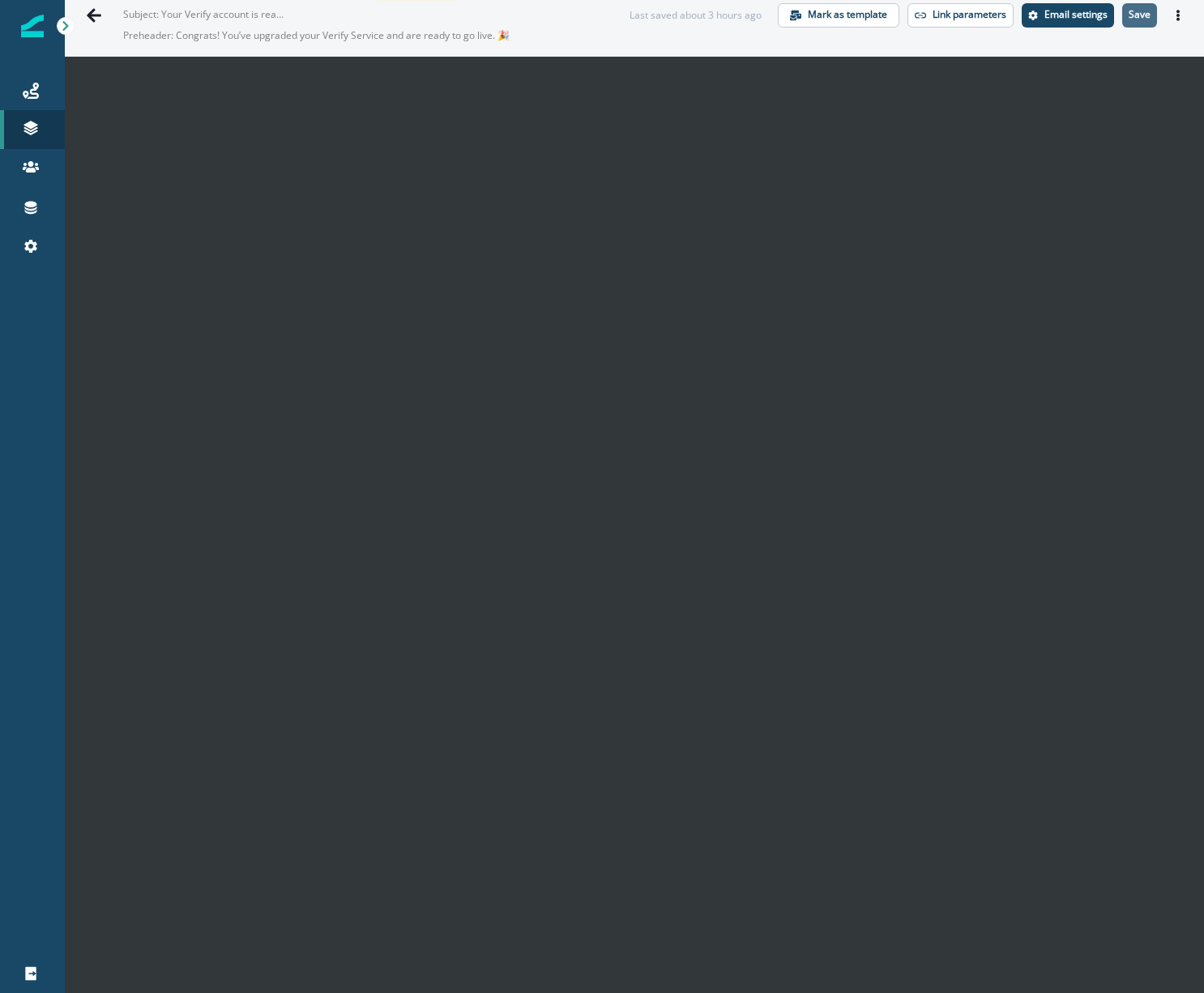
click at [1129, 6] on button "Save" at bounding box center [1139, 16] width 35 height 24
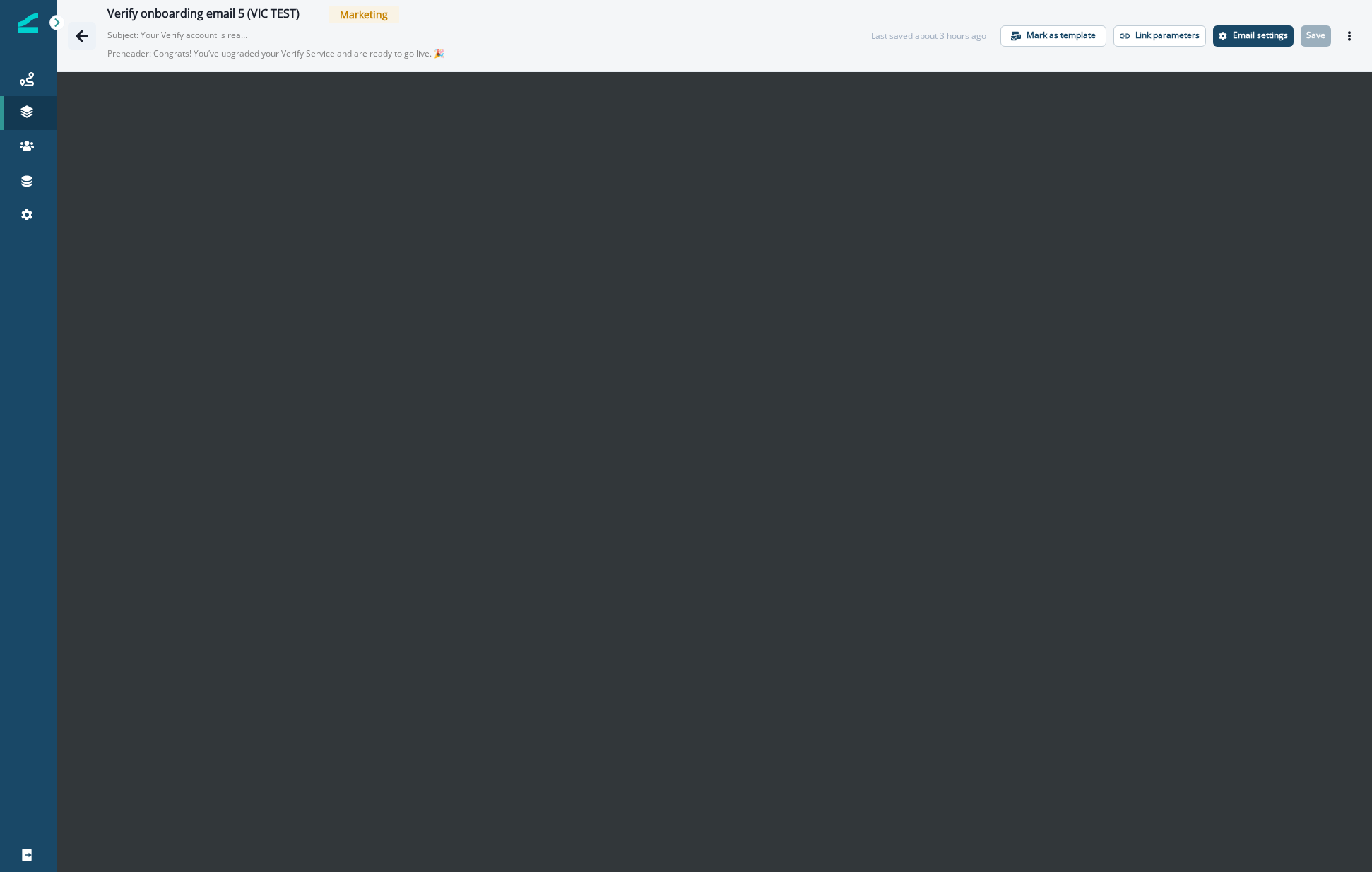
click at [81, 29] on icon "Go back" at bounding box center [82, 36] width 14 height 14
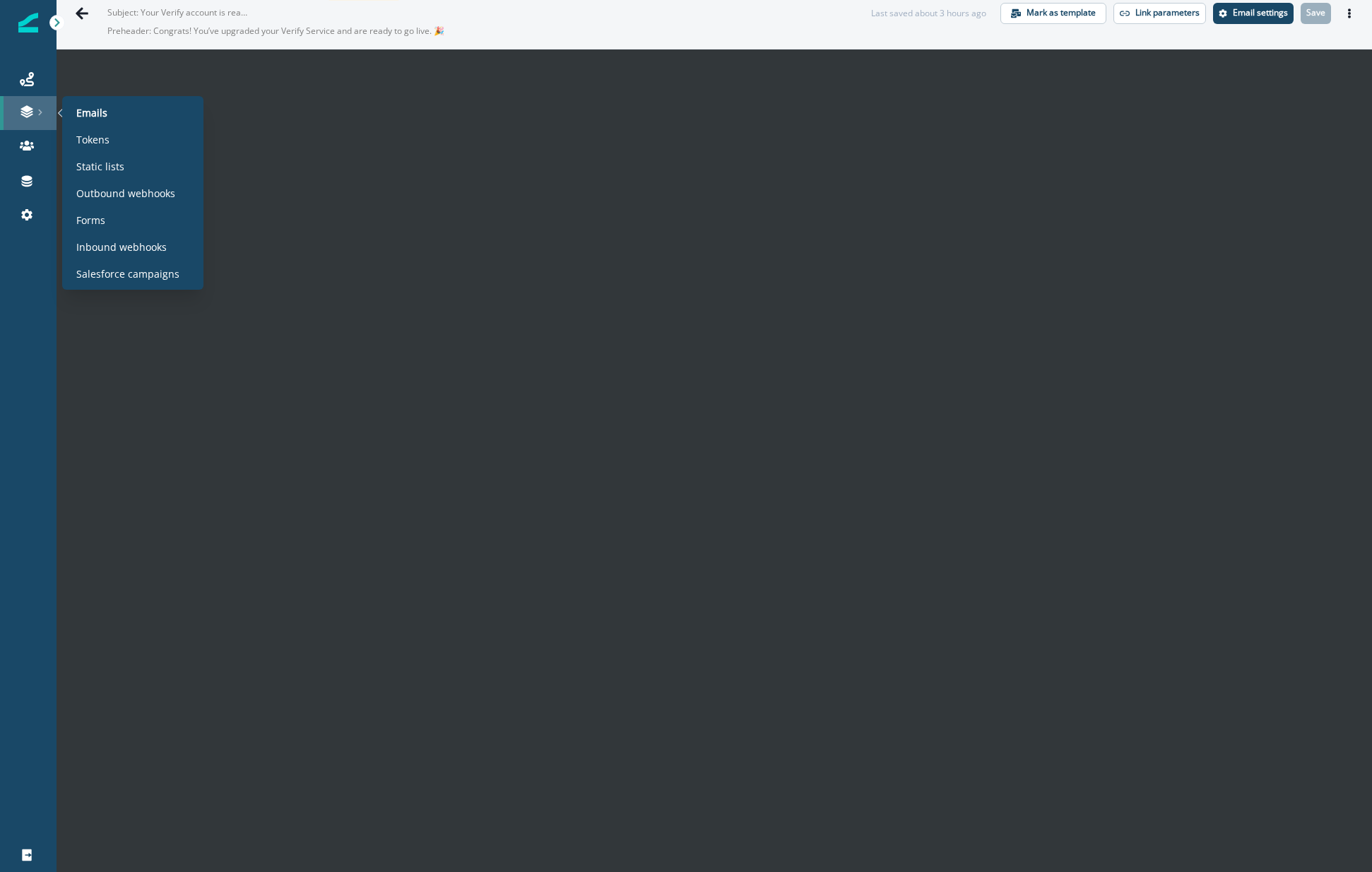
click at [34, 109] on div at bounding box center [28, 111] width 45 height 14
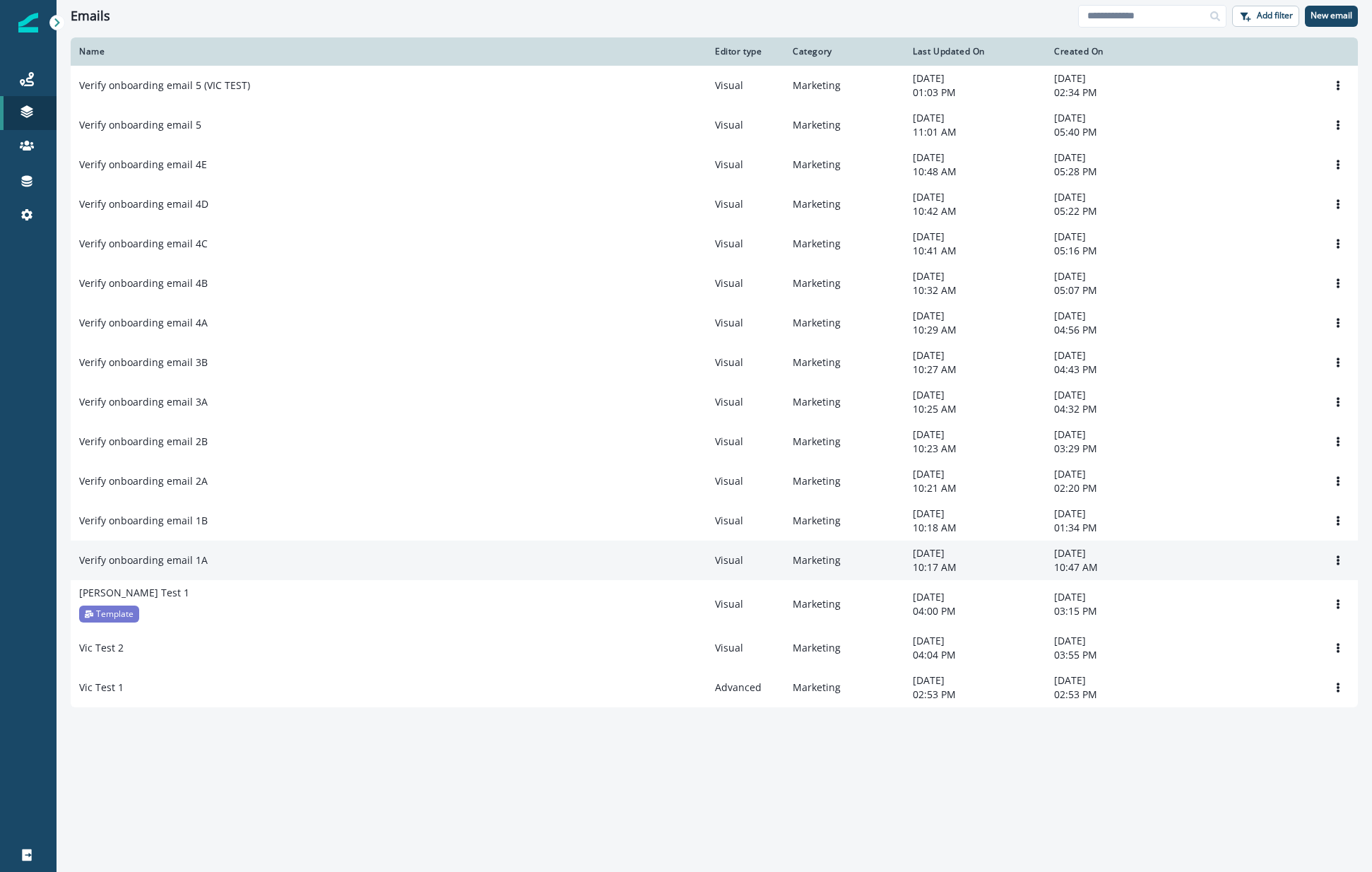
click at [206, 568] on div "Verify onboarding email 1A" at bounding box center [389, 560] width 619 height 14
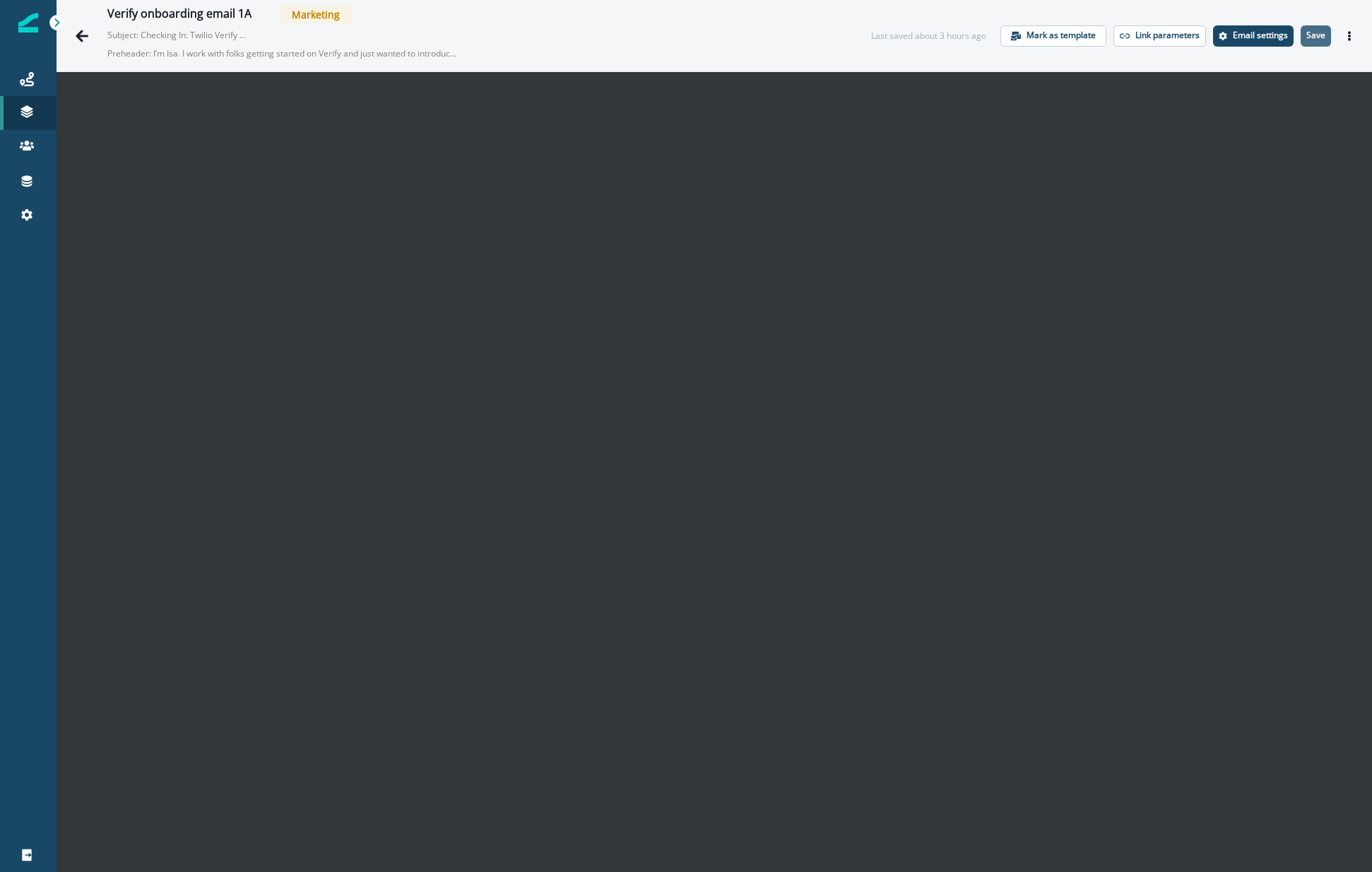
click at [1306, 36] on p "Save" at bounding box center [1315, 35] width 19 height 10
click at [91, 36] on button "Go back" at bounding box center [82, 36] width 28 height 28
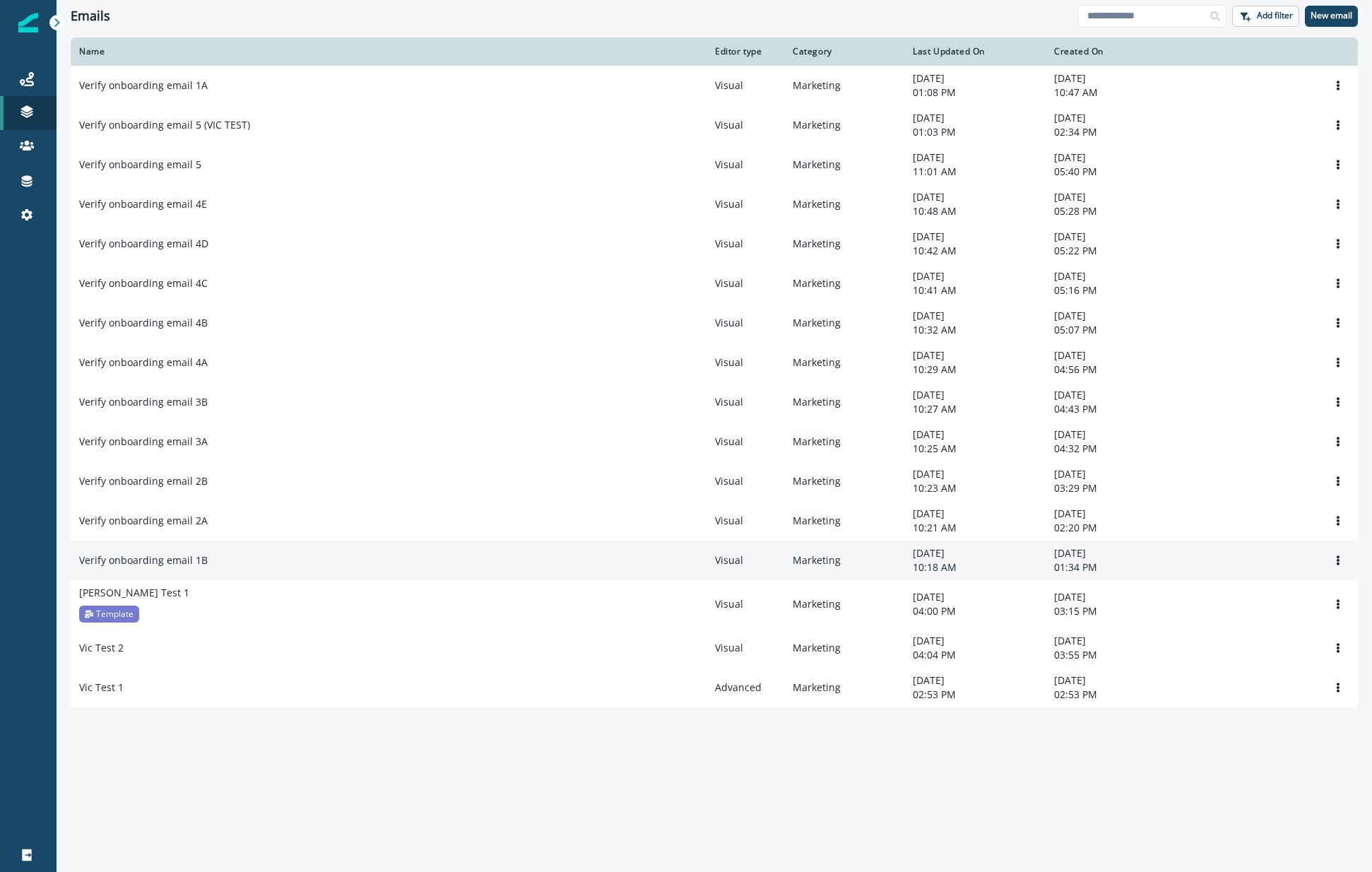
click at [183, 566] on p "Verify onboarding email 1B" at bounding box center [144, 560] width 129 height 14
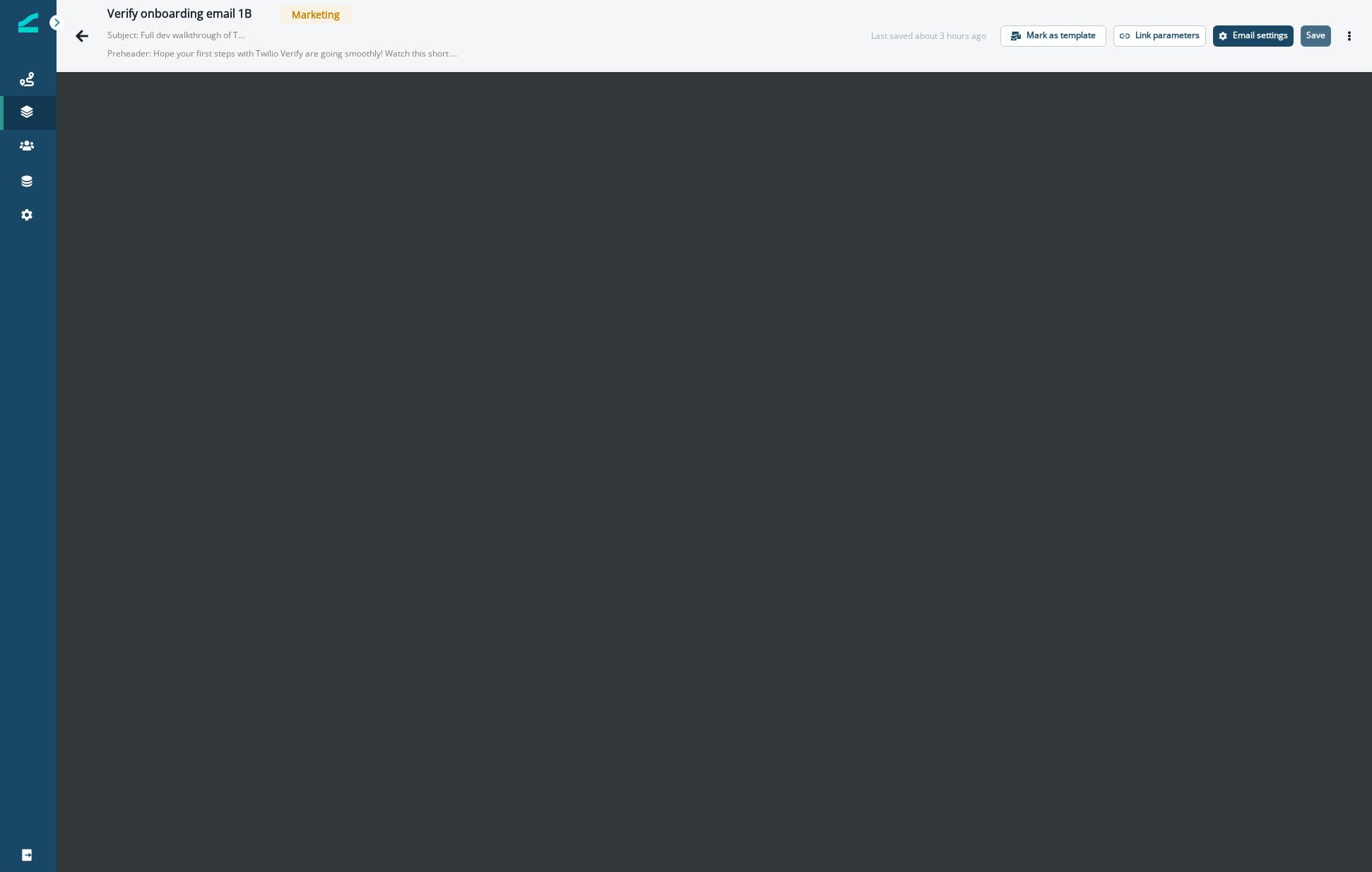
click at [1307, 35] on p "Save" at bounding box center [1315, 35] width 19 height 10
click at [83, 33] on icon "Go back" at bounding box center [82, 36] width 14 height 14
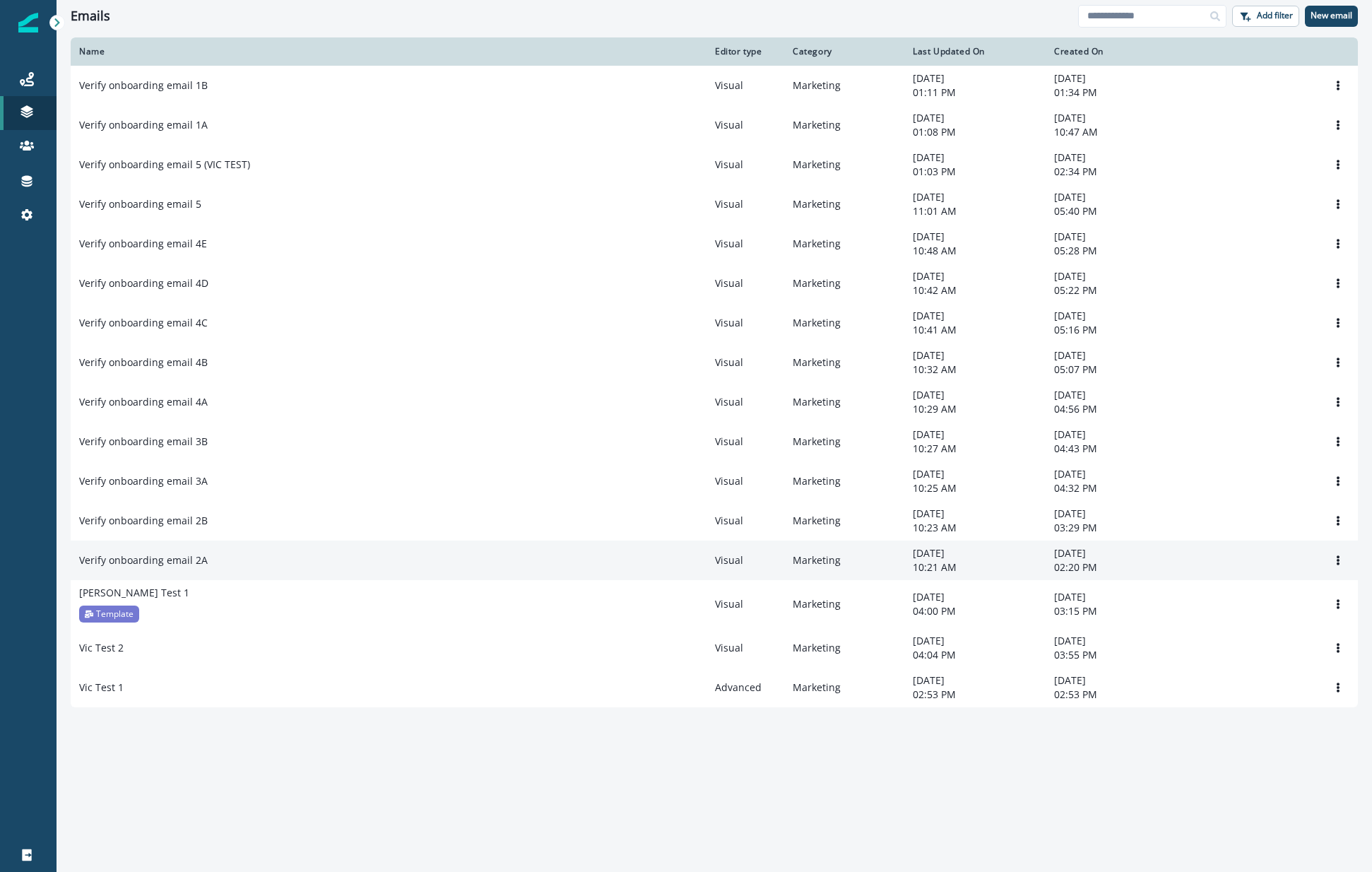
click at [206, 561] on div "Verify onboarding email 2A" at bounding box center [389, 560] width 619 height 14
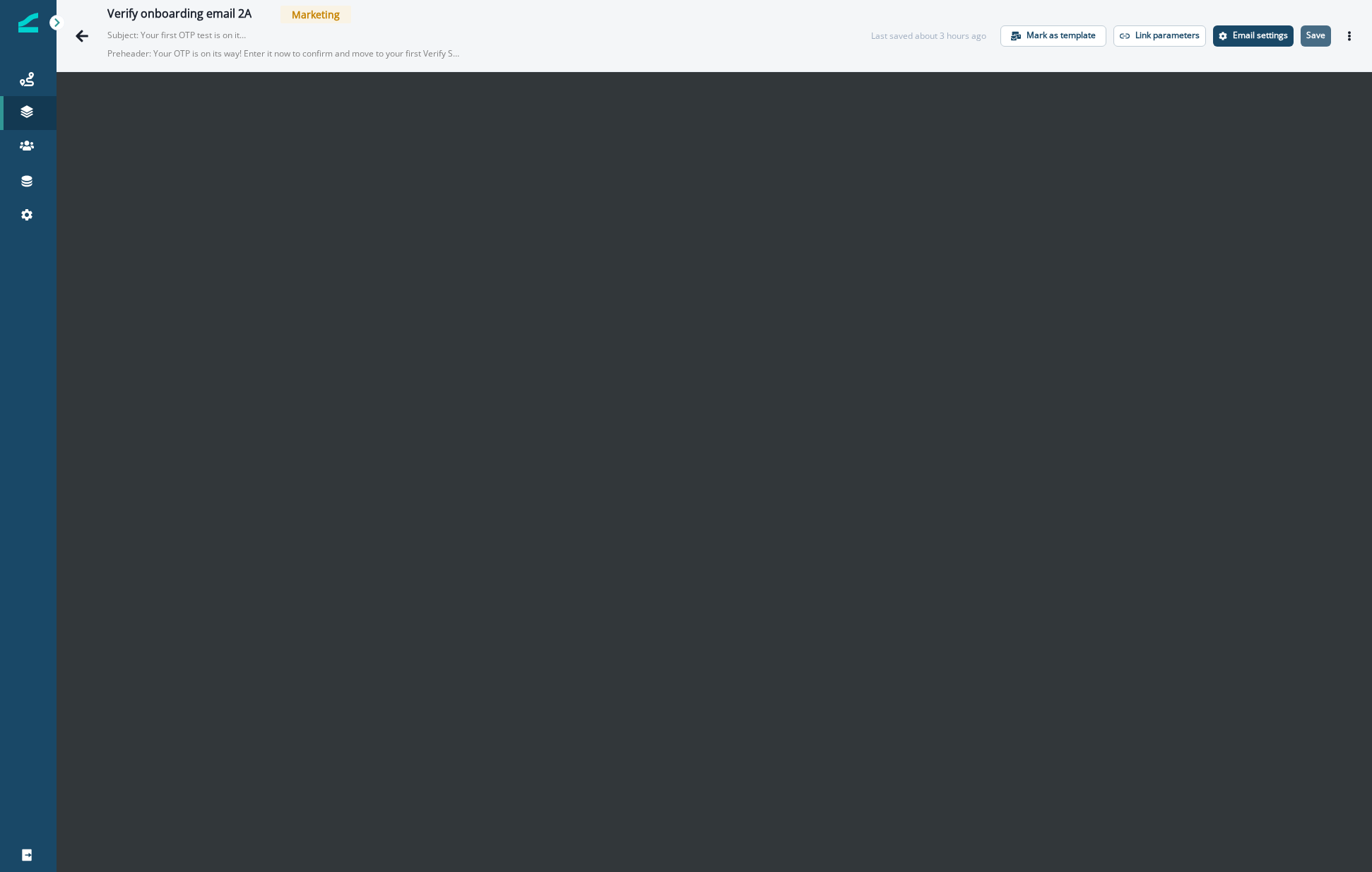
click at [1307, 32] on p "Save" at bounding box center [1315, 35] width 19 height 10
click at [80, 38] on icon "Go back" at bounding box center [82, 36] width 14 height 14
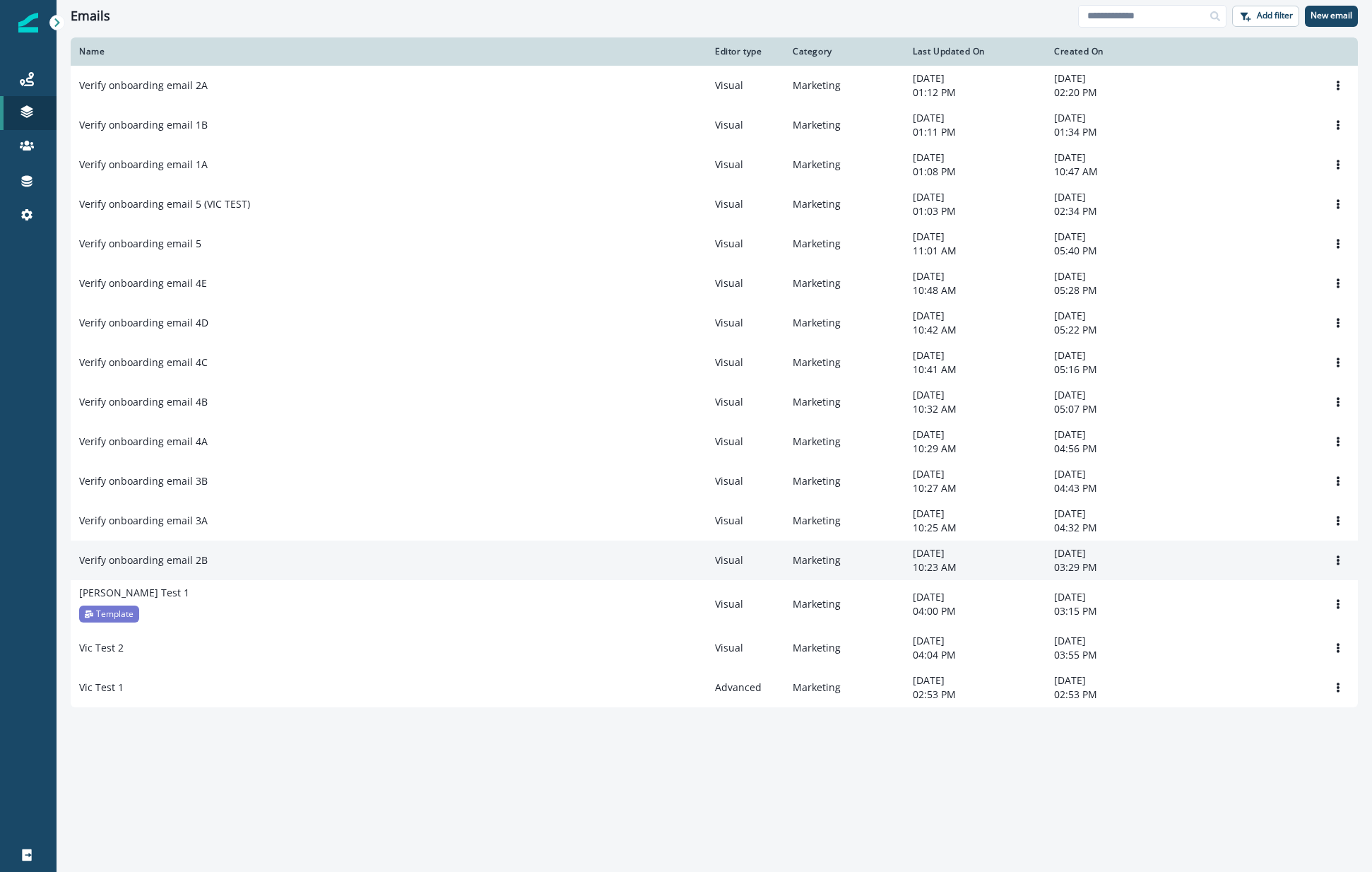
click at [189, 568] on p "Verify onboarding email 2B" at bounding box center [144, 560] width 129 height 14
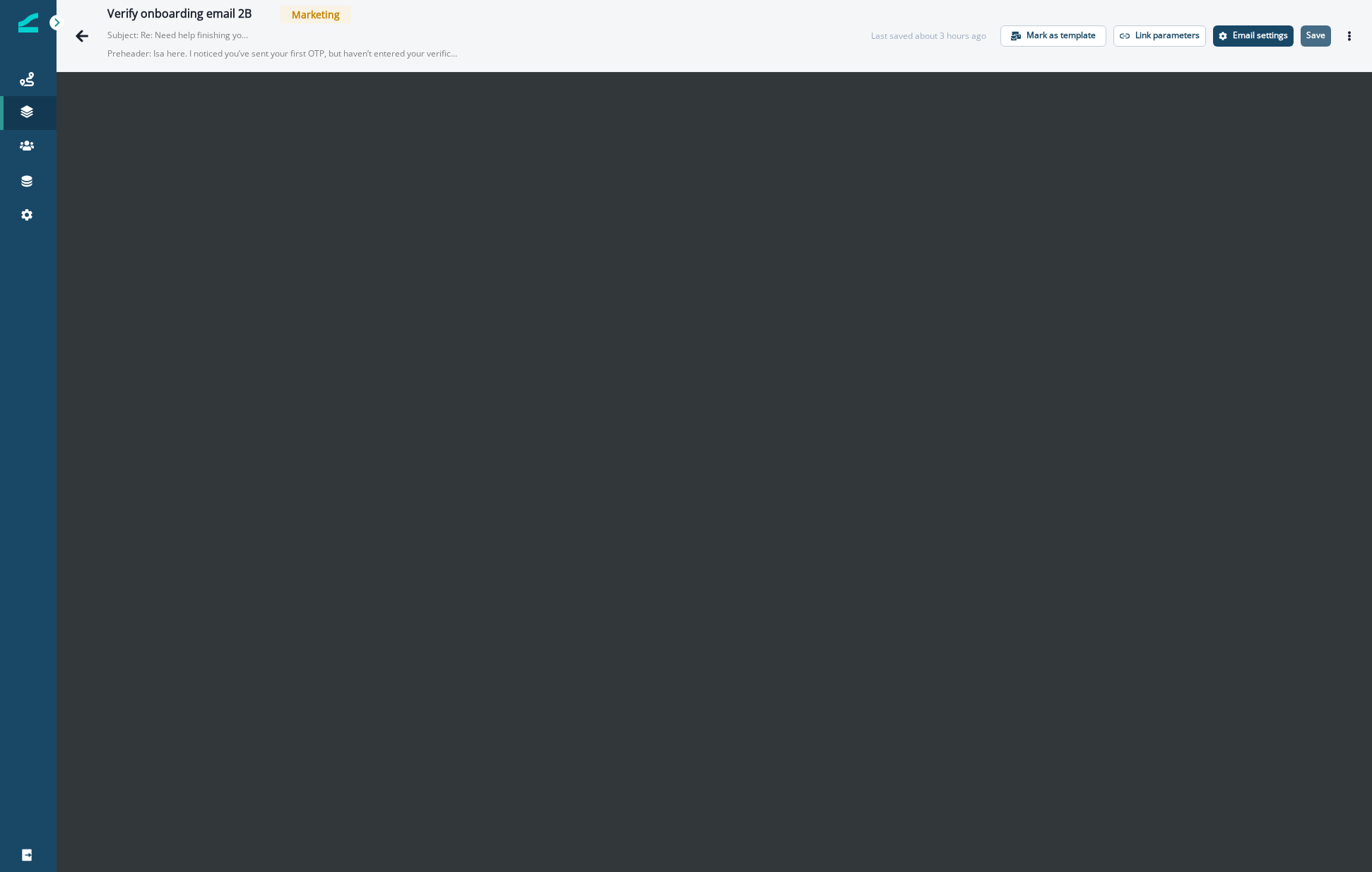
click at [1306, 37] on p "Save" at bounding box center [1315, 35] width 19 height 10
click at [81, 33] on icon "Go back" at bounding box center [82, 36] width 14 height 14
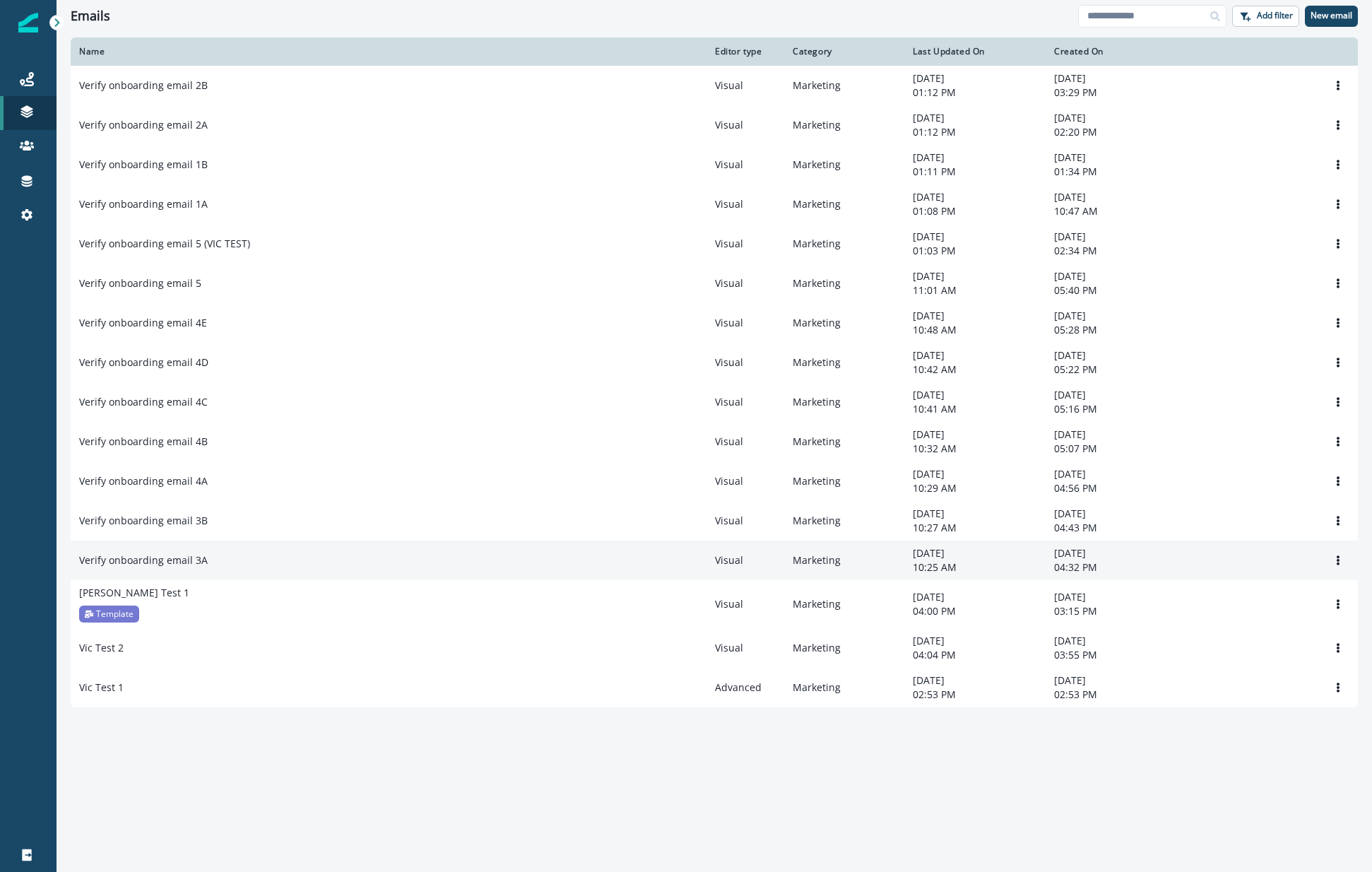
click at [163, 568] on p "Verify onboarding email 3A" at bounding box center [144, 560] width 129 height 14
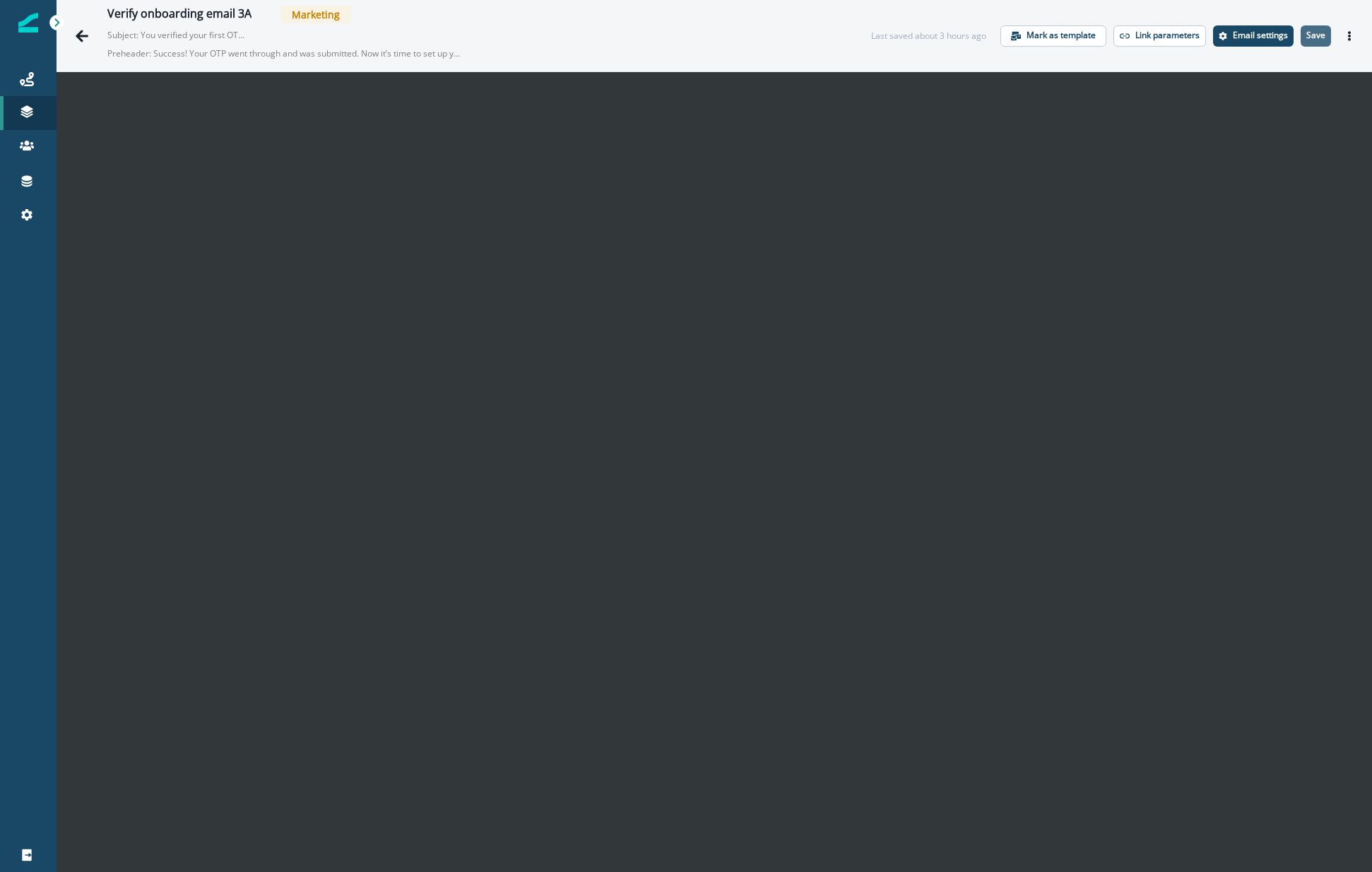
click at [1308, 31] on p "Save" at bounding box center [1315, 35] width 19 height 10
click at [79, 35] on icon "Go back" at bounding box center [82, 36] width 13 height 12
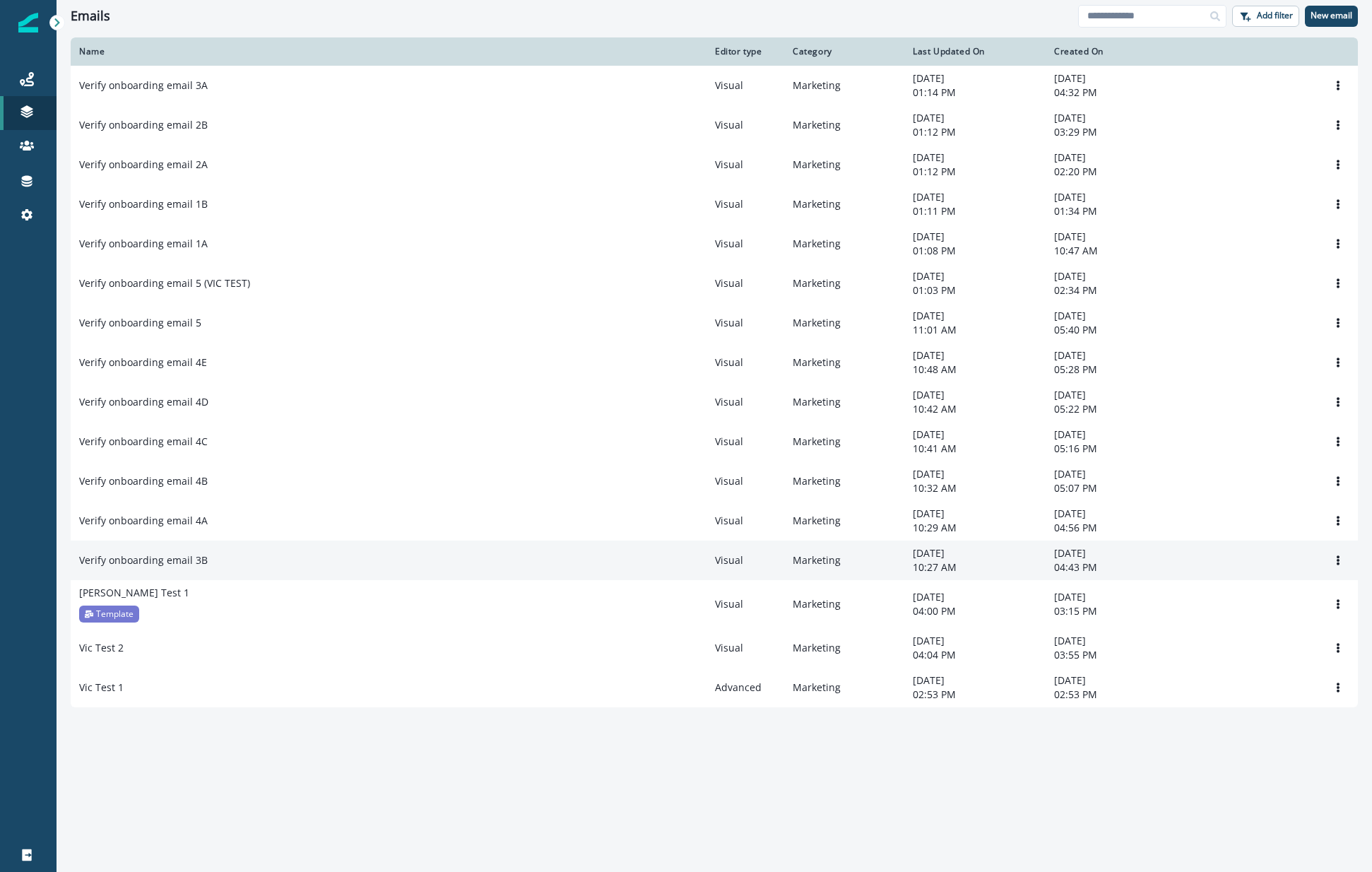
click at [183, 568] on p "Verify onboarding email 3B" at bounding box center [144, 560] width 129 height 14
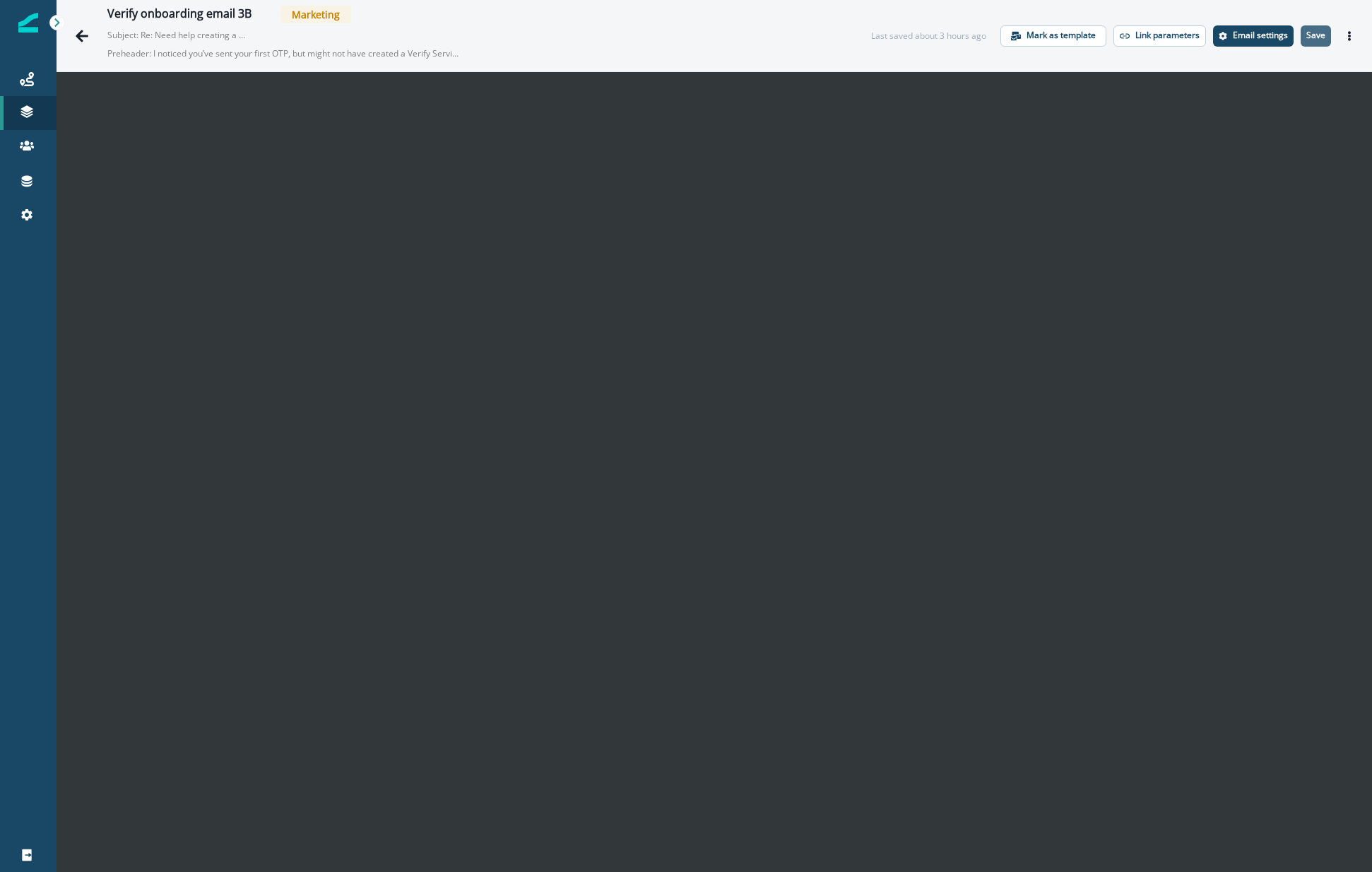
click at [1309, 38] on p "Save" at bounding box center [1315, 35] width 19 height 10
click at [81, 32] on icon "Go back" at bounding box center [82, 36] width 13 height 12
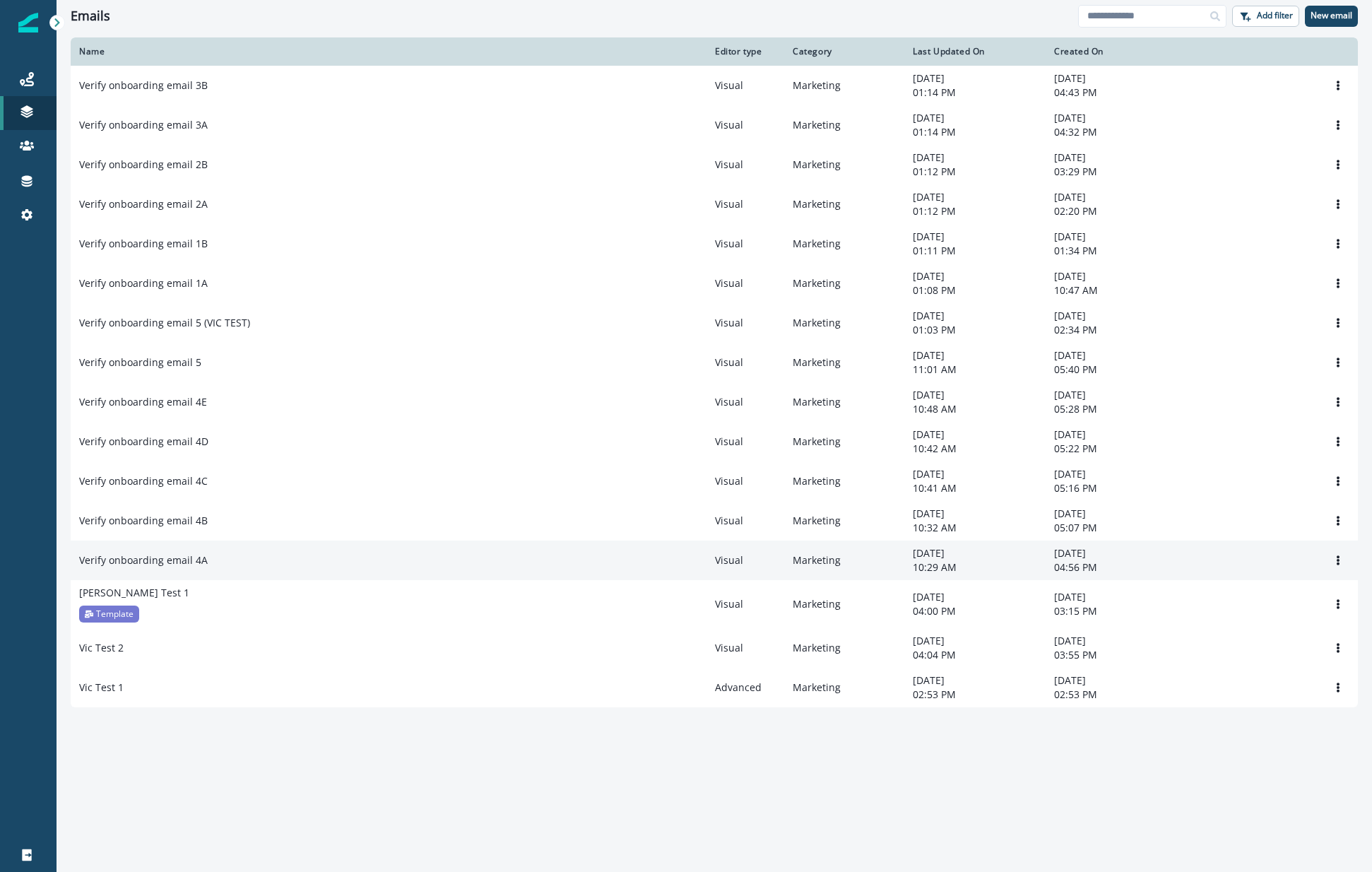
click at [254, 579] on td "Verify onboarding email 4A" at bounding box center [388, 560] width 636 height 39
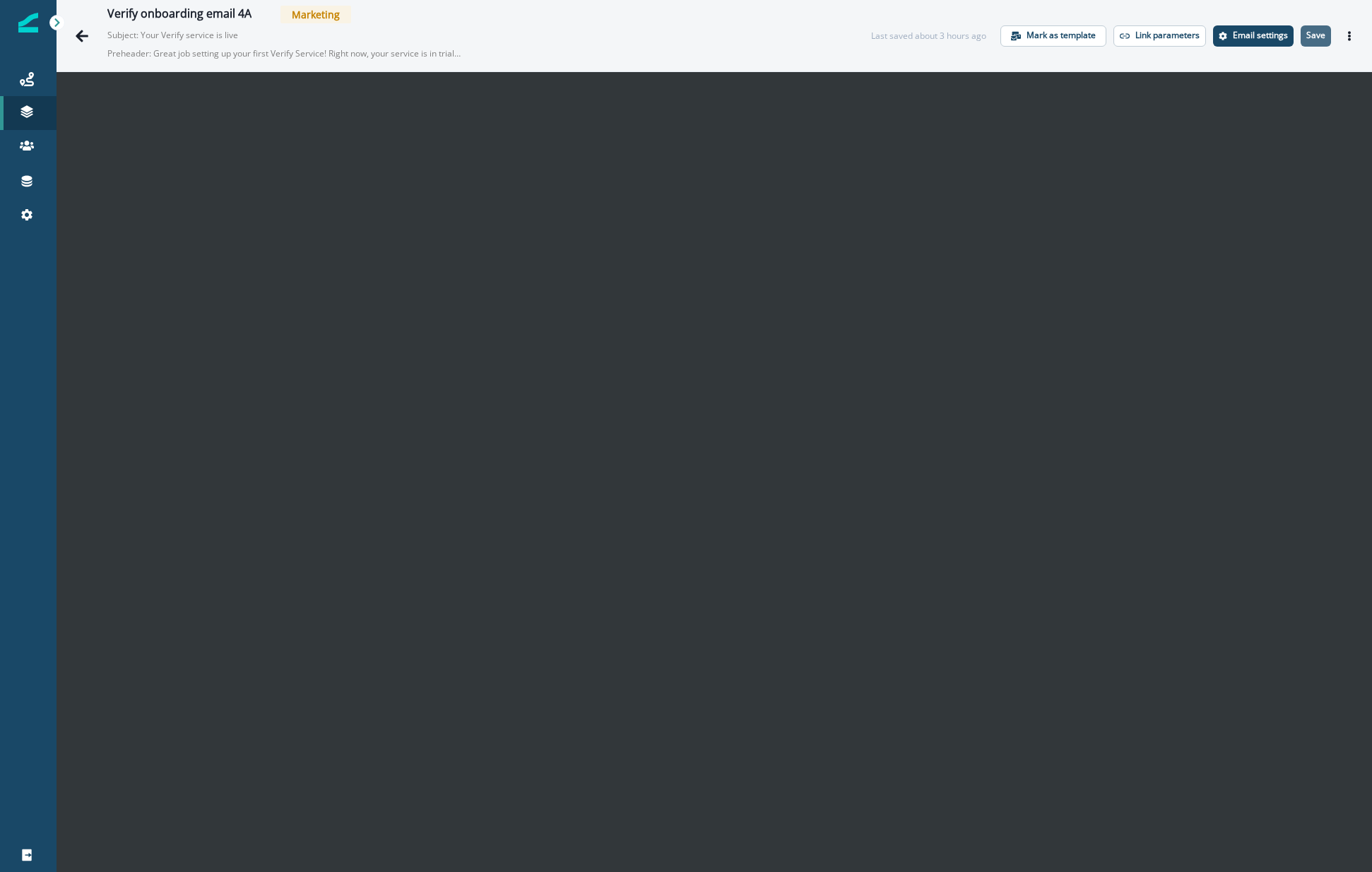
click at [1306, 40] on p "Save" at bounding box center [1315, 35] width 19 height 10
click at [89, 36] on button "Go back" at bounding box center [82, 36] width 28 height 28
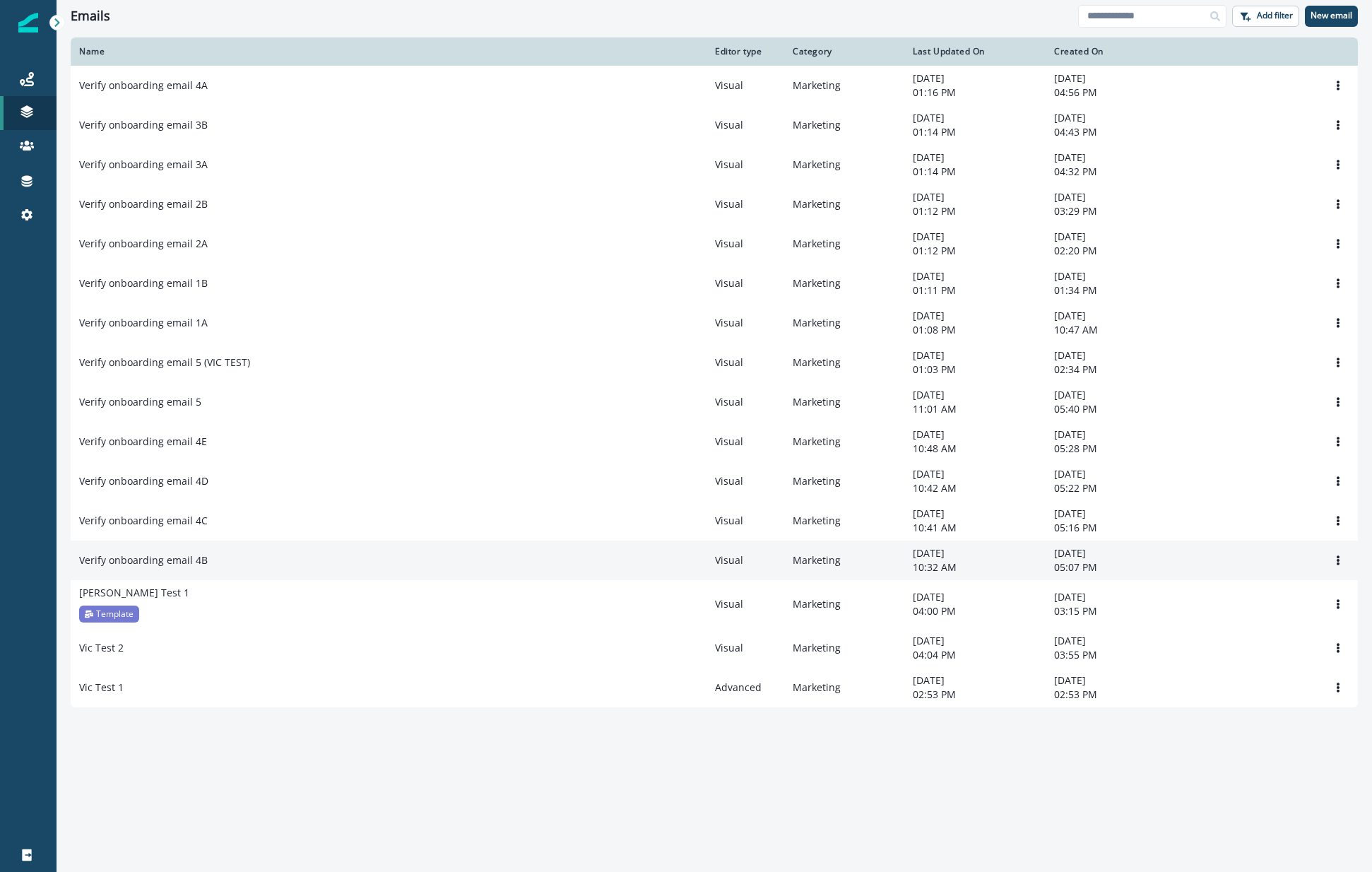
click at [169, 568] on p "Verify onboarding email 4B" at bounding box center [144, 560] width 129 height 14
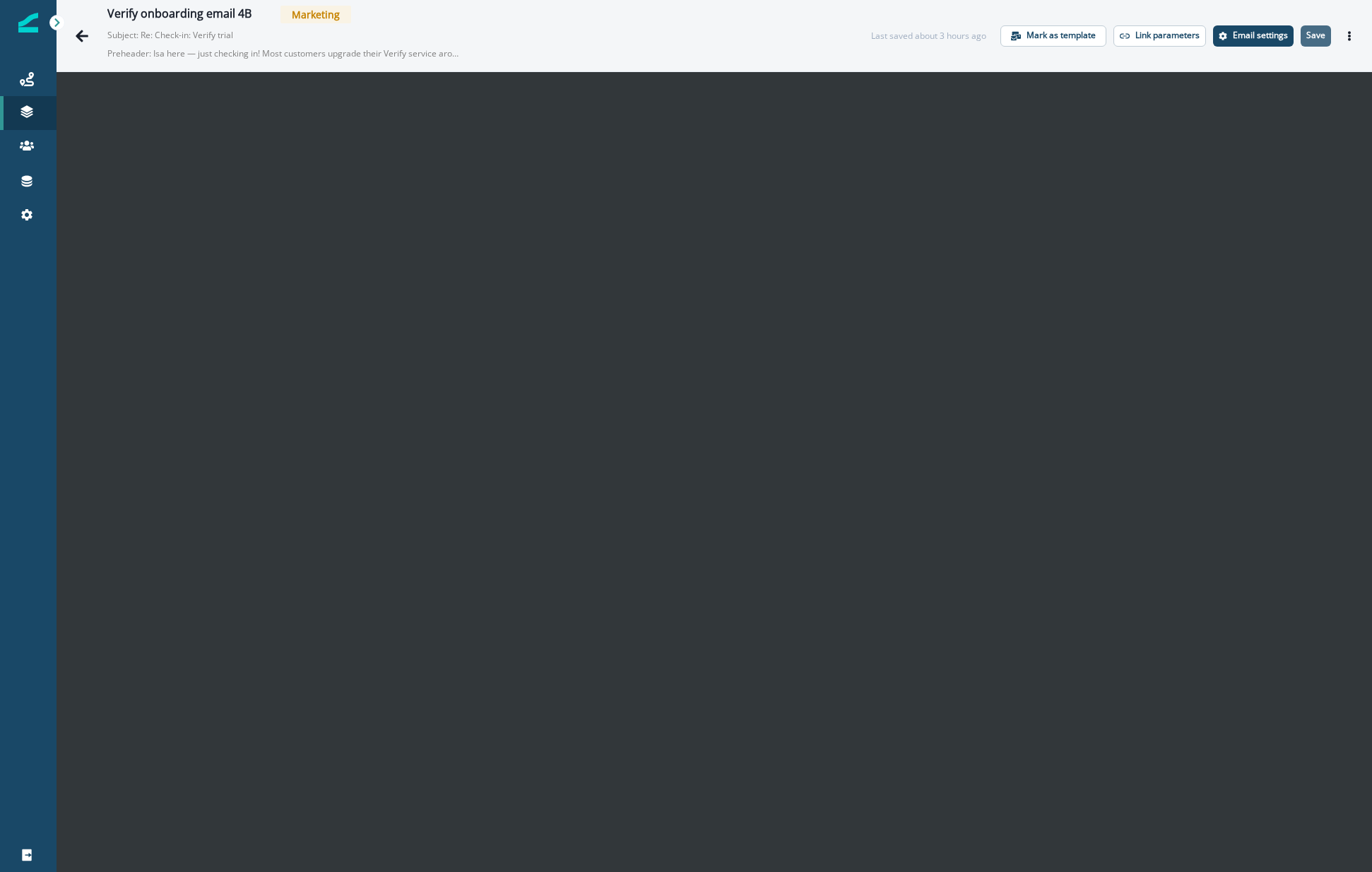
click at [1314, 30] on p "Save" at bounding box center [1315, 35] width 19 height 10
click at [77, 29] on icon "Go back" at bounding box center [82, 36] width 14 height 14
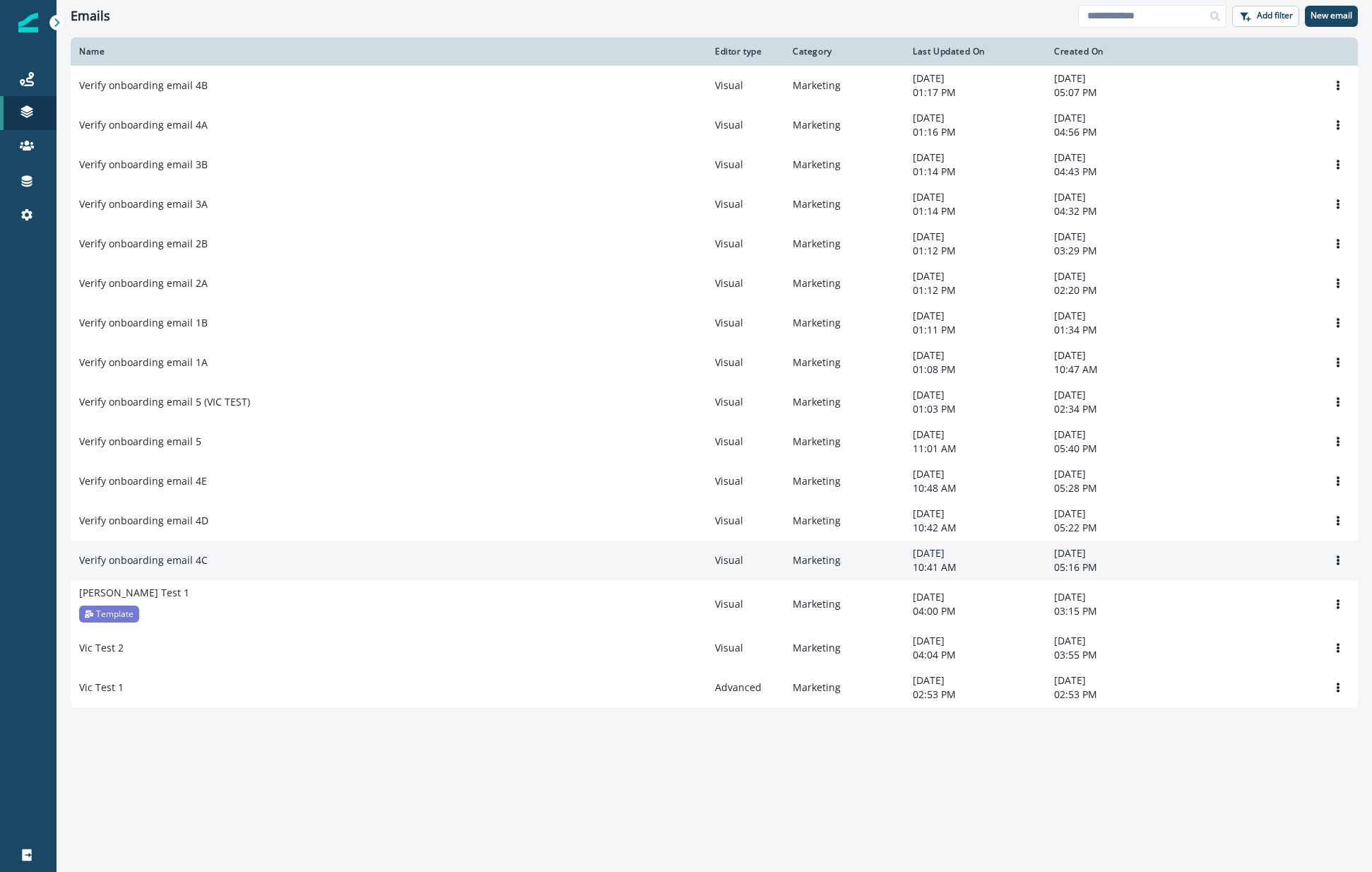
click at [182, 566] on p "Verify onboarding email 4C" at bounding box center [144, 560] width 129 height 14
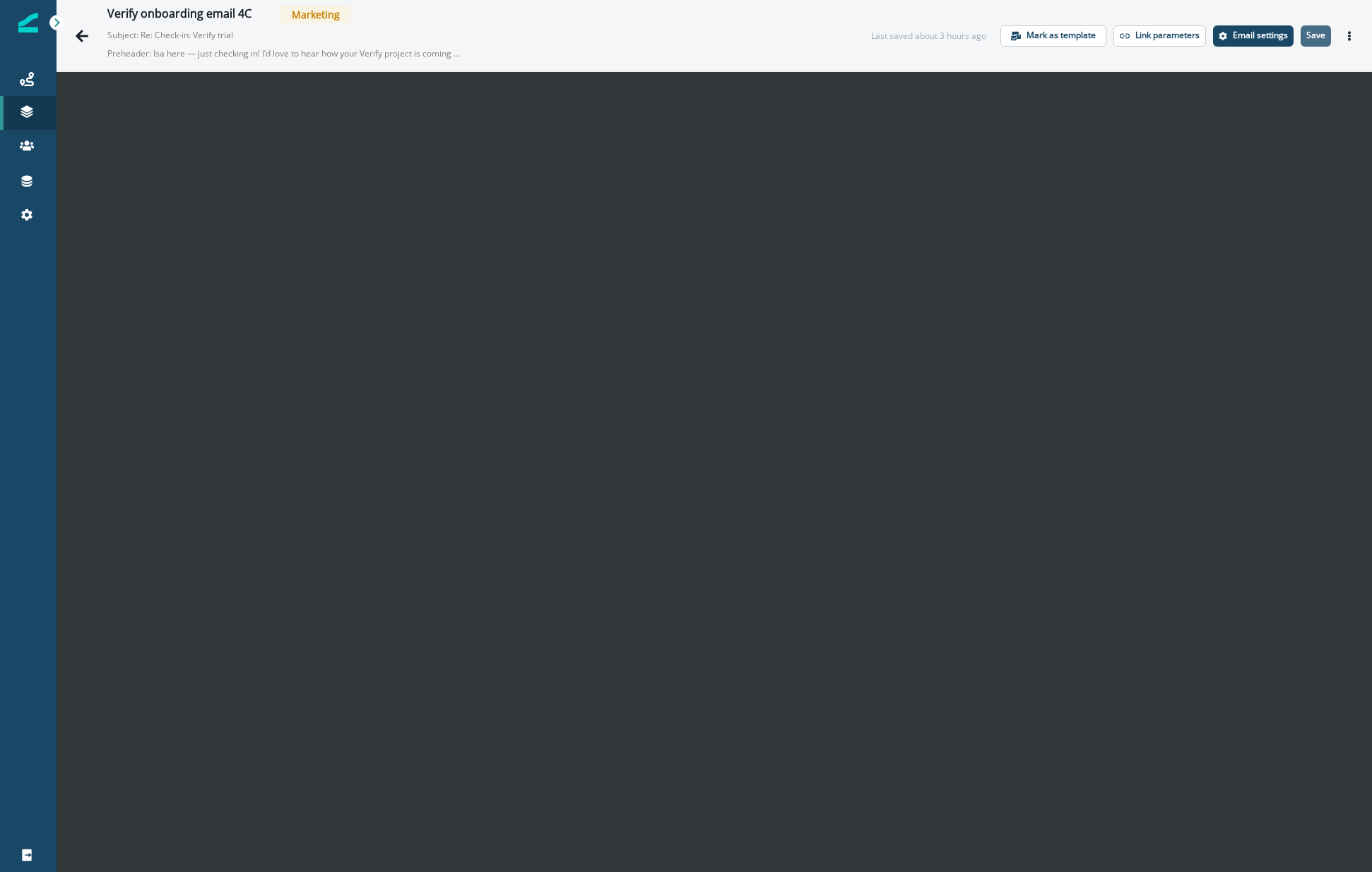
click at [1306, 37] on p "Save" at bounding box center [1315, 35] width 19 height 10
click at [75, 36] on icon "Go back" at bounding box center [82, 36] width 14 height 14
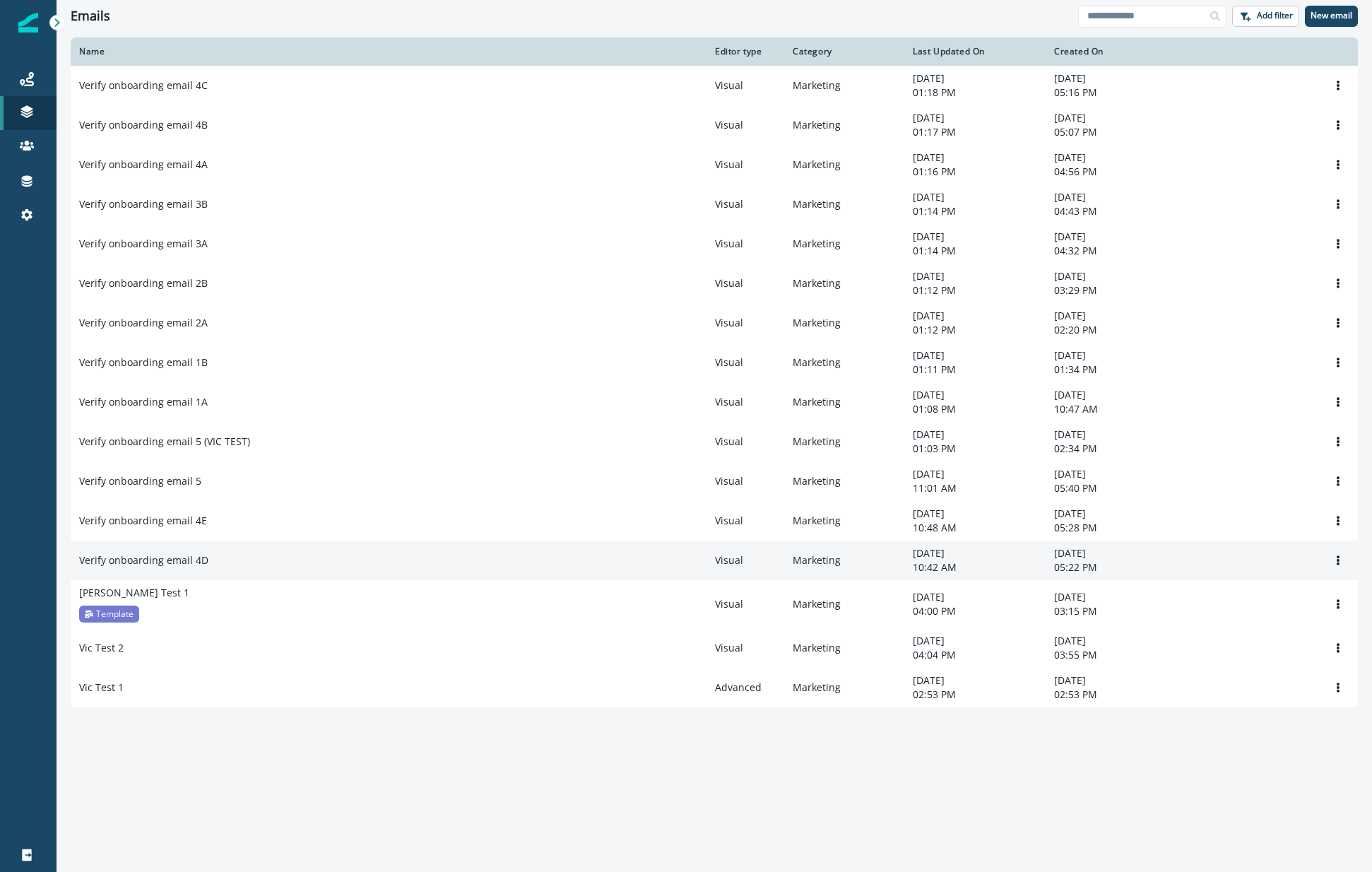
click at [190, 565] on p "Verify onboarding email 4D" at bounding box center [144, 560] width 129 height 14
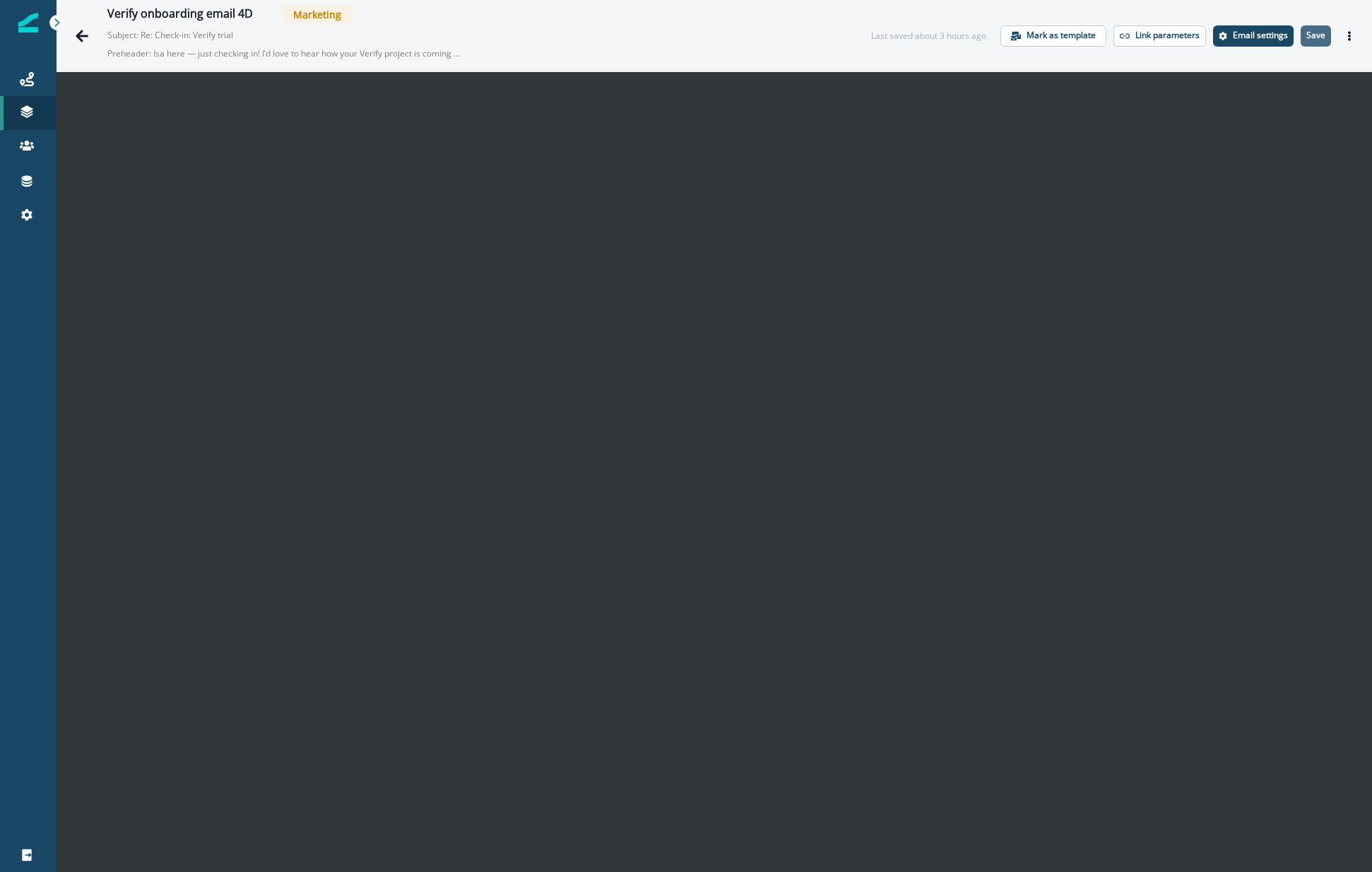
click at [1310, 34] on p "Save" at bounding box center [1315, 35] width 19 height 10
click at [82, 38] on icon "Go back" at bounding box center [82, 36] width 14 height 14
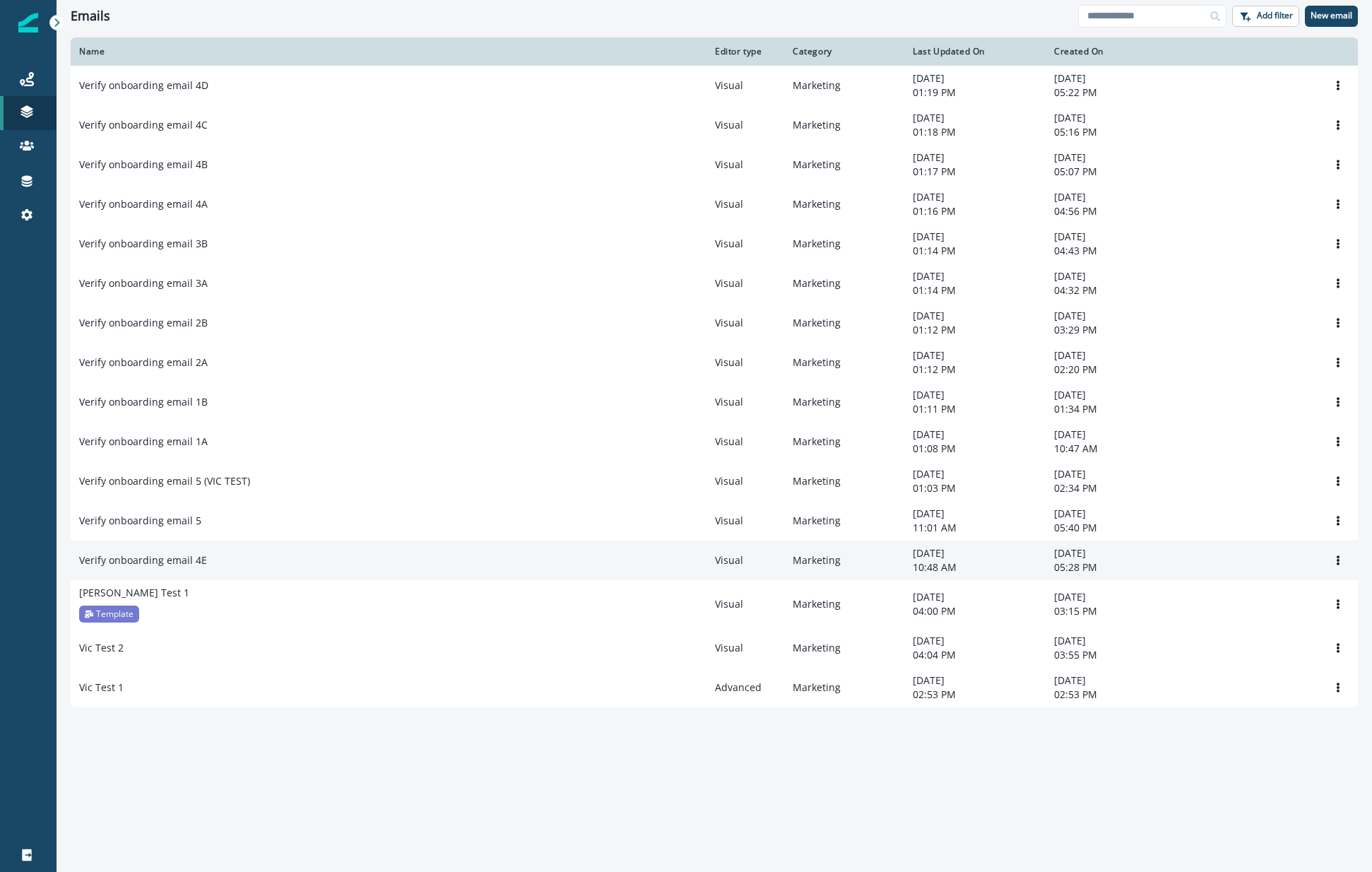
click at [188, 564] on p "Verify onboarding email 4E" at bounding box center [143, 560] width 128 height 14
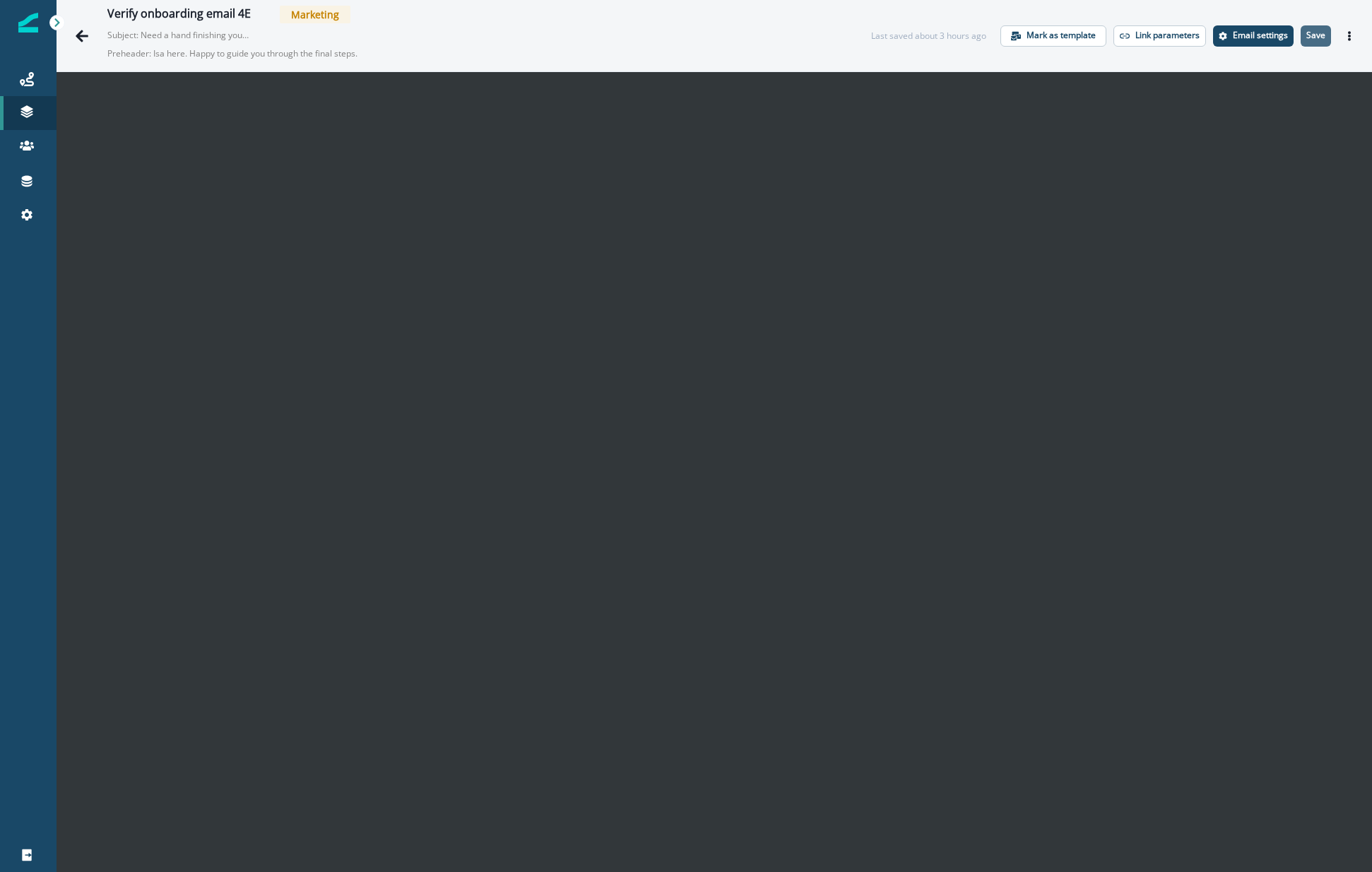
click at [1306, 32] on p "Save" at bounding box center [1315, 35] width 19 height 10
click at [85, 31] on icon "Go back" at bounding box center [82, 36] width 14 height 14
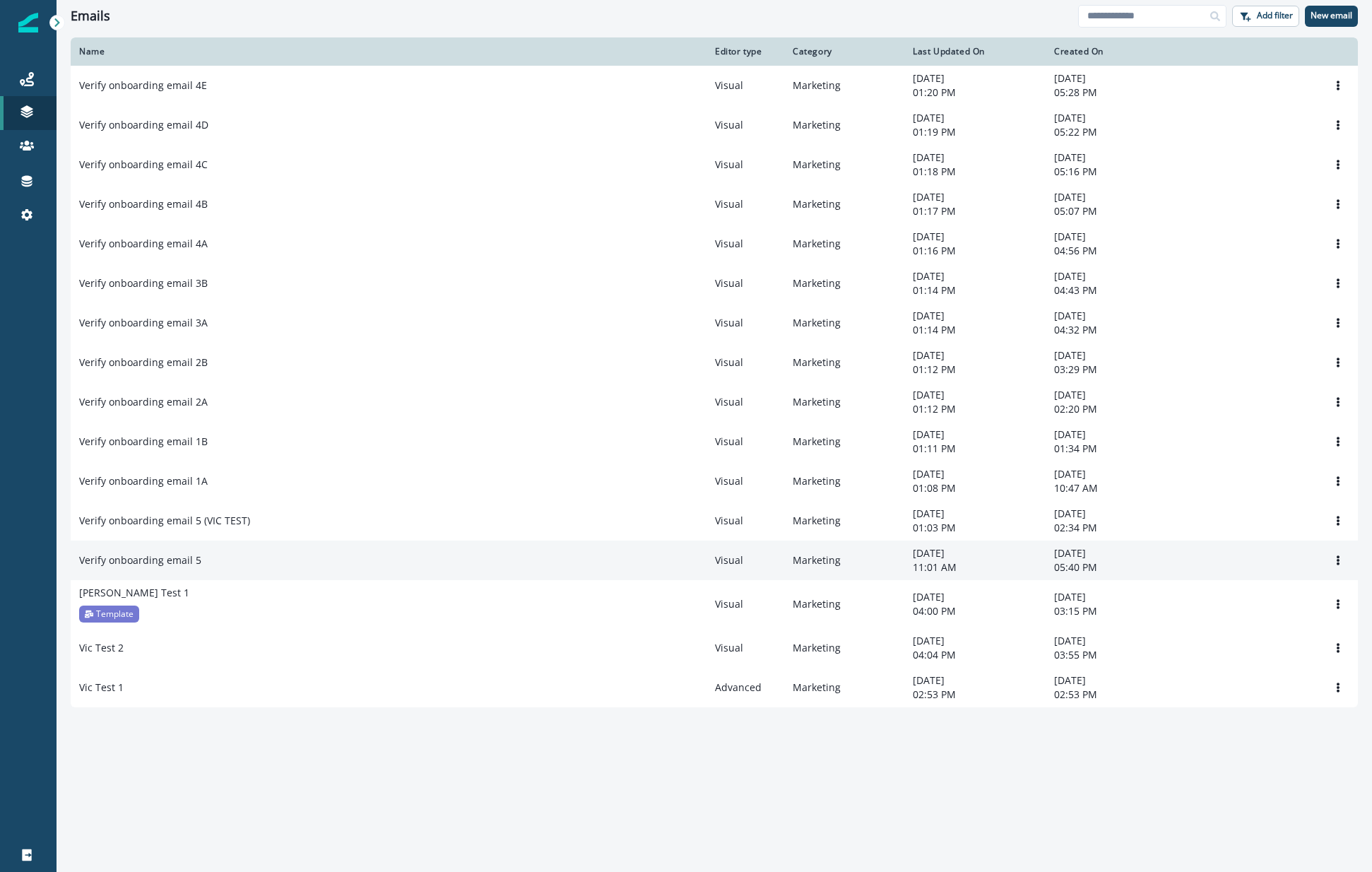
click at [208, 565] on div "Verify onboarding email 5" at bounding box center [389, 560] width 619 height 14
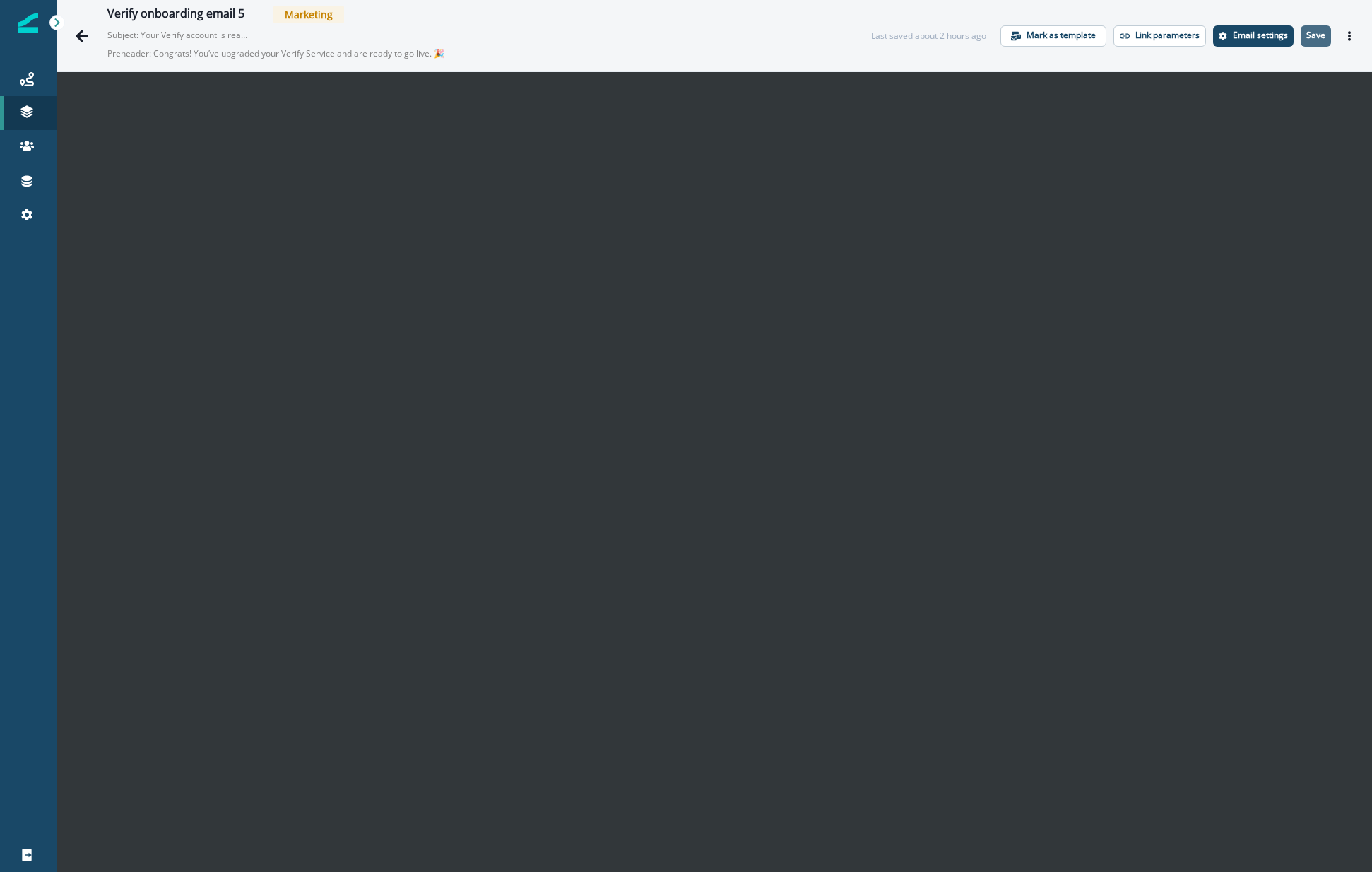
click at [1306, 30] on p "Save" at bounding box center [1315, 35] width 19 height 10
click at [83, 34] on icon "Go back" at bounding box center [82, 36] width 14 height 14
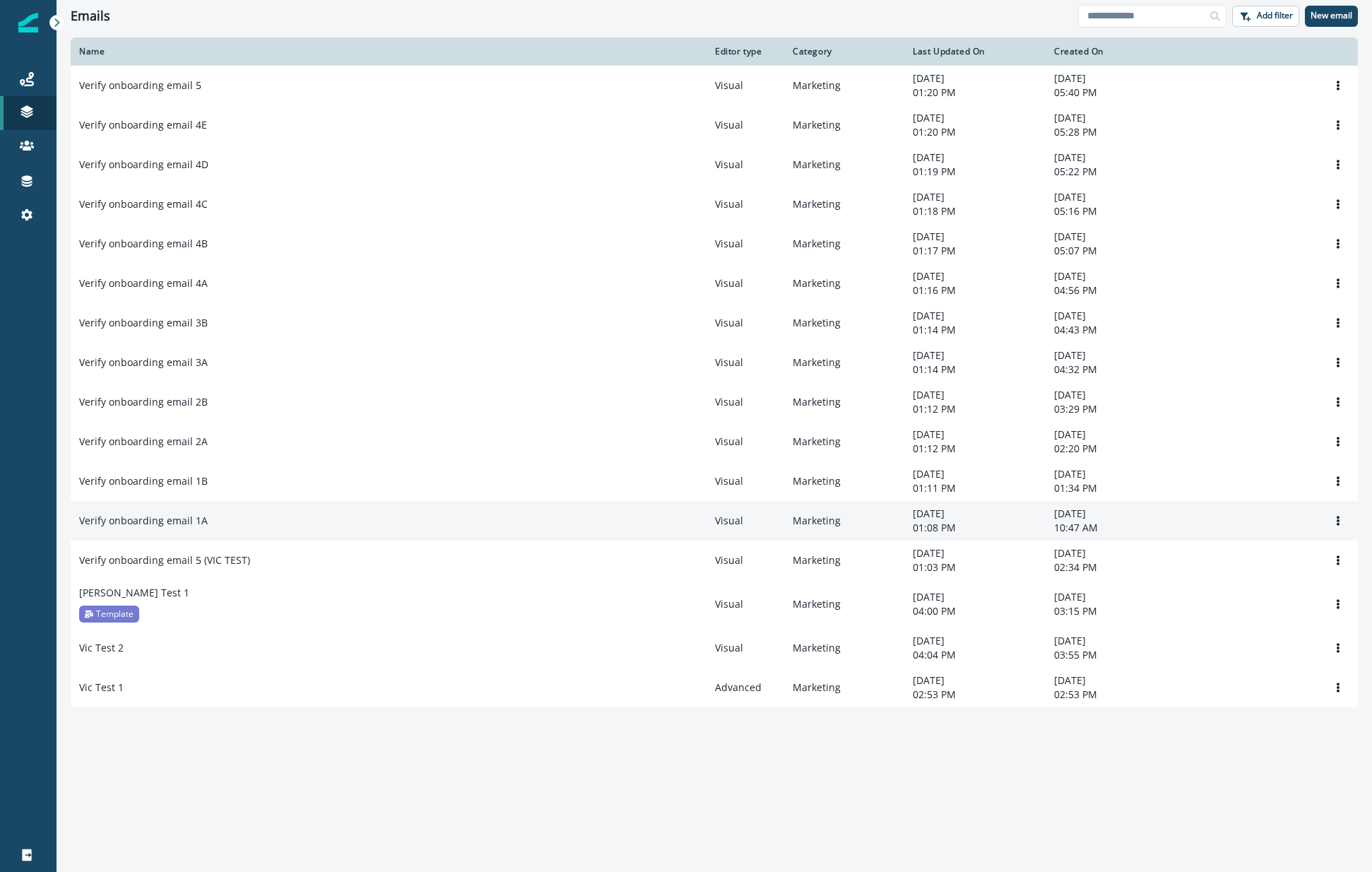
click at [194, 519] on td "Verify onboarding email 1A" at bounding box center [388, 521] width 636 height 39
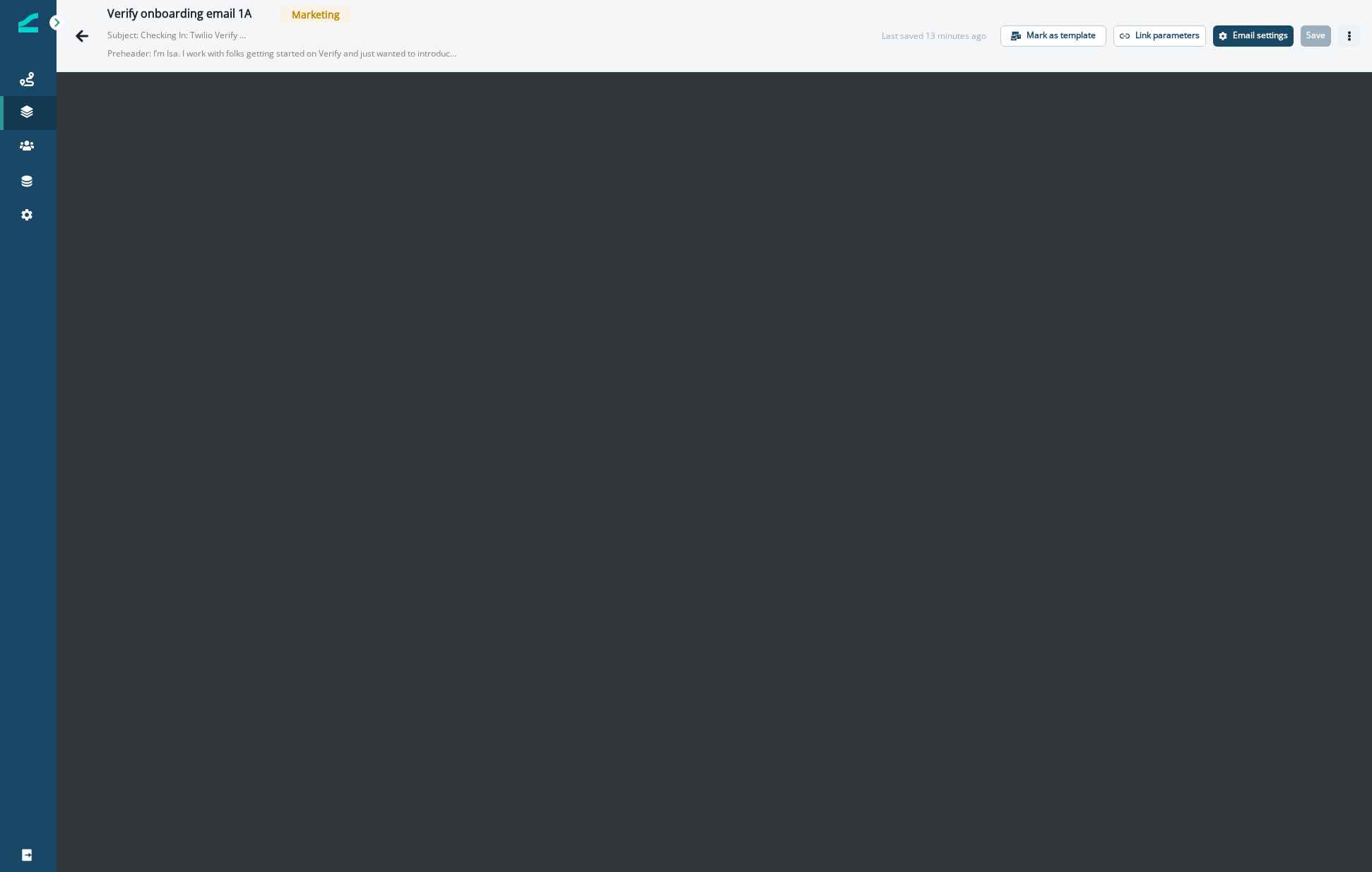
click at [1348, 31] on icon "Actions" at bounding box center [1349, 36] width 3 height 10
click at [1219, 115] on button "Send test email" at bounding box center [1271, 123] width 156 height 26
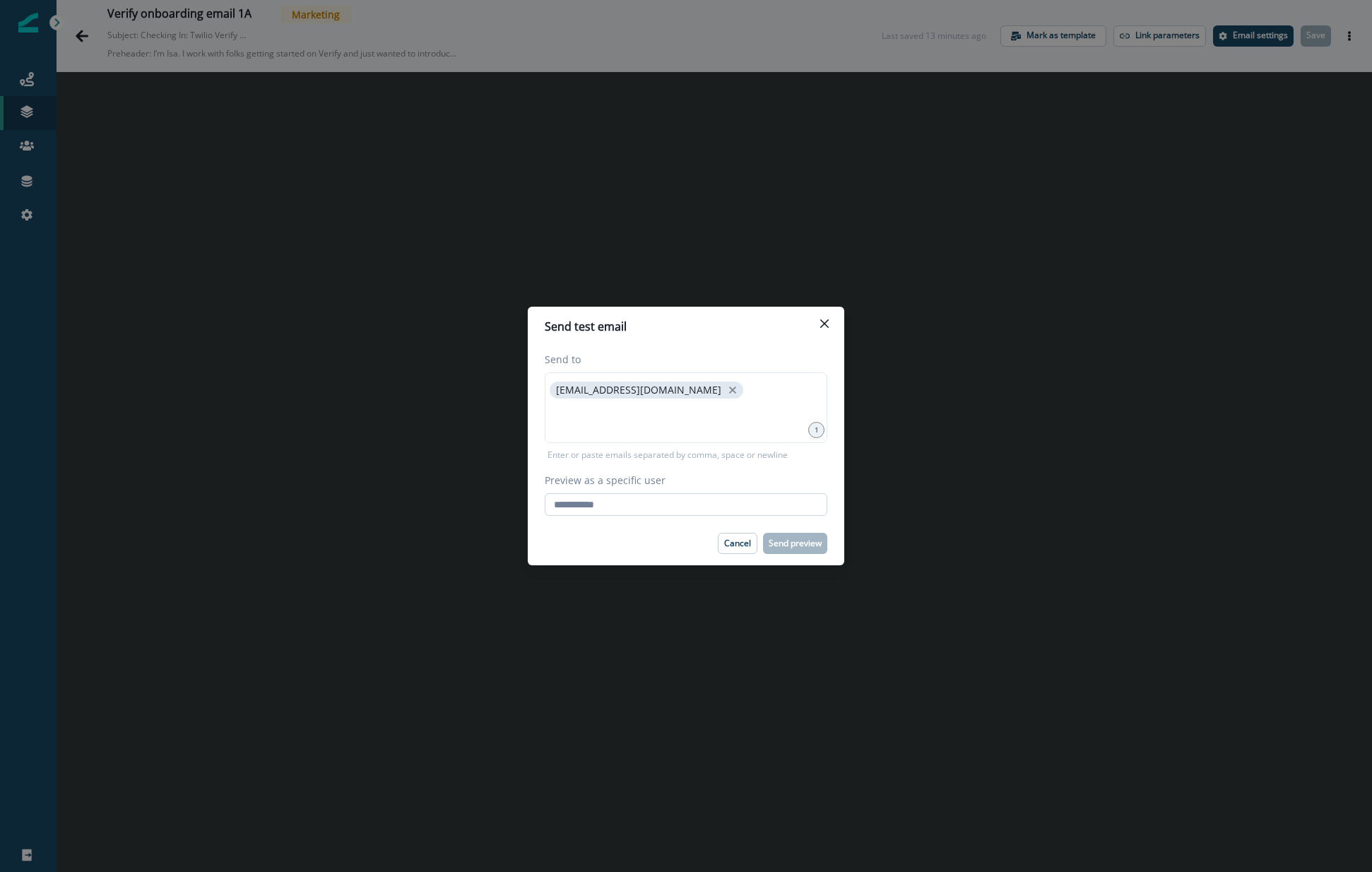
click at [626, 506] on input "Preview as a specific user" at bounding box center [686, 504] width 283 height 23
click at [822, 323] on icon "Close" at bounding box center [824, 323] width 8 height 8
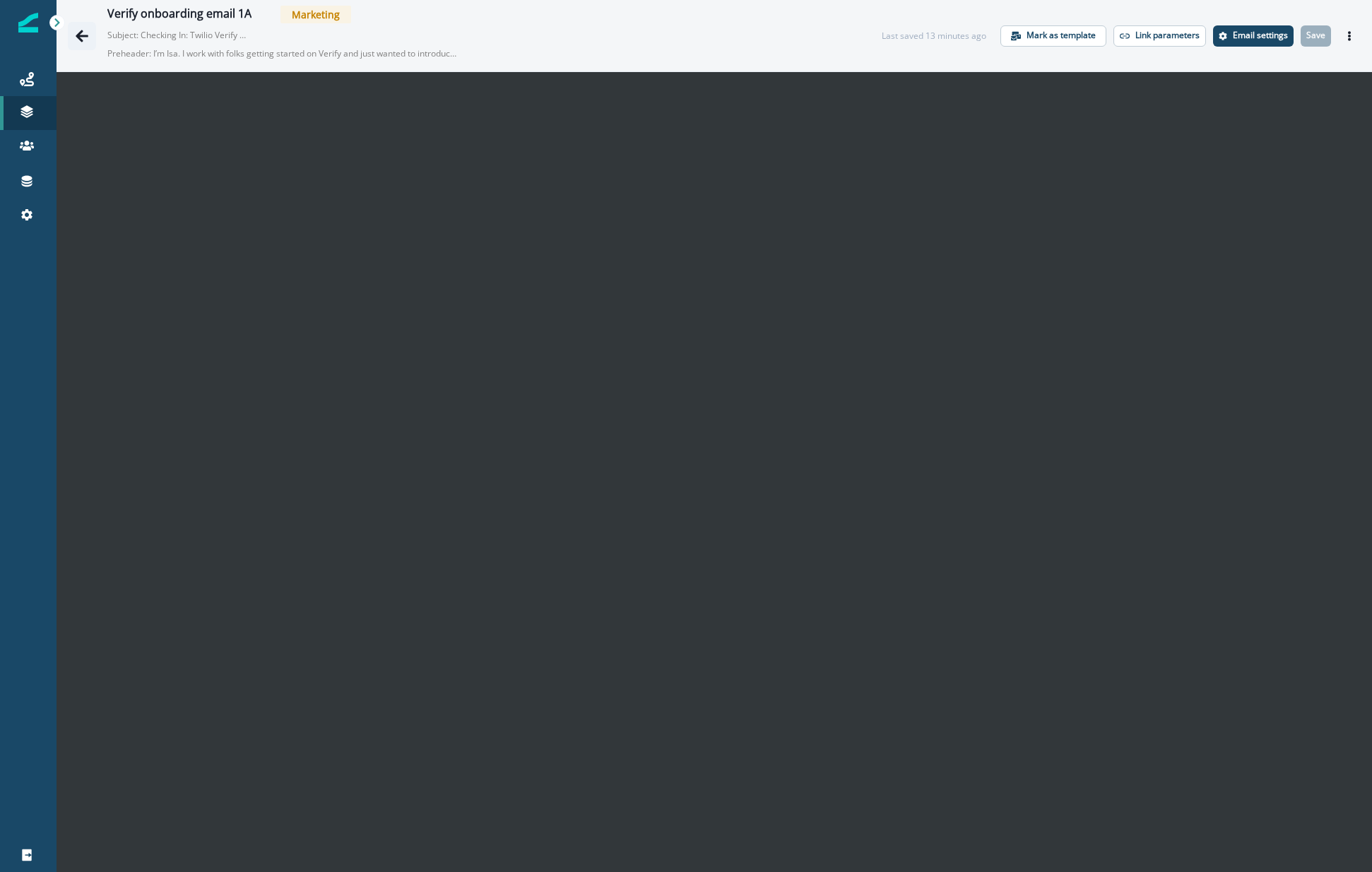
click at [76, 24] on button "Go back" at bounding box center [82, 36] width 28 height 28
